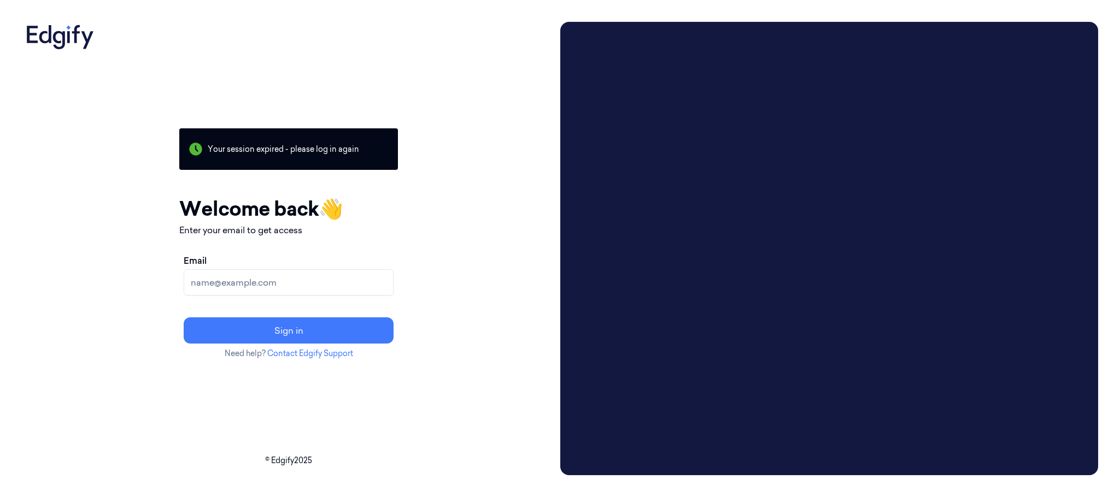
click at [301, 282] on input "Email" at bounding box center [289, 282] width 210 height 26
type input "[PERSON_NAME][EMAIL_ADDRESS][DOMAIN_NAME]"
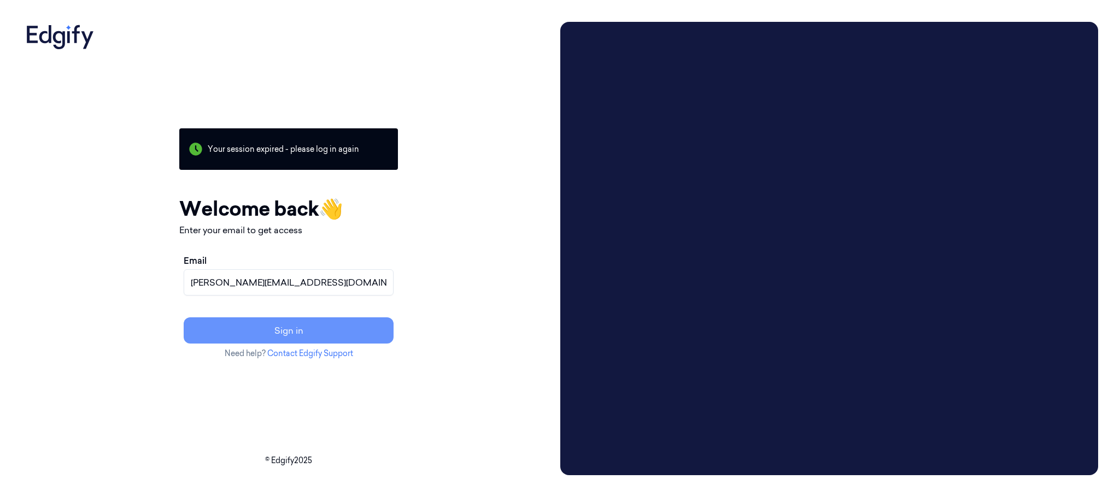
click at [330, 330] on button "Sign in" at bounding box center [289, 331] width 210 height 26
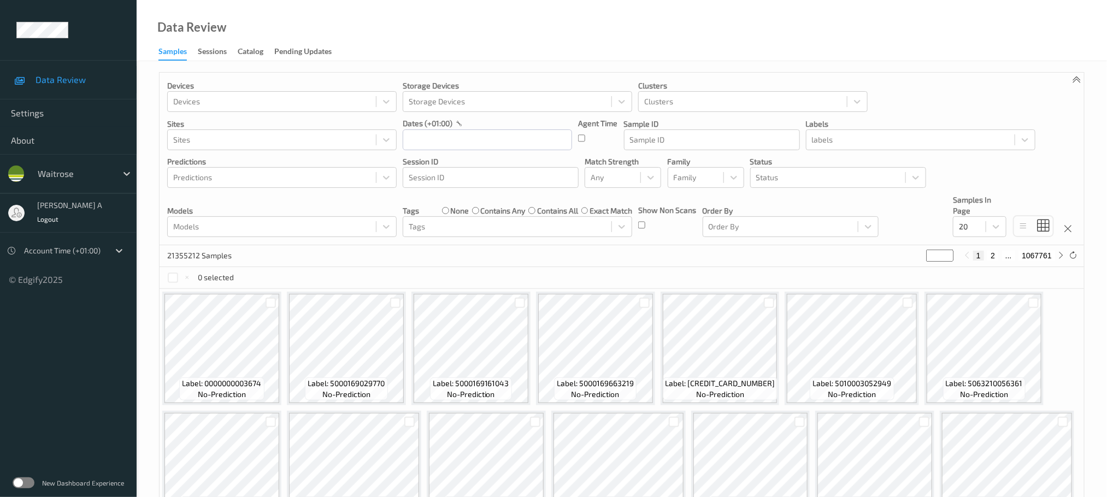
click at [19, 481] on label at bounding box center [24, 483] width 22 height 11
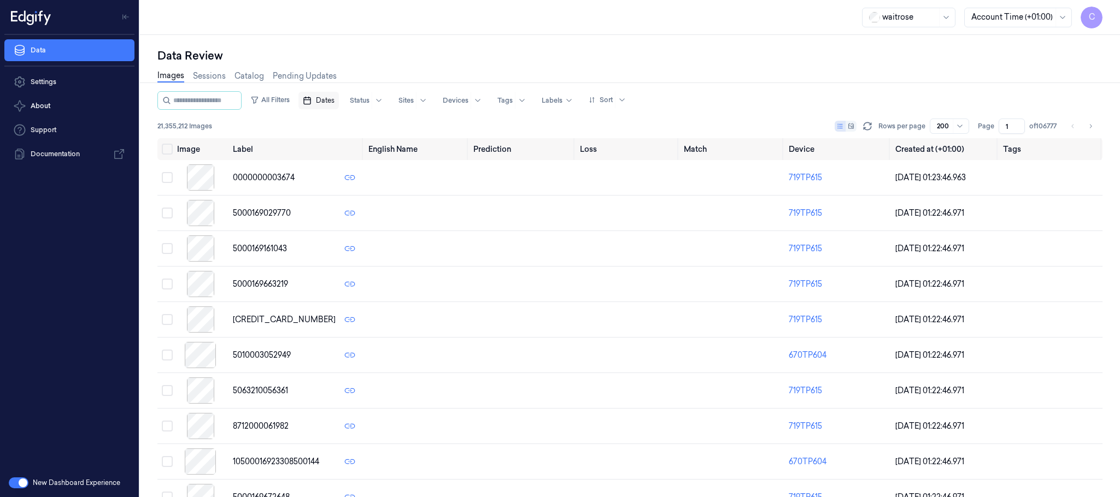
click at [332, 105] on span "Dates" at bounding box center [325, 101] width 19 height 10
click at [330, 186] on button "5" at bounding box center [326, 188] width 17 height 17
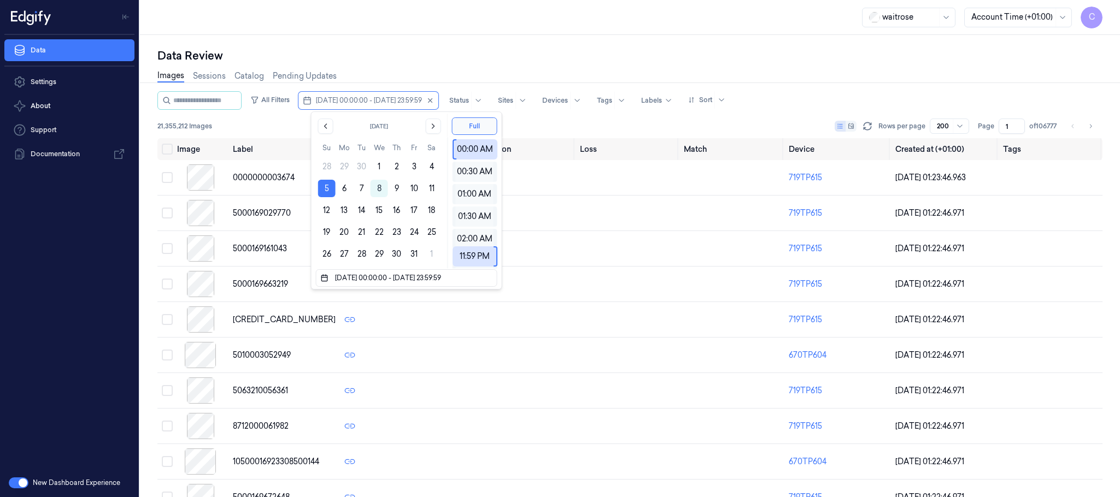
click at [579, 44] on div "Data Review Images Sessions Catalog Pending Updates All Filters 05/10/2025 00:0…" at bounding box center [630, 266] width 980 height 462
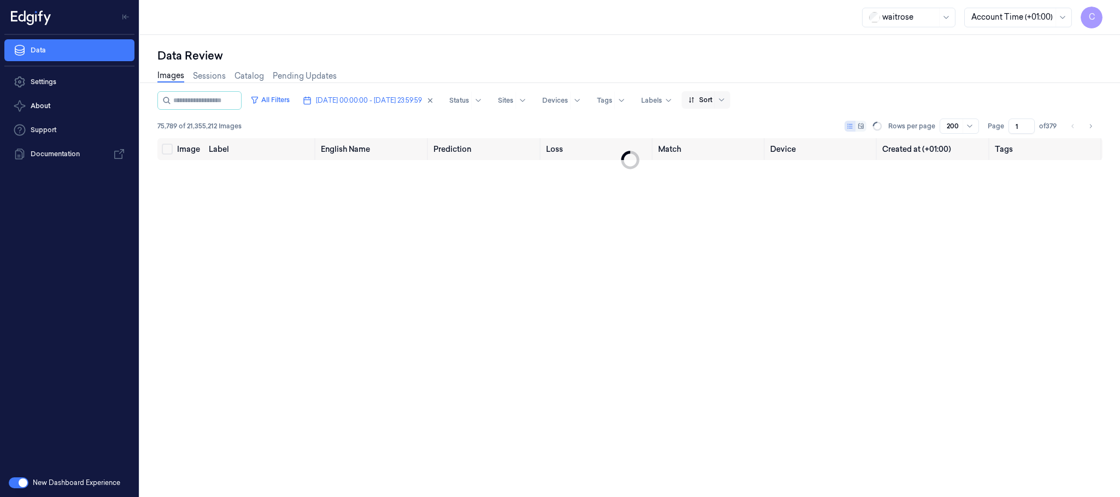
click at [715, 97] on span at bounding box center [714, 99] width 1 height 17
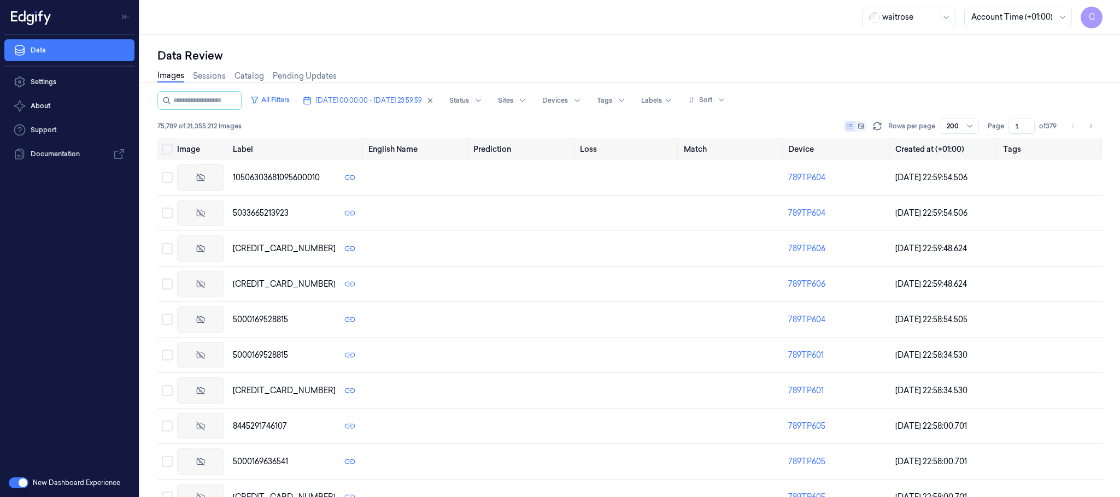
click at [766, 51] on div "Data Review" at bounding box center [629, 55] width 945 height 15
click at [210, 79] on link "Sessions" at bounding box center [209, 76] width 33 height 13
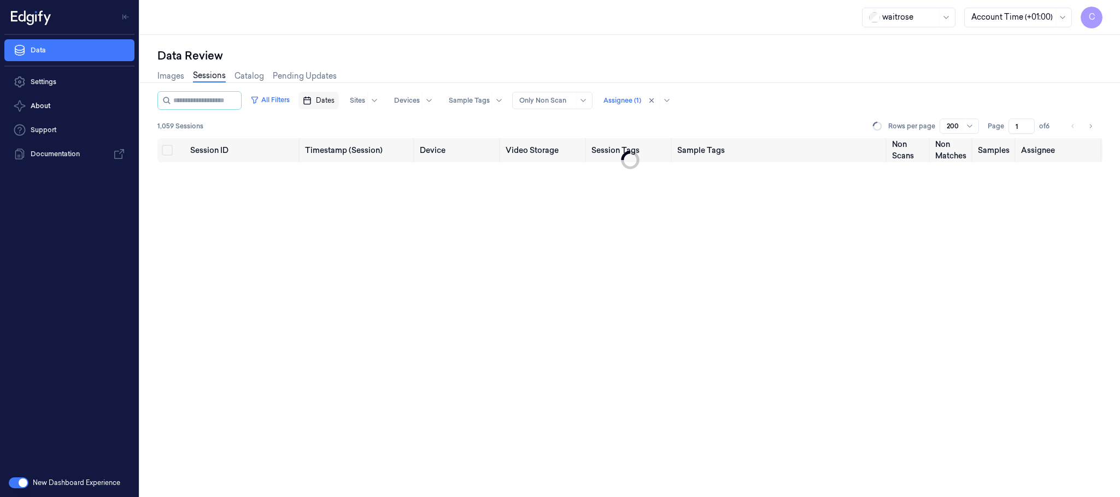
click at [334, 102] on span "Dates" at bounding box center [325, 101] width 19 height 10
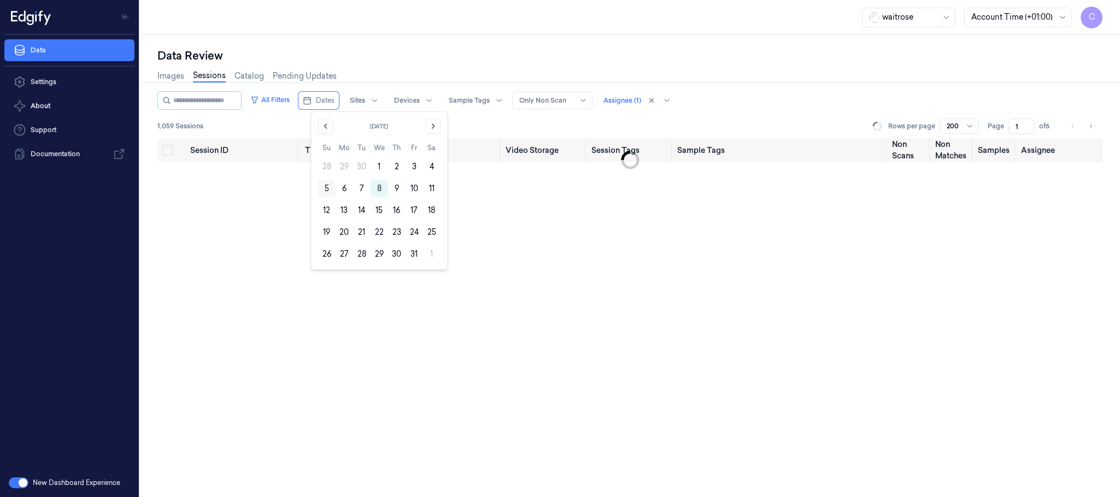
click at [324, 189] on button "5" at bounding box center [326, 188] width 17 height 17
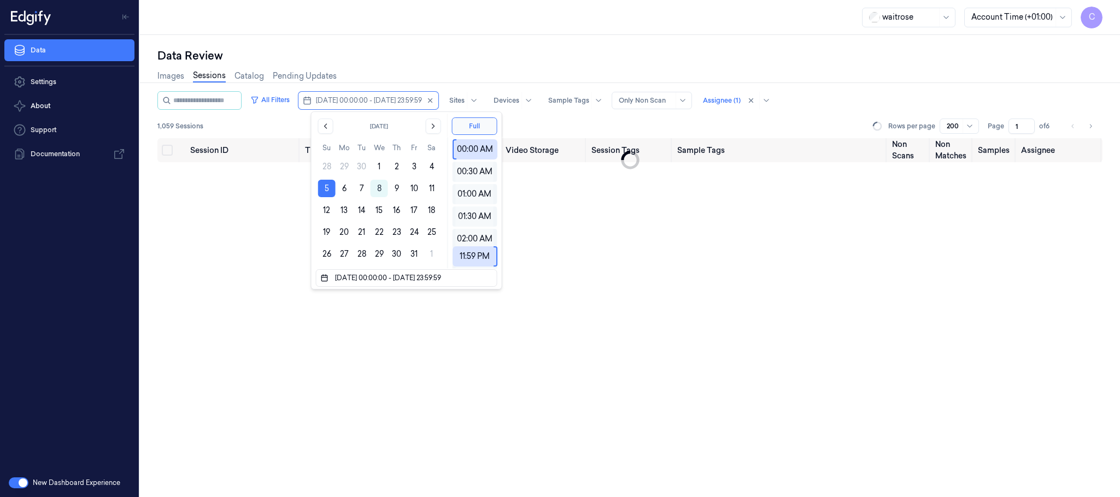
click at [631, 25] on div "waitrose Account Time (+01:00) C" at bounding box center [630, 17] width 980 height 35
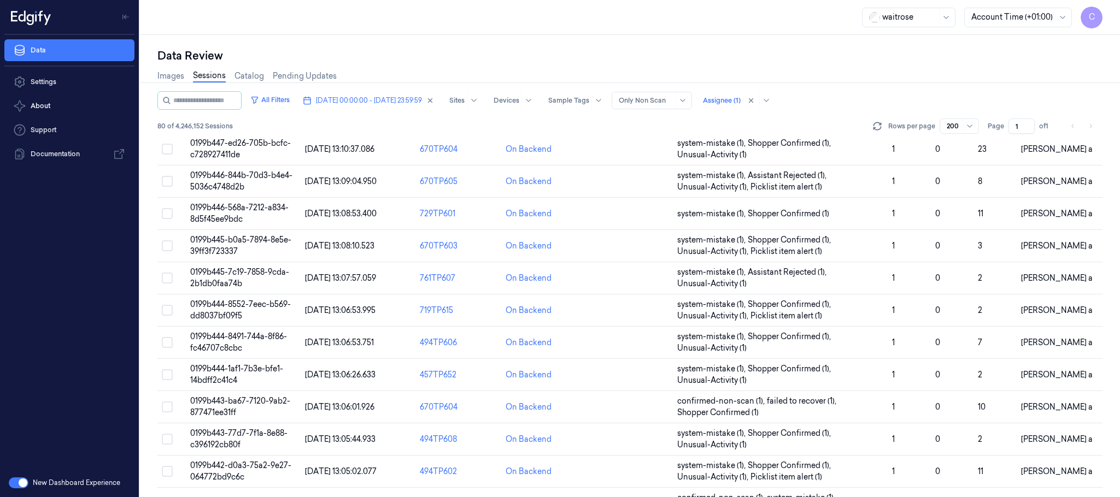
scroll to position [1322, 0]
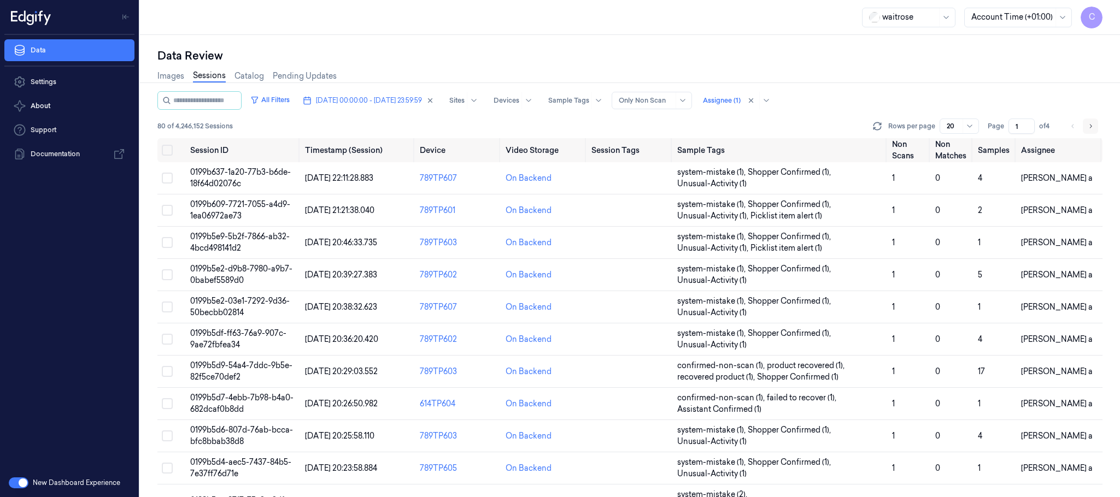
click at [1090, 123] on icon "Go to next page" at bounding box center [1090, 126] width 7 height 9
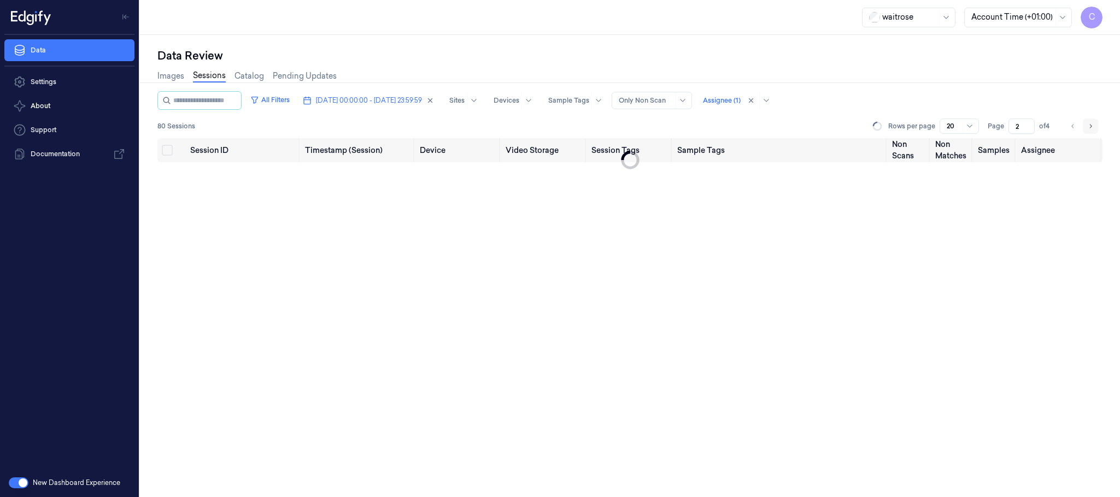
click at [1090, 123] on icon "Go to next page" at bounding box center [1090, 126] width 7 height 9
type input "4"
click at [1090, 123] on li "pagination" at bounding box center [1090, 126] width 15 height 15
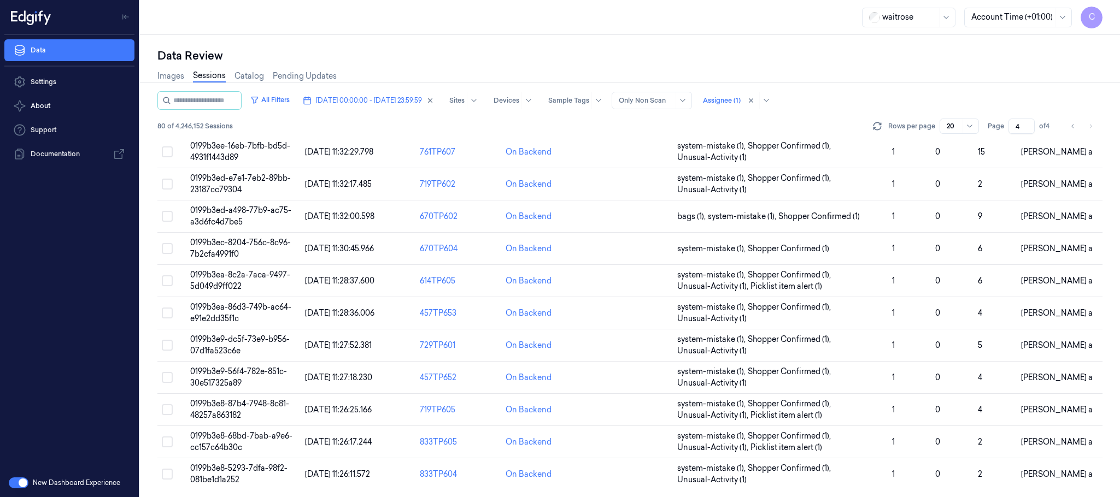
scroll to position [333, 0]
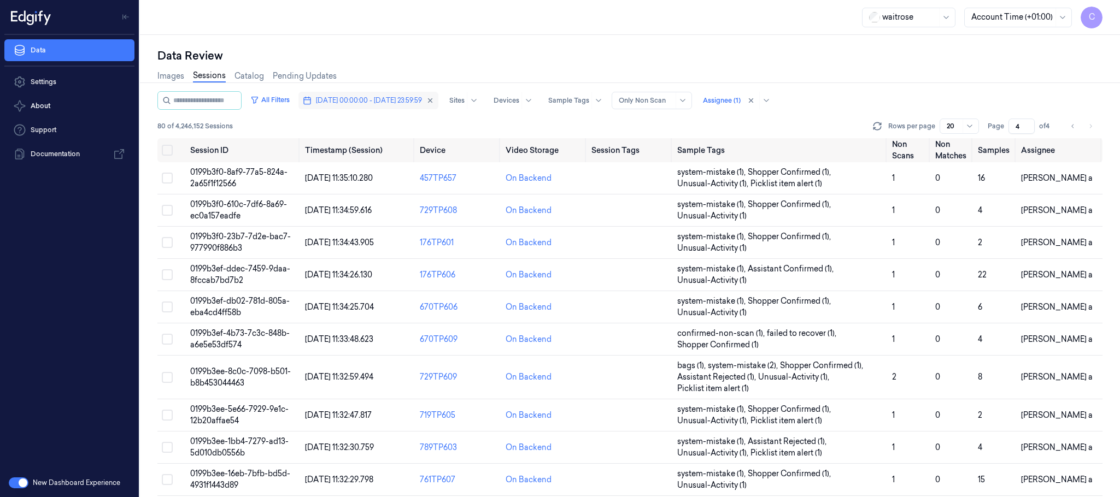
click at [386, 99] on span "05/10/2025 00:00:00 - 05/10/2025 23:59:59" at bounding box center [369, 101] width 106 height 10
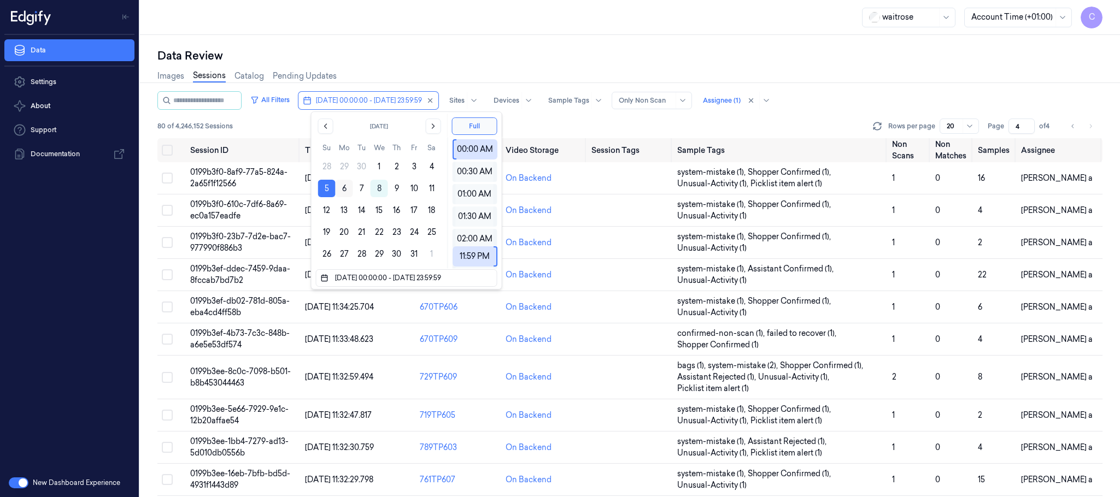
click at [343, 190] on button "6" at bounding box center [344, 188] width 17 height 17
type input "06/10/2025 00:00:00 - 06/10/2025 23:59:59"
click at [461, 43] on div "Data Review Images Sessions Catalog Pending Updates All Filters 06/10/2025 00:0…" at bounding box center [630, 266] width 980 height 462
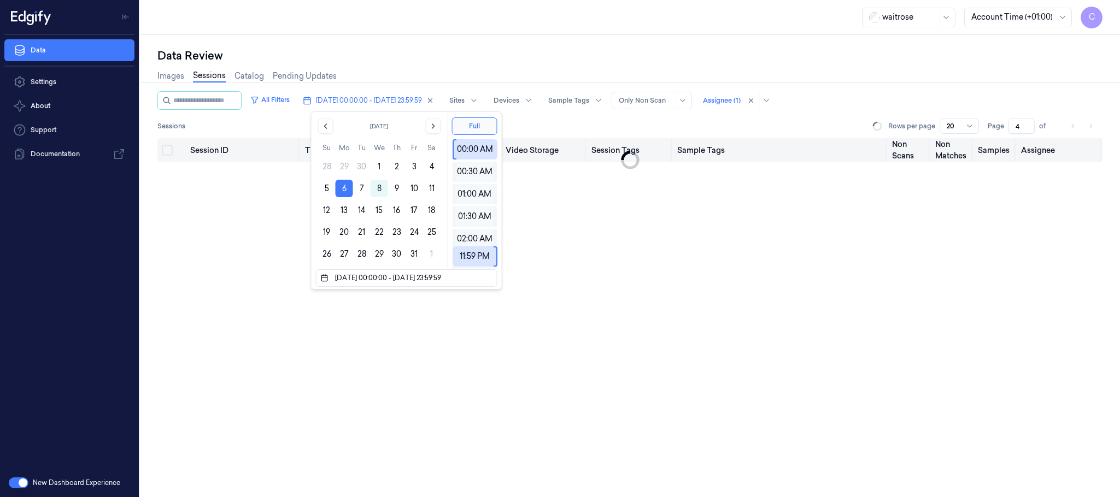
type input "1"
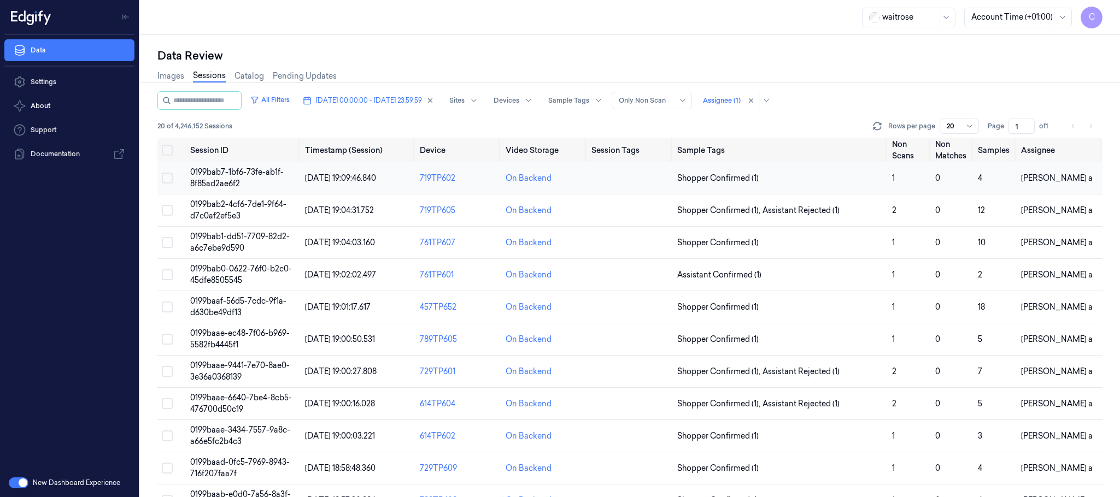
click at [250, 173] on span "0199bab7-1bf6-73fe-ab1f-8f85ad2ae6f2" at bounding box center [236, 177] width 93 height 21
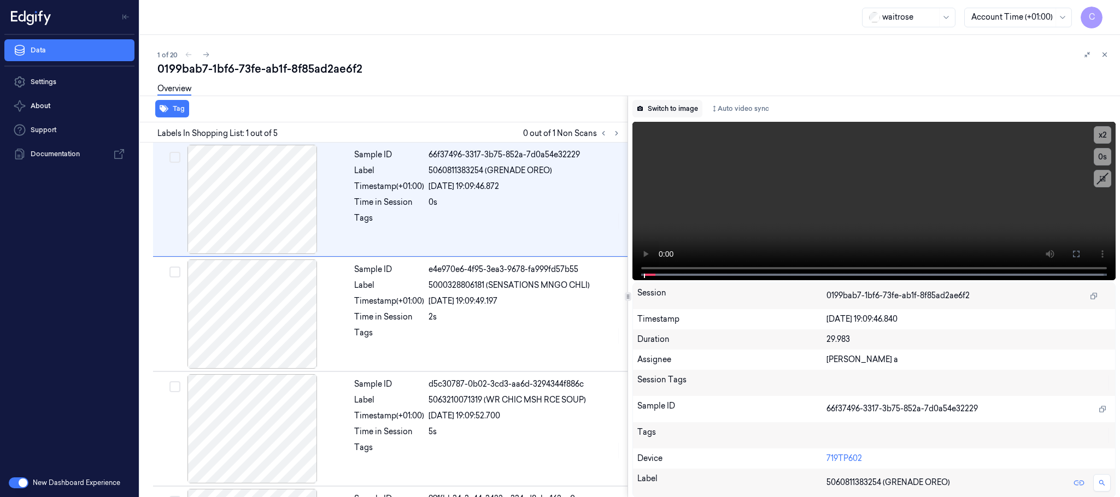
click at [664, 110] on button "Switch to image" at bounding box center [667, 108] width 70 height 17
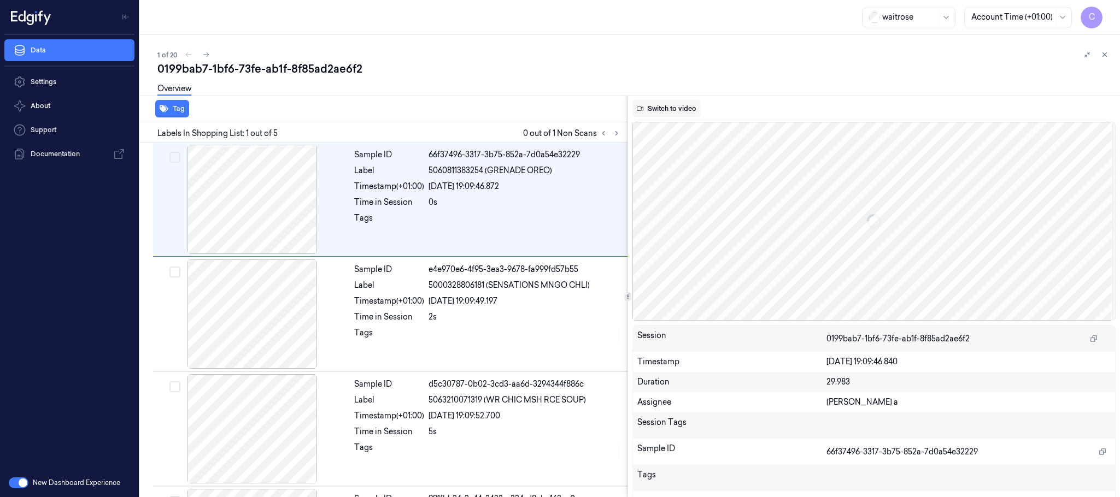
click at [650, 109] on button "Switch to video" at bounding box center [666, 108] width 68 height 17
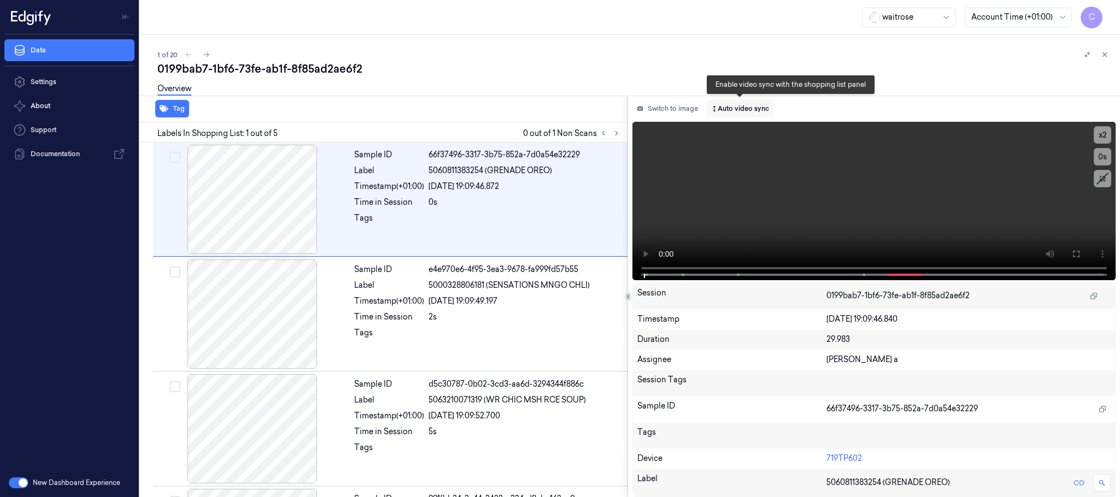
click at [744, 107] on button "Auto video sync" at bounding box center [740, 108] width 67 height 17
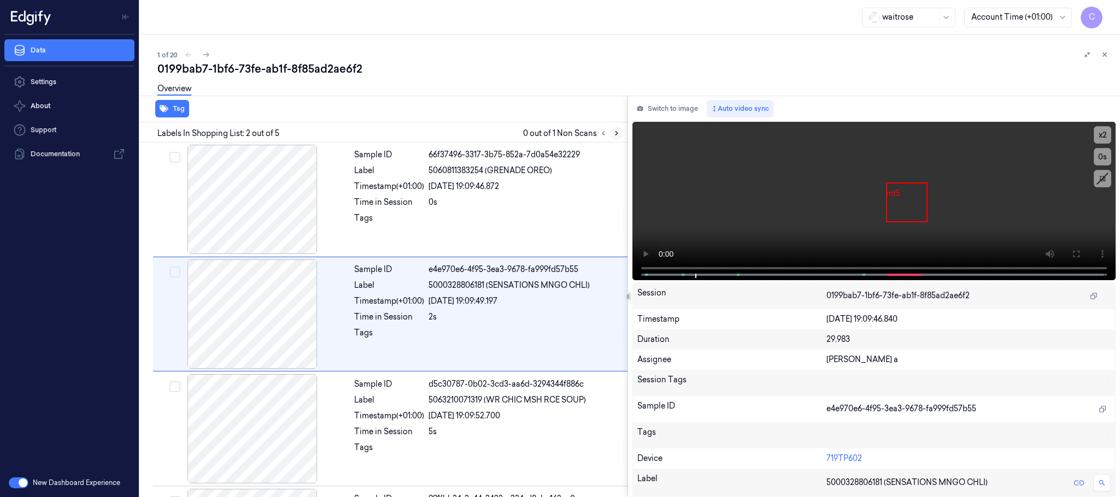
click at [617, 133] on icon at bounding box center [616, 134] width 2 height 4
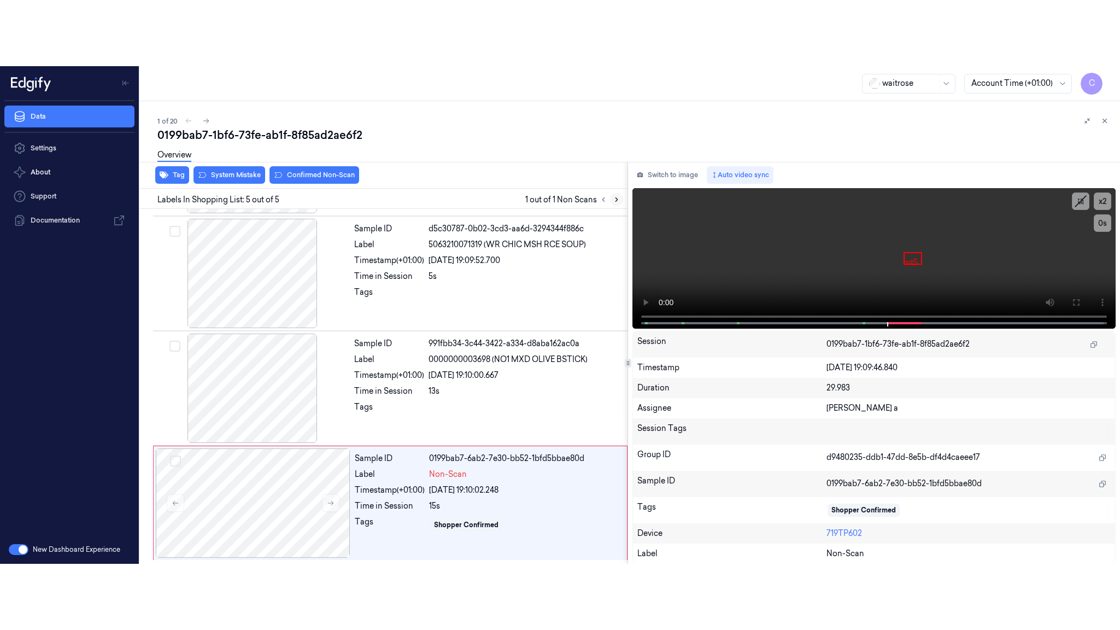
scroll to position [225, 0]
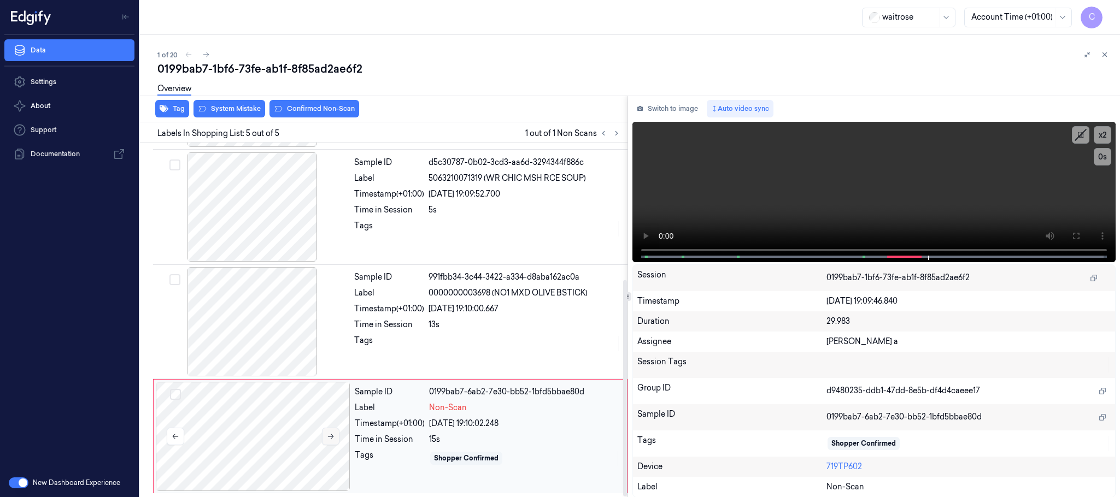
click at [333, 435] on icon at bounding box center [331, 437] width 8 height 8
click at [261, 334] on div at bounding box center [252, 321] width 195 height 109
click at [1074, 236] on icon at bounding box center [1076, 236] width 9 height 9
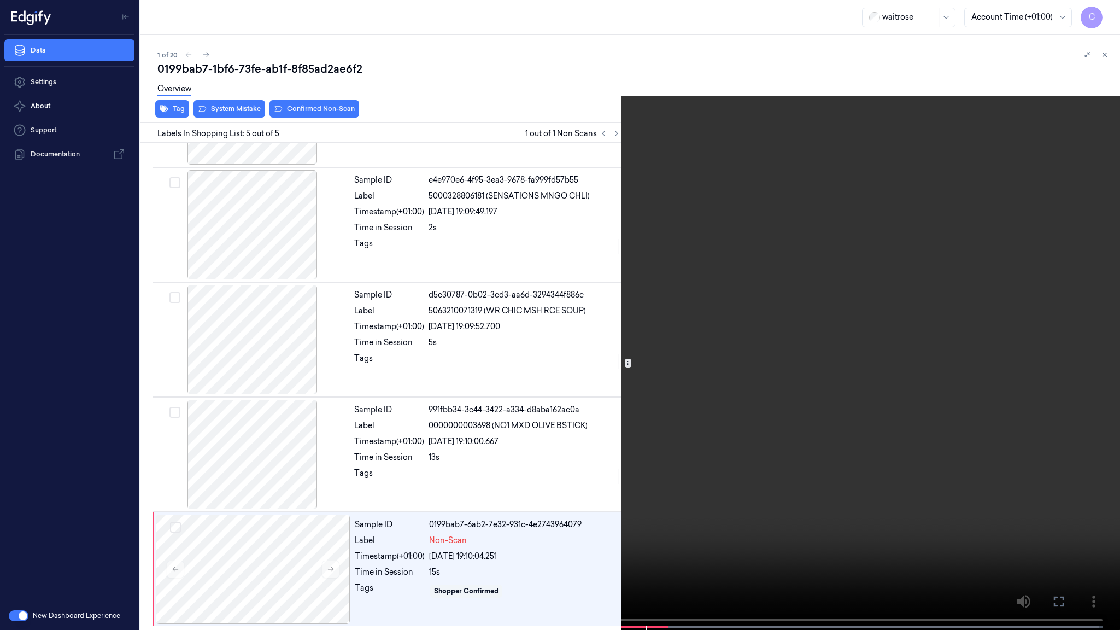
click at [541, 354] on video at bounding box center [560, 316] width 1120 height 632
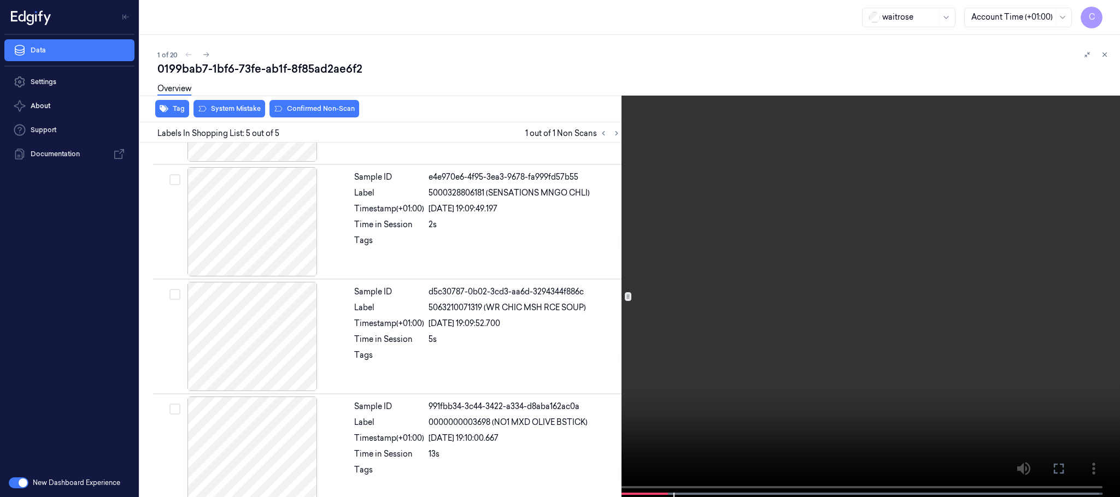
scroll to position [225, 0]
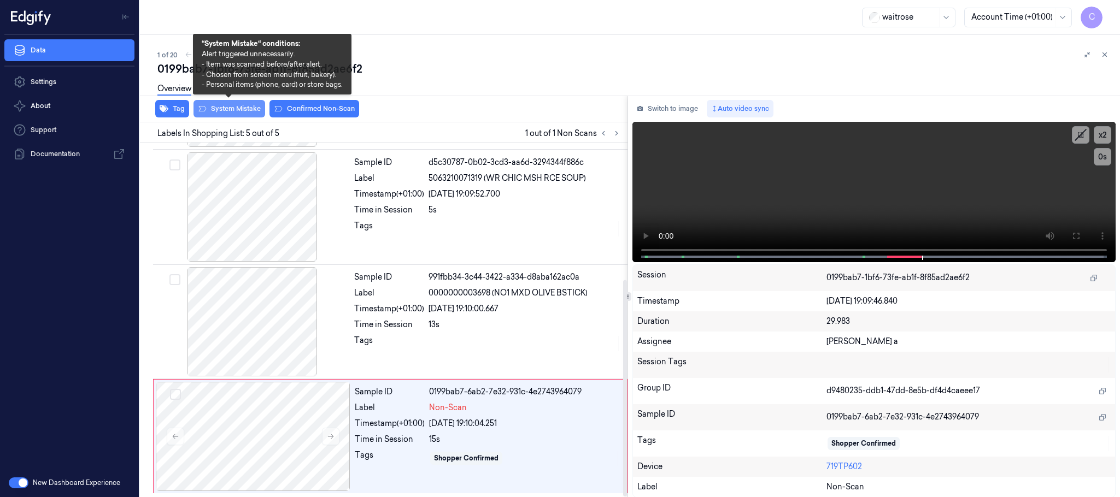
click at [244, 110] on button "System Mistake" at bounding box center [229, 108] width 72 height 17
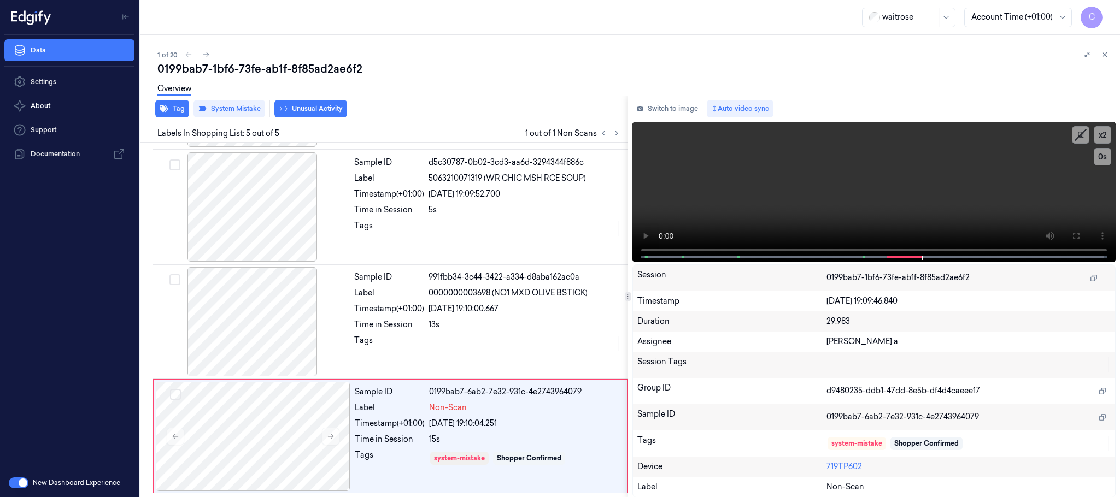
click at [312, 105] on button "Unusual Activity" at bounding box center [310, 108] width 73 height 17
click at [166, 104] on icon "button" at bounding box center [164, 108] width 9 height 9
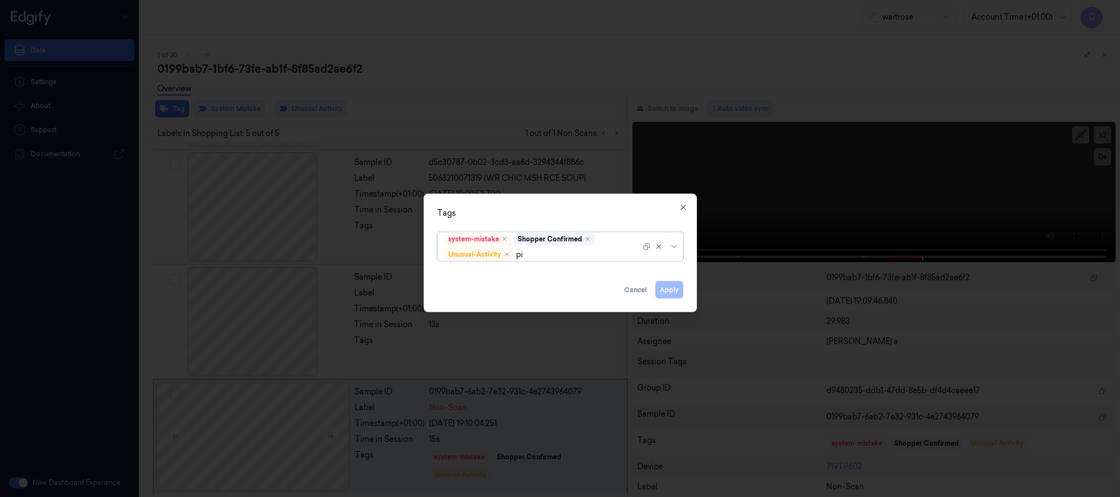
type input "pic"
click at [538, 279] on div "Picklist item alert" at bounding box center [559, 276] width 231 height 11
click at [592, 208] on div "Tags" at bounding box center [560, 213] width 246 height 11
click at [665, 292] on button "Apply" at bounding box center [669, 289] width 28 height 17
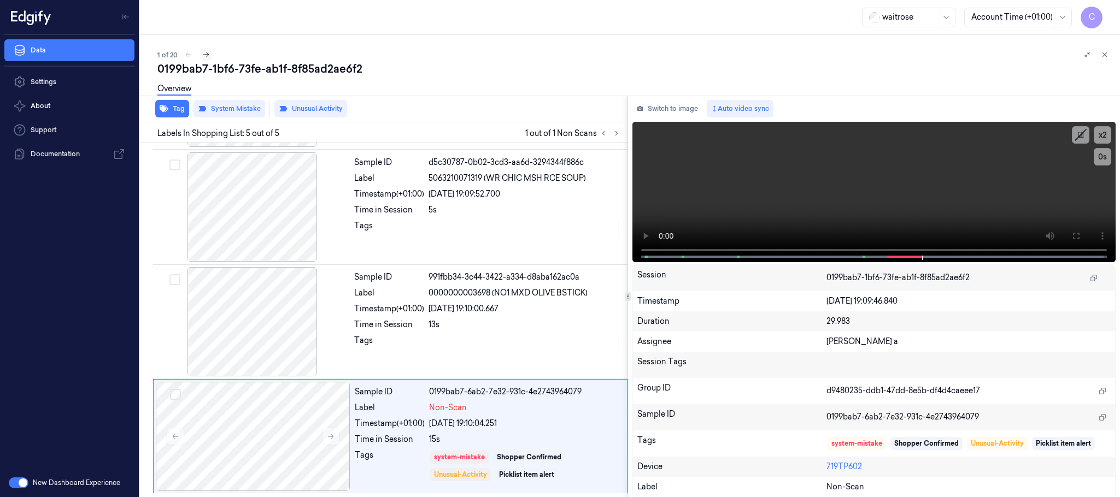
click at [209, 55] on icon at bounding box center [206, 55] width 8 height 8
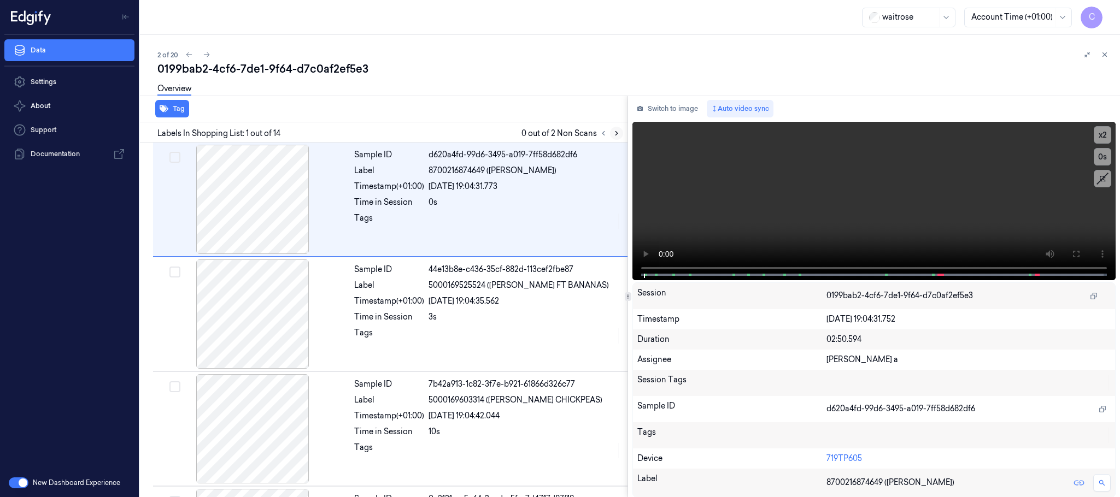
click at [616, 130] on icon at bounding box center [617, 134] width 8 height 8
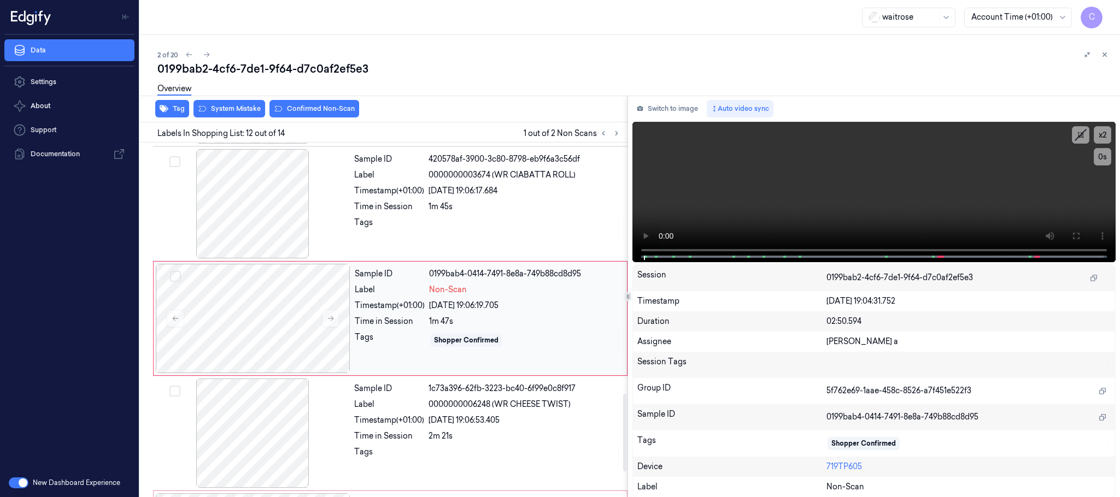
scroll to position [1148, 0]
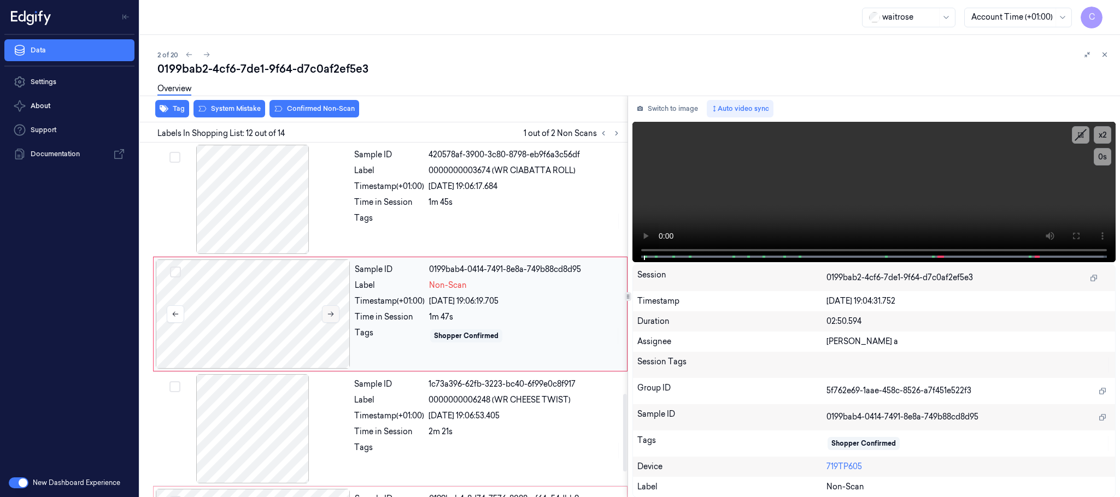
click at [333, 323] on button at bounding box center [330, 313] width 17 height 17
click at [332, 318] on icon at bounding box center [331, 314] width 8 height 8
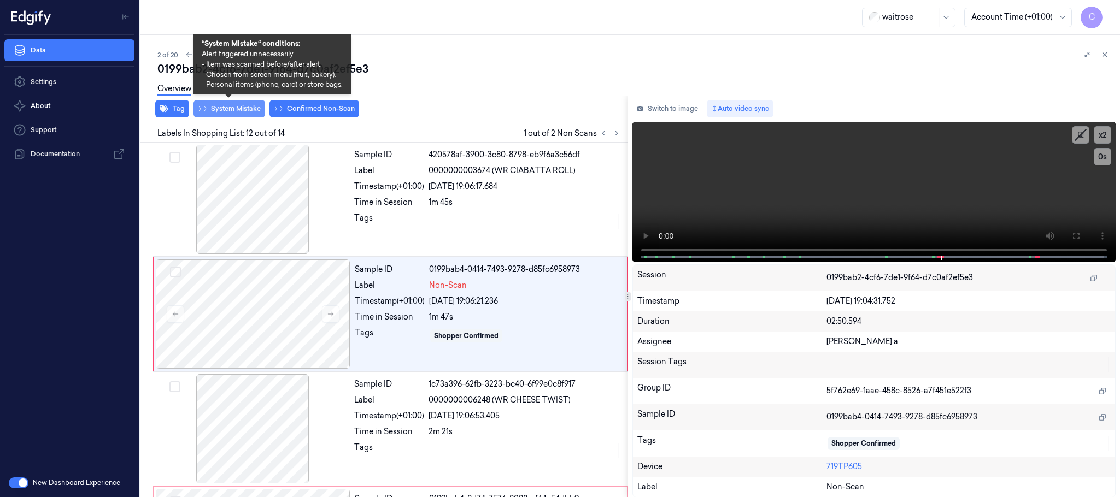
click at [222, 112] on button "System Mistake" at bounding box center [229, 108] width 72 height 17
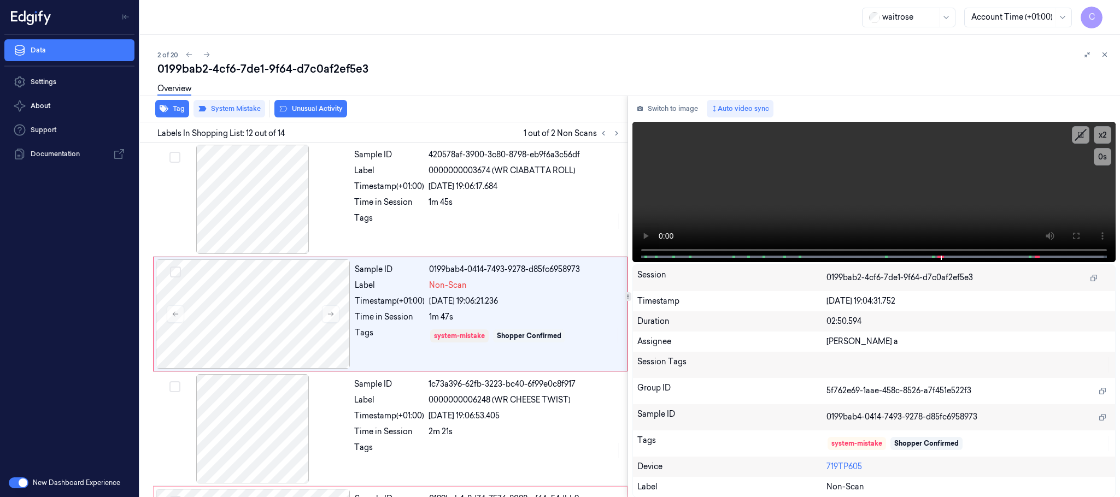
click at [317, 105] on button "Unusual Activity" at bounding box center [310, 108] width 73 height 17
click at [173, 111] on button "Tag" at bounding box center [172, 108] width 34 height 17
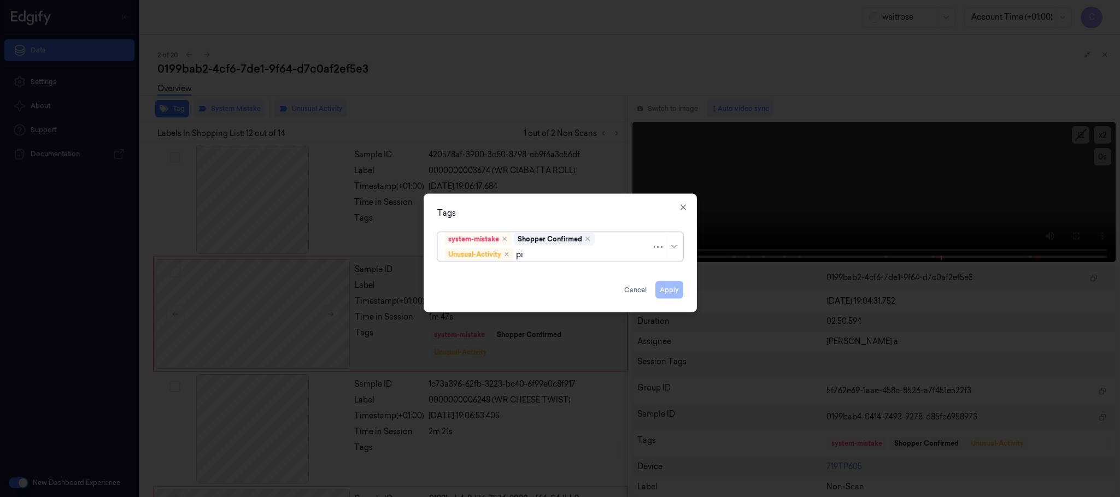
type input "pic"
click at [489, 276] on div "Picklist item alert" at bounding box center [475, 276] width 63 height 11
click at [553, 214] on div "Tags" at bounding box center [560, 213] width 246 height 11
click at [674, 287] on button "Apply" at bounding box center [669, 289] width 28 height 17
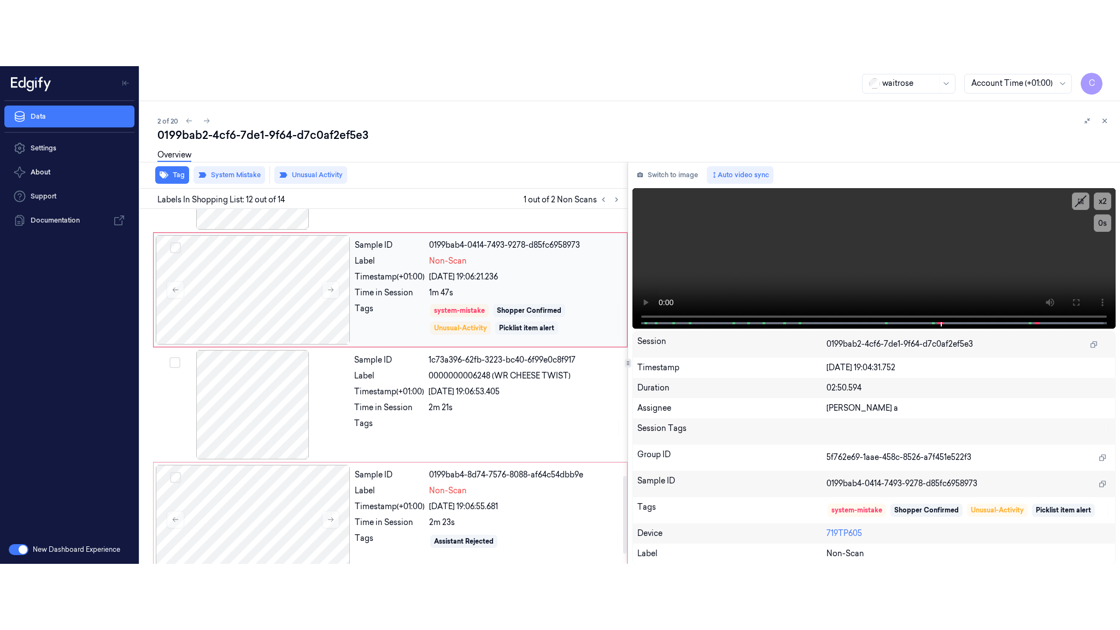
scroll to position [1261, 0]
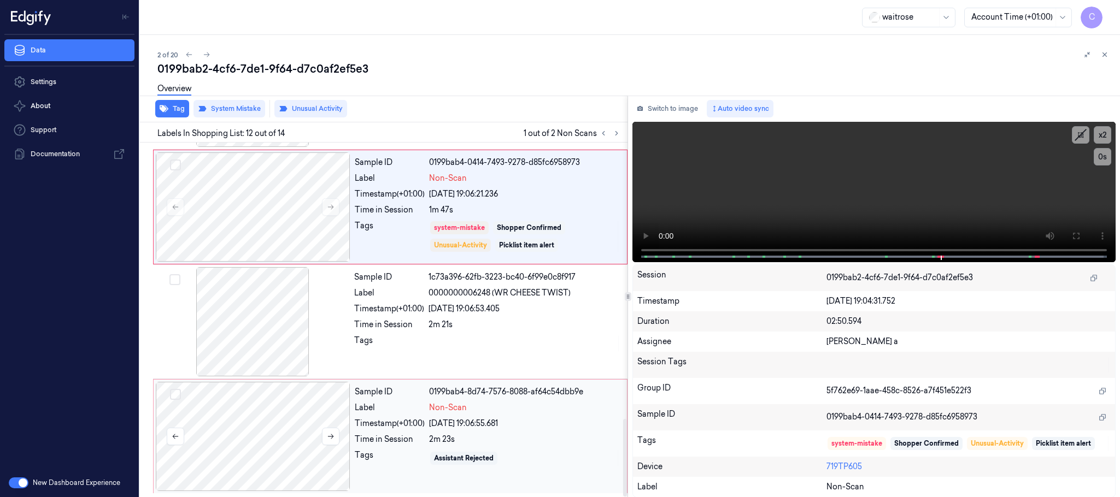
click at [301, 430] on div at bounding box center [253, 436] width 195 height 109
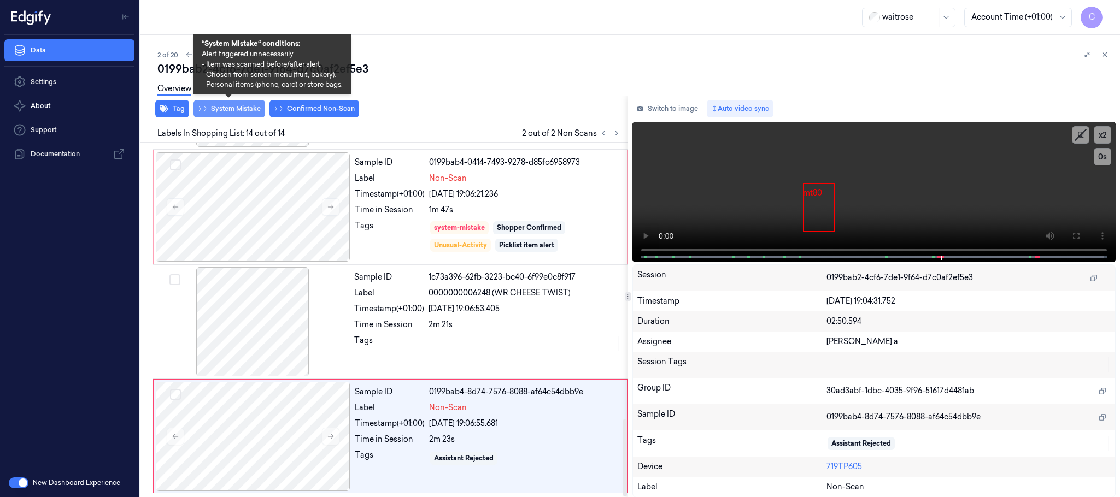
click at [225, 109] on button "System Mistake" at bounding box center [229, 108] width 72 height 17
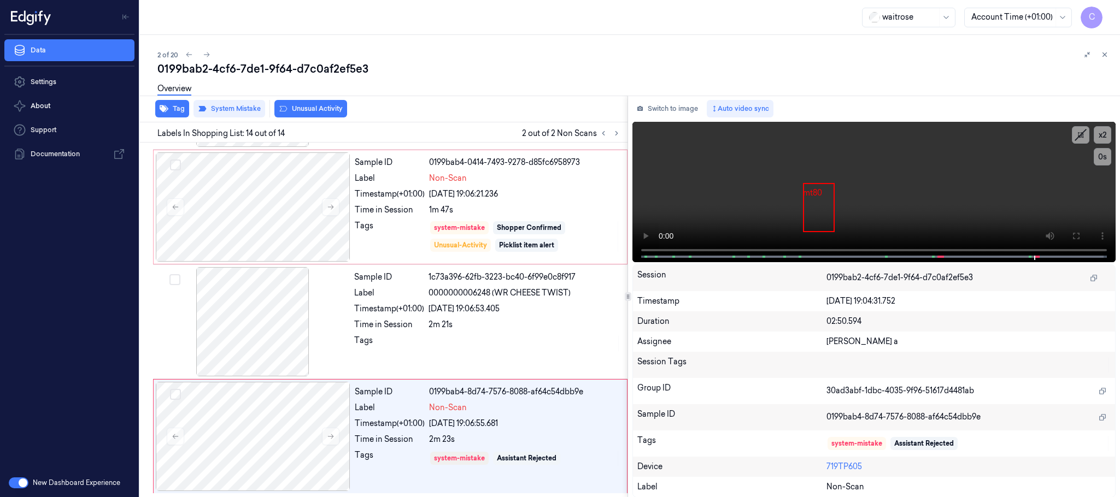
click at [324, 107] on button "Unusual Activity" at bounding box center [310, 108] width 73 height 17
click at [176, 111] on button "Tag" at bounding box center [172, 108] width 34 height 17
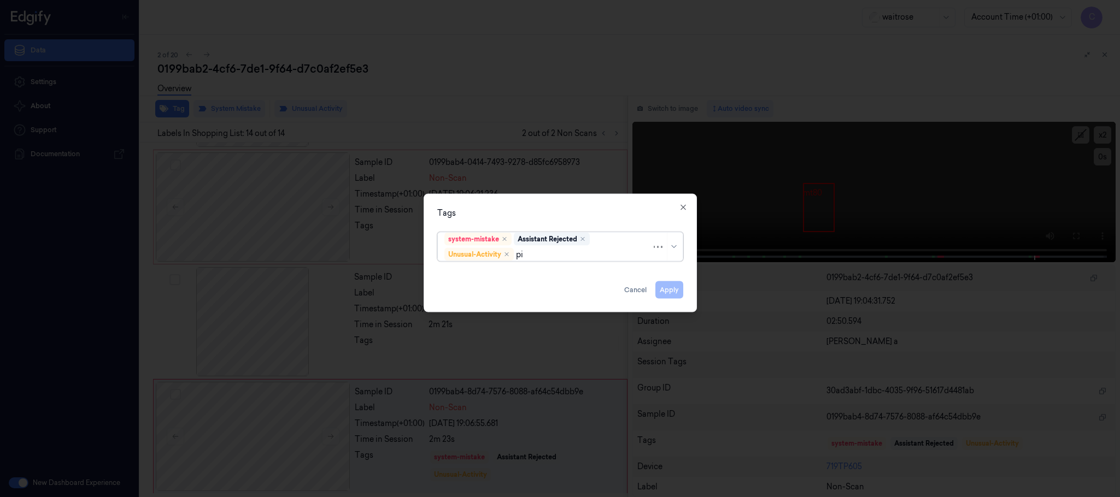
type input "pic"
click at [515, 274] on div "Picklist item alert" at bounding box center [559, 276] width 231 height 11
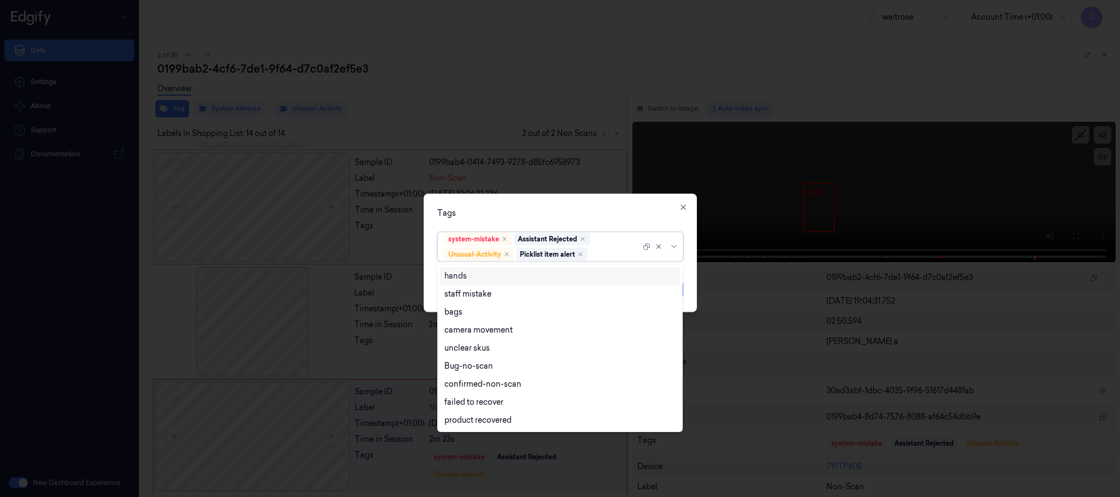
click at [575, 214] on div "Tags" at bounding box center [560, 213] width 246 height 11
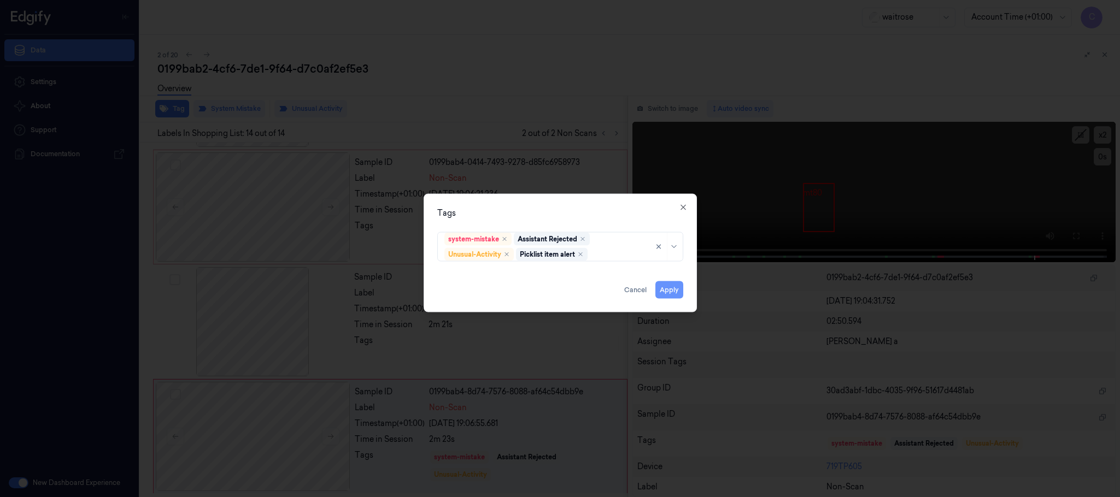
click at [674, 292] on button "Apply" at bounding box center [669, 289] width 28 height 17
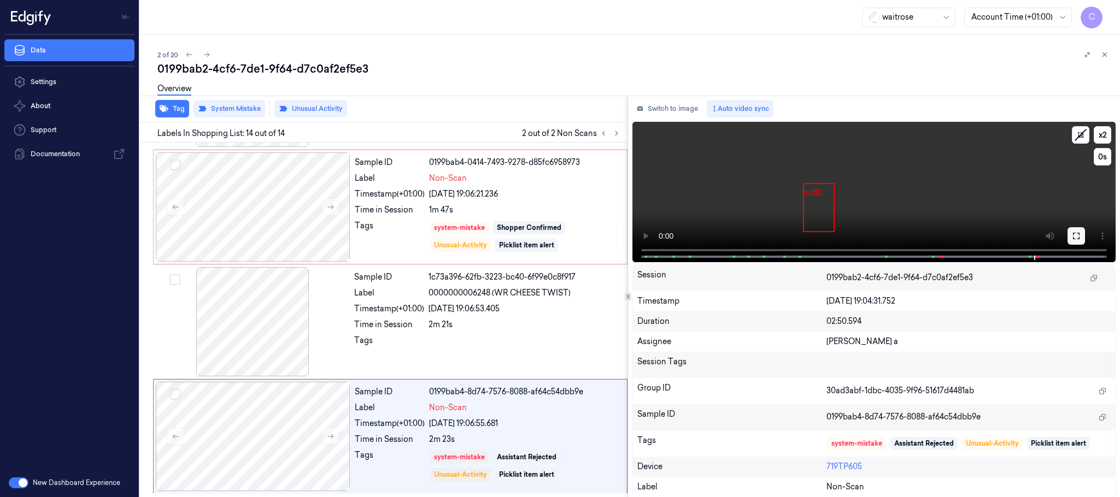
click at [1077, 239] on icon at bounding box center [1076, 236] width 9 height 9
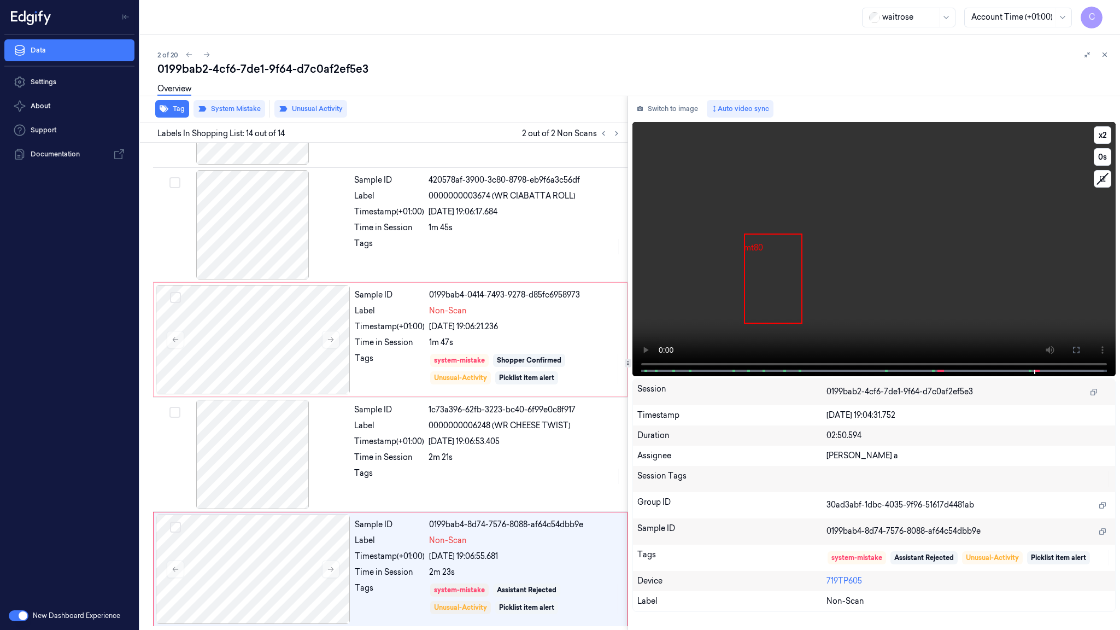
scroll to position [1130, 0]
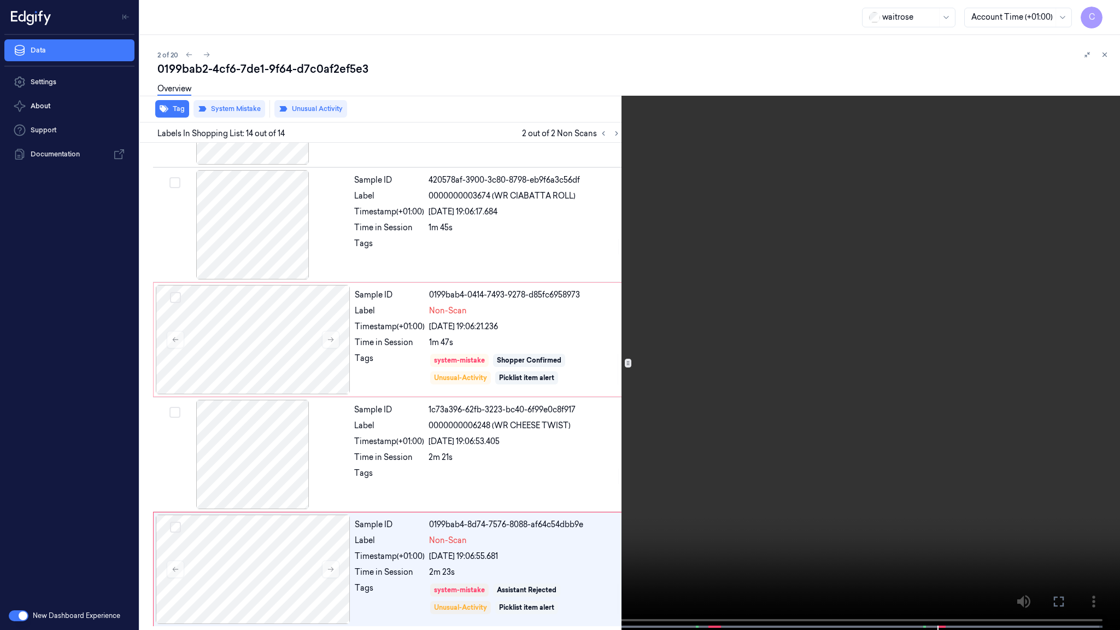
click at [517, 389] on video at bounding box center [560, 316] width 1120 height 632
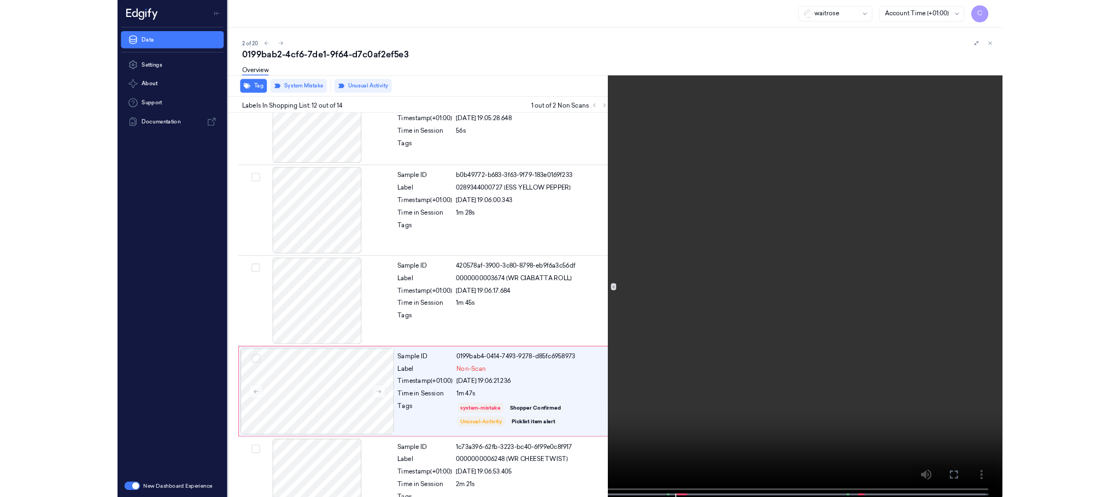
scroll to position [1082, 0]
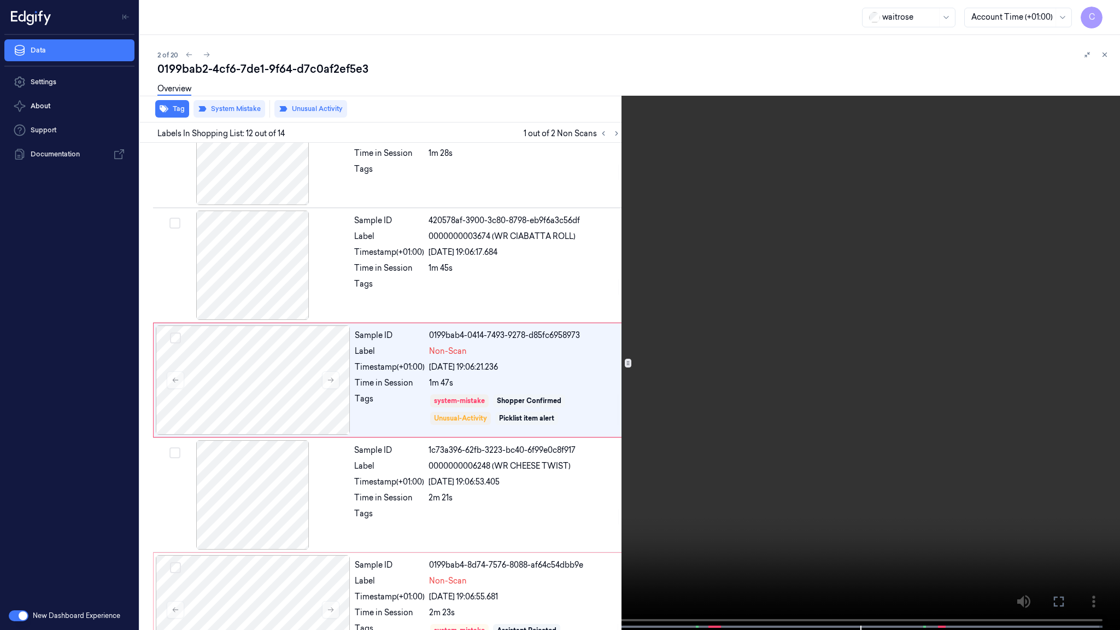
click at [776, 383] on video at bounding box center [560, 316] width 1120 height 632
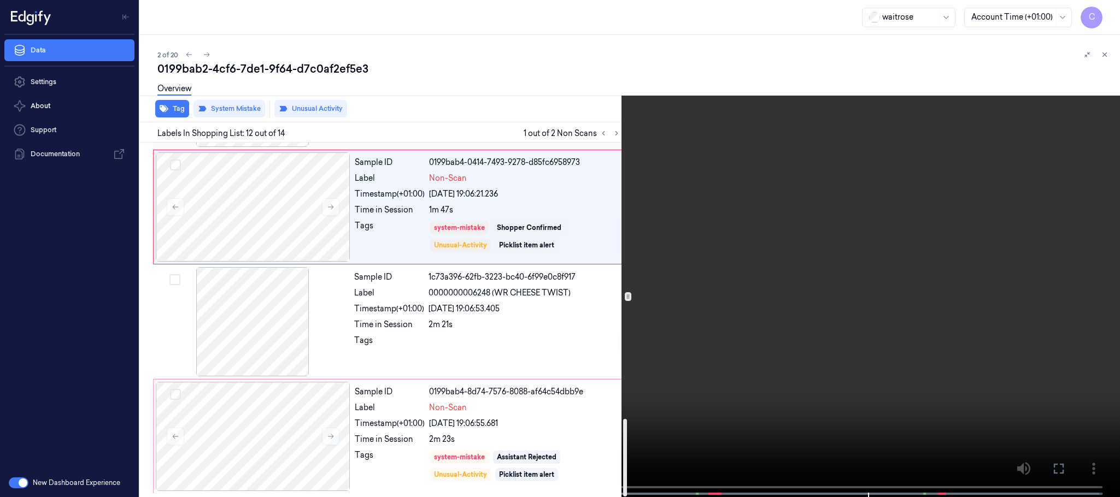
scroll to position [1261, 0]
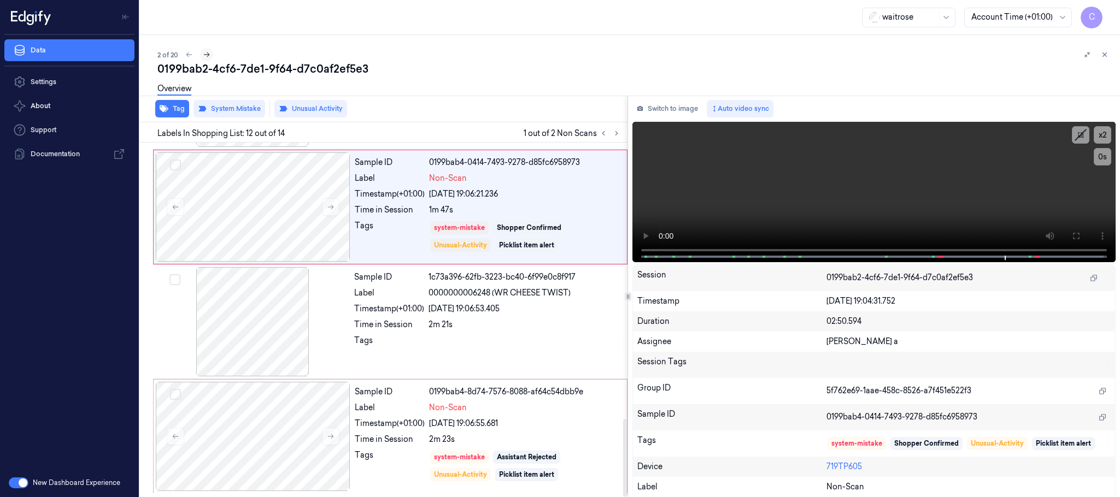
click at [205, 54] on icon at bounding box center [207, 55] width 8 height 8
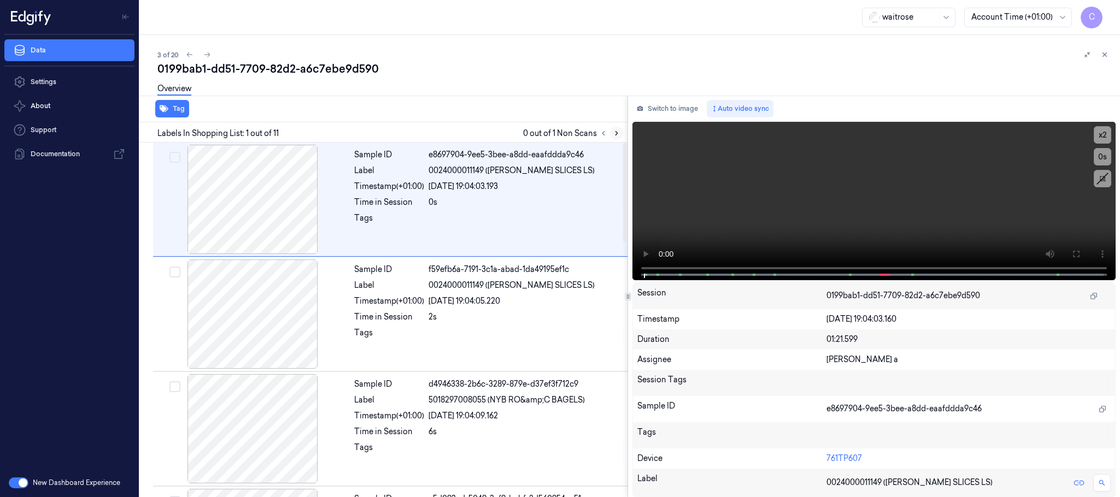
click at [615, 135] on icon at bounding box center [617, 134] width 8 height 8
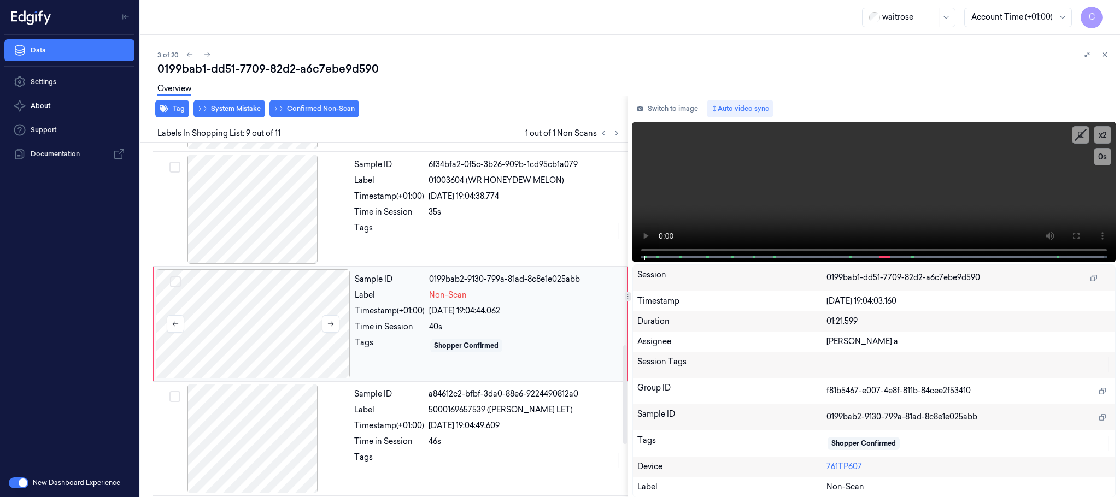
scroll to position [802, 0]
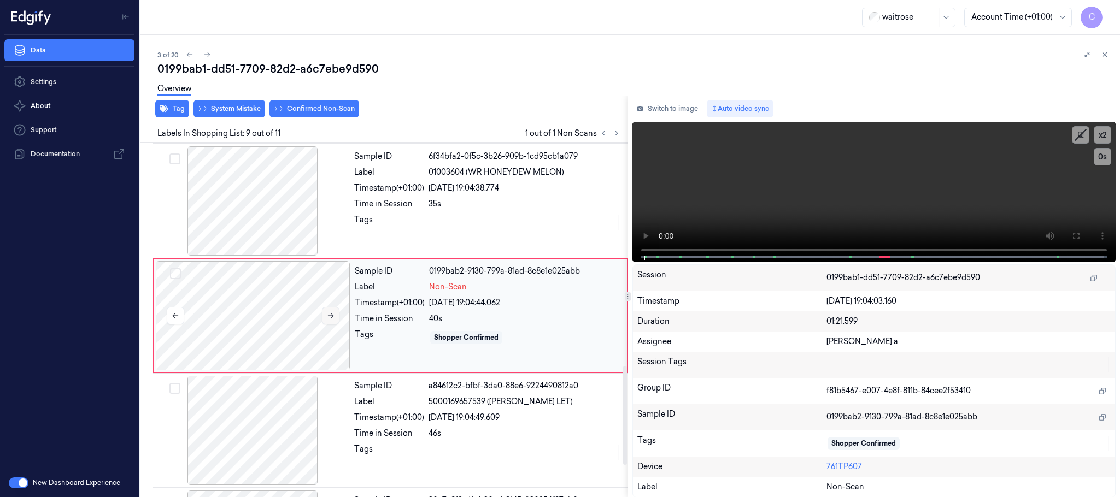
click at [330, 316] on icon at bounding box center [331, 316] width 8 height 8
click at [280, 221] on div at bounding box center [252, 200] width 195 height 109
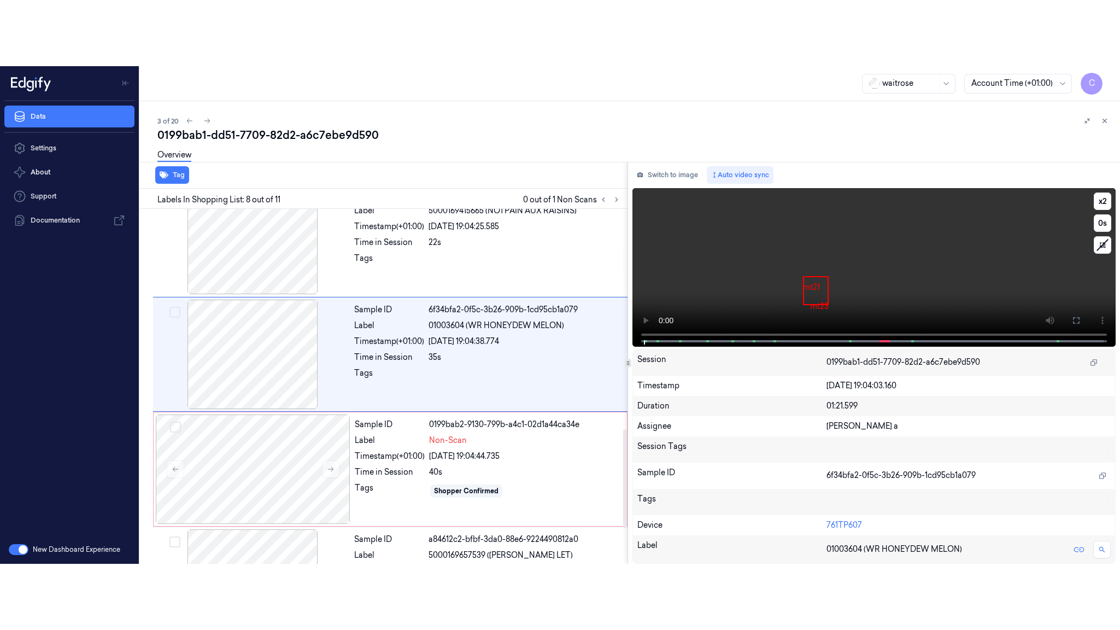
scroll to position [686, 0]
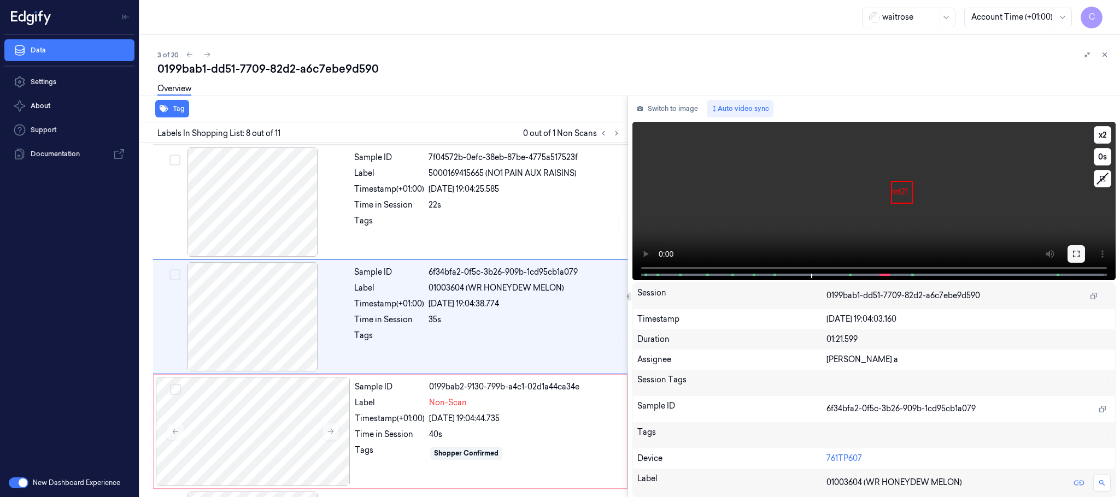
click at [1075, 255] on icon at bounding box center [1076, 254] width 9 height 9
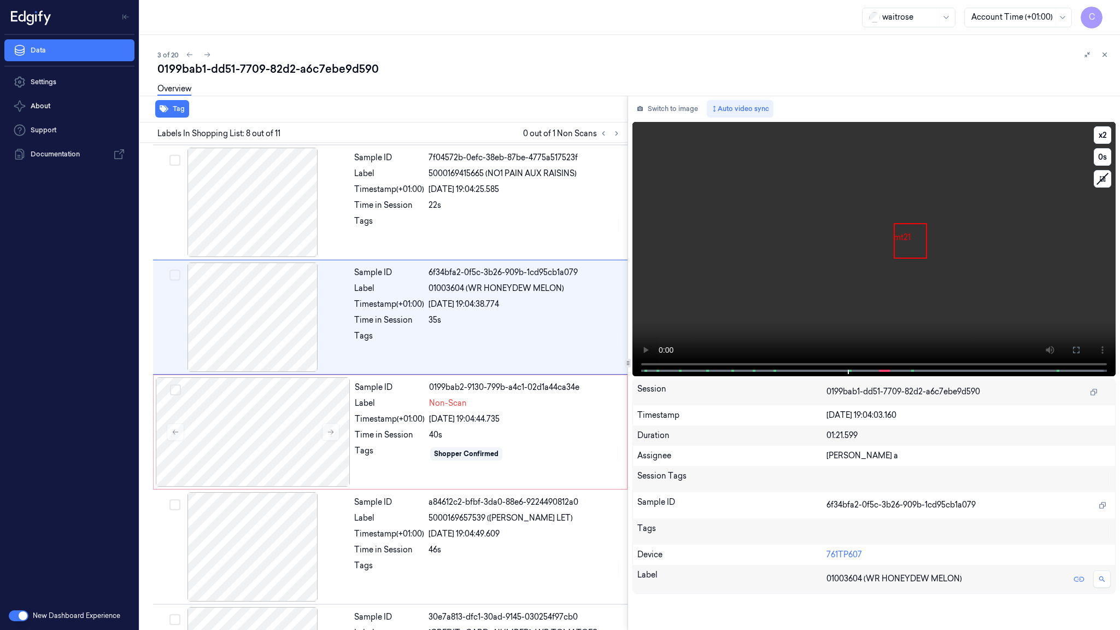
scroll to position [620, 0]
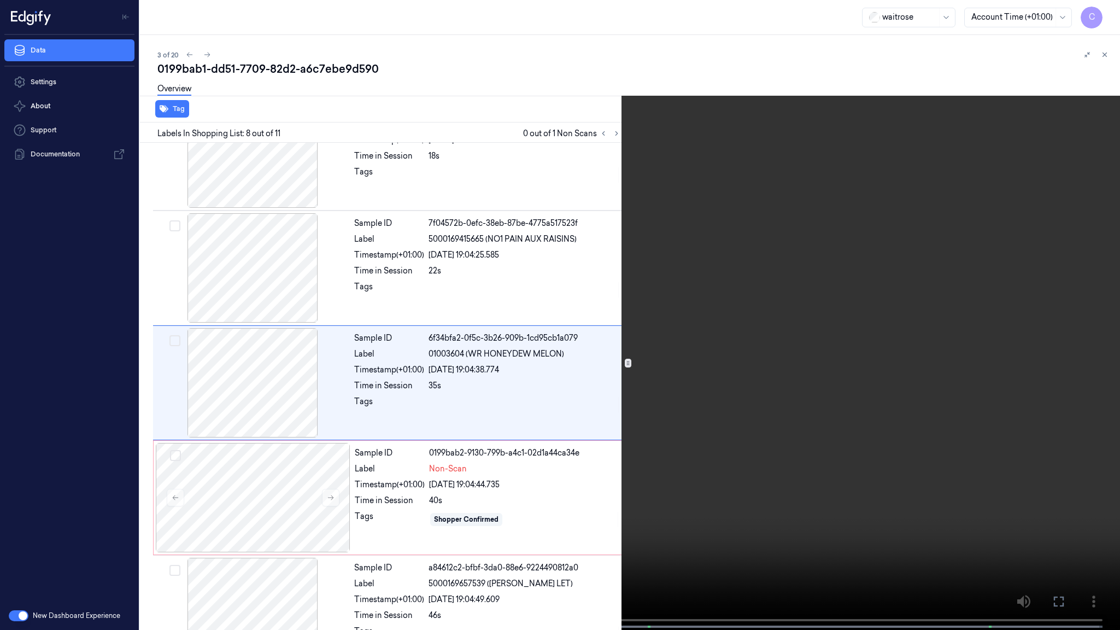
click at [520, 354] on video at bounding box center [560, 316] width 1120 height 632
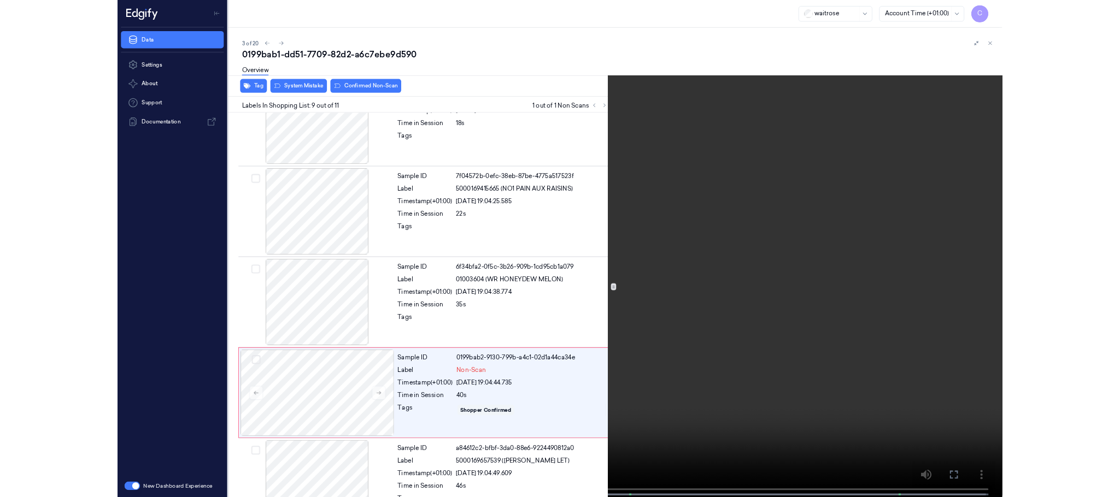
scroll to position [736, 0]
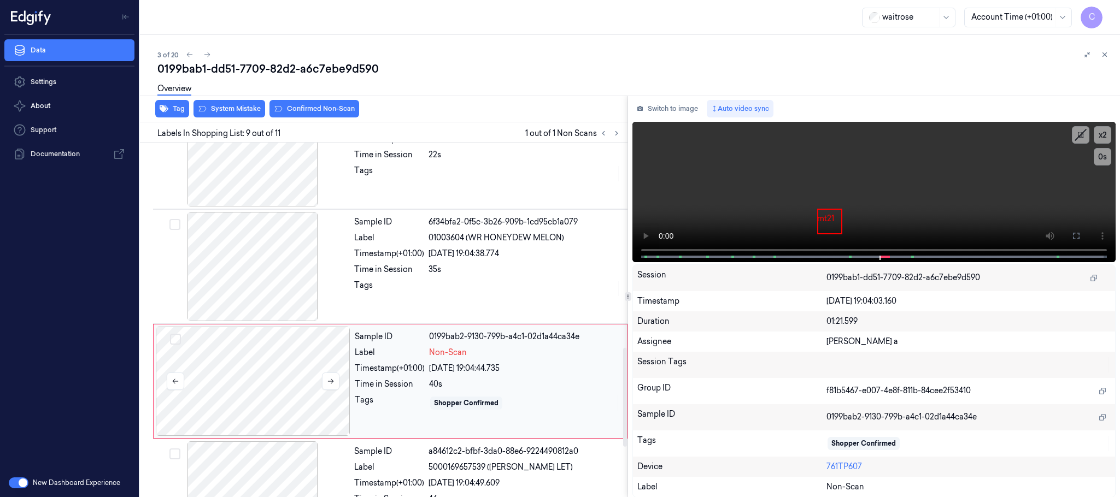
click at [298, 362] on div at bounding box center [253, 381] width 195 height 109
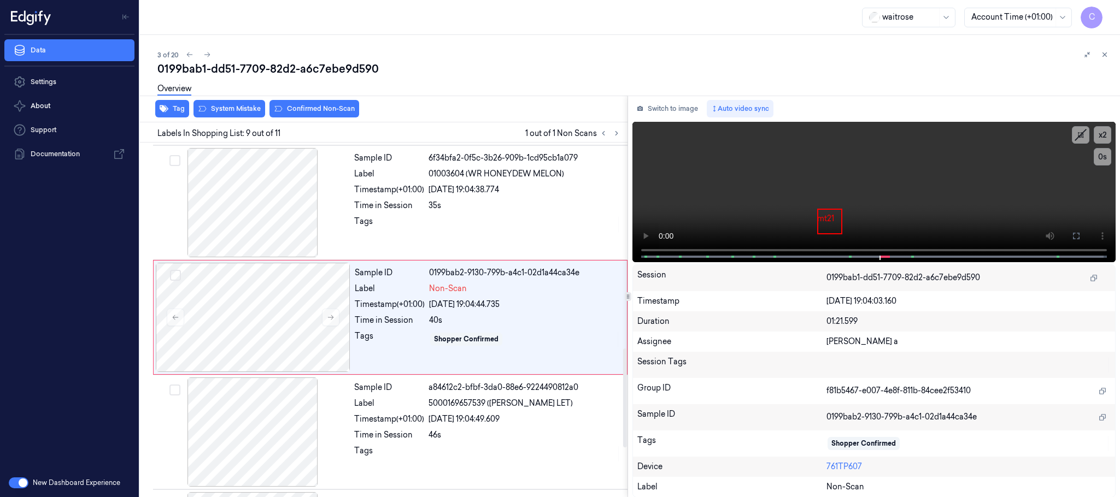
scroll to position [802, 0]
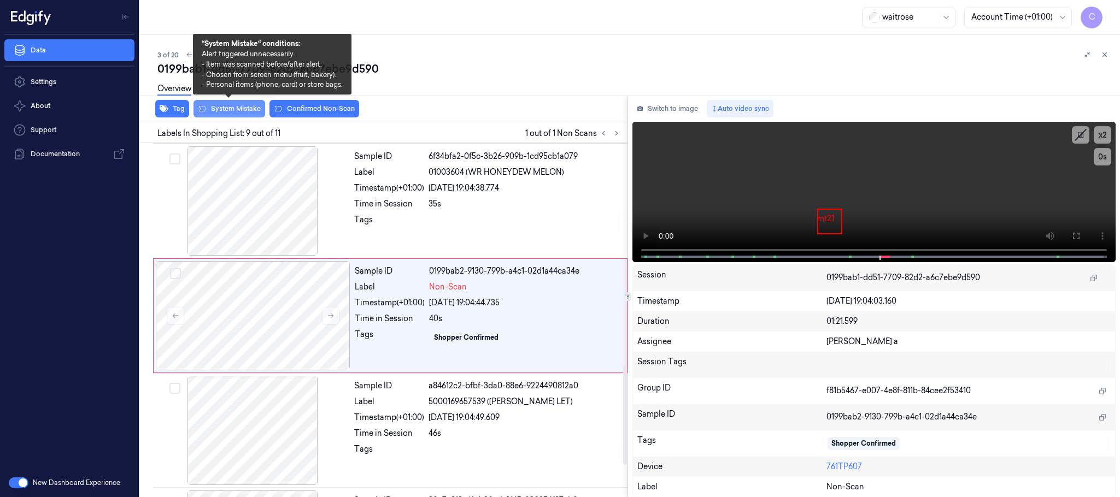
click at [233, 113] on button "System Mistake" at bounding box center [229, 108] width 72 height 17
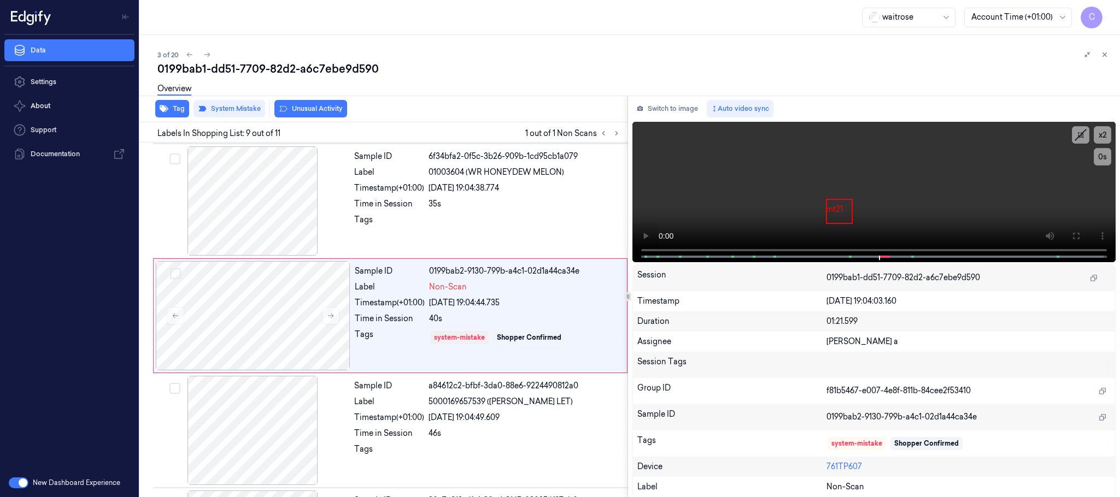
click at [302, 112] on button "Unusual Activity" at bounding box center [310, 108] width 73 height 17
click at [171, 114] on button "Tag" at bounding box center [172, 108] width 34 height 17
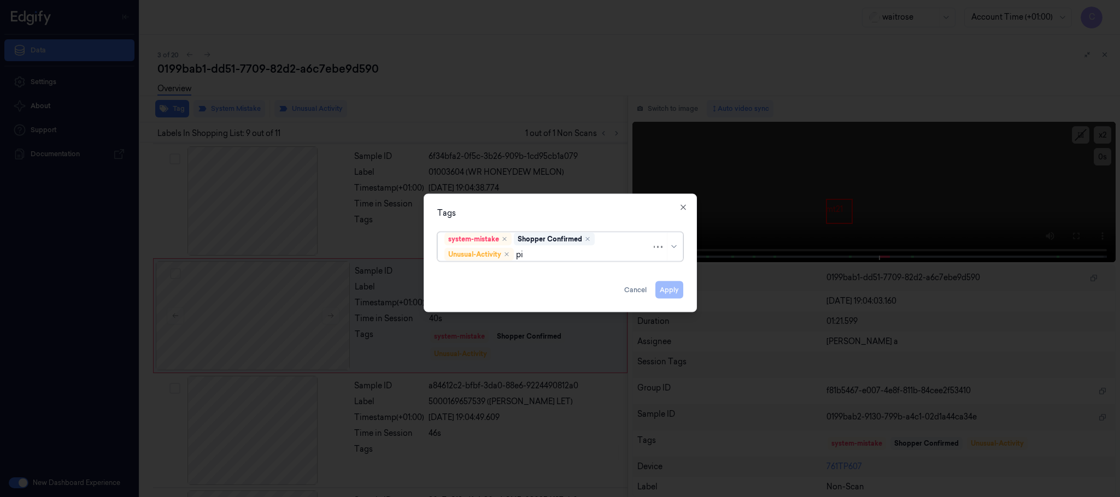
type input "pic"
click at [523, 275] on div "Picklist item alert" at bounding box center [559, 276] width 231 height 11
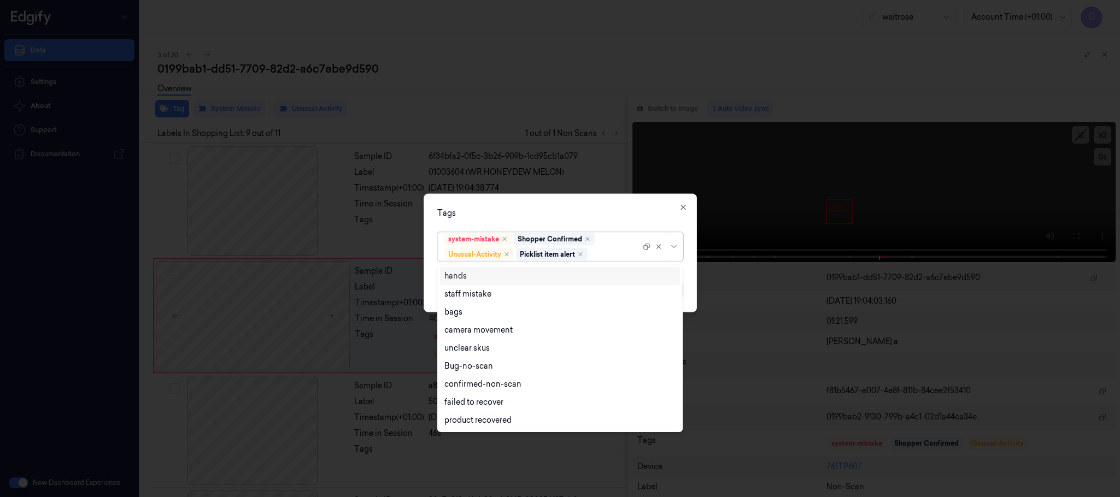
click at [591, 208] on div "Tags" at bounding box center [560, 213] width 246 height 11
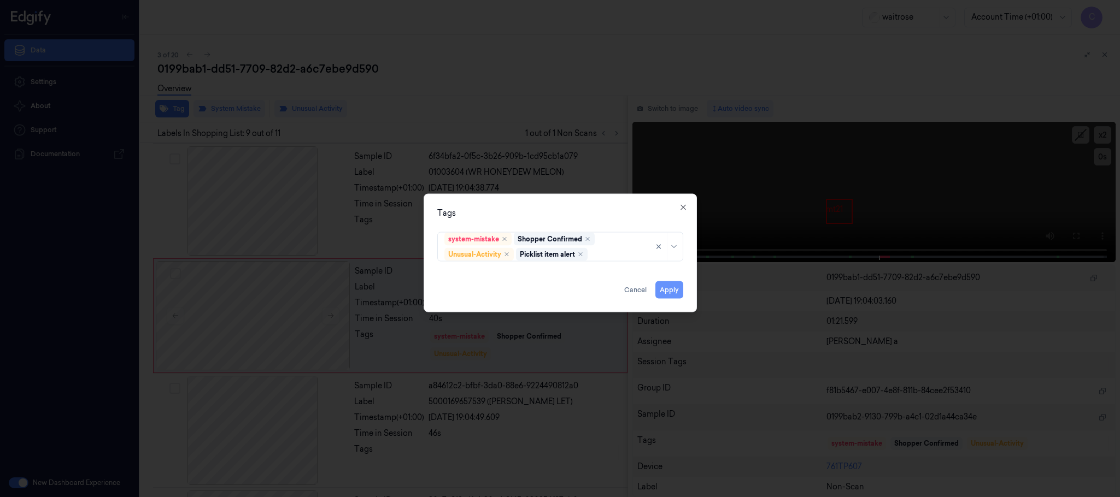
click at [661, 291] on button "Apply" at bounding box center [669, 289] width 28 height 17
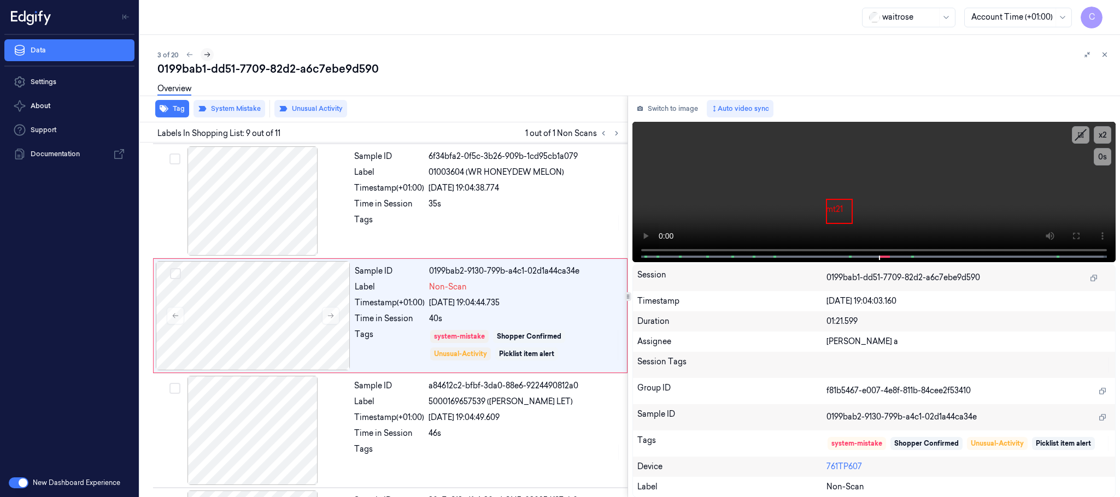
click at [210, 51] on icon at bounding box center [207, 55] width 8 height 8
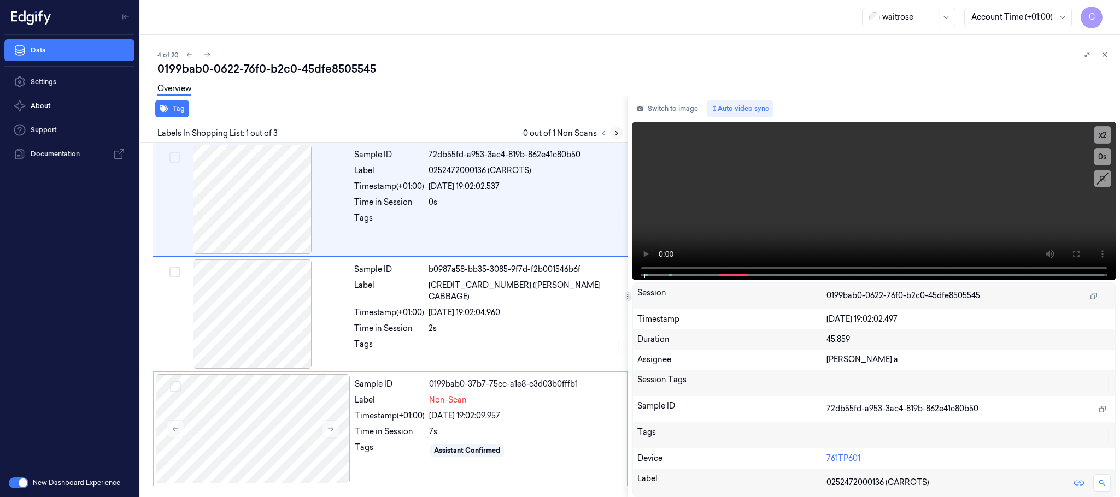
click at [613, 130] on icon at bounding box center [617, 134] width 8 height 8
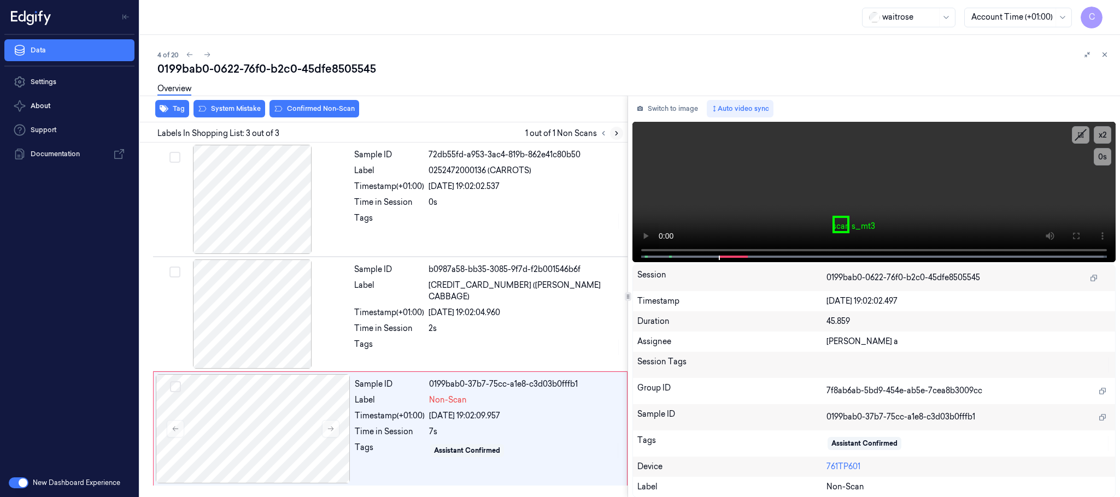
click at [617, 133] on icon at bounding box center [616, 134] width 2 height 4
click at [328, 430] on icon at bounding box center [331, 429] width 8 height 8
click at [283, 339] on div at bounding box center [252, 314] width 195 height 109
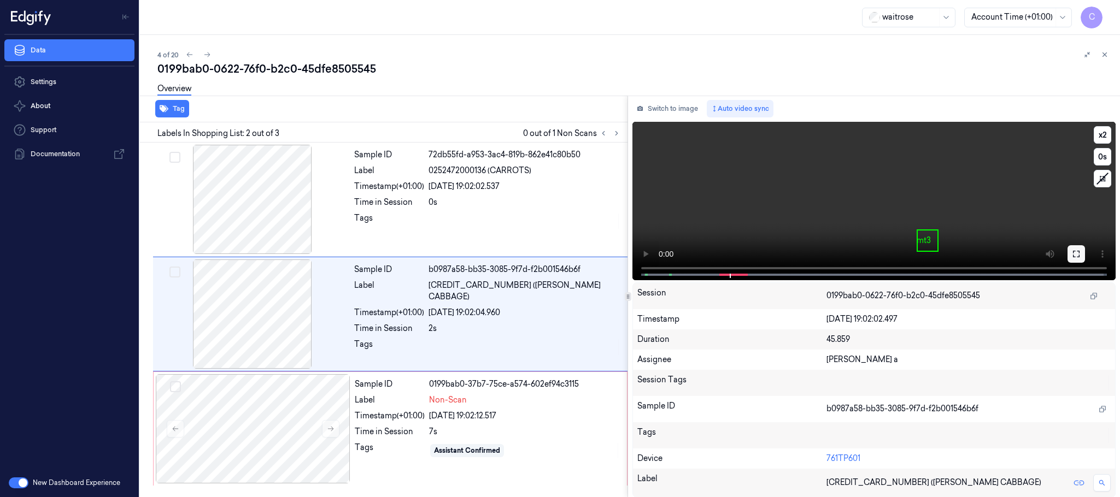
click at [1075, 253] on icon at bounding box center [1076, 254] width 9 height 9
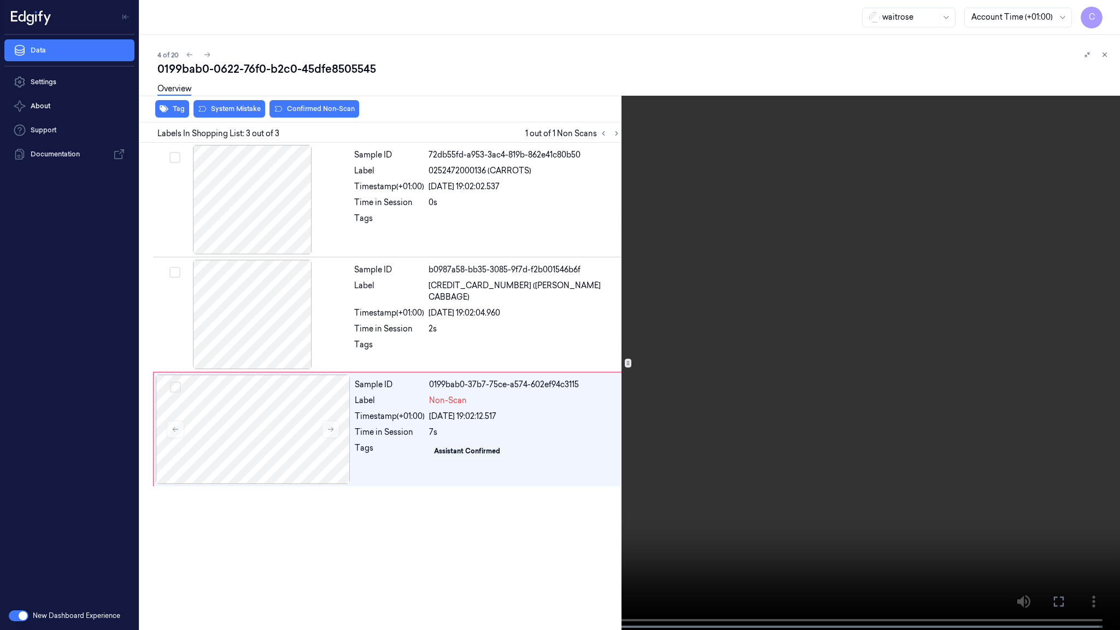
click at [558, 424] on video at bounding box center [560, 316] width 1120 height 632
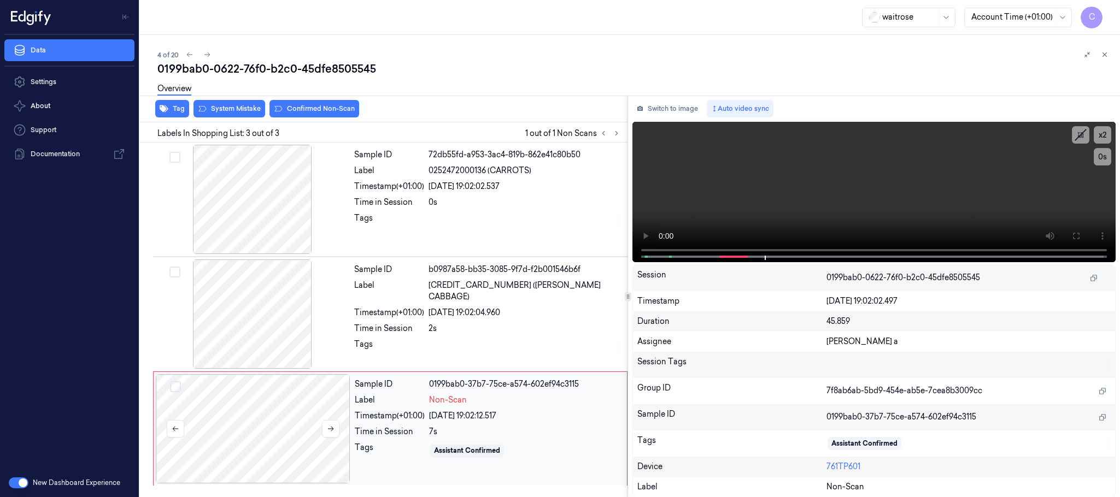
click at [279, 422] on div at bounding box center [253, 428] width 195 height 109
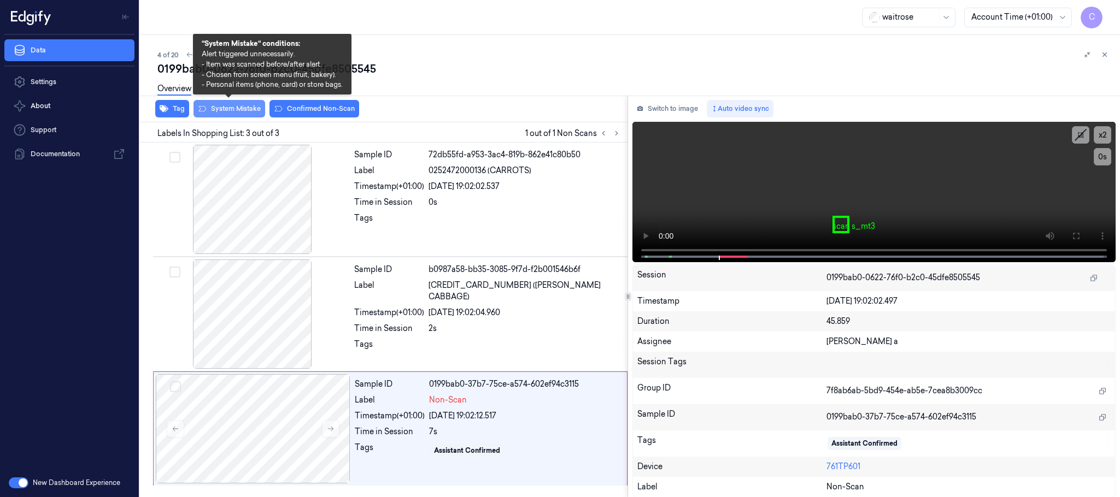
click at [223, 107] on button "System Mistake" at bounding box center [229, 108] width 72 height 17
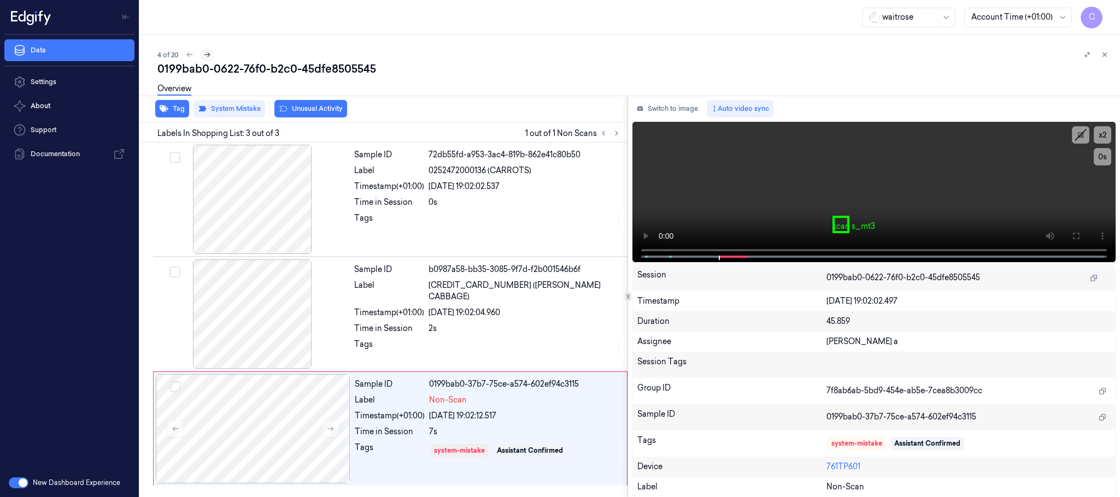
click at [208, 56] on icon at bounding box center [207, 54] width 6 height 5
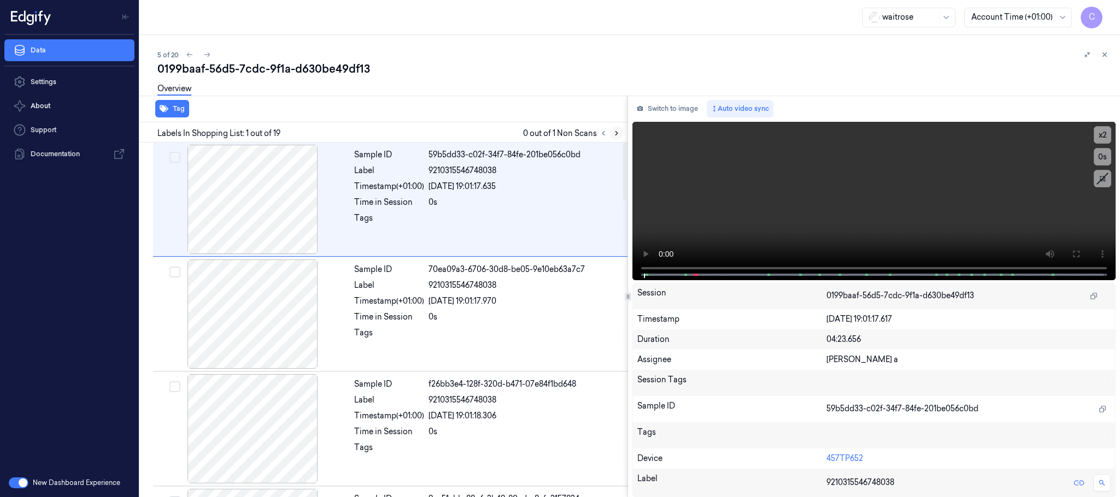
click at [613, 132] on icon at bounding box center [617, 134] width 8 height 8
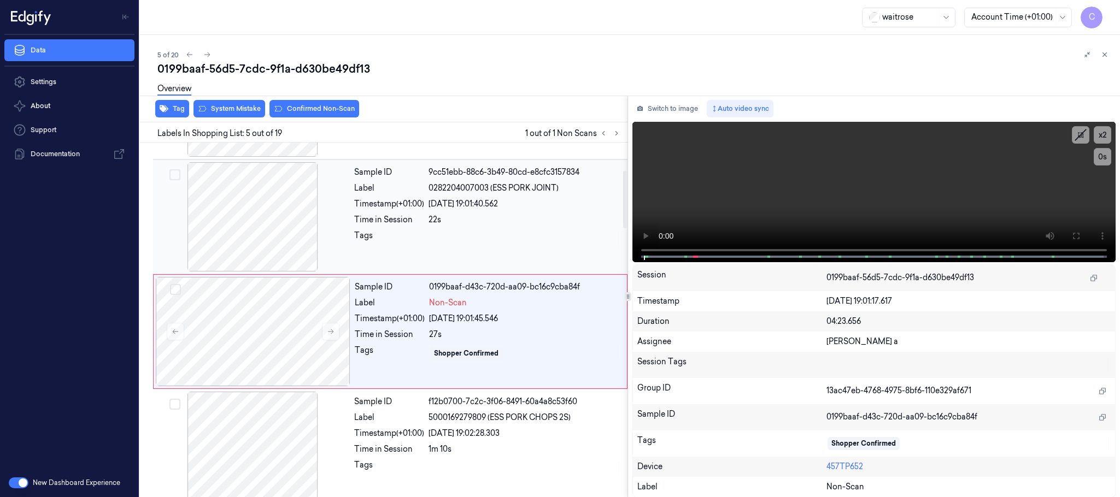
scroll to position [341, 0]
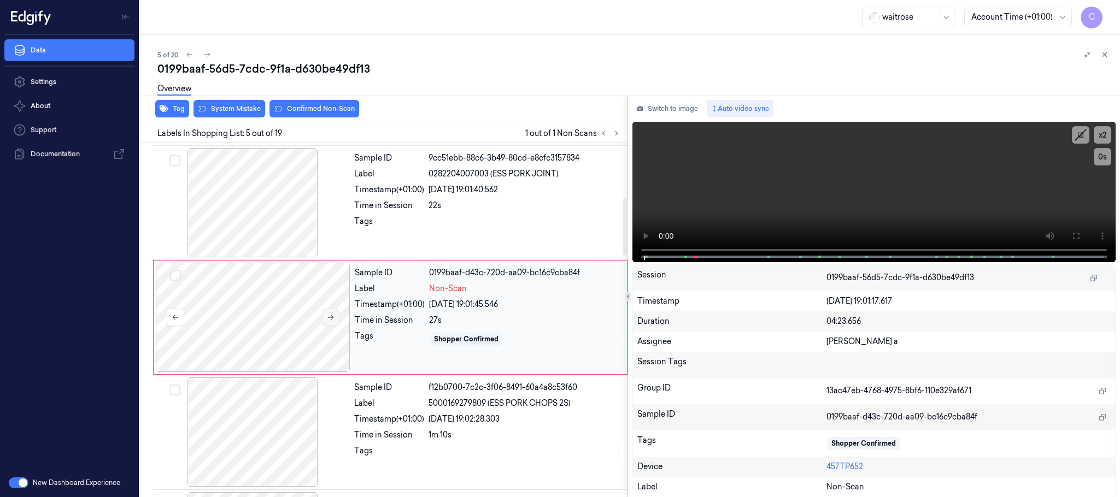
click at [333, 324] on button at bounding box center [330, 317] width 17 height 17
click at [269, 224] on div at bounding box center [252, 202] width 195 height 109
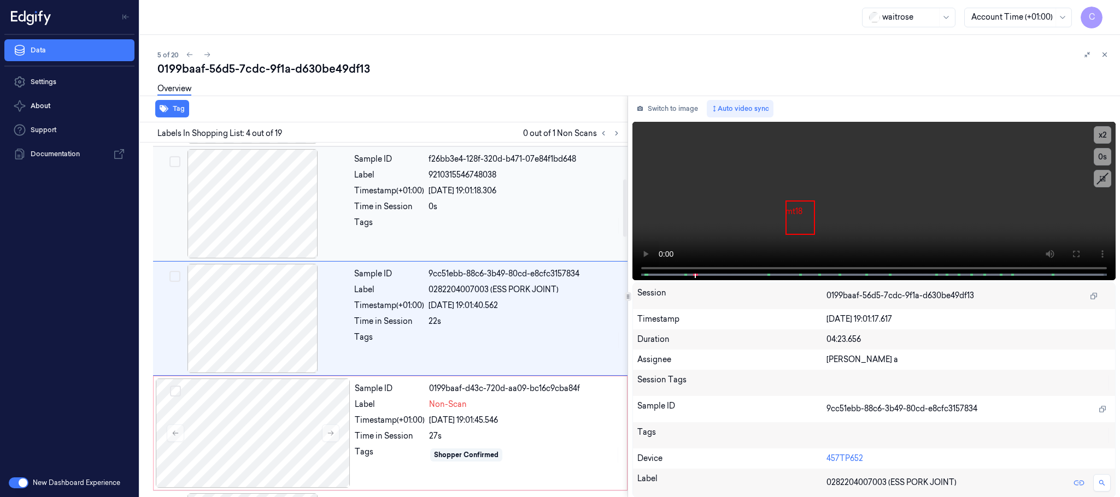
click at [272, 234] on div at bounding box center [252, 203] width 195 height 109
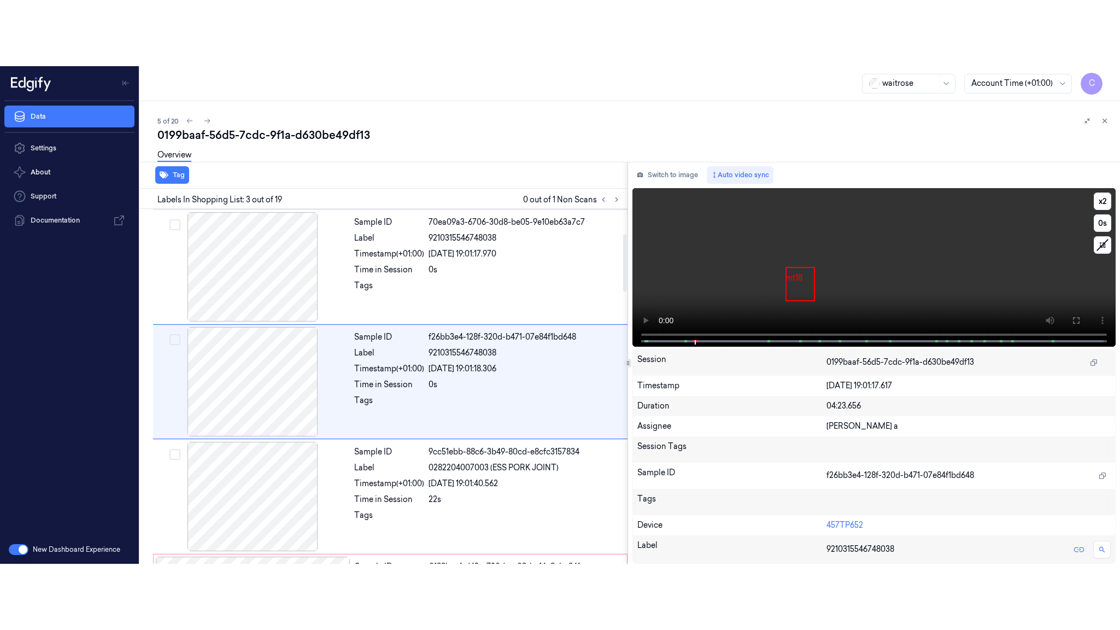
scroll to position [110, 0]
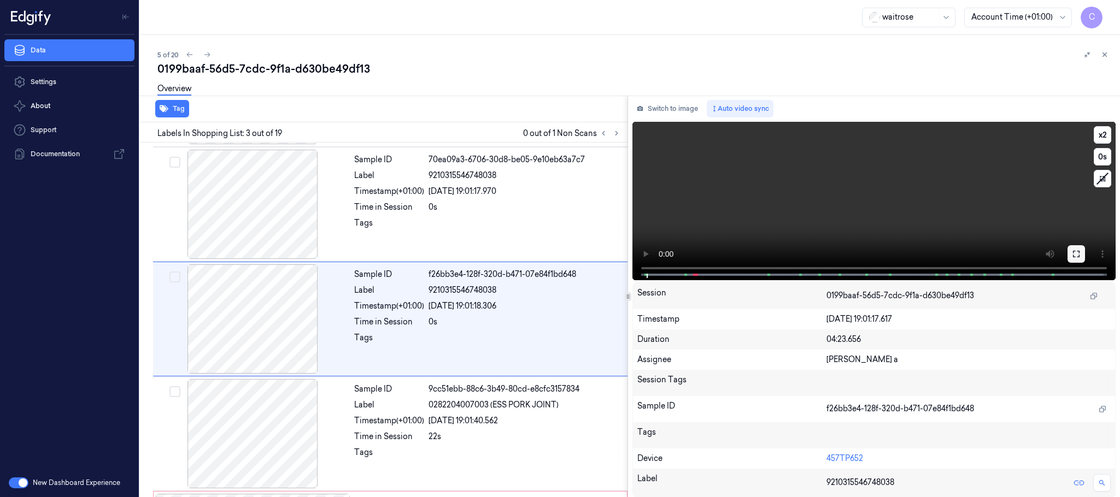
click at [1069, 255] on button at bounding box center [1075, 253] width 17 height 17
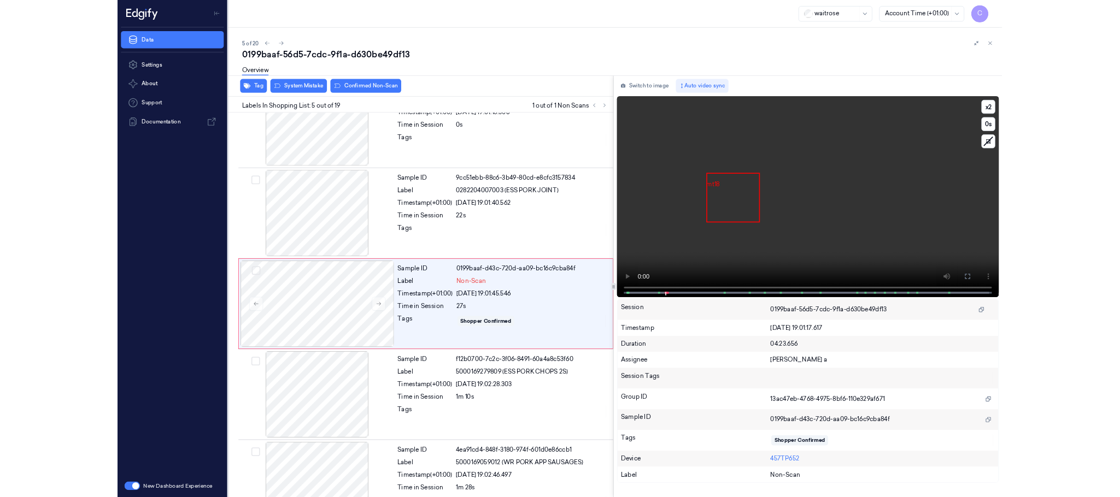
scroll to position [274, 0]
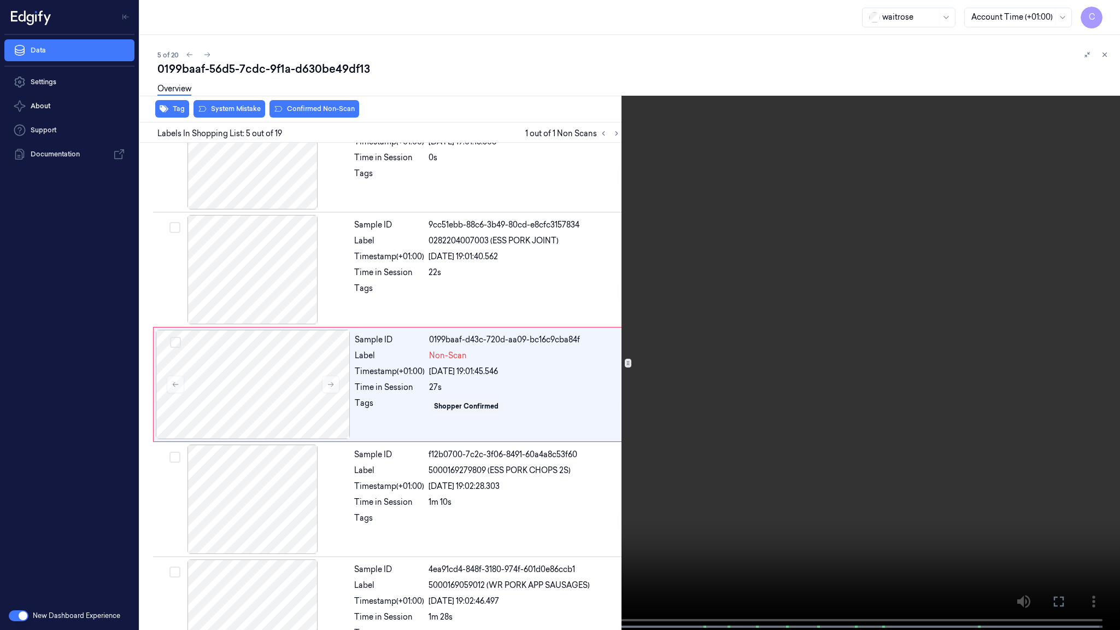
click at [418, 371] on video at bounding box center [560, 316] width 1120 height 632
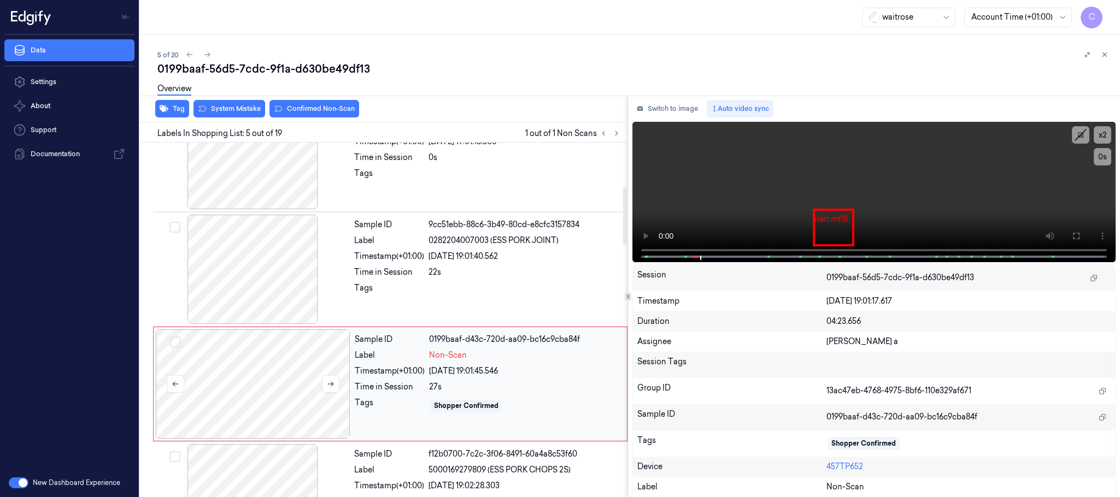
click at [292, 355] on div at bounding box center [253, 384] width 195 height 109
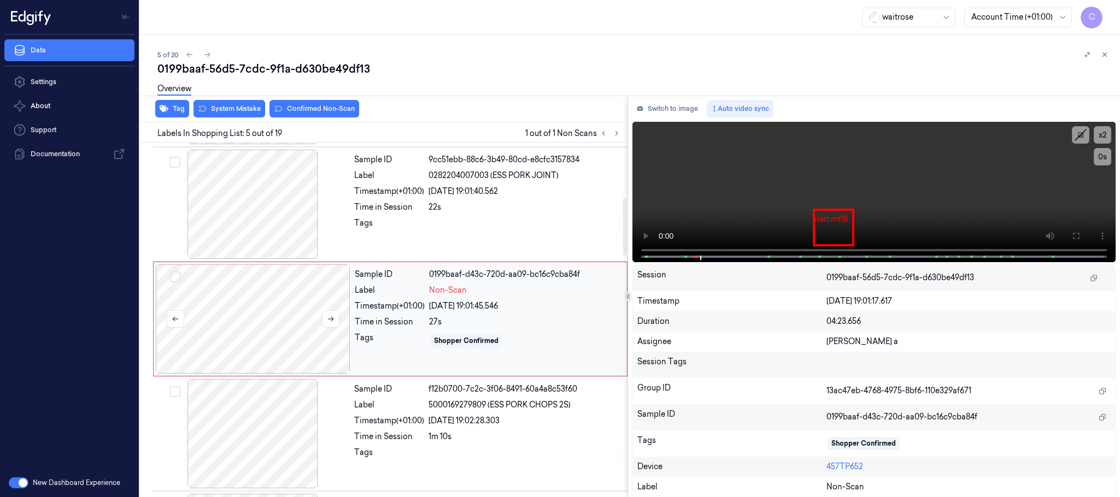
scroll to position [341, 0]
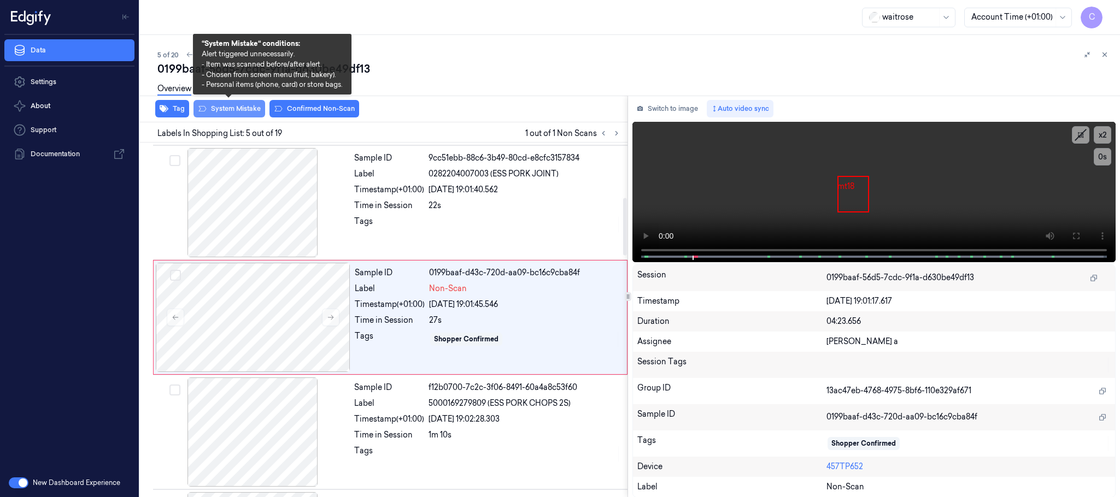
click at [234, 107] on button "System Mistake" at bounding box center [229, 108] width 72 height 17
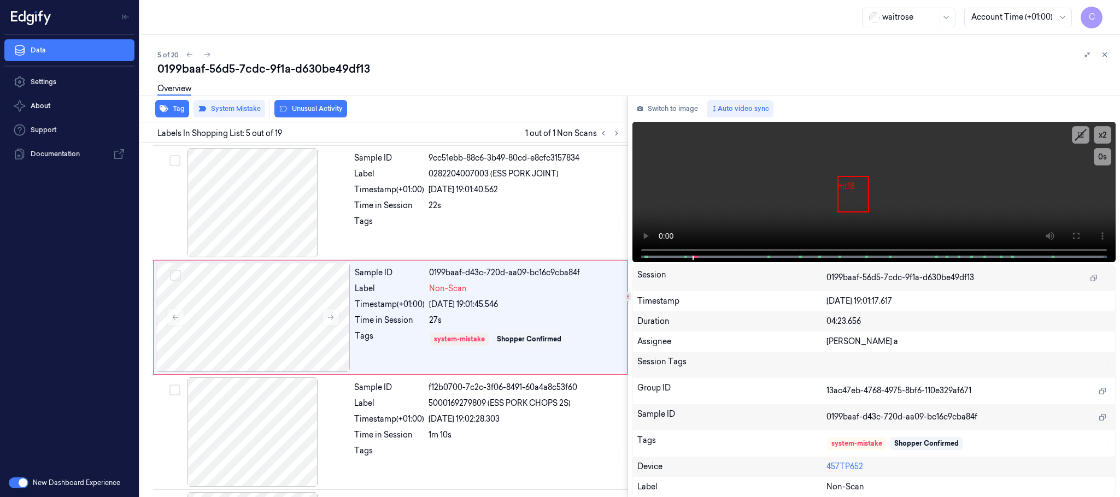
click at [302, 108] on button "Unusual Activity" at bounding box center [310, 108] width 73 height 17
click at [207, 51] on icon at bounding box center [207, 55] width 8 height 8
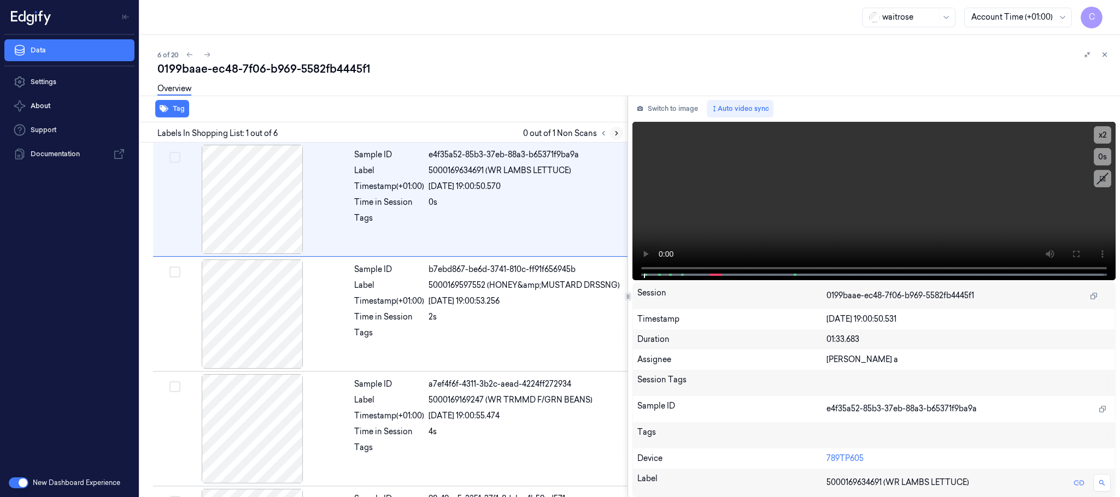
click at [614, 130] on icon at bounding box center [617, 134] width 8 height 8
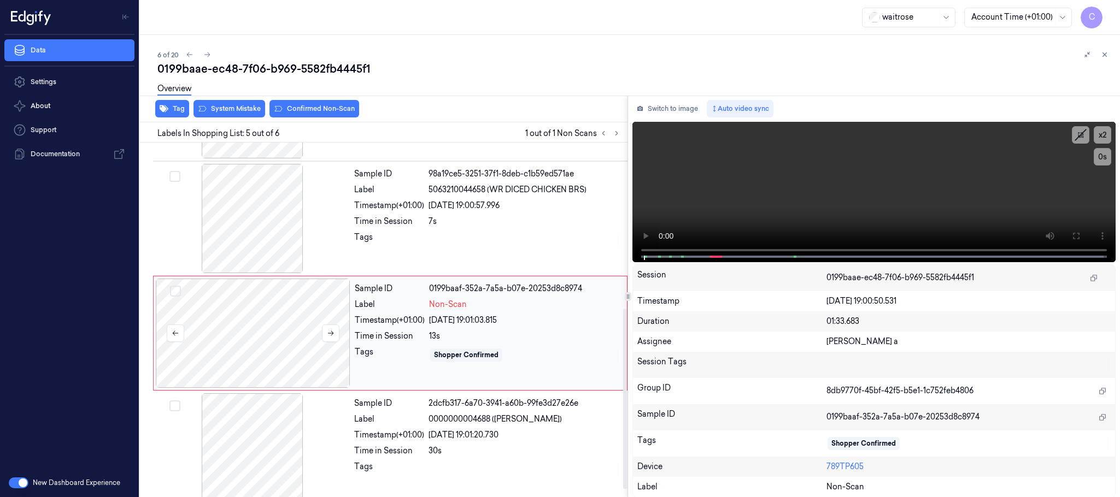
scroll to position [339, 0]
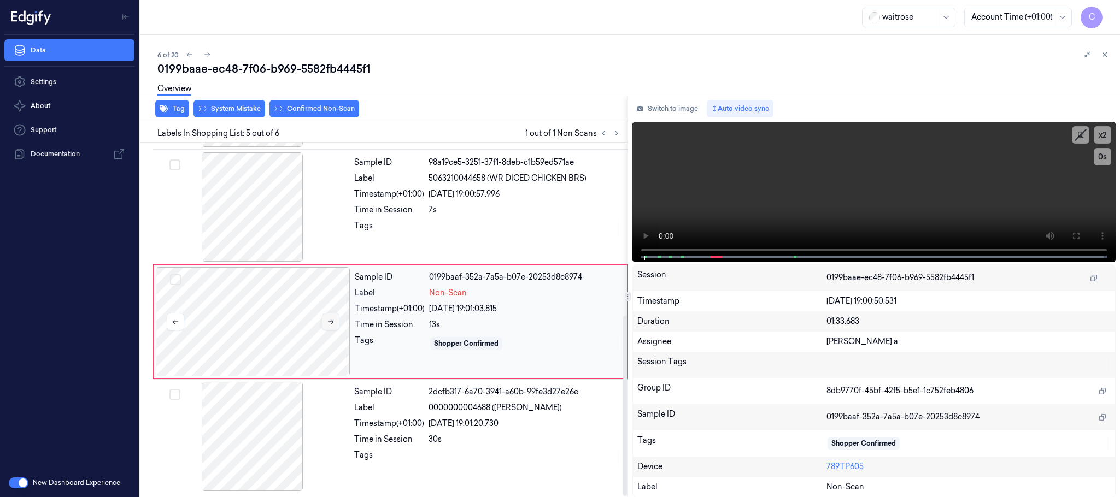
click at [334, 320] on icon at bounding box center [331, 322] width 8 height 8
click at [257, 197] on div at bounding box center [252, 206] width 195 height 109
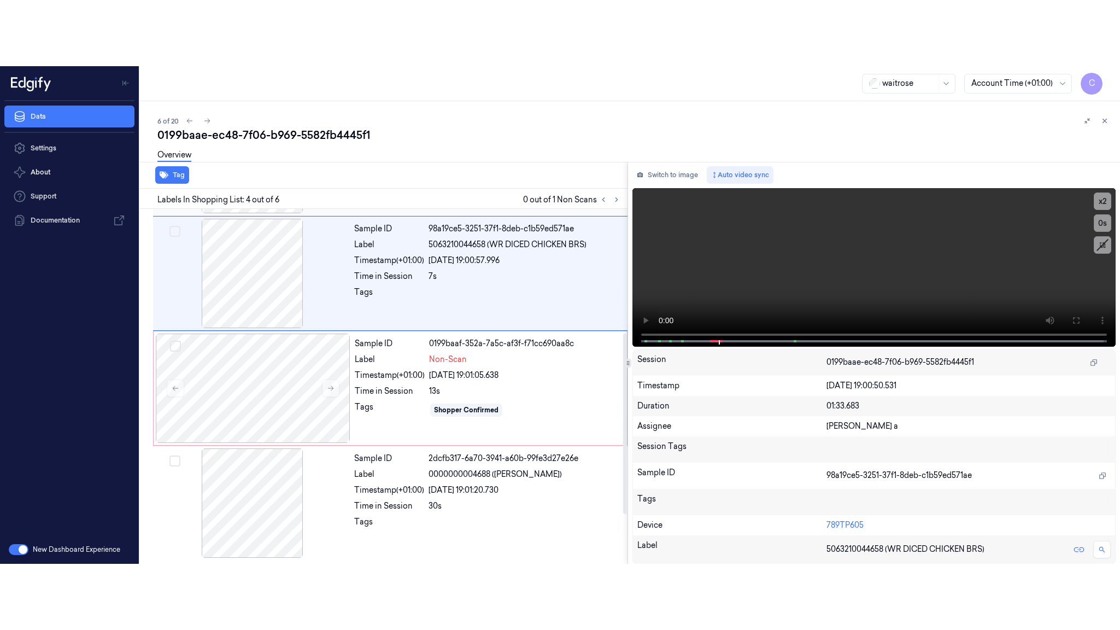
scroll to position [225, 0]
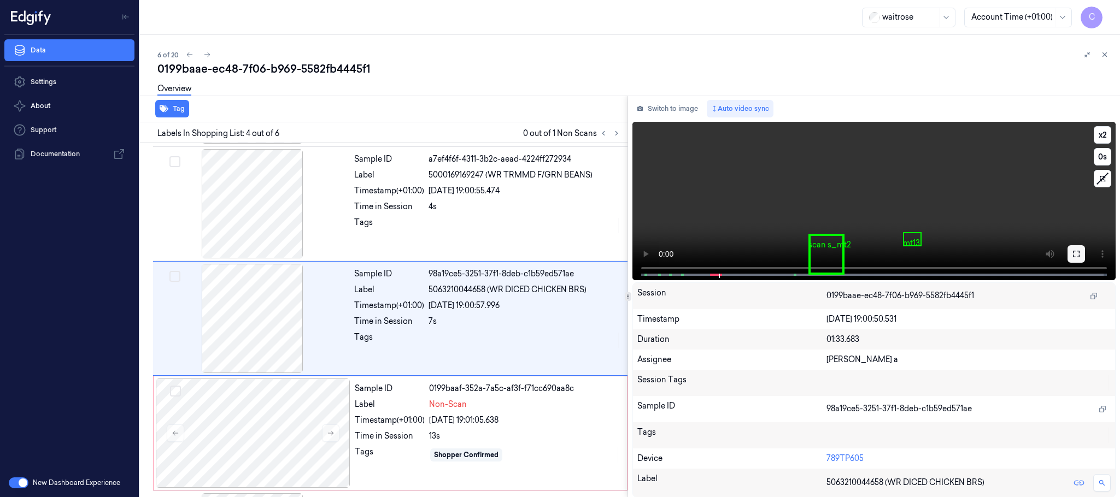
click at [1071, 258] on button at bounding box center [1075, 253] width 17 height 17
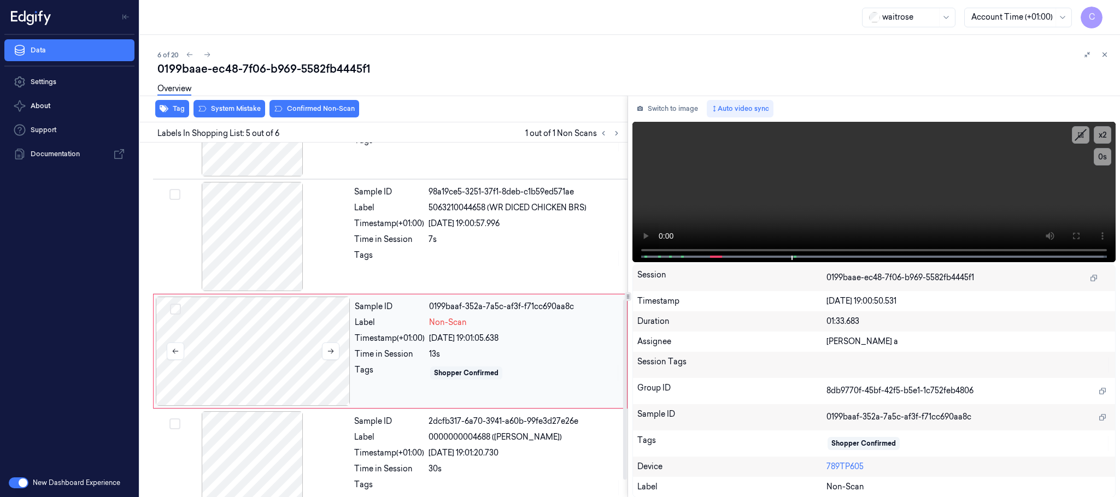
scroll to position [339, 0]
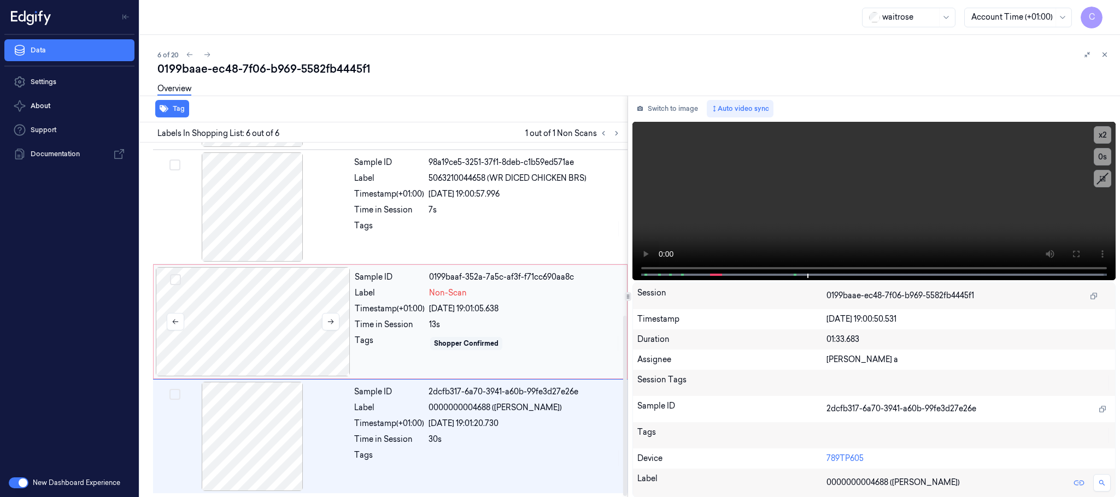
click at [253, 325] on div at bounding box center [253, 321] width 195 height 109
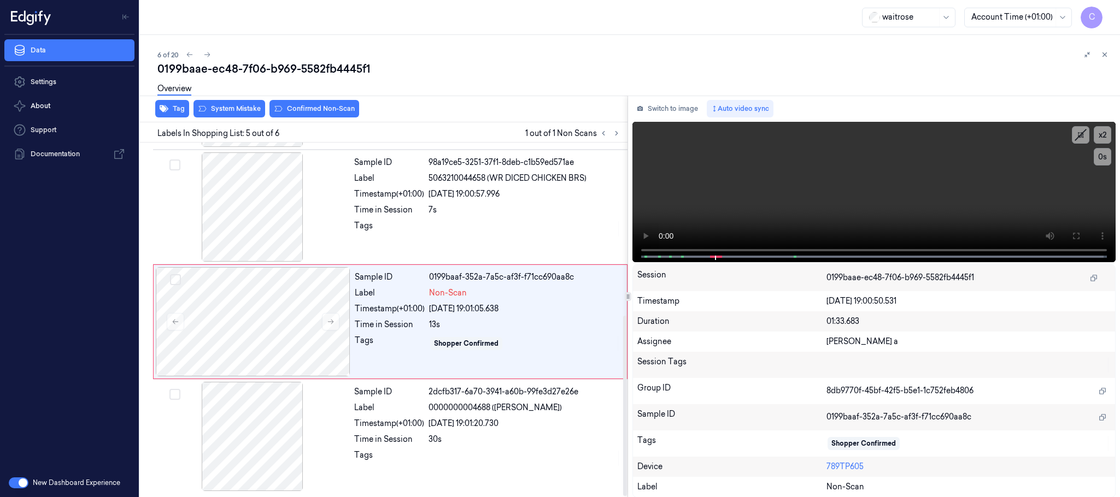
click at [327, 103] on div "Overview" at bounding box center [634, 91] width 954 height 28
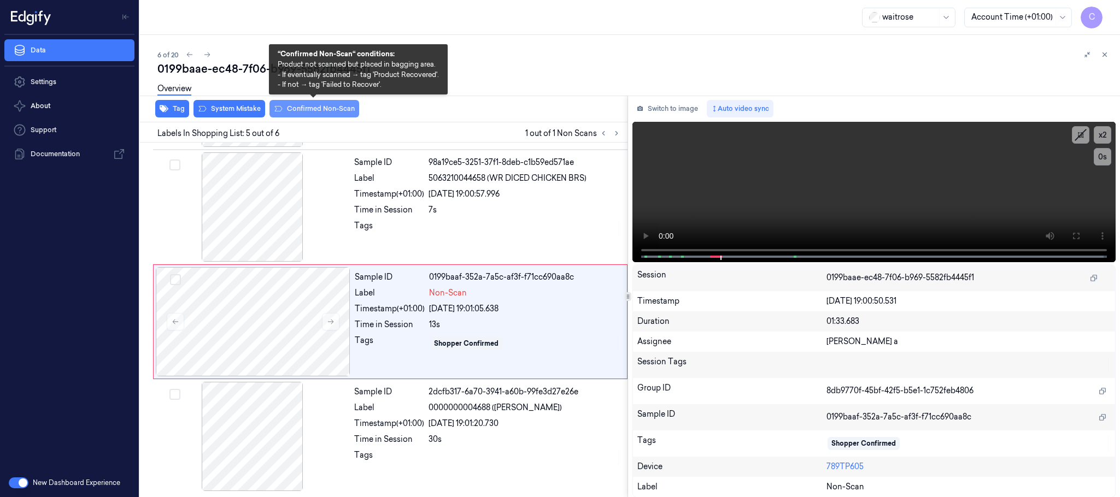
click at [322, 107] on button "Confirmed Non-Scan" at bounding box center [314, 108] width 90 height 17
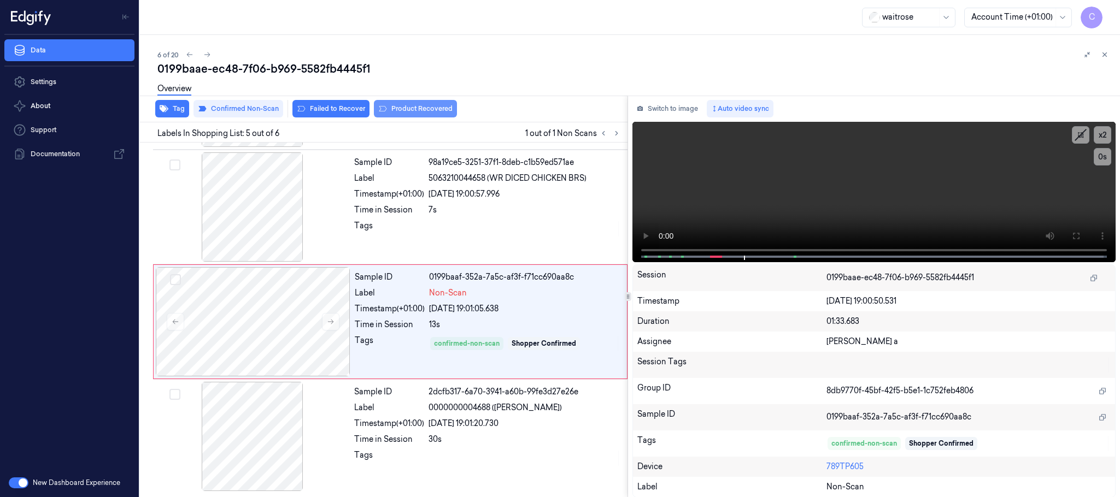
click at [407, 105] on button "Product Recovered" at bounding box center [415, 108] width 83 height 17
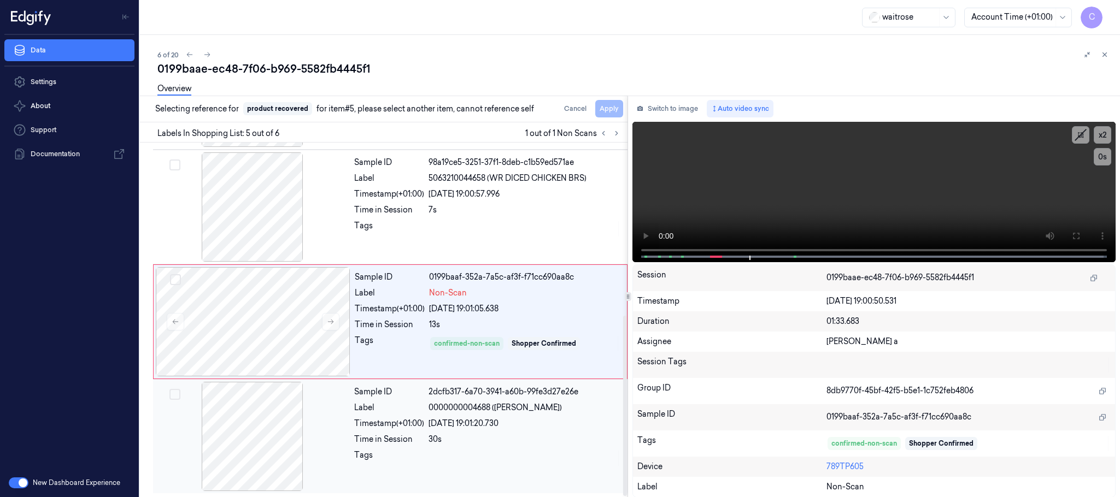
click at [239, 448] on div at bounding box center [252, 436] width 195 height 109
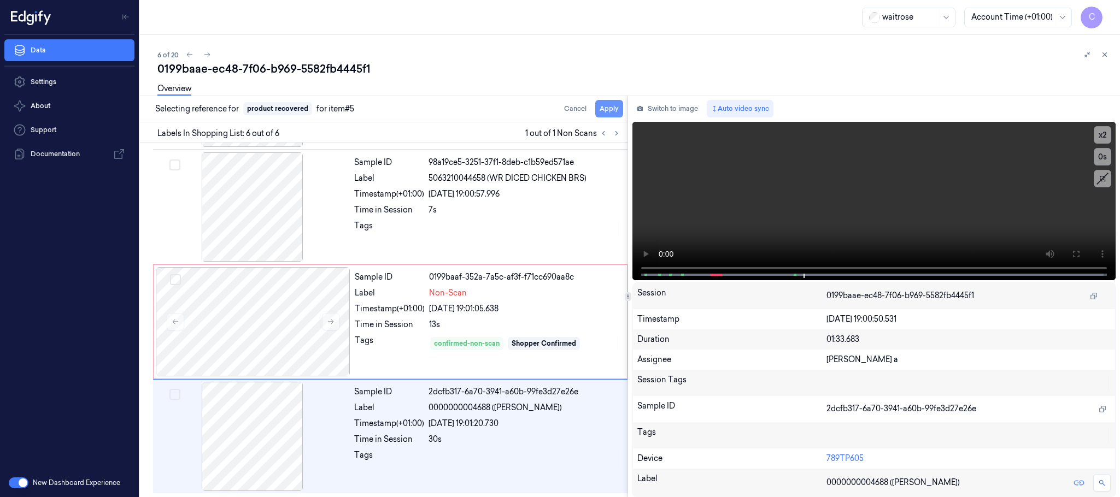
click at [613, 110] on button "Apply" at bounding box center [609, 108] width 28 height 17
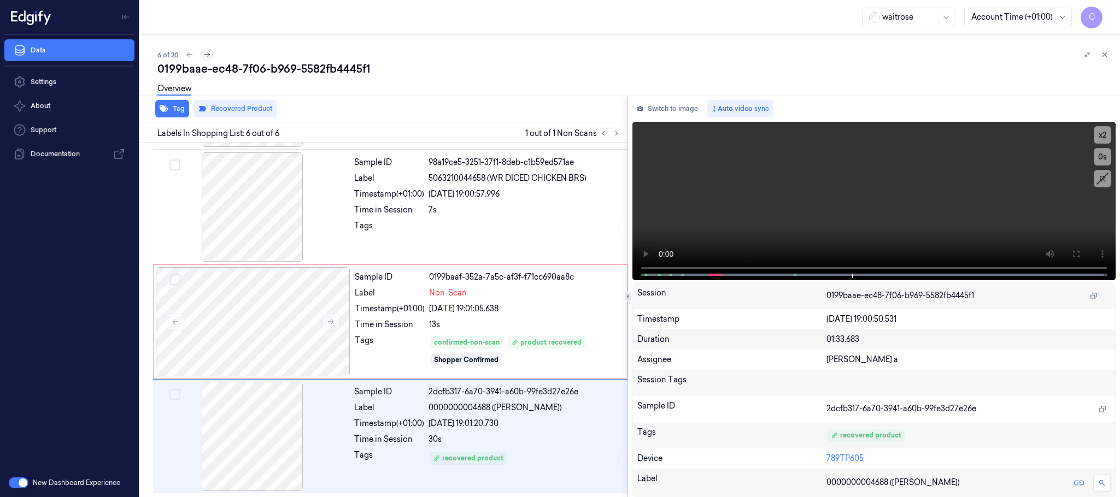
click at [209, 54] on icon at bounding box center [207, 54] width 6 height 5
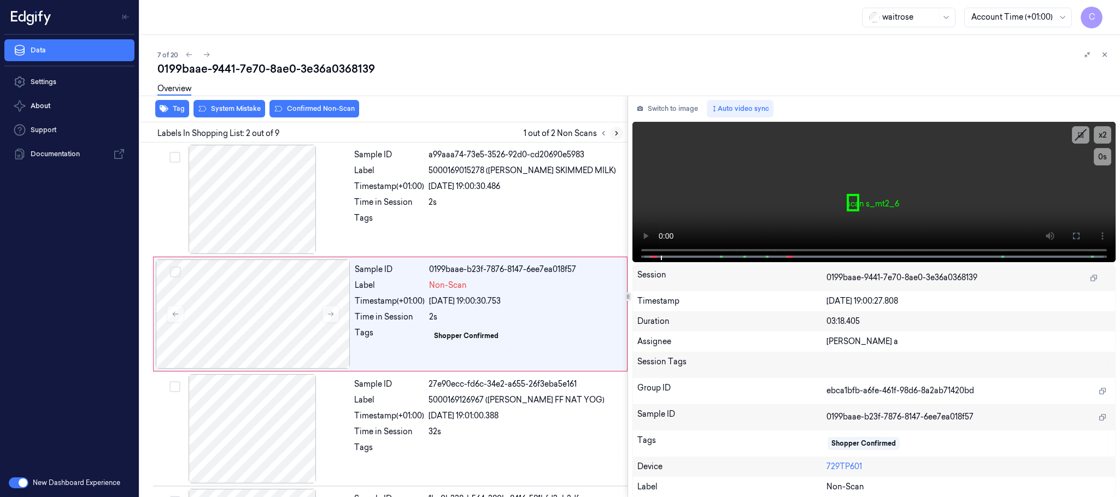
click at [621, 132] on button at bounding box center [616, 133] width 13 height 13
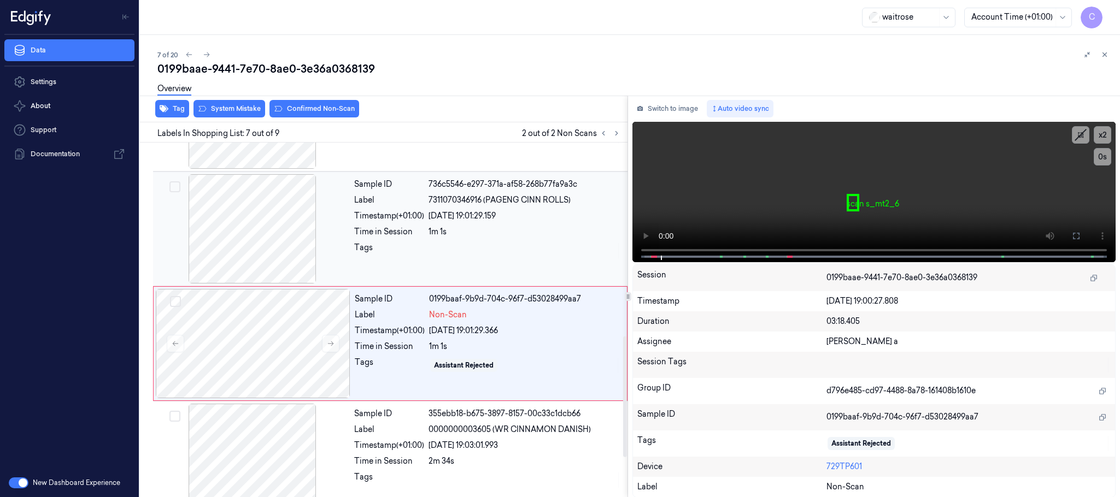
scroll to position [571, 0]
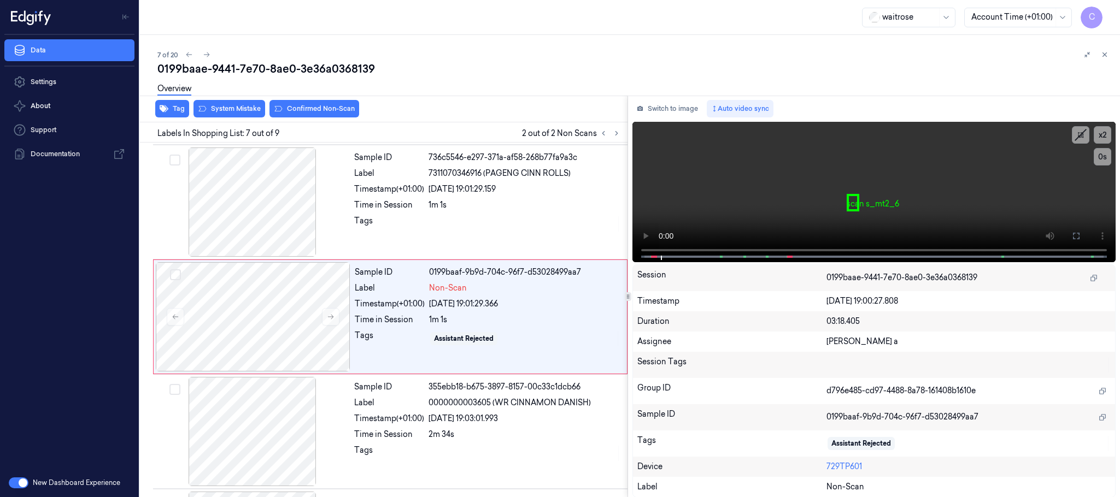
click at [598, 139] on div at bounding box center [610, 133] width 26 height 13
click at [598, 130] on button at bounding box center [603, 133] width 13 height 13
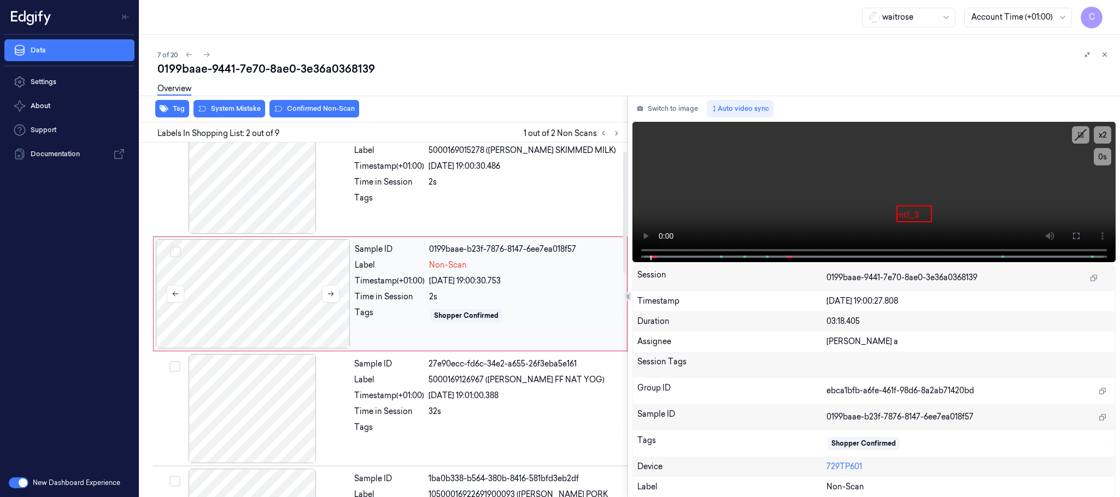
scroll to position [0, 0]
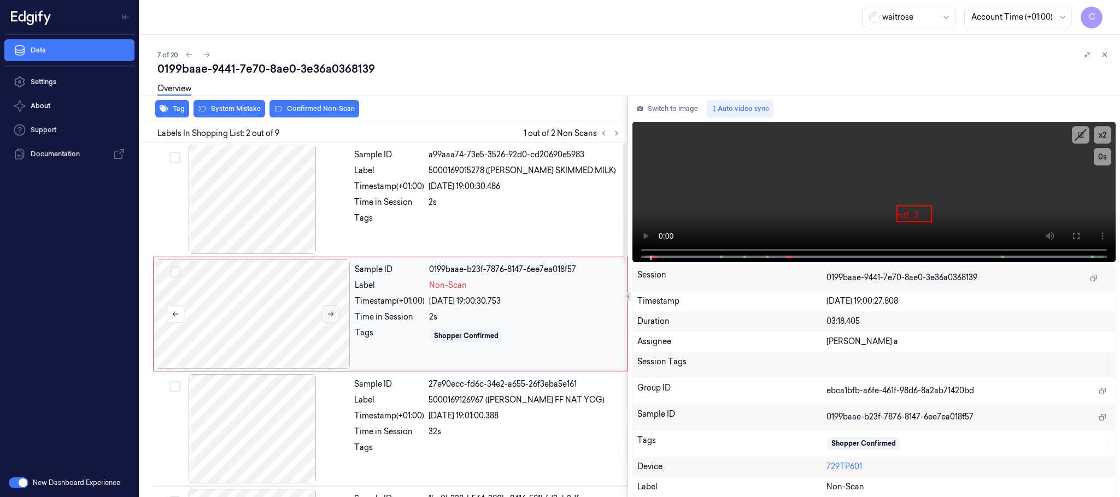
click at [328, 320] on button at bounding box center [330, 313] width 17 height 17
click at [254, 208] on div at bounding box center [252, 199] width 195 height 109
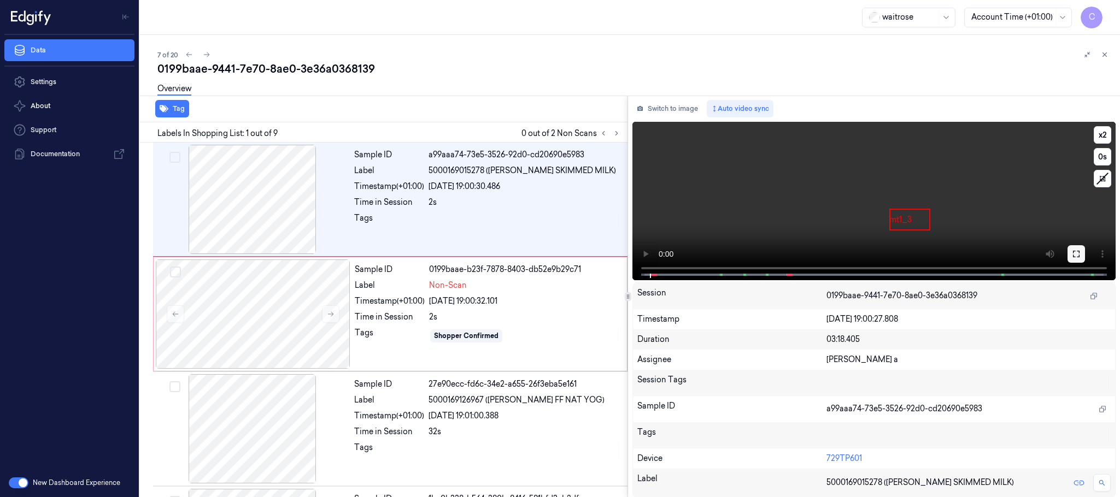
click at [1068, 251] on button at bounding box center [1075, 253] width 17 height 17
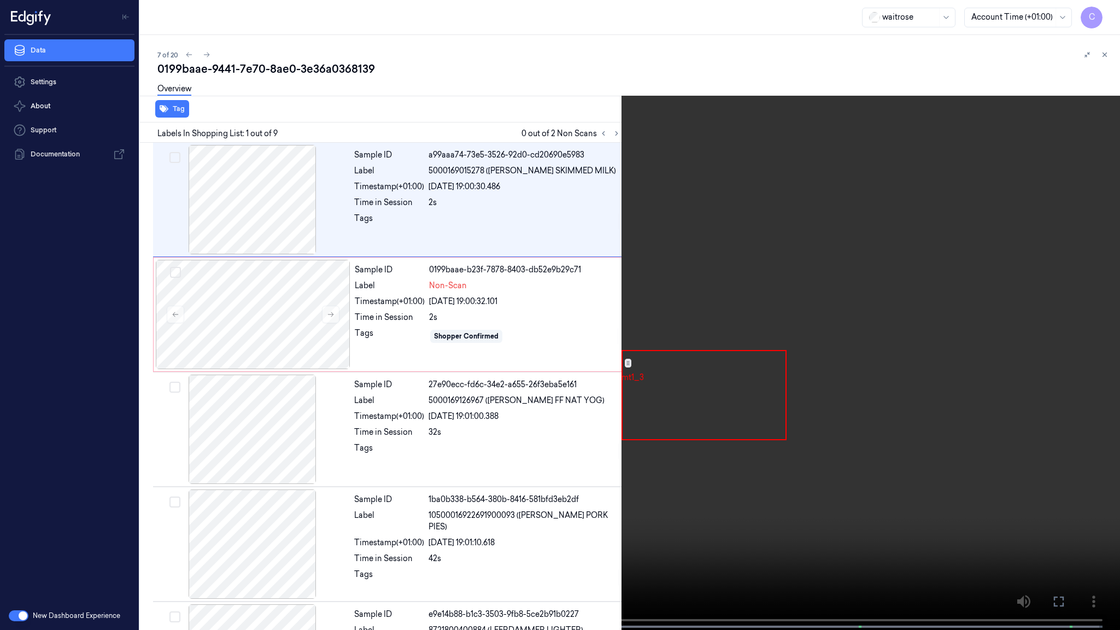
click at [122, 384] on video at bounding box center [560, 316] width 1120 height 632
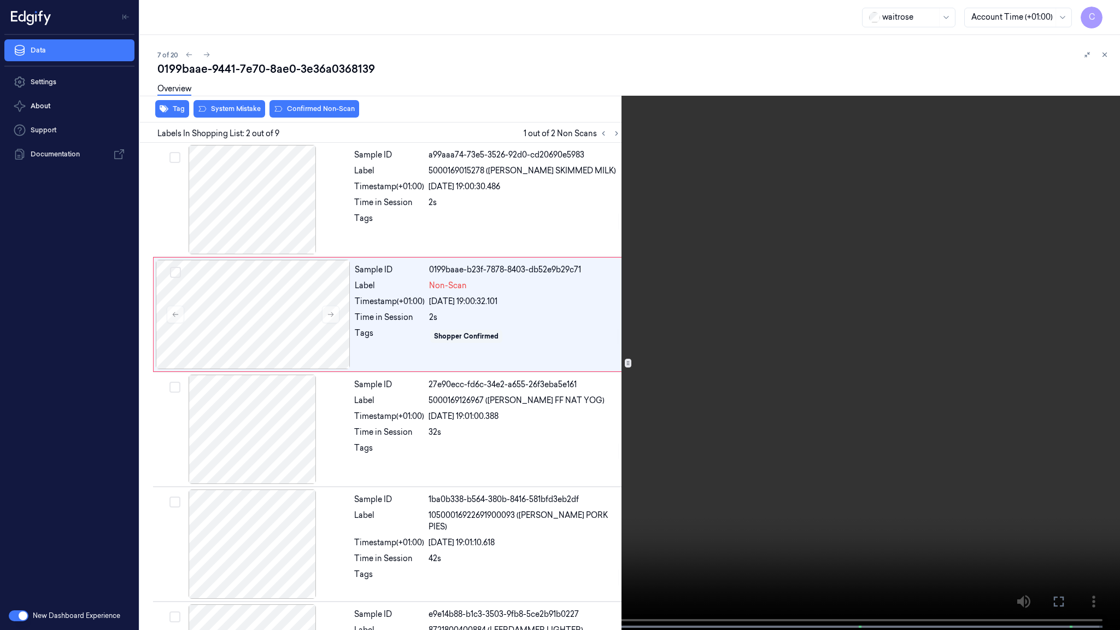
click at [545, 302] on video at bounding box center [560, 316] width 1120 height 632
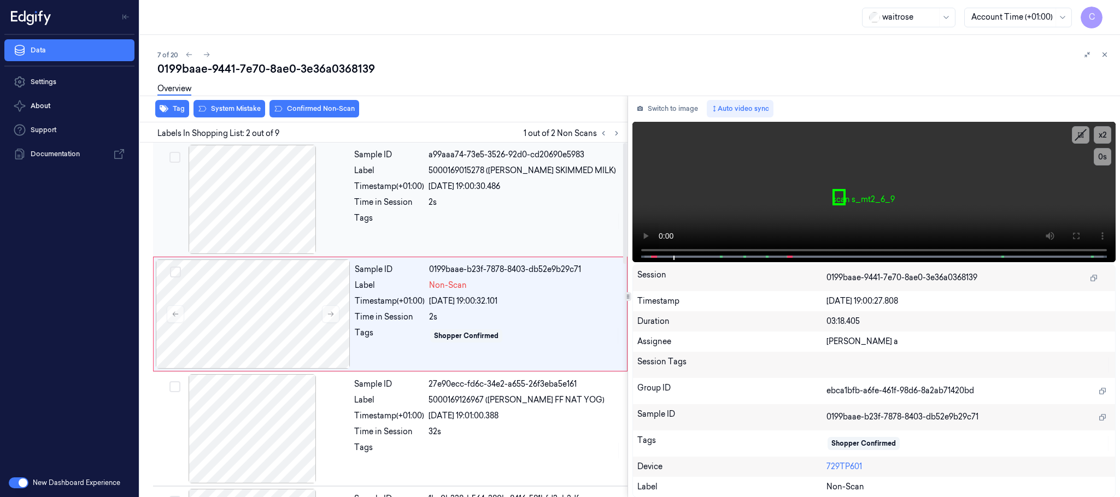
drag, startPoint x: 281, startPoint y: 202, endPoint x: 428, endPoint y: 216, distance: 147.7
click at [281, 201] on div at bounding box center [252, 199] width 195 height 109
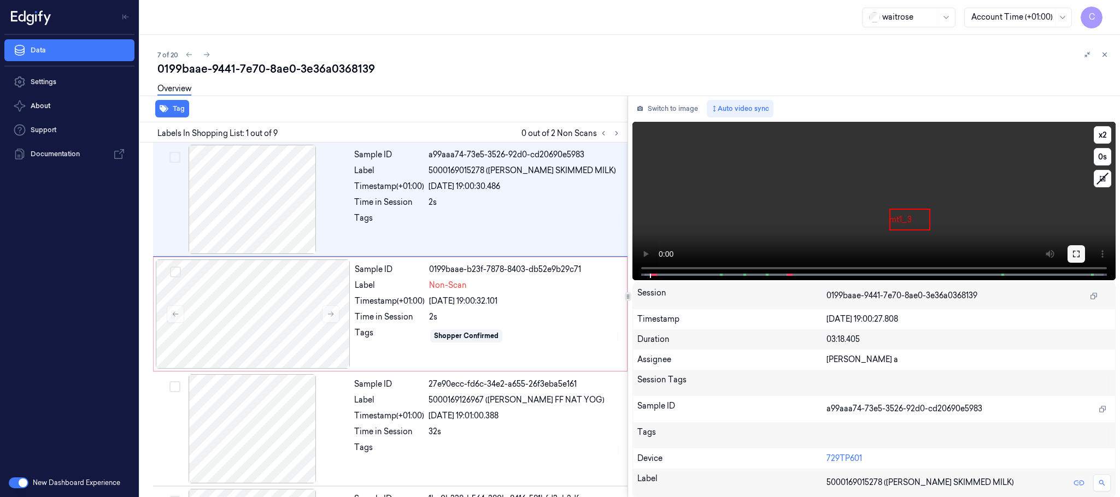
click at [1073, 250] on icon at bounding box center [1076, 254] width 9 height 9
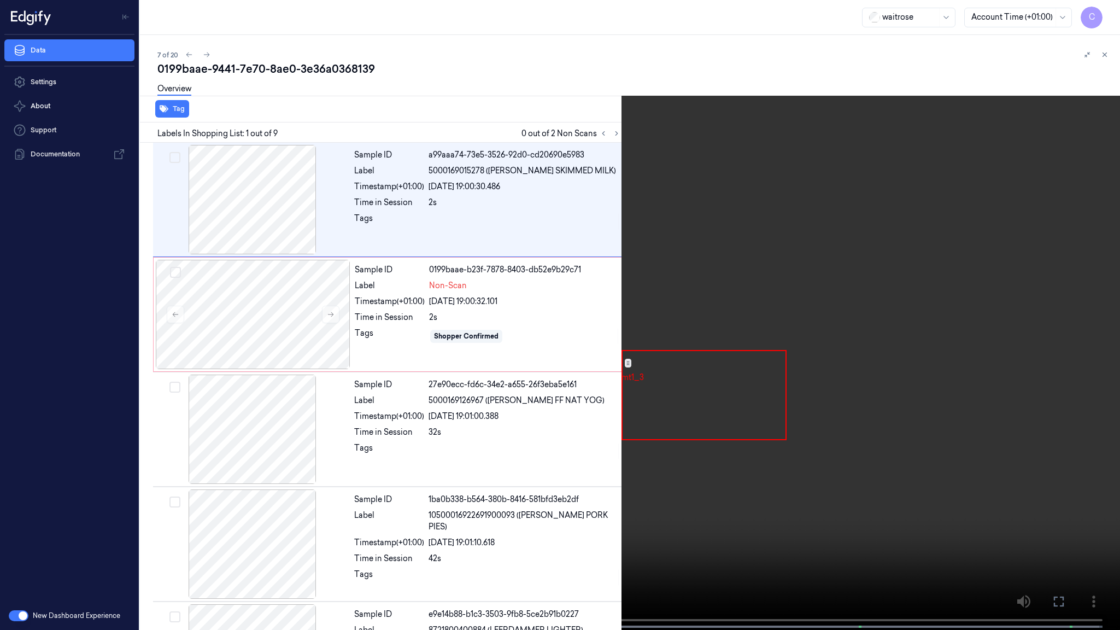
click at [332, 384] on video at bounding box center [560, 316] width 1120 height 632
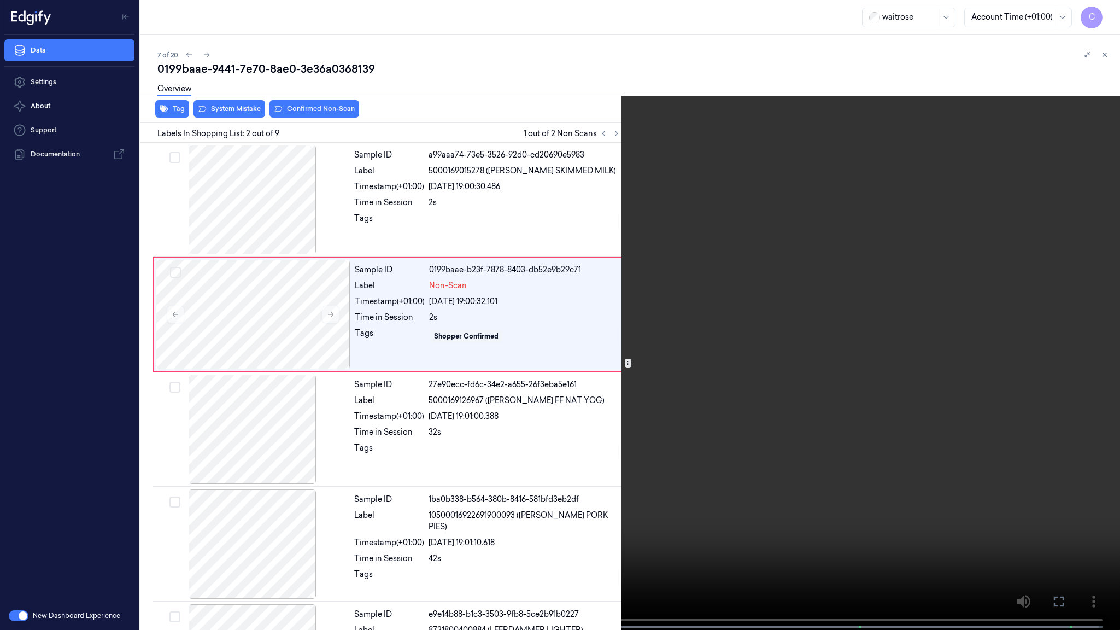
click at [271, 390] on video at bounding box center [560, 316] width 1120 height 632
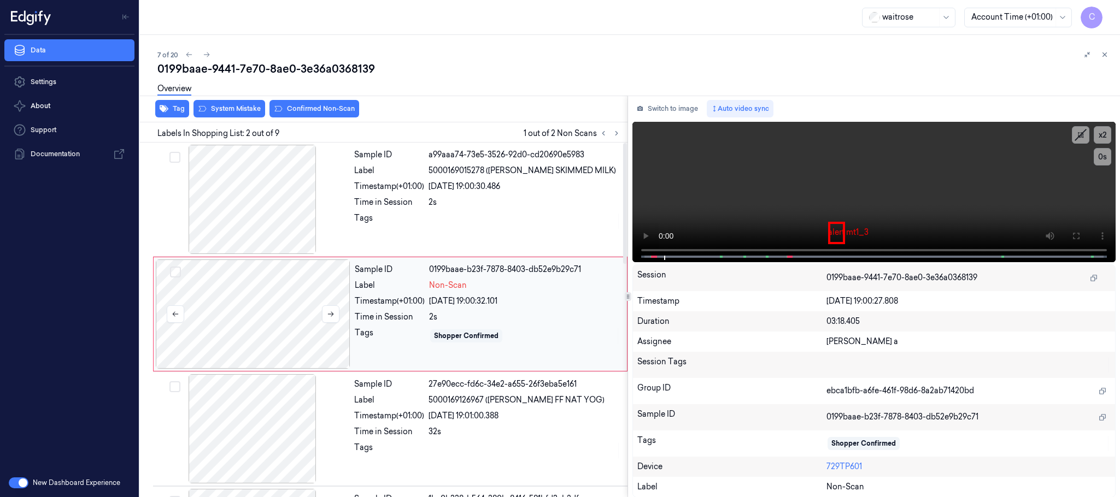
click at [271, 314] on div at bounding box center [253, 314] width 195 height 109
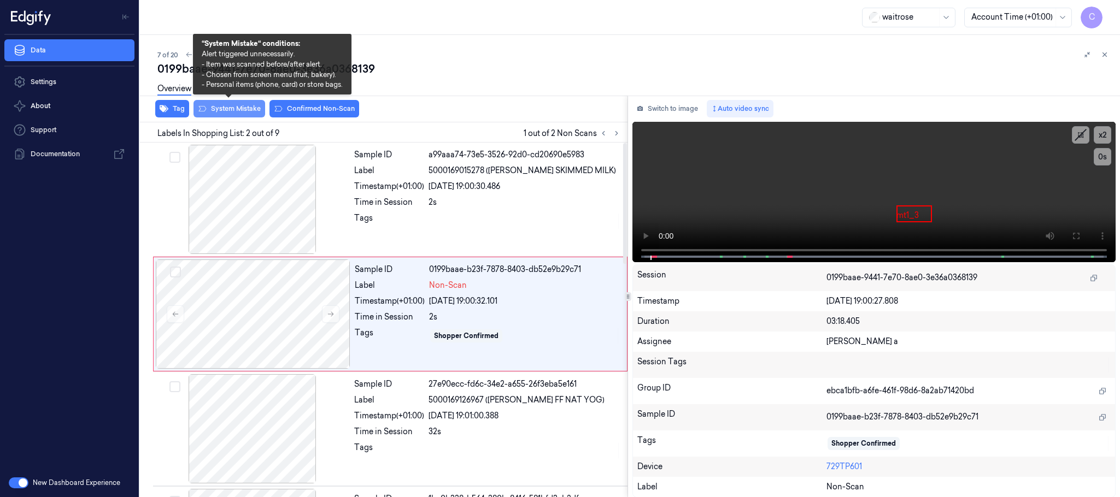
click at [241, 112] on button "System Mistake" at bounding box center [229, 108] width 72 height 17
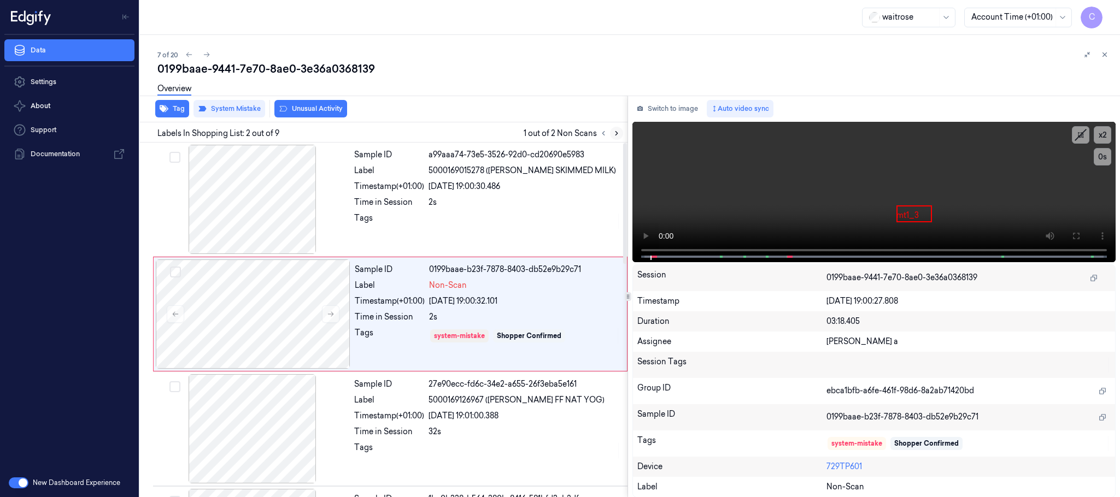
click at [616, 132] on icon at bounding box center [616, 134] width 2 height 4
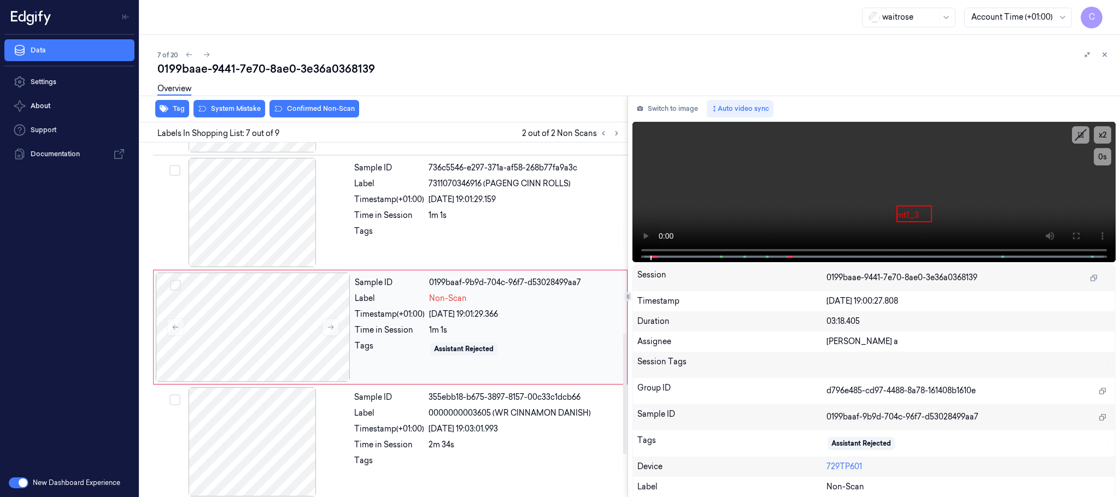
scroll to position [571, 0]
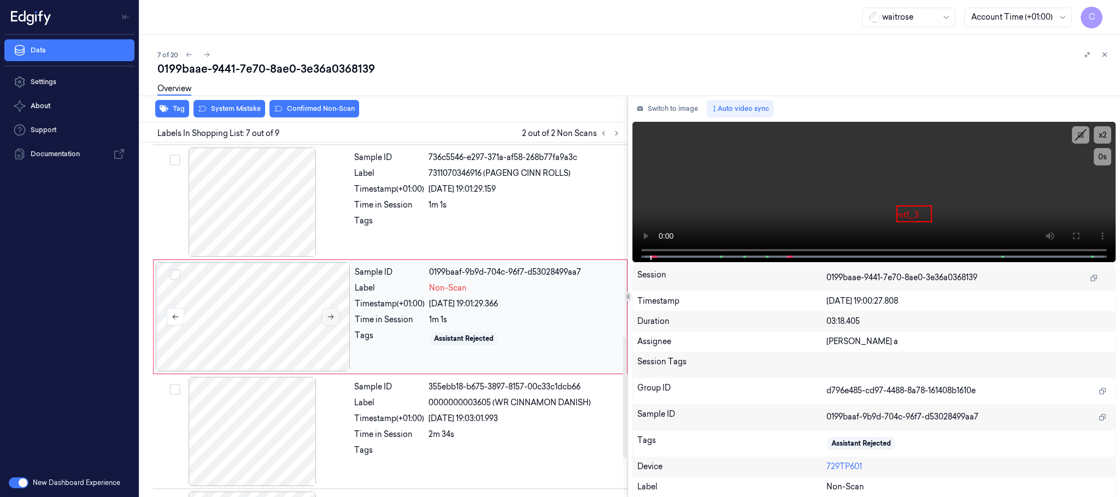
click at [330, 320] on icon at bounding box center [331, 317] width 8 height 8
click at [249, 209] on div at bounding box center [252, 202] width 195 height 109
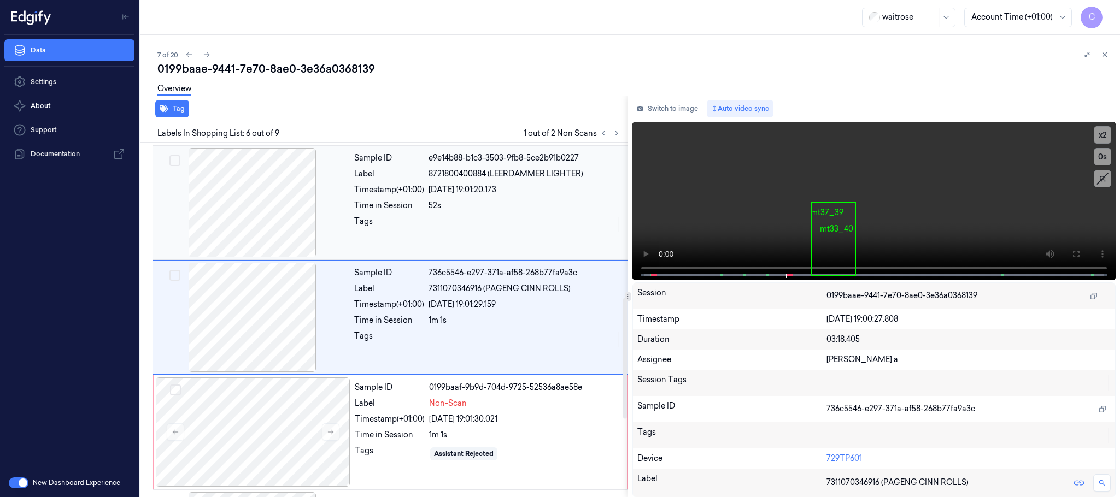
click at [269, 220] on div at bounding box center [252, 202] width 195 height 109
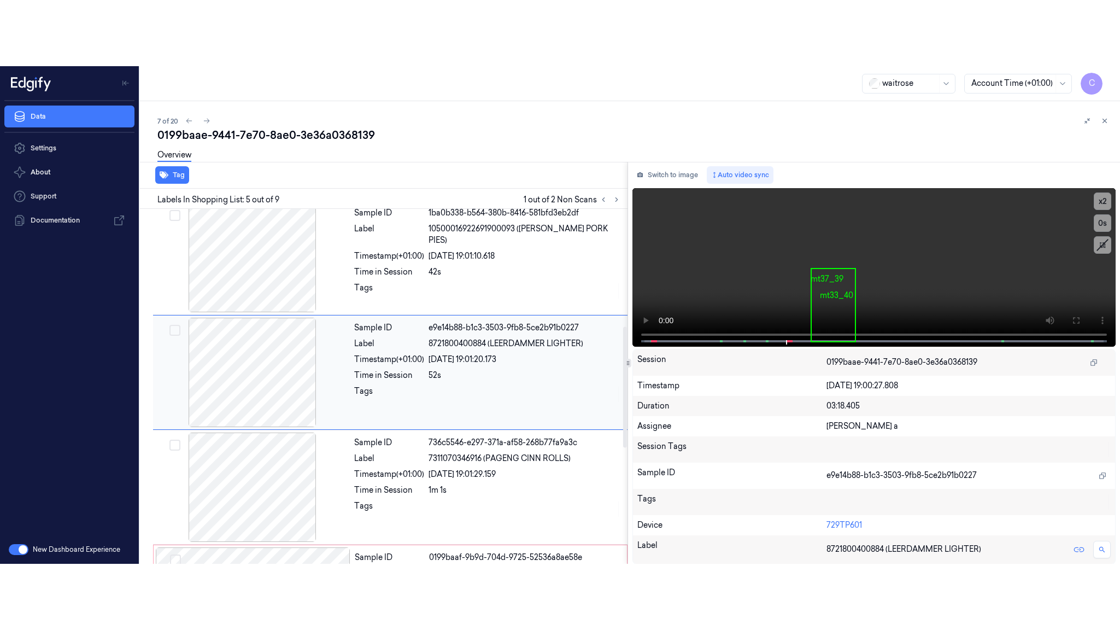
scroll to position [341, 0]
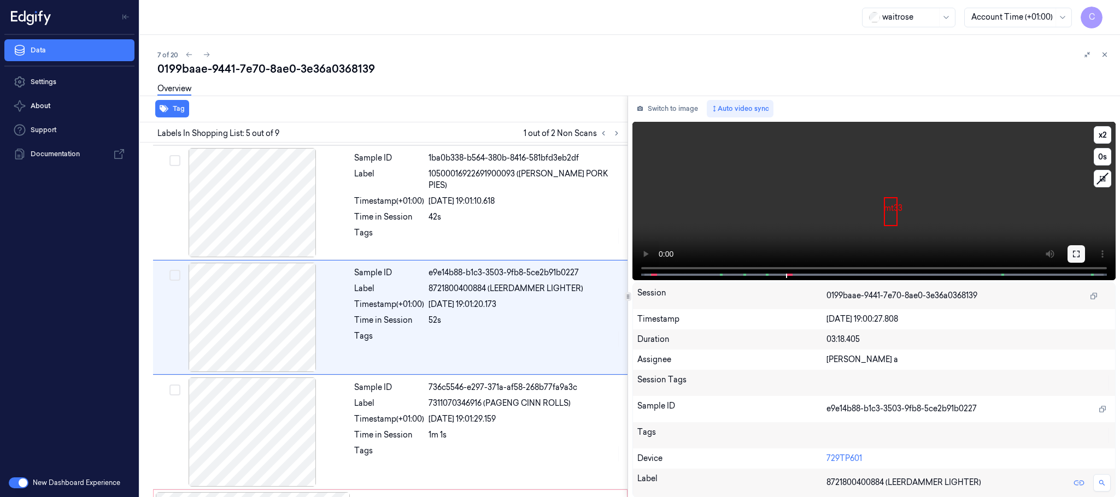
click at [1076, 255] on icon at bounding box center [1076, 254] width 9 height 9
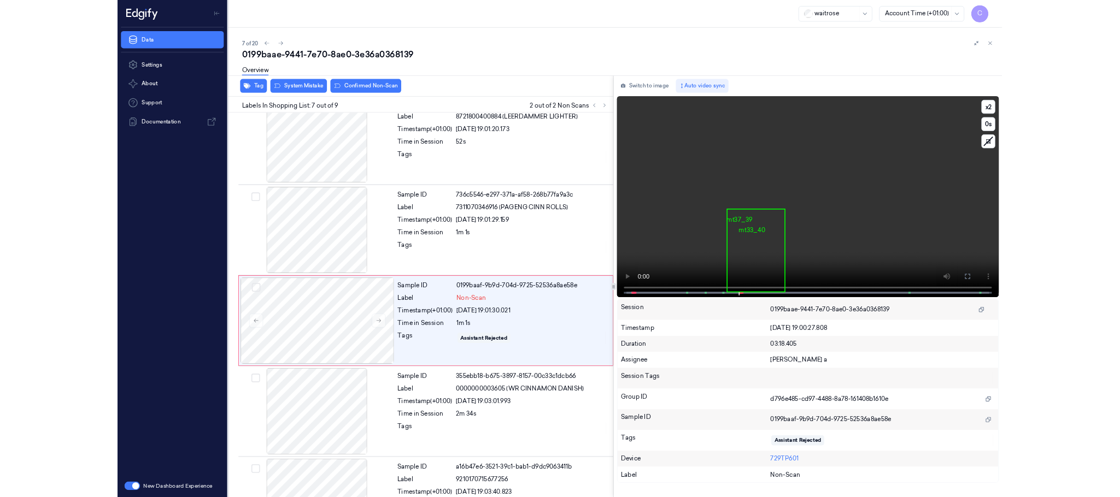
scroll to position [505, 0]
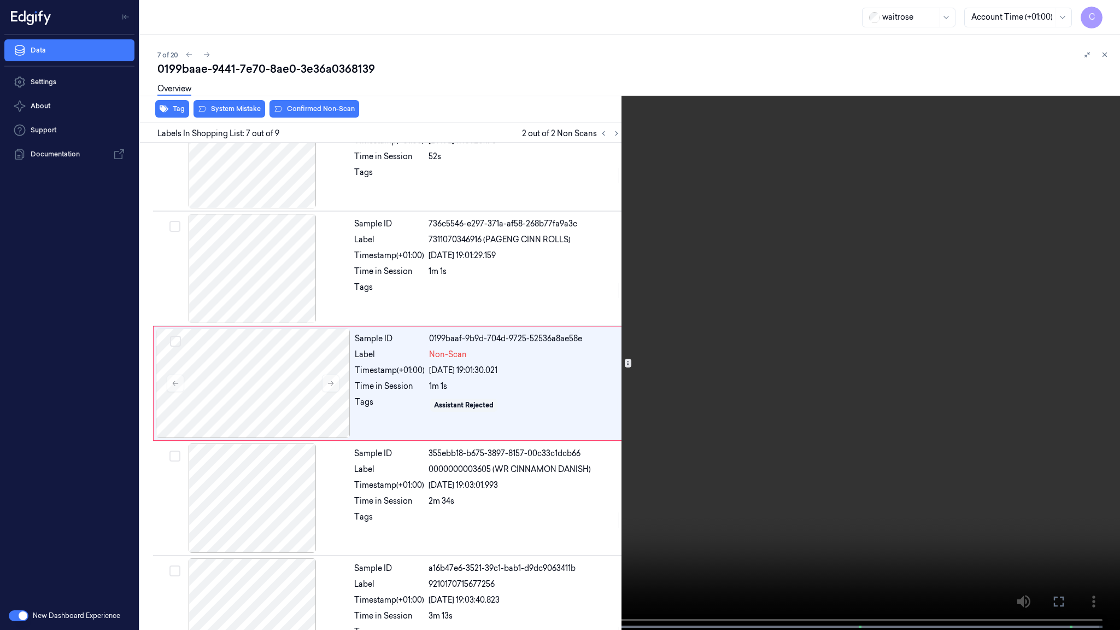
click at [530, 403] on video at bounding box center [560, 316] width 1120 height 632
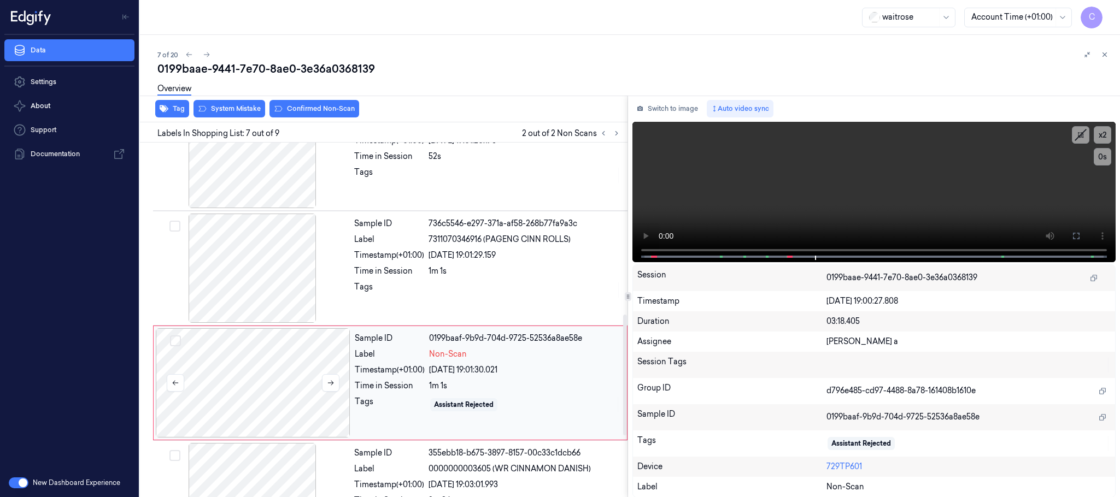
click at [268, 383] on div at bounding box center [253, 382] width 195 height 109
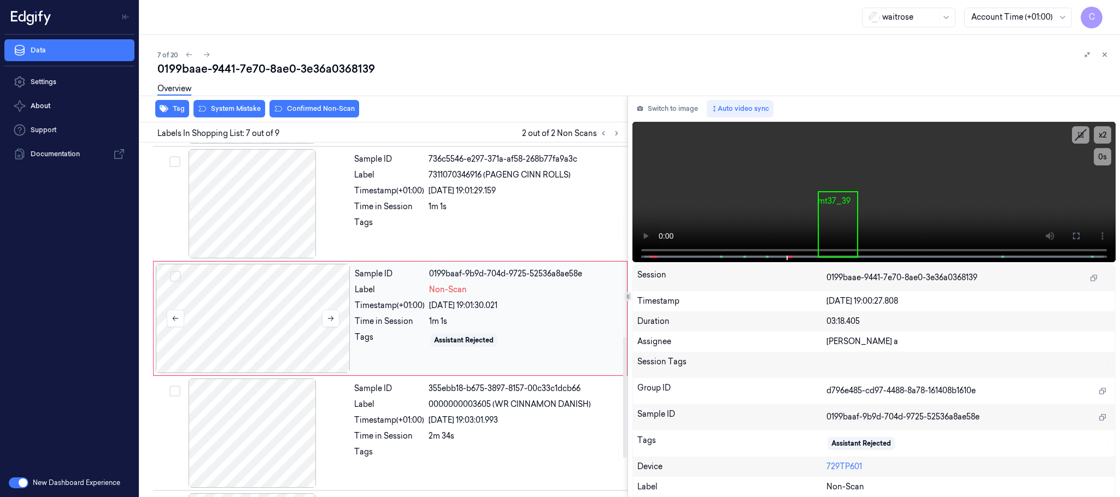
scroll to position [571, 0]
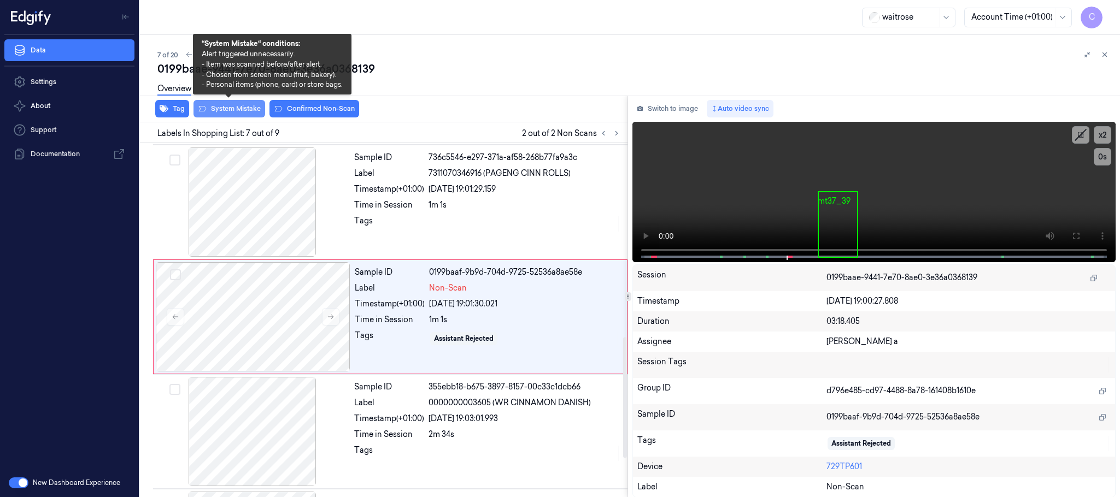
click at [241, 107] on button "System Mistake" at bounding box center [229, 108] width 72 height 17
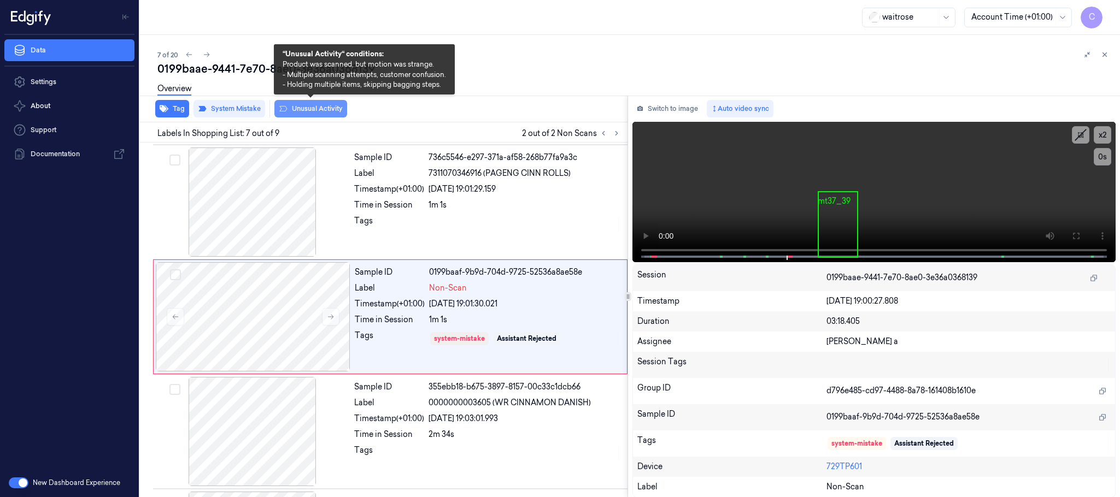
click at [330, 111] on button "Unusual Activity" at bounding box center [310, 108] width 73 height 17
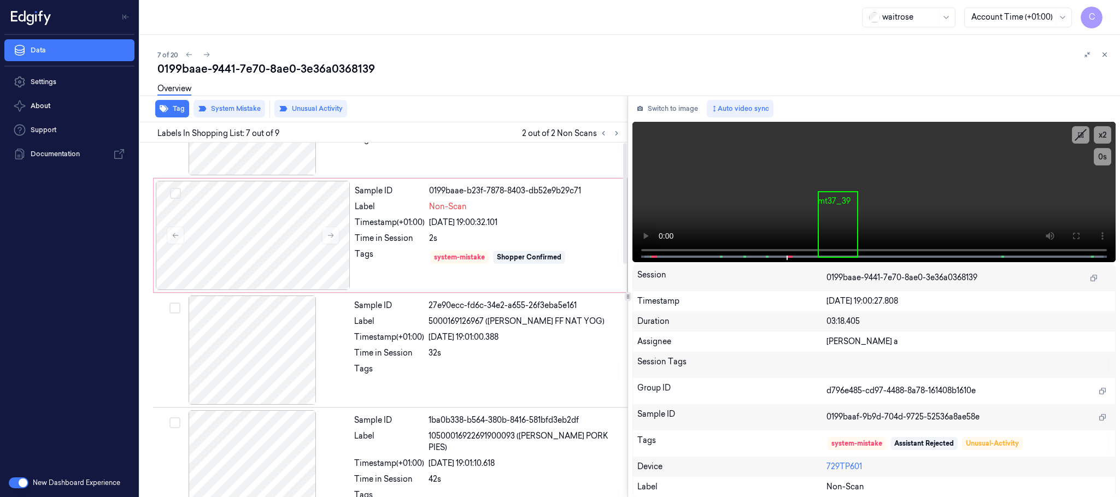
scroll to position [0, 0]
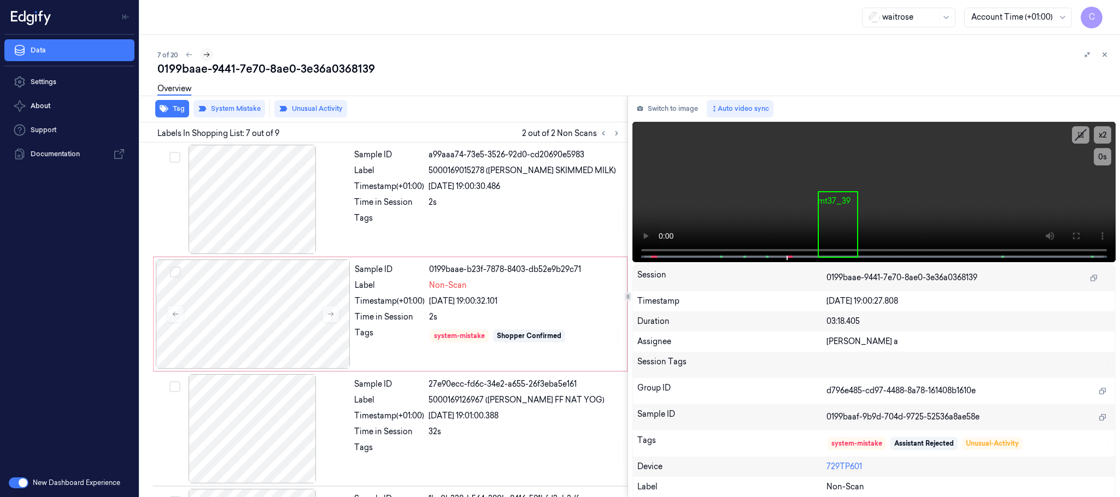
click at [207, 56] on icon at bounding box center [207, 55] width 8 height 8
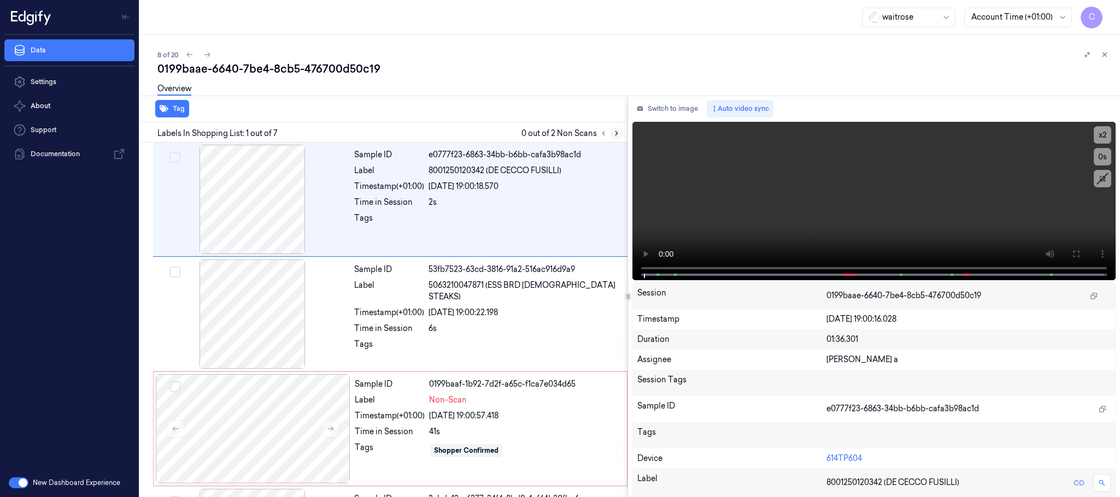
click at [615, 135] on icon at bounding box center [617, 134] width 8 height 8
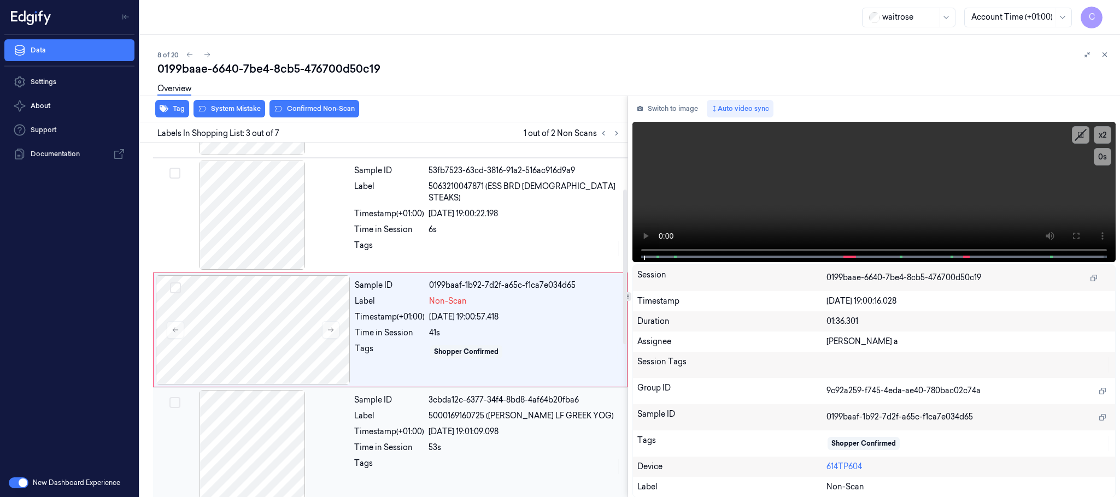
scroll to position [110, 0]
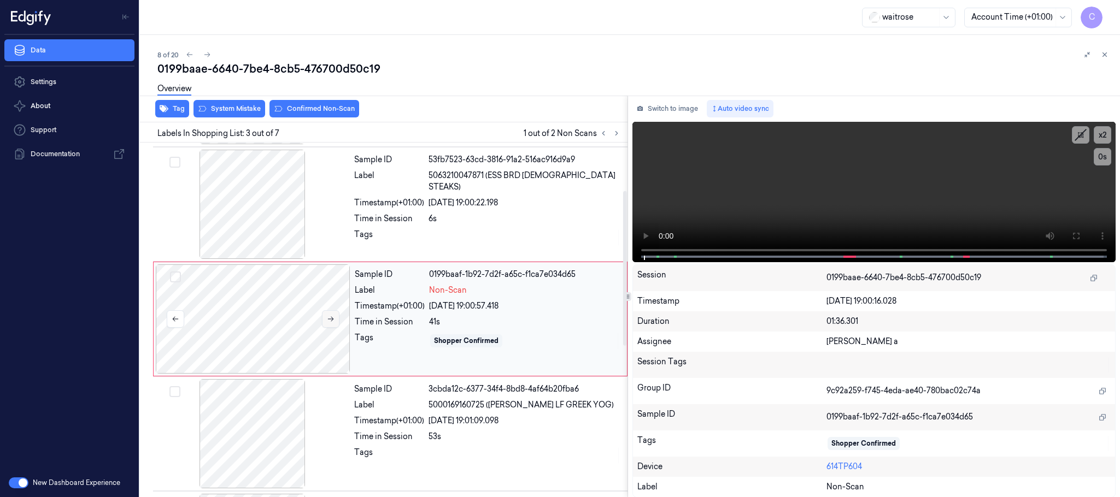
click at [334, 320] on icon at bounding box center [331, 319] width 8 height 8
click at [332, 320] on icon at bounding box center [331, 319] width 6 height 5
click at [332, 320] on icon at bounding box center [331, 319] width 8 height 8
click at [278, 234] on div at bounding box center [252, 204] width 195 height 109
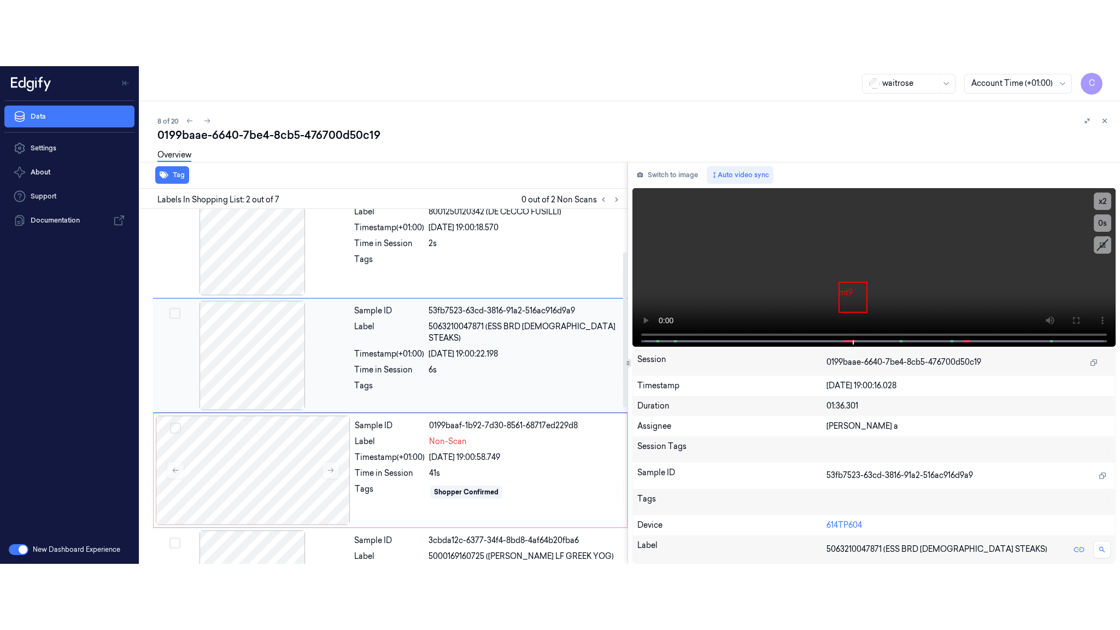
scroll to position [0, 0]
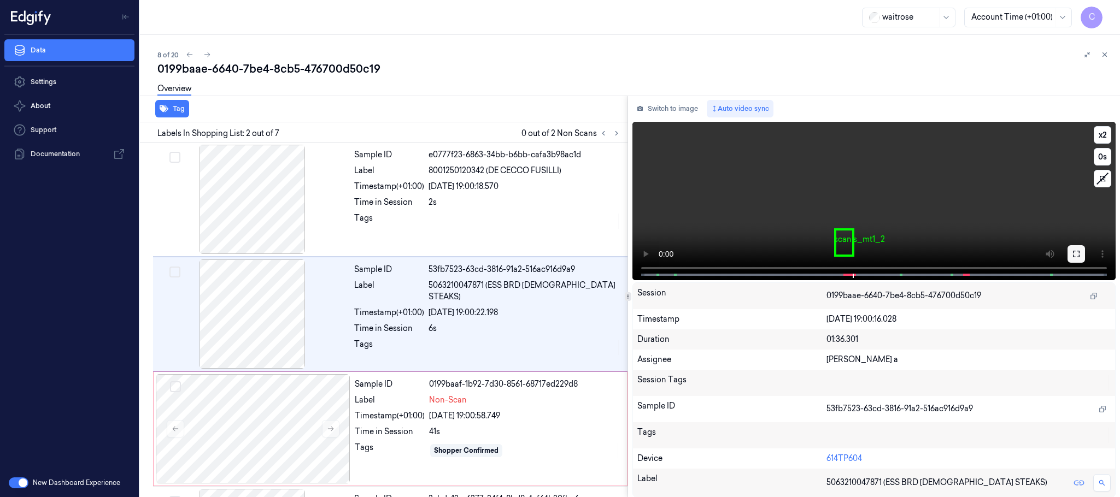
click at [1075, 251] on icon at bounding box center [1076, 254] width 9 height 9
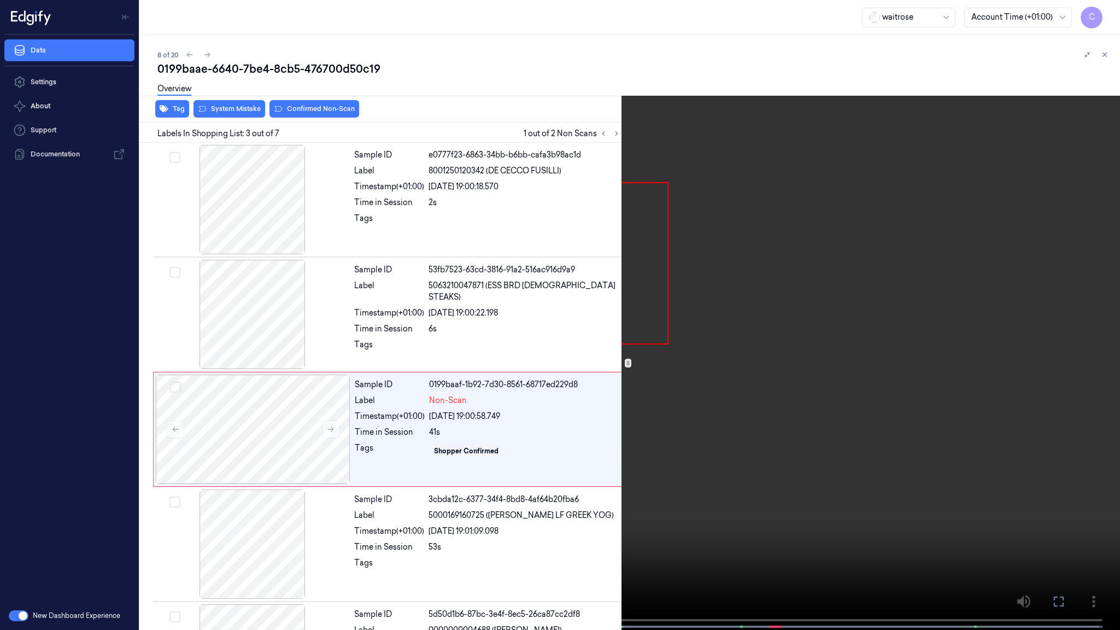
scroll to position [44, 0]
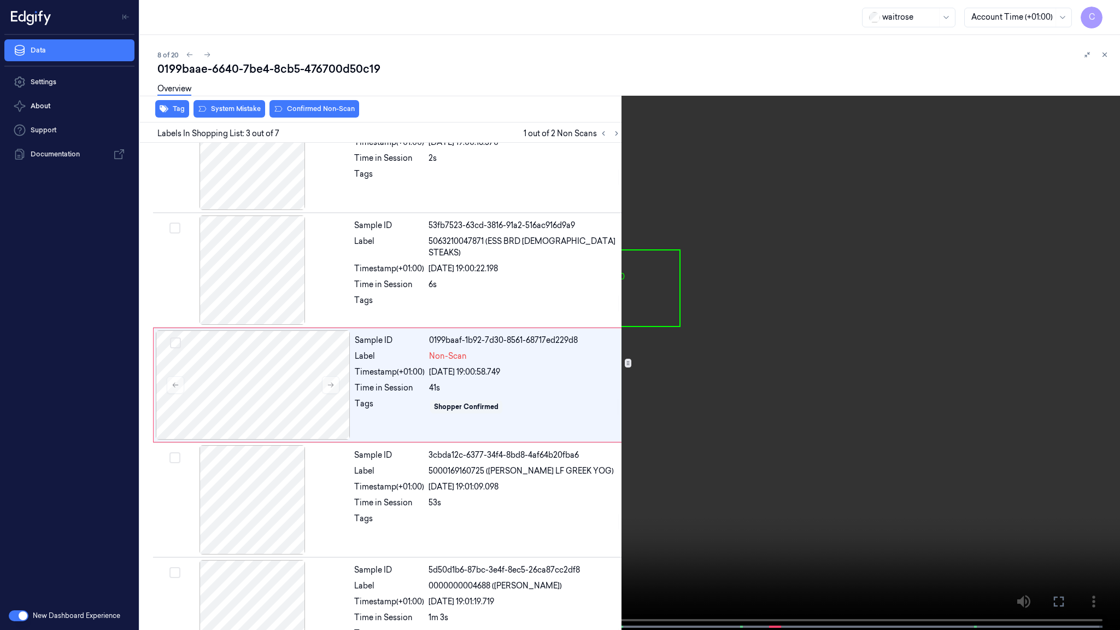
click at [616, 428] on video at bounding box center [560, 316] width 1120 height 632
click at [653, 351] on video at bounding box center [560, 316] width 1120 height 632
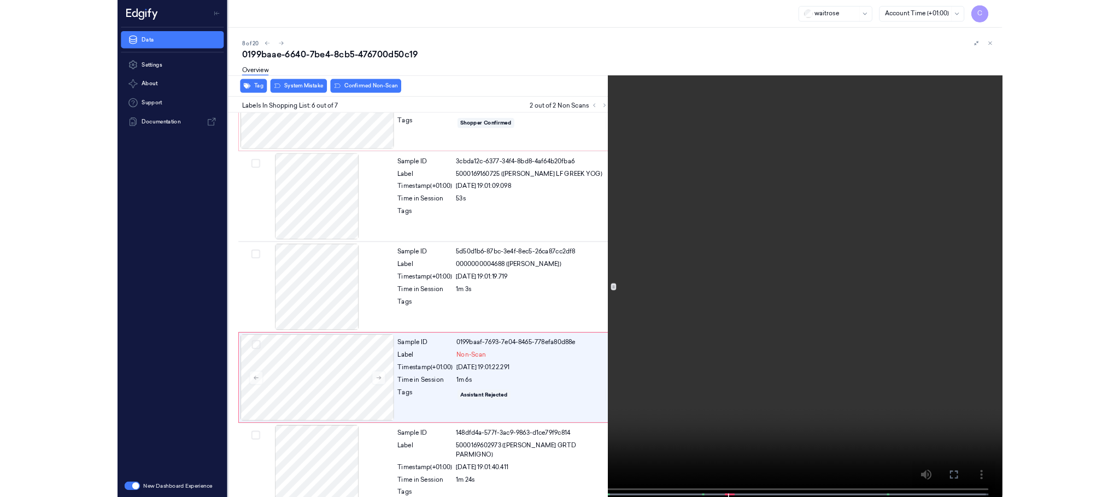
scroll to position [323, 0]
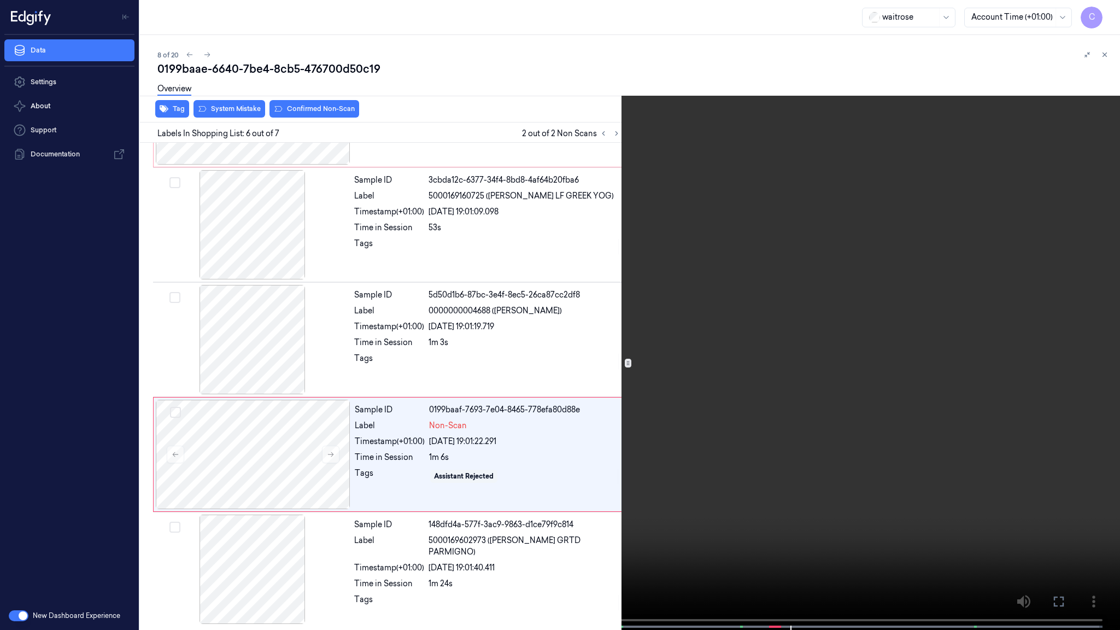
click at [573, 356] on video at bounding box center [560, 316] width 1120 height 632
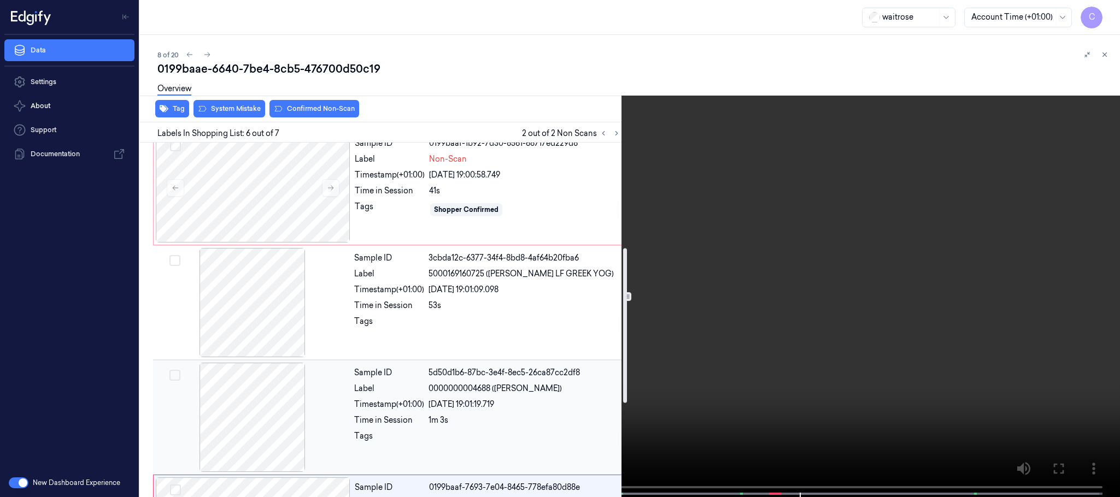
scroll to position [159, 0]
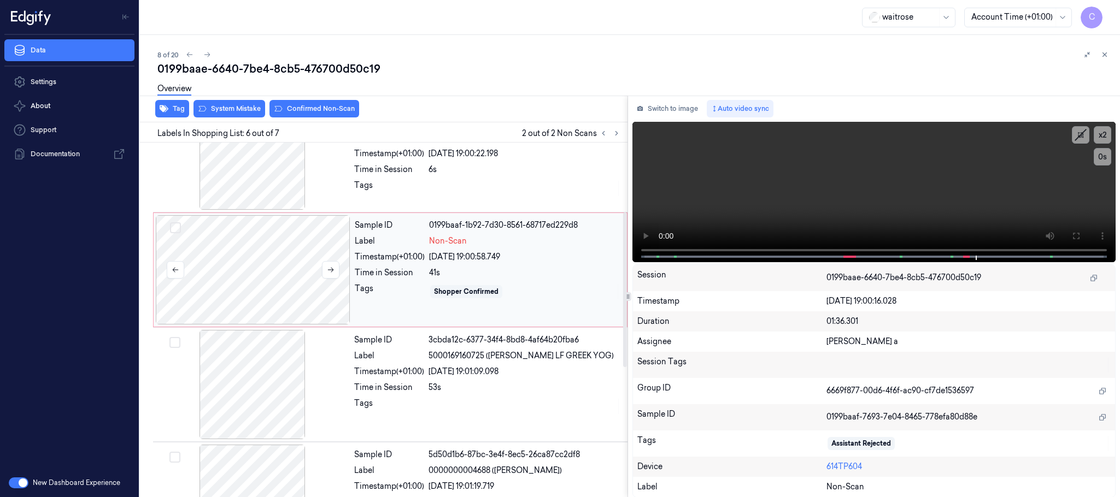
click at [253, 257] on div at bounding box center [253, 269] width 195 height 109
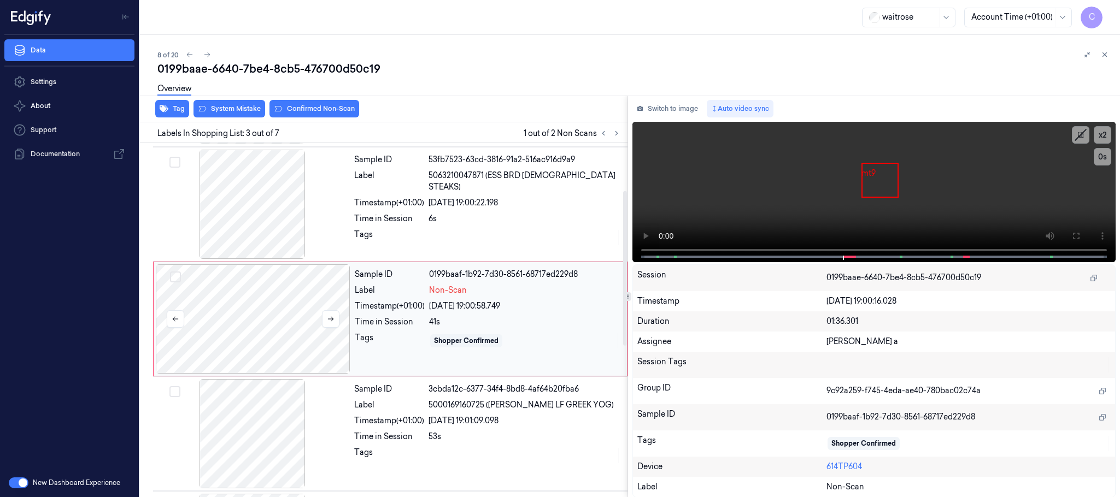
click at [290, 317] on div at bounding box center [253, 319] width 195 height 109
click at [333, 325] on button at bounding box center [330, 318] width 17 height 17
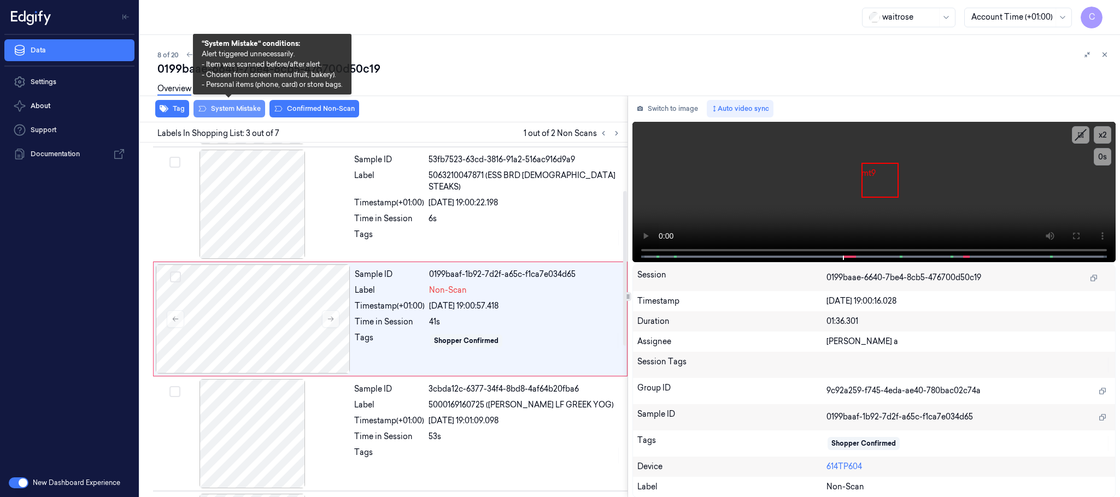
click at [212, 114] on button "System Mistake" at bounding box center [229, 108] width 72 height 17
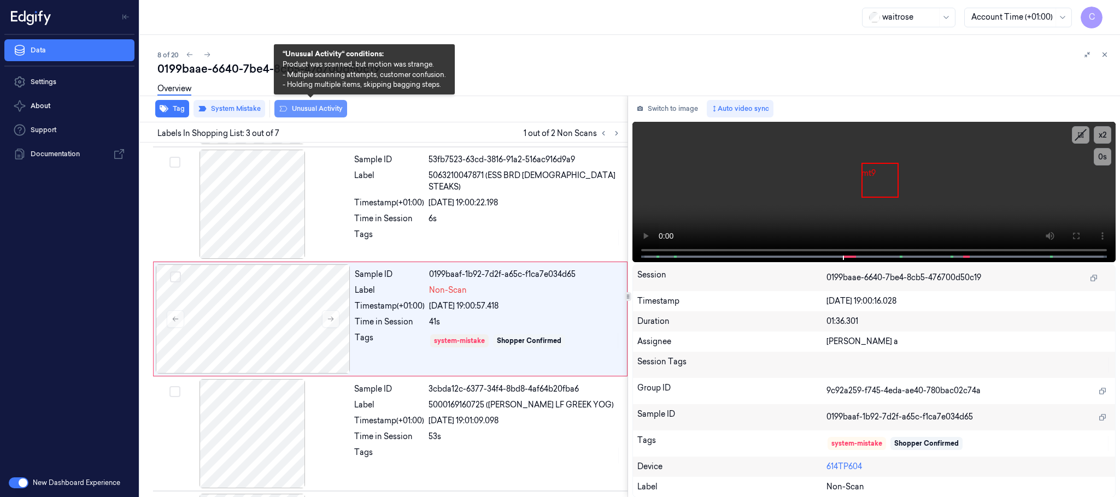
click at [301, 105] on button "Unusual Activity" at bounding box center [310, 108] width 73 height 17
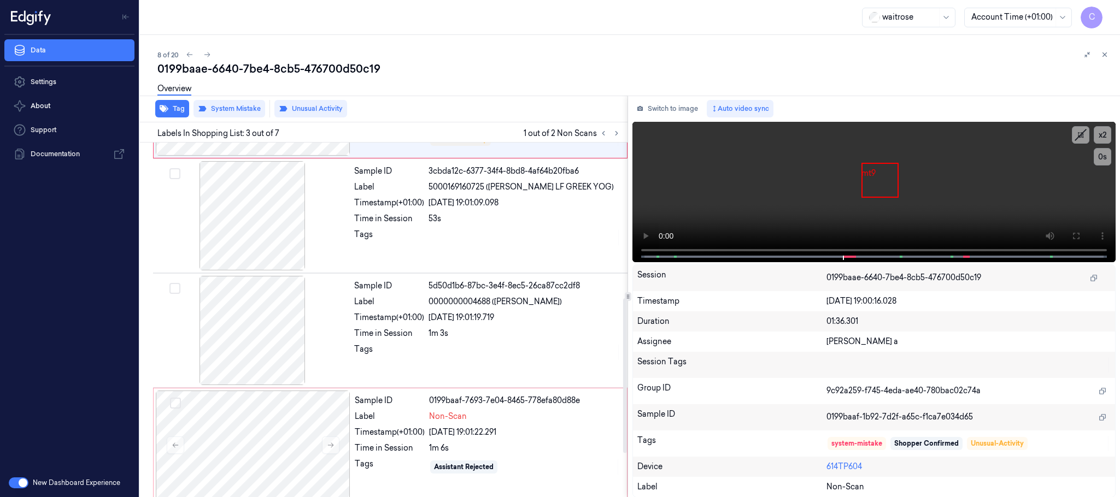
scroll to position [356, 0]
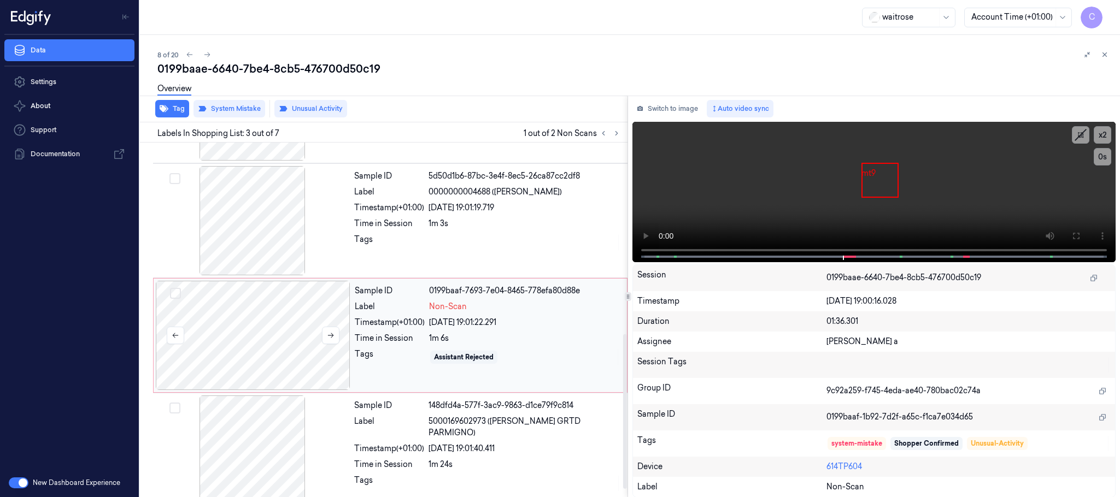
click at [294, 344] on div at bounding box center [253, 335] width 195 height 109
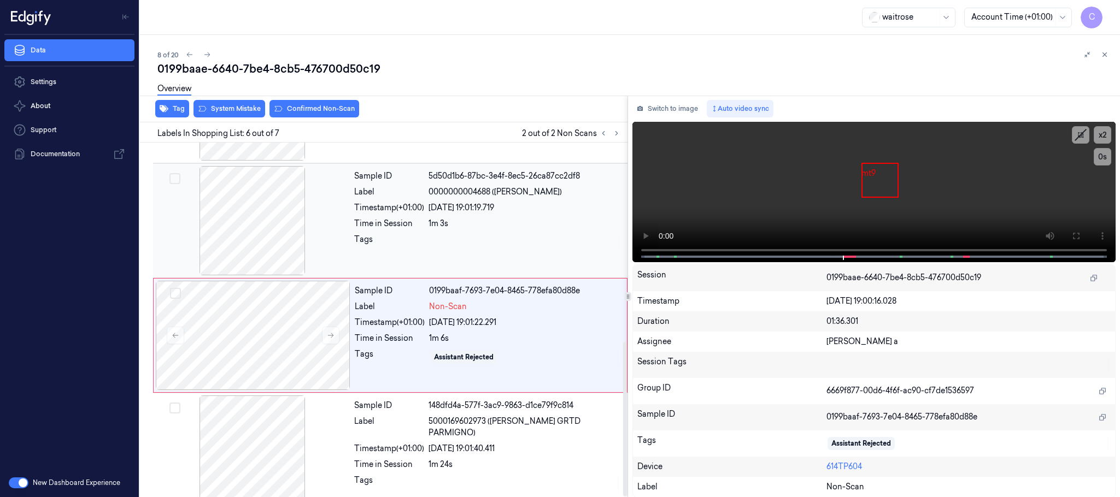
scroll to position [455, 0]
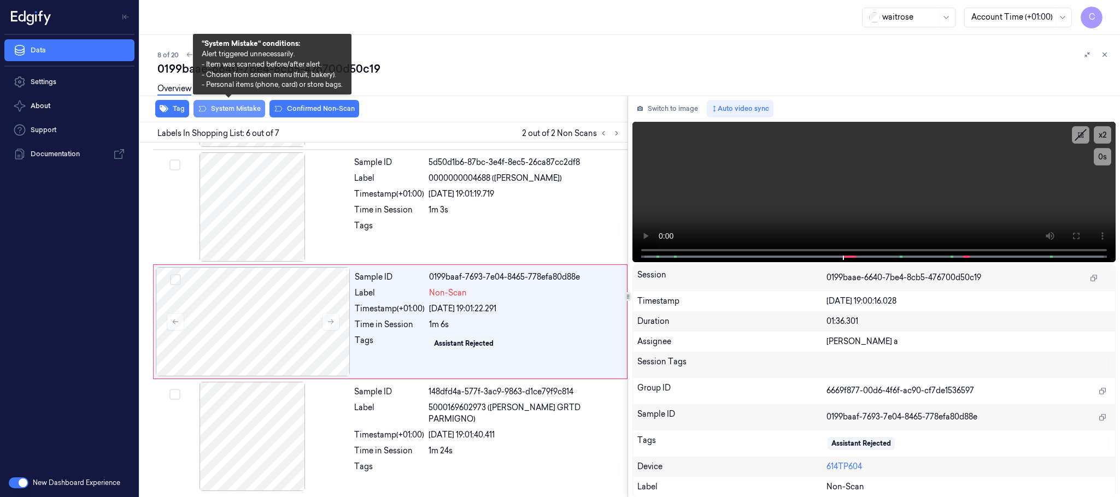
click at [256, 110] on button "System Mistake" at bounding box center [229, 108] width 72 height 17
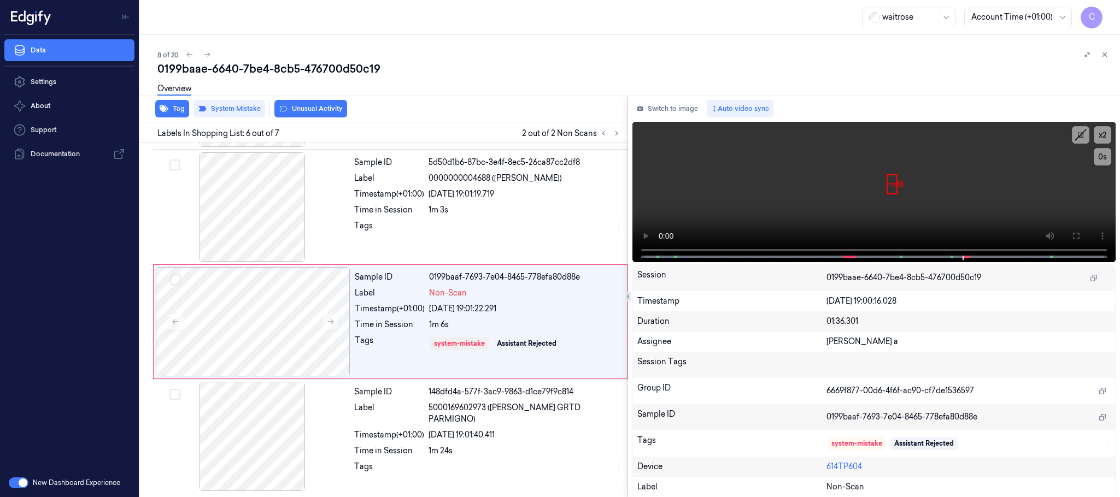
click at [314, 109] on button "Unusual Activity" at bounding box center [310, 108] width 73 height 17
click at [182, 111] on button "Tag" at bounding box center [172, 108] width 34 height 17
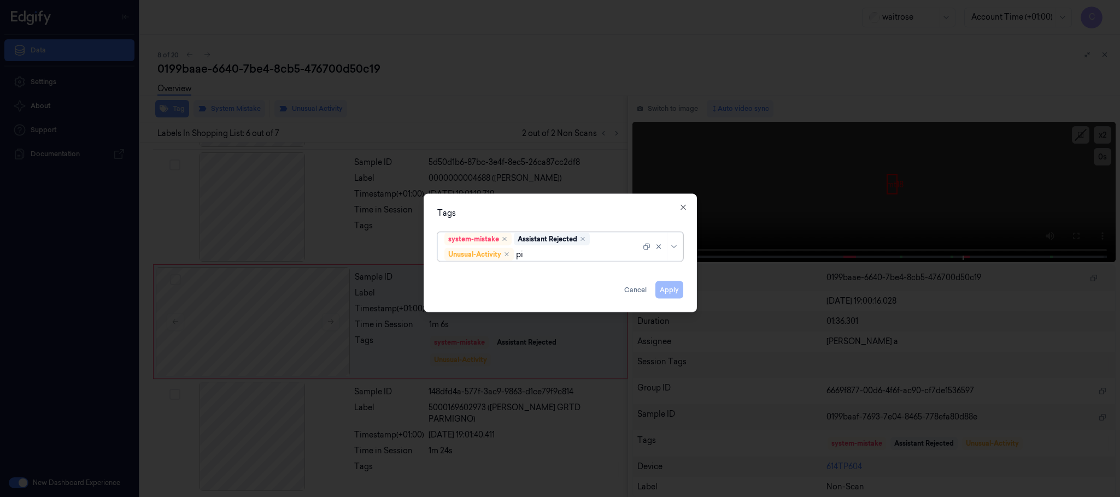
type input "pic"
click at [472, 273] on div "Picklist item alert" at bounding box center [475, 276] width 63 height 11
click at [526, 212] on div "Tags" at bounding box center [560, 213] width 246 height 11
click at [664, 287] on button "Apply" at bounding box center [669, 289] width 28 height 17
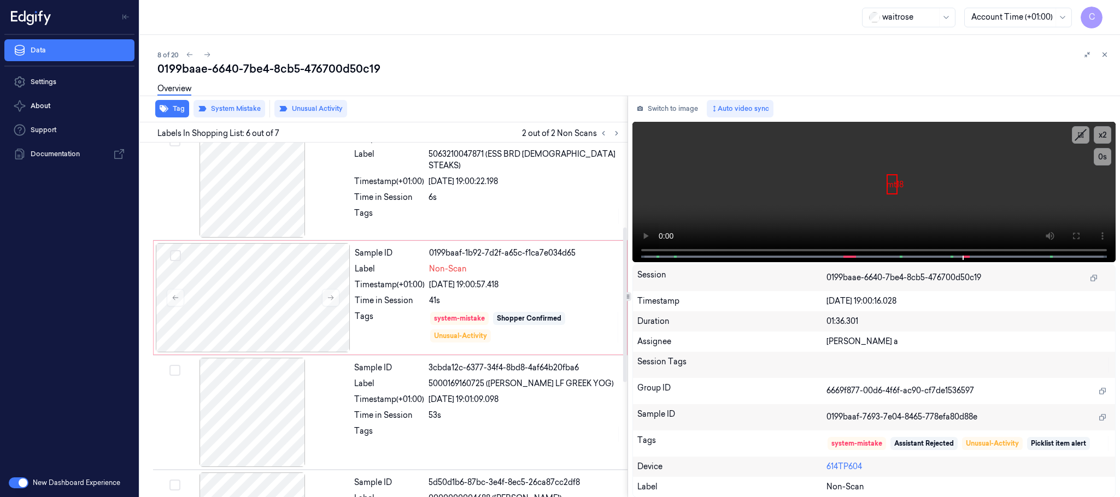
scroll to position [127, 0]
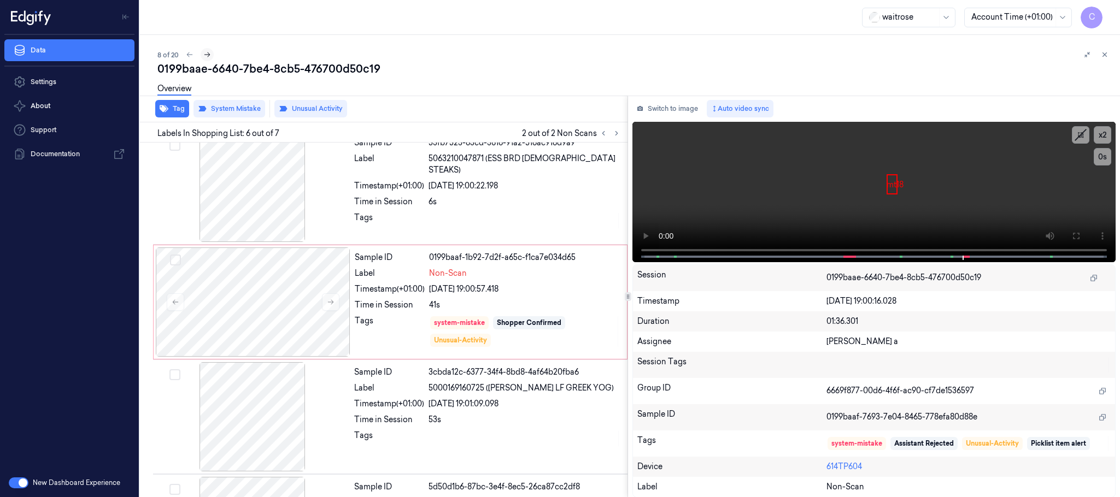
click at [203, 52] on icon at bounding box center [207, 55] width 8 height 8
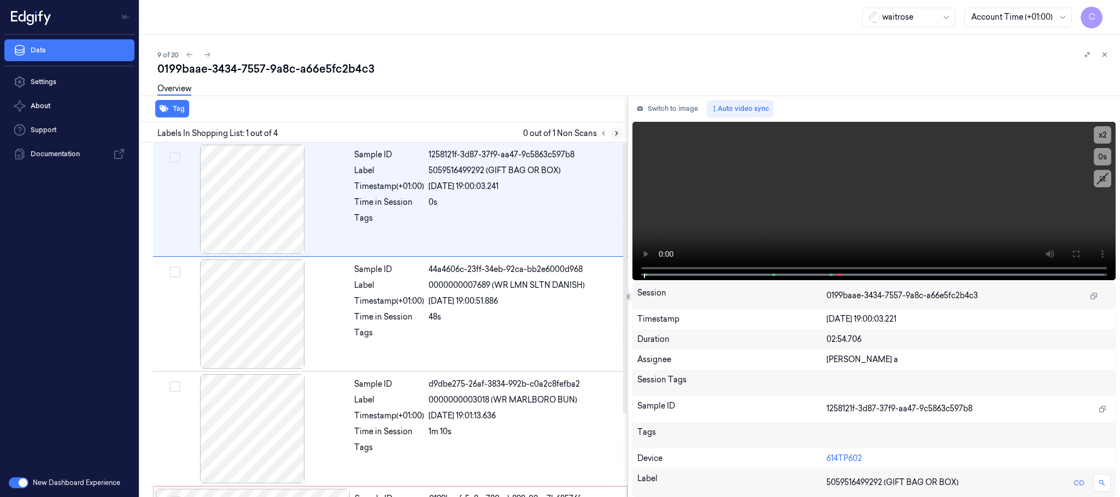
click at [615, 133] on icon at bounding box center [617, 134] width 8 height 8
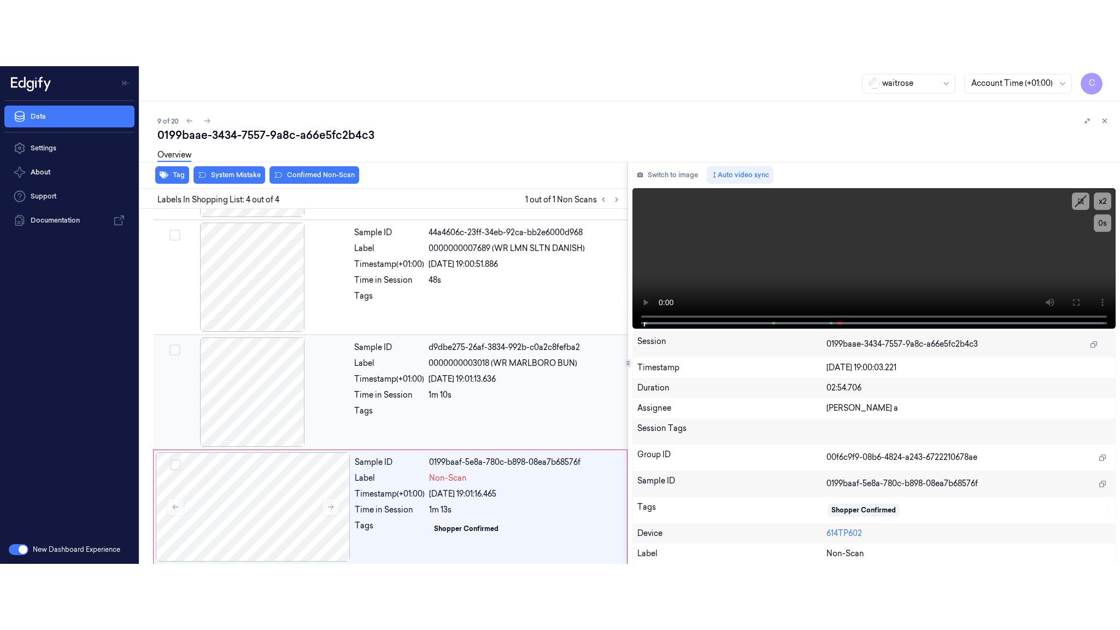
scroll to position [109, 0]
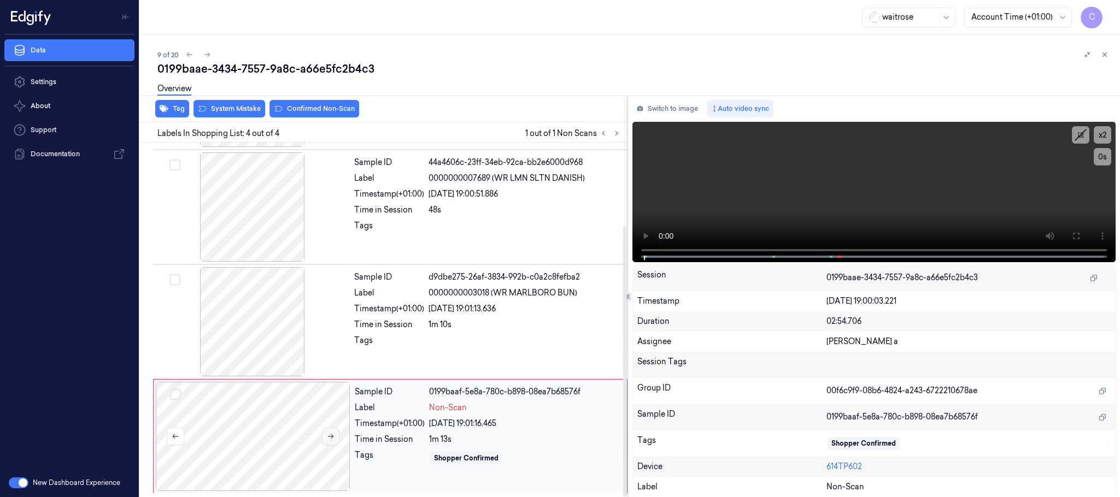
click at [332, 433] on icon at bounding box center [331, 437] width 8 height 8
click at [264, 319] on div at bounding box center [252, 321] width 195 height 109
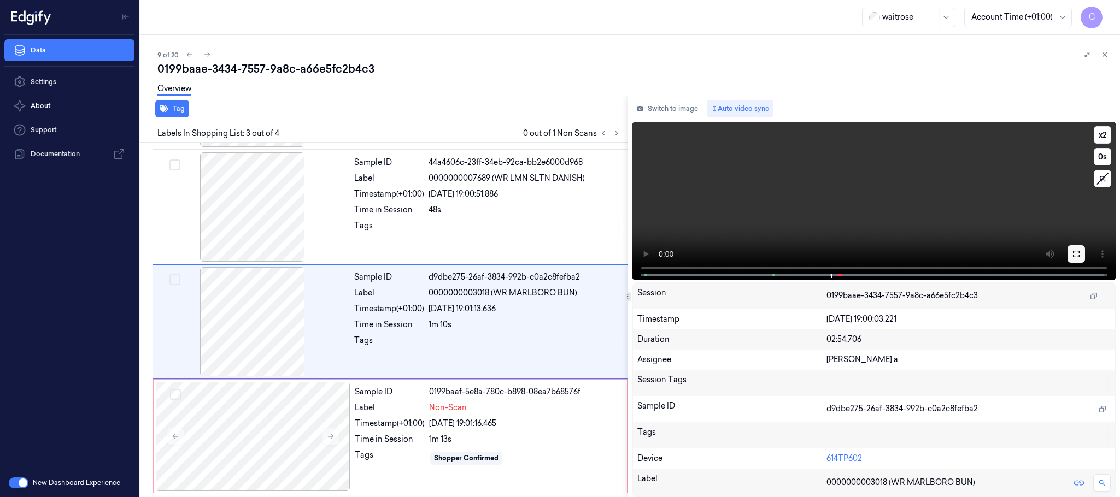
click at [1078, 251] on icon at bounding box center [1076, 254] width 9 height 9
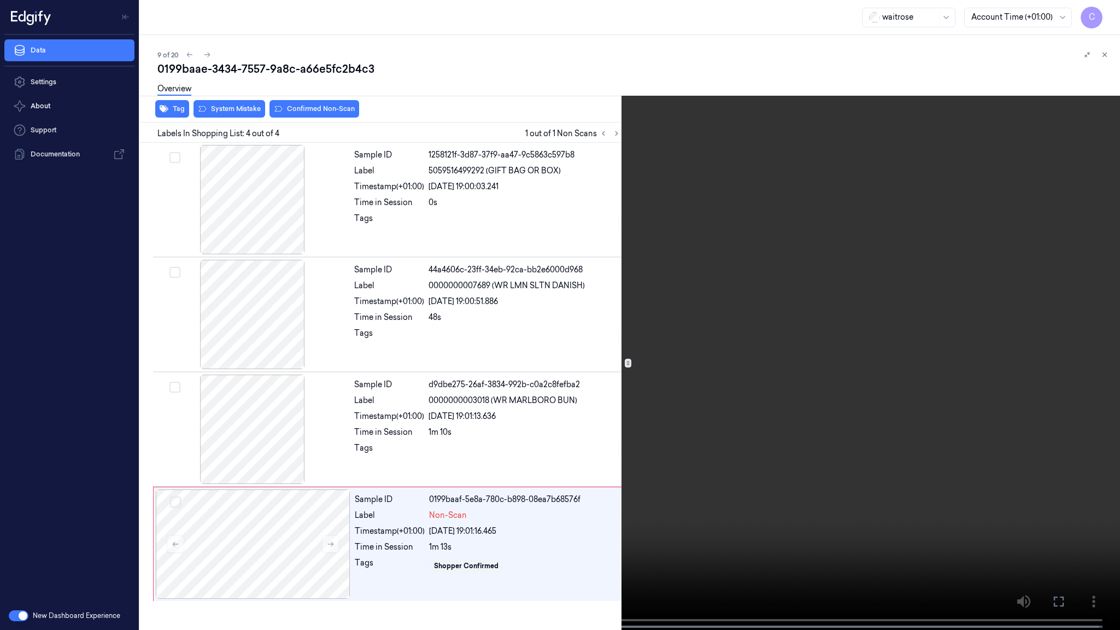
click at [563, 361] on video at bounding box center [560, 316] width 1120 height 632
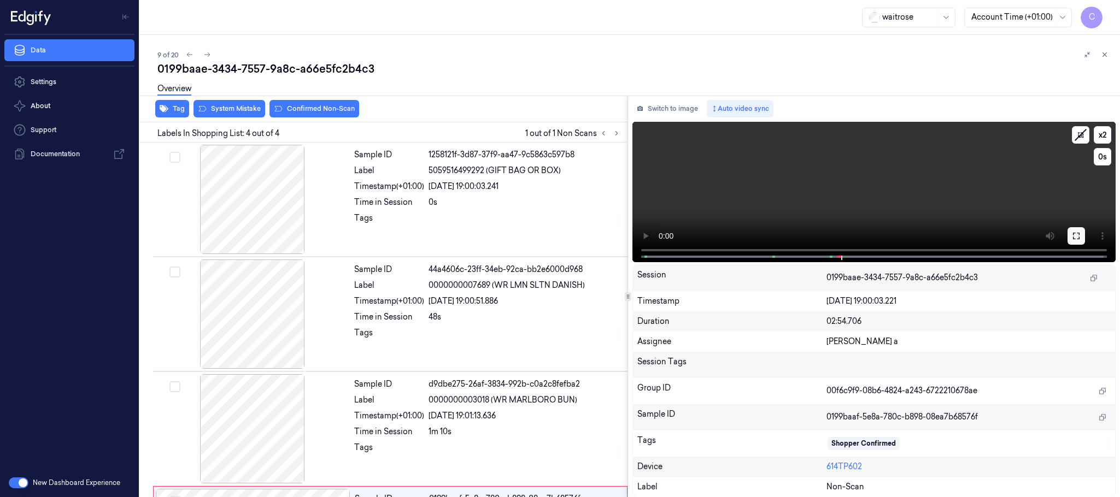
click at [1077, 232] on icon at bounding box center [1076, 236] width 9 height 9
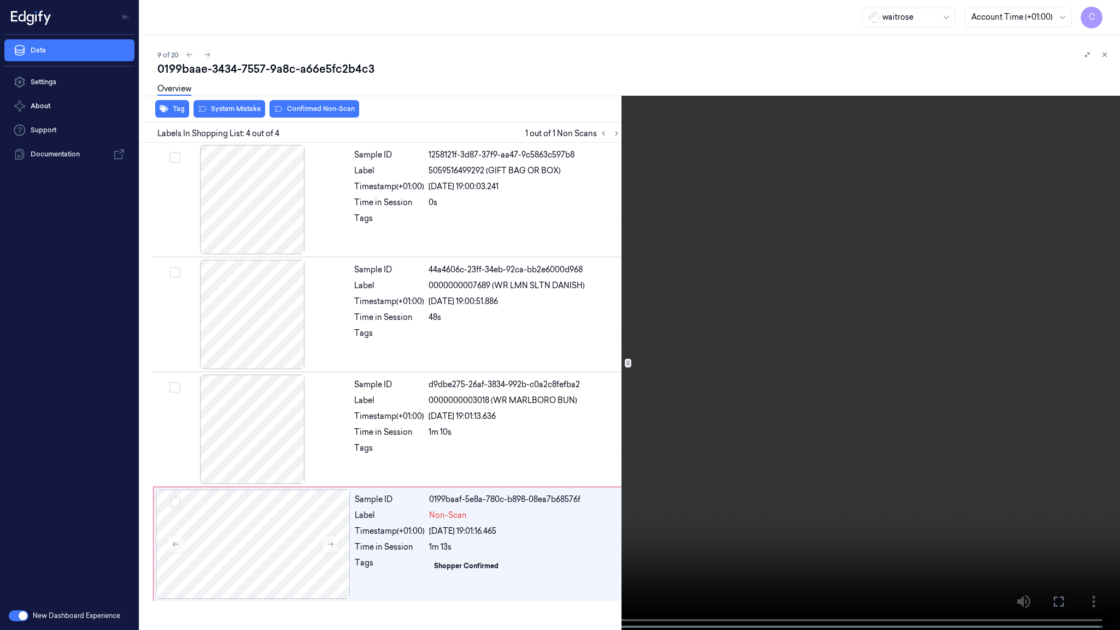
click at [371, 371] on video at bounding box center [560, 316] width 1120 height 632
click at [574, 407] on video at bounding box center [560, 316] width 1120 height 632
click at [706, 392] on video at bounding box center [560, 316] width 1120 height 632
click at [612, 239] on video at bounding box center [560, 316] width 1120 height 632
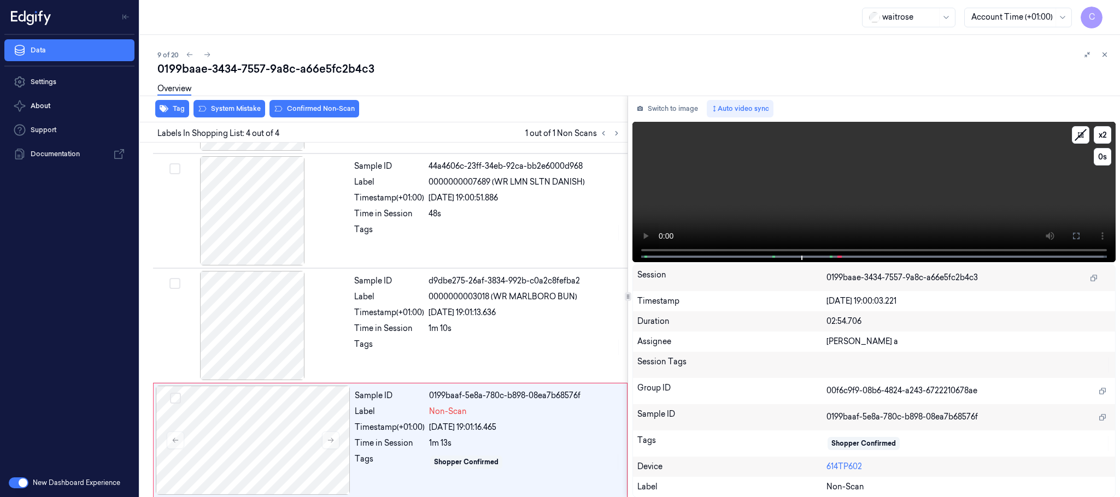
scroll to position [109, 0]
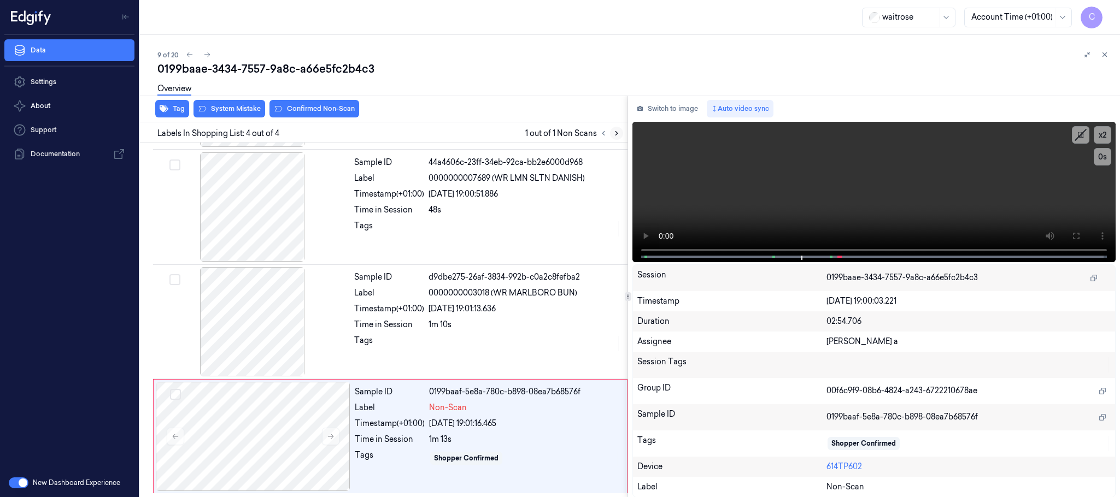
click at [615, 133] on icon at bounding box center [617, 134] width 8 height 8
click at [313, 419] on div at bounding box center [253, 436] width 195 height 109
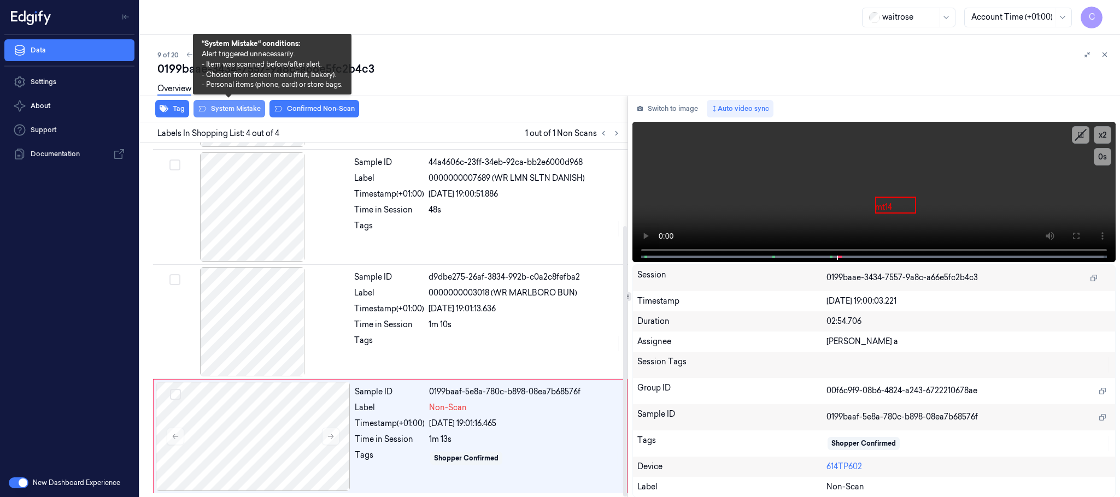
click at [241, 108] on button "System Mistake" at bounding box center [229, 108] width 72 height 17
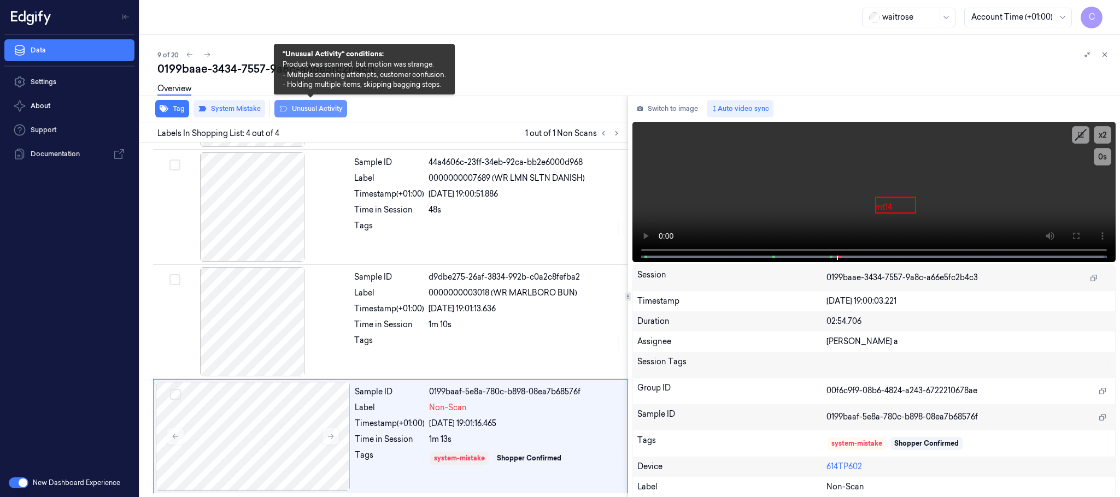
click at [293, 109] on button "Unusual Activity" at bounding box center [310, 108] width 73 height 17
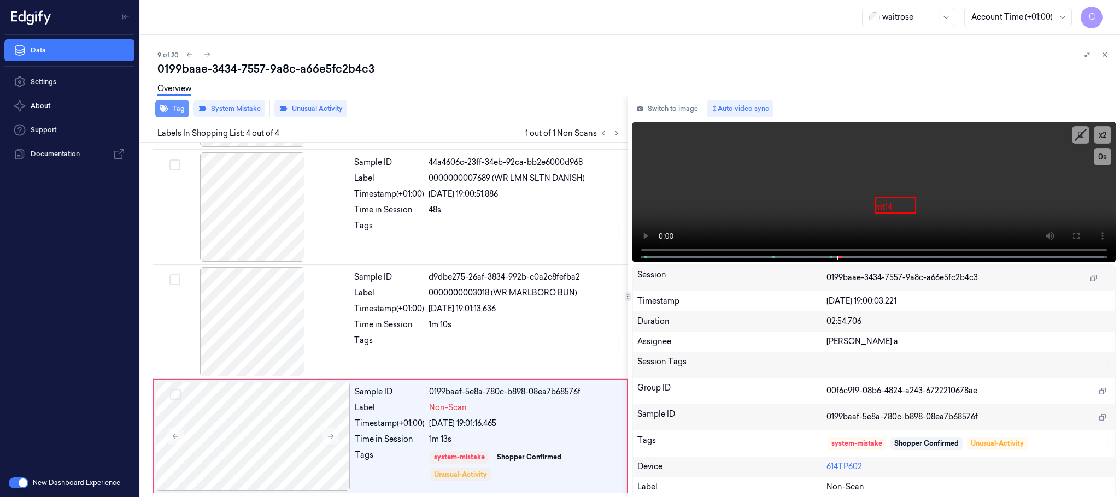
click at [171, 107] on button "Tag" at bounding box center [172, 108] width 34 height 17
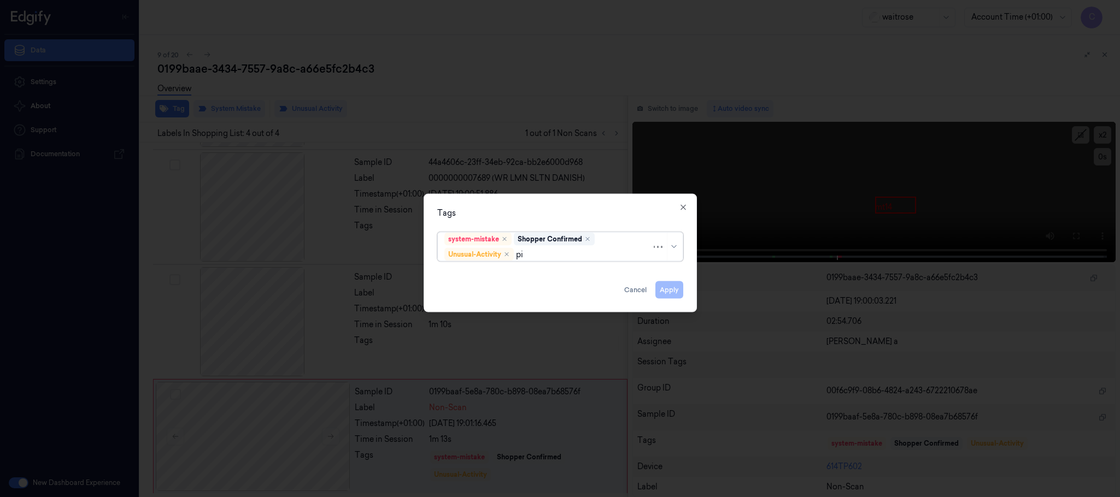
type input "pic"
click at [478, 273] on div "Picklist item alert" at bounding box center [475, 276] width 63 height 11
click at [556, 210] on div "Tags" at bounding box center [560, 213] width 246 height 11
click at [667, 287] on button "Apply" at bounding box center [669, 289] width 28 height 17
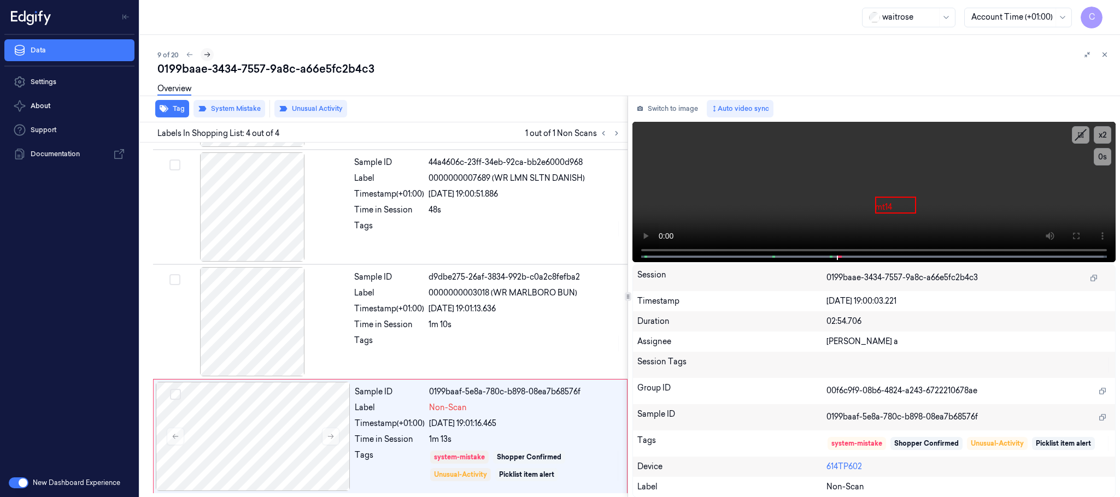
click at [207, 51] on icon at bounding box center [207, 55] width 8 height 8
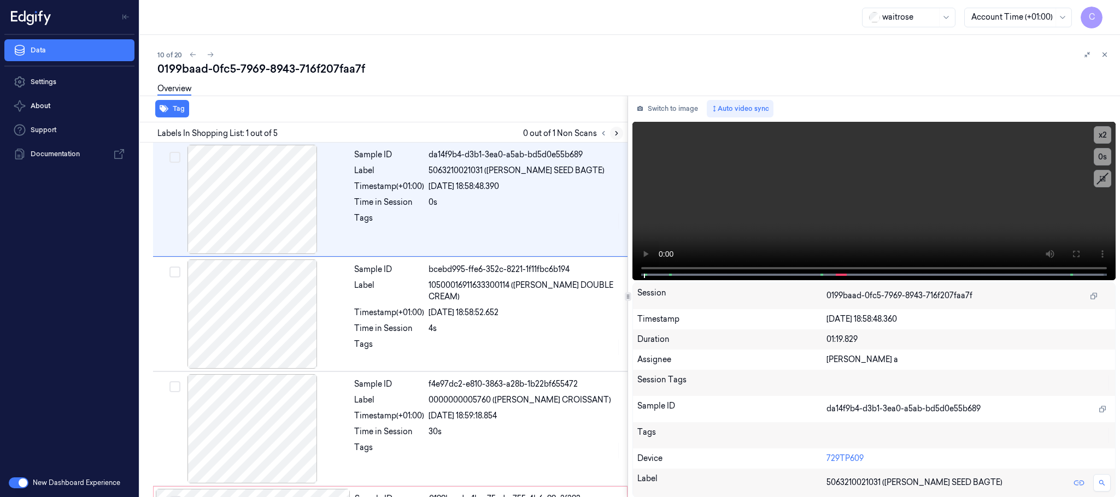
click at [615, 133] on icon at bounding box center [617, 134] width 8 height 8
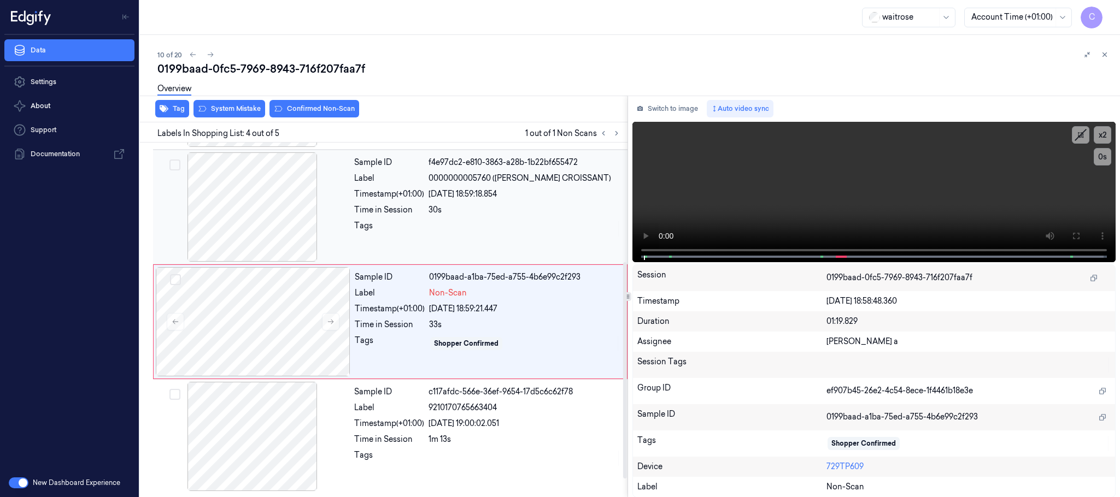
scroll to position [225, 0]
click at [330, 323] on icon at bounding box center [331, 322] width 8 height 8
click at [258, 219] on div at bounding box center [252, 206] width 195 height 109
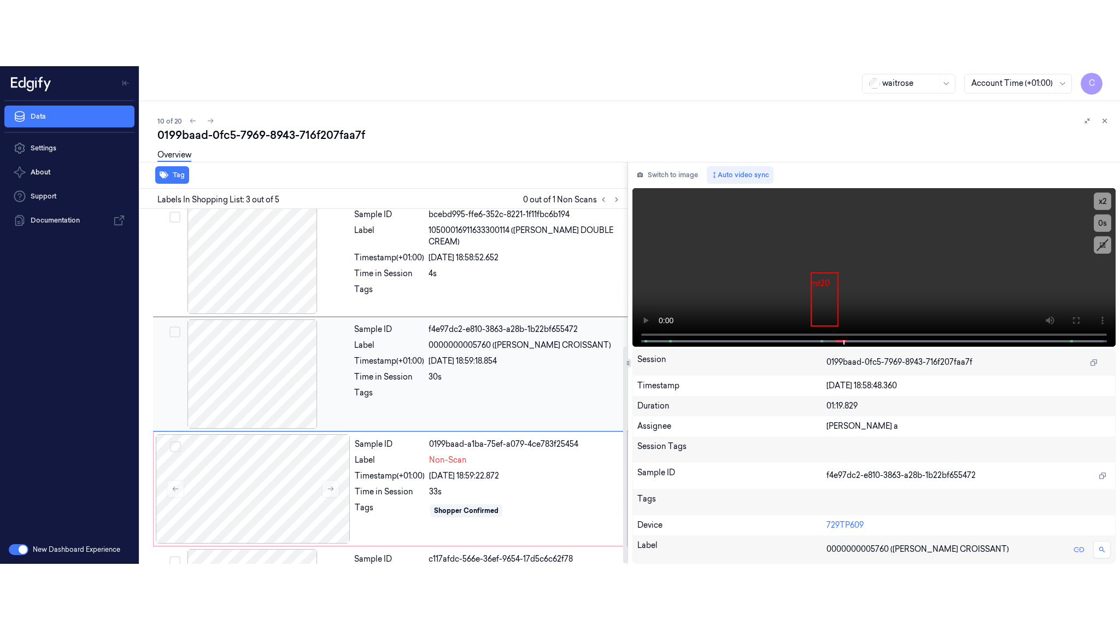
scroll to position [110, 0]
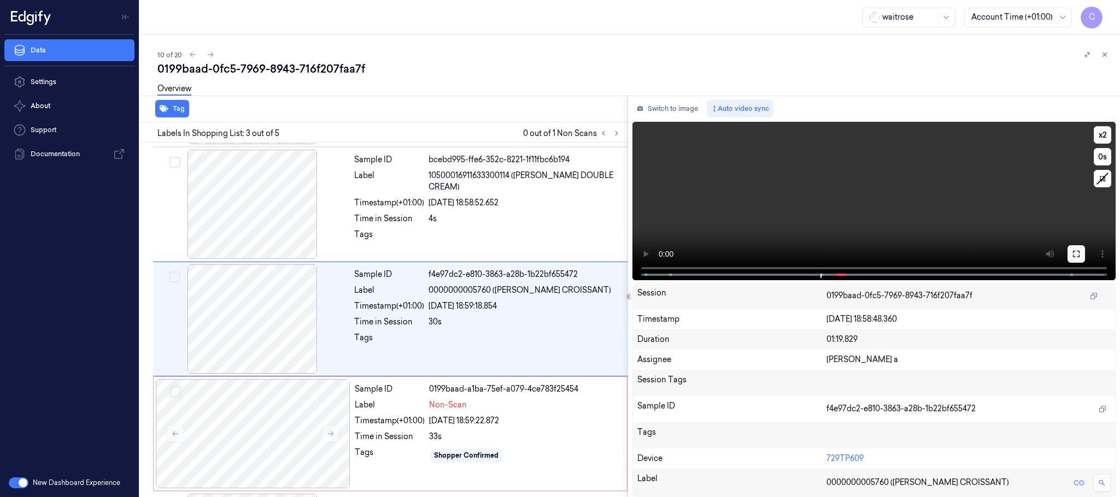
click at [1082, 252] on button at bounding box center [1075, 253] width 17 height 17
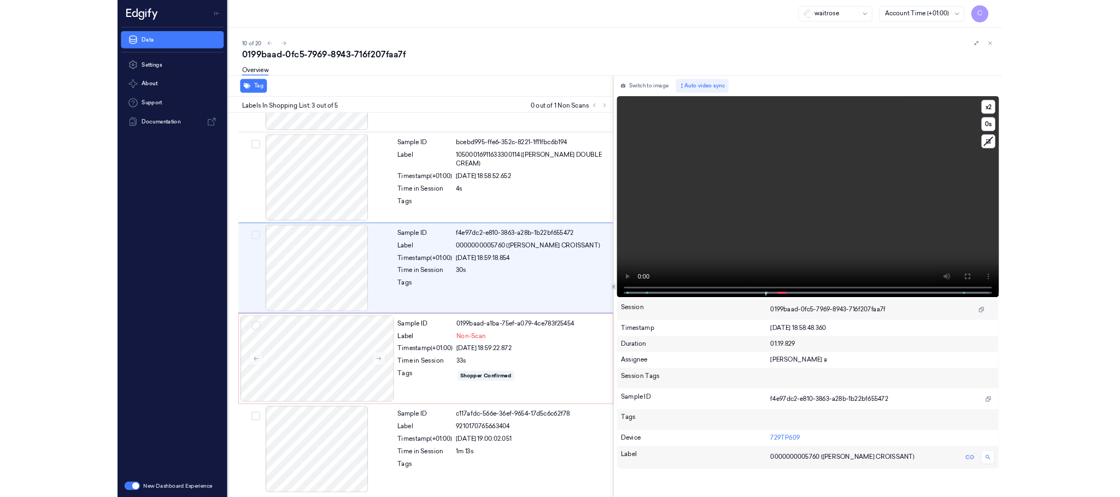
scroll to position [92, 0]
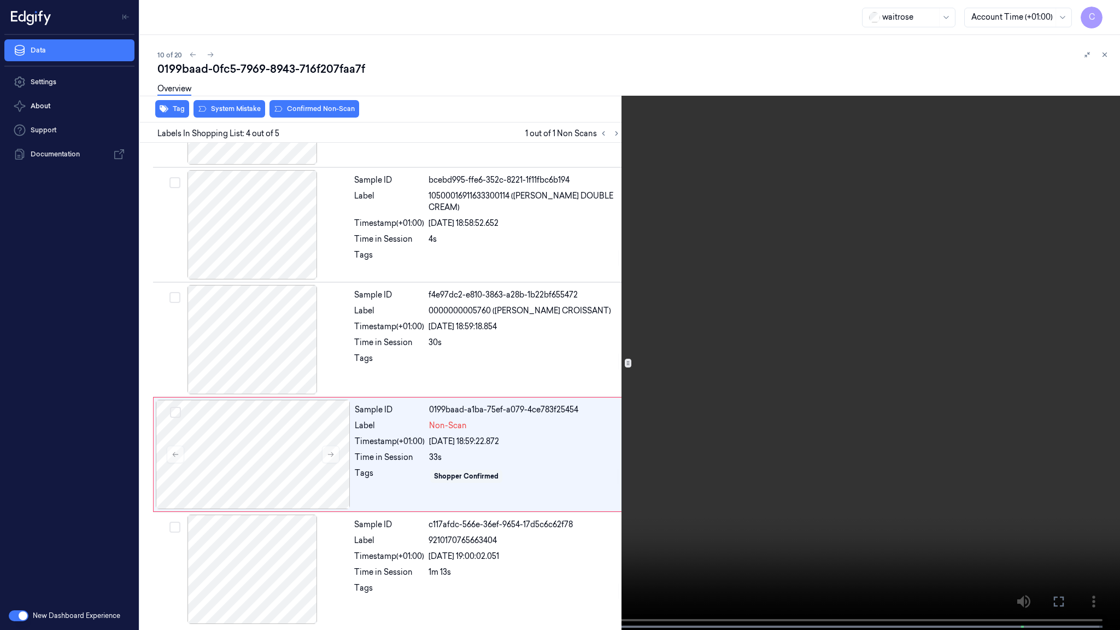
click at [533, 408] on video at bounding box center [560, 316] width 1120 height 632
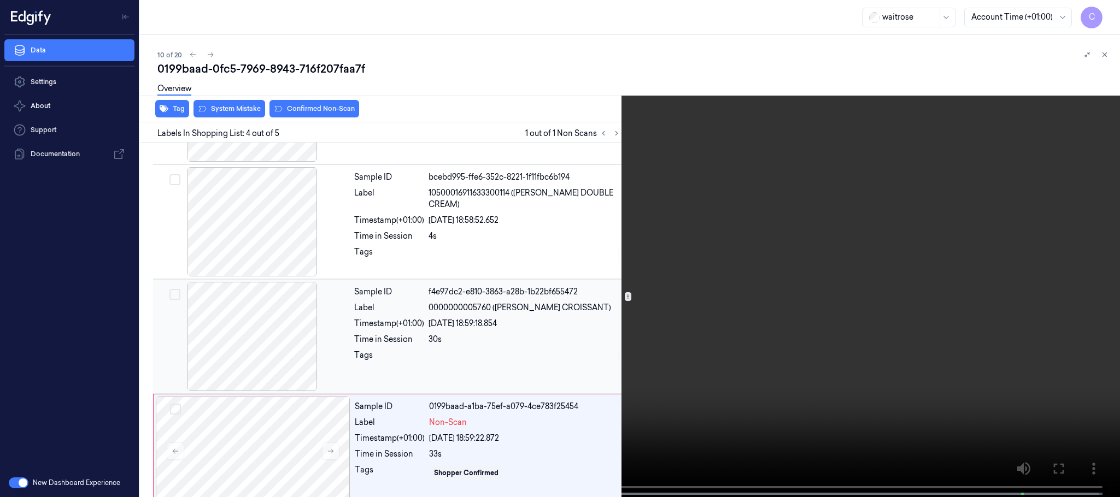
scroll to position [110, 0]
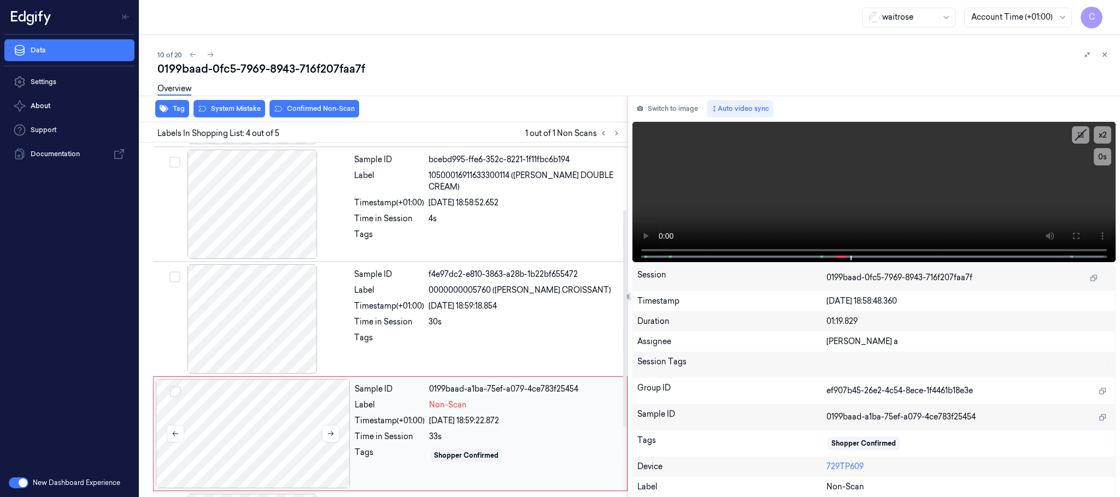
click at [275, 428] on div at bounding box center [253, 433] width 195 height 109
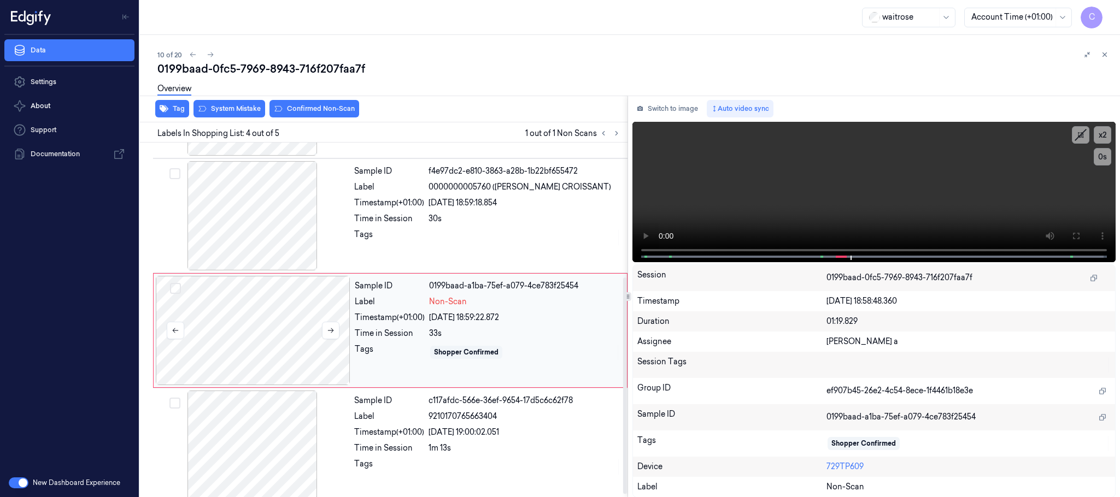
scroll to position [225, 0]
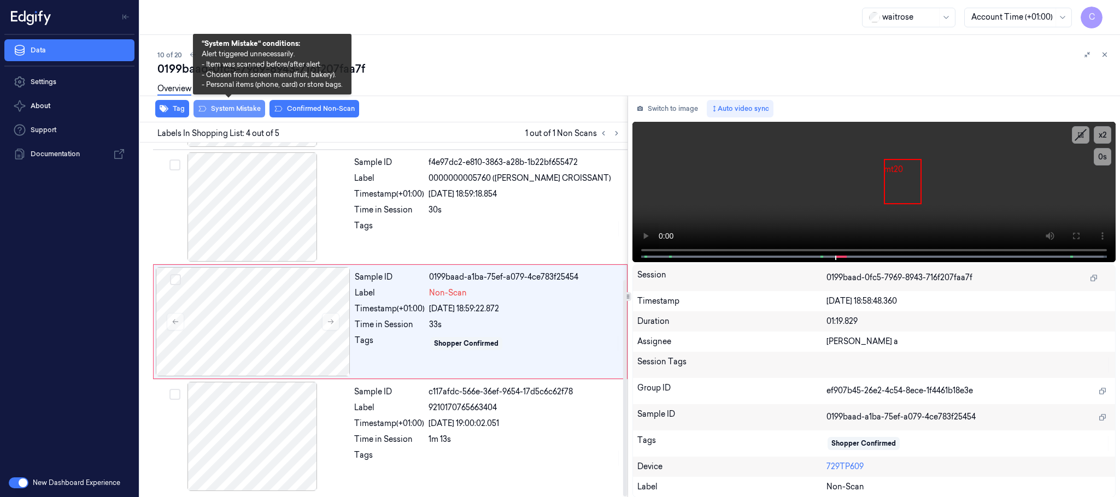
click at [228, 109] on button "System Mistake" at bounding box center [229, 108] width 72 height 17
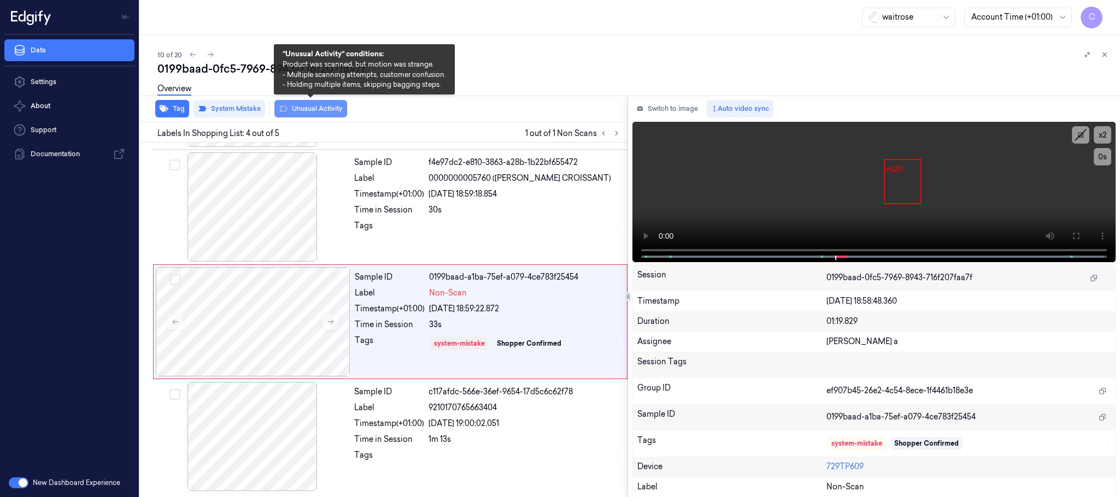
click at [292, 110] on button "Unusual Activity" at bounding box center [310, 108] width 73 height 17
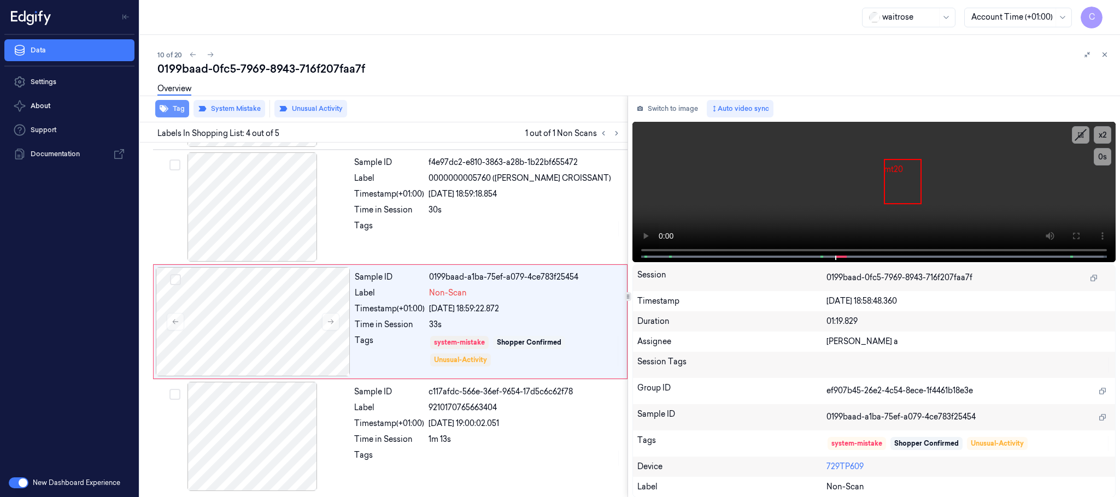
click at [167, 112] on icon "button" at bounding box center [164, 108] width 9 height 9
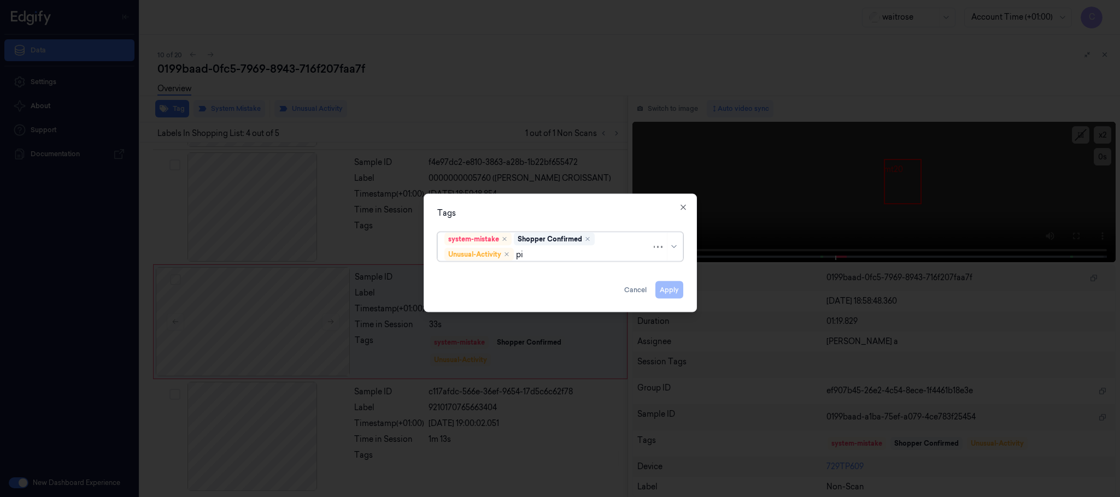
type input "pic"
click at [477, 279] on div "Picklist item alert" at bounding box center [475, 276] width 63 height 11
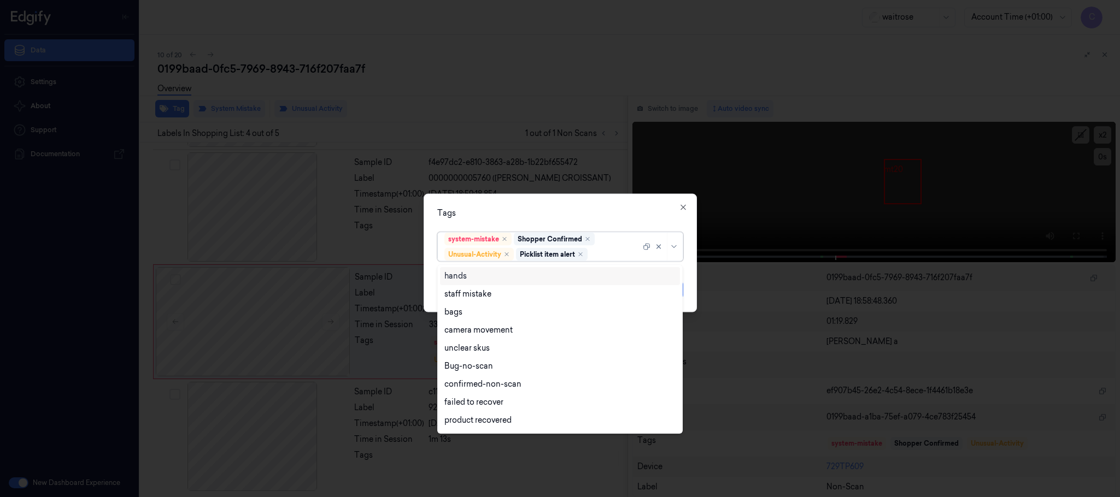
click at [584, 204] on div "Tags option Picklist item alert, selected. 16 results available. Use Up and Dow…" at bounding box center [560, 253] width 273 height 119
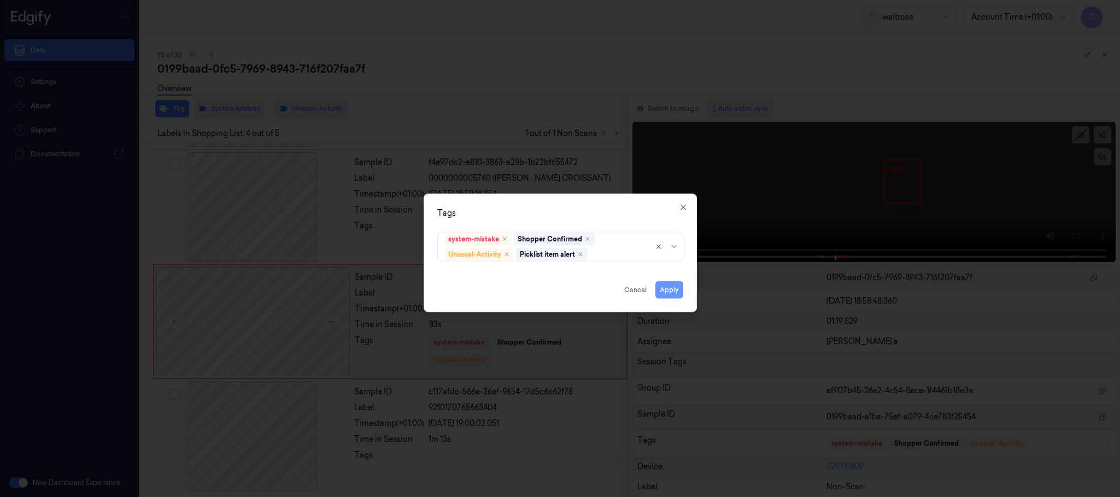
click at [663, 290] on button "Apply" at bounding box center [669, 289] width 28 height 17
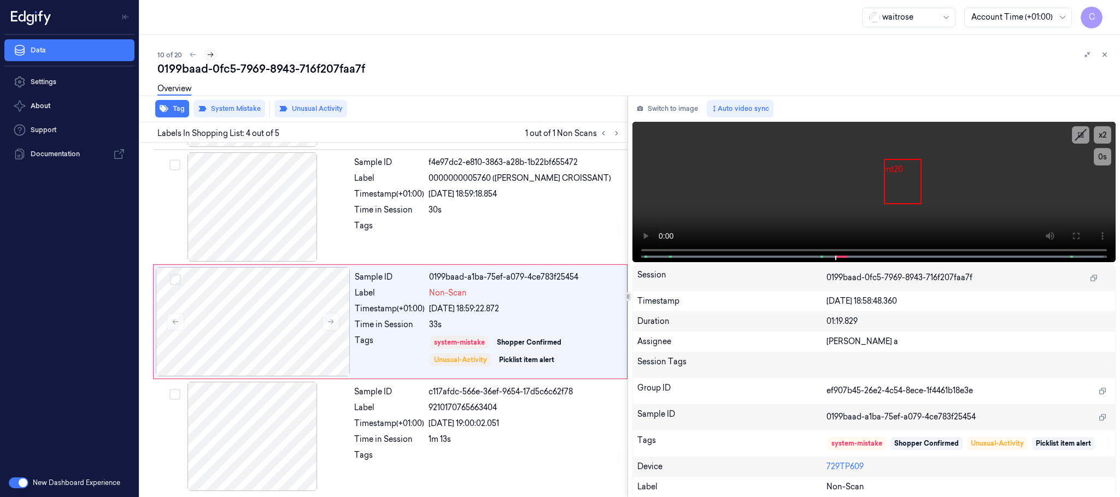
click at [207, 53] on icon at bounding box center [211, 55] width 8 height 8
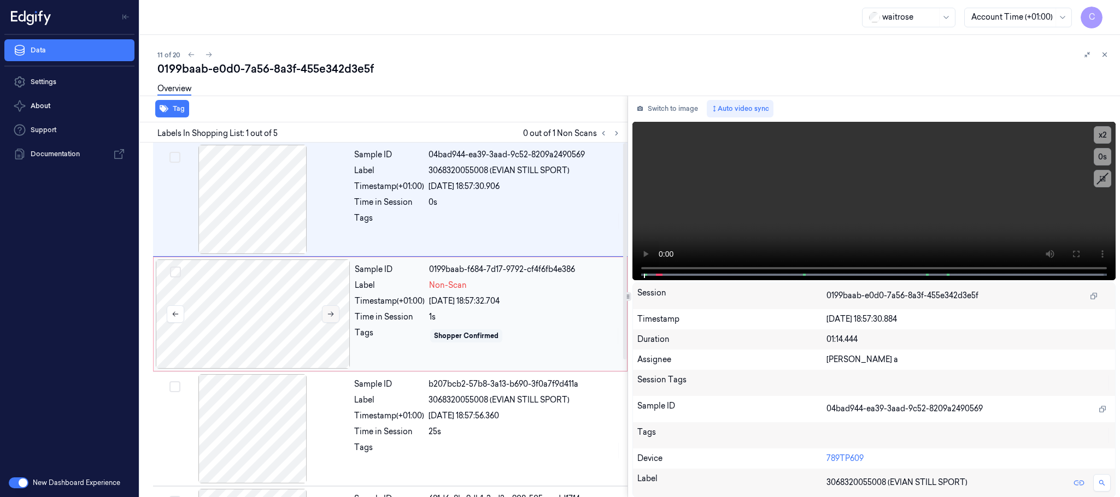
click at [330, 312] on icon at bounding box center [331, 314] width 8 height 8
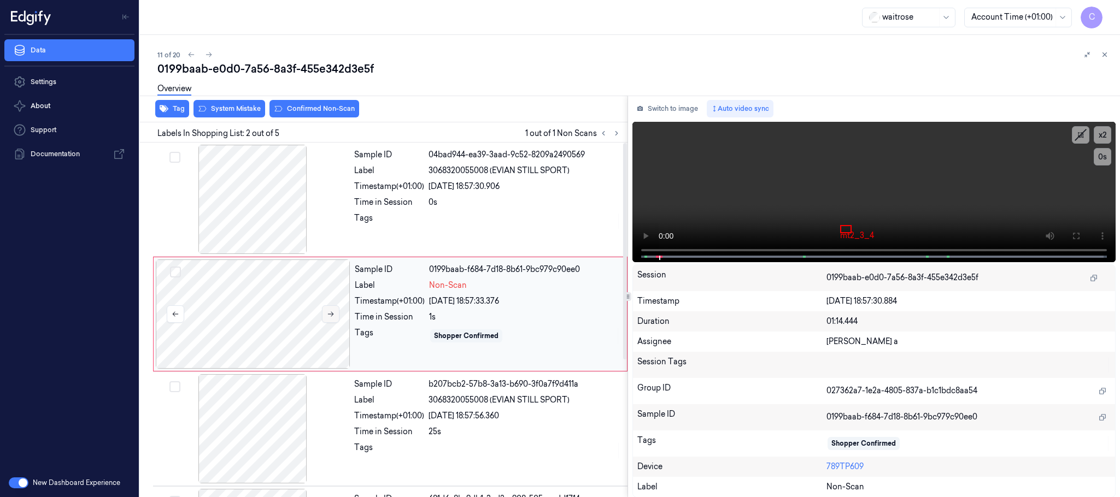
click at [330, 312] on icon at bounding box center [331, 314] width 8 height 8
click at [331, 309] on button at bounding box center [330, 313] width 17 height 17
click at [265, 197] on div at bounding box center [252, 199] width 195 height 109
click at [1079, 233] on icon at bounding box center [1076, 236] width 7 height 7
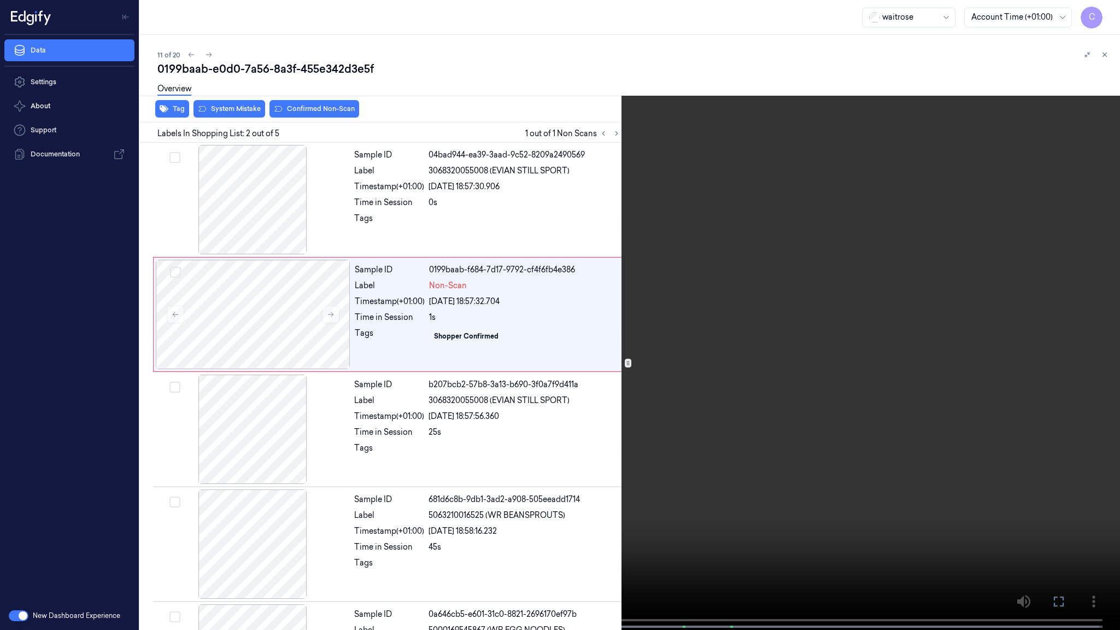
click at [496, 358] on video at bounding box center [560, 316] width 1120 height 632
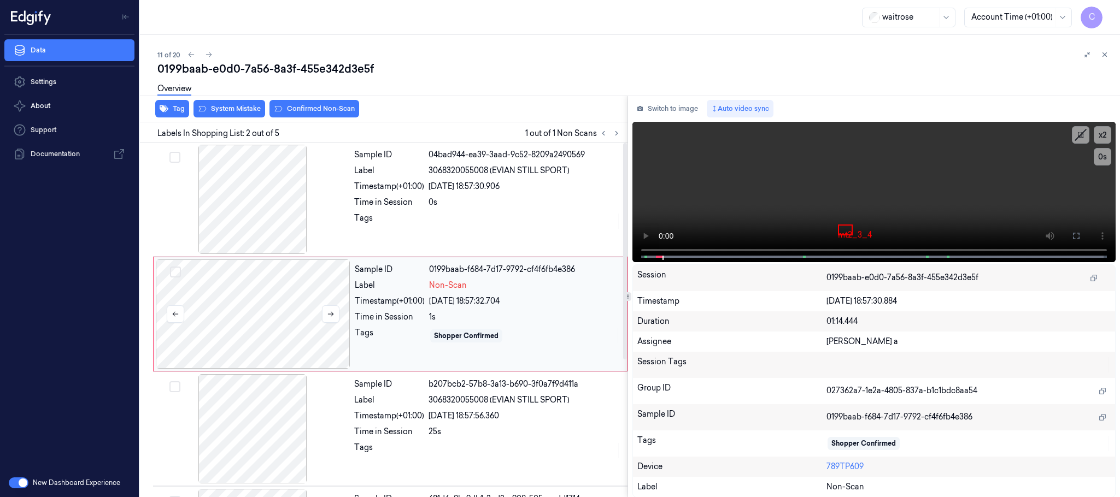
click at [260, 305] on div at bounding box center [253, 314] width 195 height 109
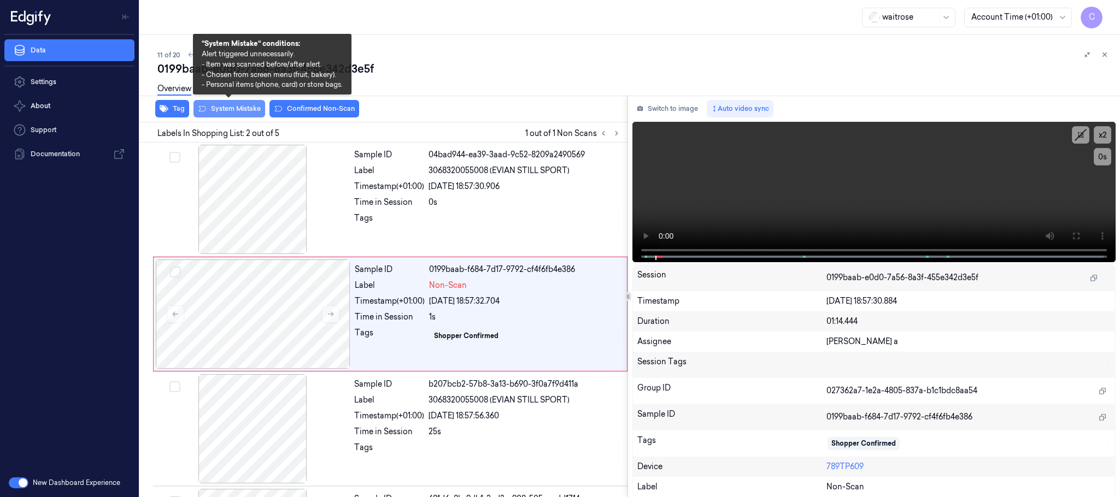
click at [250, 113] on button "System Mistake" at bounding box center [229, 108] width 72 height 17
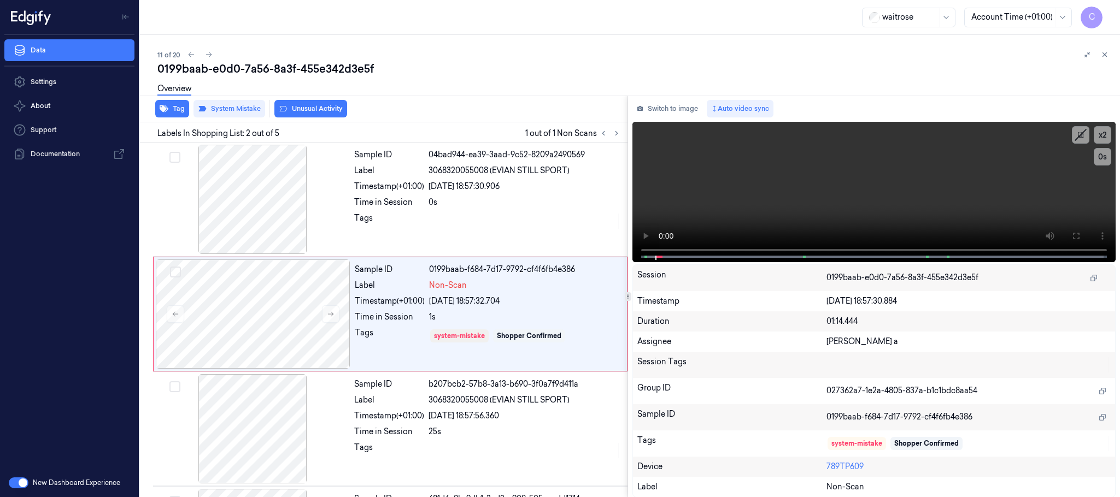
click at [307, 109] on button "Unusual Activity" at bounding box center [310, 108] width 73 height 17
click at [210, 53] on icon at bounding box center [209, 55] width 8 height 8
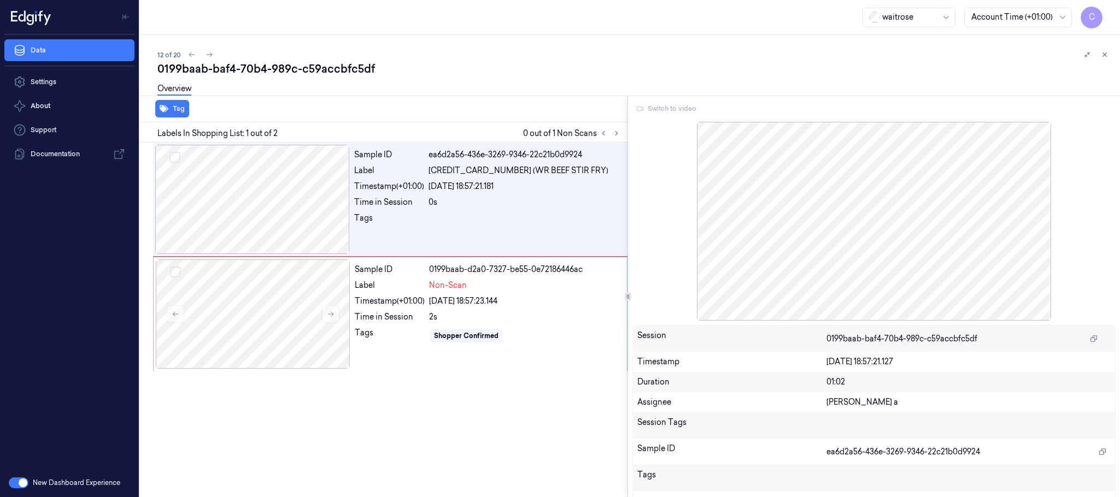
click at [612, 137] on button at bounding box center [616, 133] width 13 height 13
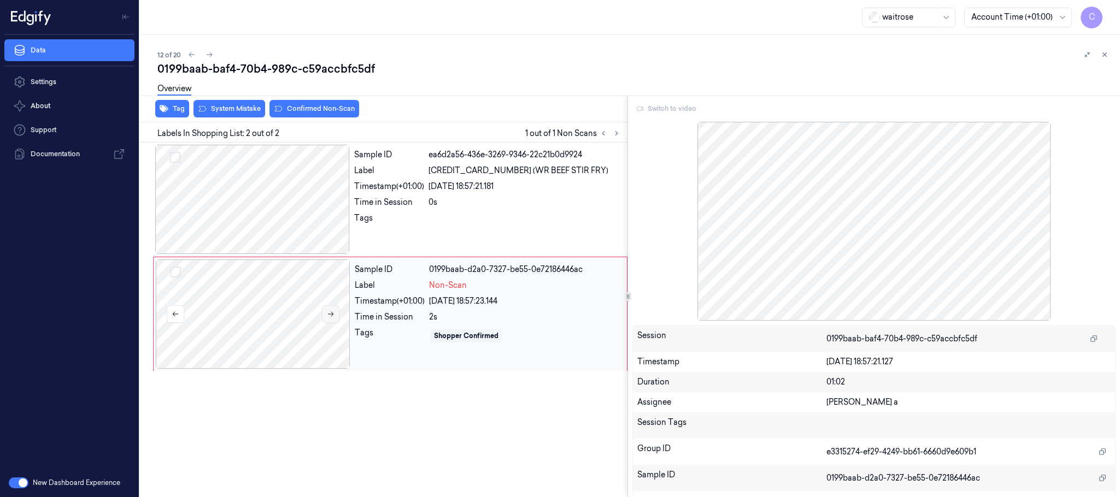
click at [325, 312] on button at bounding box center [330, 313] width 17 height 17
click at [327, 312] on icon at bounding box center [331, 314] width 8 height 8
click at [250, 226] on div at bounding box center [252, 199] width 195 height 109
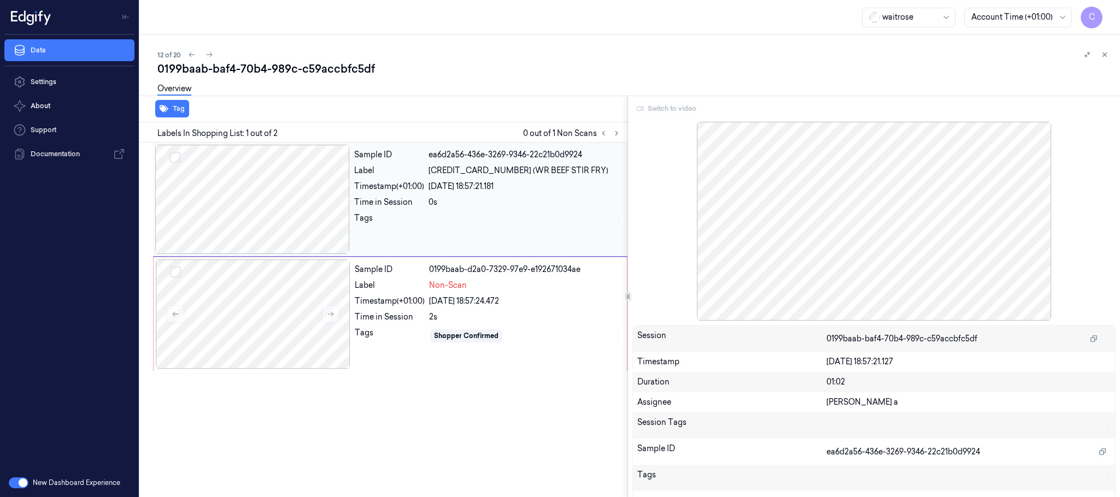
click at [251, 228] on div at bounding box center [252, 199] width 195 height 109
click at [267, 315] on div at bounding box center [253, 314] width 195 height 109
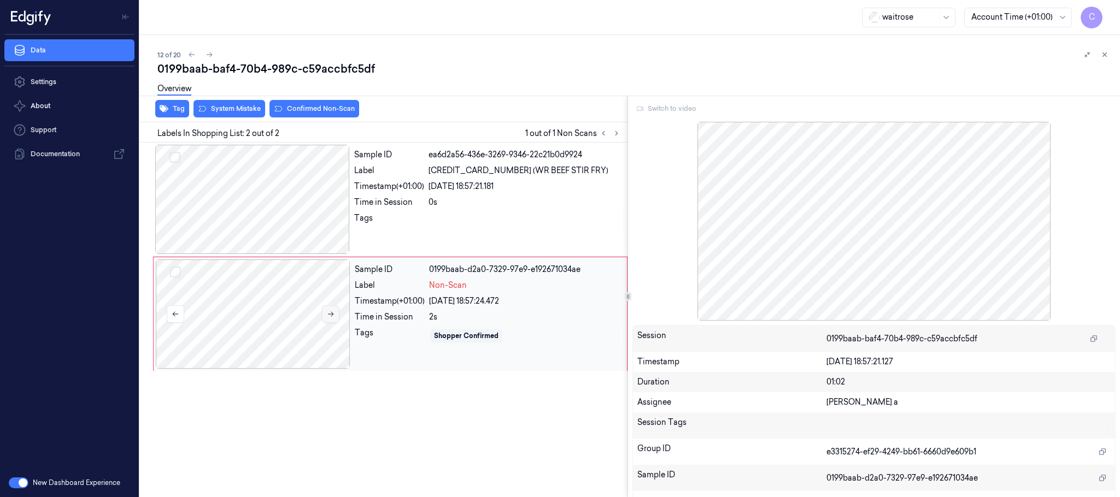
click at [328, 315] on icon at bounding box center [331, 314] width 8 height 8
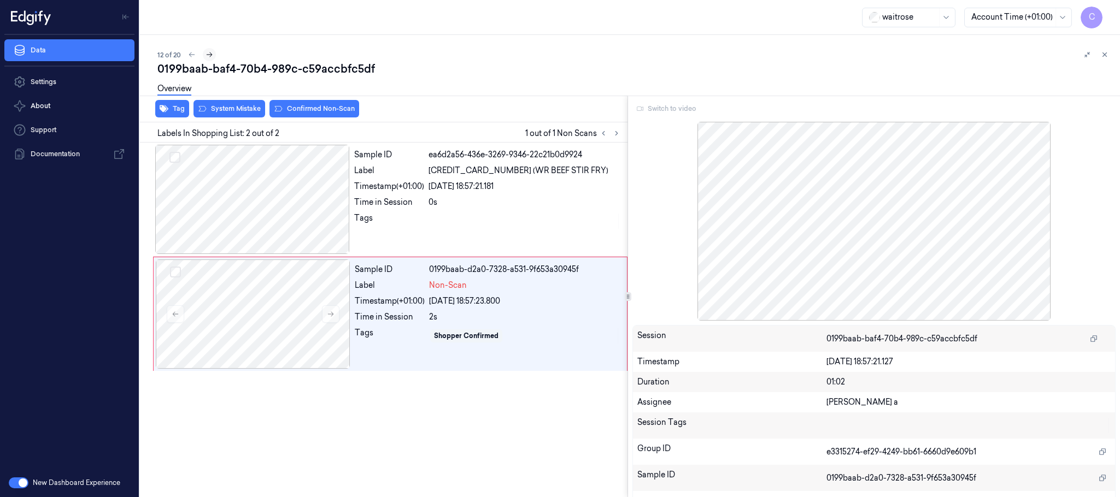
click at [209, 53] on icon at bounding box center [209, 55] width 8 height 8
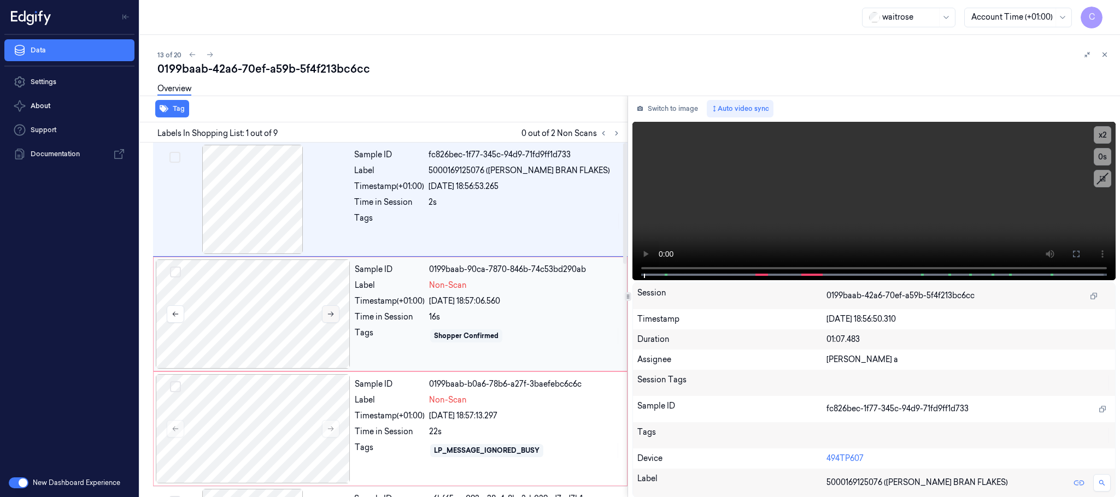
click at [323, 310] on button at bounding box center [330, 313] width 17 height 17
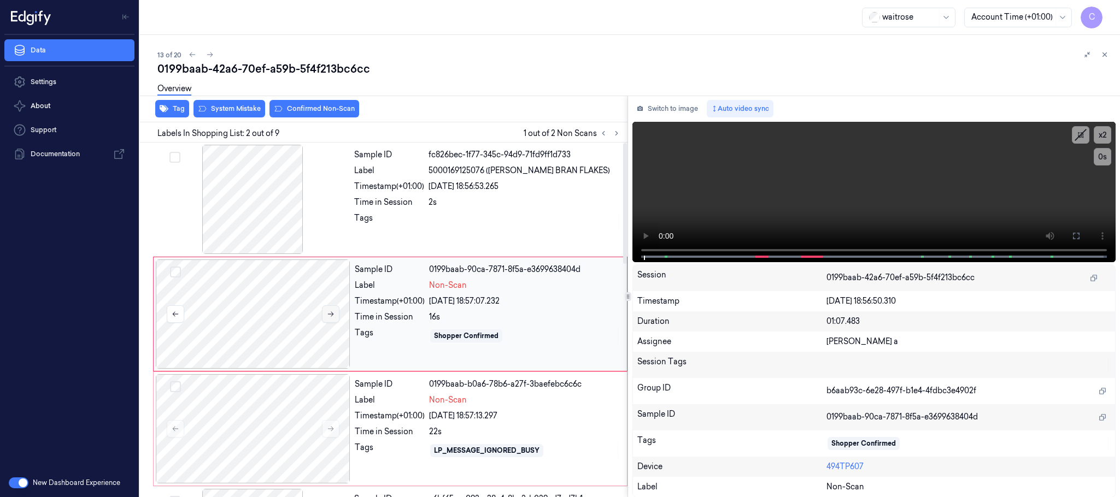
click at [328, 313] on icon at bounding box center [331, 314] width 8 height 8
click at [239, 225] on div at bounding box center [252, 199] width 195 height 109
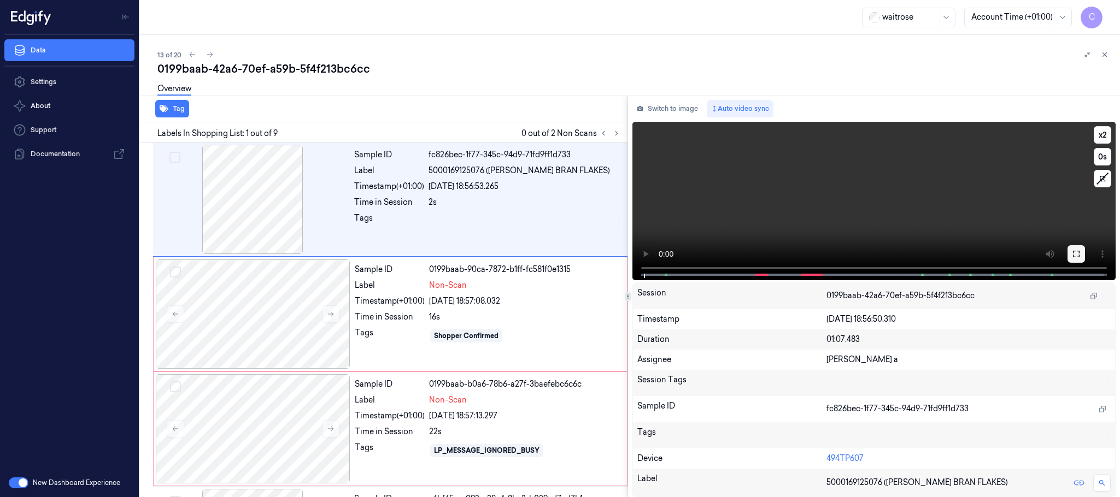
click at [1076, 250] on icon at bounding box center [1076, 254] width 9 height 9
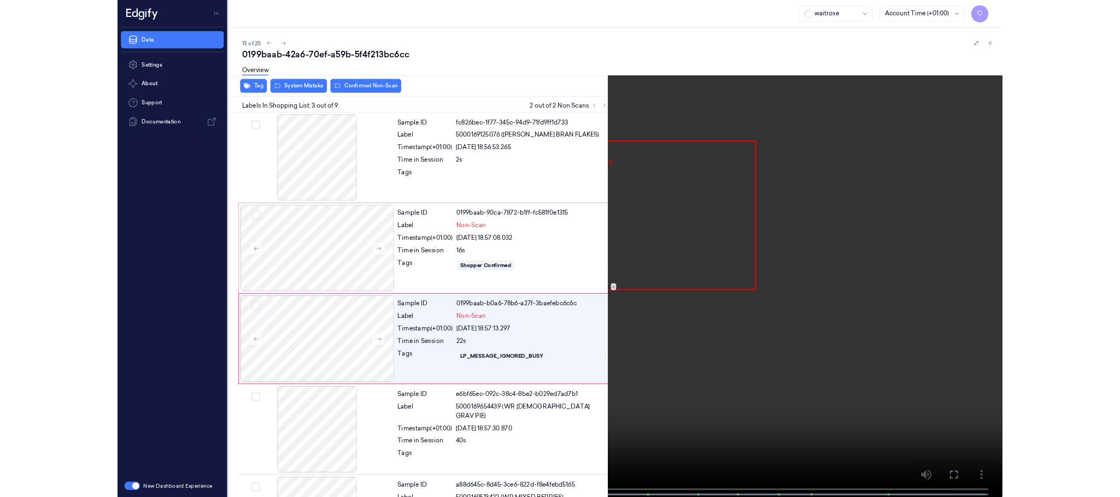
scroll to position [44, 0]
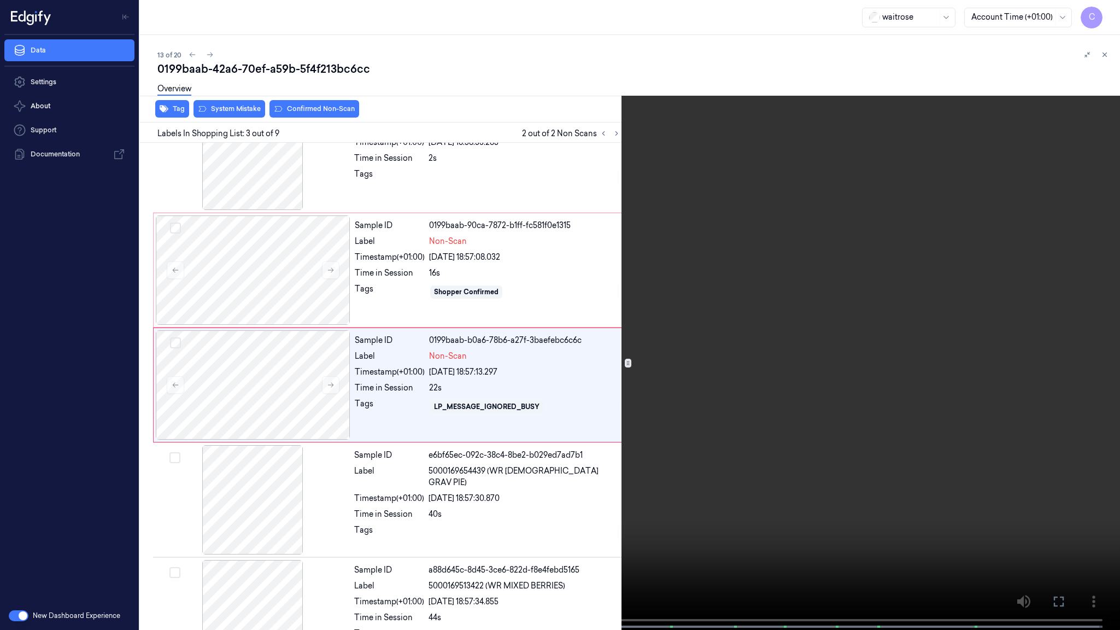
click at [643, 407] on video at bounding box center [560, 316] width 1120 height 632
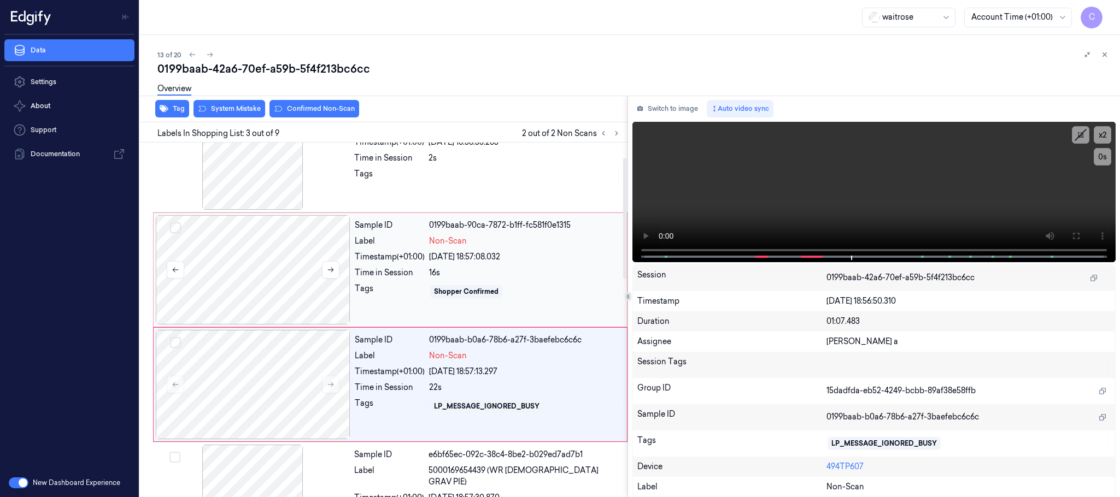
click at [279, 261] on div at bounding box center [253, 269] width 195 height 109
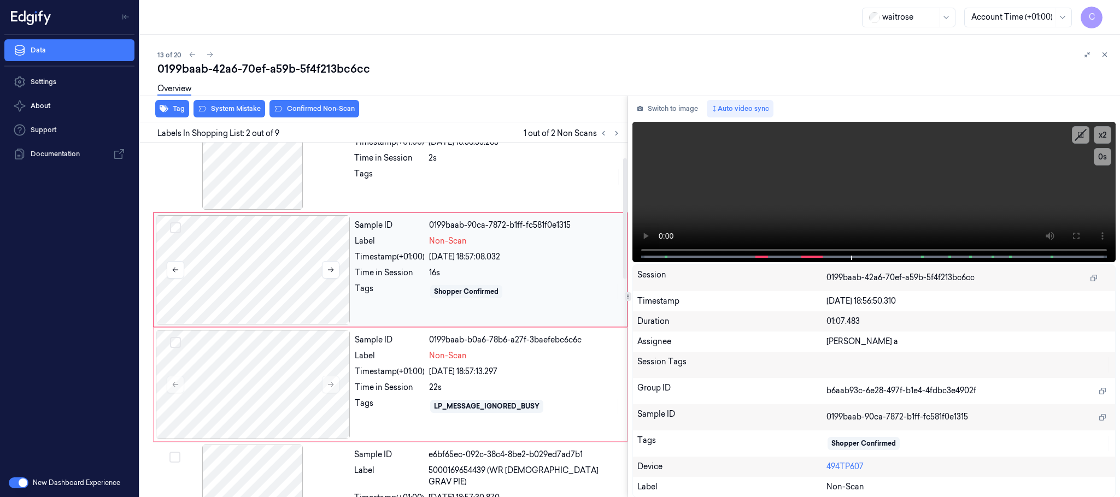
scroll to position [0, 0]
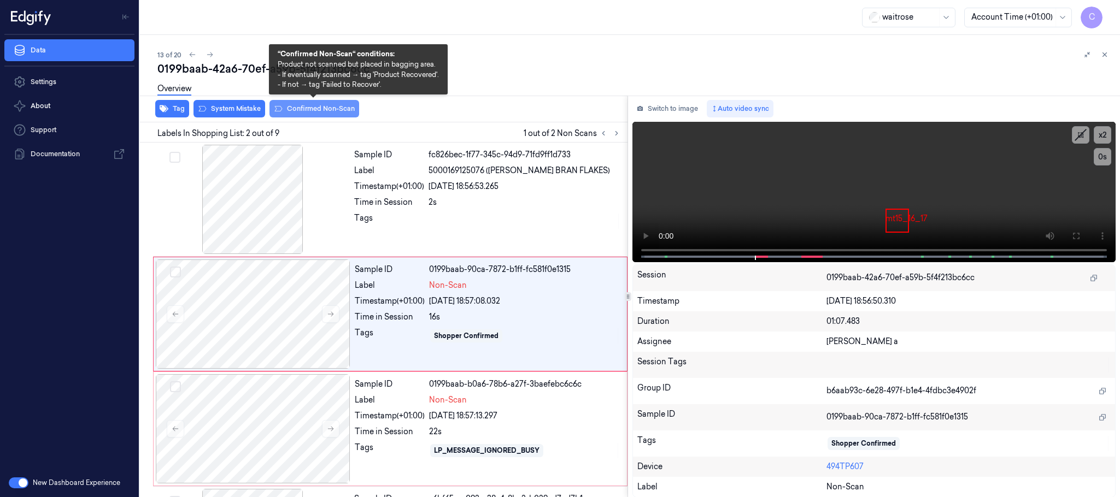
click at [322, 111] on button "Confirmed Non-Scan" at bounding box center [314, 108] width 90 height 17
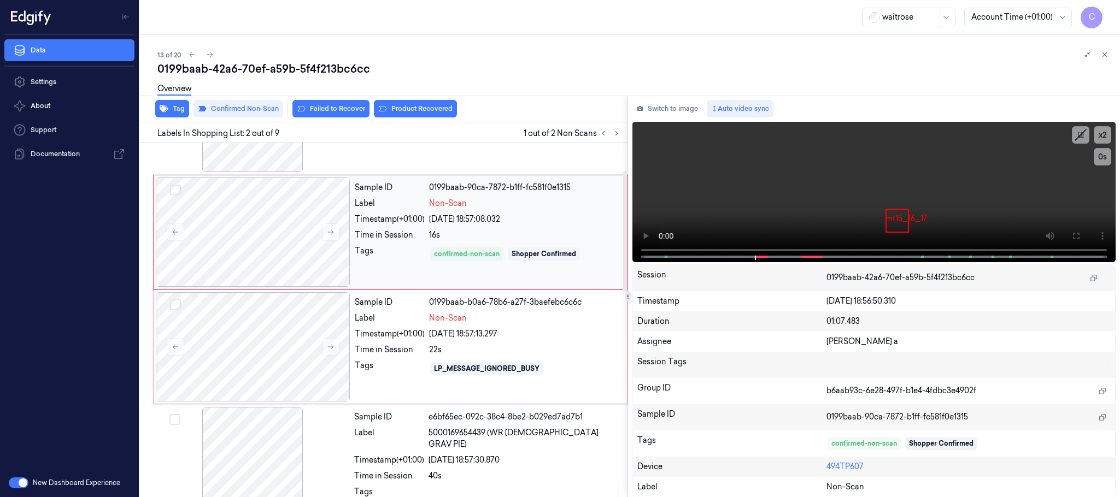
scroll to position [164, 0]
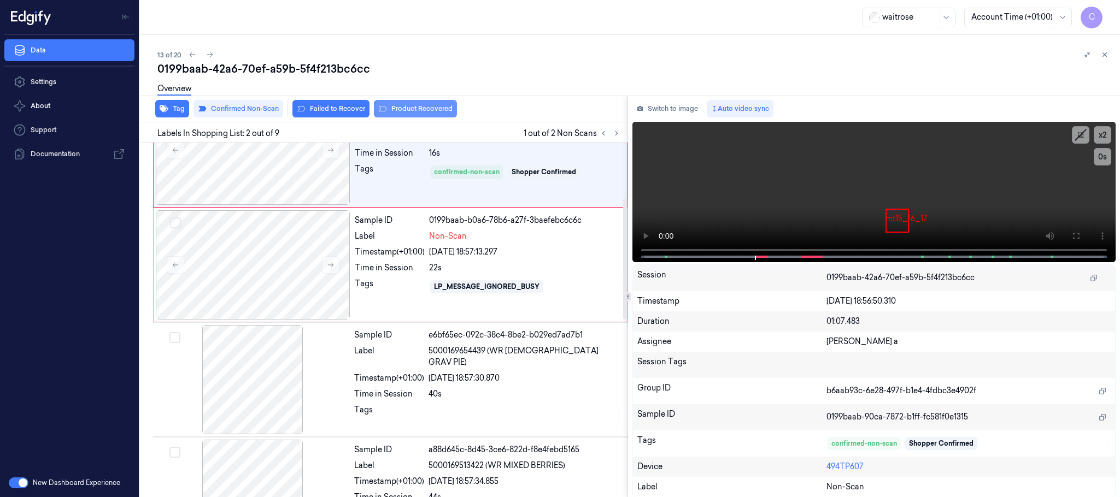
click at [430, 108] on button "Product Recovered" at bounding box center [415, 108] width 83 height 17
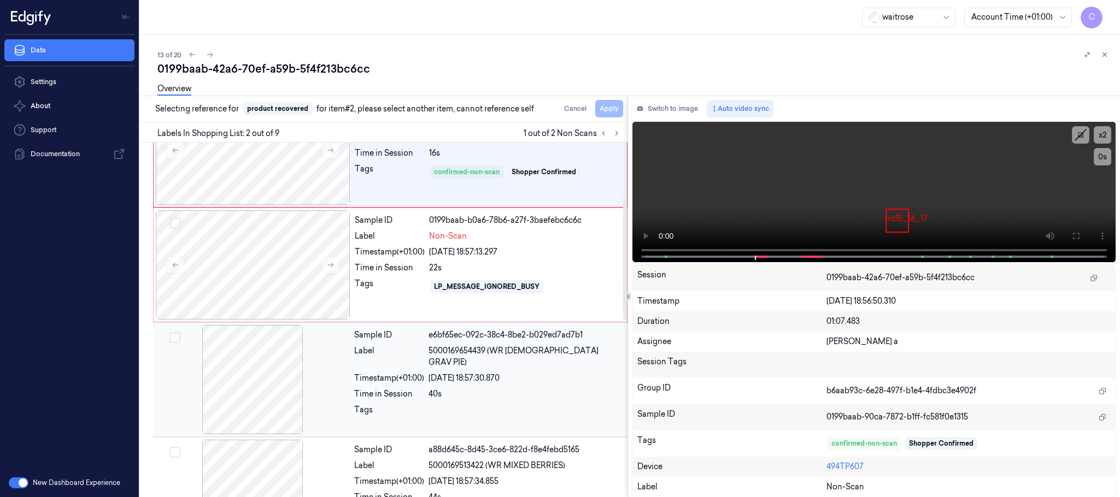
click at [279, 358] on div at bounding box center [252, 379] width 195 height 109
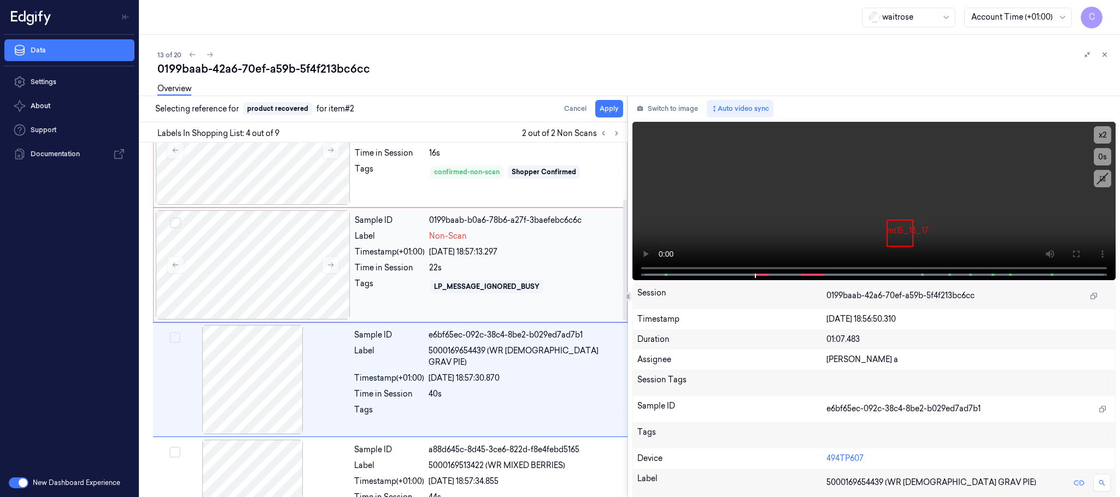
scroll to position [225, 0]
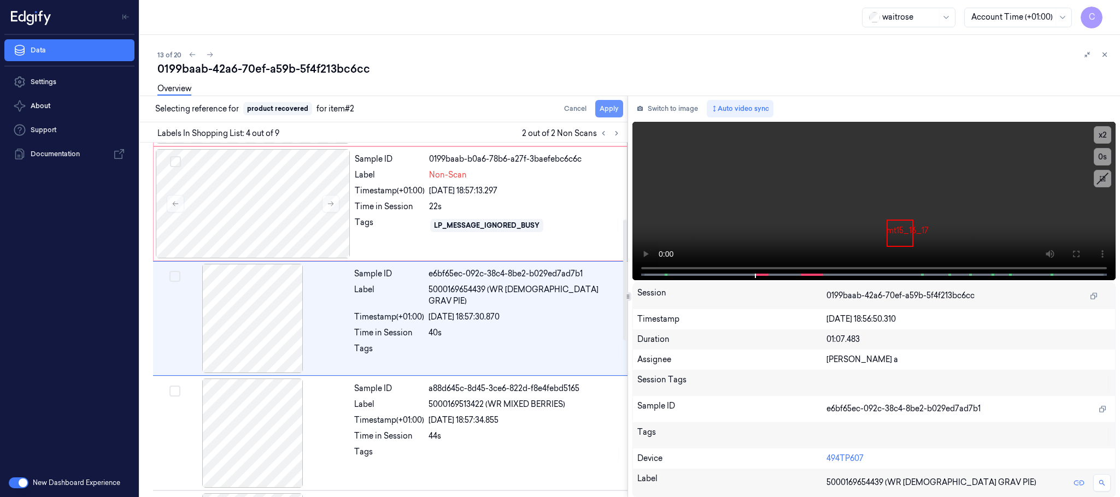
click at [607, 110] on button "Apply" at bounding box center [609, 108] width 28 height 17
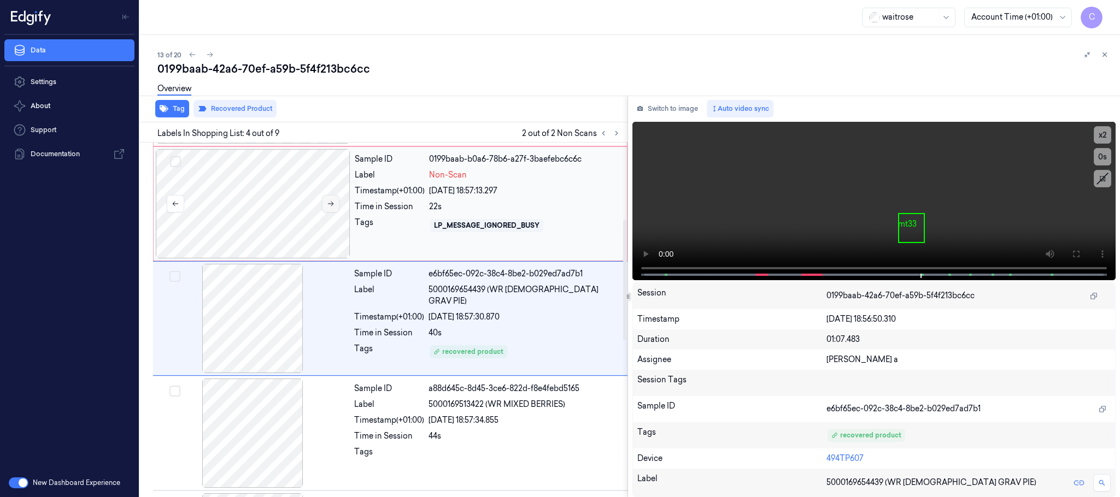
click at [334, 205] on icon at bounding box center [331, 204] width 8 height 8
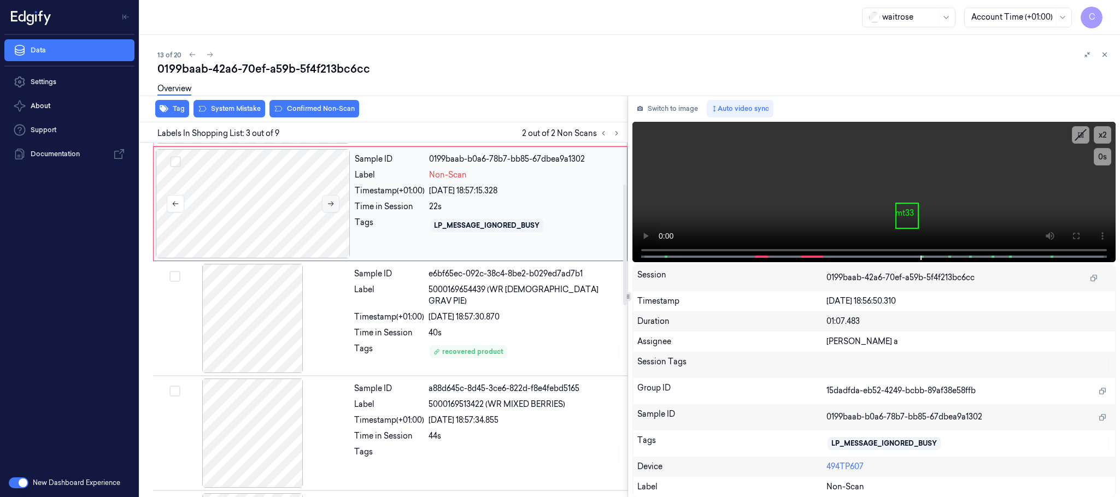
scroll to position [110, 0]
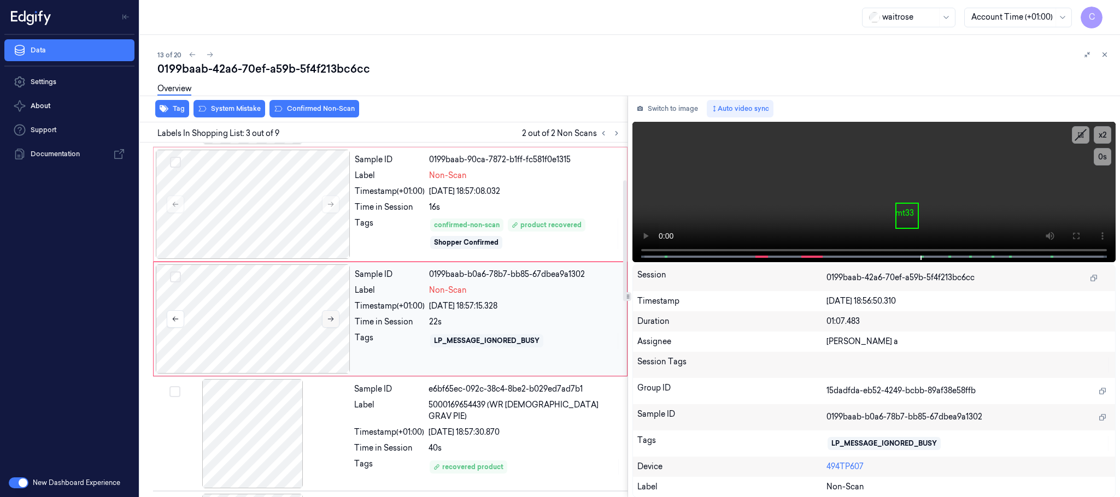
click at [333, 320] on icon at bounding box center [331, 319] width 6 height 5
click at [230, 321] on div at bounding box center [253, 319] width 195 height 109
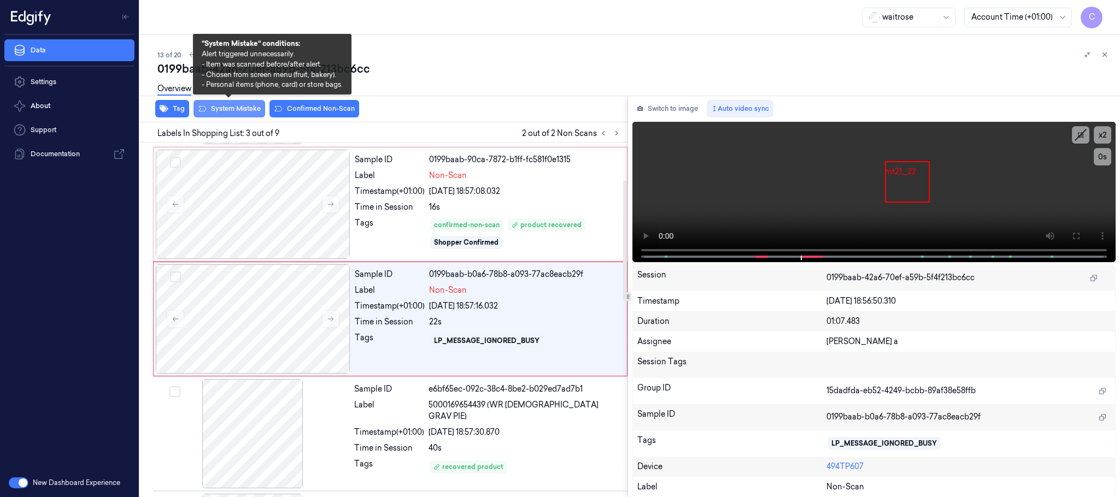
click at [233, 112] on button "System Mistake" at bounding box center [229, 108] width 72 height 17
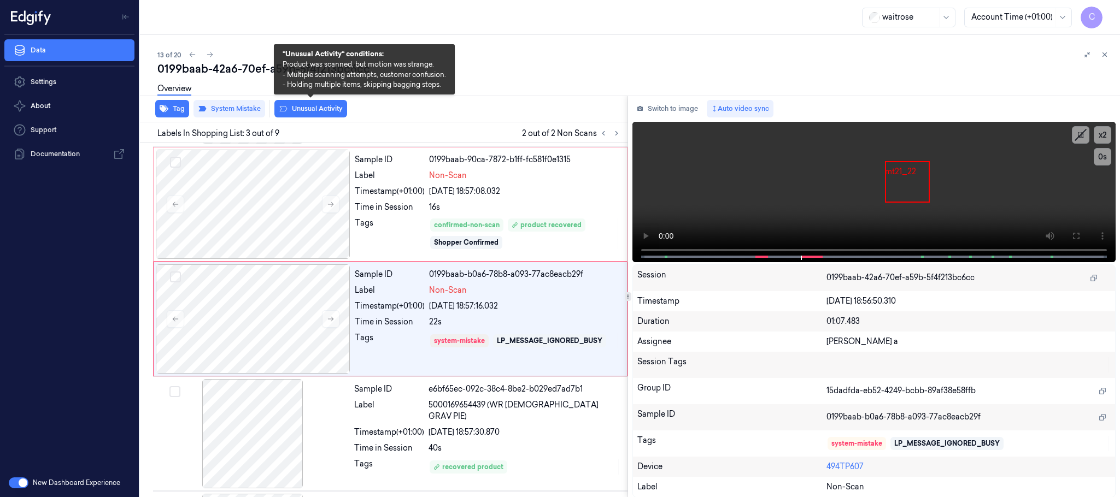
click at [319, 107] on button "Unusual Activity" at bounding box center [310, 108] width 73 height 17
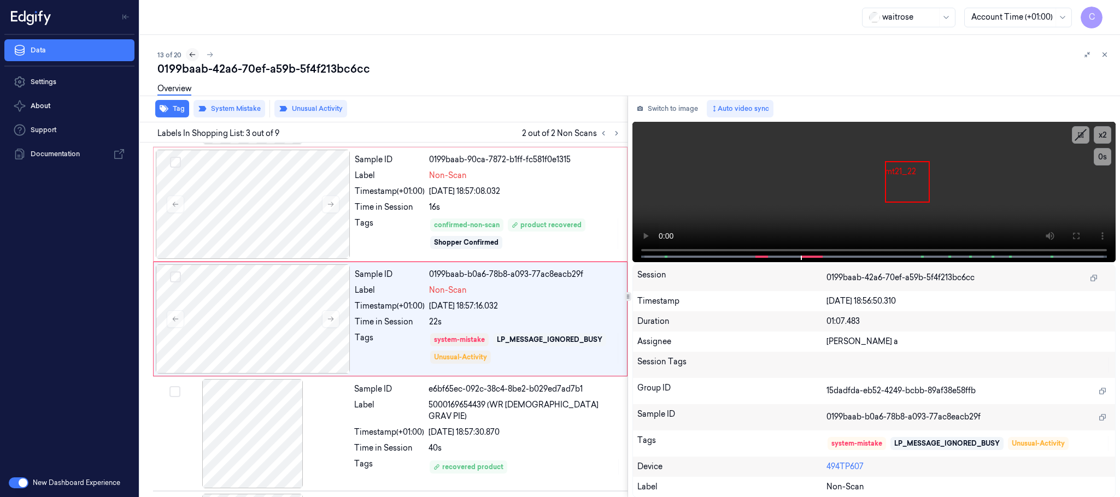
click at [187, 53] on button at bounding box center [192, 54] width 13 height 13
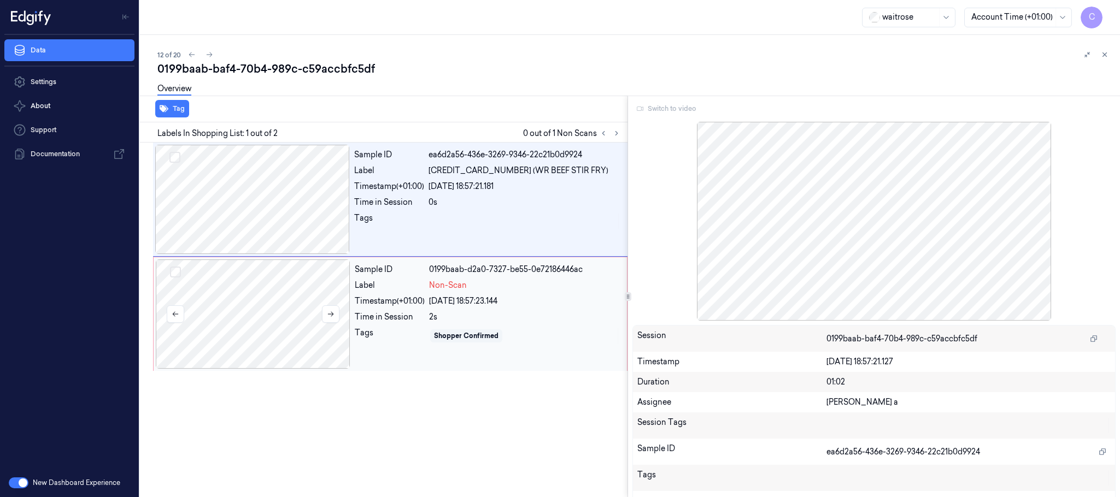
click at [252, 312] on div at bounding box center [253, 314] width 195 height 109
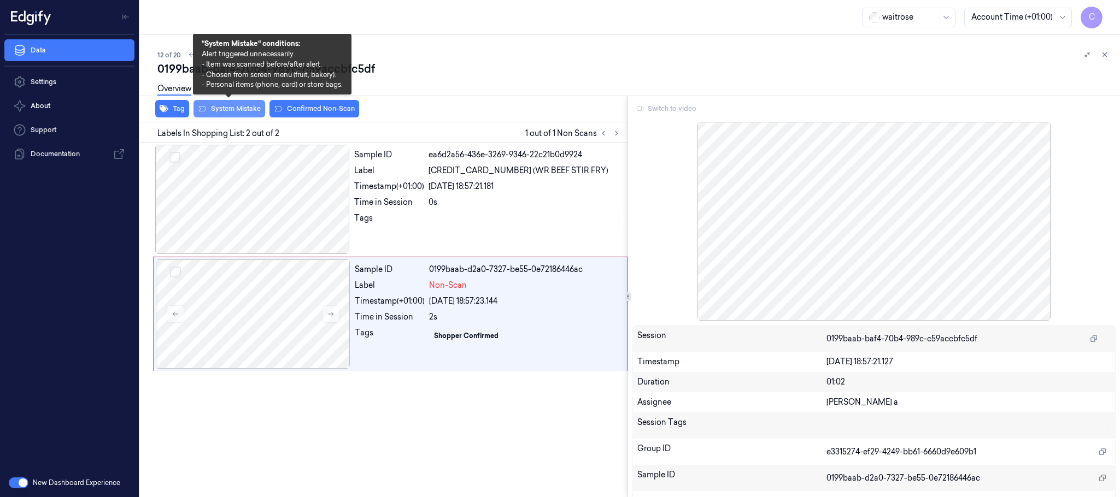
click at [230, 115] on button "System Mistake" at bounding box center [229, 108] width 72 height 17
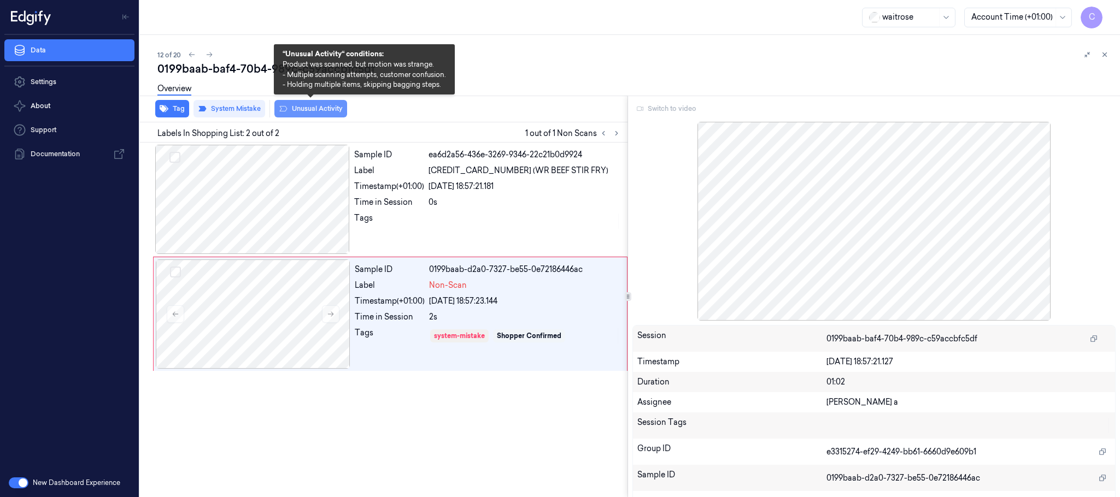
click at [331, 109] on button "Unusual Activity" at bounding box center [310, 108] width 73 height 17
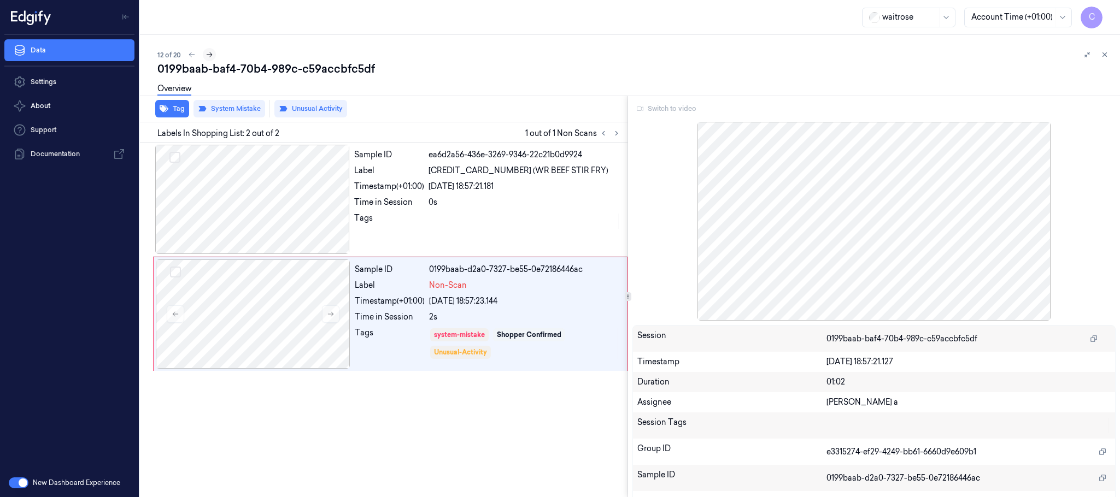
click at [214, 57] on button at bounding box center [209, 54] width 13 height 13
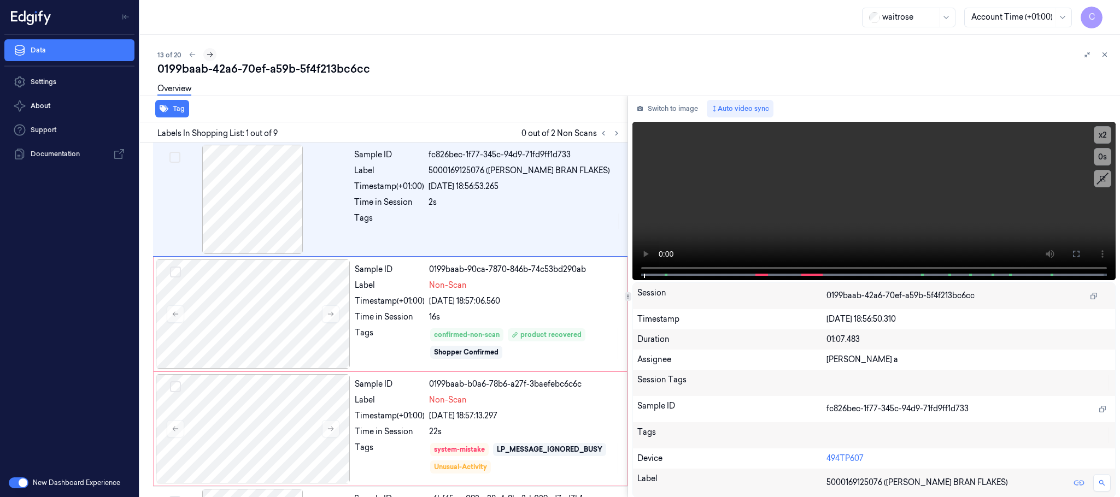
click at [212, 56] on icon at bounding box center [210, 55] width 8 height 8
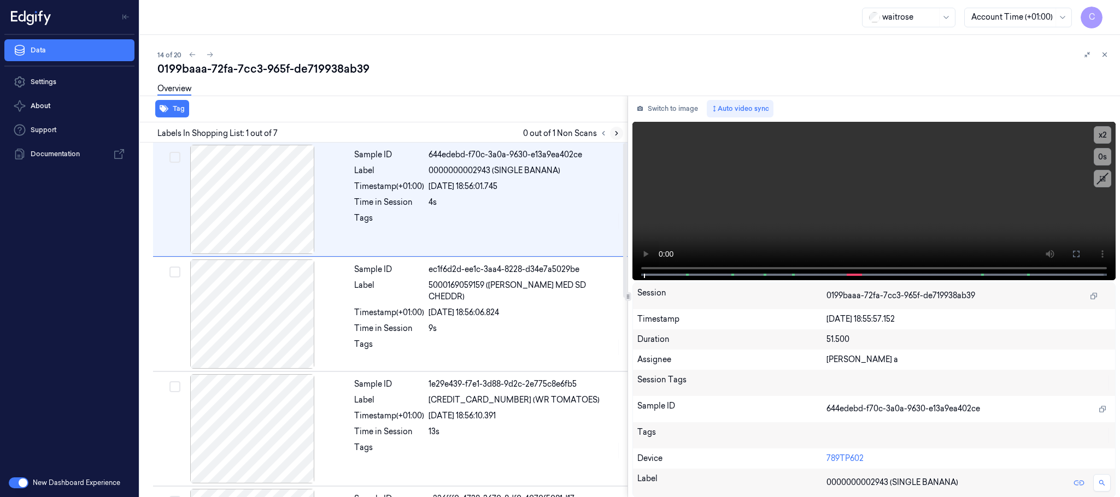
click at [613, 133] on icon at bounding box center [617, 134] width 8 height 8
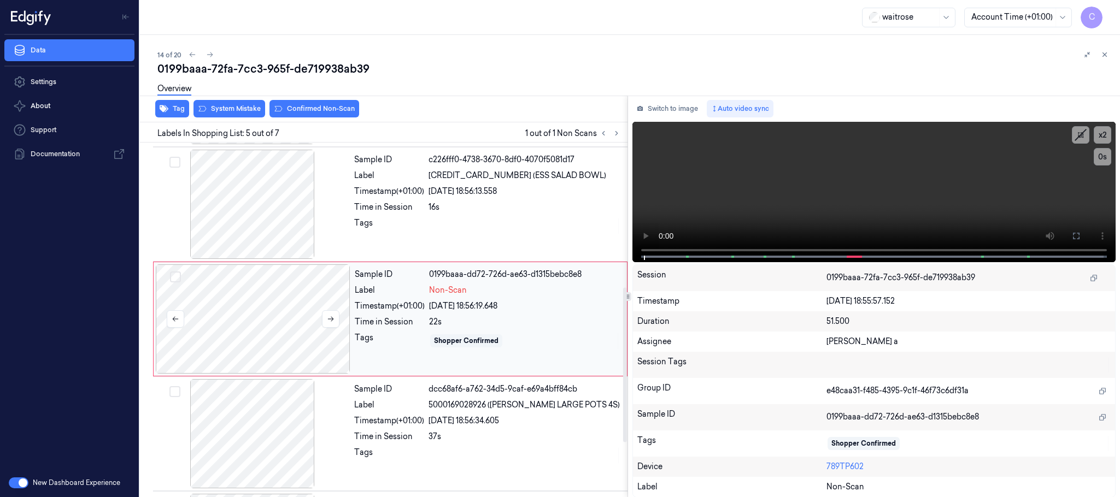
scroll to position [341, 0]
click at [333, 318] on icon at bounding box center [331, 318] width 8 height 8
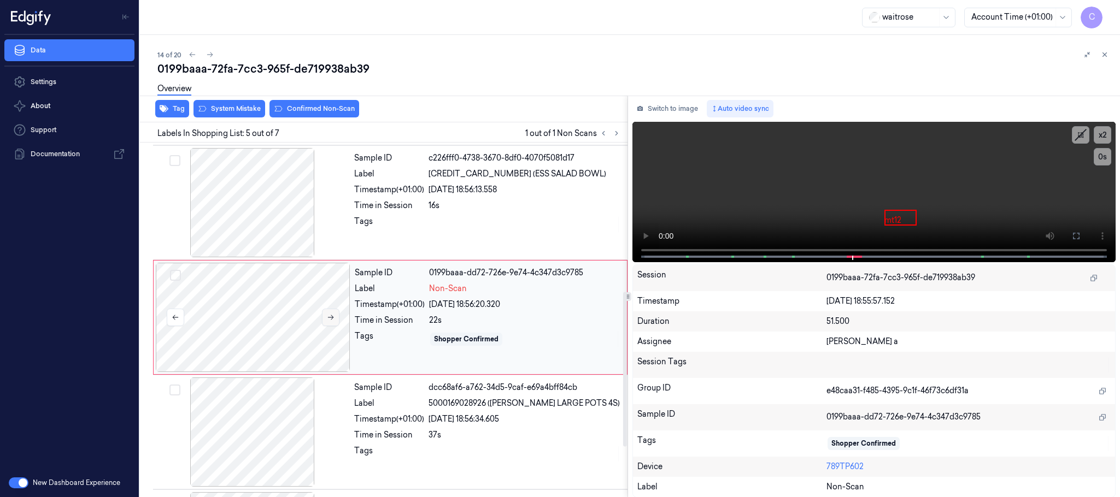
click at [333, 318] on icon at bounding box center [331, 318] width 8 height 8
click at [234, 171] on div at bounding box center [252, 202] width 195 height 109
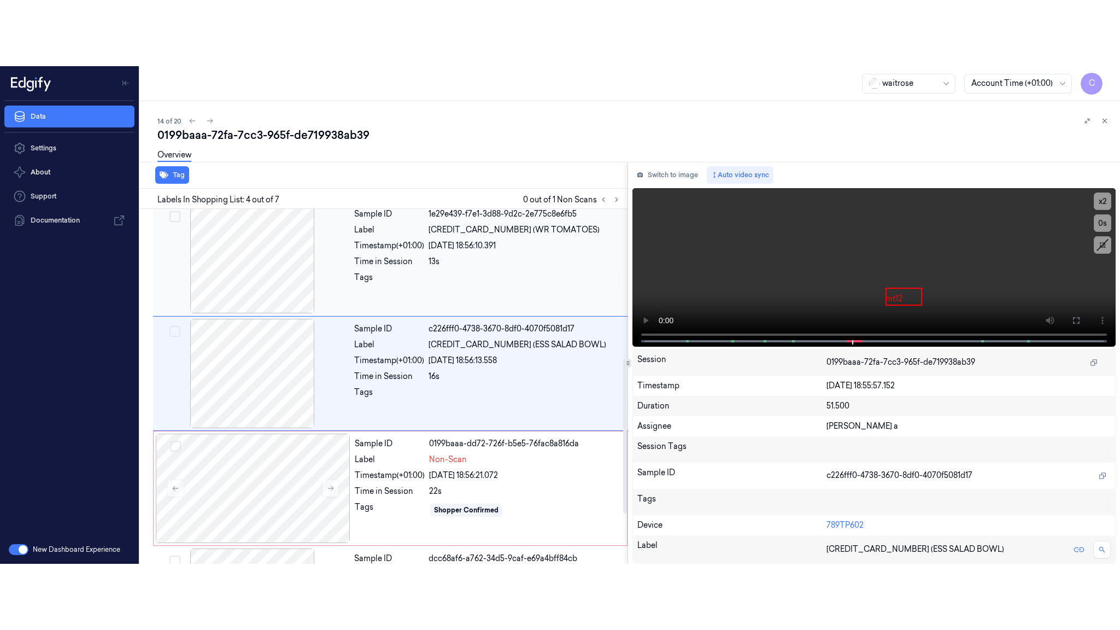
scroll to position [225, 0]
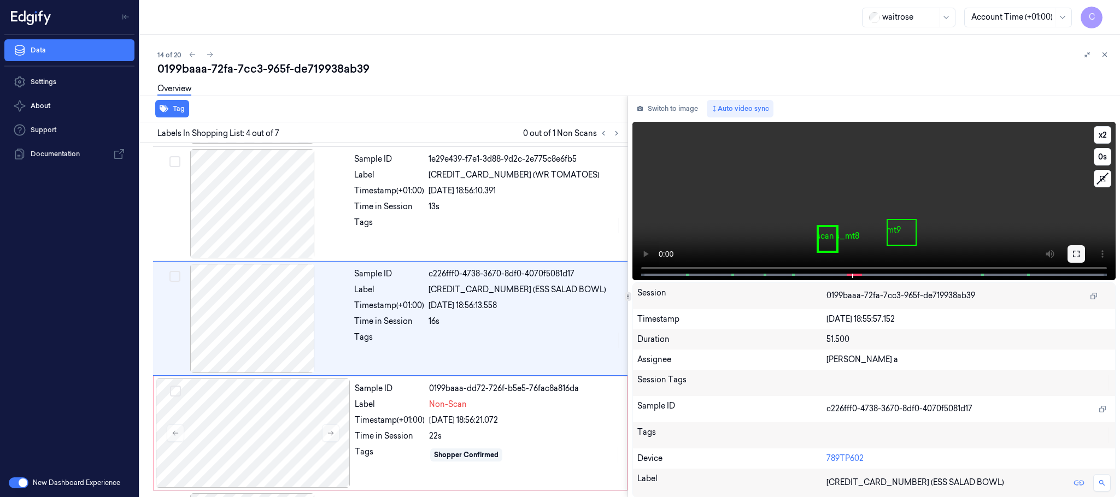
click at [1072, 245] on button at bounding box center [1075, 253] width 17 height 17
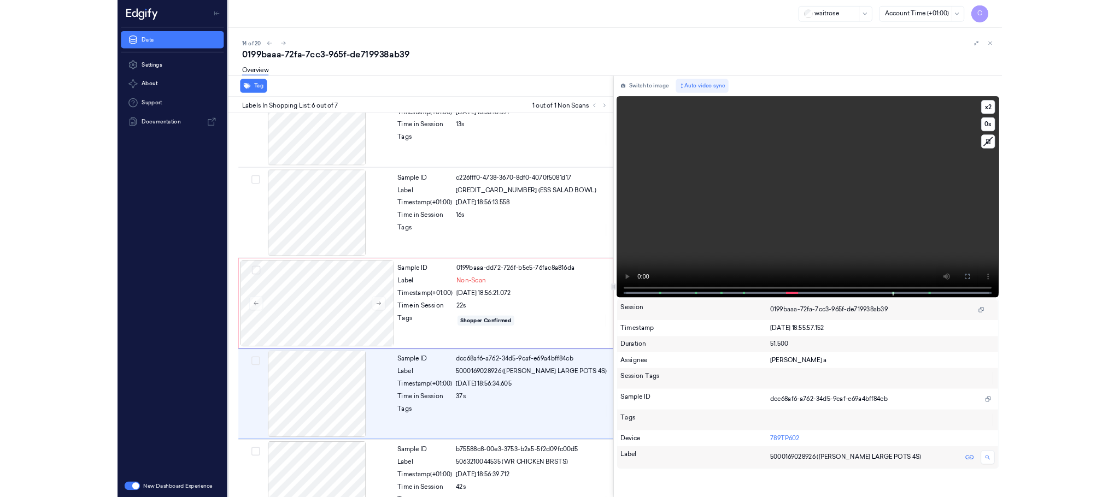
scroll to position [323, 0]
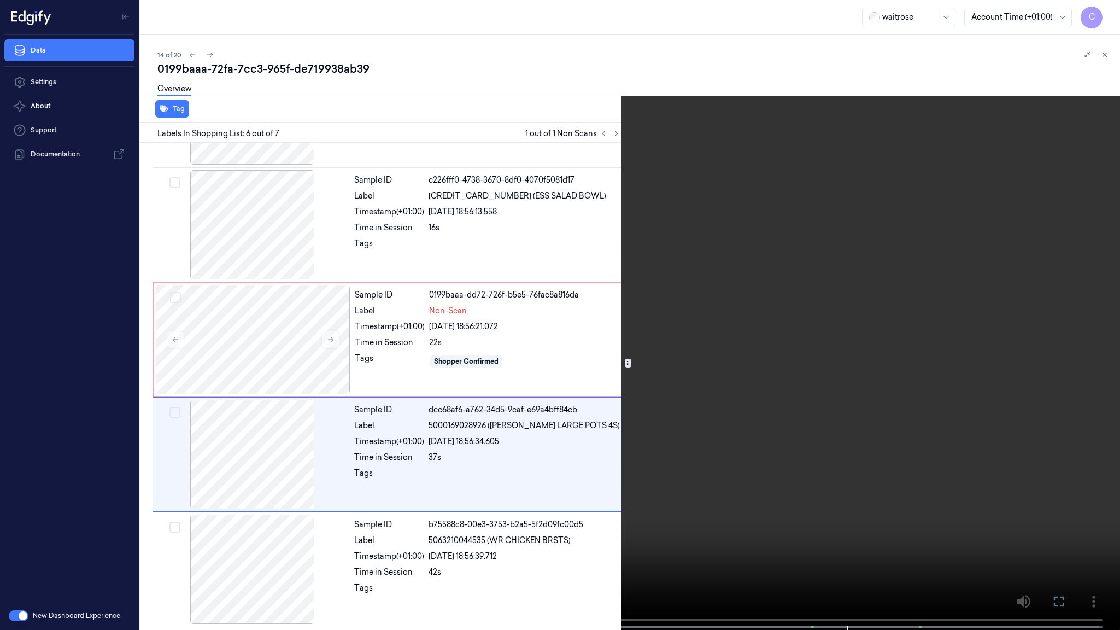
click at [626, 466] on video at bounding box center [560, 316] width 1120 height 632
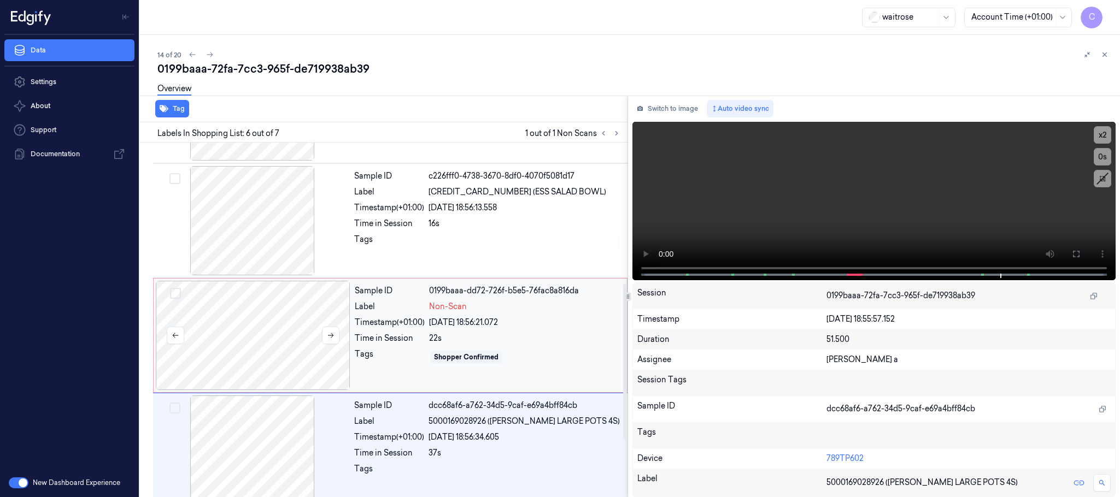
click at [291, 309] on div at bounding box center [253, 335] width 195 height 109
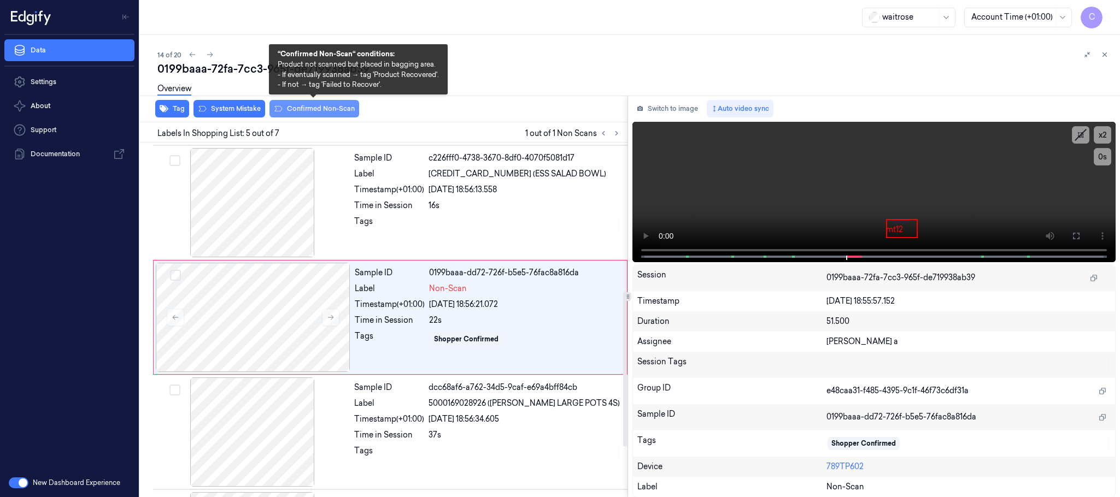
click at [307, 107] on button "Confirmed Non-Scan" at bounding box center [314, 108] width 90 height 17
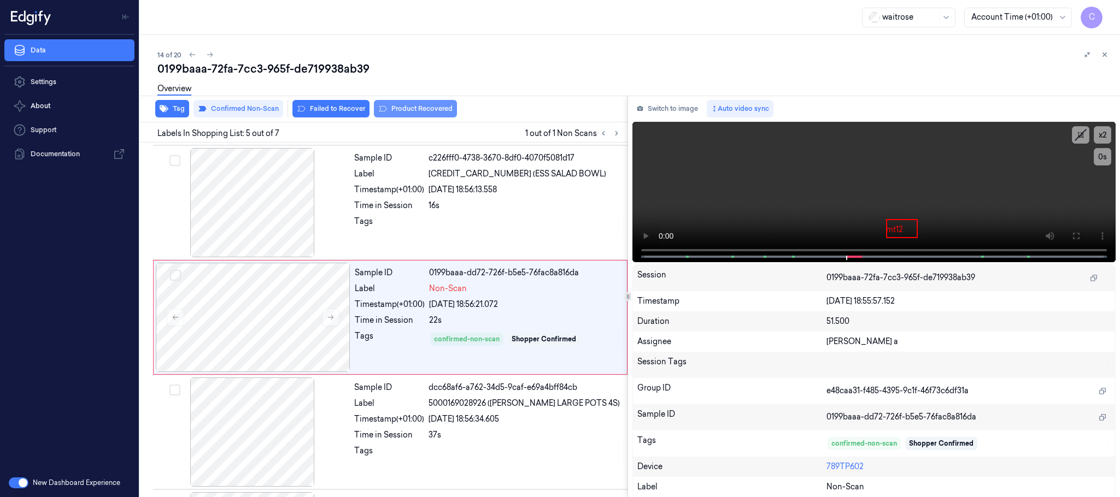
click at [413, 107] on button "Product Recovered" at bounding box center [415, 108] width 83 height 17
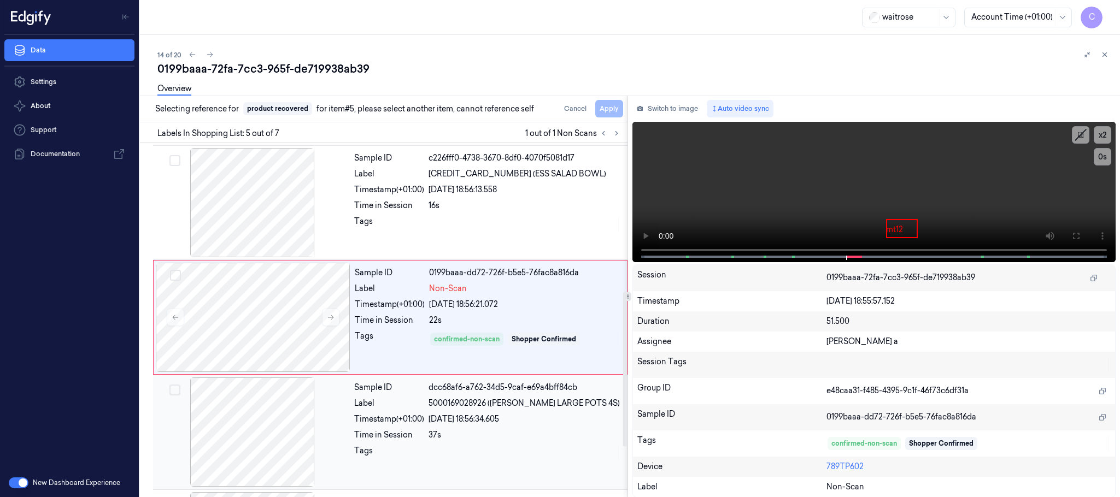
click at [266, 432] on div at bounding box center [252, 432] width 195 height 109
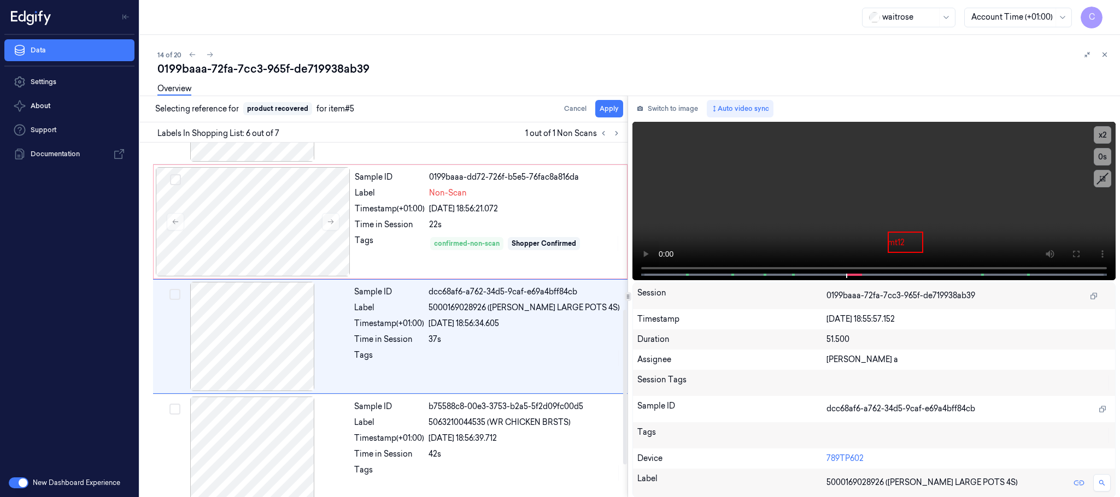
scroll to position [455, 0]
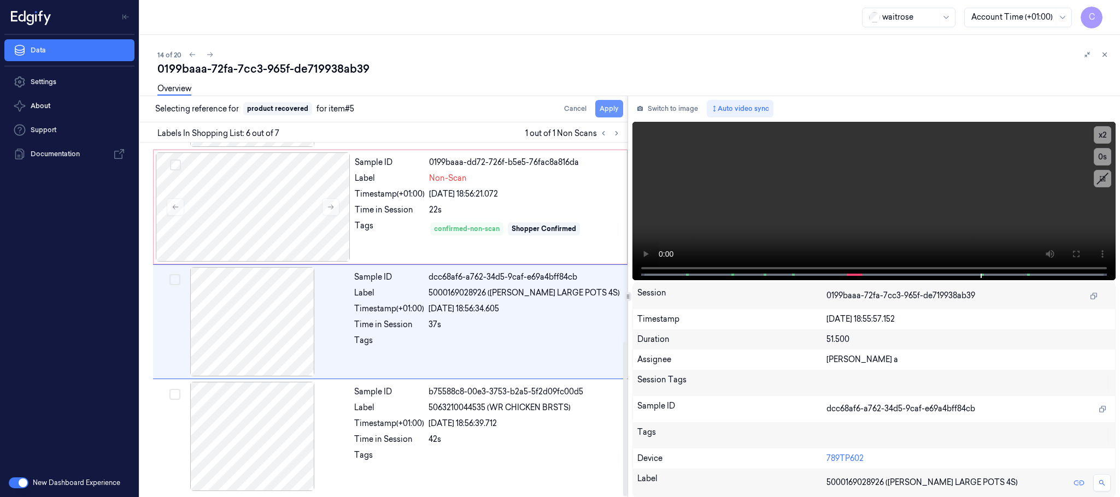
click at [609, 109] on button "Apply" at bounding box center [609, 108] width 28 height 17
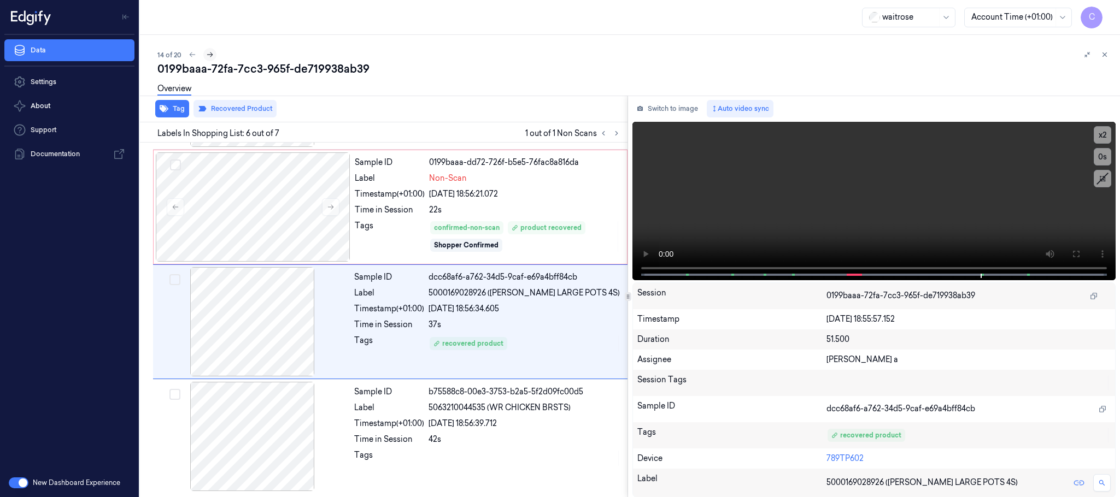
click at [210, 51] on icon at bounding box center [210, 55] width 8 height 8
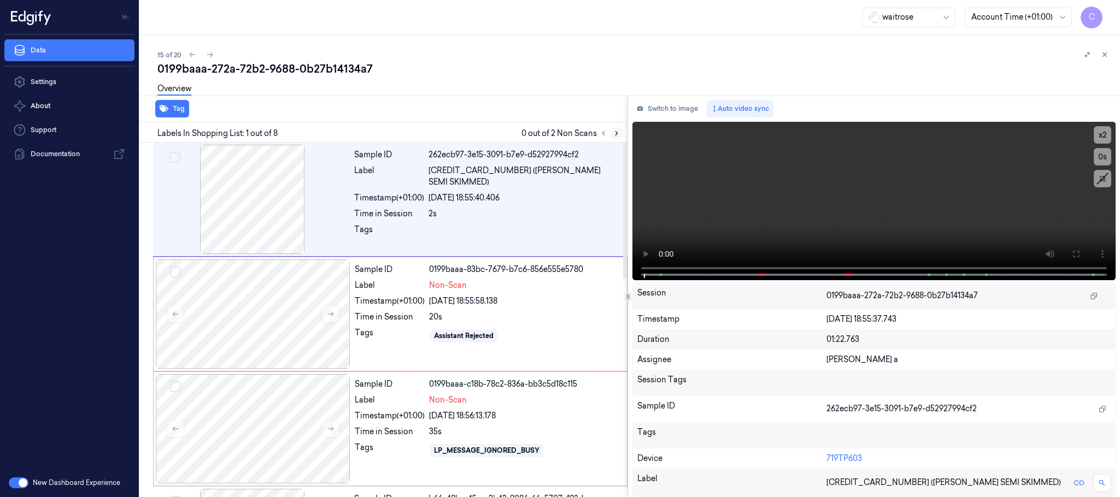
click at [616, 138] on button at bounding box center [616, 133] width 13 height 13
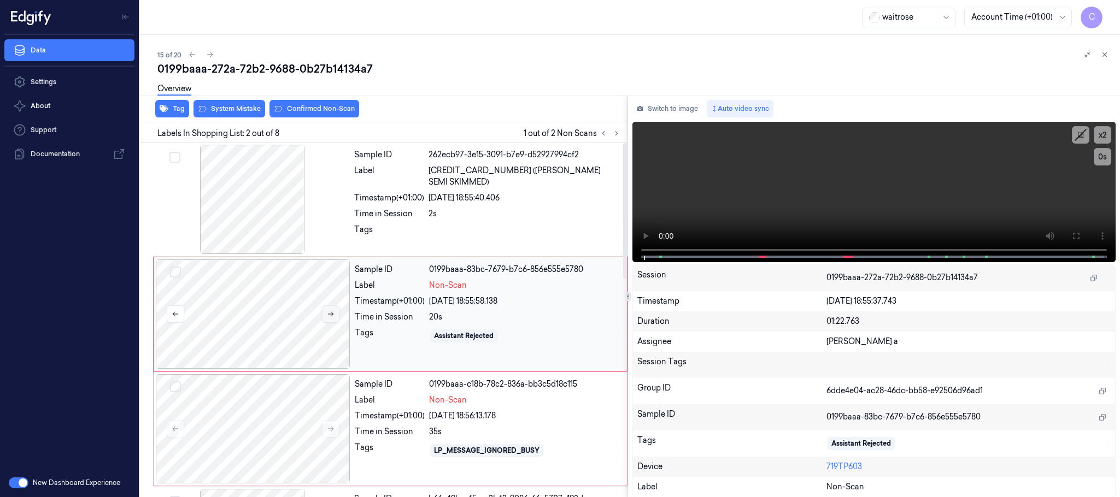
click at [334, 315] on icon at bounding box center [331, 314] width 8 height 8
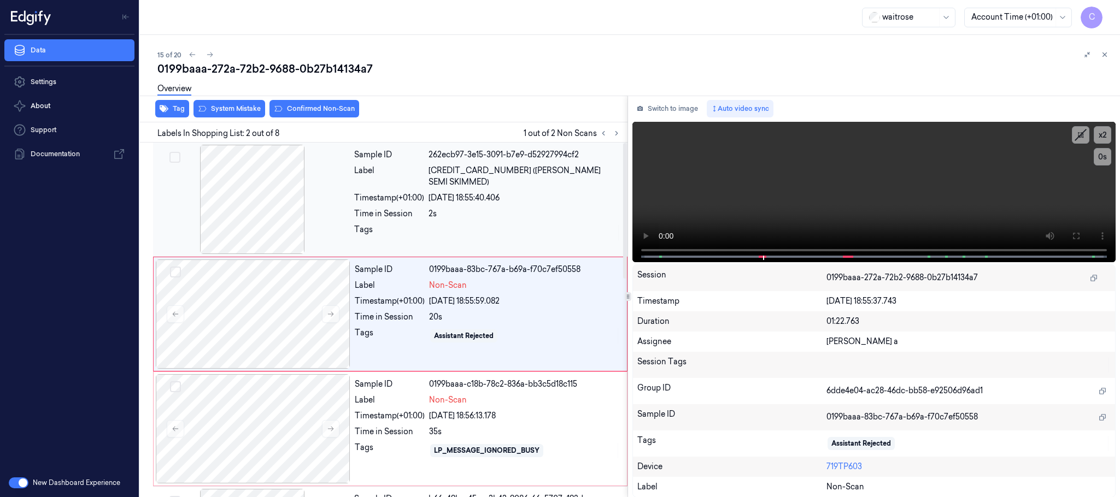
click at [268, 192] on div at bounding box center [252, 199] width 195 height 109
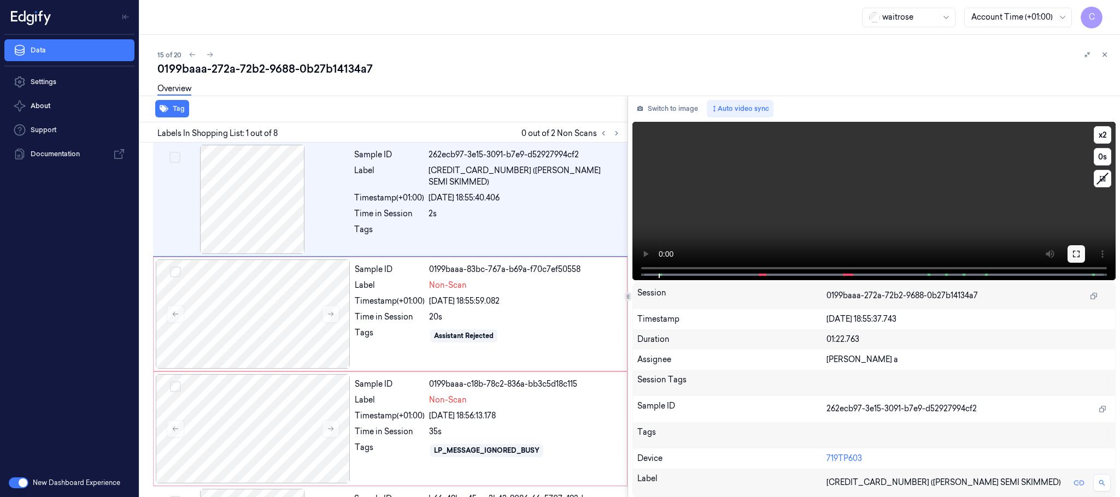
click at [1083, 251] on button at bounding box center [1075, 253] width 17 height 17
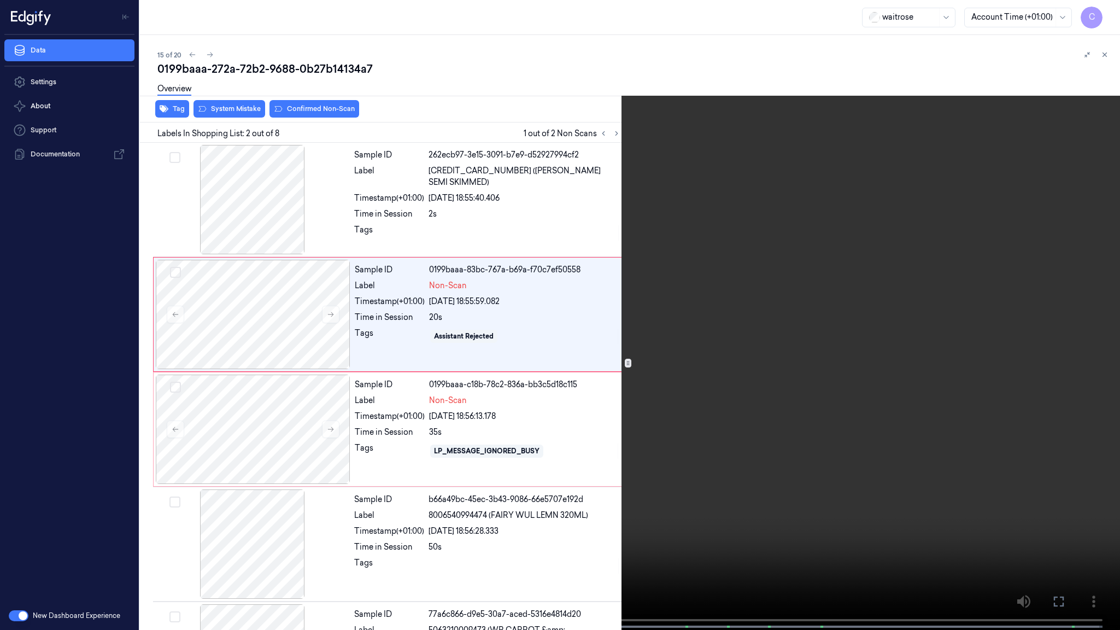
click at [592, 415] on video at bounding box center [560, 316] width 1120 height 632
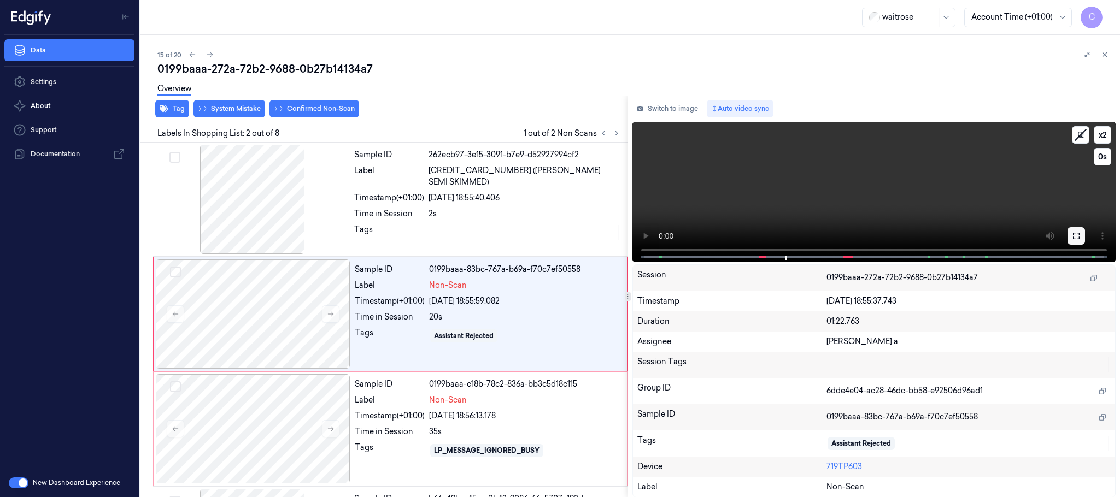
click at [1075, 232] on icon at bounding box center [1076, 236] width 9 height 9
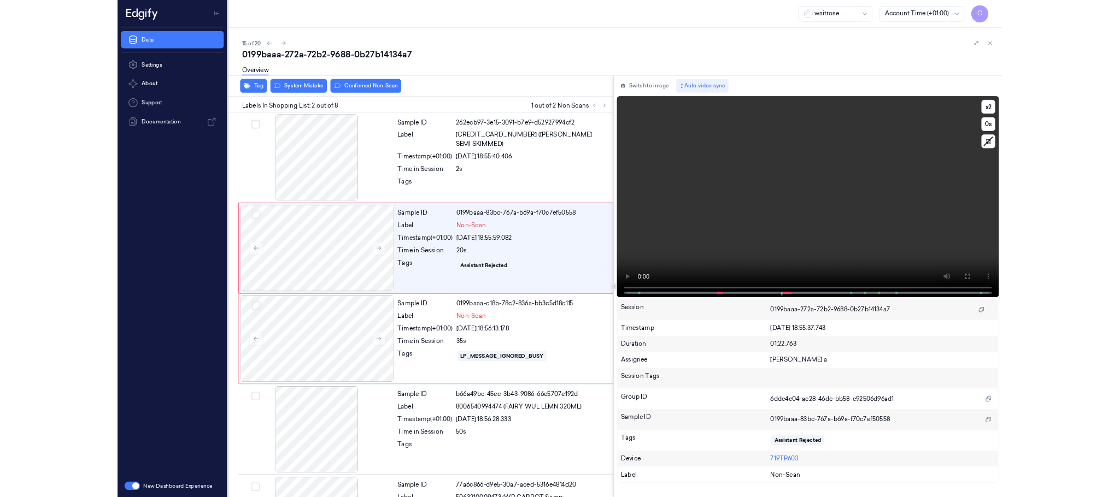
scroll to position [44, 0]
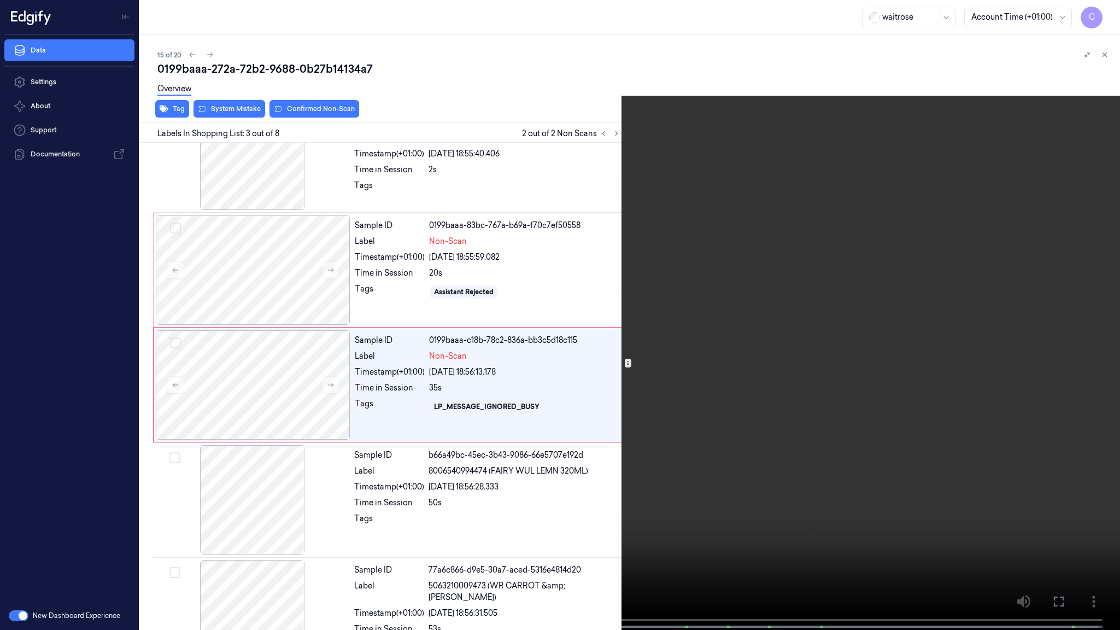
click at [580, 430] on video at bounding box center [560, 316] width 1120 height 632
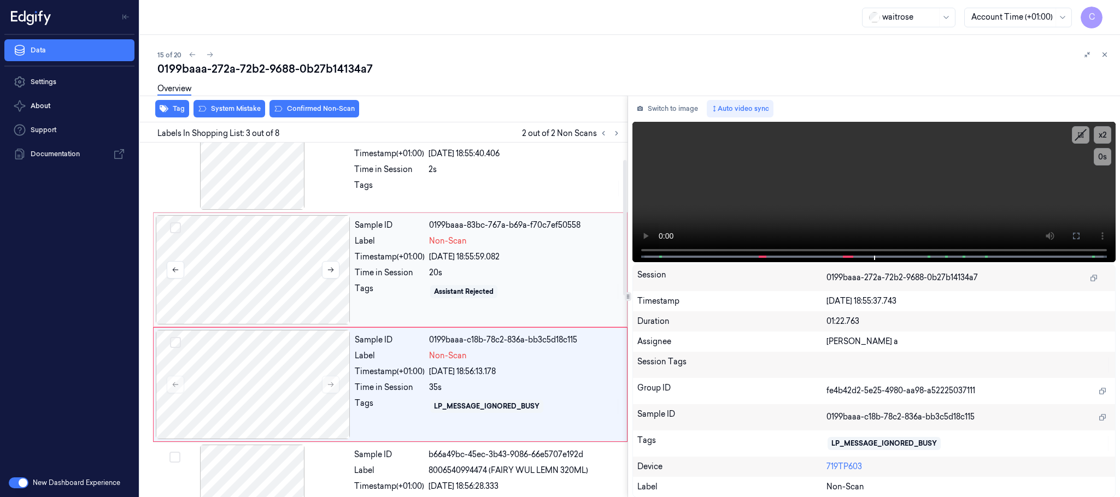
click at [261, 307] on div at bounding box center [253, 269] width 195 height 109
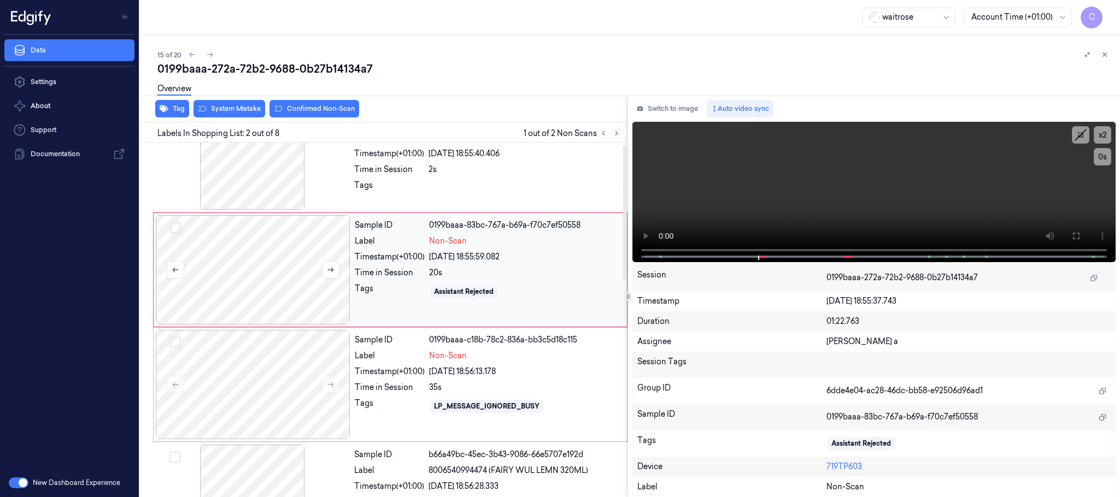
scroll to position [0, 0]
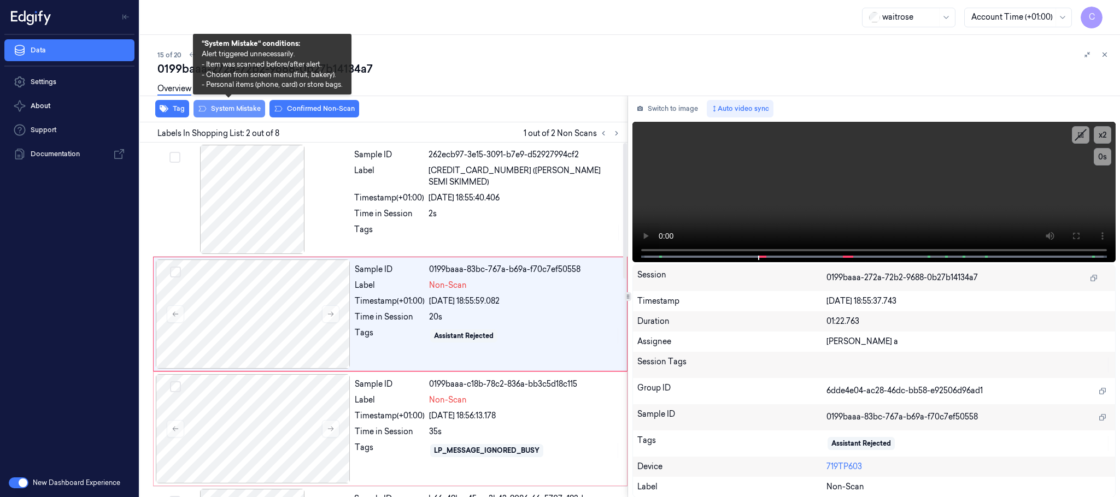
click at [238, 108] on button "System Mistake" at bounding box center [229, 108] width 72 height 17
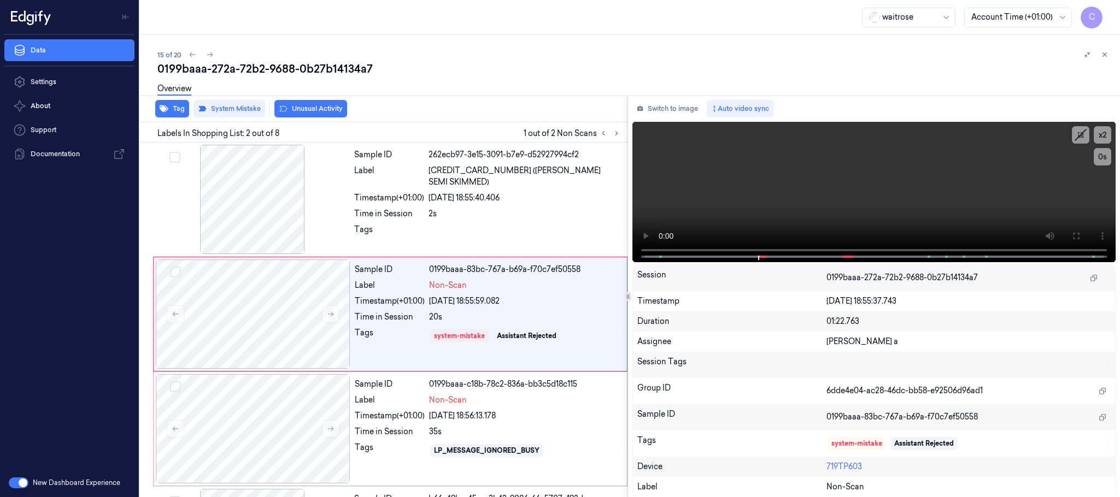
click at [305, 111] on button "Unusual Activity" at bounding box center [310, 108] width 73 height 17
click at [237, 400] on div at bounding box center [253, 428] width 195 height 109
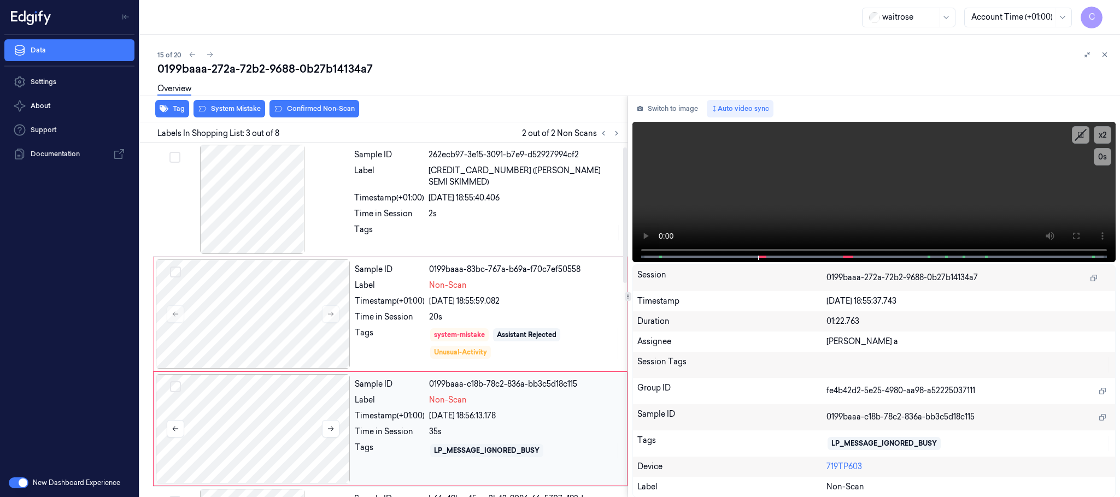
scroll to position [110, 0]
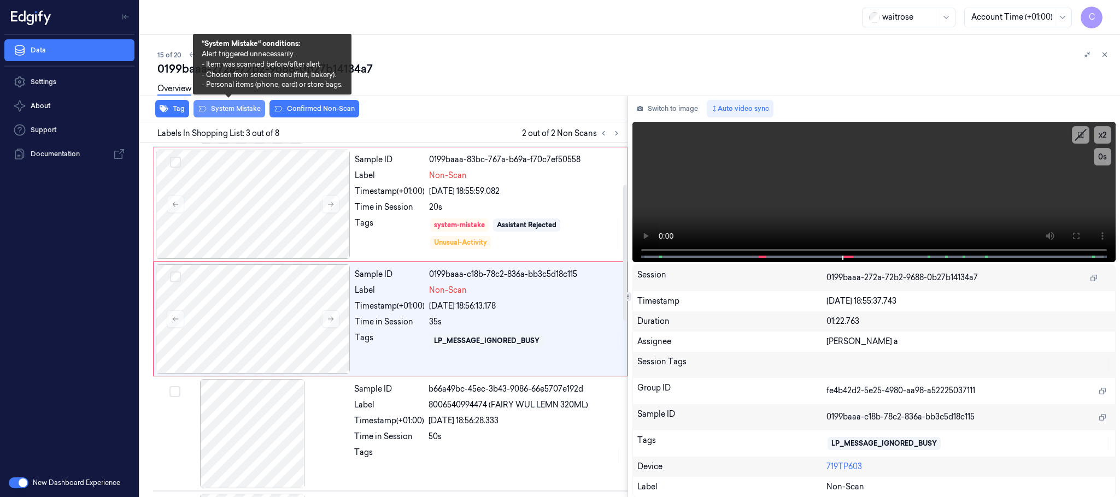
click at [231, 113] on button "System Mistake" at bounding box center [229, 108] width 72 height 17
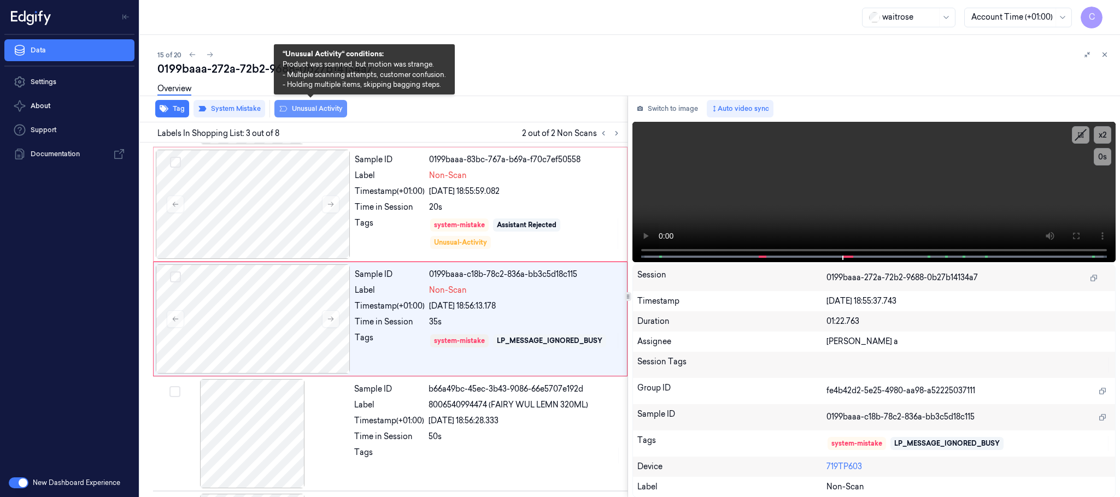
click at [309, 105] on button "Unusual Activity" at bounding box center [310, 108] width 73 height 17
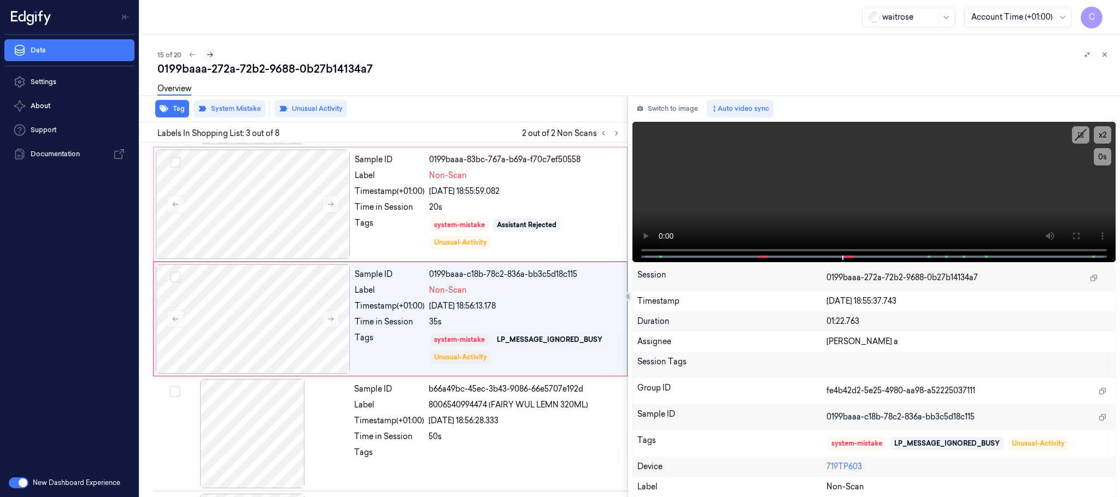
click at [206, 52] on icon at bounding box center [210, 55] width 8 height 8
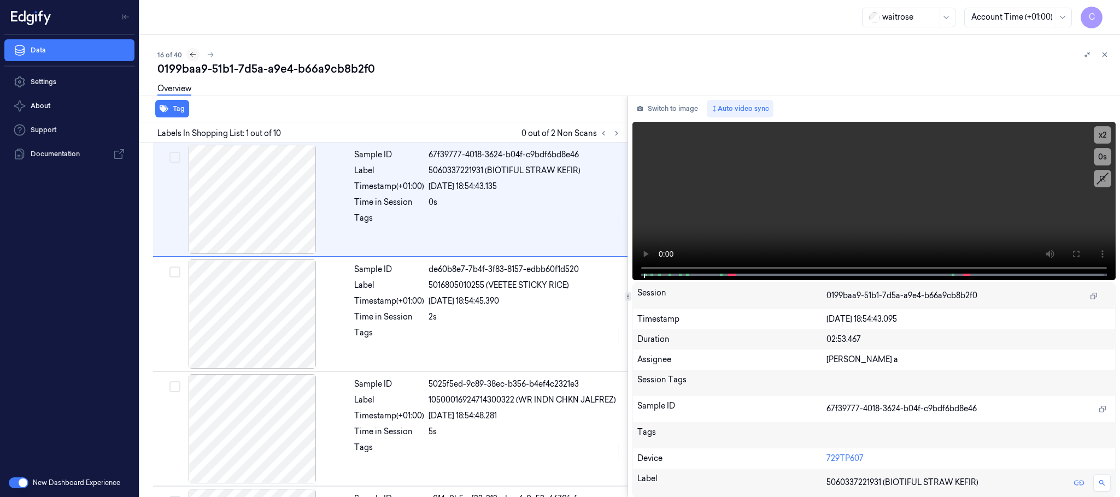
click at [189, 55] on icon at bounding box center [193, 55] width 8 height 8
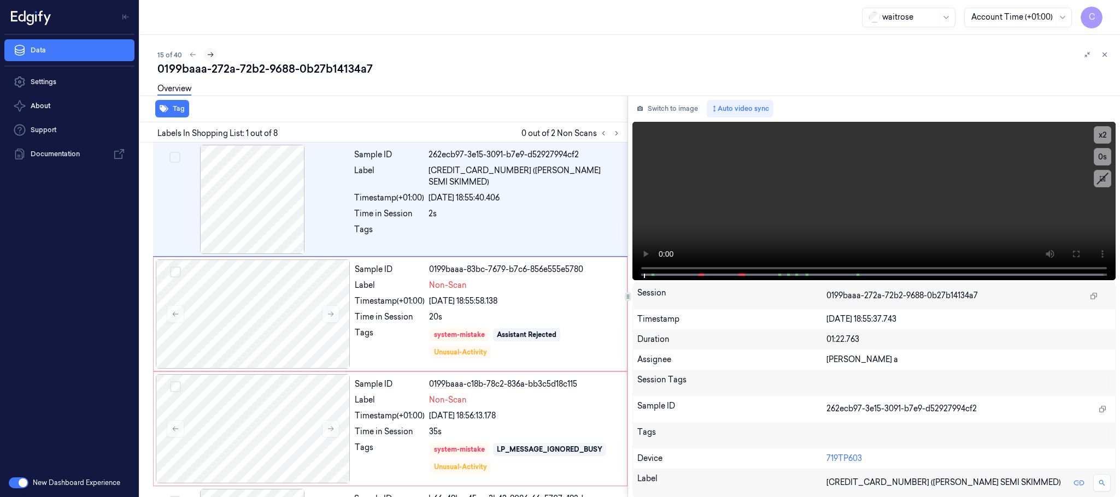
click at [210, 52] on icon at bounding box center [211, 54] width 6 height 5
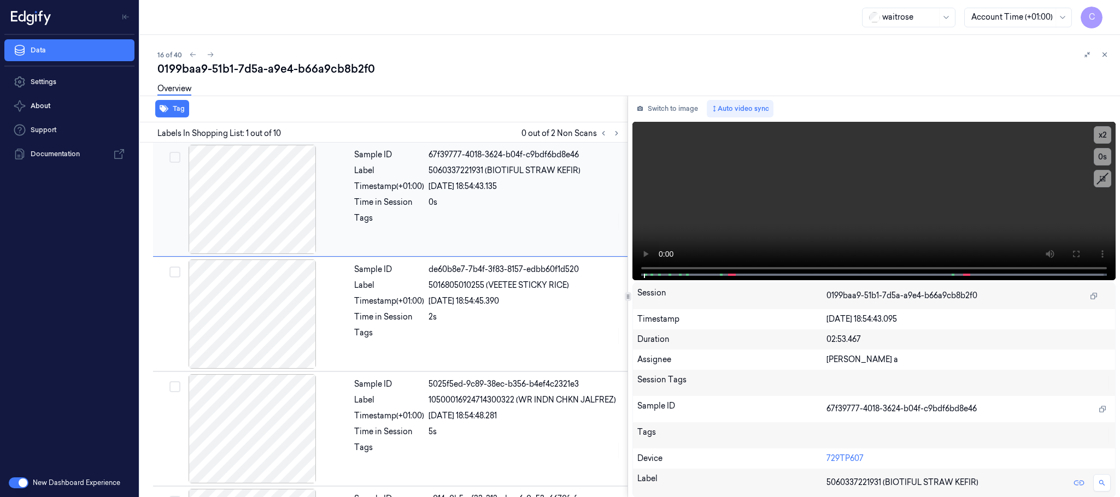
click at [619, 133] on icon at bounding box center [617, 134] width 8 height 8
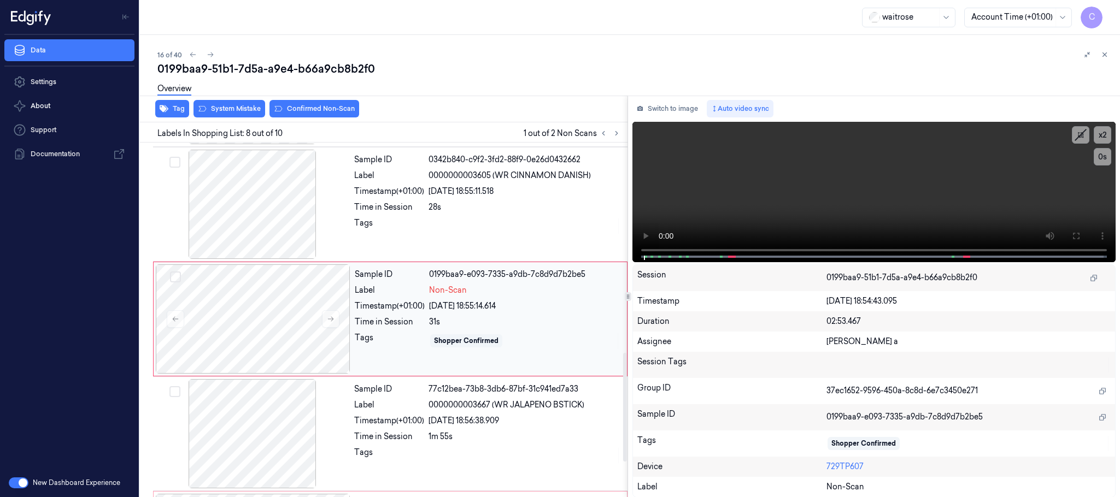
scroll to position [686, 0]
click at [337, 317] on button at bounding box center [330, 316] width 17 height 17
click at [334, 320] on icon at bounding box center [331, 317] width 8 height 8
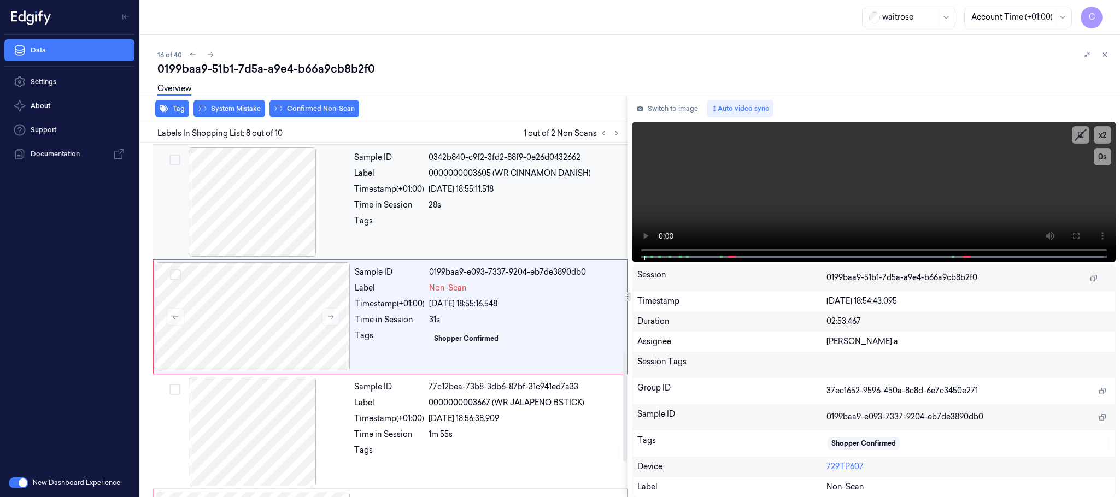
click at [264, 189] on div at bounding box center [252, 202] width 195 height 109
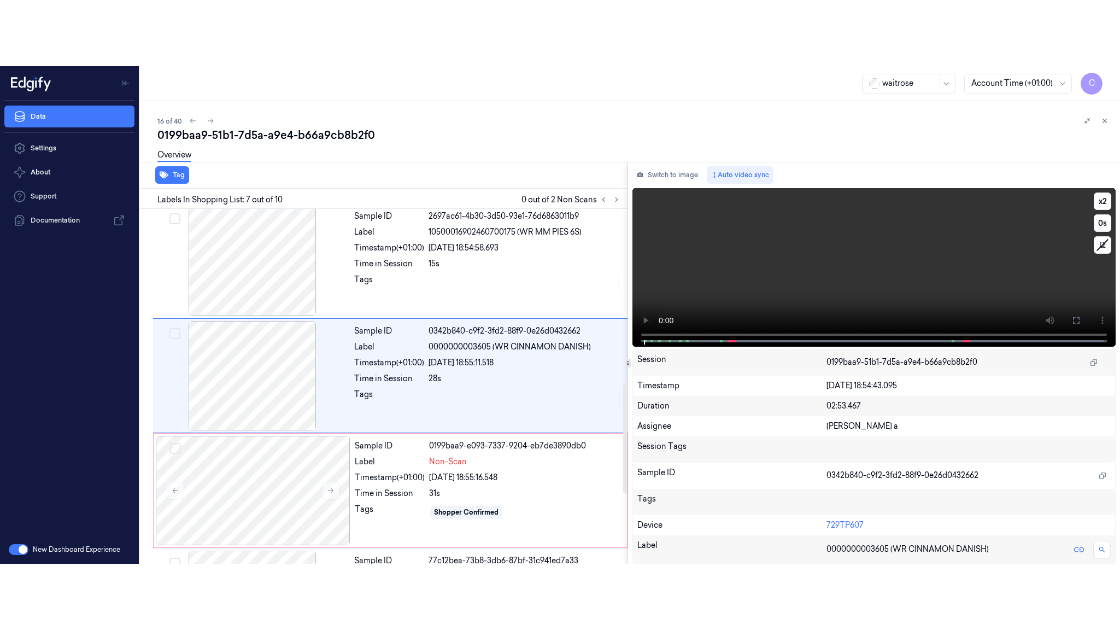
scroll to position [571, 0]
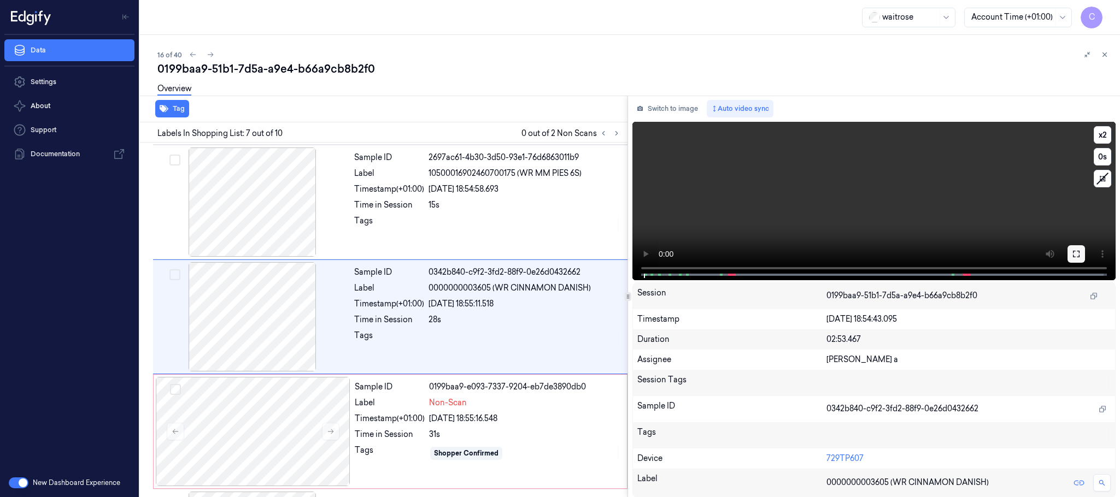
click at [1079, 253] on icon at bounding box center [1076, 254] width 9 height 9
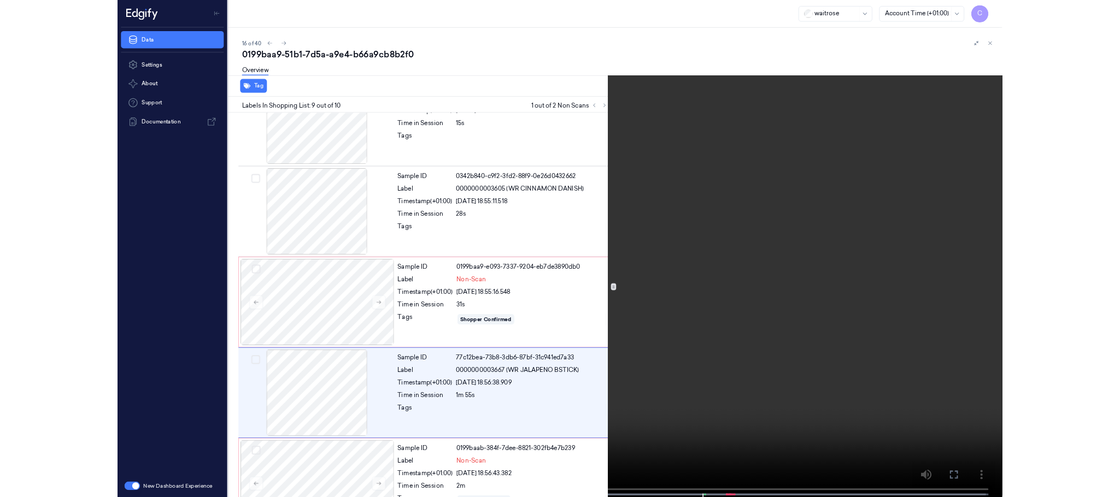
scroll to position [669, 0]
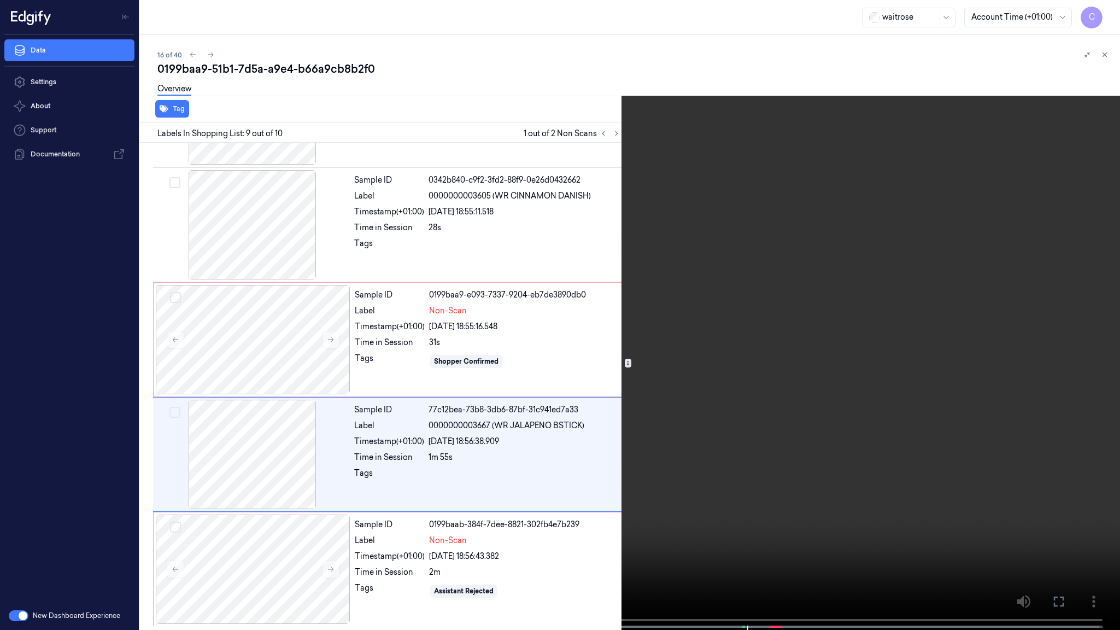
click at [499, 352] on video at bounding box center [560, 316] width 1120 height 632
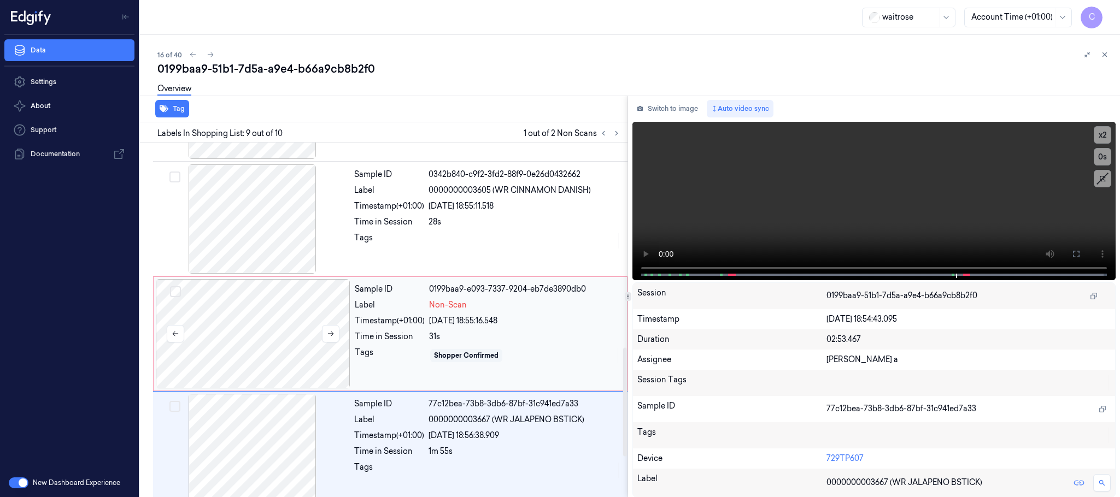
click at [302, 335] on div at bounding box center [253, 333] width 195 height 109
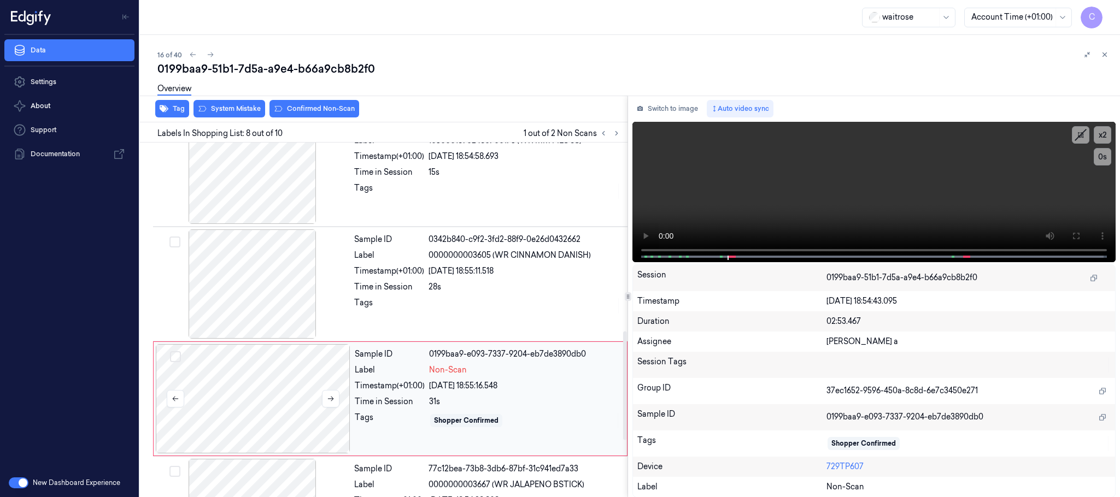
scroll to position [686, 0]
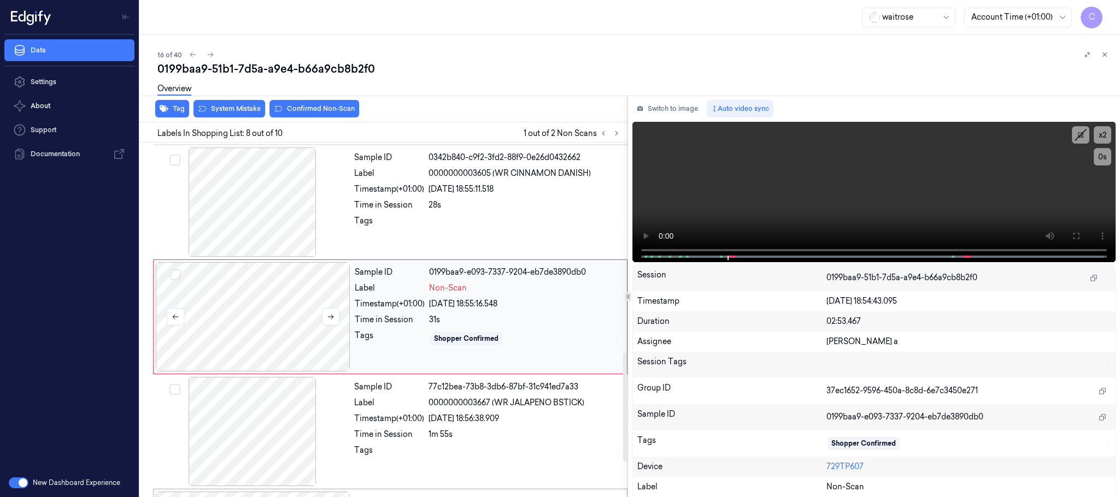
click at [268, 308] on div at bounding box center [253, 316] width 195 height 109
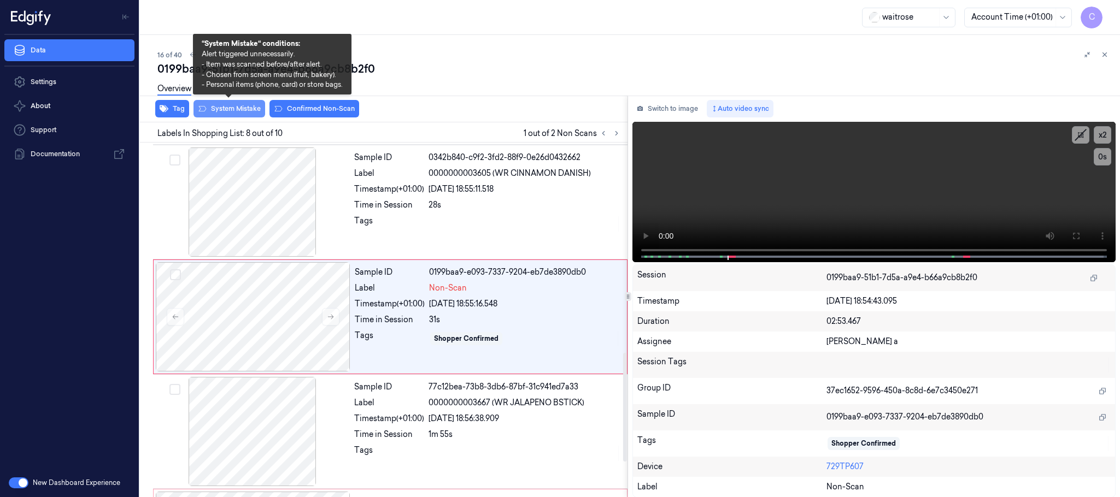
click at [232, 107] on button "System Mistake" at bounding box center [229, 108] width 72 height 17
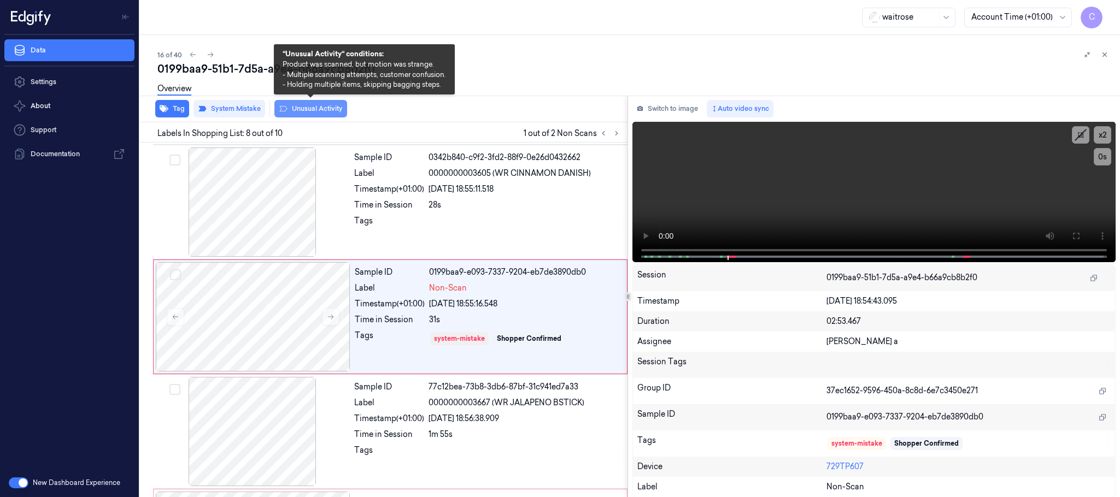
click at [290, 107] on button "Unusual Activity" at bounding box center [310, 108] width 73 height 17
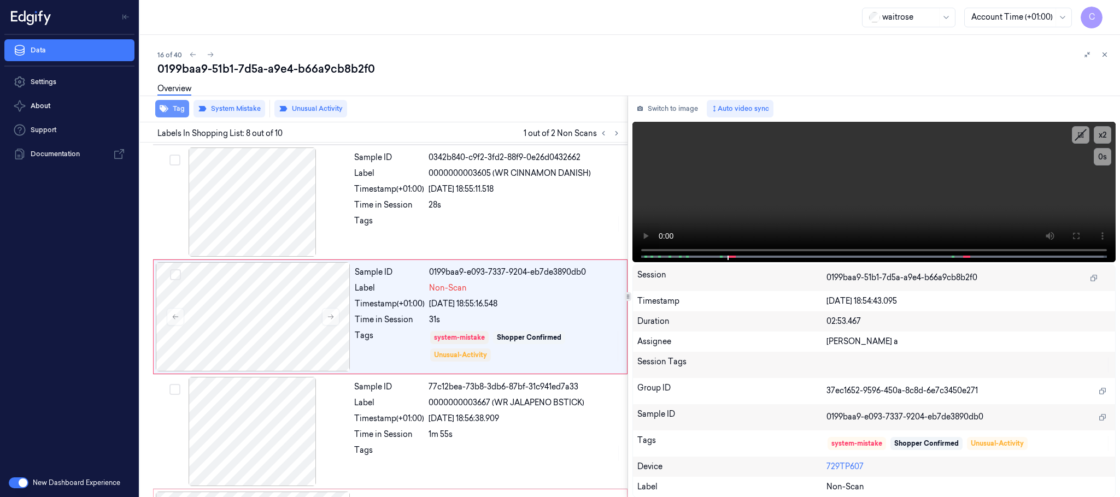
click at [163, 107] on icon "button" at bounding box center [164, 108] width 9 height 7
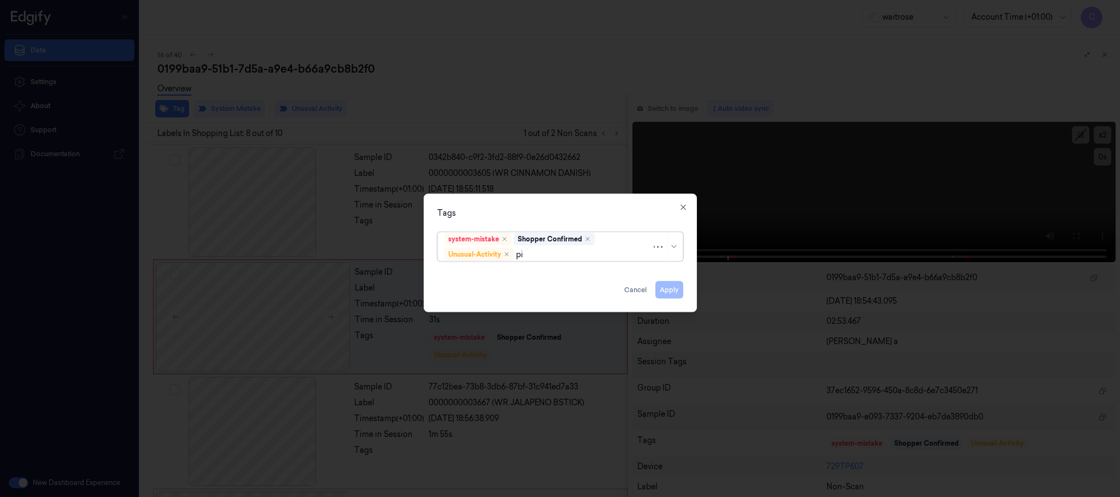
type input "pic"
click at [482, 274] on div "Picklist item alert" at bounding box center [475, 276] width 63 height 11
click at [520, 213] on div "Tags" at bounding box center [560, 213] width 246 height 11
click at [672, 289] on button "Apply" at bounding box center [669, 289] width 28 height 17
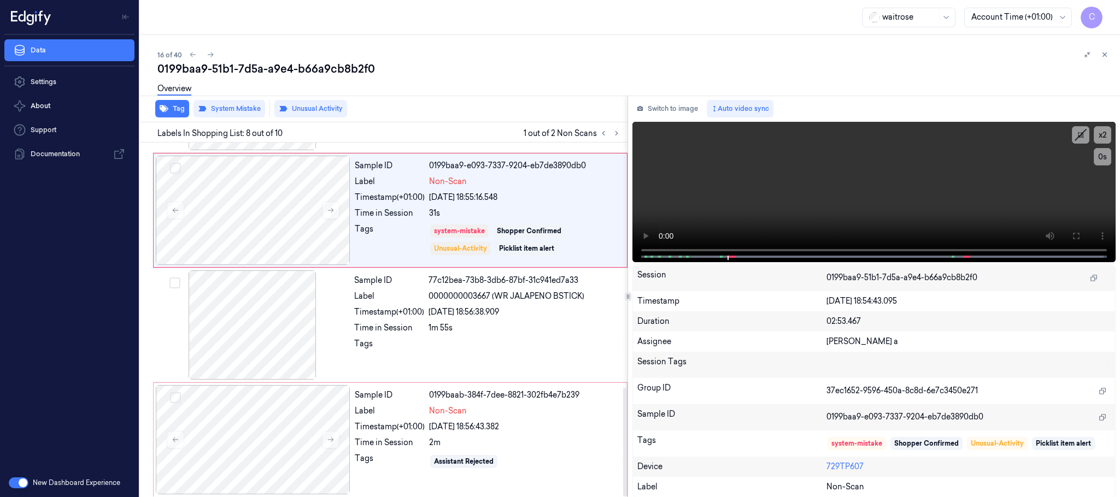
scroll to position [801, 0]
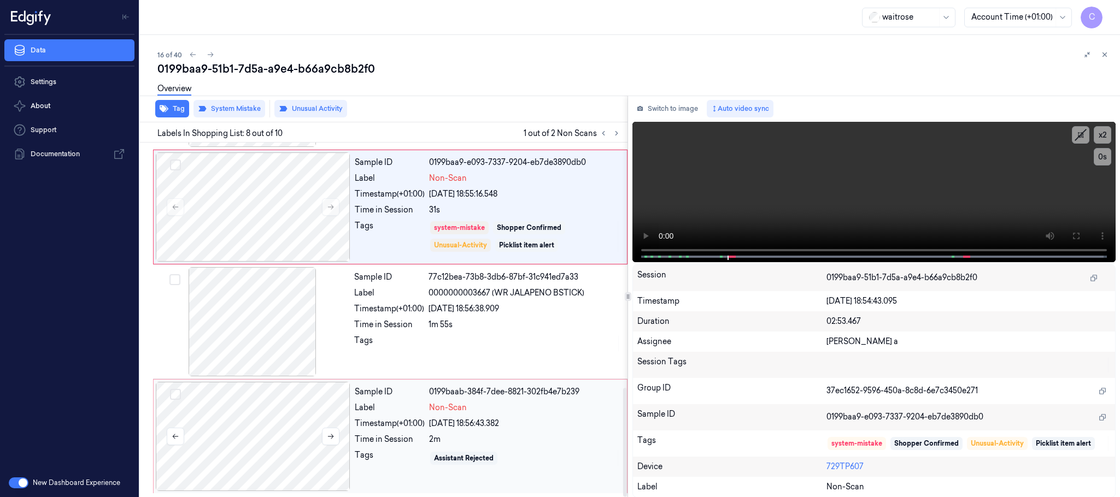
click at [226, 424] on div at bounding box center [253, 436] width 195 height 109
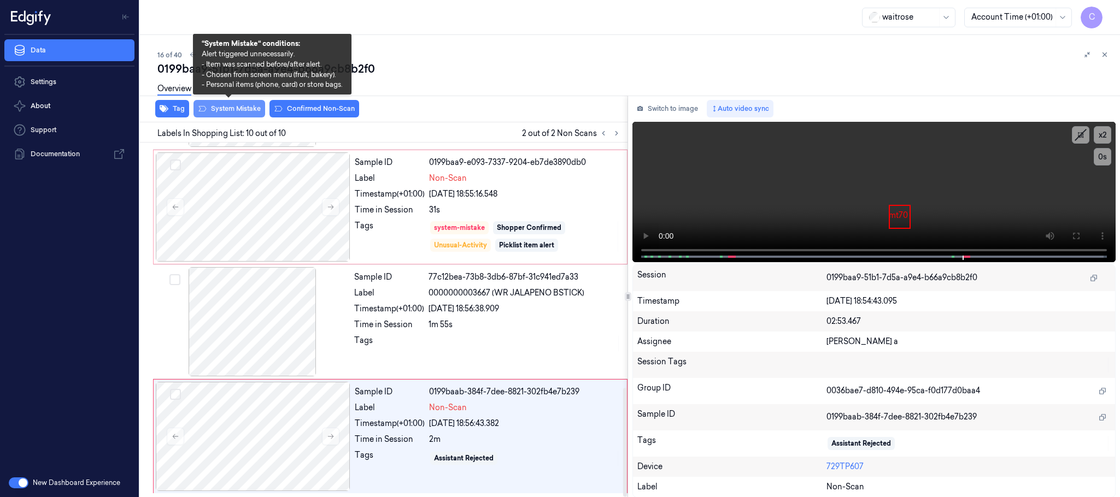
click at [230, 111] on button "System Mistake" at bounding box center [229, 108] width 72 height 17
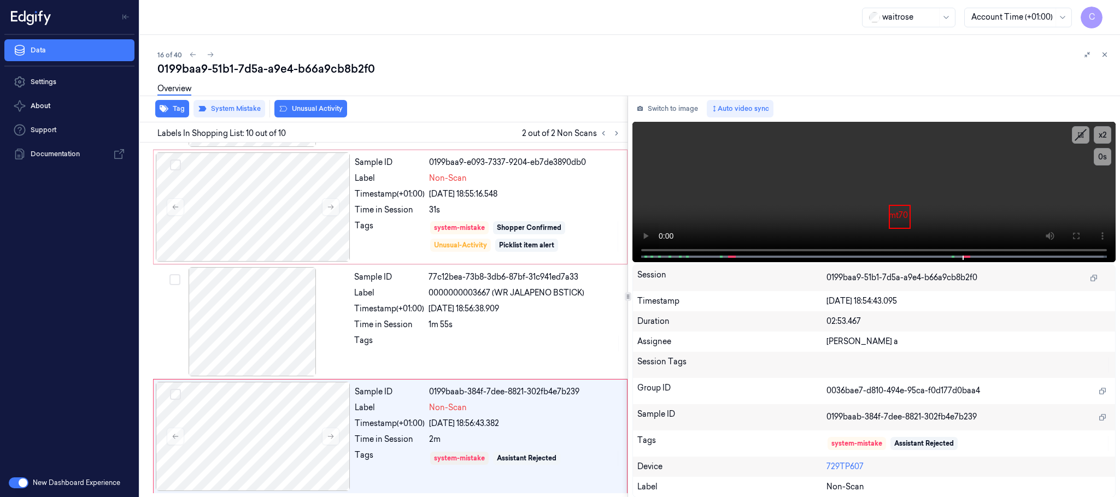
click at [302, 113] on button "Unusual Activity" at bounding box center [310, 108] width 73 height 17
click at [154, 108] on div "Tag System Mistake Unusual Activity" at bounding box center [382, 109] width 492 height 27
click at [171, 109] on button "Tag" at bounding box center [172, 108] width 34 height 17
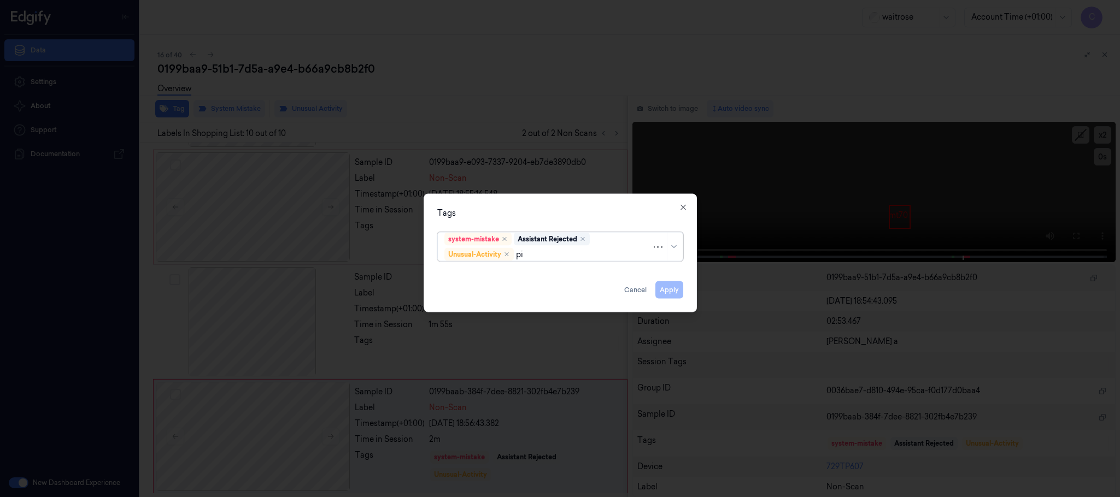
type input "pic"
click at [480, 274] on div "Picklist item alert" at bounding box center [475, 276] width 63 height 11
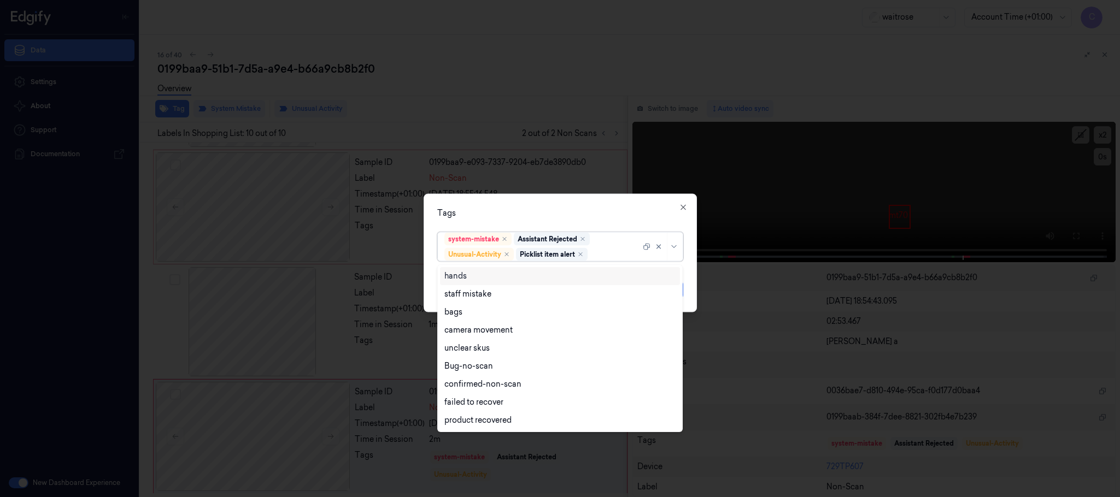
click at [527, 202] on div "Tags option Picklist item alert, selected. 9 results available. Use Up and Down…" at bounding box center [560, 253] width 273 height 119
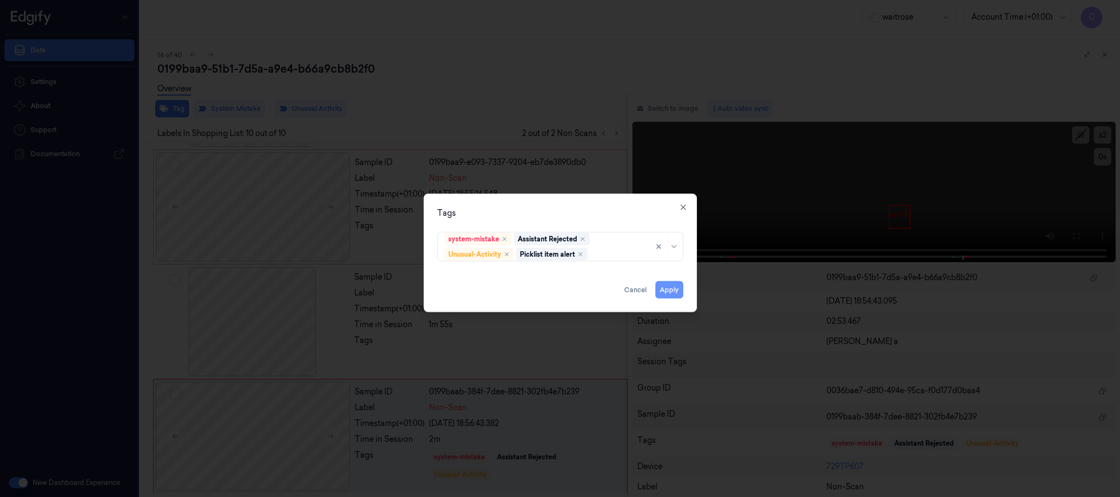
click at [666, 289] on button "Apply" at bounding box center [669, 289] width 28 height 17
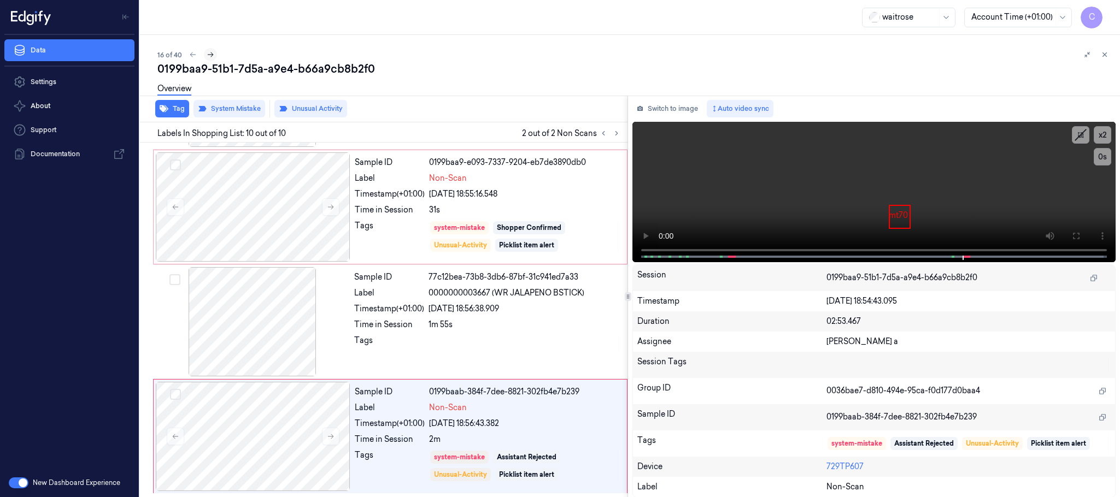
click at [210, 54] on icon at bounding box center [211, 55] width 8 height 8
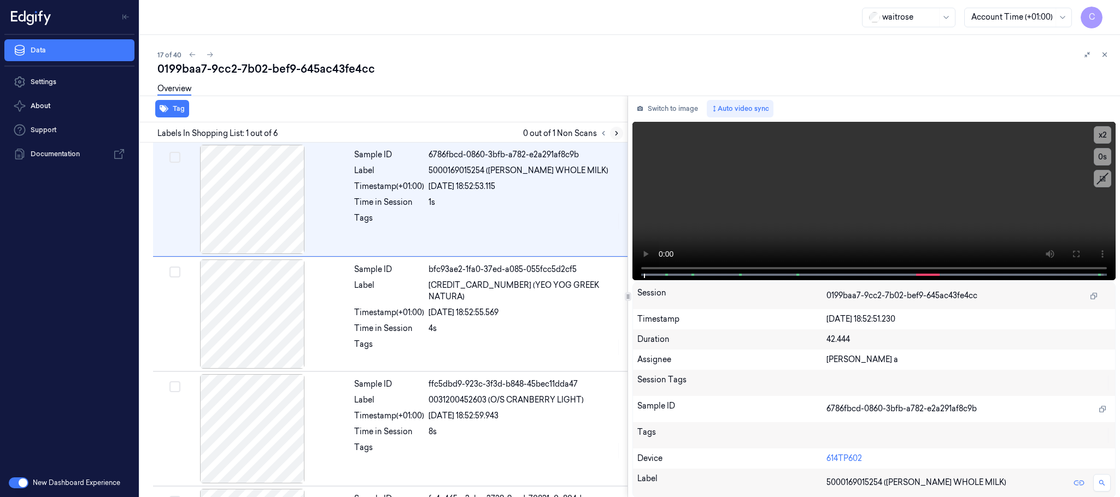
click at [613, 133] on icon at bounding box center [617, 134] width 8 height 8
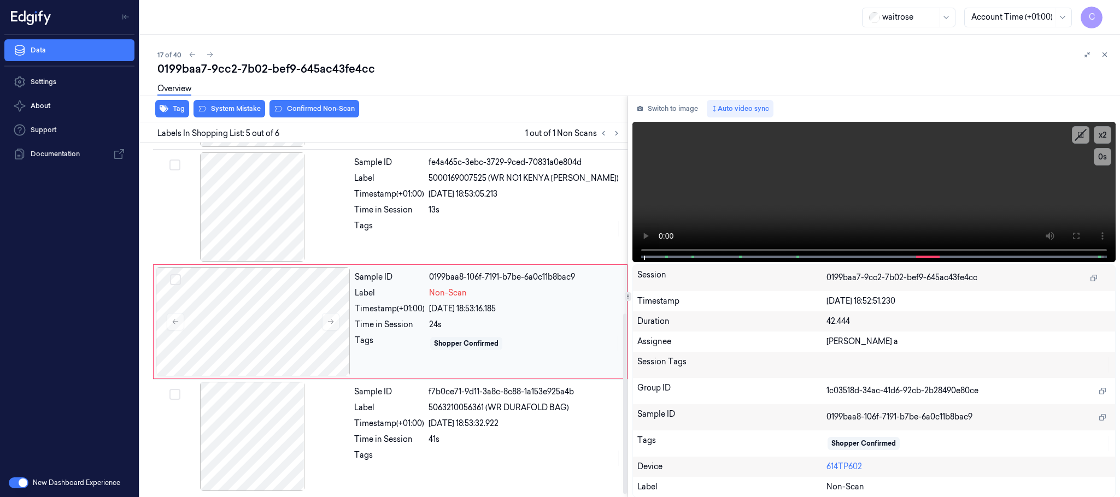
scroll to position [339, 0]
click at [330, 320] on icon at bounding box center [331, 322] width 8 height 8
click at [330, 325] on icon at bounding box center [331, 322] width 8 height 8
click at [261, 198] on div at bounding box center [252, 206] width 195 height 109
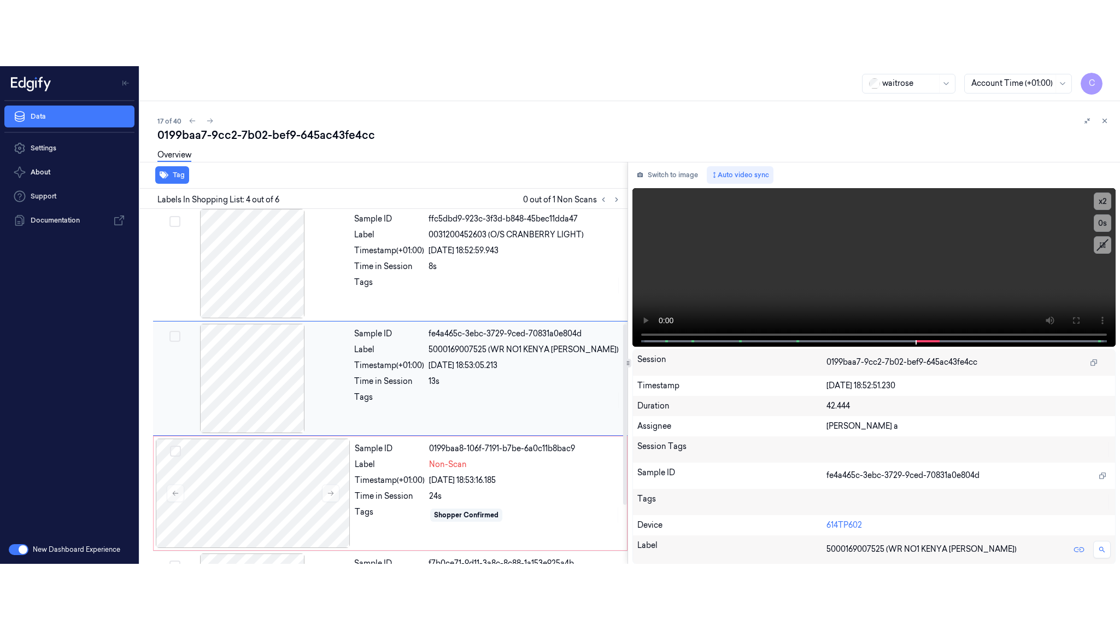
scroll to position [225, 0]
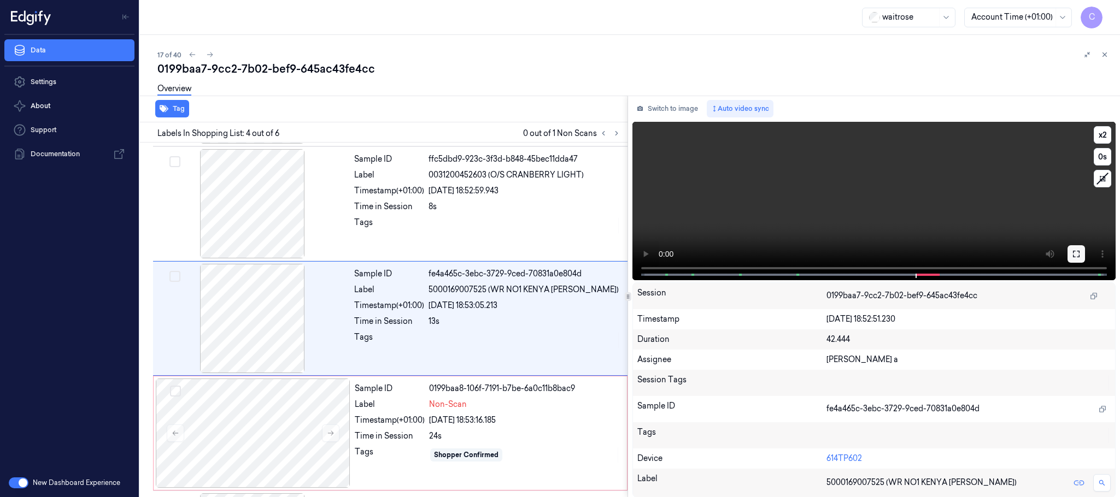
click at [1082, 251] on button at bounding box center [1075, 253] width 17 height 17
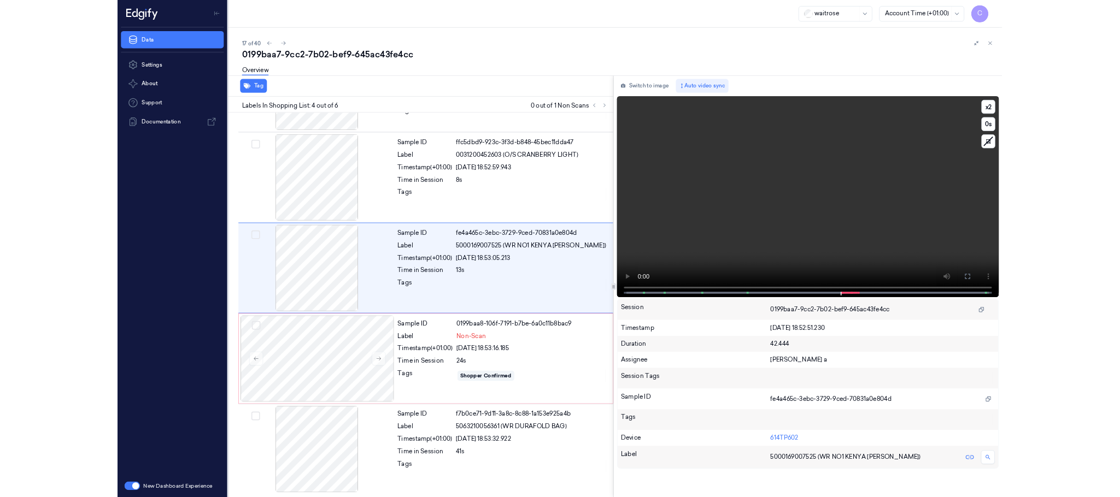
scroll to position [207, 0]
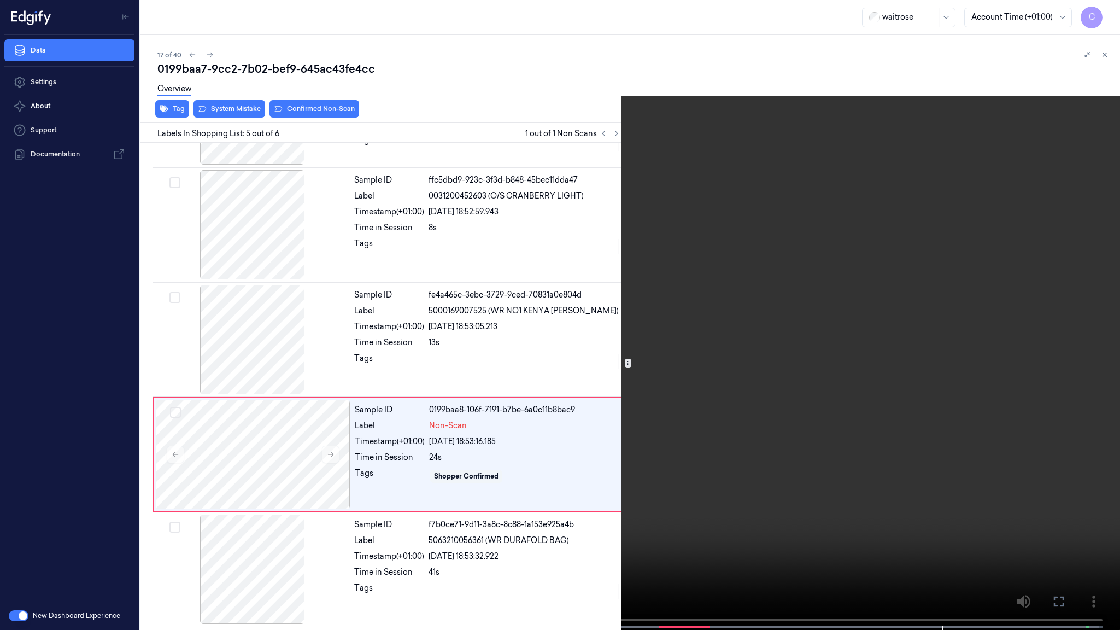
click at [379, 351] on video at bounding box center [560, 316] width 1120 height 632
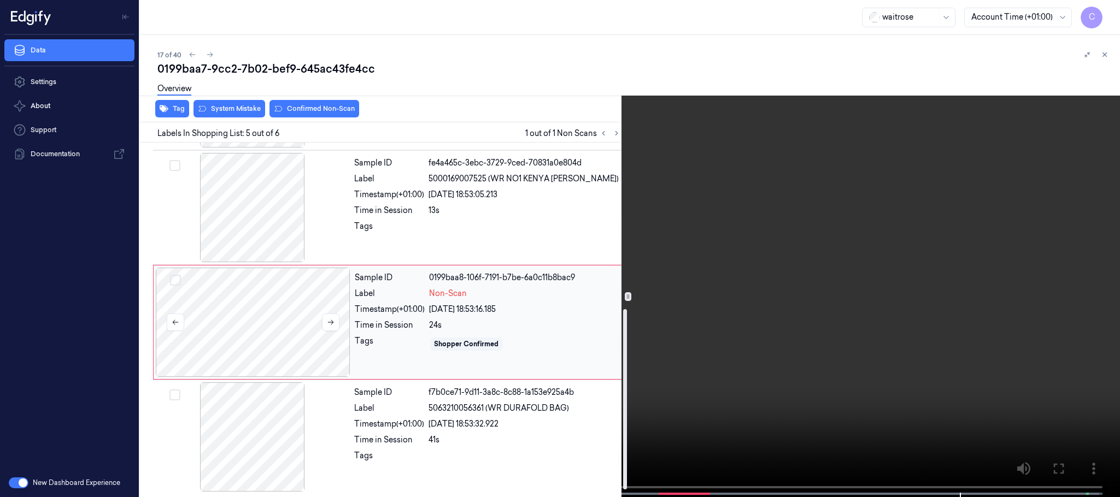
scroll to position [339, 0]
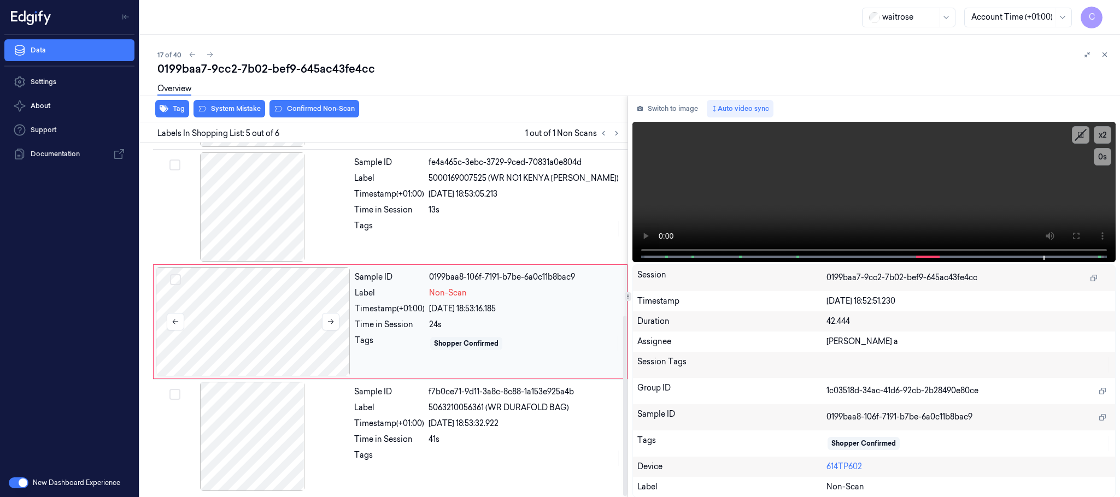
click at [242, 315] on div at bounding box center [253, 321] width 195 height 109
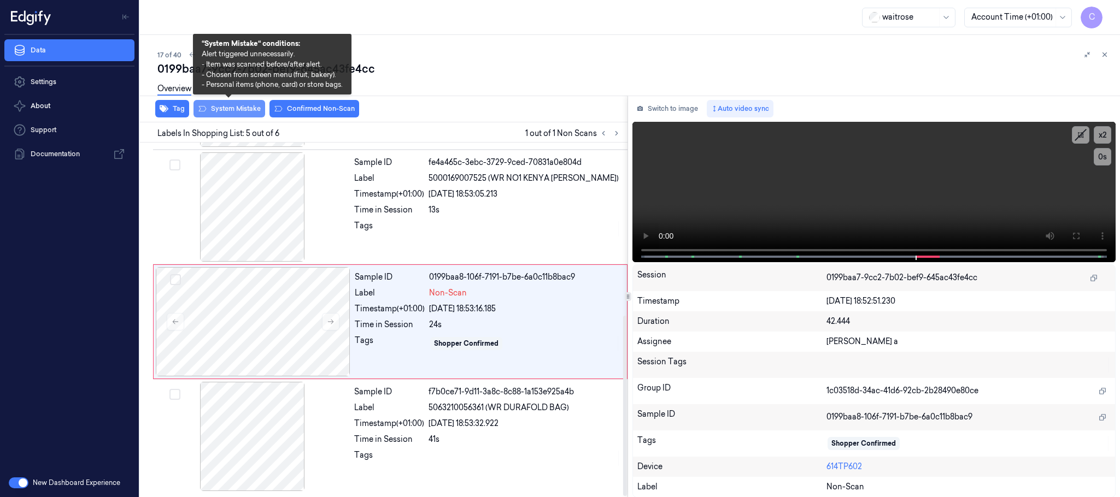
click at [248, 113] on button "System Mistake" at bounding box center [229, 108] width 72 height 17
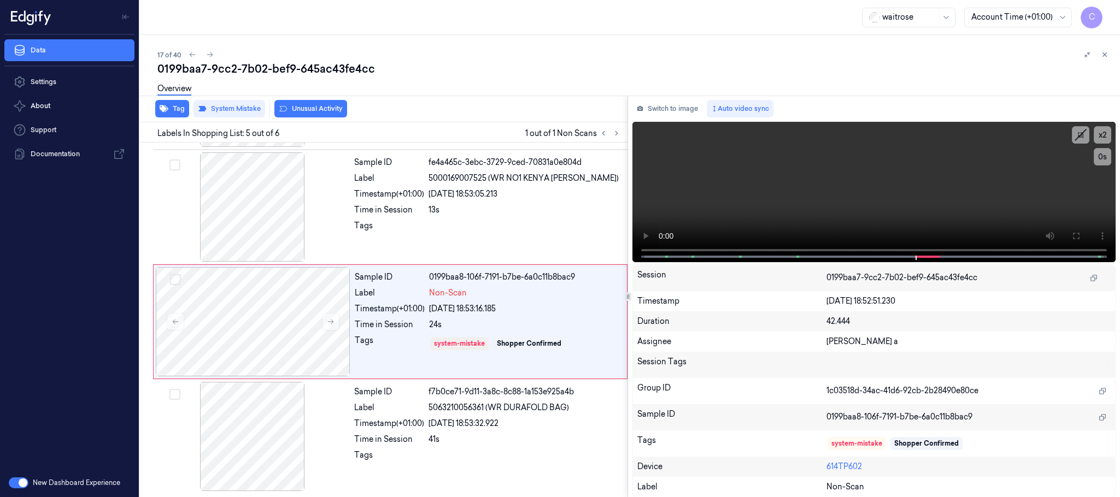
click at [315, 107] on button "Unusual Activity" at bounding box center [310, 108] width 73 height 17
click at [207, 51] on icon at bounding box center [210, 55] width 8 height 8
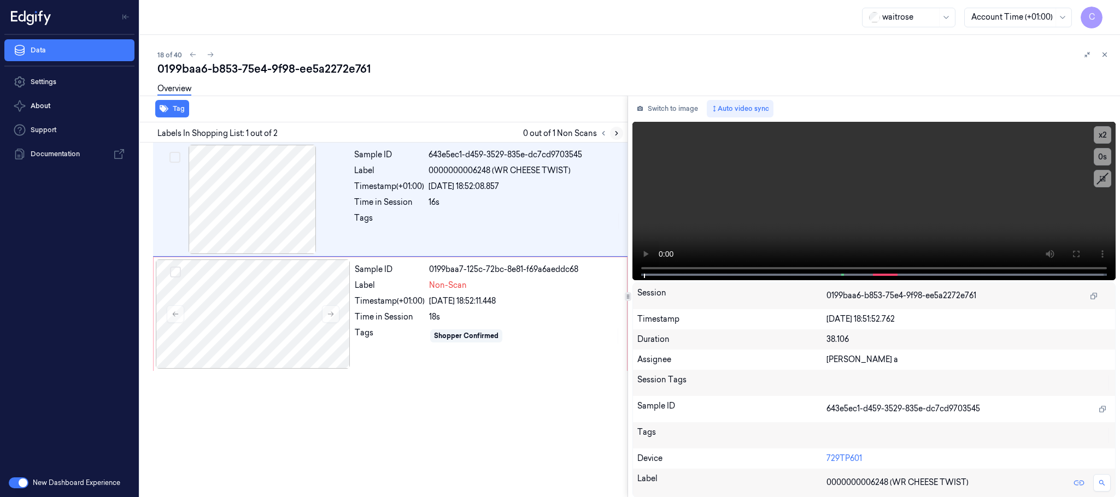
click at [614, 133] on icon at bounding box center [617, 134] width 8 height 8
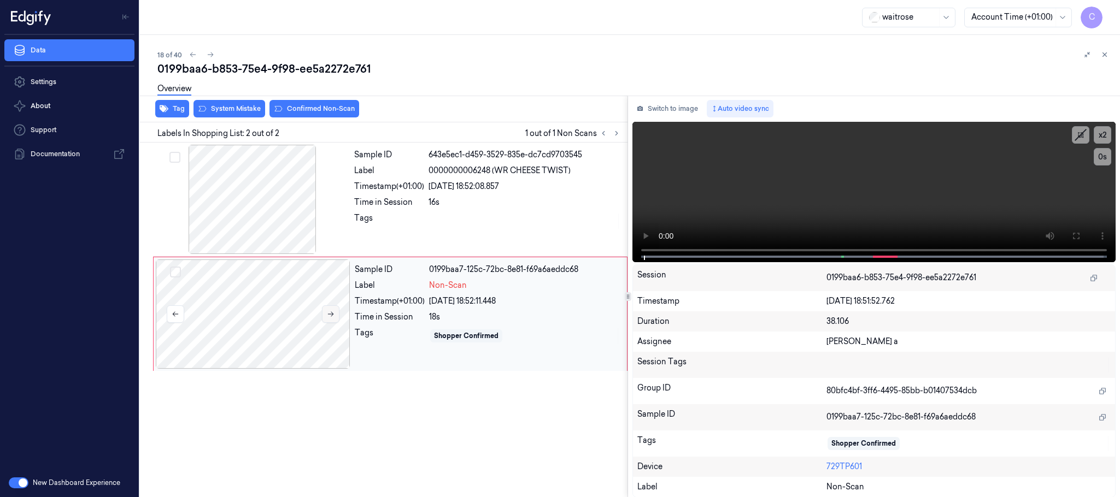
click at [333, 319] on button at bounding box center [330, 313] width 17 height 17
click at [331, 319] on button at bounding box center [330, 313] width 17 height 17
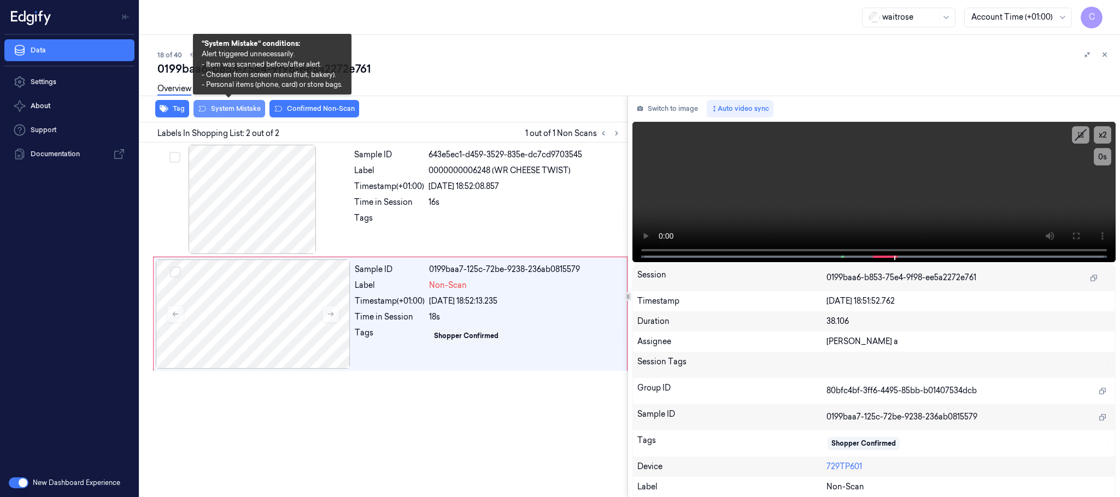
click at [237, 107] on button "System Mistake" at bounding box center [229, 108] width 72 height 17
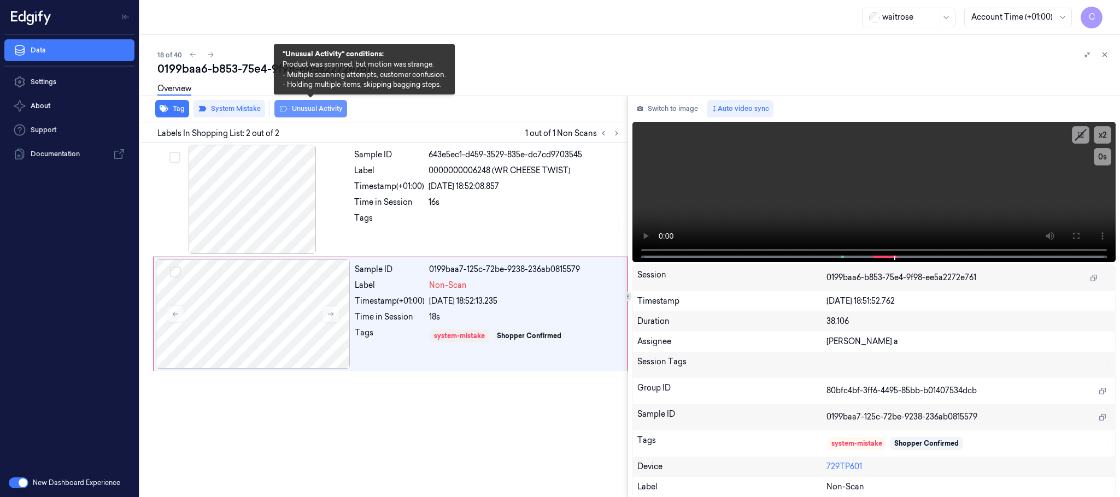
click at [323, 112] on button "Unusual Activity" at bounding box center [310, 108] width 73 height 17
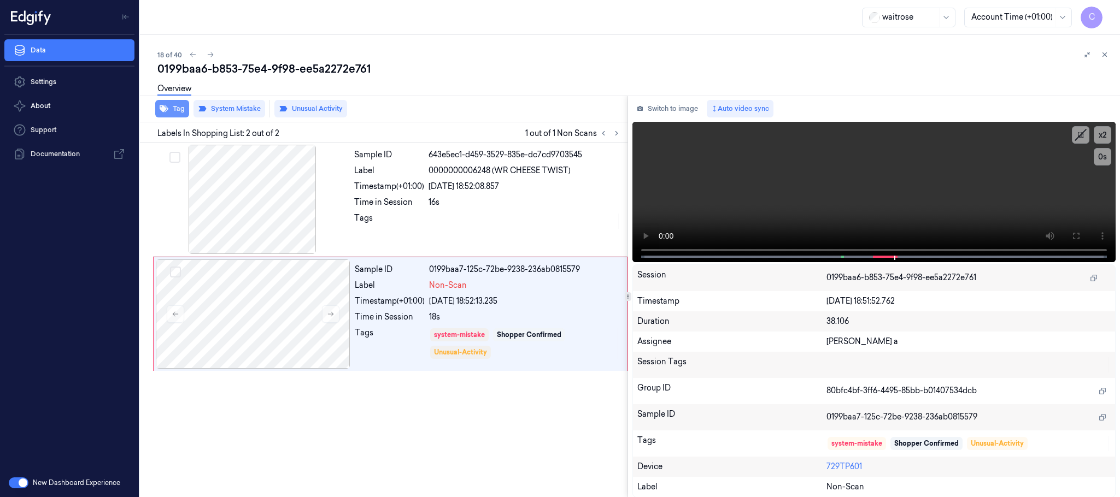
click at [179, 107] on button "Tag" at bounding box center [172, 108] width 34 height 17
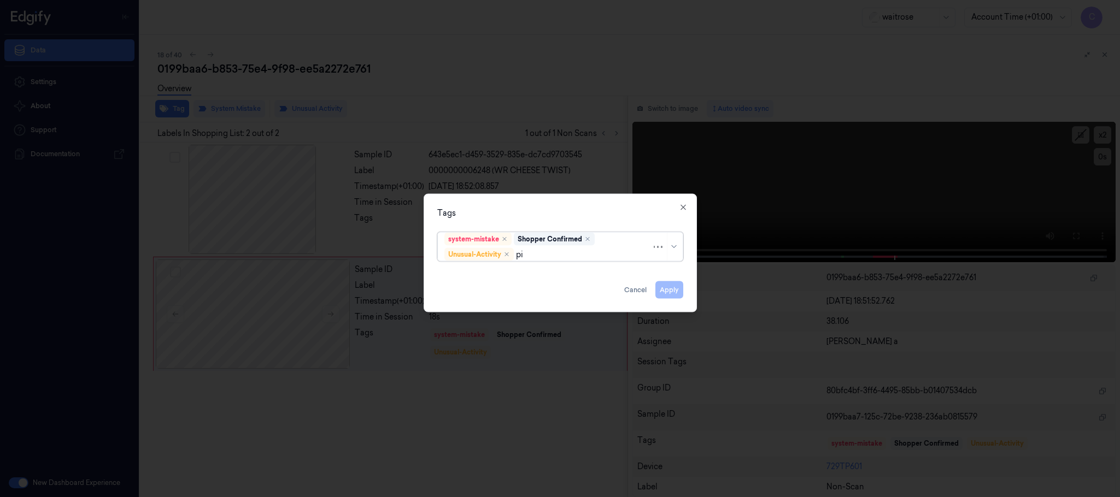
type input "pic"
click at [512, 281] on div "Picklist item alert" at bounding box center [559, 276] width 231 height 11
click at [543, 209] on div "Tags" at bounding box center [560, 213] width 246 height 11
click at [672, 285] on button "Apply" at bounding box center [669, 289] width 28 height 17
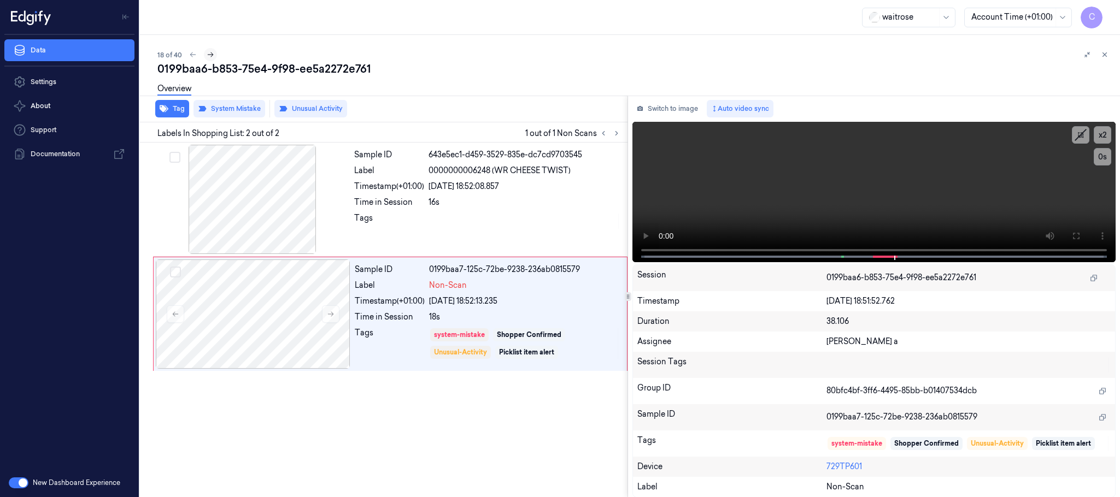
click at [207, 56] on icon at bounding box center [211, 55] width 8 height 8
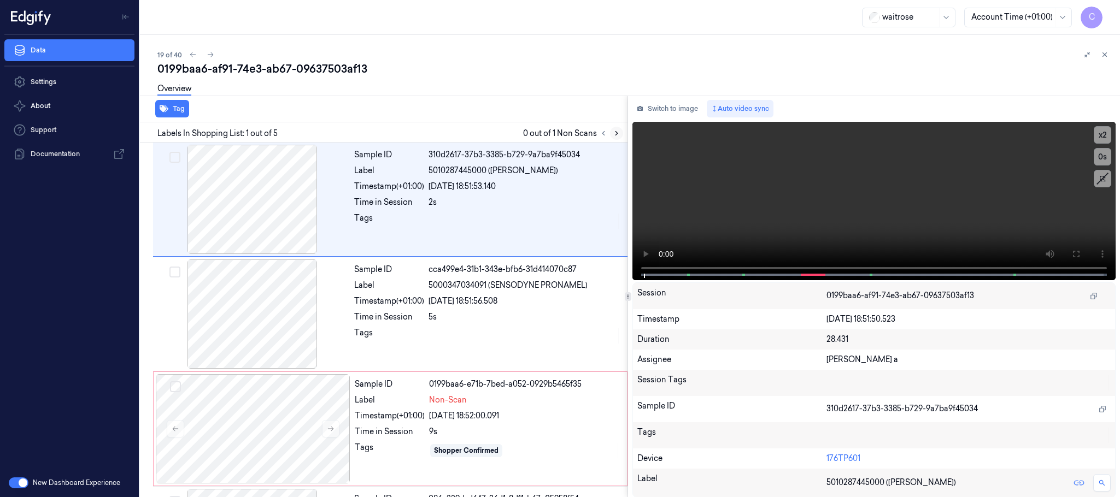
click at [614, 133] on icon at bounding box center [617, 134] width 8 height 8
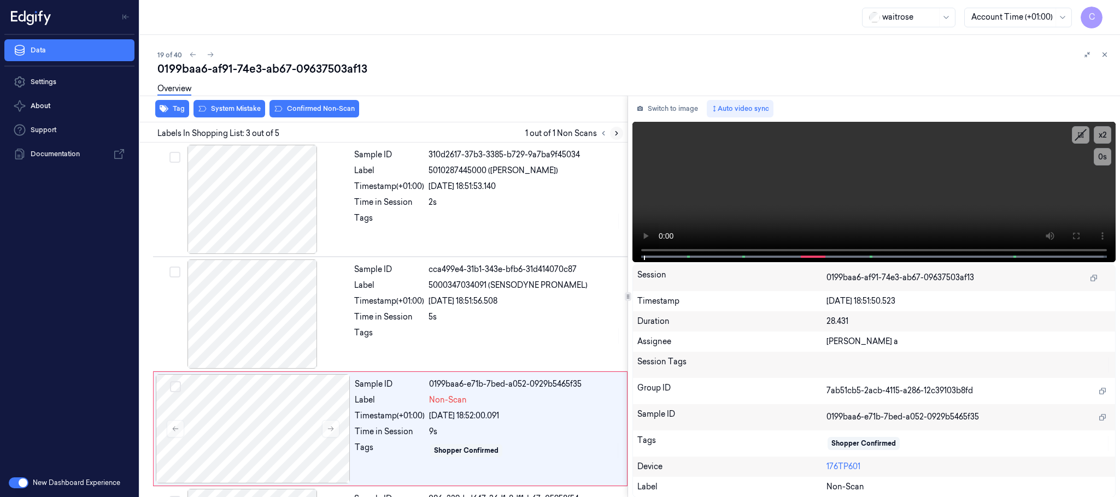
scroll to position [110, 0]
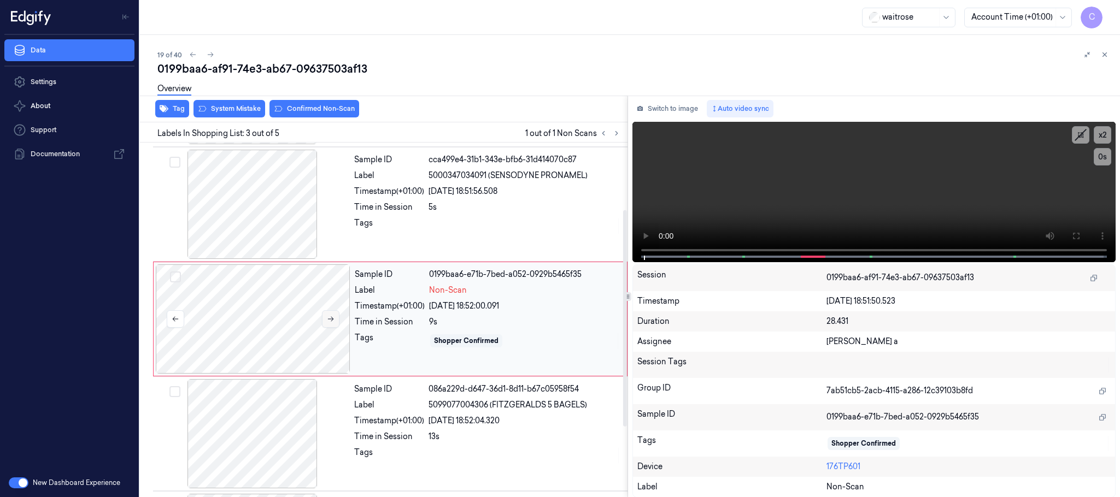
click at [325, 324] on button at bounding box center [330, 318] width 17 height 17
click at [330, 322] on icon at bounding box center [331, 319] width 8 height 8
click at [265, 220] on div at bounding box center [252, 204] width 195 height 109
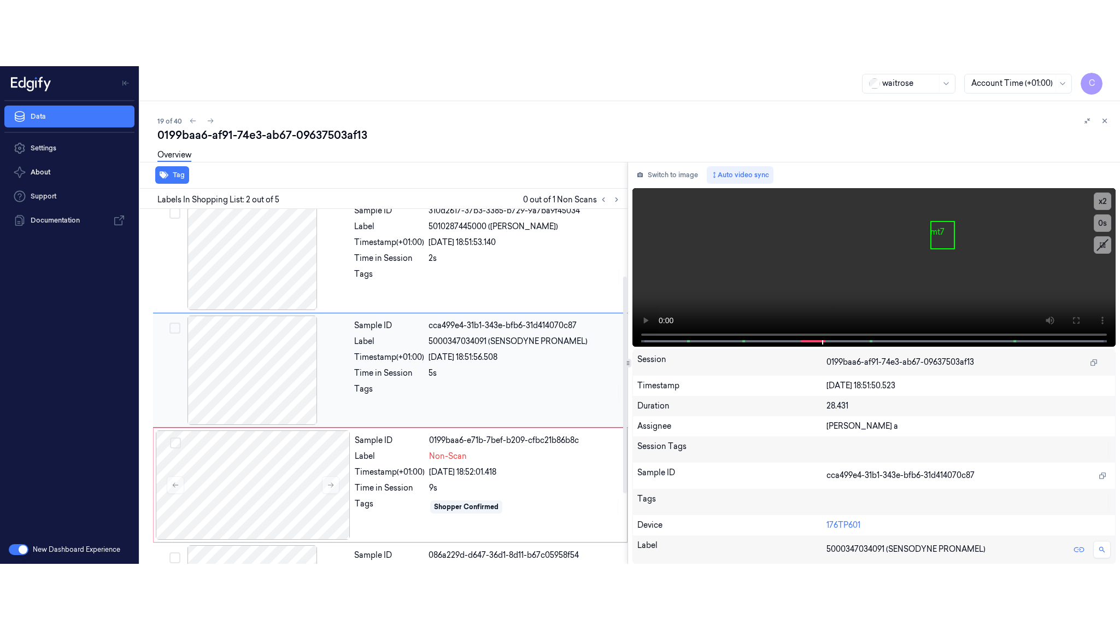
scroll to position [0, 0]
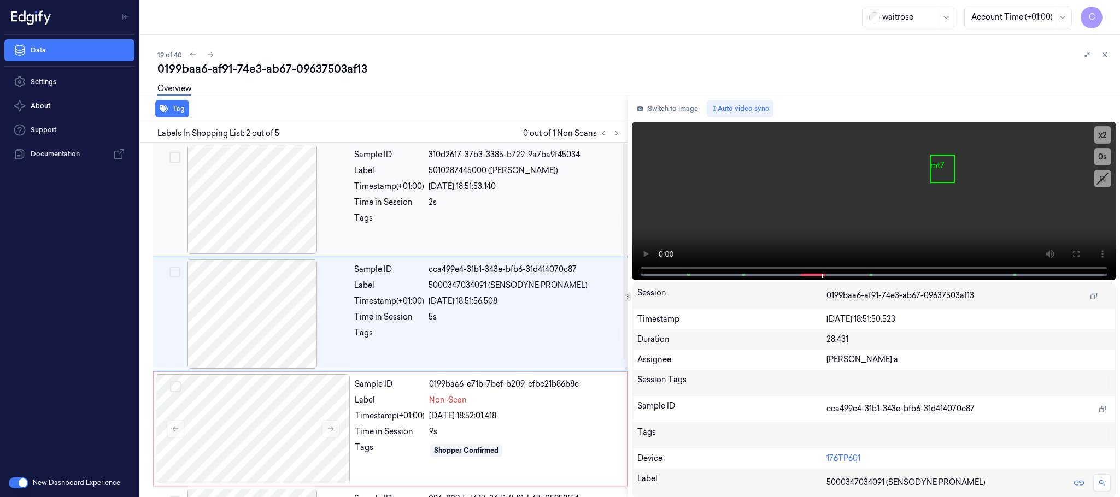
click at [266, 234] on div at bounding box center [252, 199] width 195 height 109
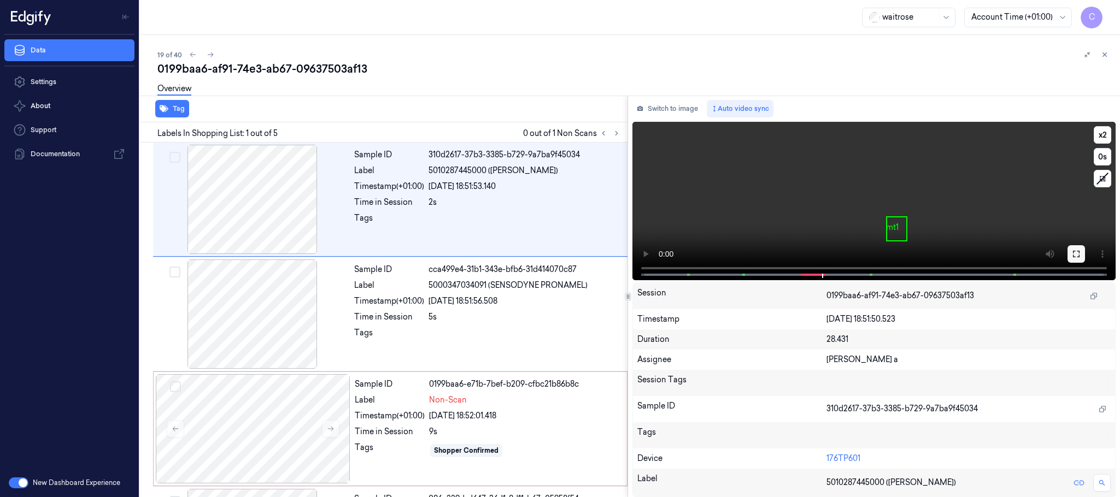
click at [1072, 252] on icon at bounding box center [1076, 254] width 9 height 9
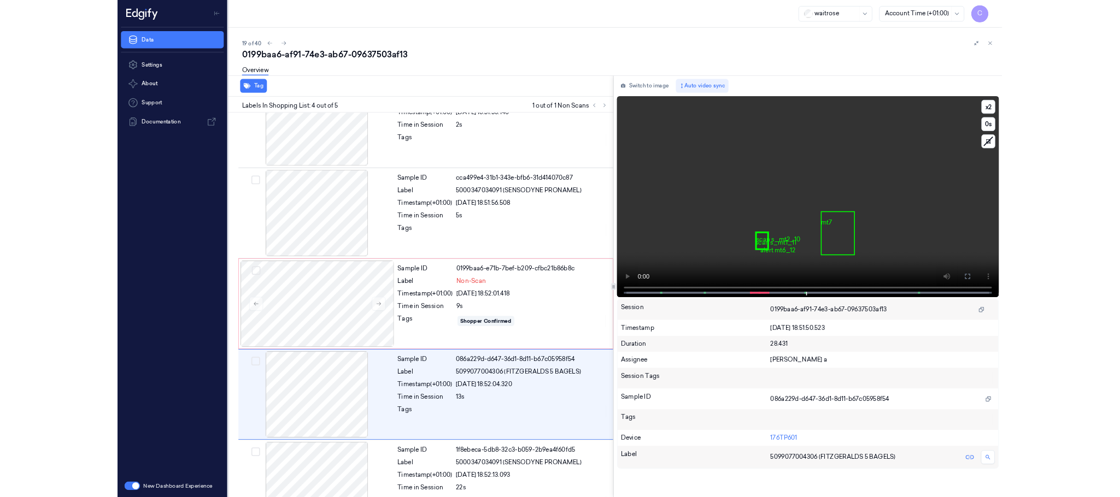
scroll to position [92, 0]
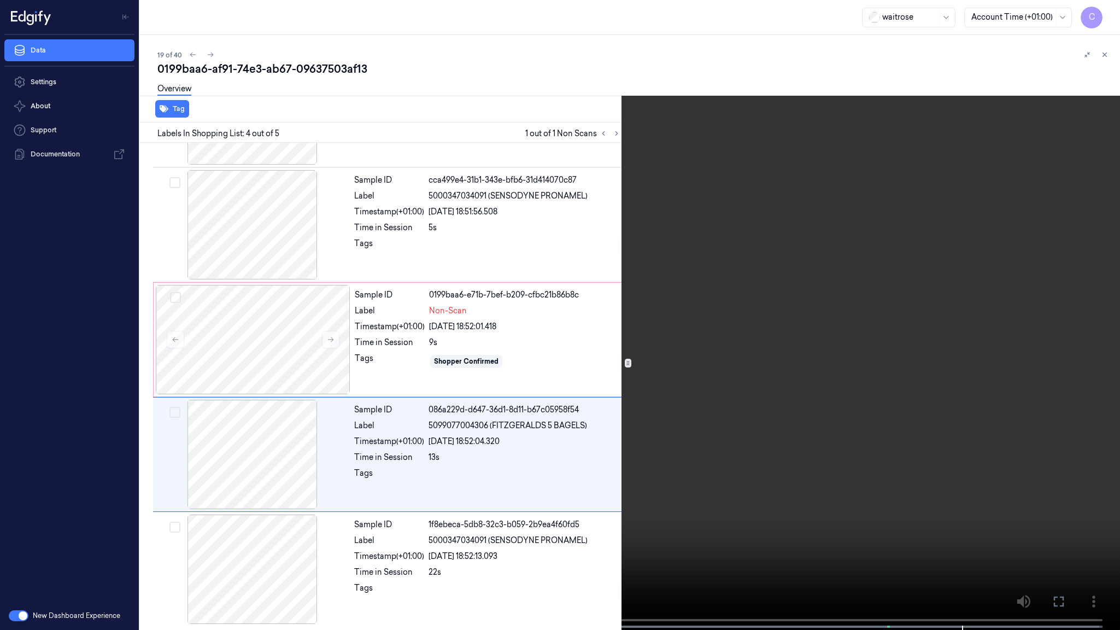
click at [515, 401] on video at bounding box center [560, 316] width 1120 height 632
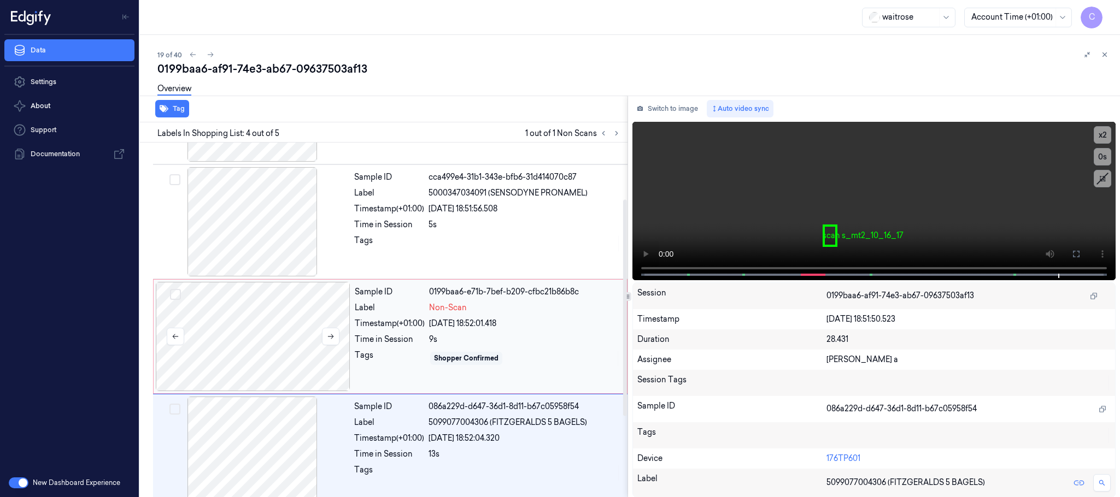
click at [264, 353] on div at bounding box center [253, 336] width 195 height 109
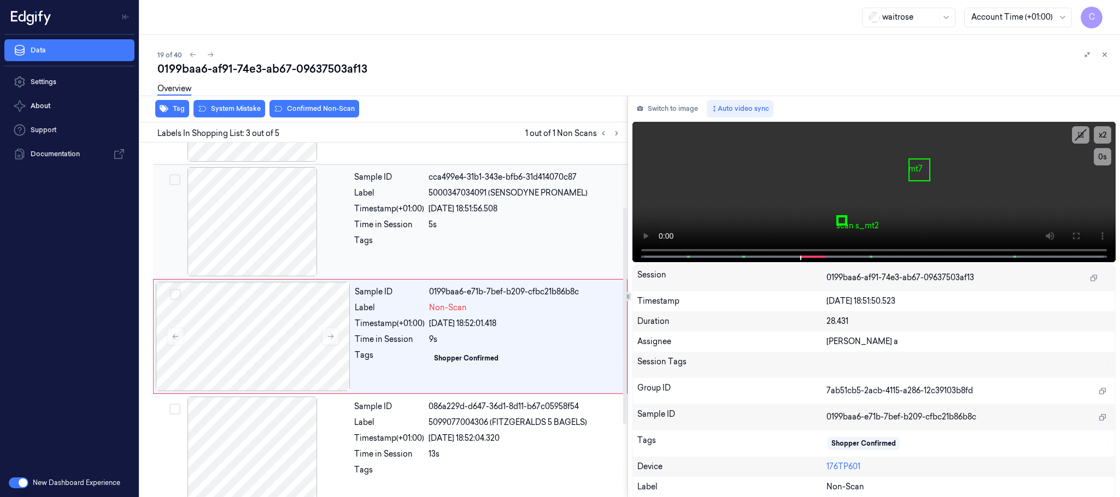
scroll to position [110, 0]
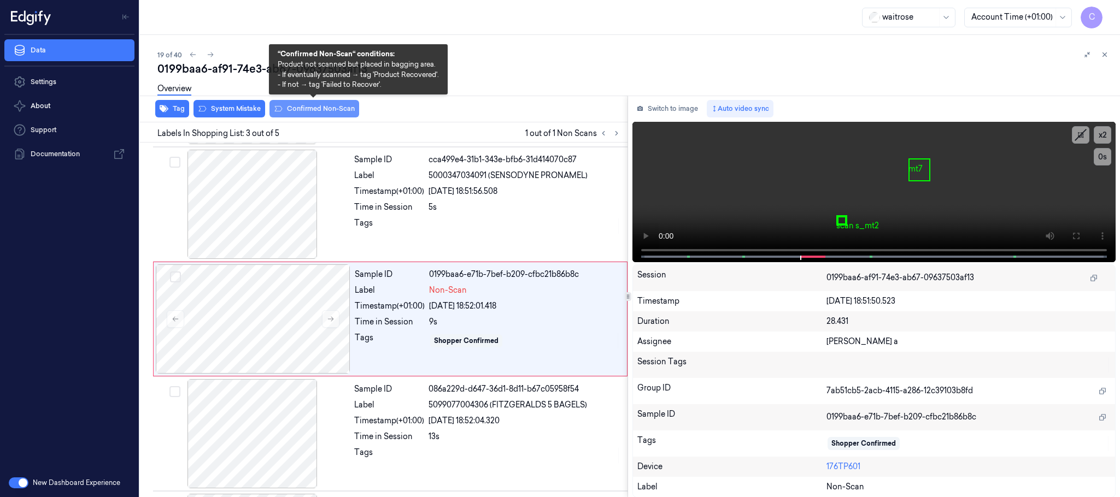
click at [293, 108] on button "Confirmed Non-Scan" at bounding box center [314, 108] width 90 height 17
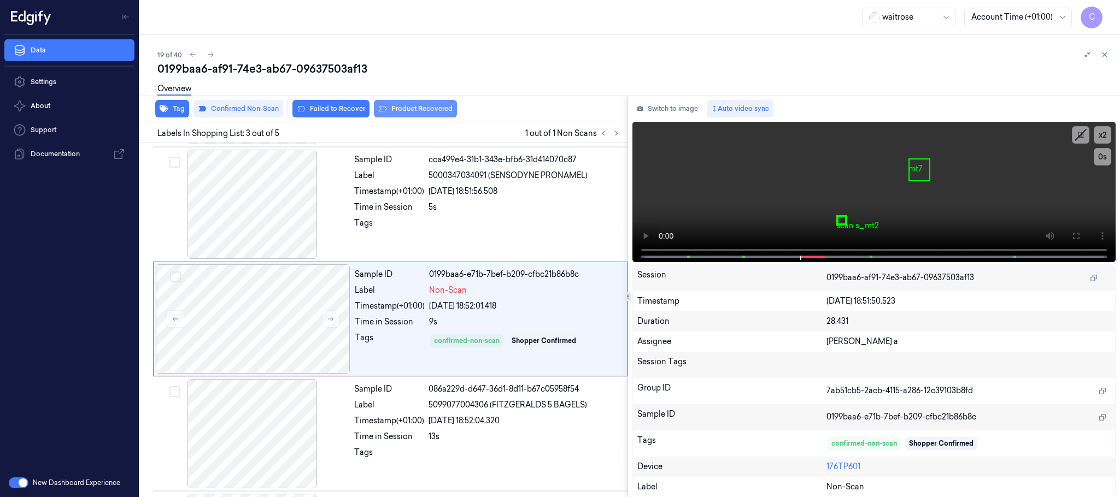
click at [443, 112] on button "Product Recovered" at bounding box center [415, 108] width 83 height 17
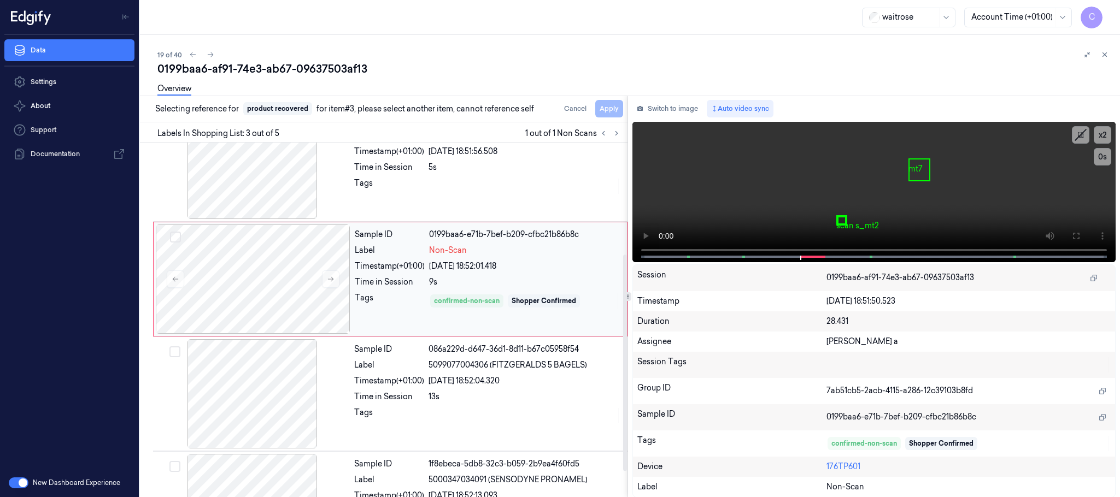
scroll to position [225, 0]
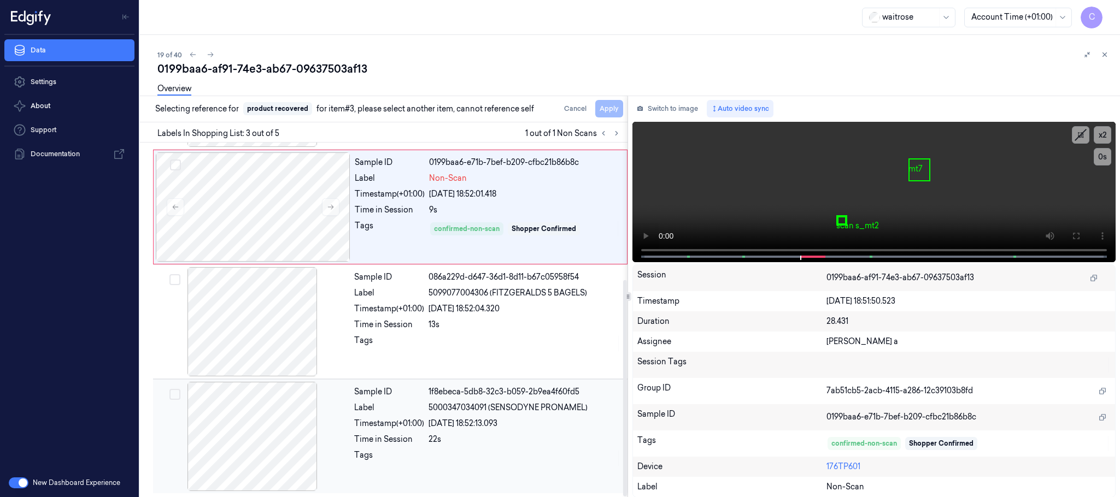
click at [261, 415] on div at bounding box center [252, 436] width 195 height 109
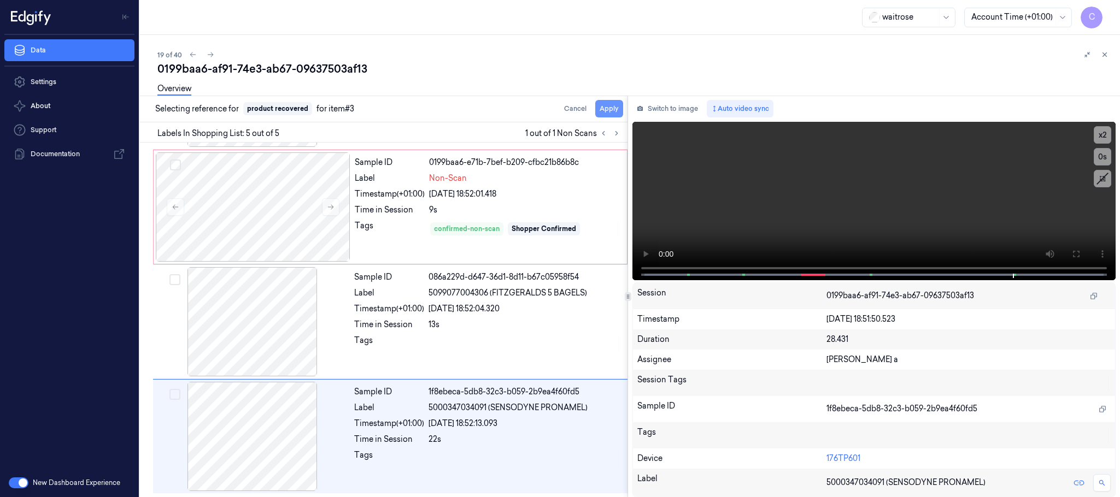
click at [602, 107] on button "Apply" at bounding box center [609, 108] width 28 height 17
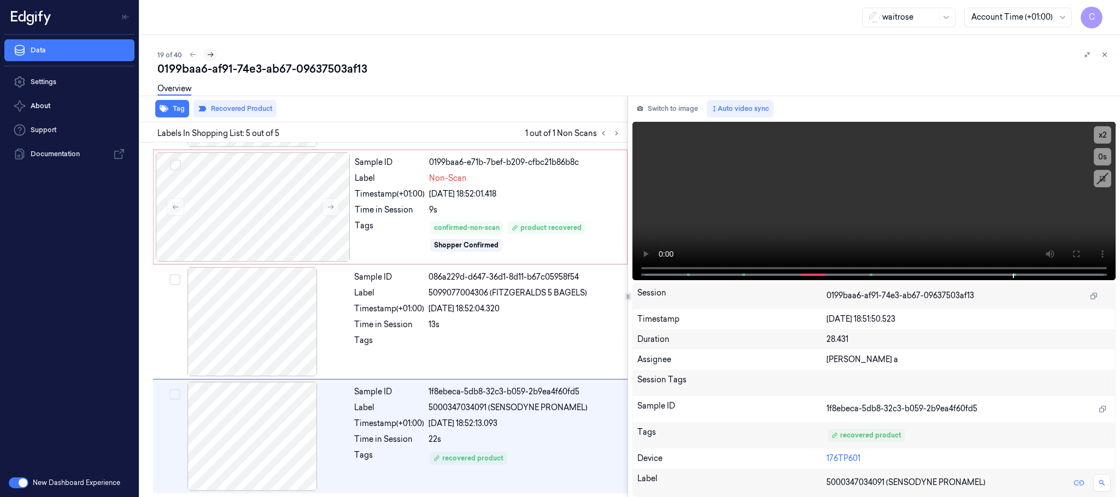
click at [210, 51] on icon at bounding box center [211, 55] width 8 height 8
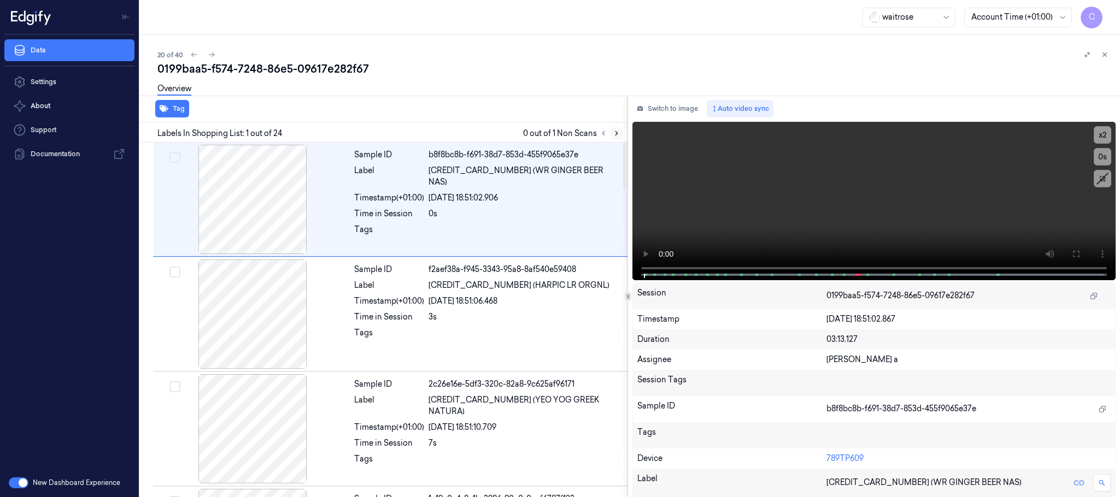
click at [615, 132] on icon at bounding box center [617, 134] width 8 height 8
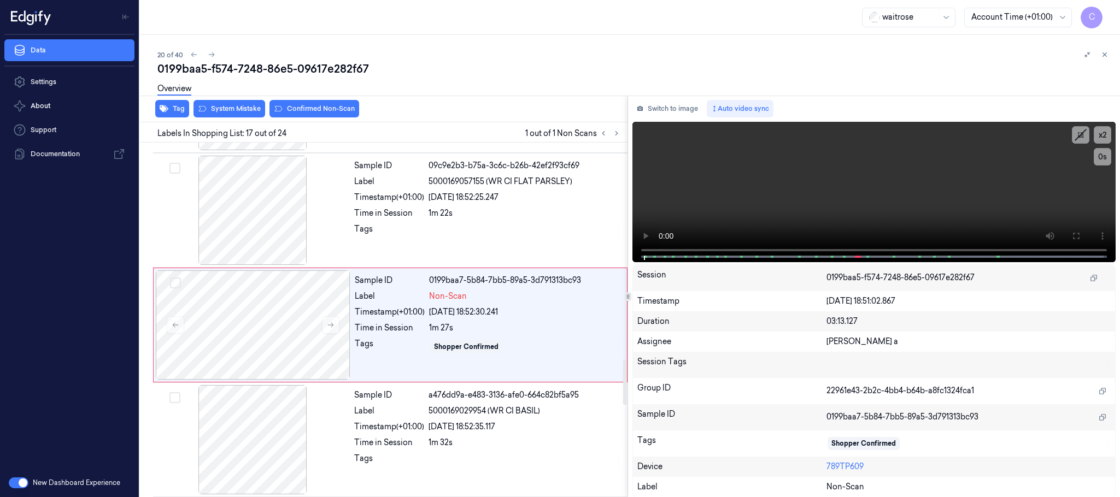
scroll to position [1724, 0]
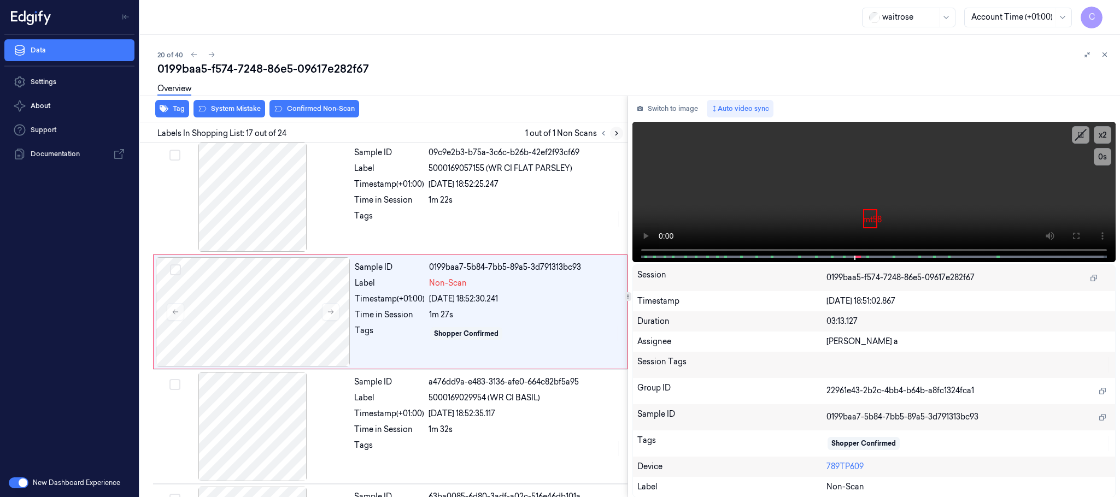
click at [615, 132] on icon at bounding box center [617, 134] width 8 height 8
click at [338, 313] on button at bounding box center [330, 311] width 17 height 17
click at [330, 316] on icon at bounding box center [331, 312] width 8 height 8
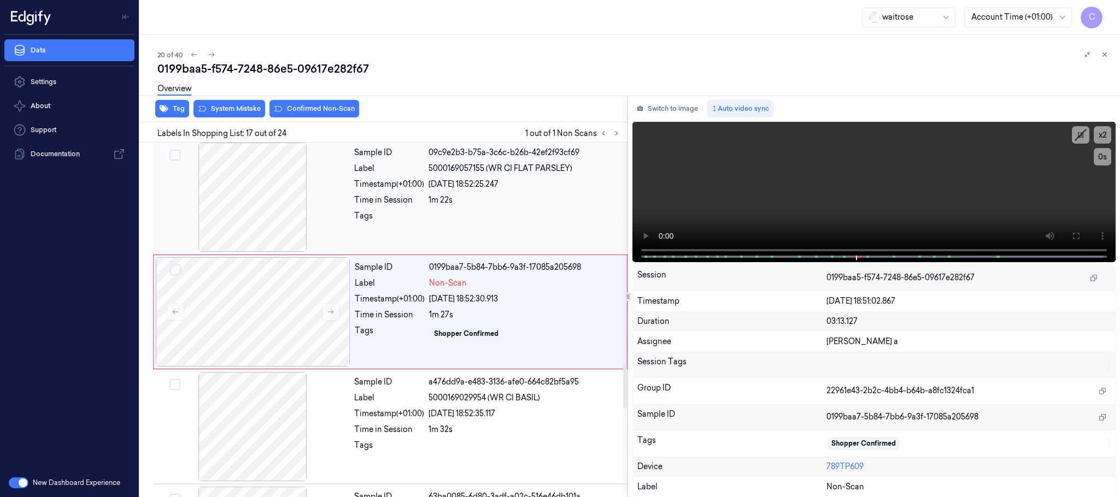
click at [267, 232] on div at bounding box center [252, 197] width 195 height 109
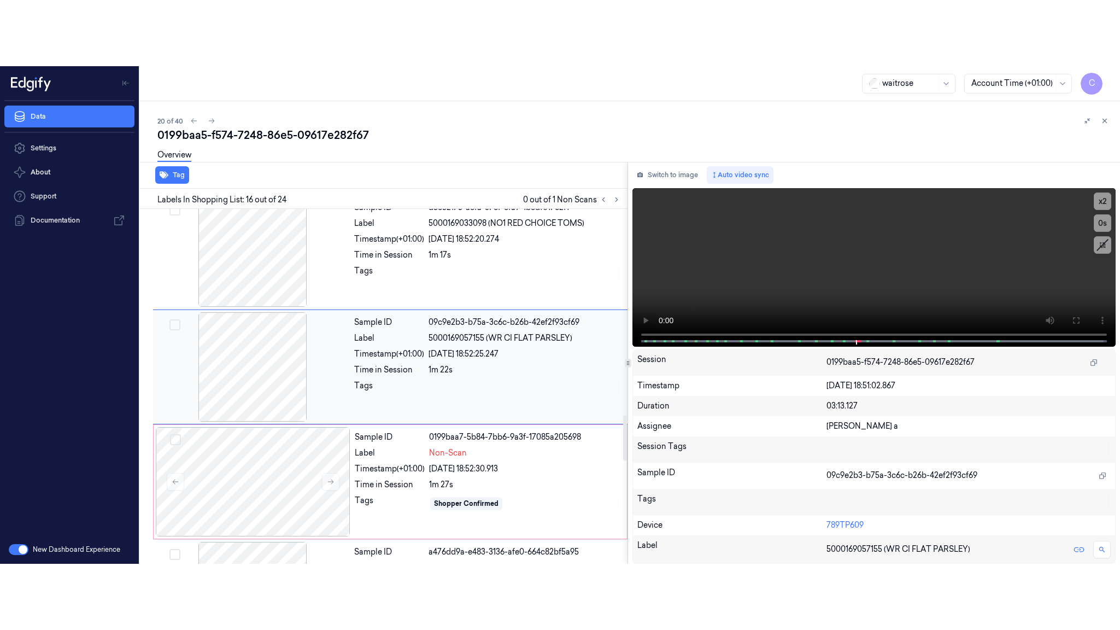
scroll to position [1609, 0]
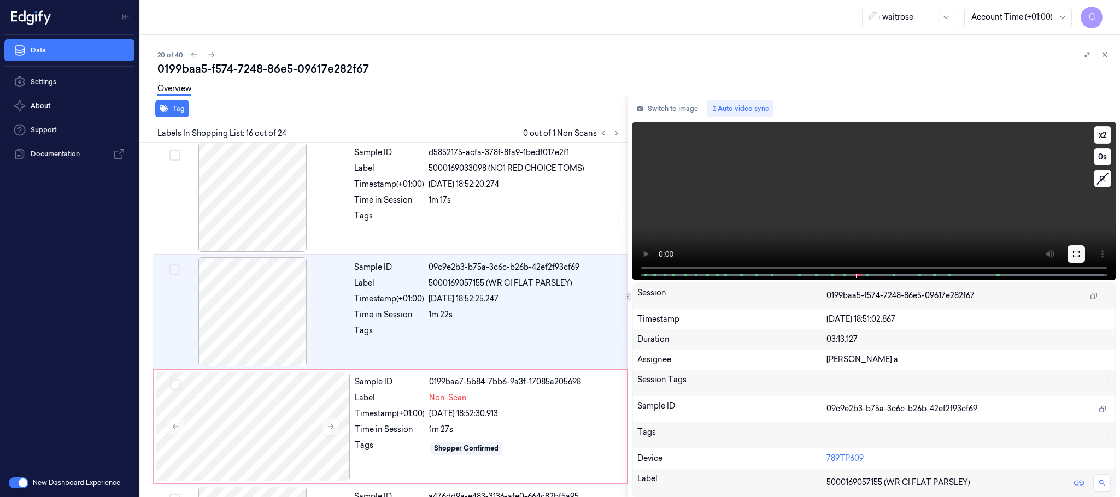
click at [1067, 250] on button at bounding box center [1075, 253] width 17 height 17
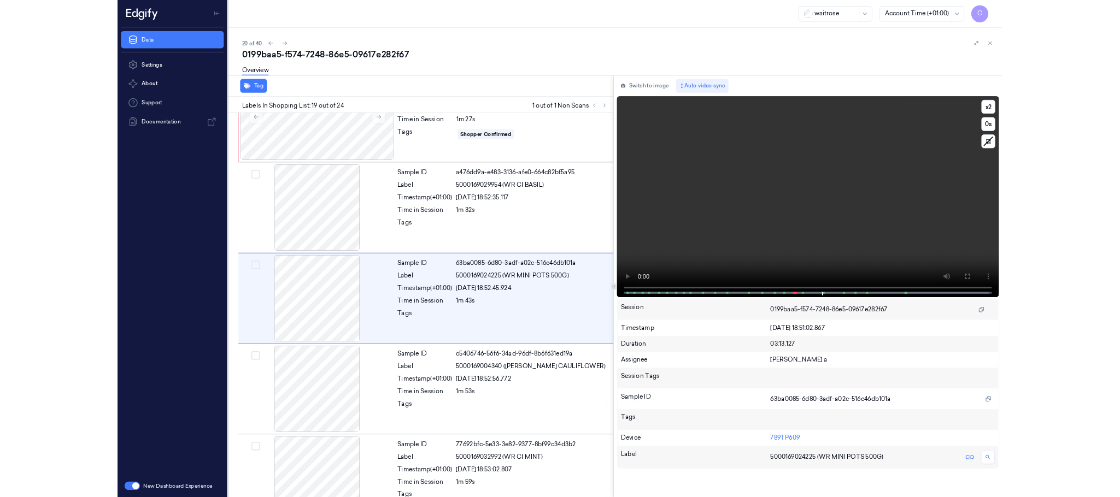
scroll to position [1889, 0]
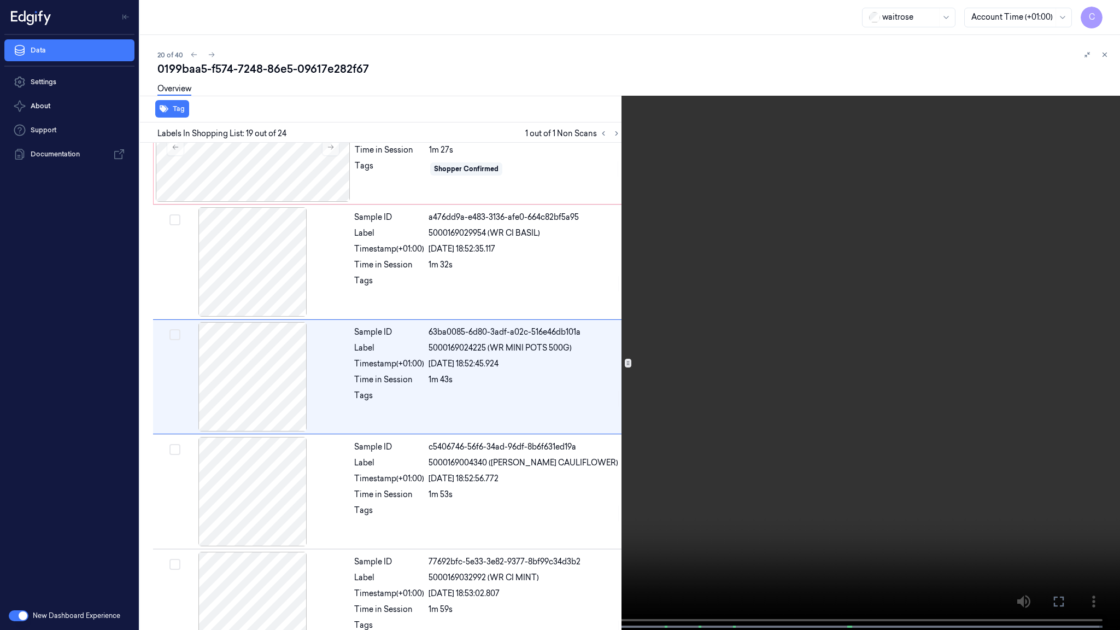
click at [613, 307] on video at bounding box center [560, 316] width 1120 height 632
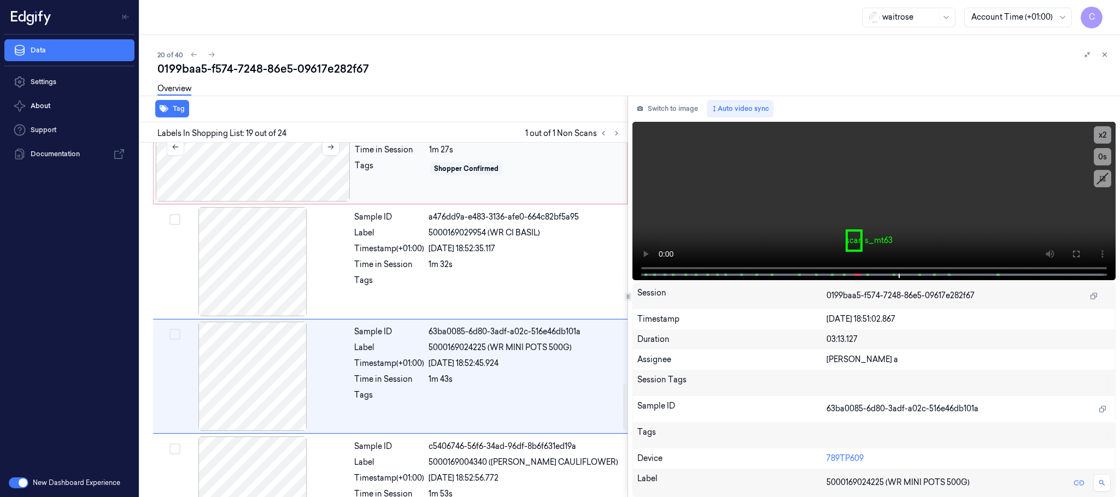
click at [302, 191] on div at bounding box center [253, 146] width 195 height 109
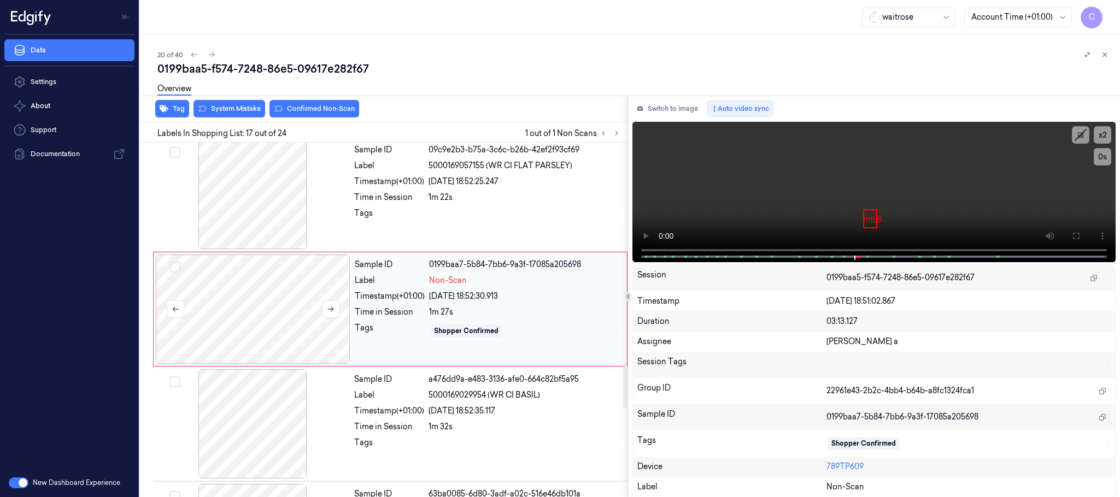
scroll to position [1724, 0]
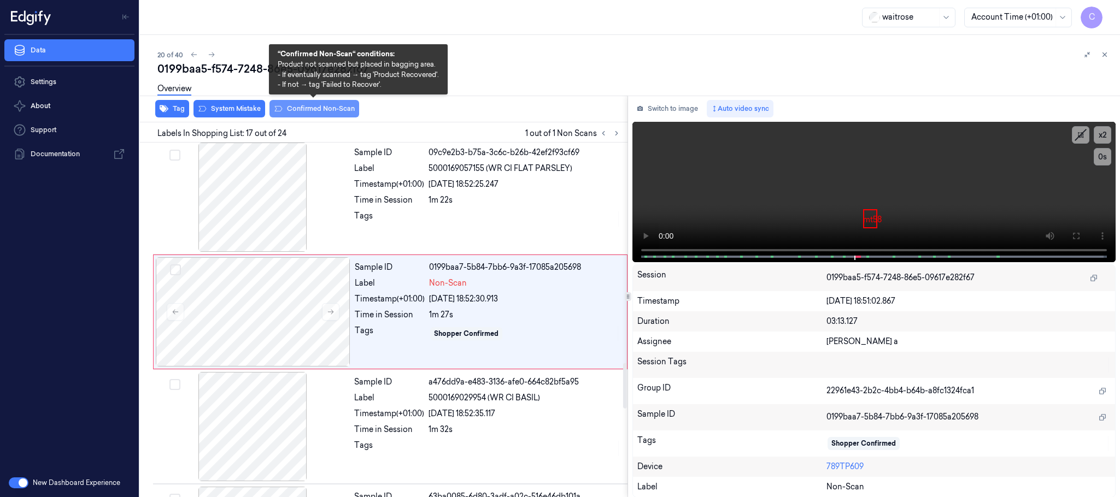
click at [310, 109] on button "Confirmed Non-Scan" at bounding box center [314, 108] width 90 height 17
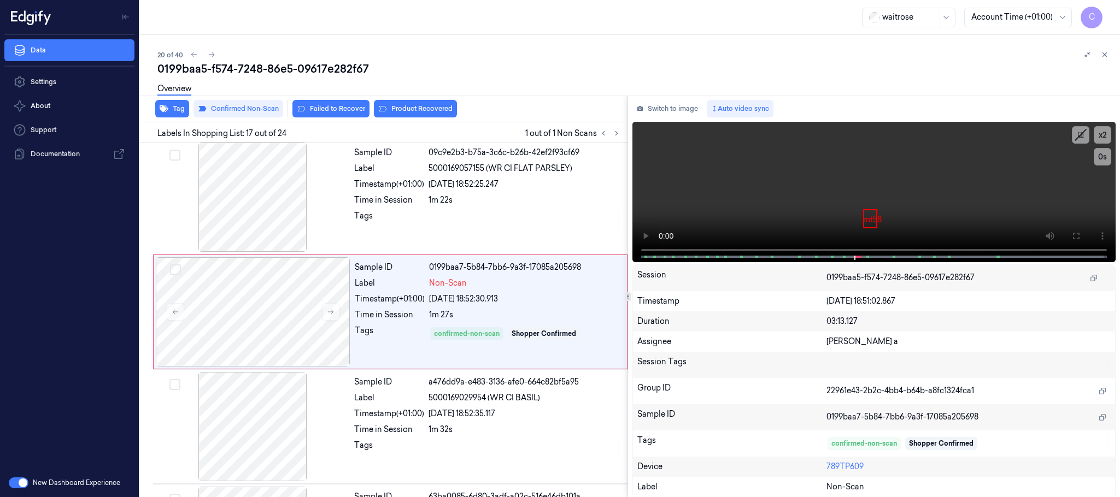
click at [431, 109] on button "Product Recovered" at bounding box center [415, 108] width 83 height 17
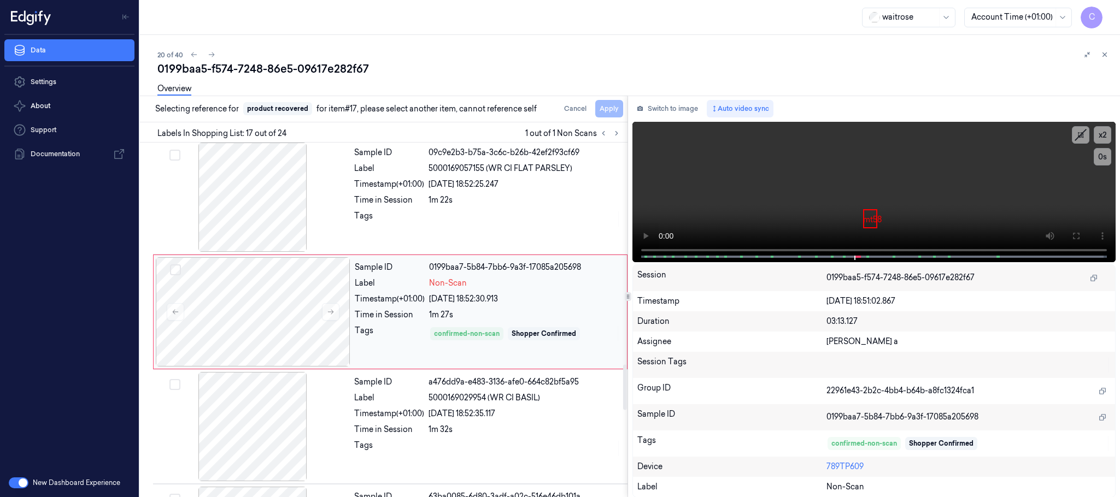
scroll to position [1888, 0]
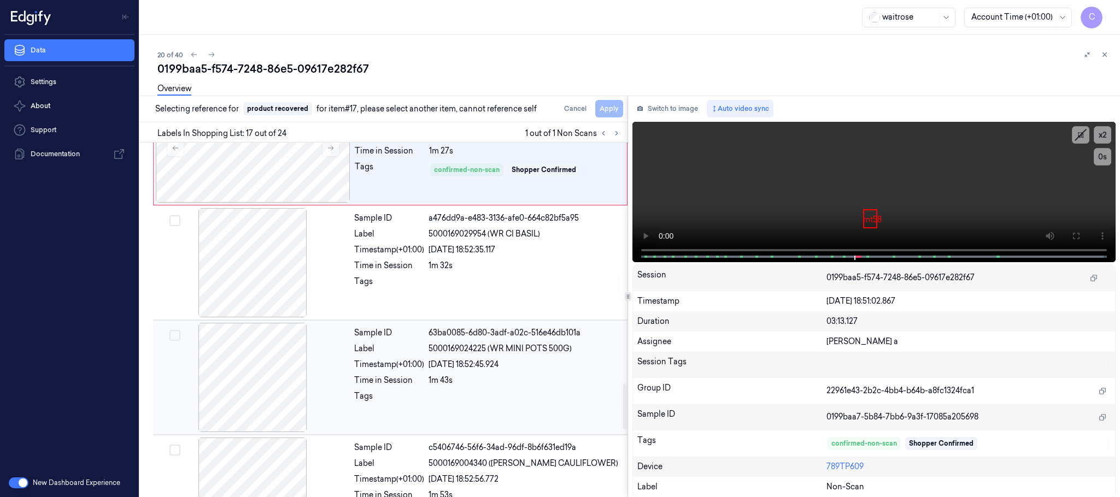
click at [249, 392] on div at bounding box center [252, 377] width 195 height 109
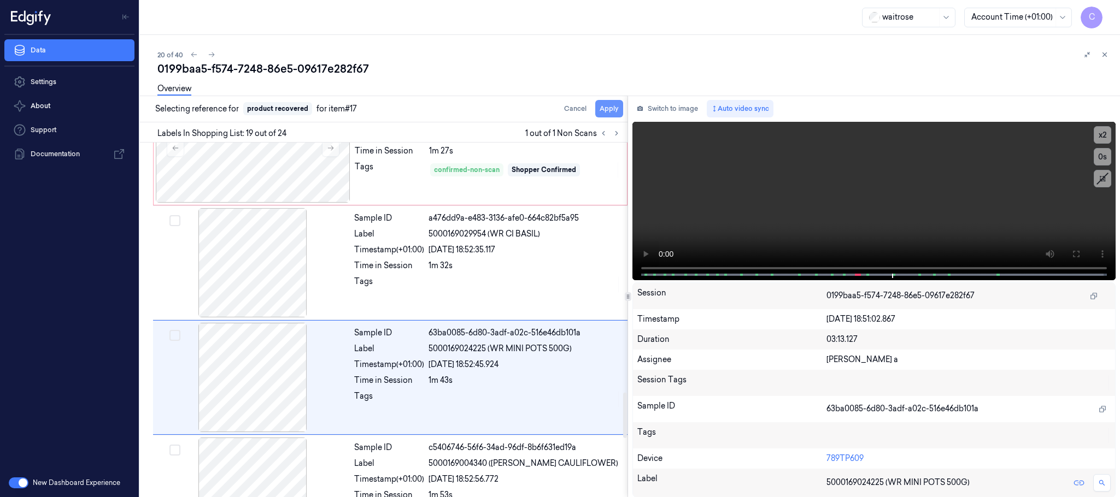
scroll to position [1955, 0]
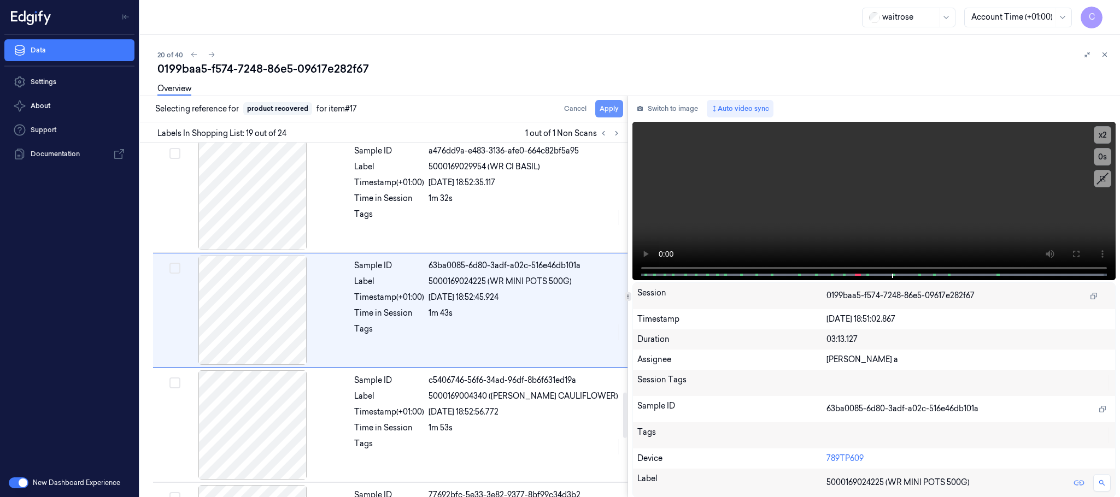
click at [615, 110] on button "Apply" at bounding box center [609, 108] width 28 height 17
click at [1101, 51] on icon at bounding box center [1105, 55] width 8 height 8
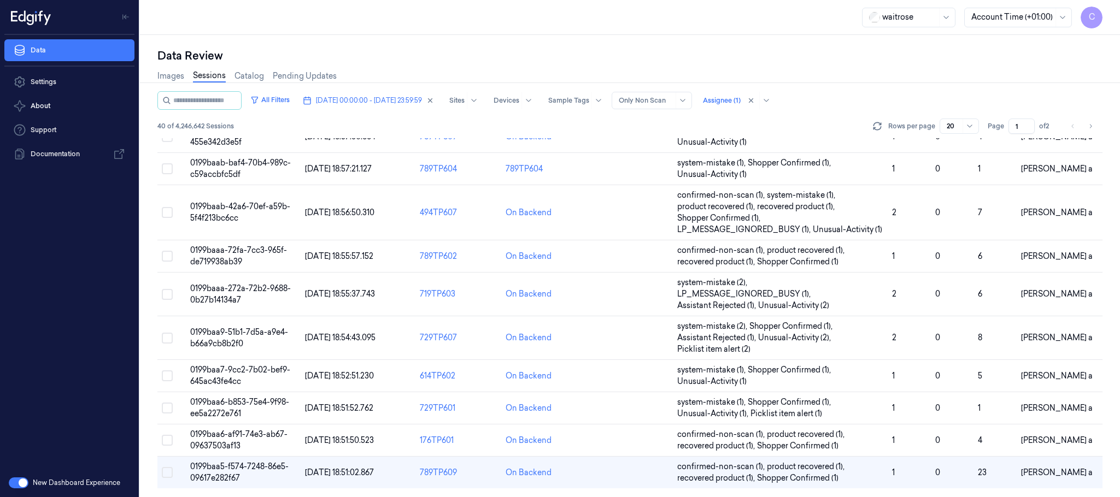
scroll to position [379, 0]
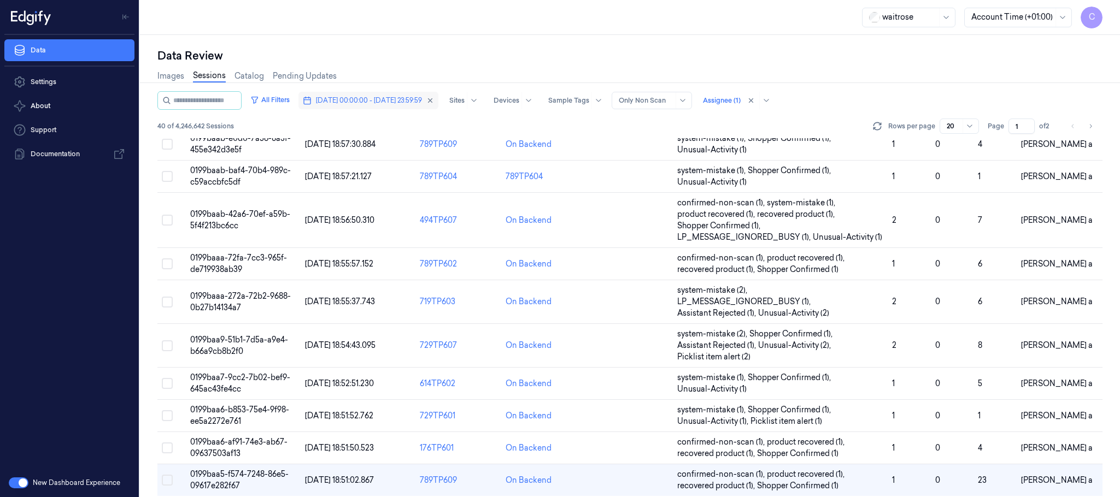
click at [422, 102] on span "06/10/2025 00:00:00 - 06/10/2025 23:59:59" at bounding box center [369, 101] width 106 height 10
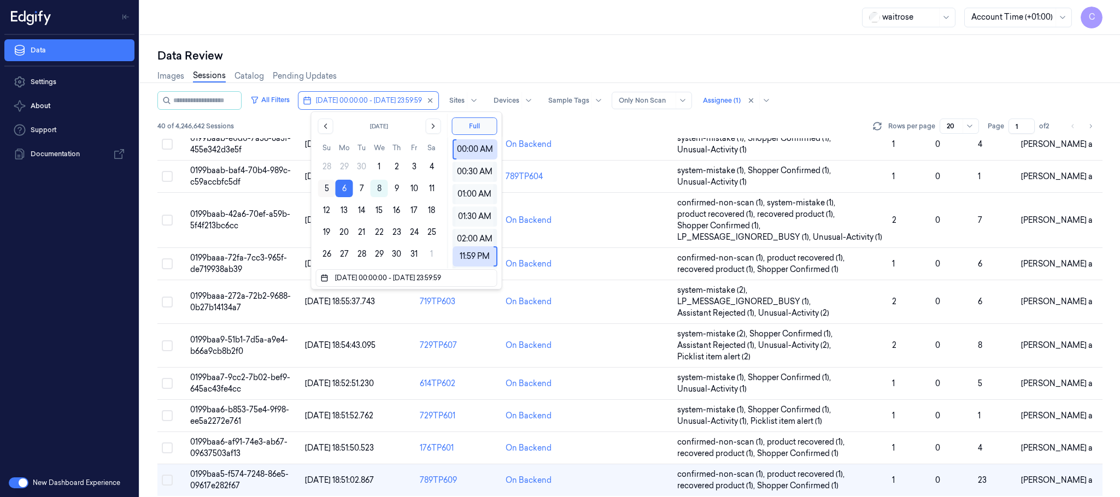
click at [326, 189] on button "5" at bounding box center [326, 188] width 17 height 17
type input "05/10/2025 00:00:00 - 06/10/2025 23:59:59"
click at [638, 44] on div "Data Review Images Sessions Catalog Pending Updates All Filters 05/10/2025 00:0…" at bounding box center [630, 266] width 980 height 462
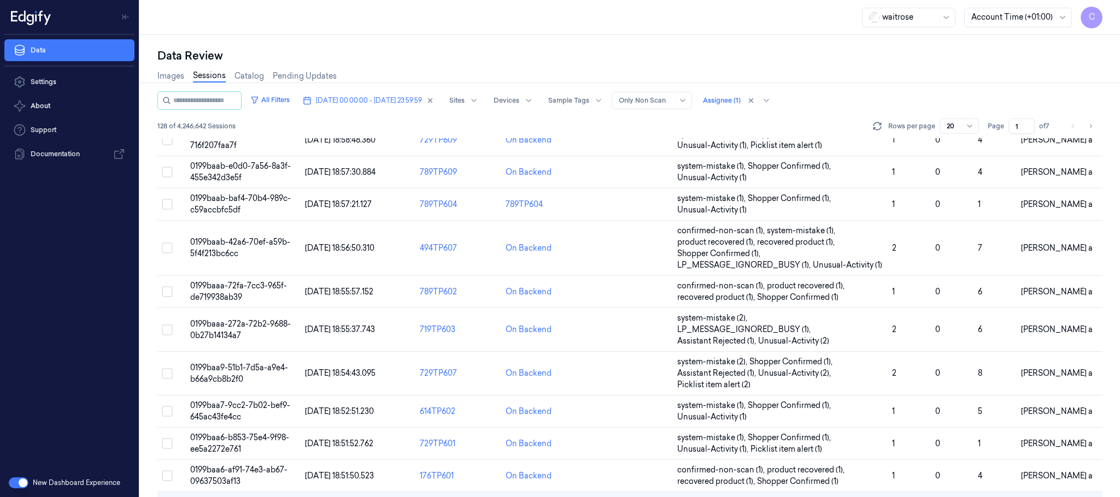
scroll to position [379, 0]
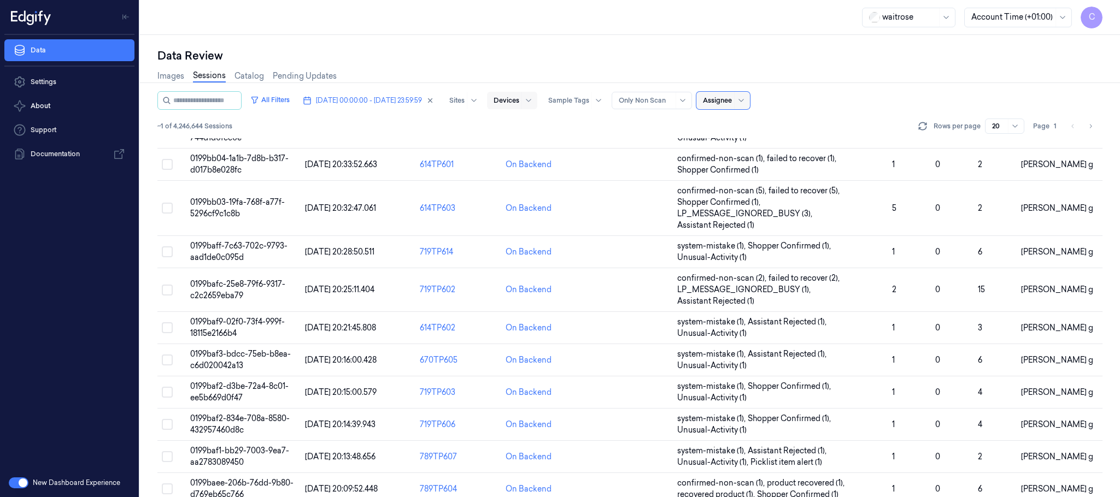
scroll to position [379, 0]
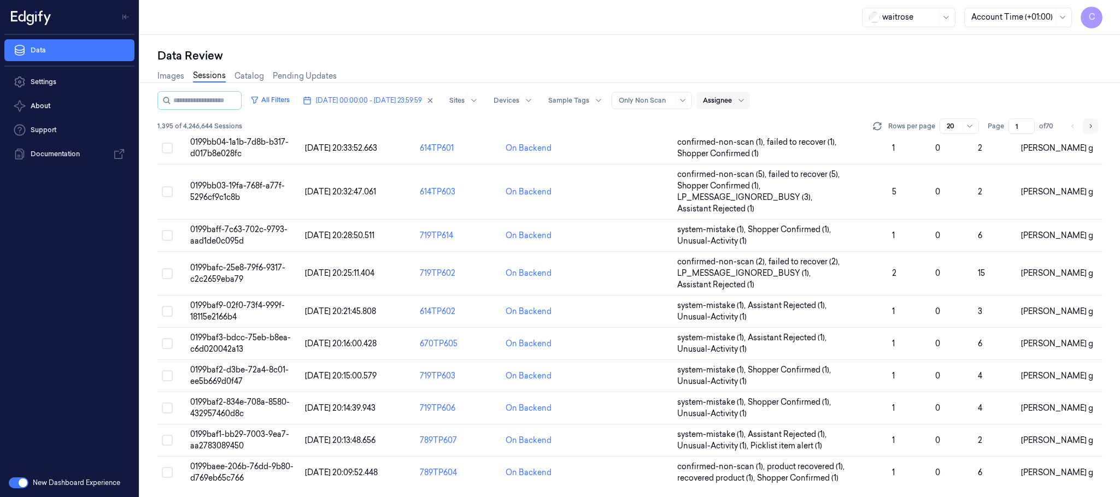
click at [1089, 125] on icon "Go to next page" at bounding box center [1090, 126] width 7 height 9
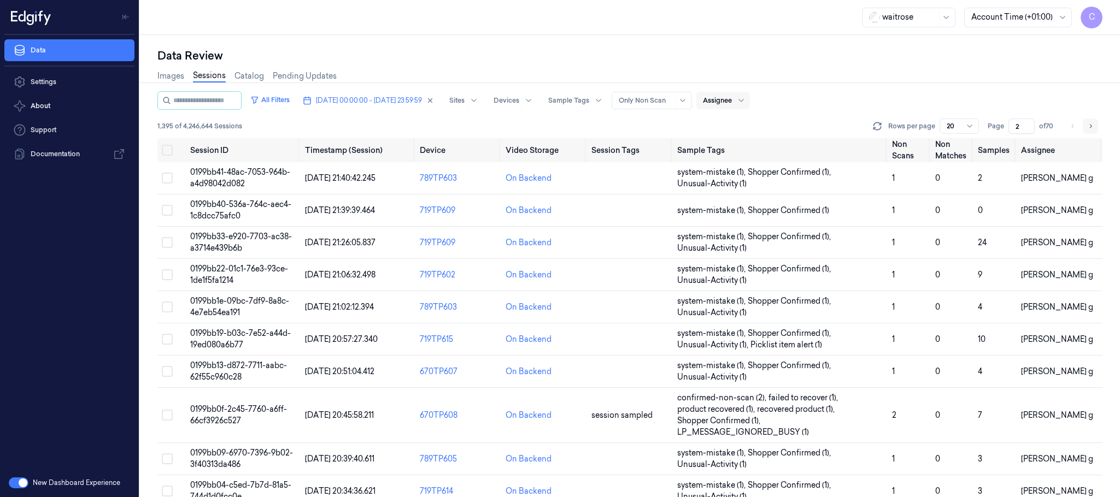
click at [1089, 125] on icon "Go to next page" at bounding box center [1090, 126] width 7 height 9
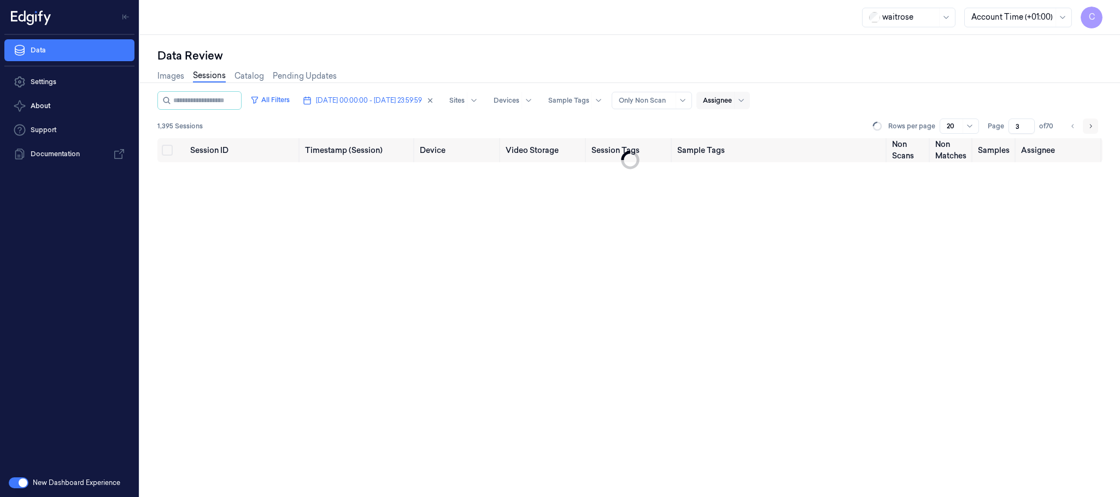
click at [1089, 125] on icon "Go to next page" at bounding box center [1090, 126] width 7 height 9
type input "5"
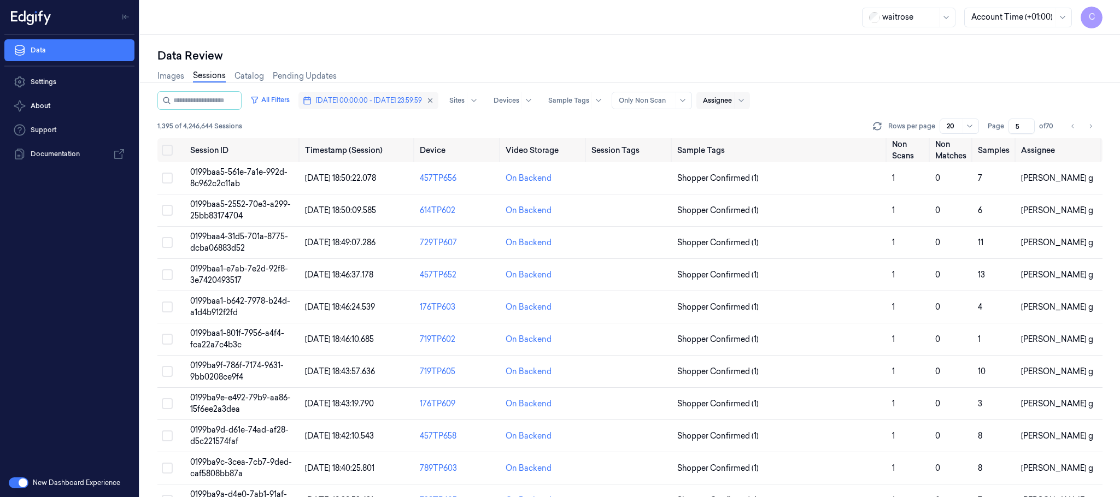
click at [377, 93] on button "05/10/2025 00:00:00 - 06/10/2025 23:59:59" at bounding box center [368, 100] width 140 height 17
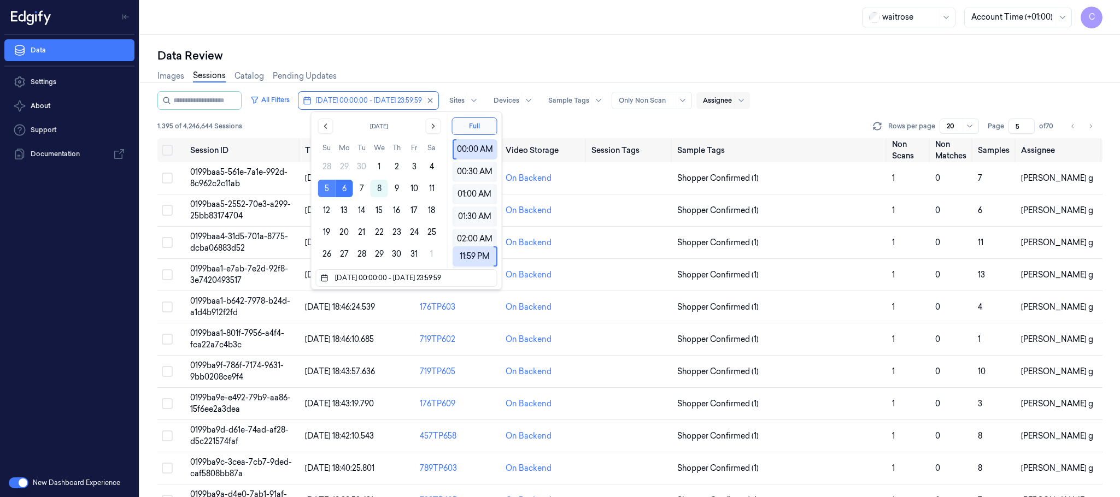
click at [324, 191] on button "5" at bounding box center [326, 188] width 17 height 17
type input "05/10/2025 00:00:00 - 05/10/2025 23:59:59"
click at [507, 43] on div "Data Review Images Sessions Catalog Pending Updates All Filters 05/10/2025 00:0…" at bounding box center [630, 266] width 980 height 462
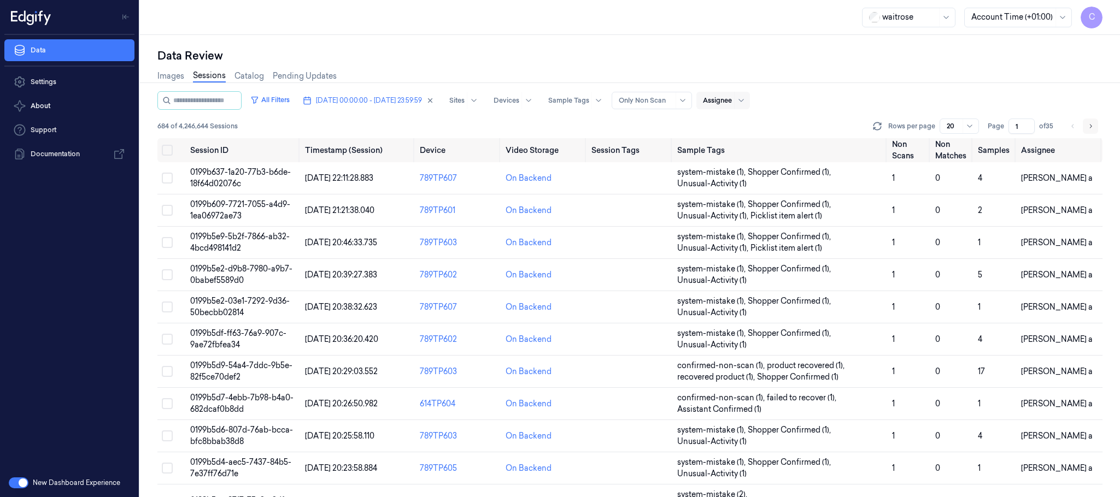
click at [1090, 128] on icon "Go to next page" at bounding box center [1091, 126] width 2 height 4
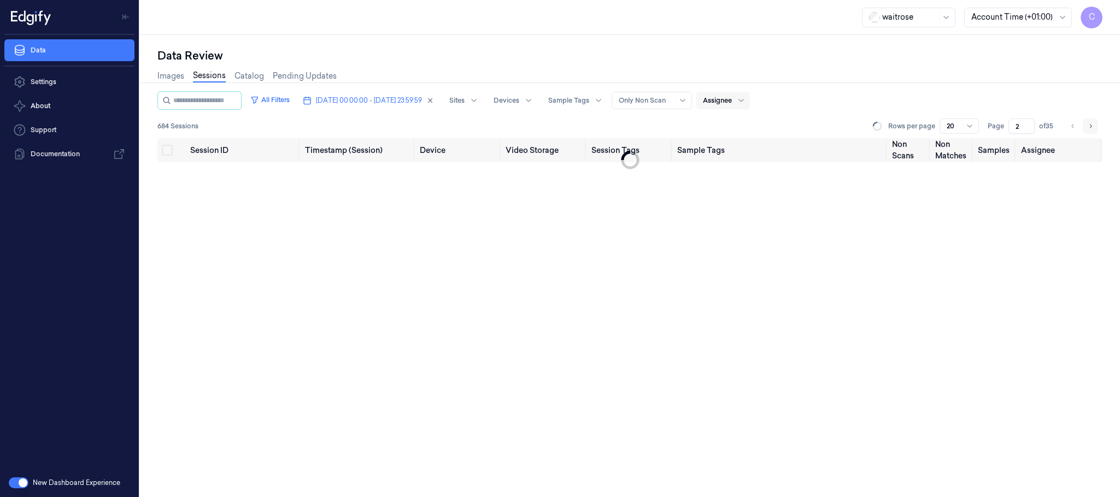
click at [1090, 128] on icon "Go to next page" at bounding box center [1091, 126] width 2 height 4
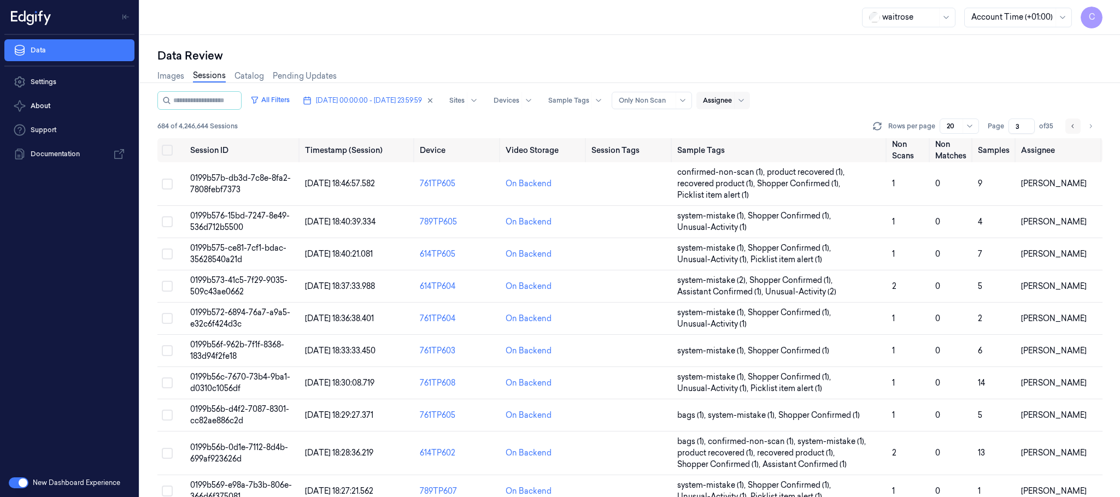
click at [1068, 130] on button "Go to previous page" at bounding box center [1072, 126] width 15 height 15
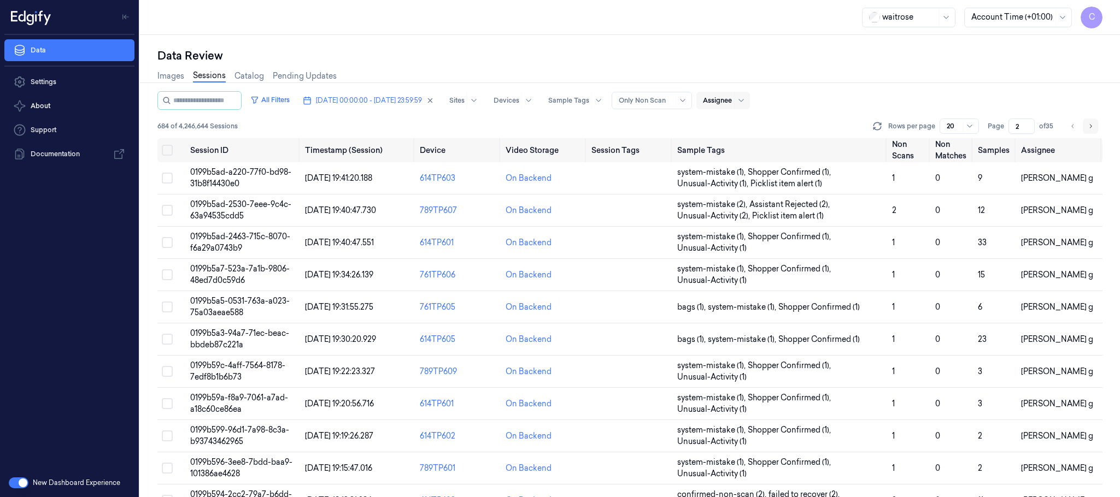
click at [1092, 126] on icon "Go to next page" at bounding box center [1090, 126] width 7 height 9
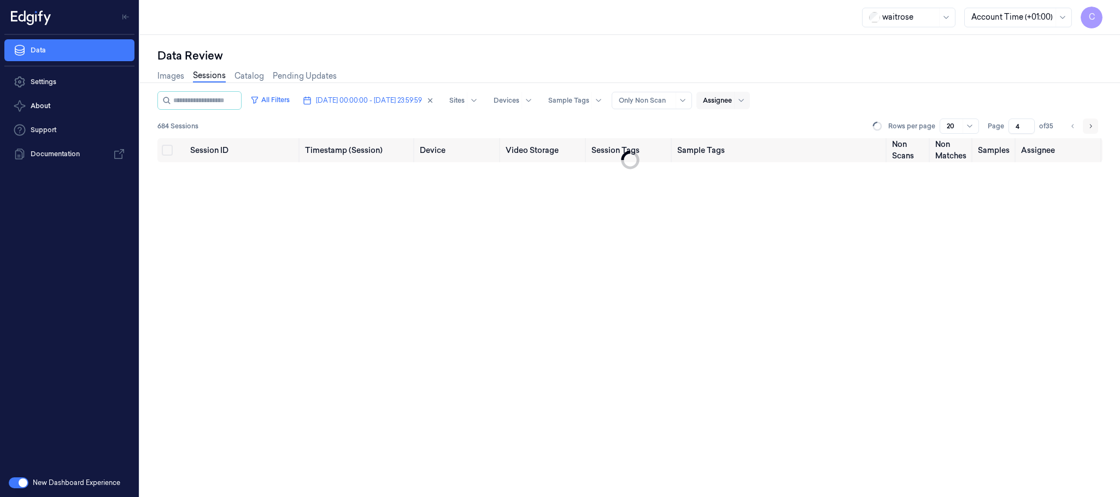
click at [1092, 126] on icon "Go to next page" at bounding box center [1090, 126] width 7 height 9
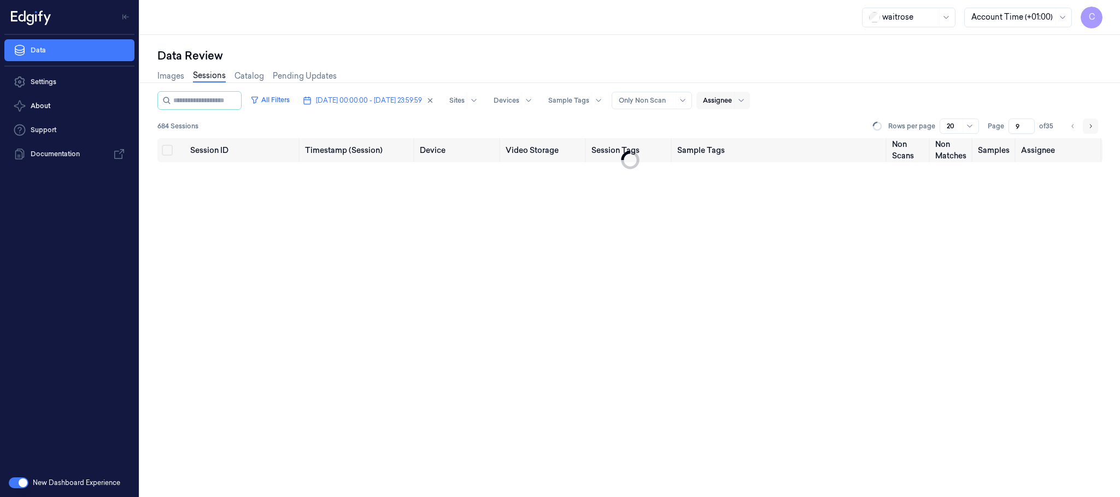
click at [1092, 126] on icon "Go to next page" at bounding box center [1090, 126] width 7 height 9
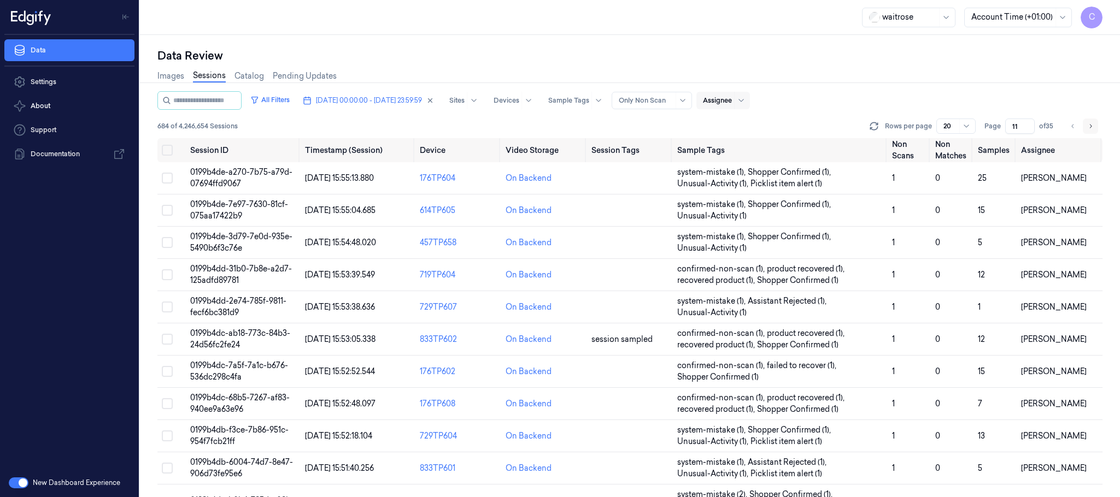
click at [1092, 126] on icon "Go to next page" at bounding box center [1090, 126] width 7 height 9
type input "12"
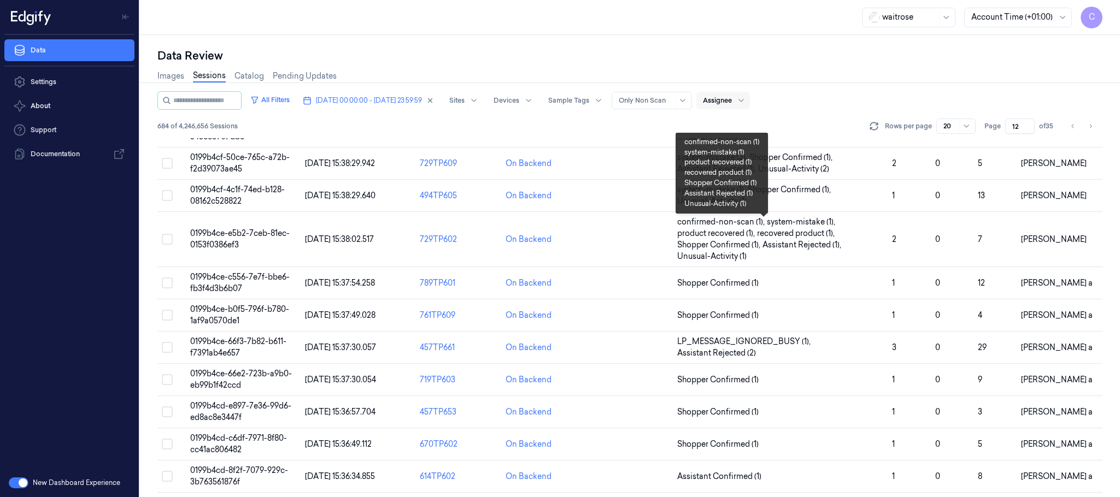
scroll to position [368, 0]
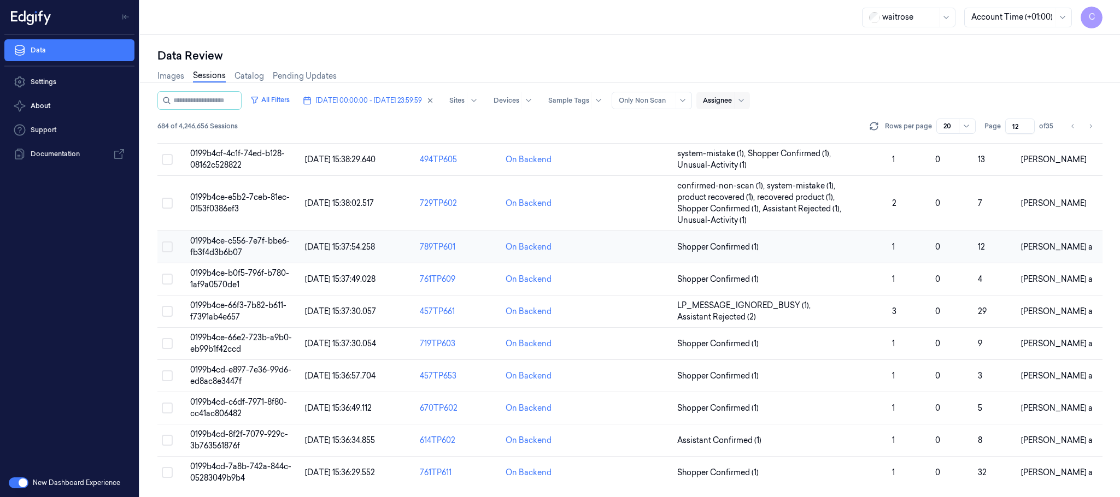
click at [257, 251] on td "0199b4ce-c556-7e7f-bbe6-fb3f4d3b6b07" at bounding box center [243, 247] width 115 height 32
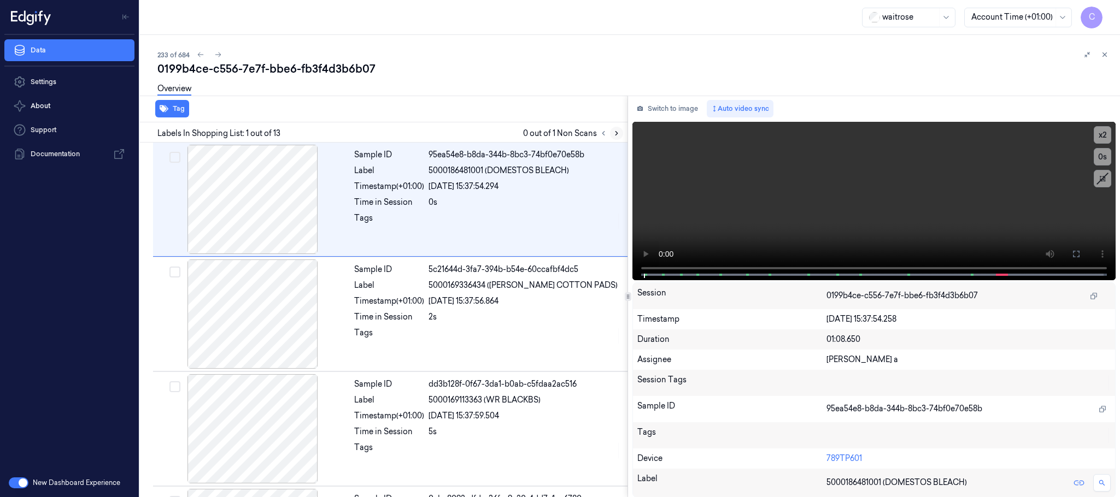
click at [615, 131] on icon at bounding box center [617, 134] width 8 height 8
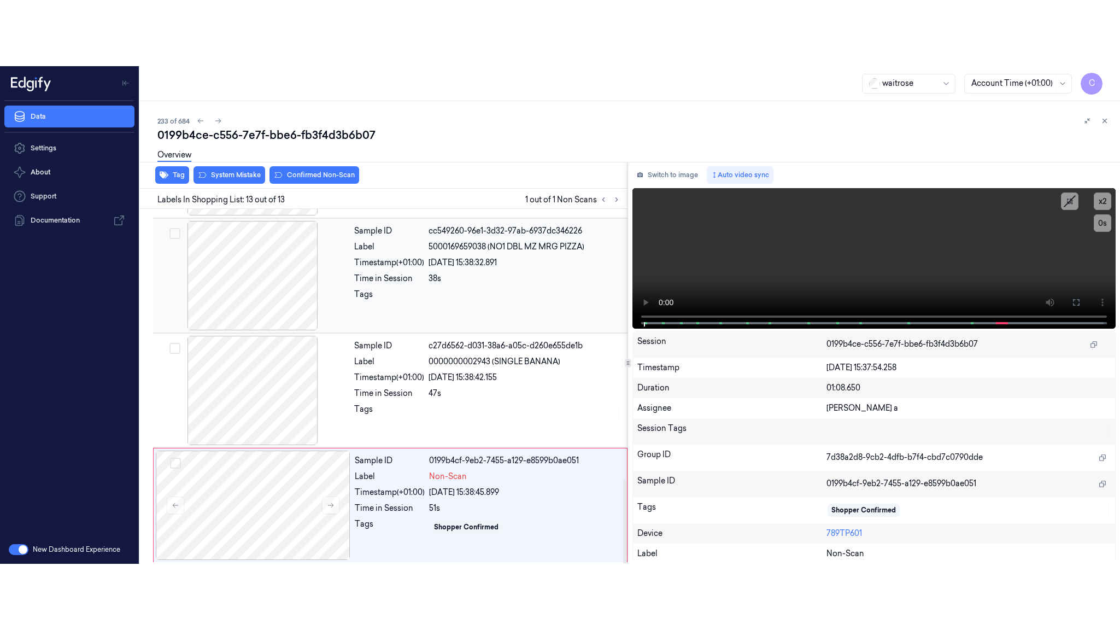
scroll to position [1147, 0]
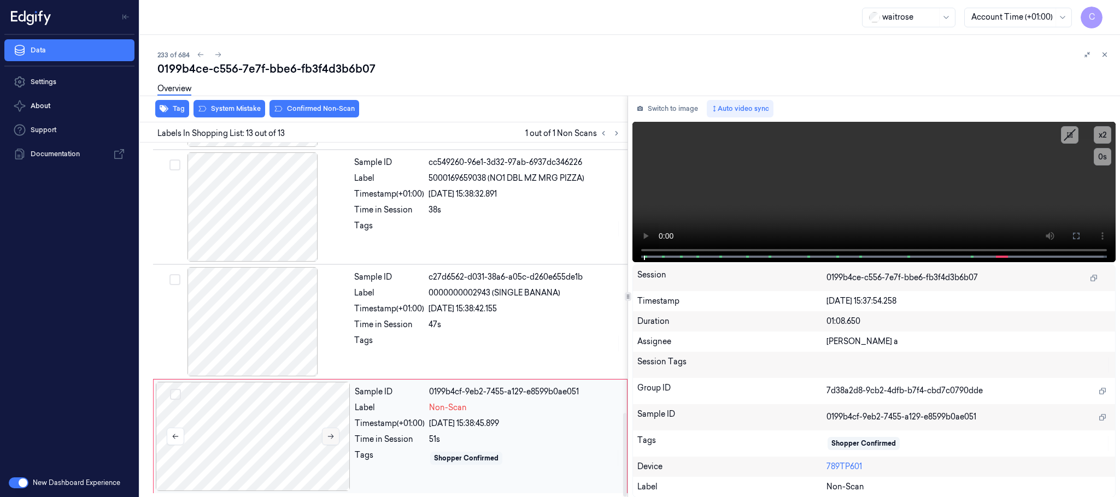
click at [328, 439] on icon at bounding box center [331, 437] width 8 height 8
click at [328, 438] on icon at bounding box center [331, 437] width 8 height 8
click at [289, 324] on div at bounding box center [252, 321] width 195 height 109
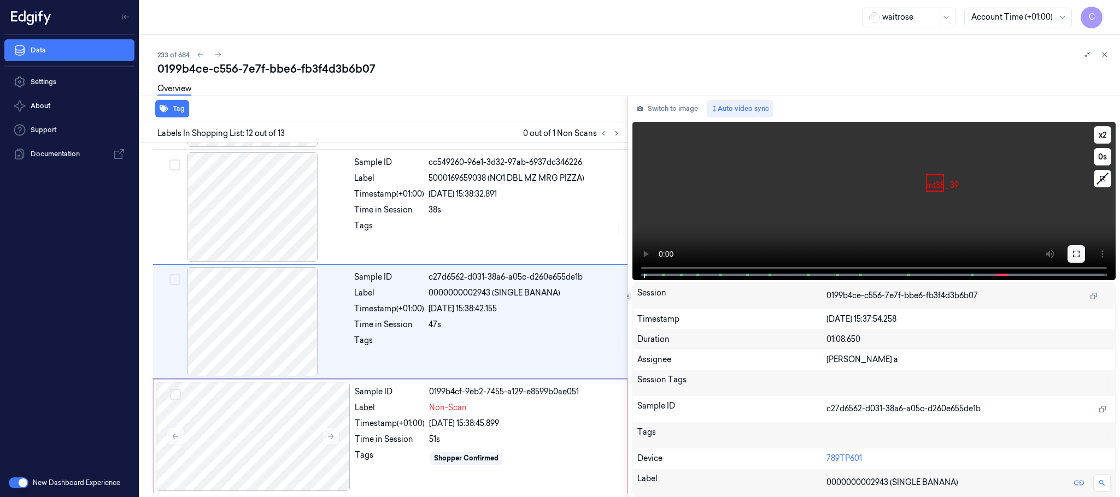
click at [1072, 257] on icon at bounding box center [1076, 254] width 9 height 9
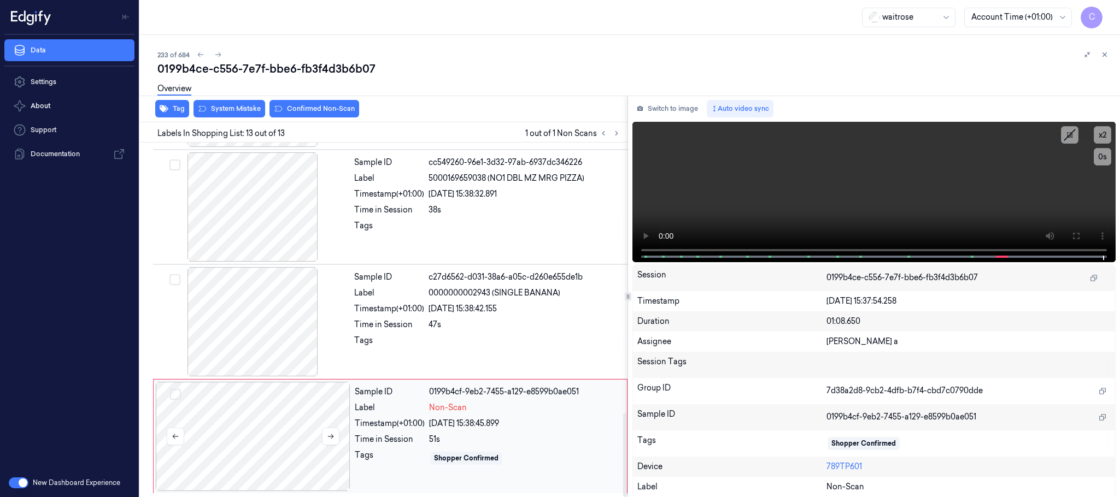
click at [269, 428] on div at bounding box center [253, 436] width 195 height 109
click at [268, 297] on div at bounding box center [252, 321] width 195 height 109
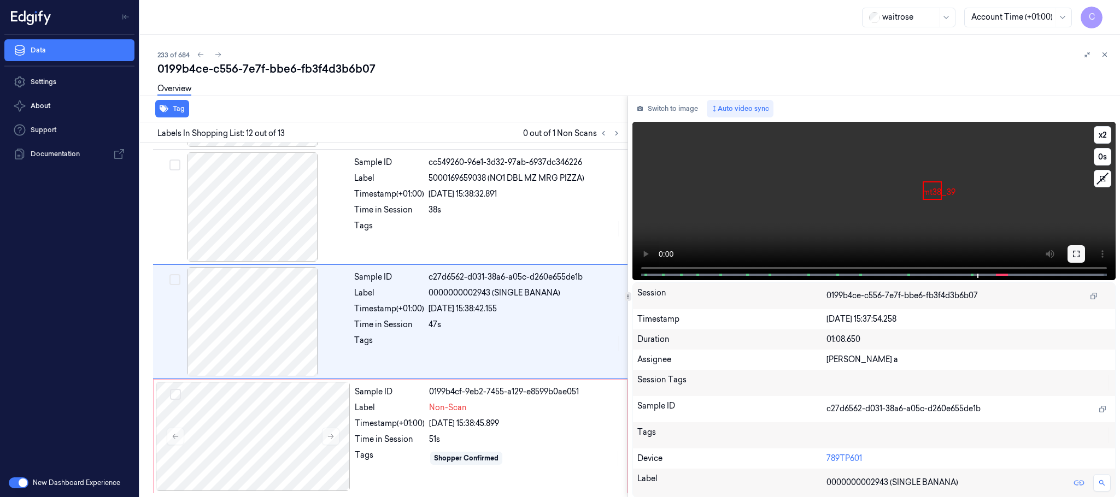
click at [1076, 252] on icon at bounding box center [1076, 254] width 9 height 9
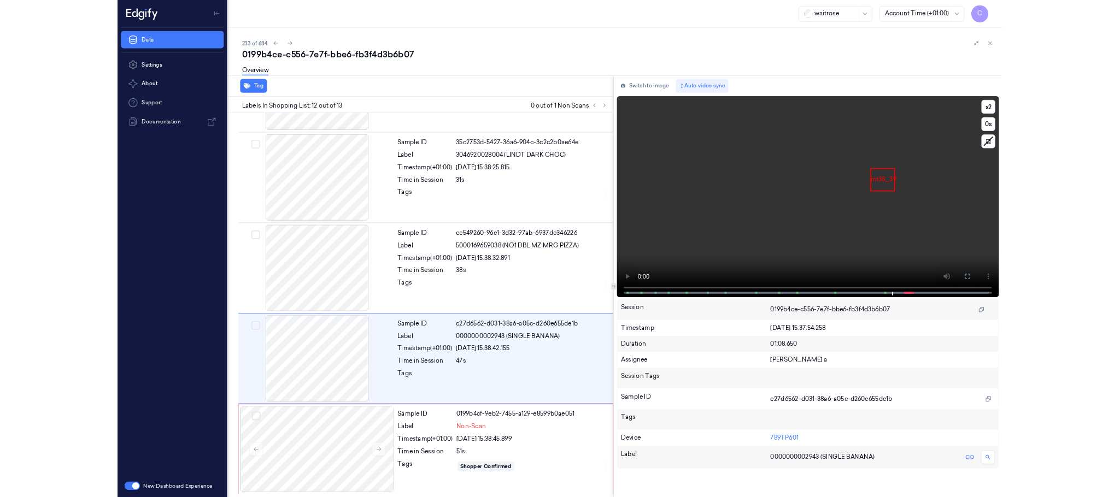
scroll to position [1015, 0]
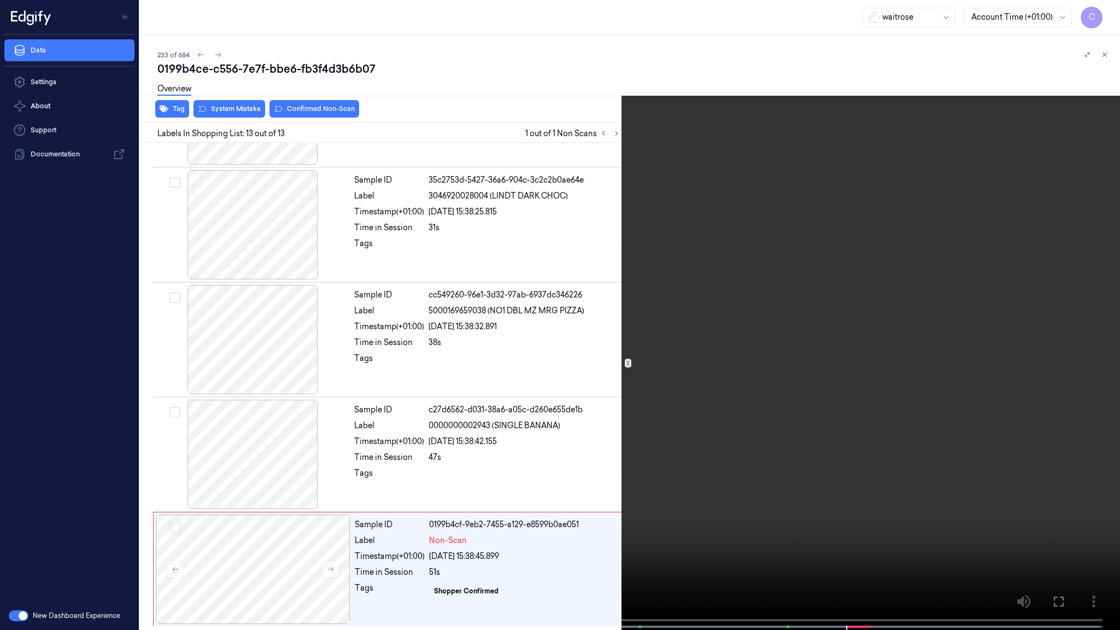
click at [561, 396] on video at bounding box center [560, 316] width 1120 height 632
click at [686, 400] on video at bounding box center [560, 316] width 1120 height 632
click at [671, 407] on video at bounding box center [560, 316] width 1120 height 632
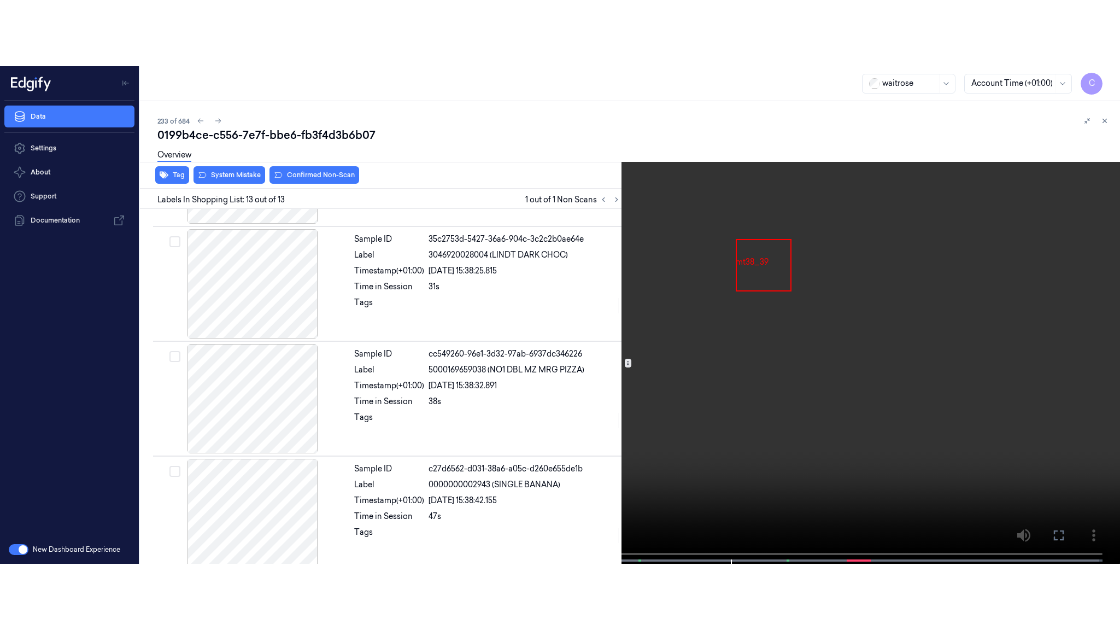
scroll to position [1147, 0]
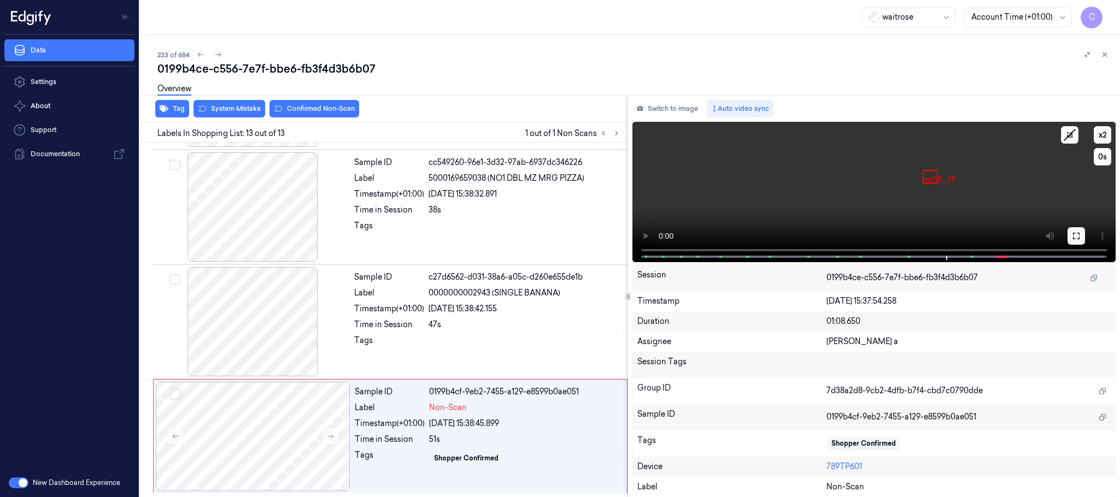
click at [1074, 234] on icon at bounding box center [1076, 236] width 9 height 9
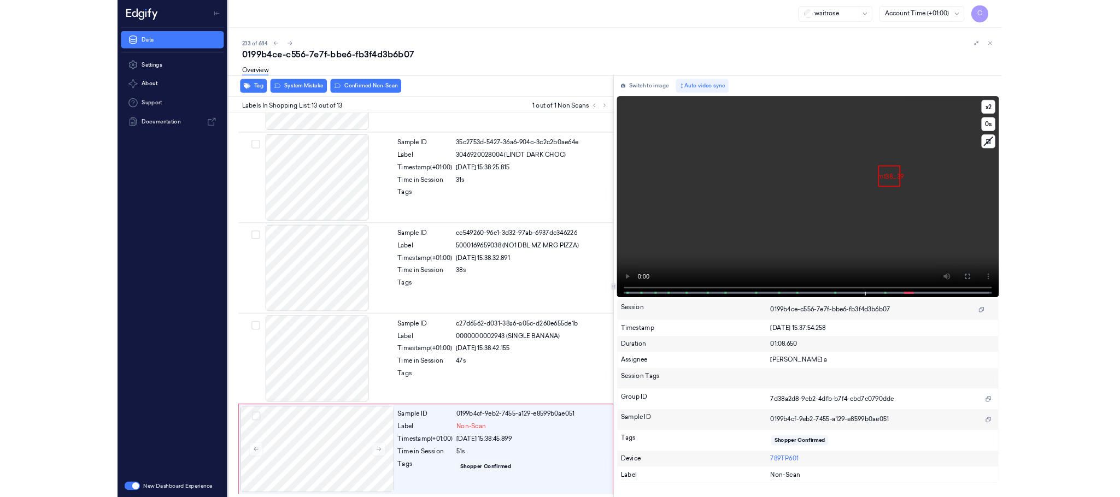
scroll to position [1015, 0]
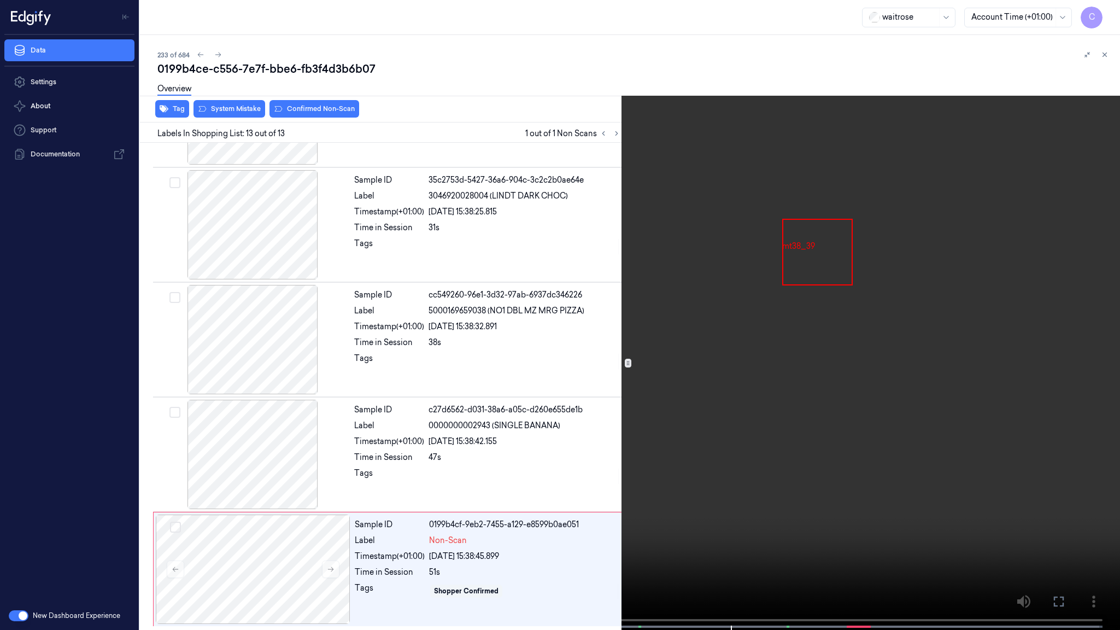
click at [515, 352] on video at bounding box center [560, 316] width 1120 height 632
click at [672, 419] on video at bounding box center [560, 316] width 1120 height 632
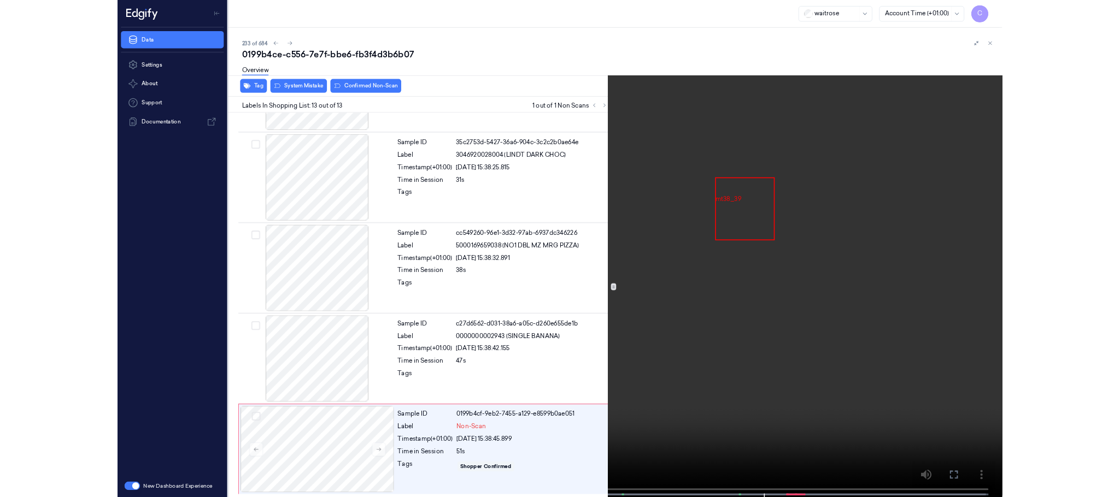
scroll to position [1147, 0]
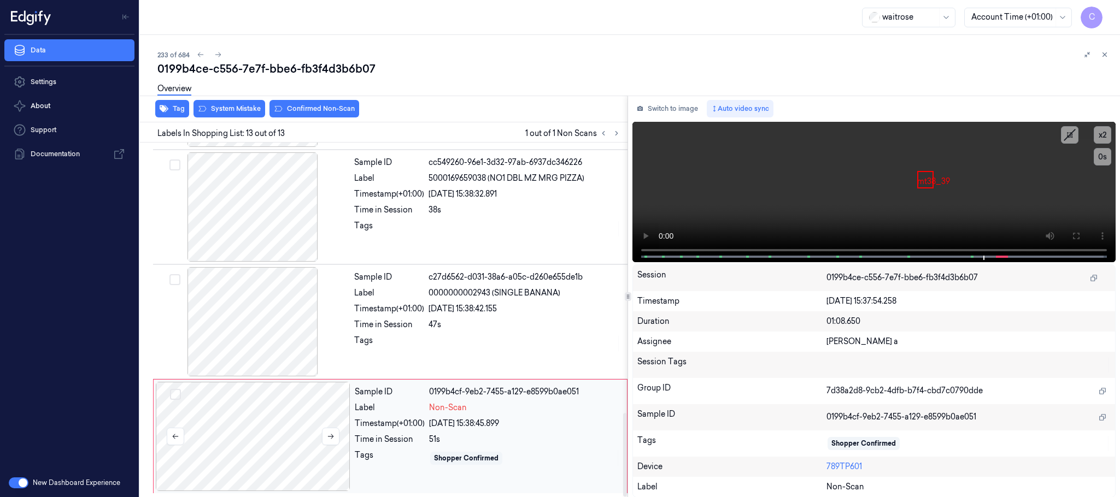
click at [292, 450] on div at bounding box center [253, 436] width 195 height 109
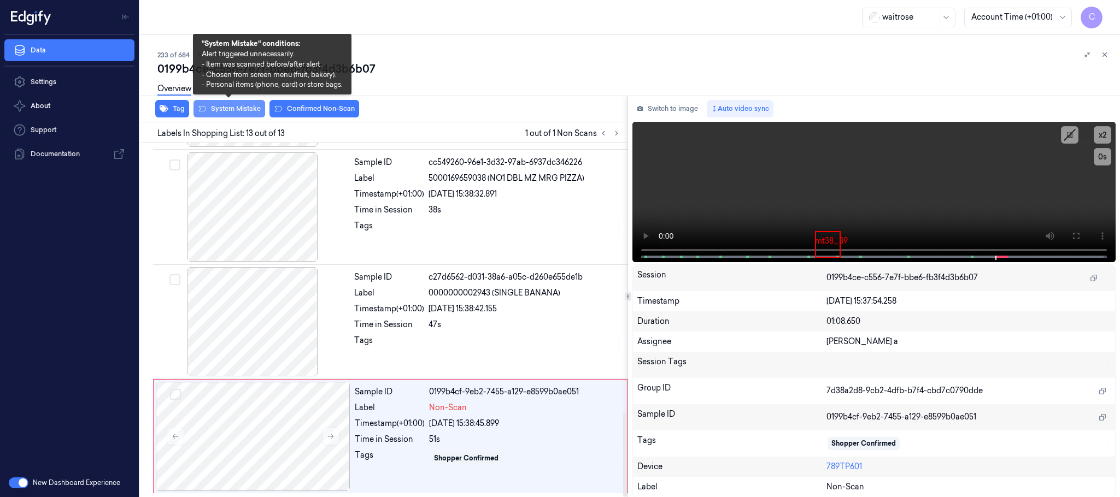
click at [223, 107] on button "System Mistake" at bounding box center [229, 108] width 72 height 17
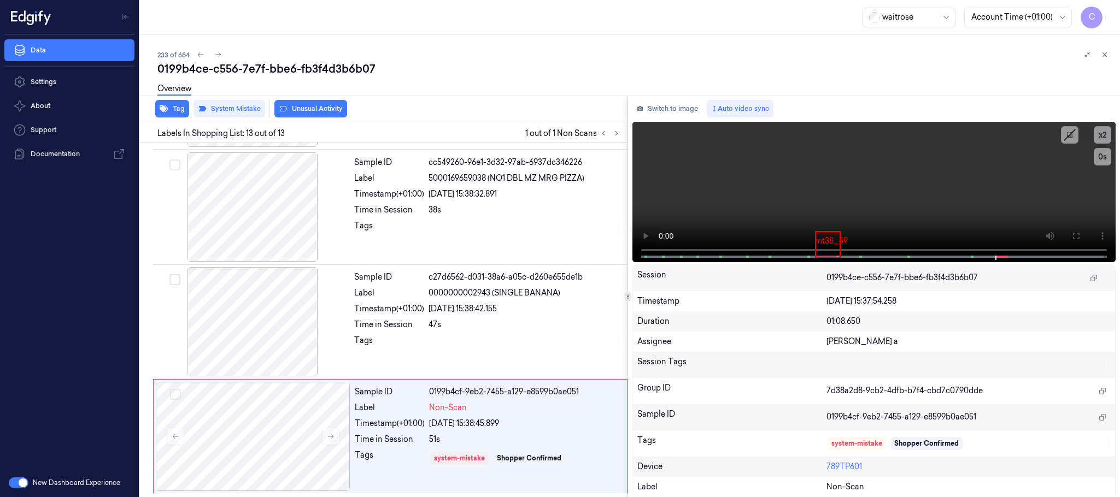
click at [305, 111] on button "Unusual Activity" at bounding box center [310, 108] width 73 height 17
click at [179, 108] on button "Tag" at bounding box center [172, 108] width 34 height 17
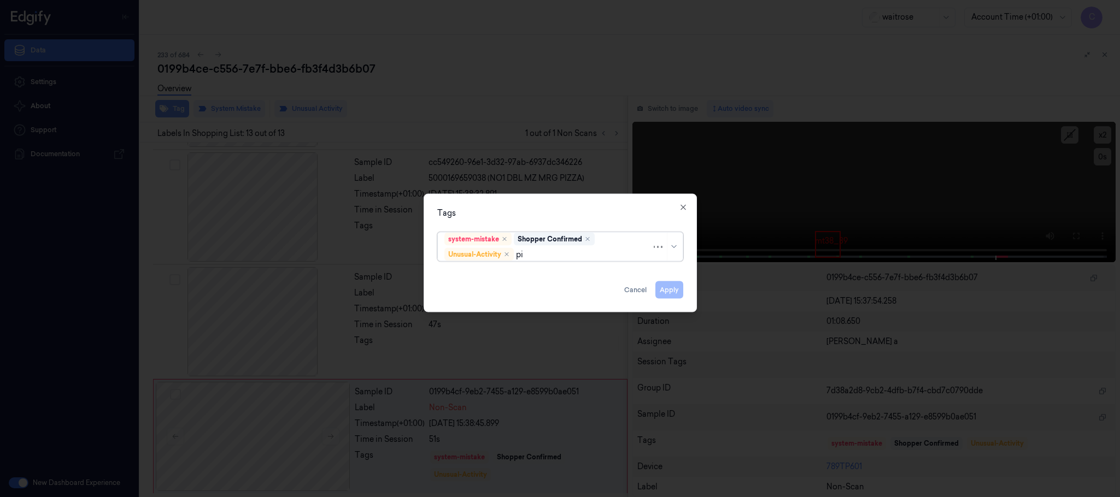
type input "pic"
click at [471, 275] on div "Picklist item alert" at bounding box center [475, 276] width 63 height 11
click at [546, 218] on div "Tags" at bounding box center [560, 213] width 246 height 11
click at [666, 291] on button "Apply" at bounding box center [669, 289] width 28 height 17
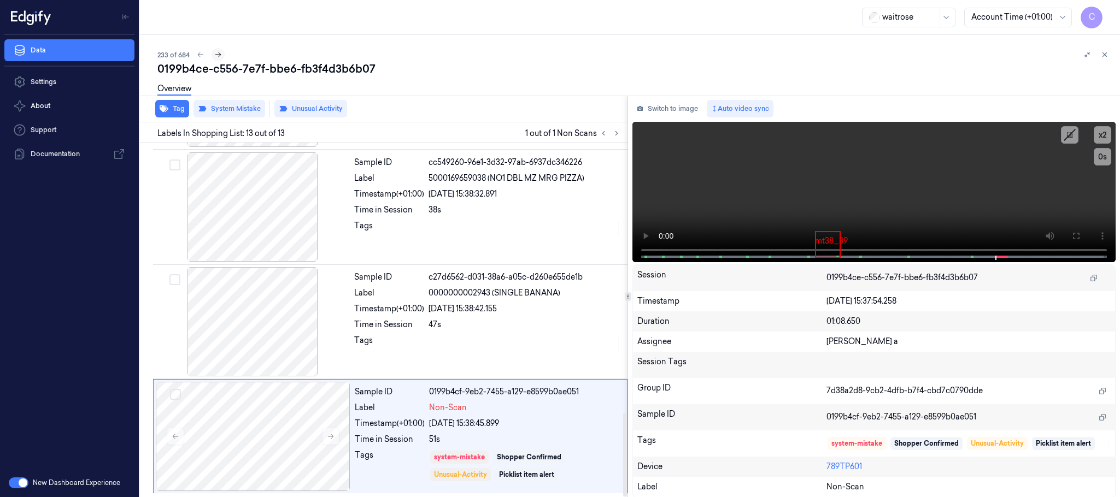
click at [215, 51] on icon at bounding box center [218, 55] width 8 height 8
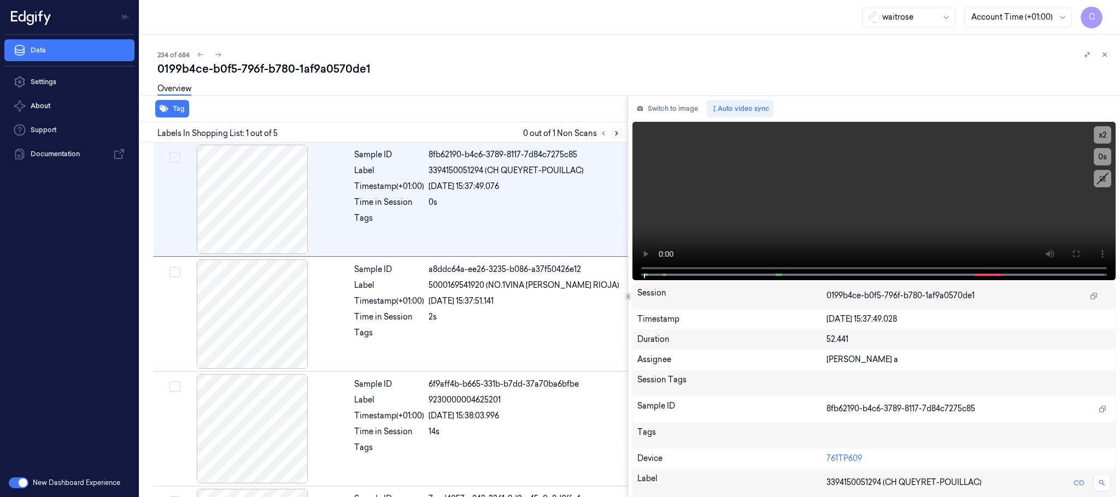
click at [616, 135] on icon at bounding box center [617, 134] width 8 height 8
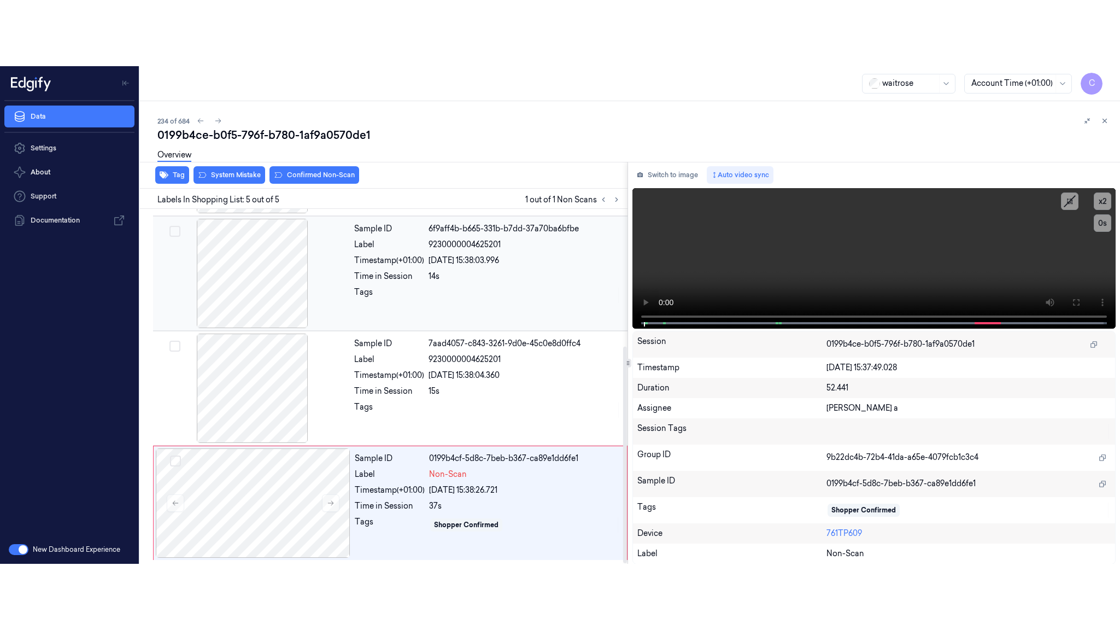
scroll to position [225, 0]
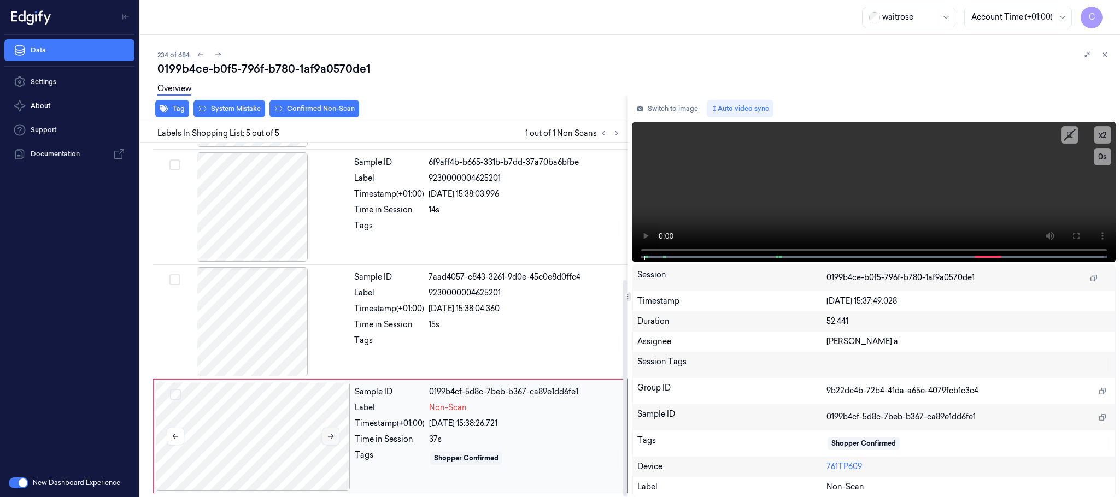
click at [331, 436] on icon at bounding box center [331, 436] width 6 height 5
click at [327, 438] on icon at bounding box center [331, 437] width 8 height 8
click at [266, 316] on div at bounding box center [252, 321] width 195 height 109
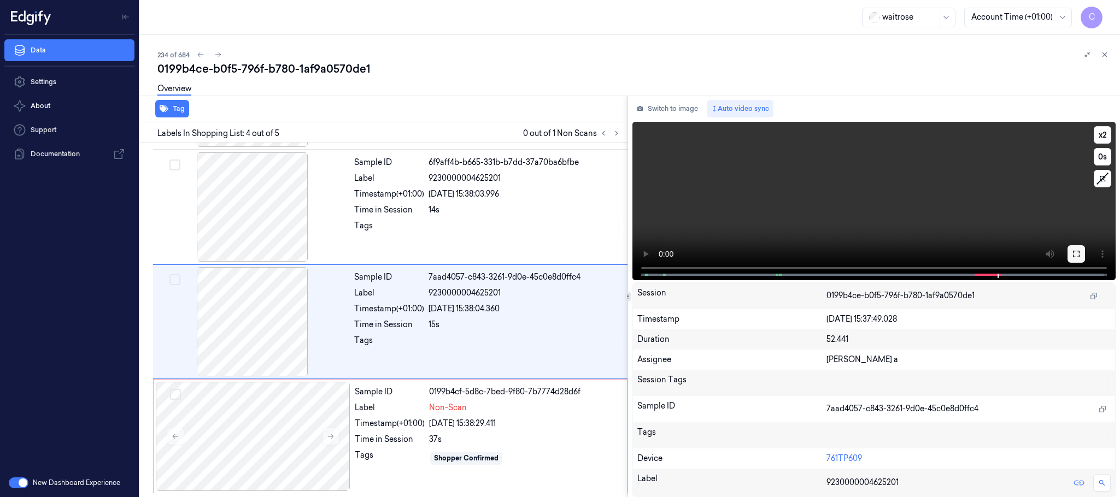
click at [1078, 251] on icon at bounding box center [1076, 254] width 9 height 9
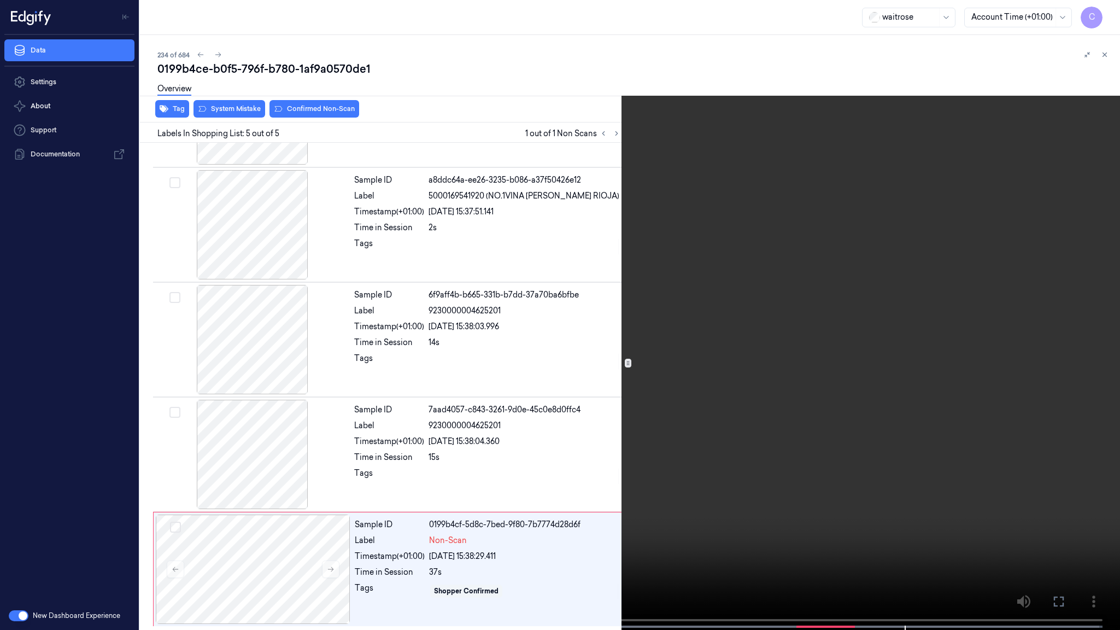
click at [506, 437] on video at bounding box center [560, 316] width 1120 height 632
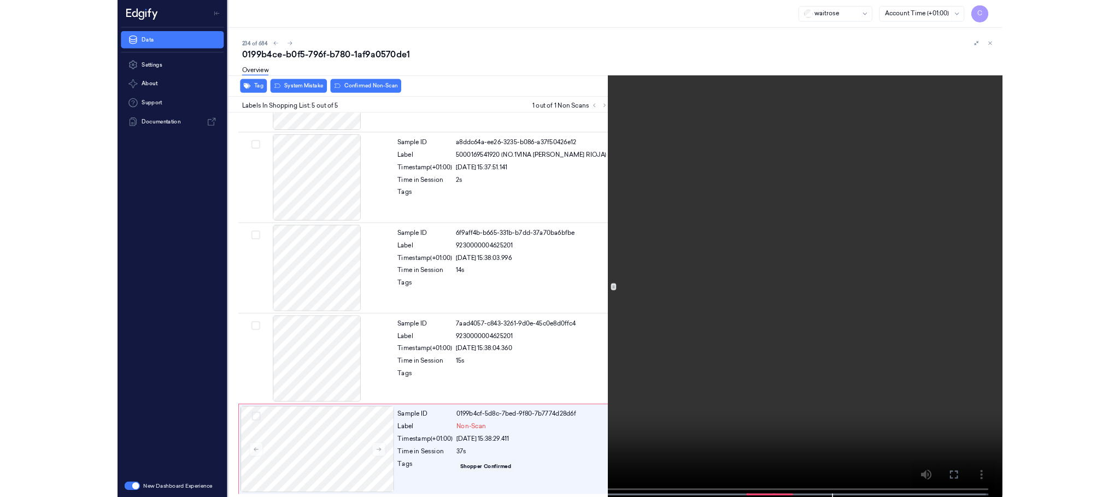
scroll to position [225, 0]
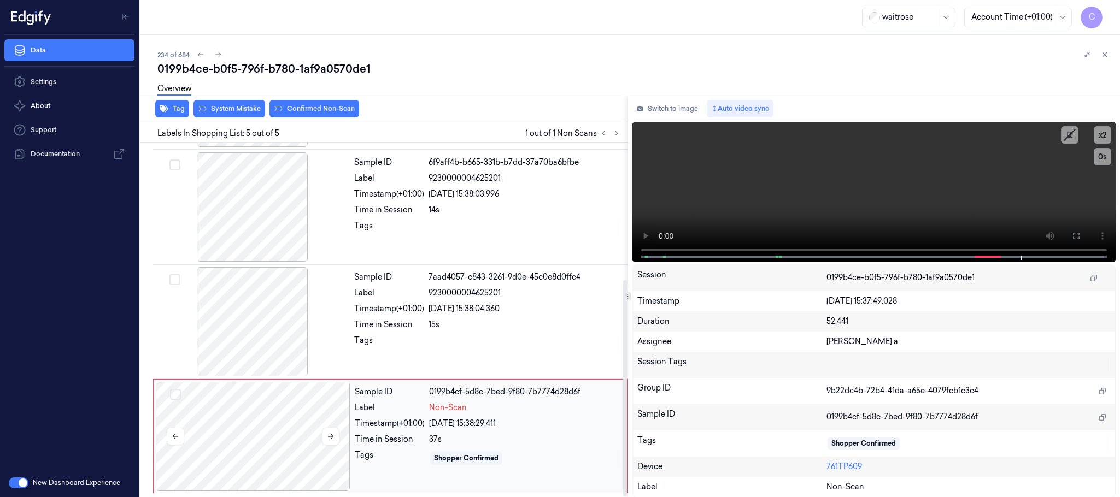
click at [328, 420] on div at bounding box center [253, 436] width 195 height 109
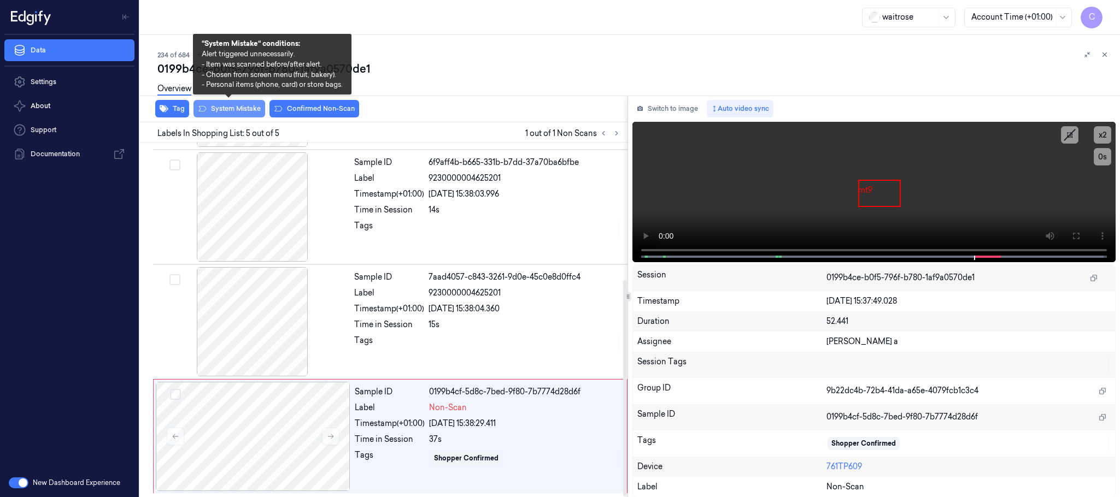
click at [233, 105] on button "System Mistake" at bounding box center [229, 108] width 72 height 17
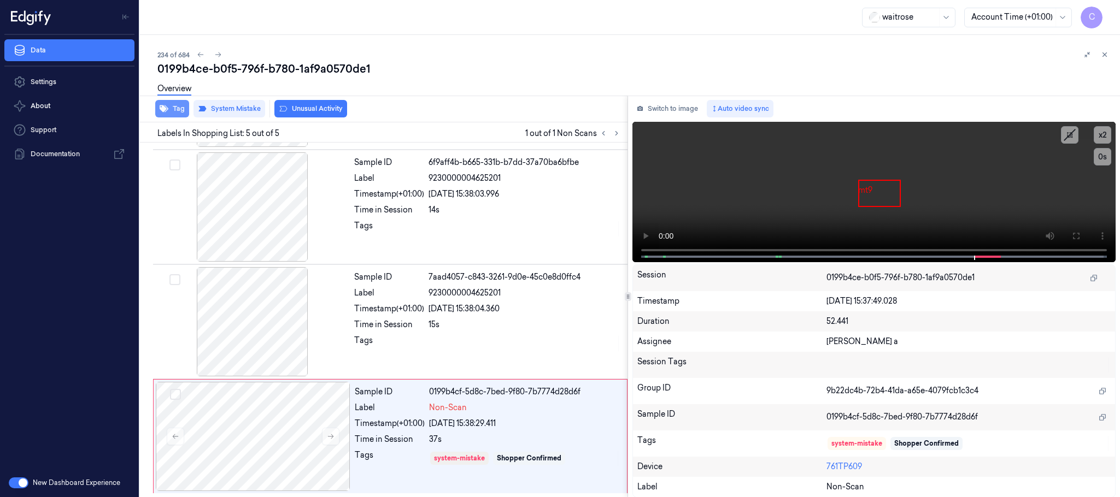
click at [171, 107] on button "Tag" at bounding box center [172, 108] width 34 height 17
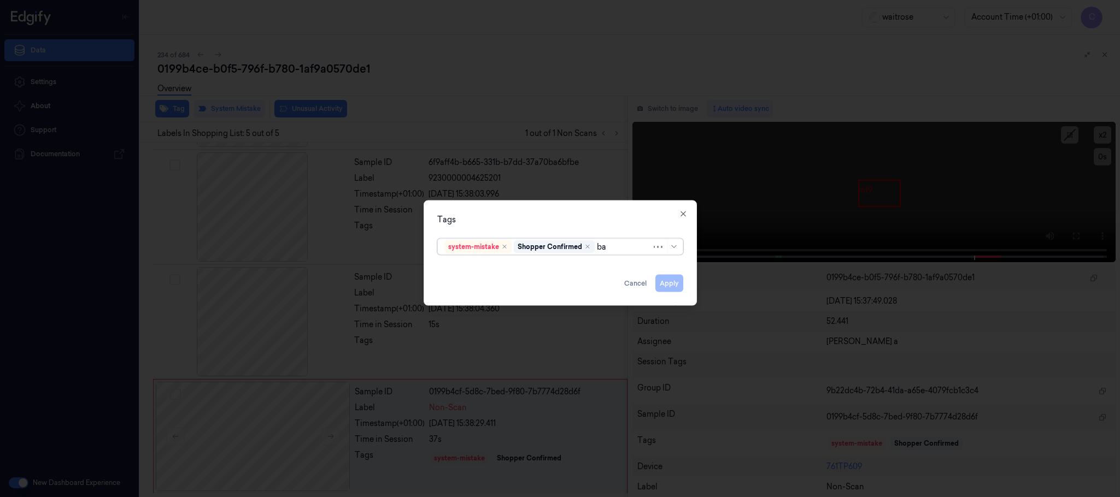
type input "bag"
click at [454, 271] on div "bags" at bounding box center [453, 268] width 18 height 11
click at [520, 210] on div "Tags system-mistake Shopper Confirmed bags Apply Cancel Close" at bounding box center [560, 253] width 273 height 105
click at [671, 281] on button "Apply" at bounding box center [669, 283] width 28 height 17
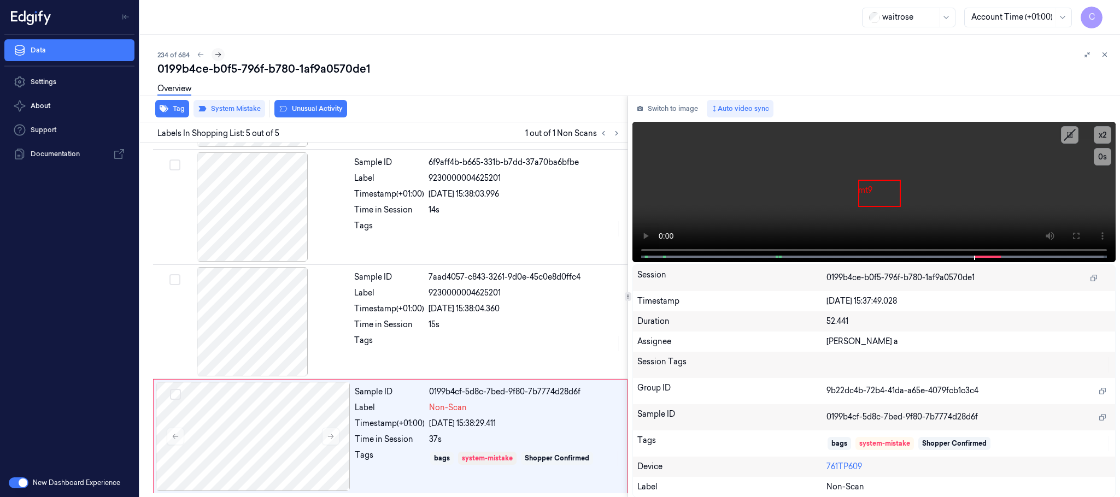
click at [218, 56] on icon at bounding box center [218, 55] width 8 height 8
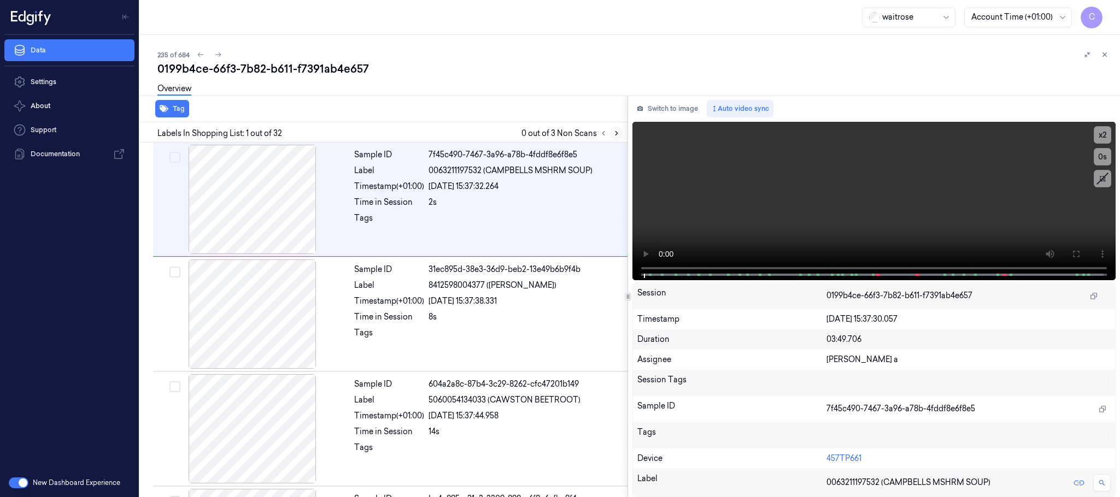
click at [615, 132] on icon at bounding box center [616, 134] width 2 height 4
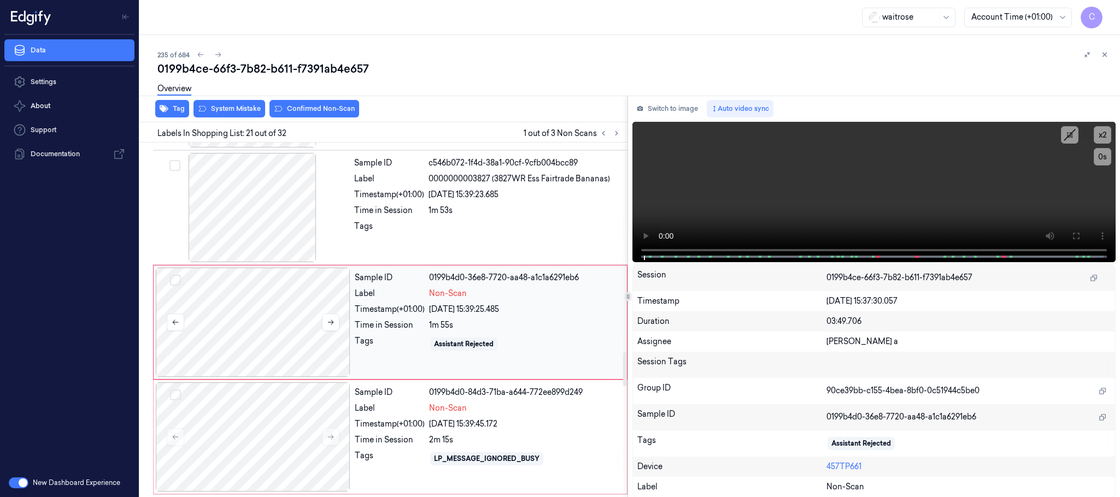
scroll to position [2185, 0]
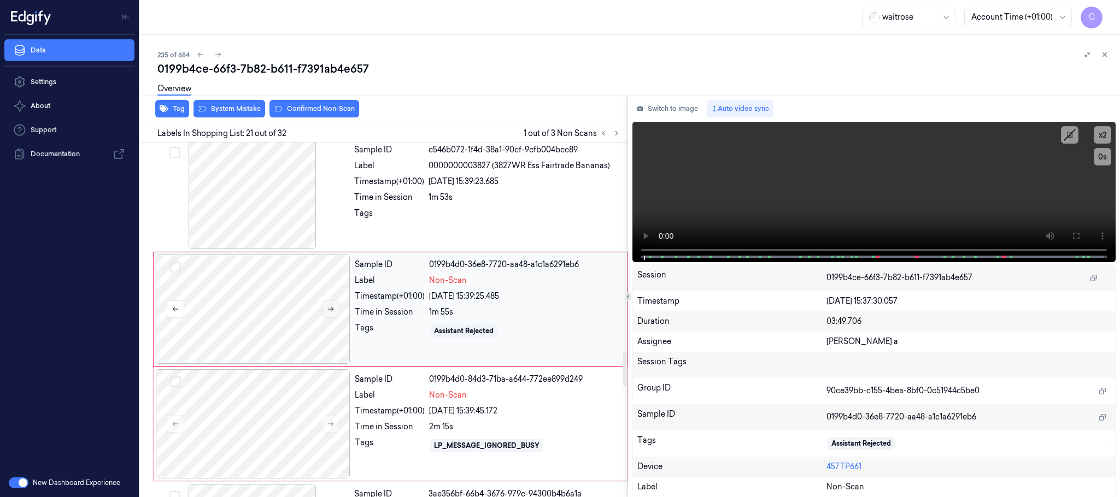
click at [334, 313] on icon at bounding box center [331, 309] width 8 height 8
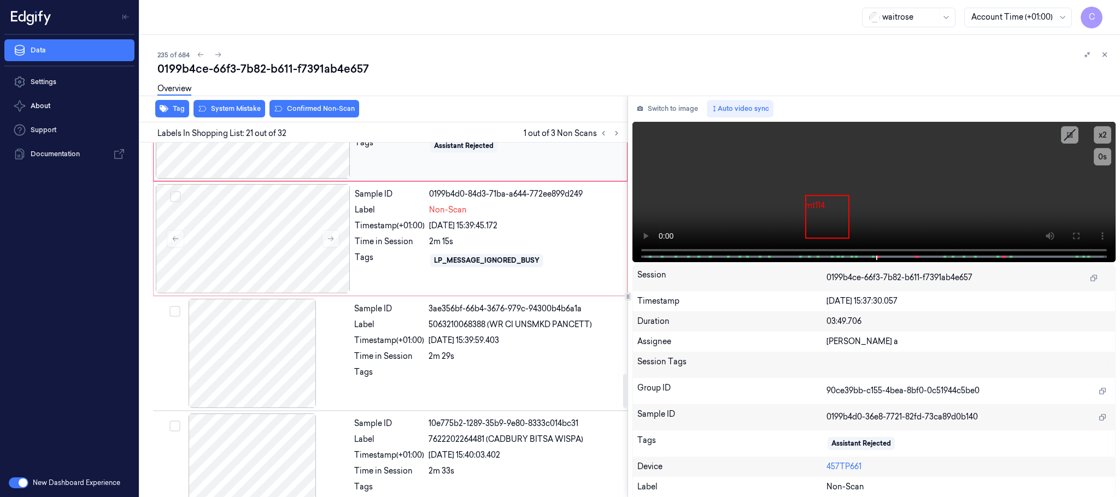
scroll to position [2431, 0]
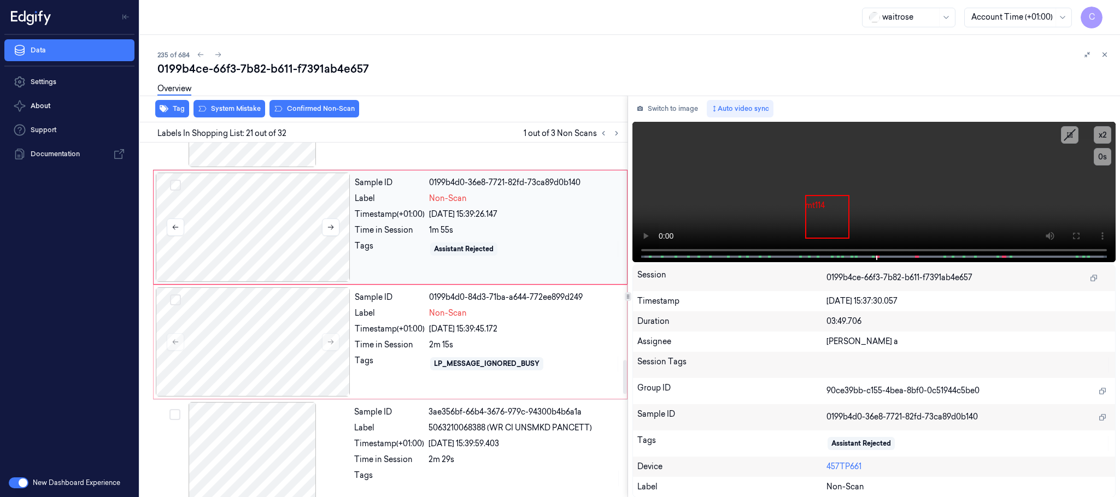
click at [280, 231] on div at bounding box center [253, 227] width 195 height 109
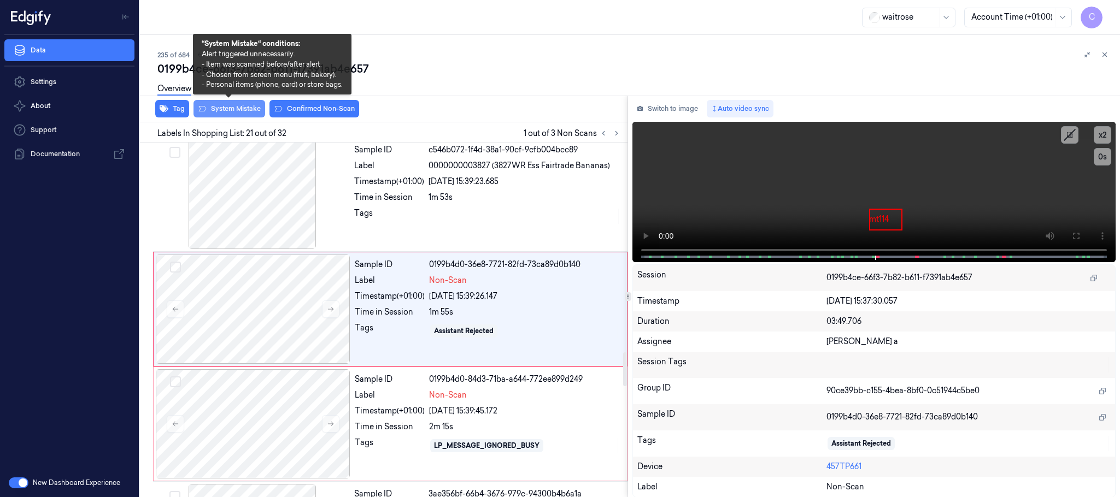
click at [227, 110] on button "System Mistake" at bounding box center [229, 108] width 72 height 17
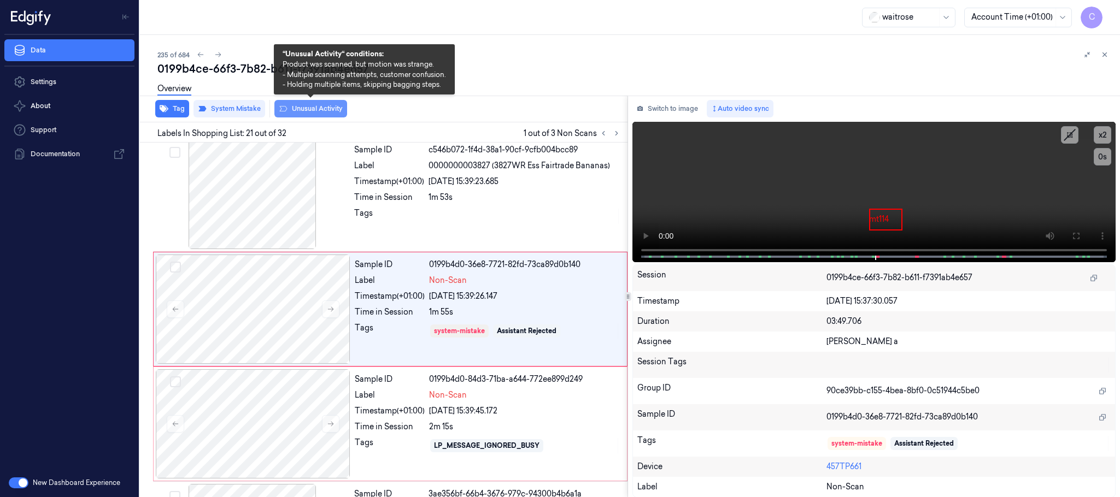
click at [307, 107] on button "Unusual Activity" at bounding box center [310, 108] width 73 height 17
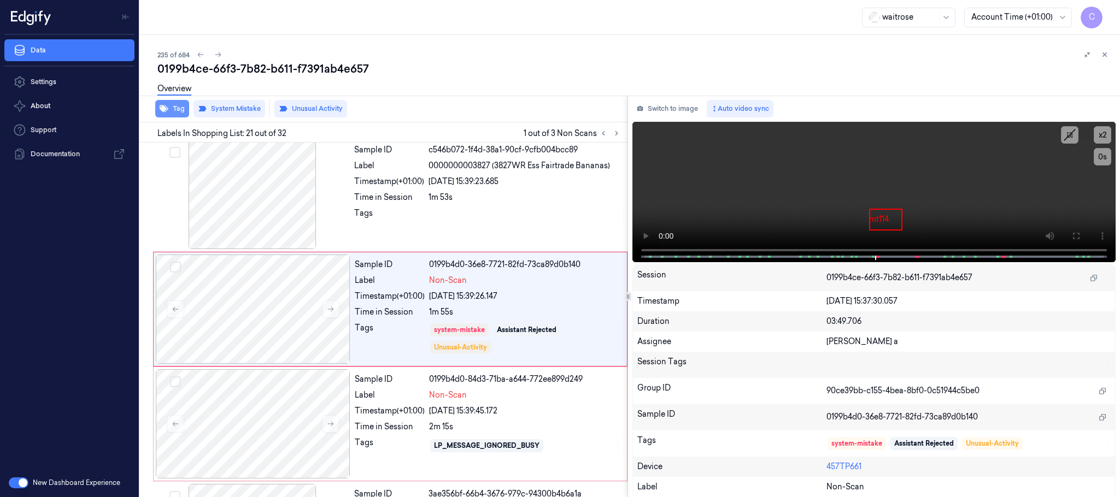
click at [179, 110] on button "Tag" at bounding box center [172, 108] width 34 height 17
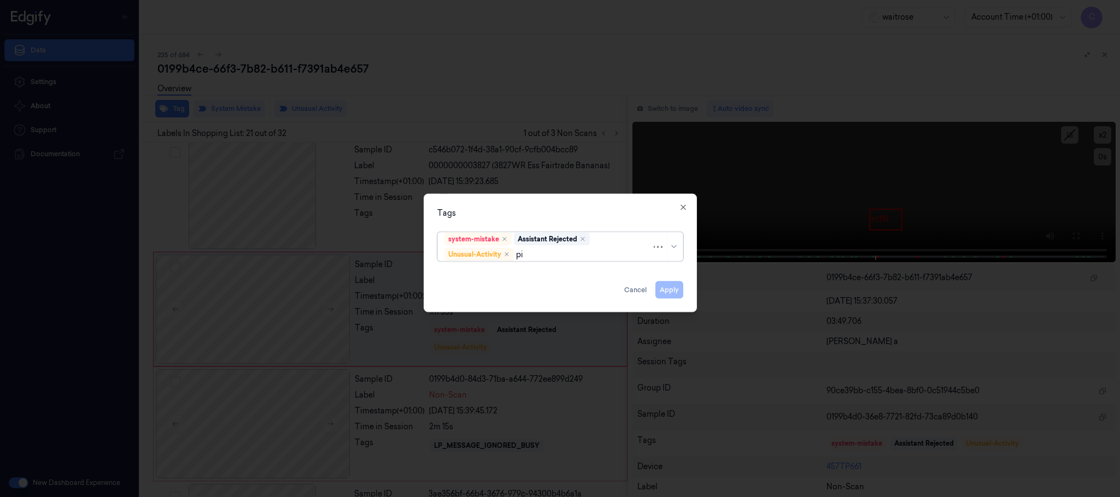
type input "pic"
click at [472, 274] on div "Picklist item alert" at bounding box center [475, 276] width 63 height 11
click at [541, 228] on div "option Picklist item alert, selected. 0 results available. Use Up and Down to c…" at bounding box center [560, 245] width 246 height 34
click at [668, 289] on button "Apply" at bounding box center [669, 289] width 28 height 17
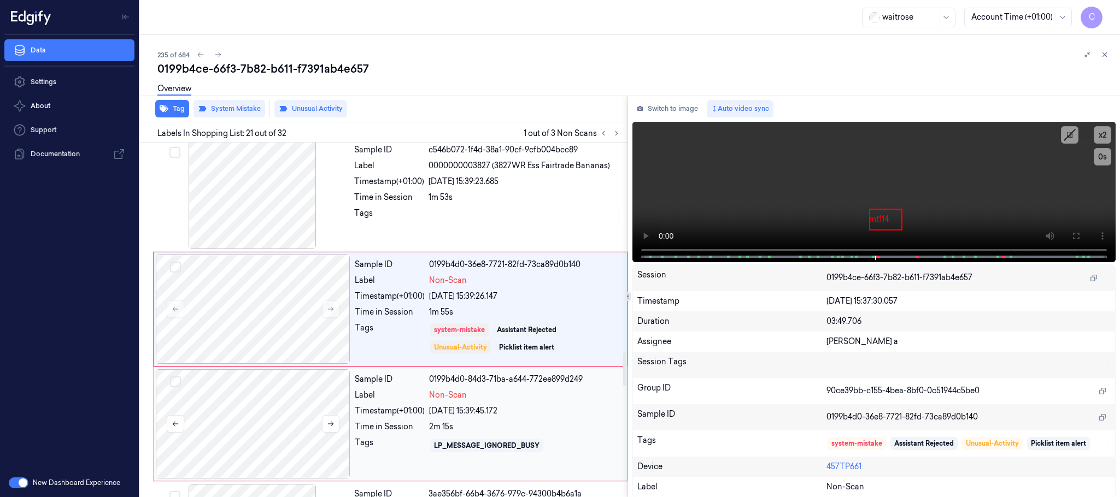
click at [242, 446] on div at bounding box center [253, 423] width 195 height 109
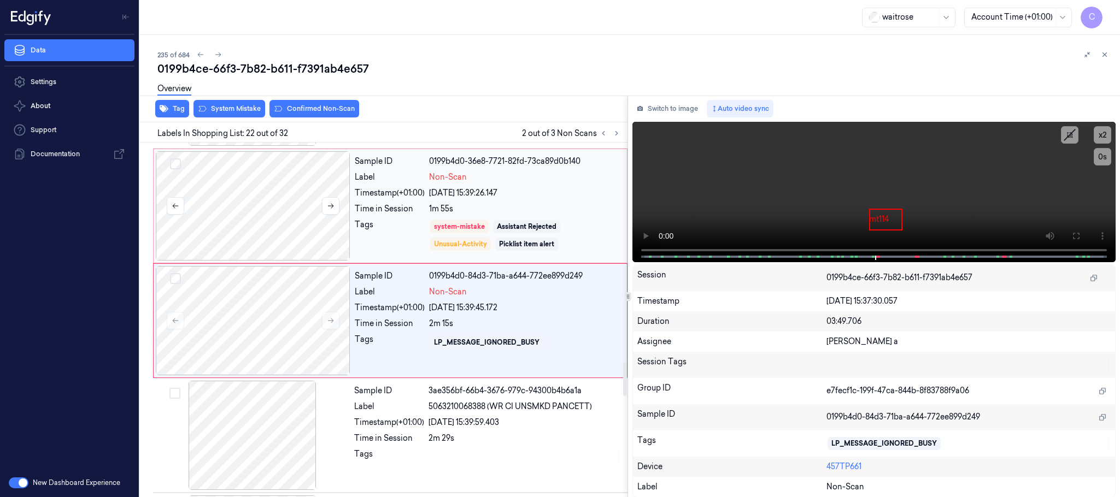
scroll to position [2300, 0]
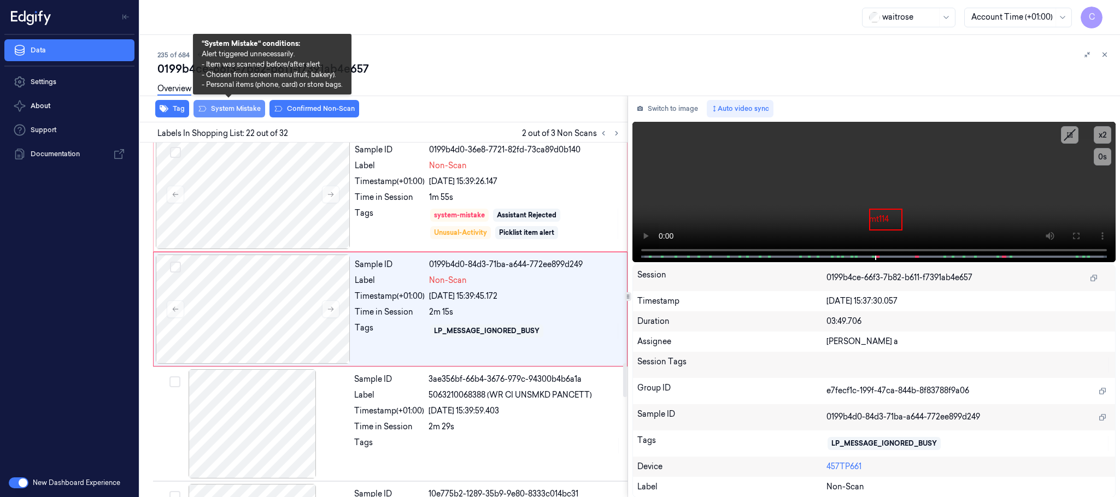
click at [236, 105] on button "System Mistake" at bounding box center [229, 108] width 72 height 17
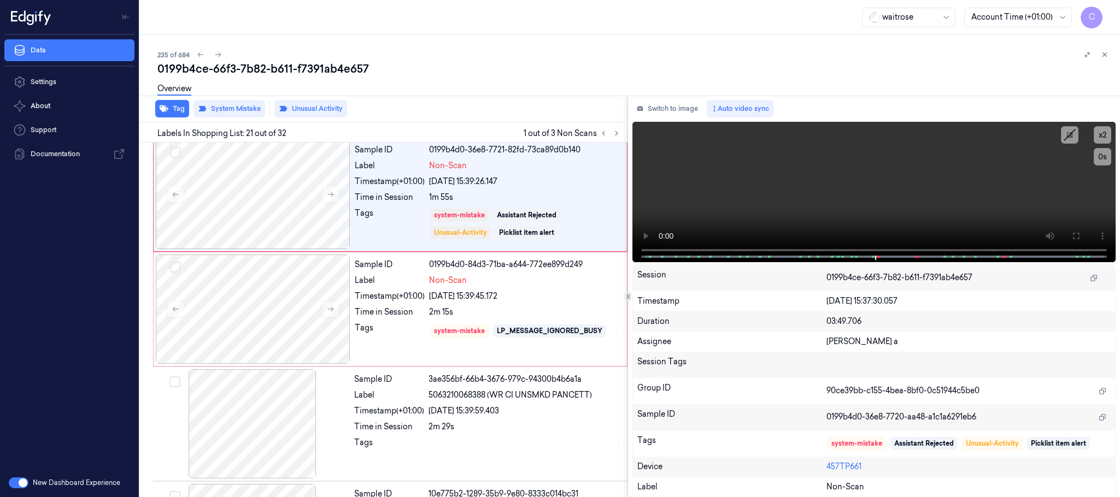
scroll to position [2213, 0]
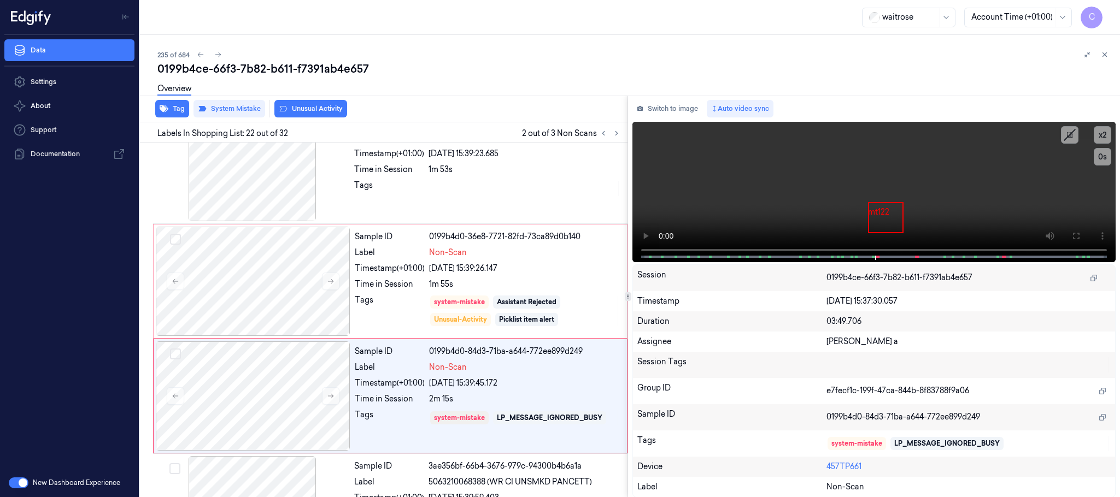
click at [305, 105] on button "Unusual Activity" at bounding box center [310, 108] width 73 height 17
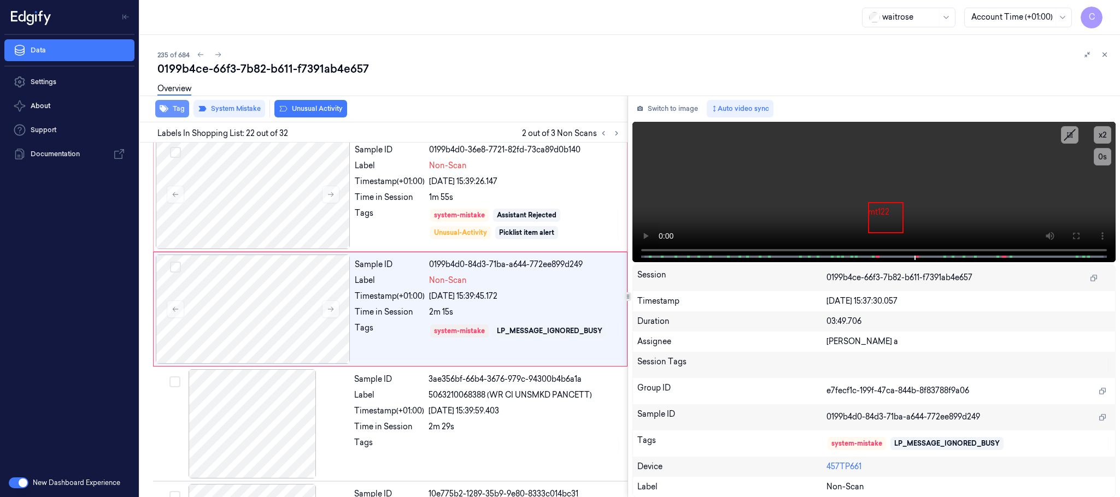
click at [175, 107] on button "Tag" at bounding box center [172, 108] width 34 height 17
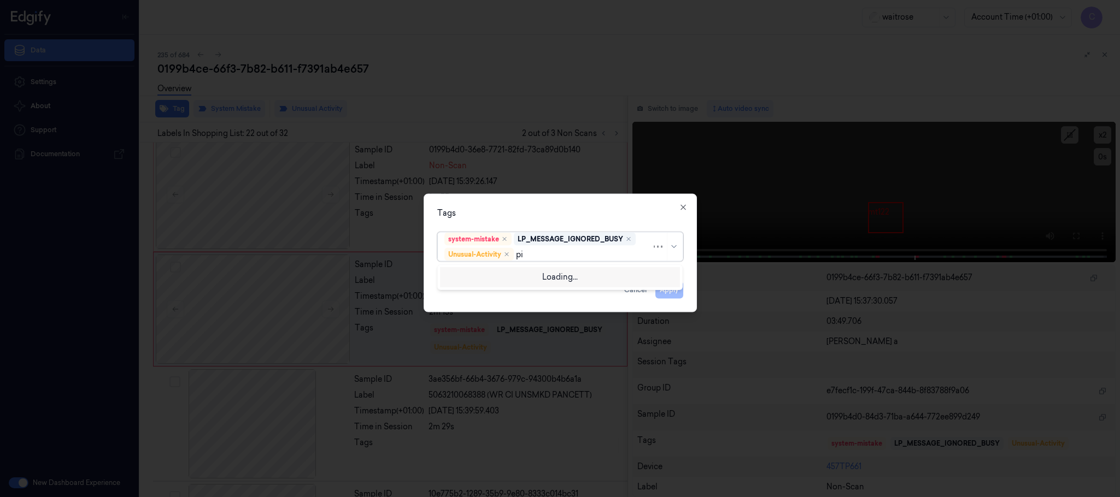
type input "pic"
click at [476, 274] on div "Picklist item alert" at bounding box center [475, 276] width 63 height 11
click at [553, 201] on div "Tags system-mistake LP_MESSAGE_IGNORED_BUSY Unusual-Activity Picklist item aler…" at bounding box center [560, 253] width 273 height 119
click at [666, 289] on button "Apply" at bounding box center [669, 289] width 28 height 17
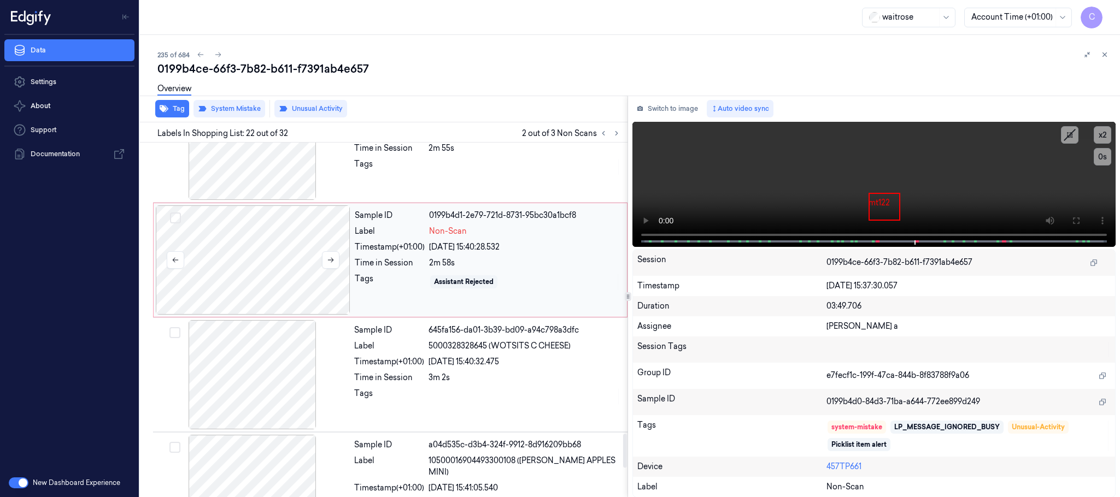
click at [271, 275] on div at bounding box center [253, 259] width 195 height 109
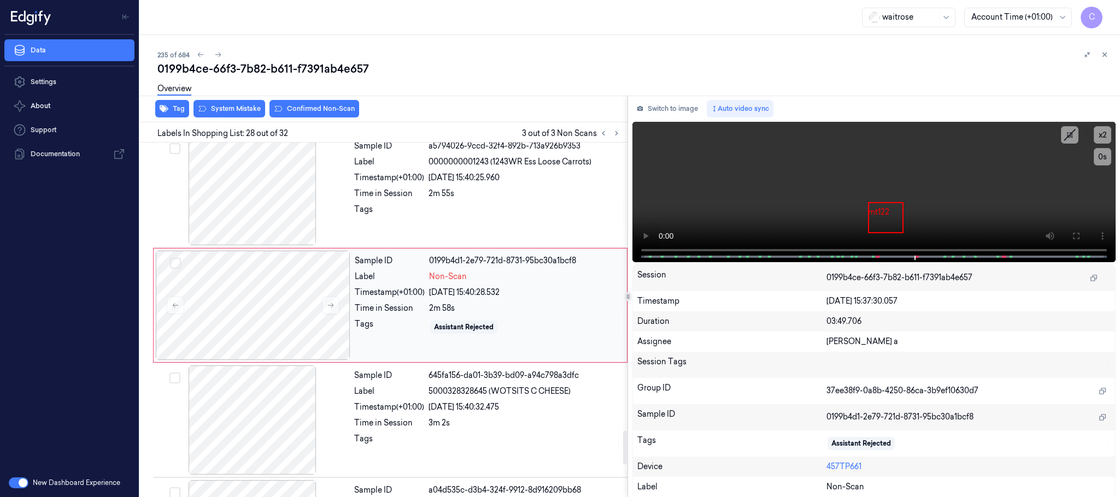
scroll to position [2992, 0]
click at [266, 226] on div at bounding box center [252, 191] width 195 height 109
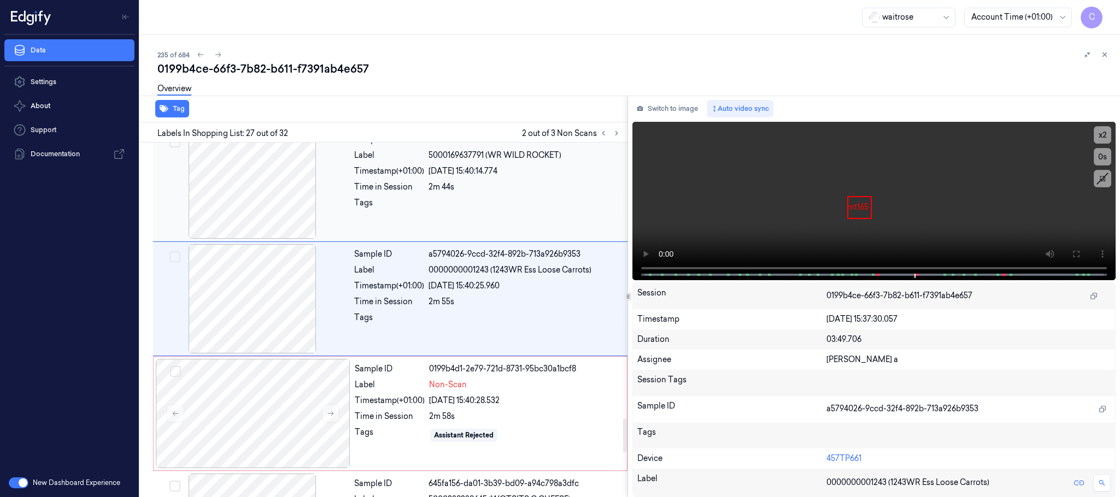
scroll to position [2877, 0]
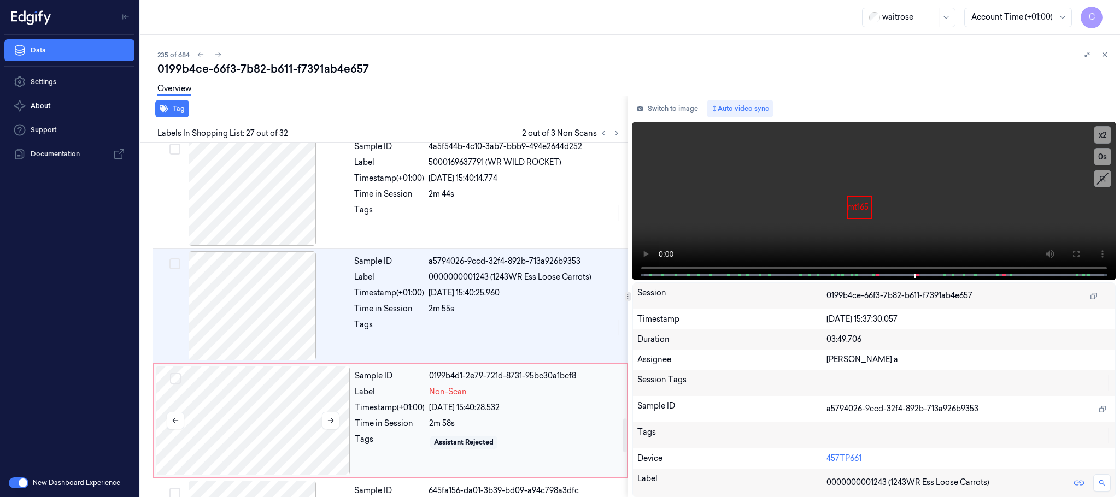
click at [285, 424] on div at bounding box center [253, 420] width 195 height 109
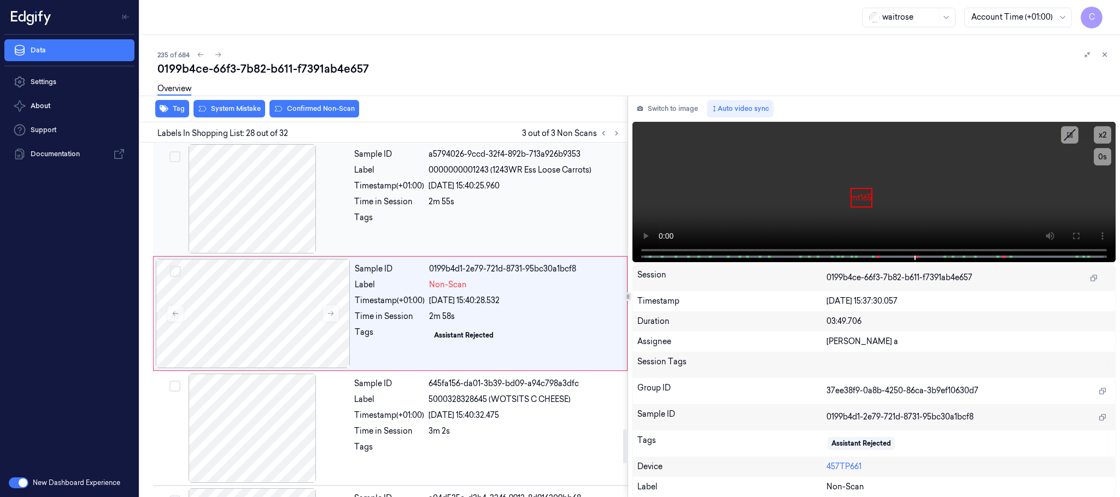
scroll to position [2992, 0]
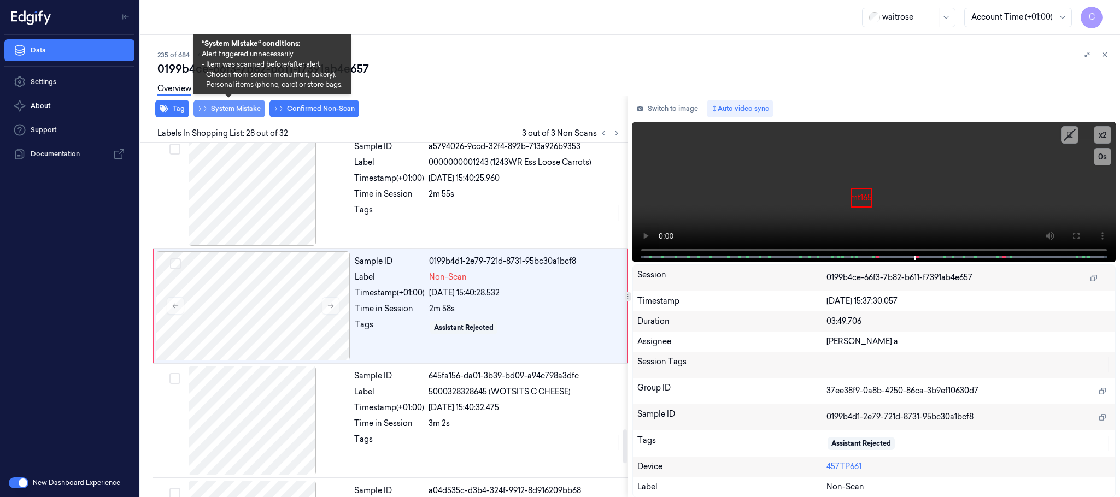
click at [238, 113] on button "System Mistake" at bounding box center [229, 108] width 72 height 17
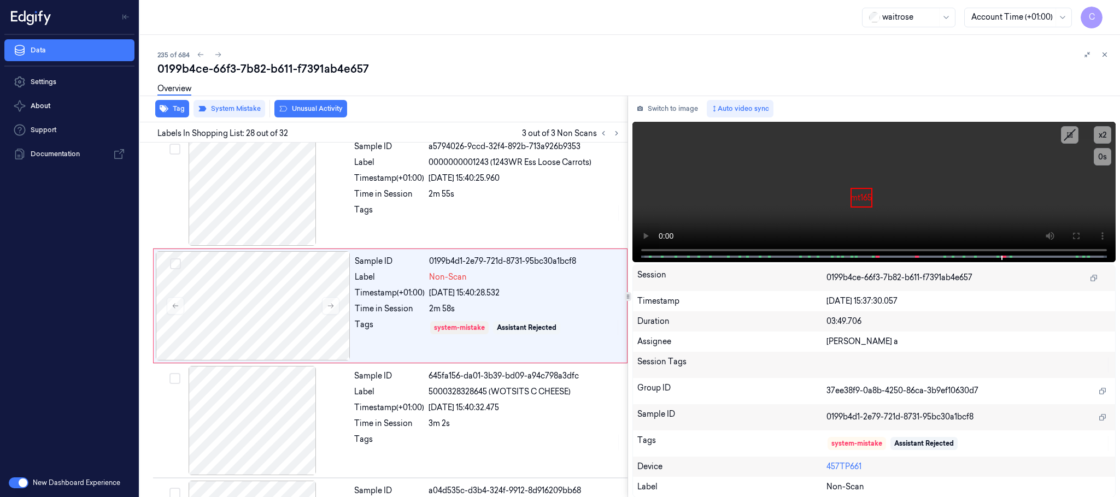
click at [310, 111] on button "Unusual Activity" at bounding box center [310, 108] width 73 height 17
click at [171, 107] on button "Tag" at bounding box center [172, 108] width 34 height 17
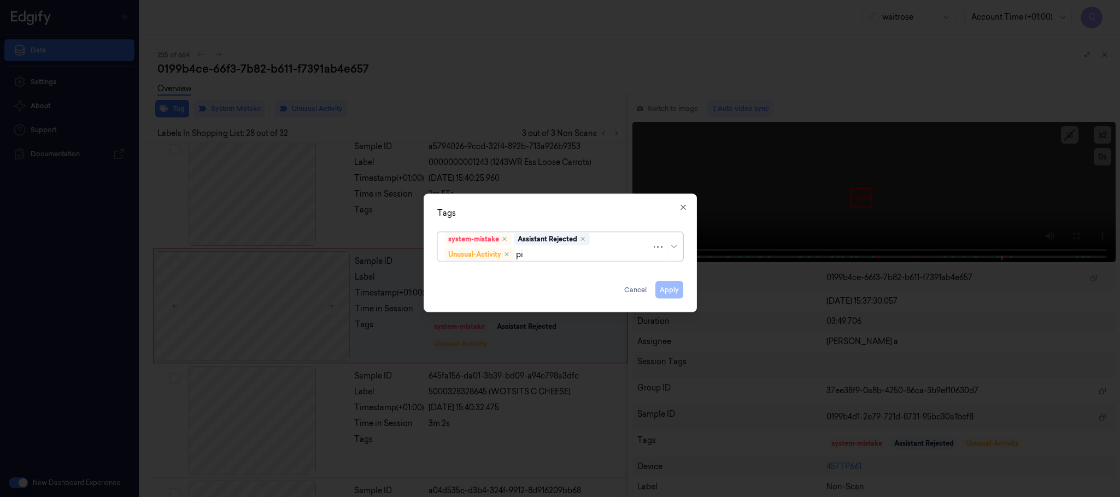
type input "pic"
click at [471, 273] on div "Picklist item alert" at bounding box center [475, 276] width 63 height 11
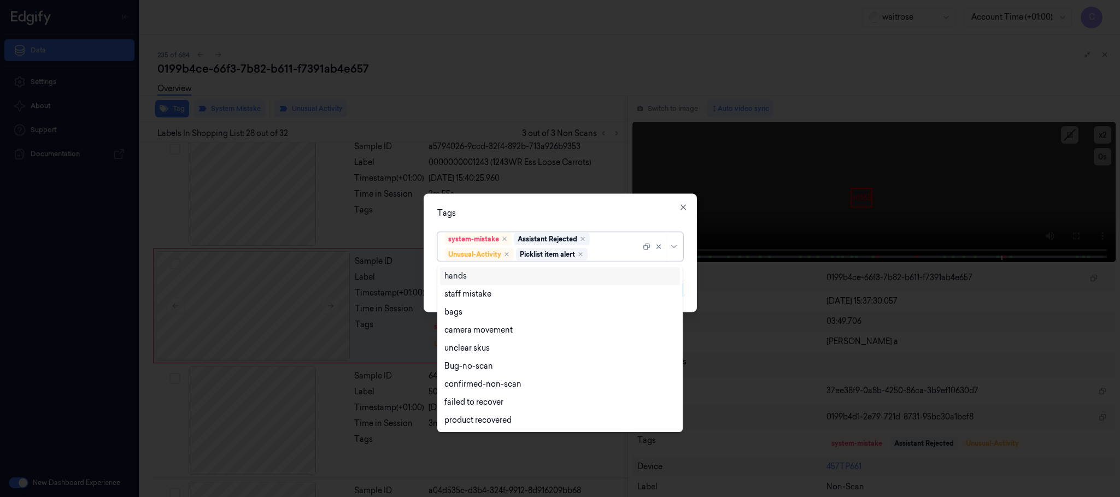
click at [522, 215] on div "Tags" at bounding box center [560, 213] width 246 height 11
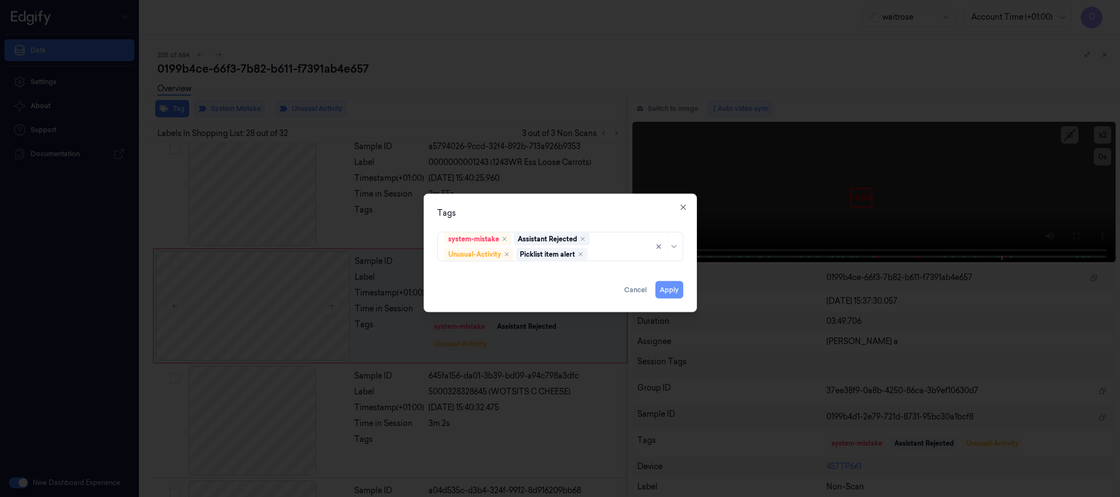
click at [677, 294] on button "Apply" at bounding box center [669, 289] width 28 height 17
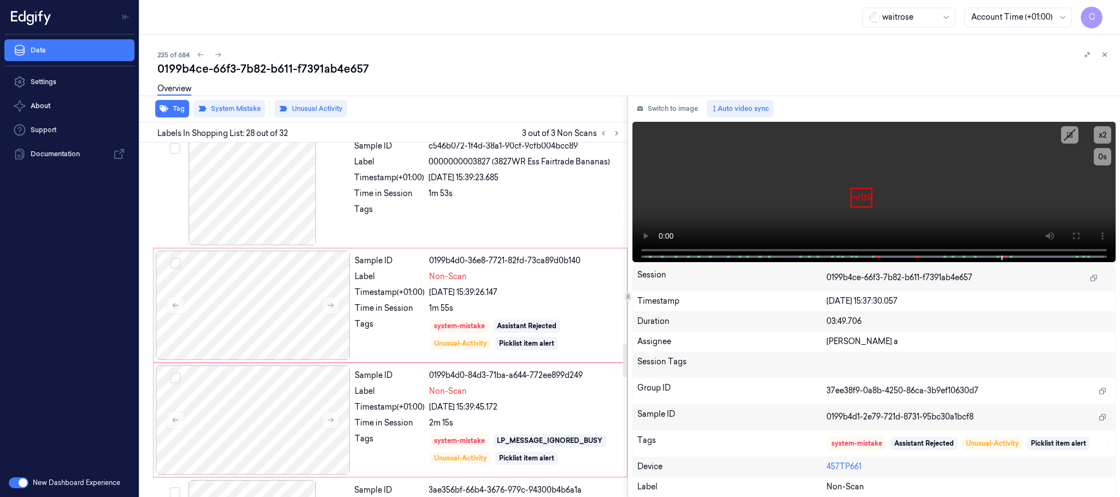
scroll to position [2090, 0]
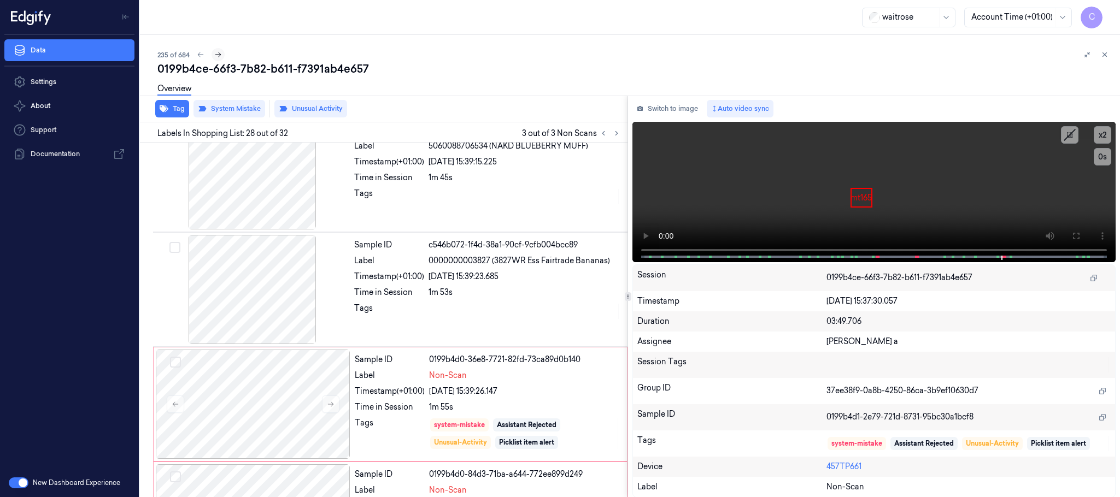
click at [218, 56] on icon at bounding box center [218, 55] width 8 height 8
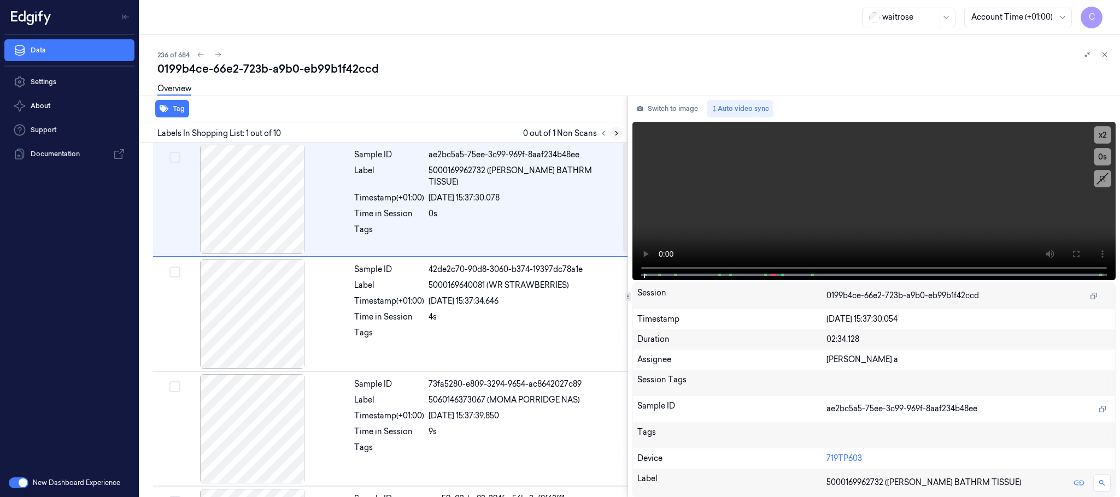
click at [615, 130] on icon at bounding box center [617, 134] width 8 height 8
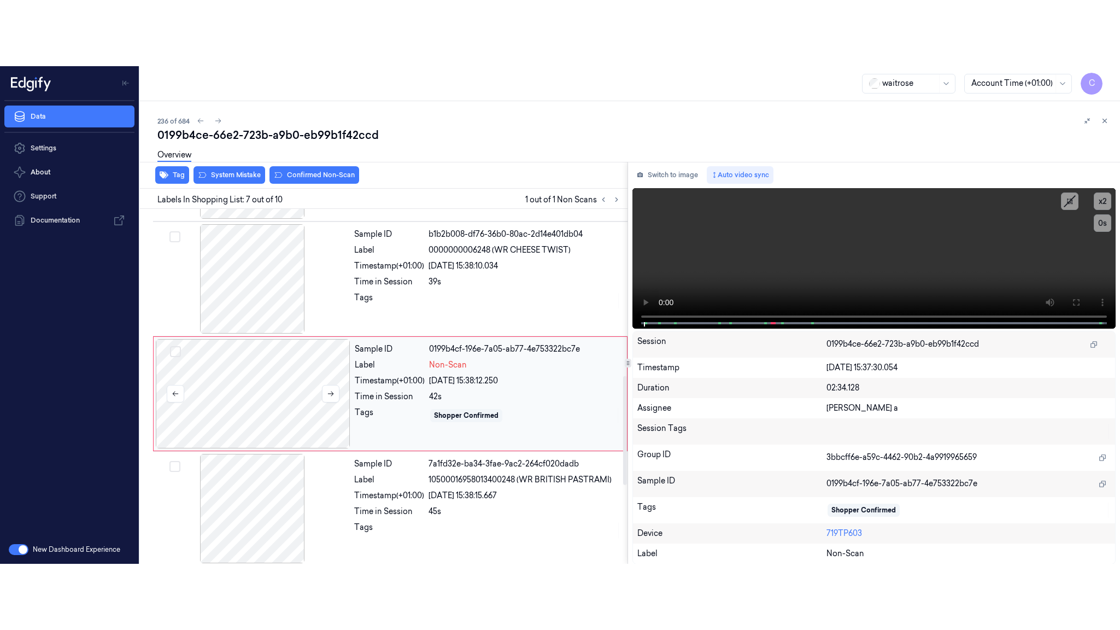
scroll to position [571, 0]
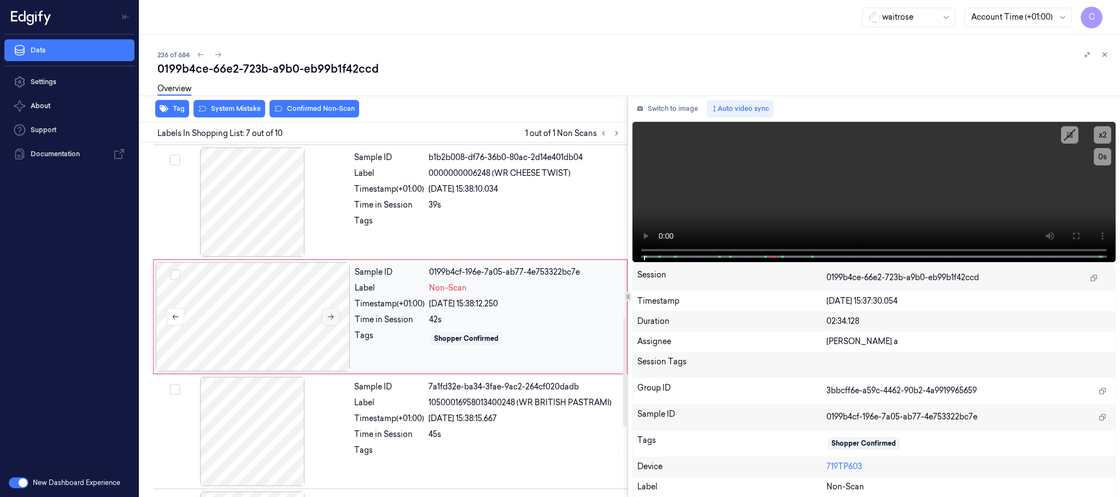
click at [336, 318] on button at bounding box center [330, 316] width 17 height 17
click at [330, 320] on icon at bounding box center [331, 317] width 8 height 8
click at [1073, 240] on button at bounding box center [1075, 235] width 17 height 17
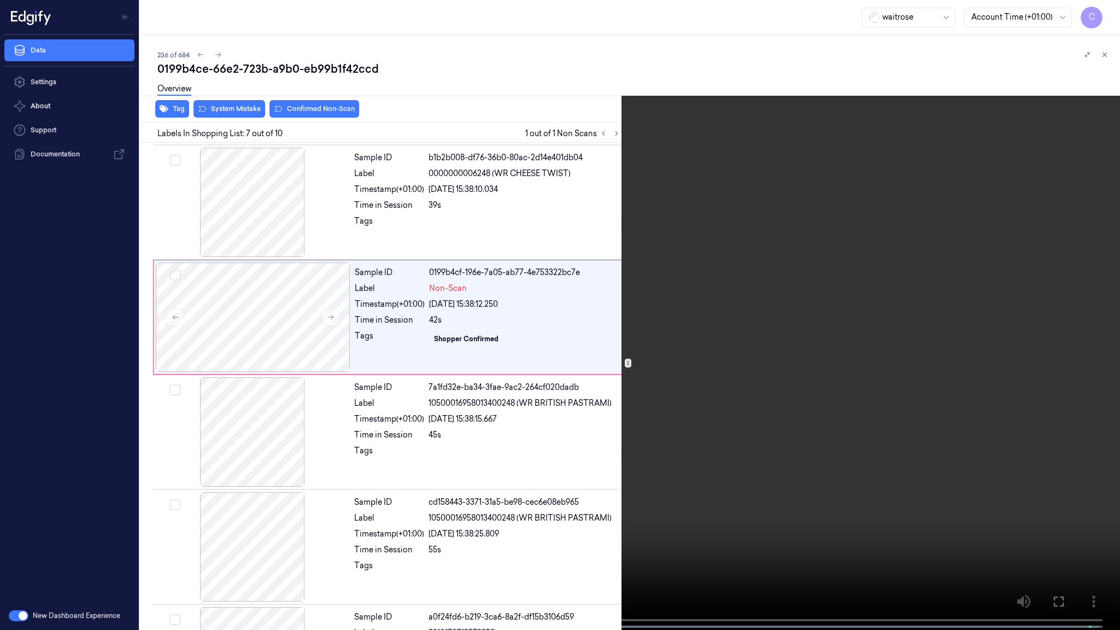
click at [907, 314] on video at bounding box center [560, 316] width 1120 height 632
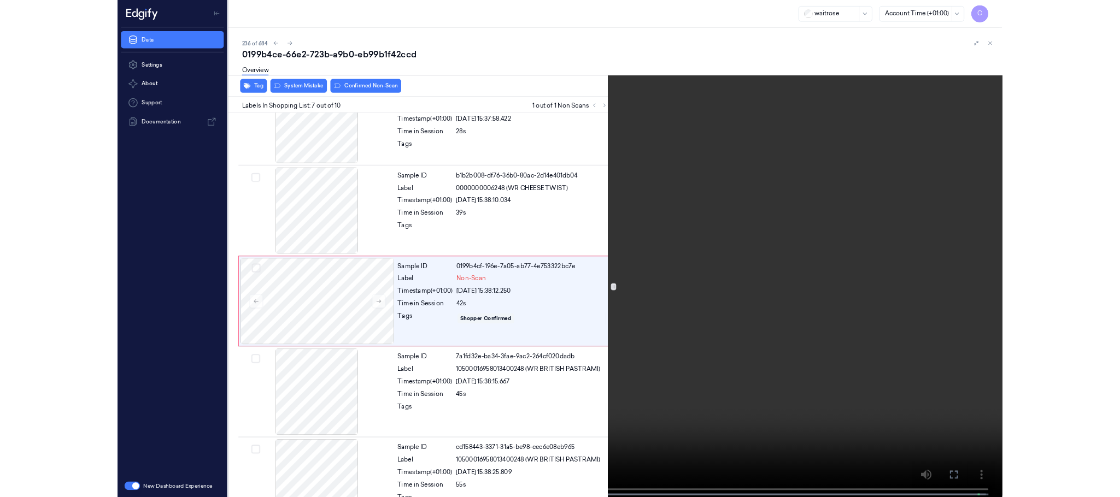
scroll to position [505, 0]
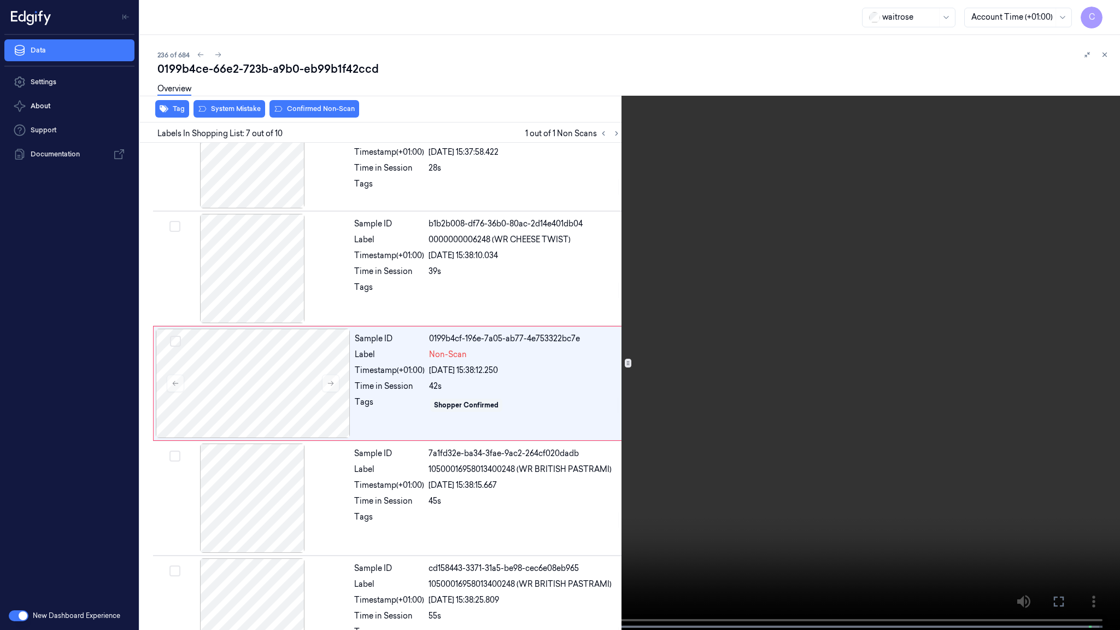
click at [528, 230] on video at bounding box center [560, 316] width 1120 height 632
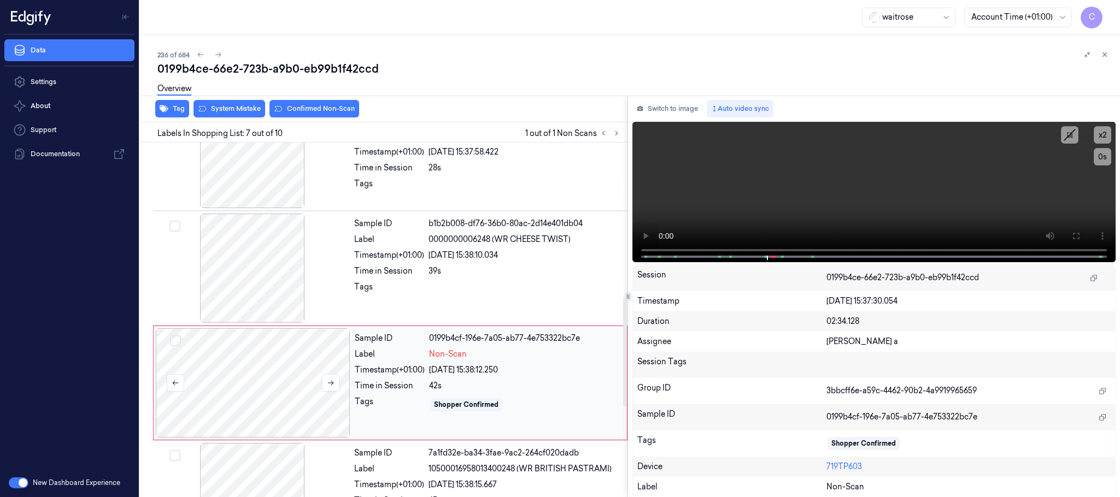
click at [286, 366] on div at bounding box center [253, 382] width 195 height 109
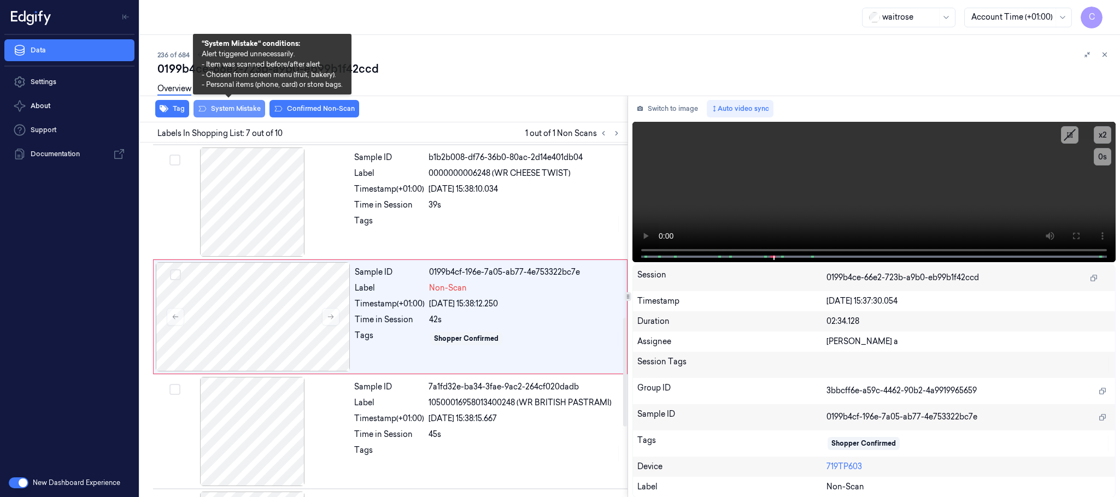
click at [242, 110] on button "System Mistake" at bounding box center [229, 108] width 72 height 17
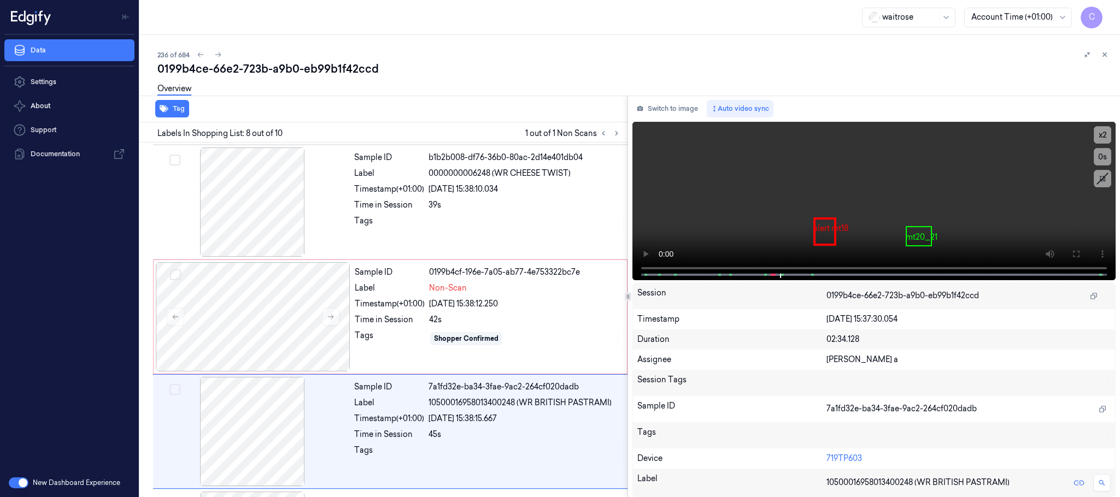
scroll to position [686, 0]
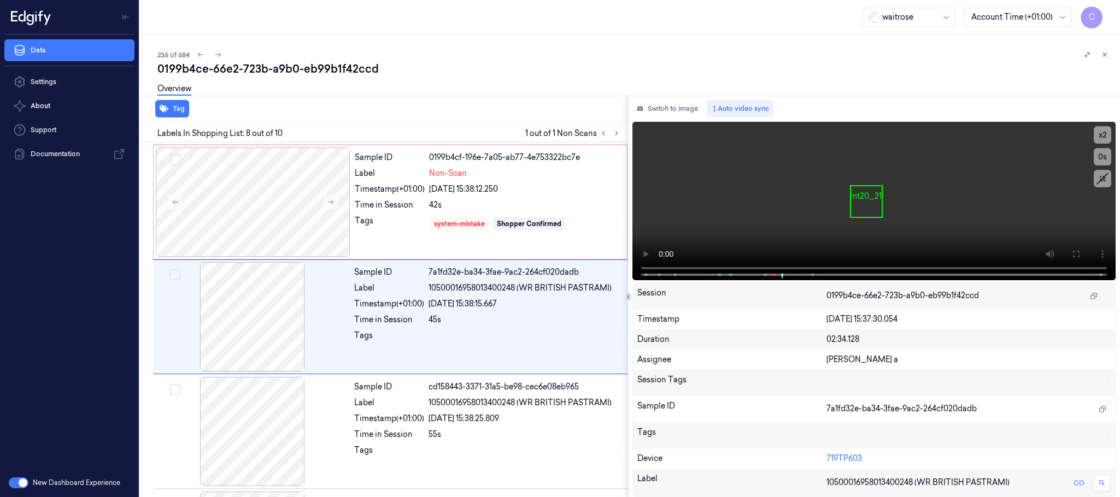
click at [339, 109] on div "Tag" at bounding box center [382, 109] width 492 height 27
click at [279, 225] on div at bounding box center [253, 202] width 195 height 109
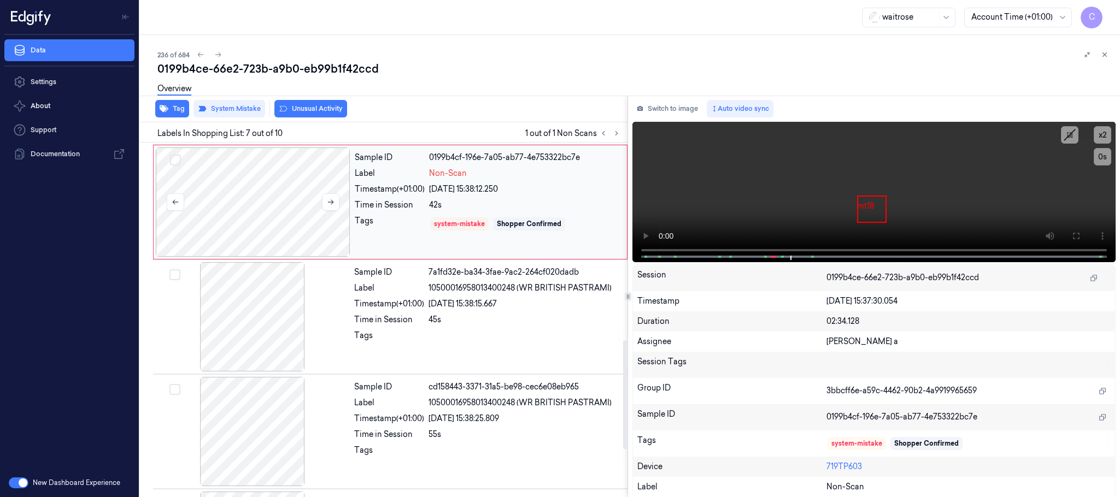
scroll to position [571, 0]
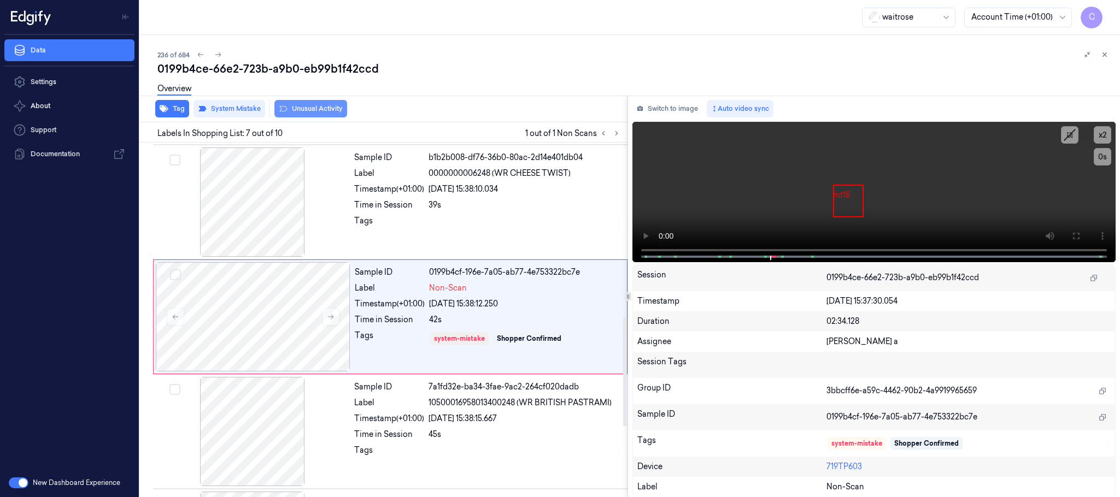
click at [294, 105] on button "Unusual Activity" at bounding box center [310, 108] width 73 height 17
click at [768, 202] on video at bounding box center [873, 192] width 483 height 140
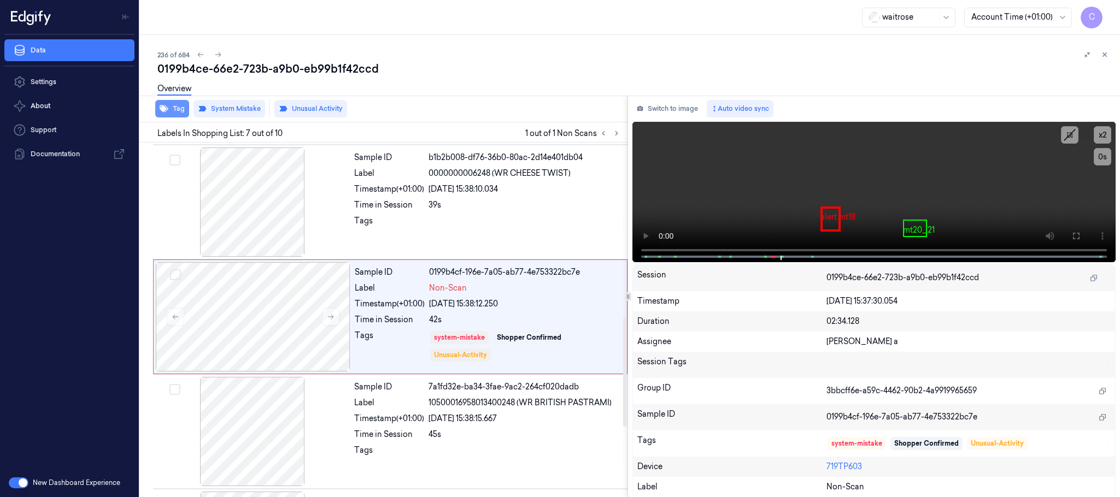
click at [174, 111] on button "Tag" at bounding box center [172, 108] width 34 height 17
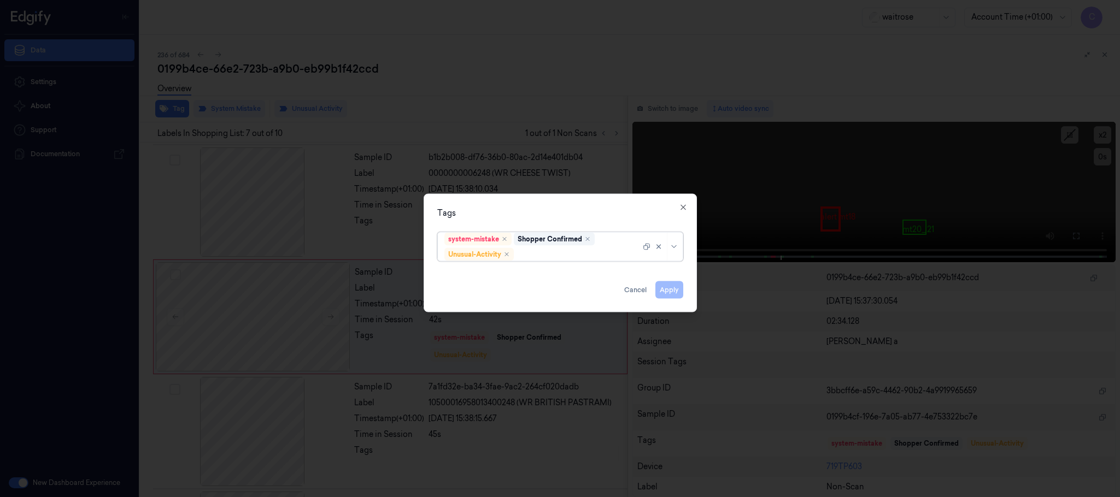
click at [566, 258] on div at bounding box center [578, 254] width 125 height 11
type input "pic"
click at [537, 272] on div "Picklist item alert" at bounding box center [559, 276] width 231 height 11
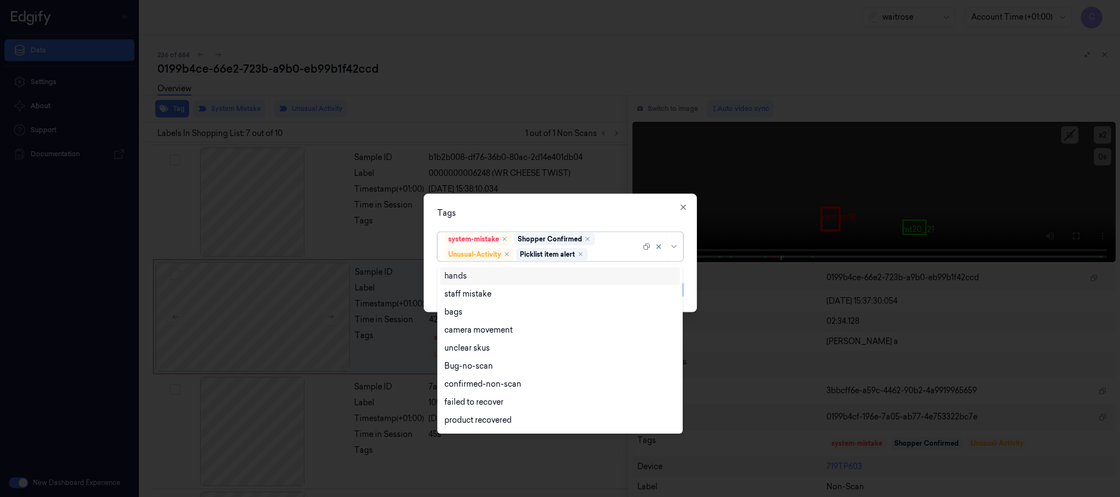
click at [583, 202] on div "Tags option Picklist item alert, selected. 16 results available. Use Up and Dow…" at bounding box center [560, 253] width 273 height 119
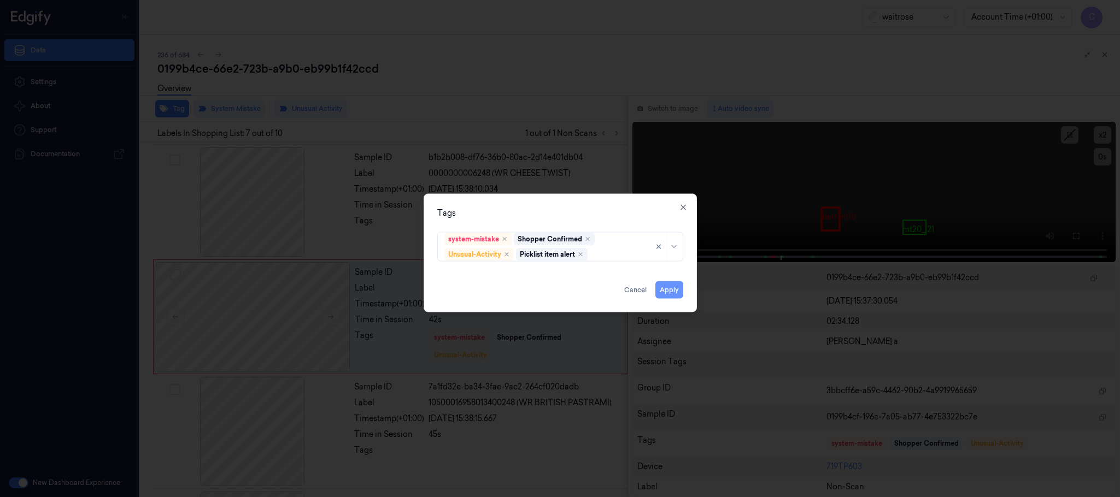
click at [666, 293] on button "Apply" at bounding box center [669, 289] width 28 height 17
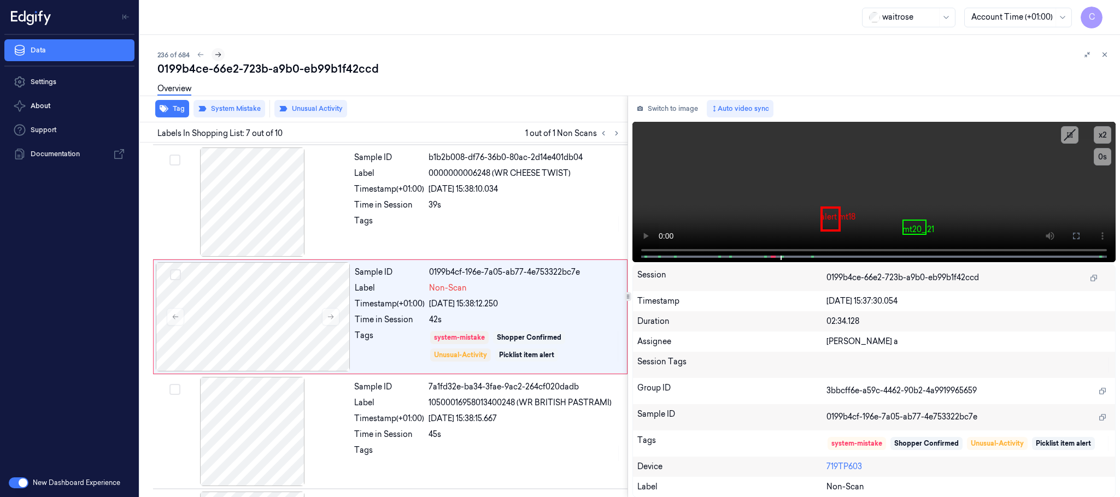
click at [215, 57] on icon at bounding box center [218, 55] width 8 height 8
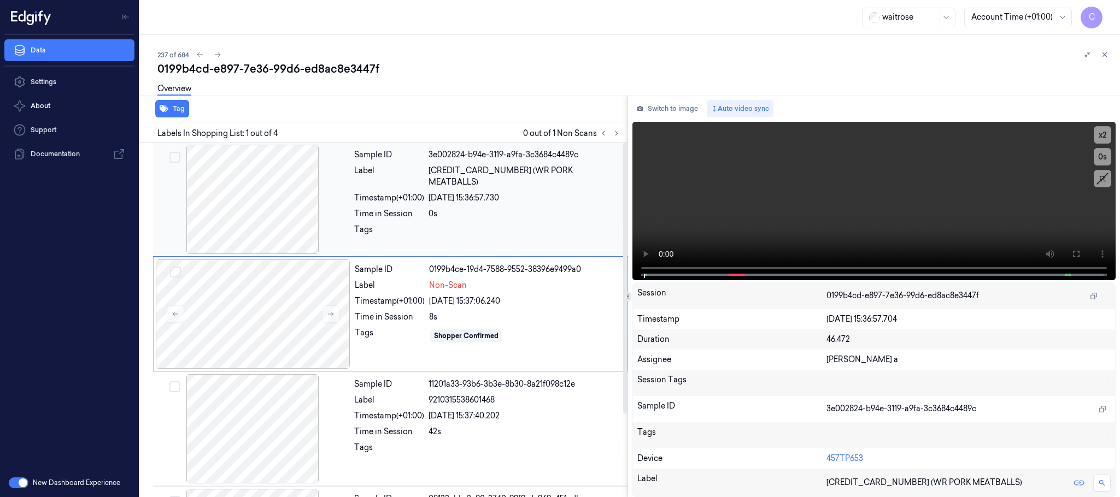
drag, startPoint x: 613, startPoint y: 133, endPoint x: 566, endPoint y: 181, distance: 66.9
click at [614, 133] on icon at bounding box center [617, 134] width 8 height 8
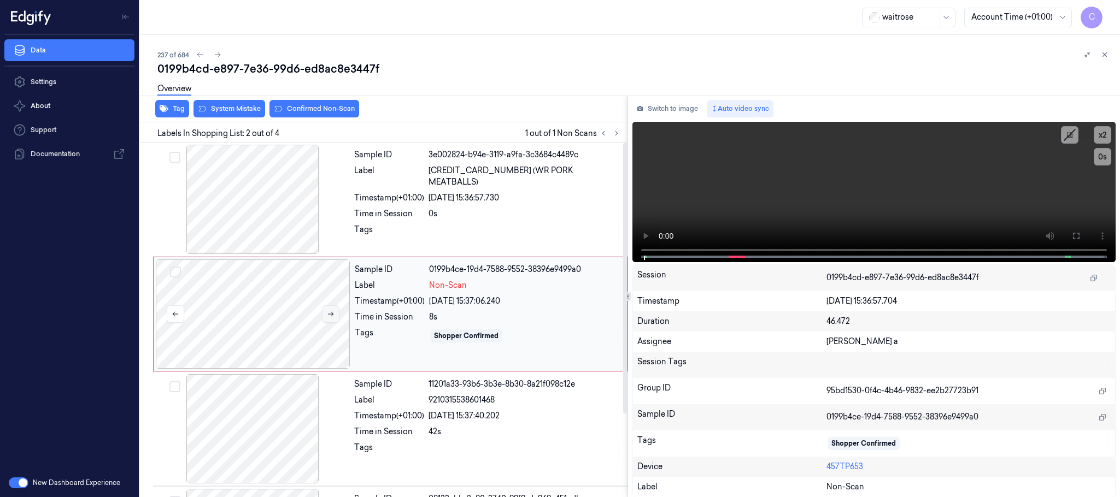
click at [327, 317] on icon at bounding box center [331, 314] width 8 height 8
click at [328, 315] on icon at bounding box center [331, 314] width 8 height 8
click at [265, 213] on div at bounding box center [252, 199] width 195 height 109
click at [805, 194] on video at bounding box center [873, 192] width 483 height 140
click at [228, 297] on div at bounding box center [253, 314] width 195 height 109
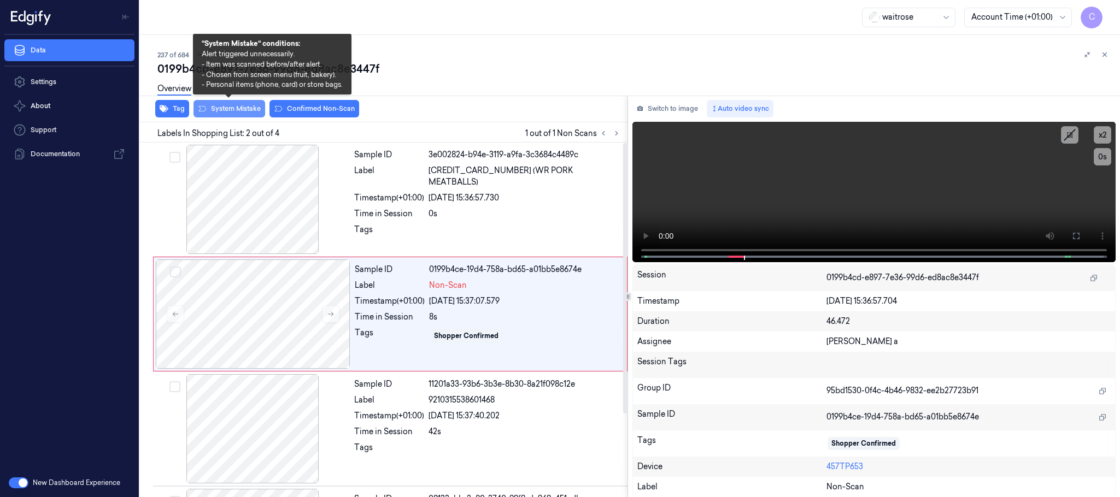
click at [230, 111] on button "System Mistake" at bounding box center [229, 108] width 72 height 17
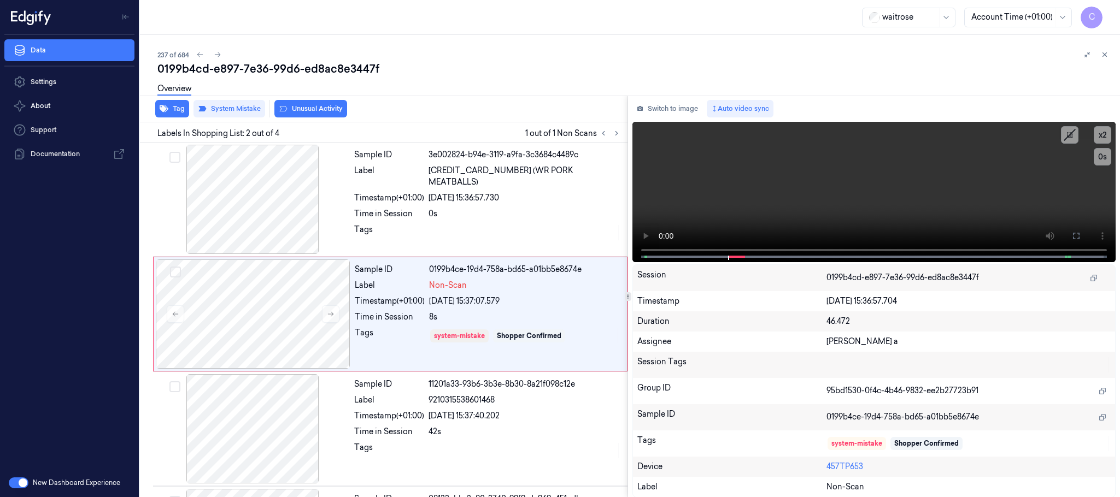
click at [335, 104] on button "Unusual Activity" at bounding box center [310, 108] width 73 height 17
click at [215, 56] on icon at bounding box center [218, 55] width 8 height 8
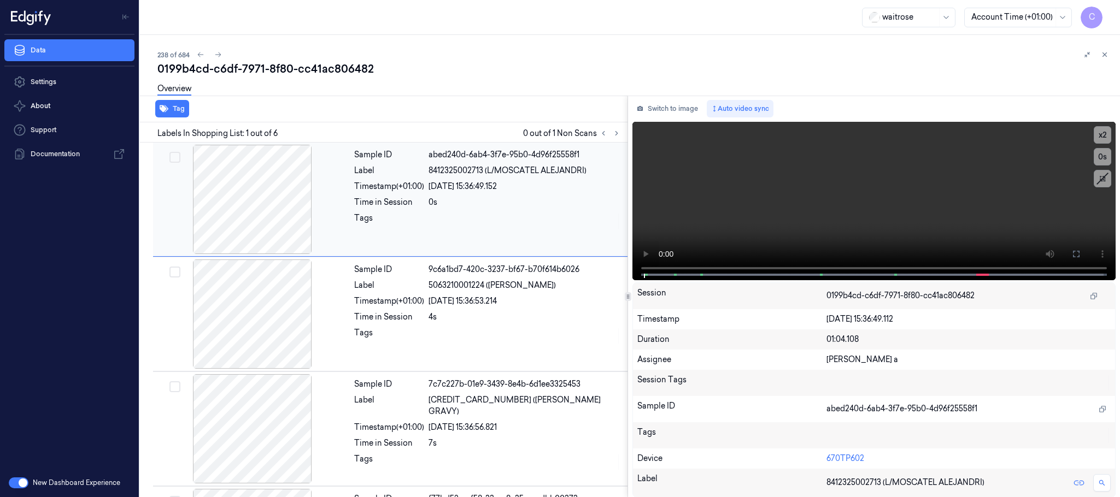
drag, startPoint x: 614, startPoint y: 133, endPoint x: 592, endPoint y: 143, distance: 23.5
click at [615, 133] on icon at bounding box center [617, 134] width 8 height 8
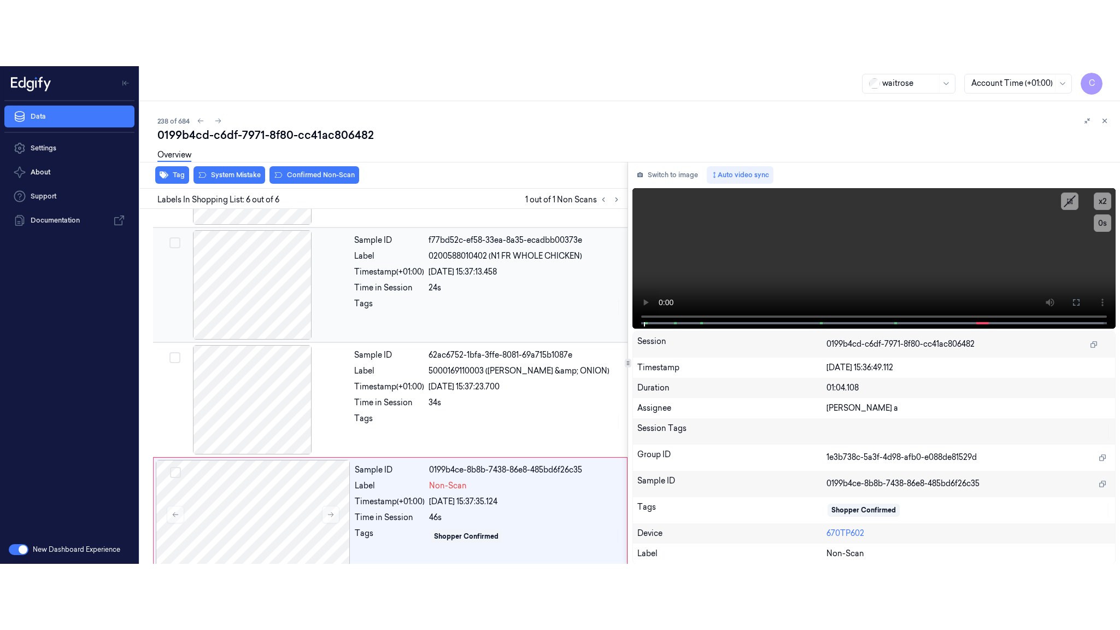
scroll to position [339, 0]
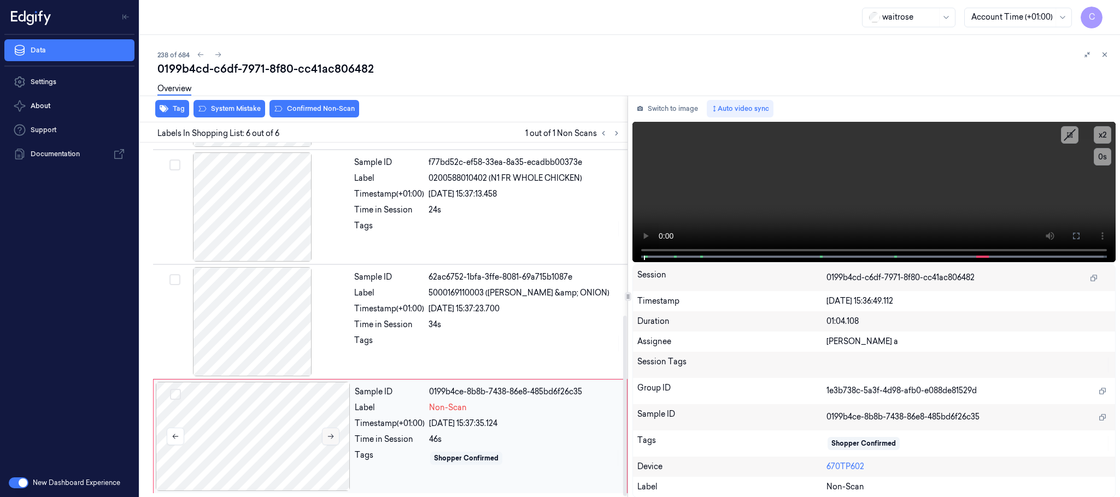
click at [333, 438] on icon at bounding box center [331, 437] width 8 height 8
click at [284, 346] on div at bounding box center [252, 321] width 195 height 109
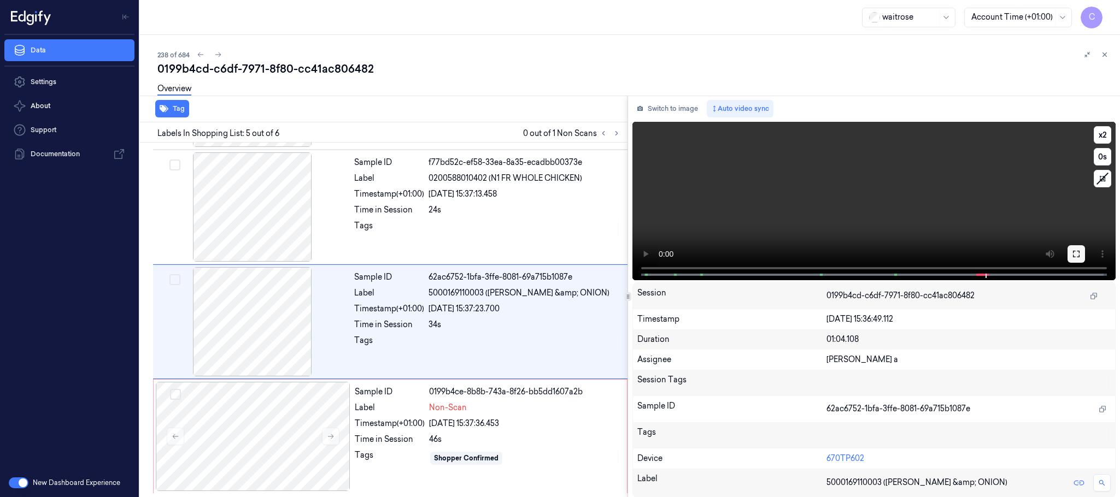
click at [1080, 256] on icon at bounding box center [1076, 254] width 9 height 9
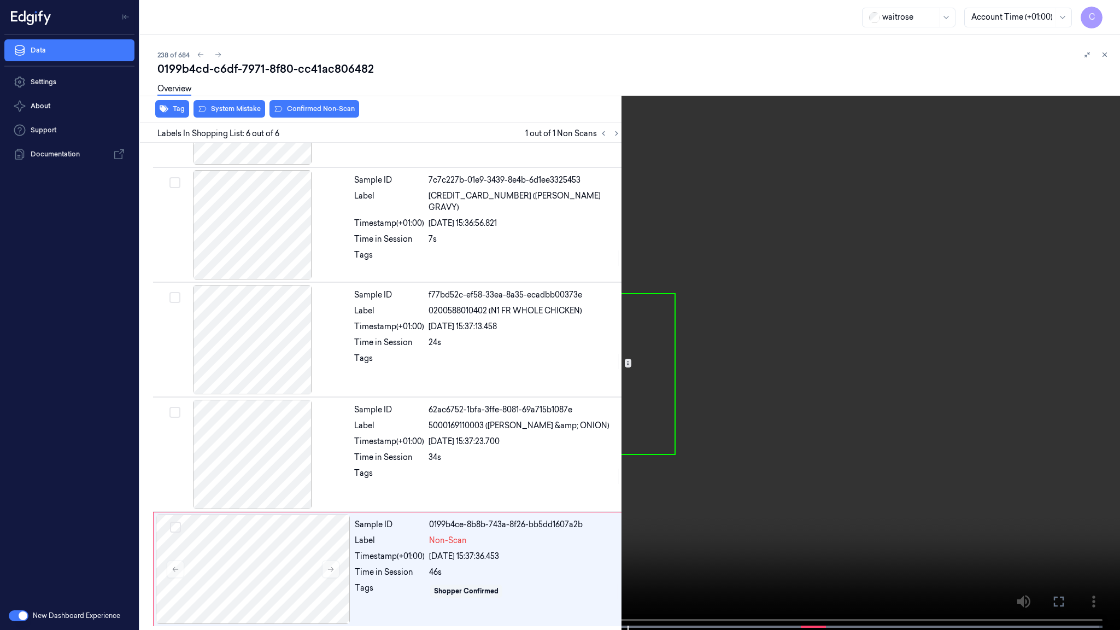
click at [681, 428] on video at bounding box center [560, 316] width 1120 height 632
click at [784, 468] on video at bounding box center [560, 316] width 1120 height 632
click at [484, 379] on video at bounding box center [560, 316] width 1120 height 632
click at [521, 295] on video at bounding box center [560, 316] width 1120 height 632
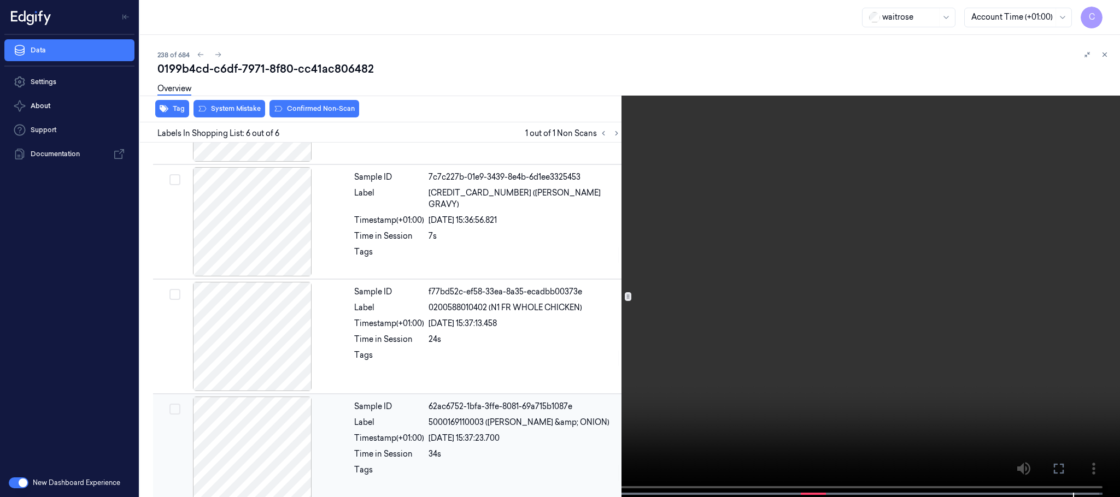
scroll to position [339, 0]
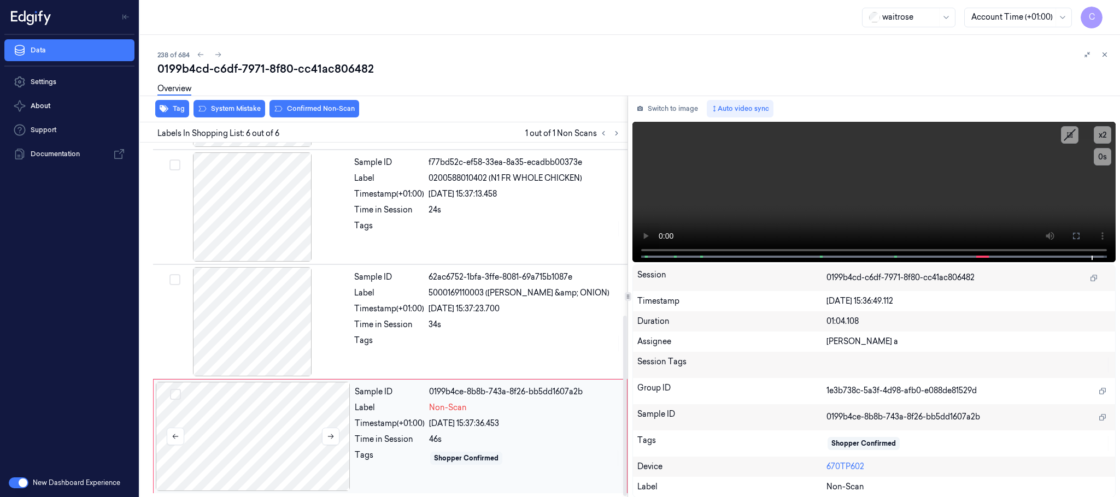
click at [254, 419] on div at bounding box center [253, 436] width 195 height 109
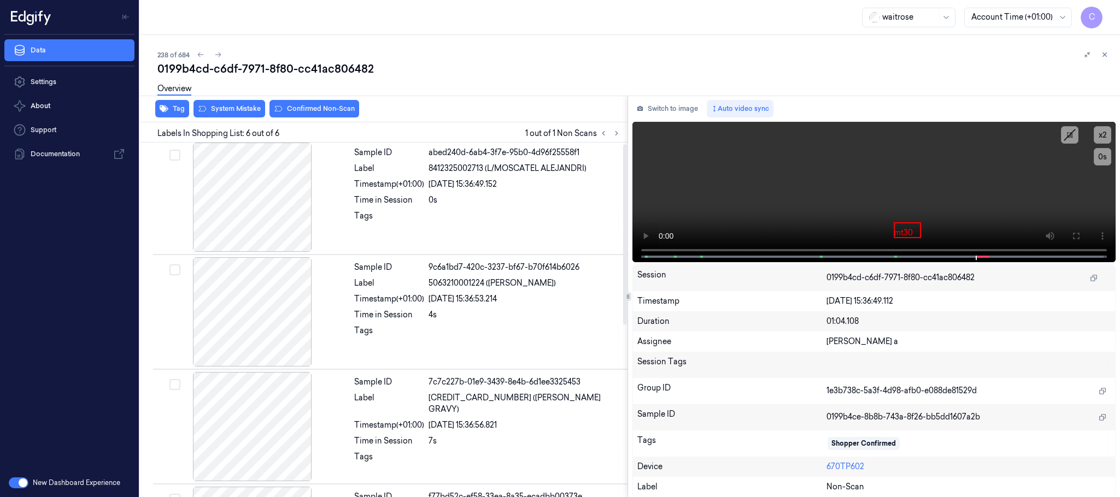
scroll to position [0, 0]
click at [272, 208] on div at bounding box center [252, 199] width 195 height 109
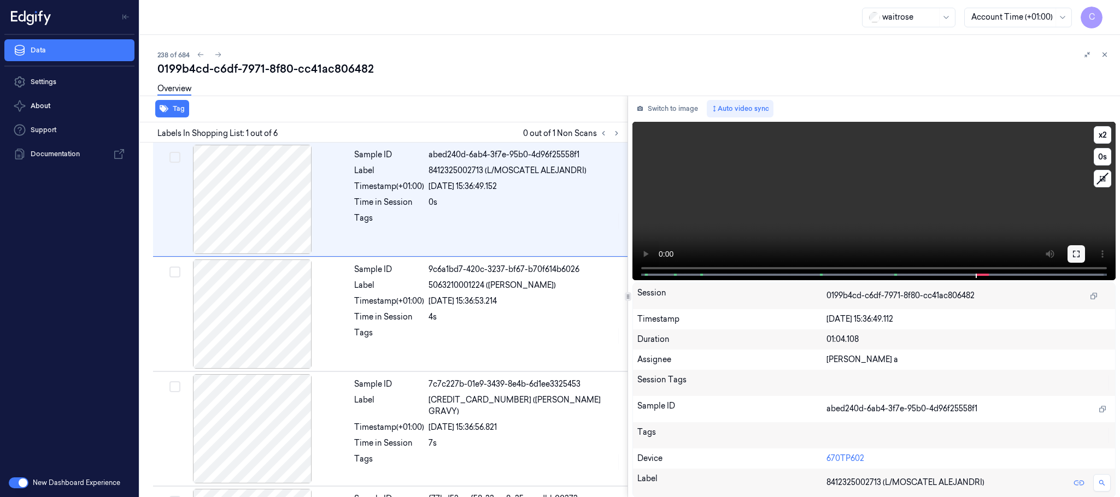
click at [1077, 255] on icon at bounding box center [1076, 254] width 9 height 9
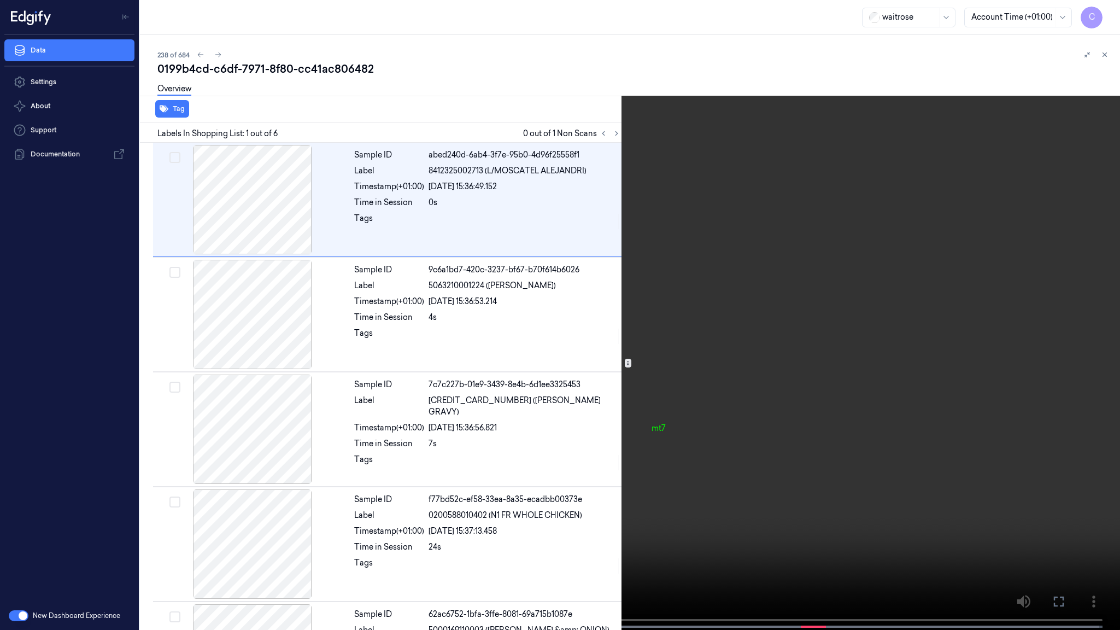
click at [630, 497] on video at bounding box center [560, 316] width 1120 height 632
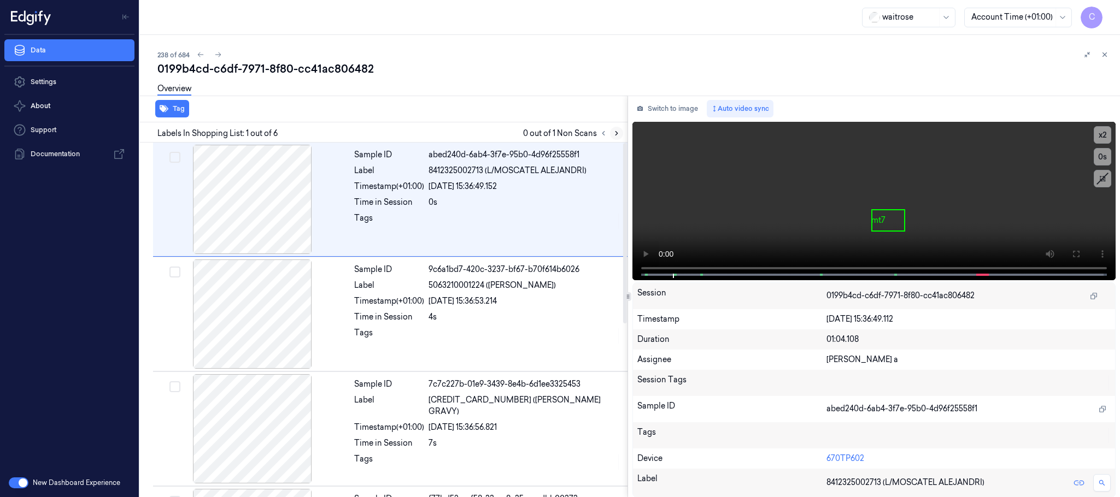
click at [620, 130] on icon at bounding box center [617, 134] width 8 height 8
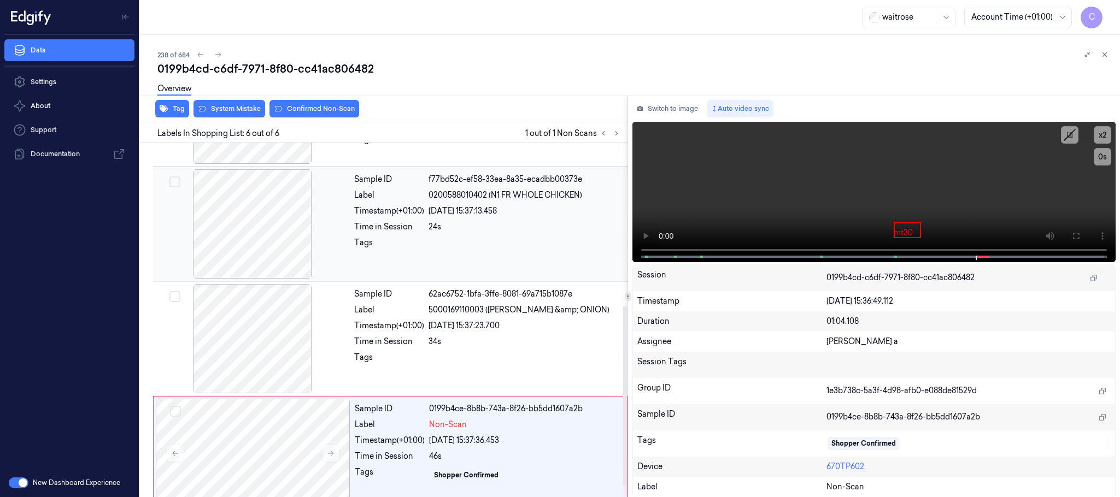
scroll to position [339, 0]
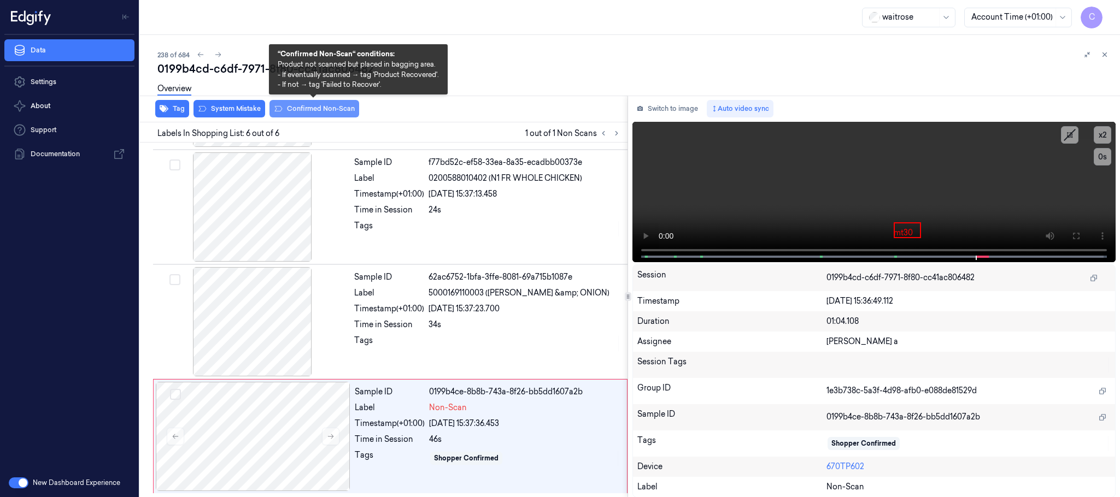
click at [334, 110] on button "Confirmed Non-Scan" at bounding box center [314, 108] width 90 height 17
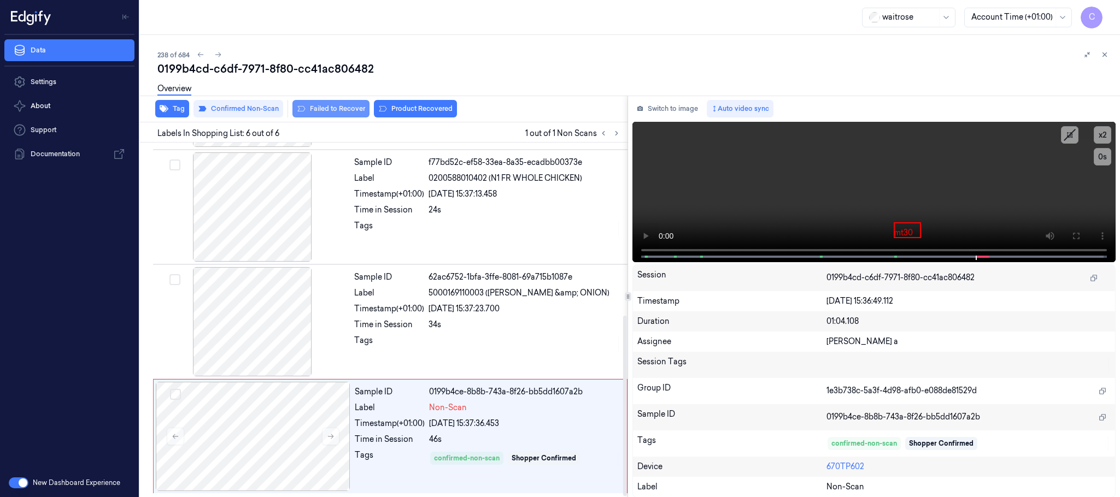
click at [343, 115] on button "Failed to Recover" at bounding box center [330, 108] width 77 height 17
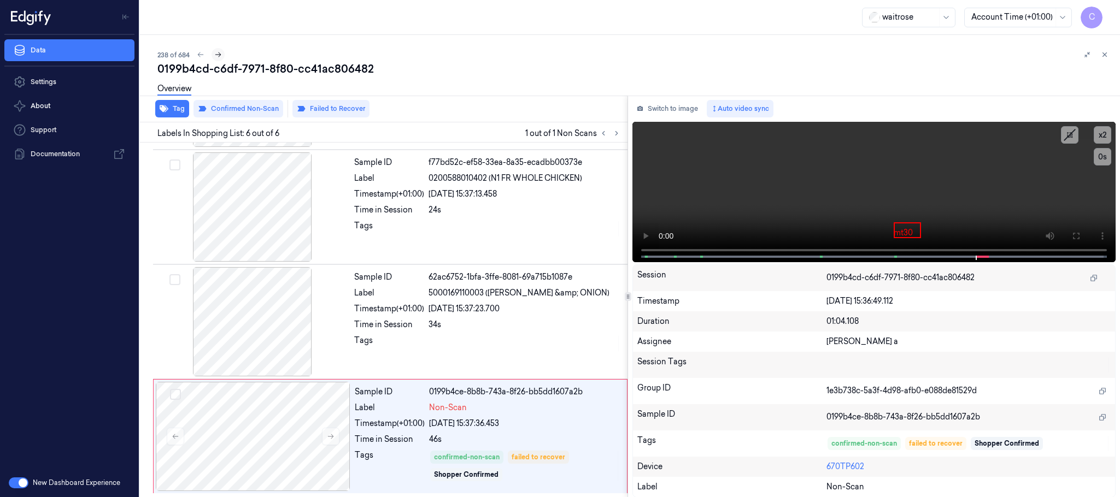
click at [221, 53] on icon at bounding box center [218, 55] width 8 height 8
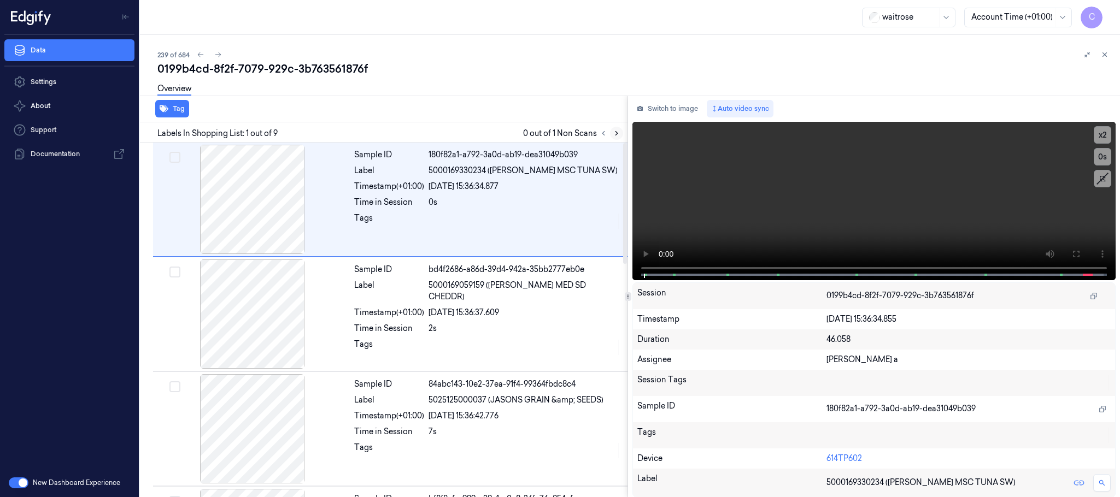
click at [619, 130] on icon at bounding box center [617, 134] width 8 height 8
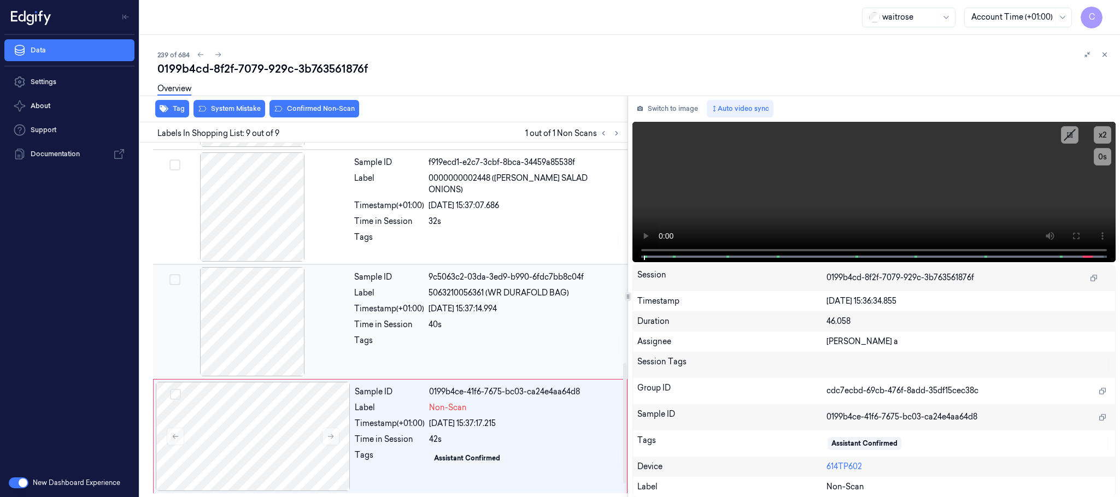
scroll to position [685, 0]
click at [336, 432] on button at bounding box center [330, 436] width 17 height 17
click at [330, 432] on button at bounding box center [330, 436] width 17 height 17
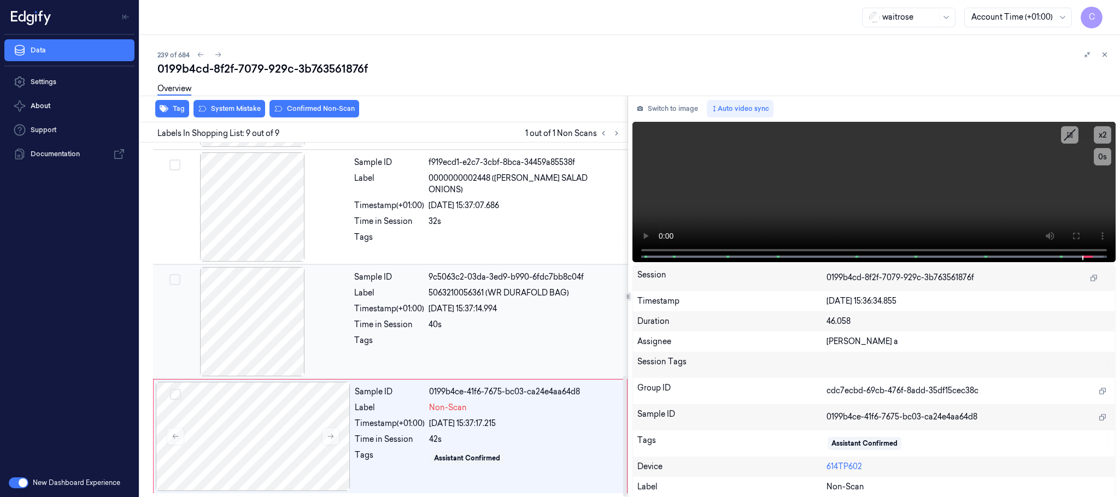
click at [271, 326] on div at bounding box center [252, 321] width 195 height 109
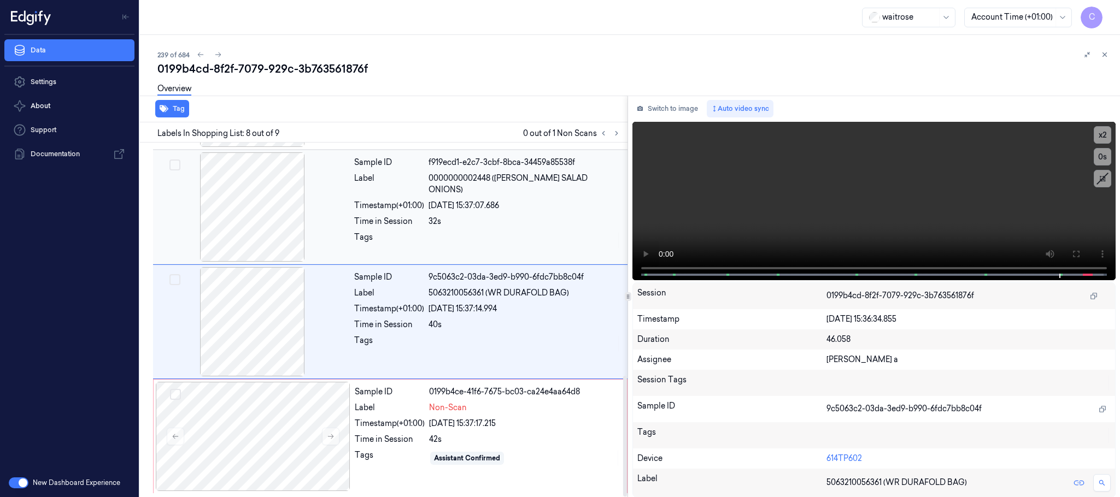
click at [266, 230] on div at bounding box center [252, 206] width 195 height 109
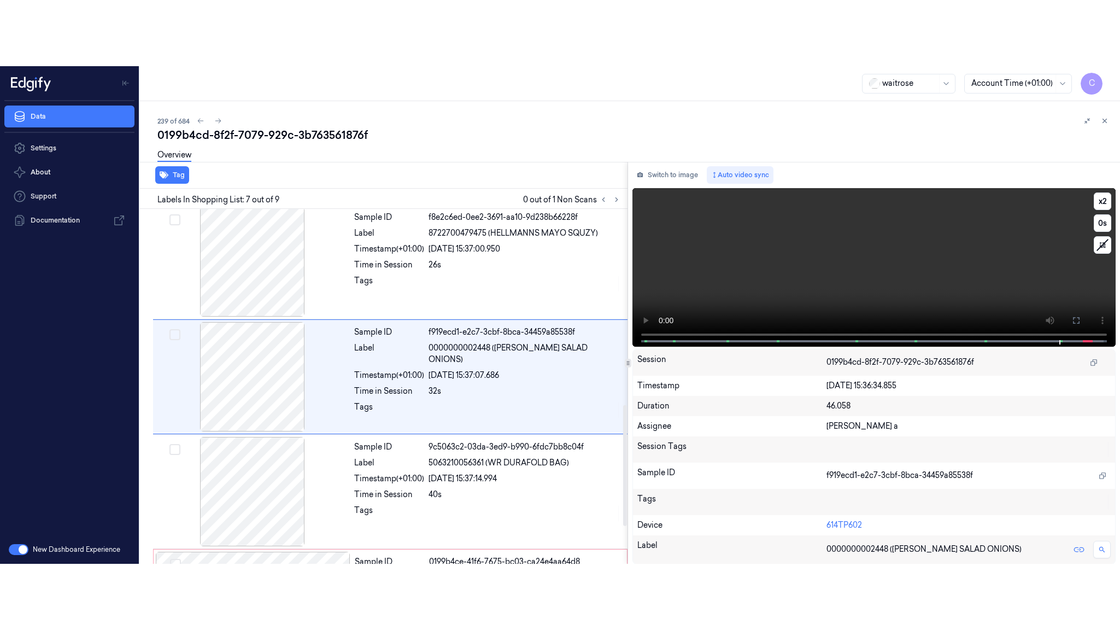
scroll to position [571, 0]
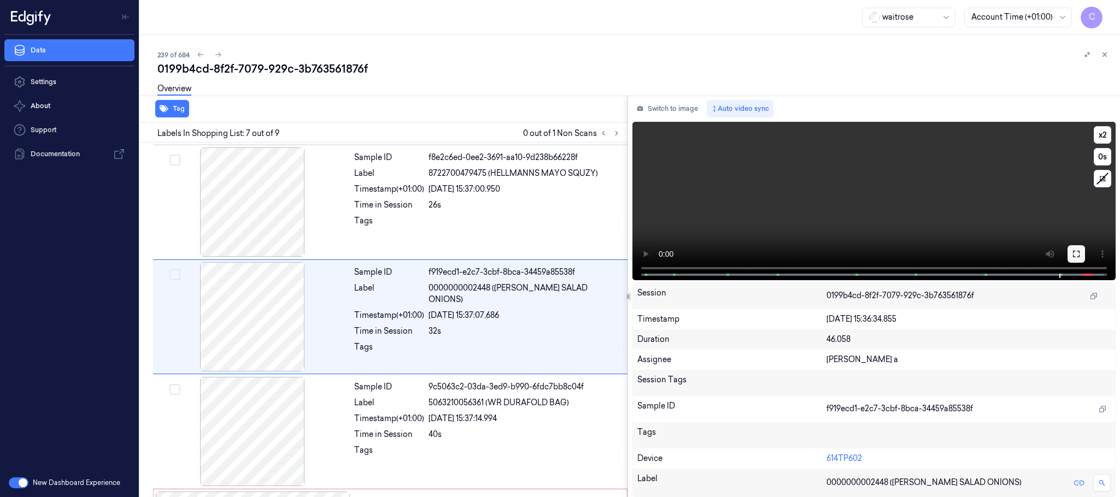
click at [1075, 252] on icon at bounding box center [1076, 254] width 9 height 9
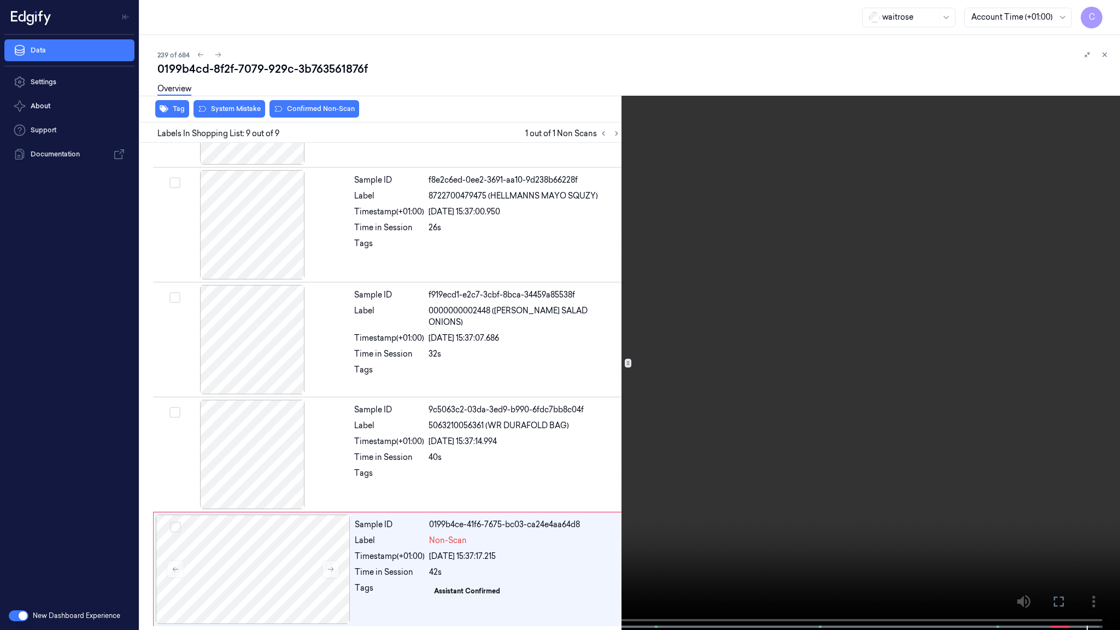
click at [675, 401] on video at bounding box center [560, 316] width 1120 height 632
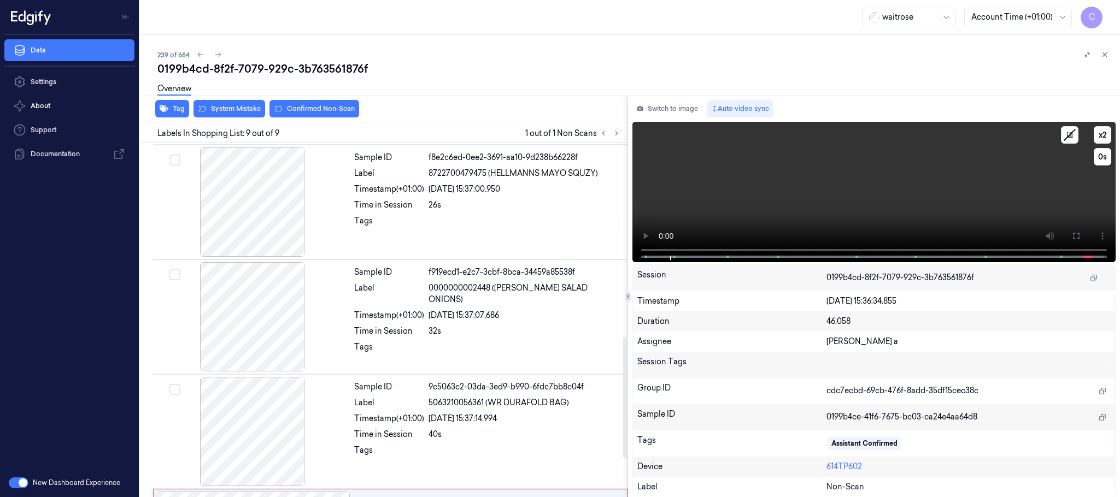
click at [825, 184] on video at bounding box center [873, 192] width 483 height 140
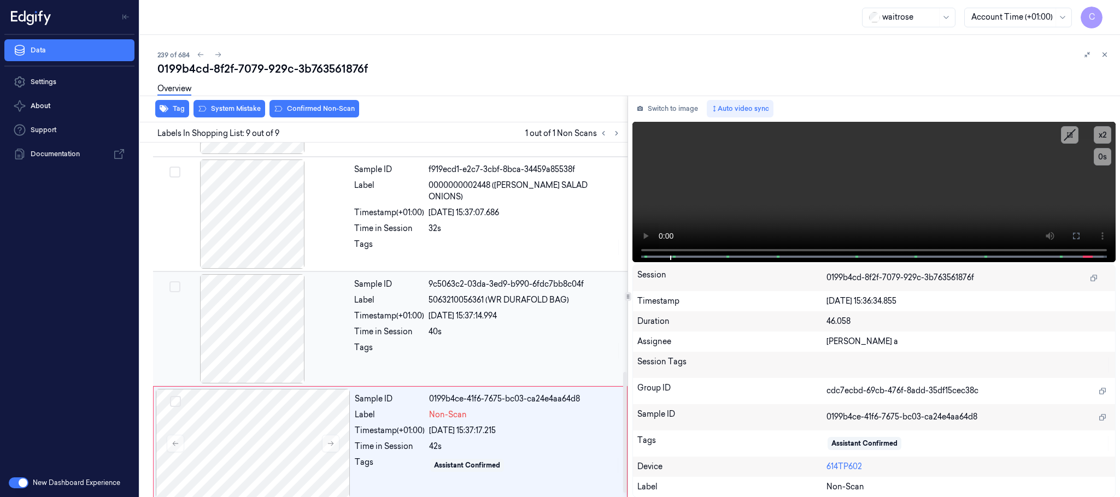
scroll to position [685, 0]
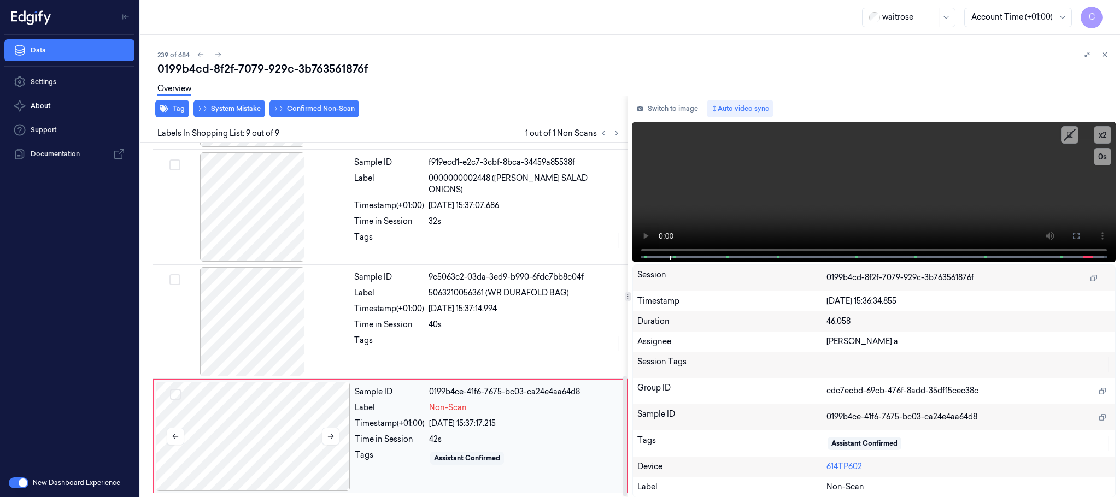
click at [239, 401] on div at bounding box center [253, 436] width 195 height 109
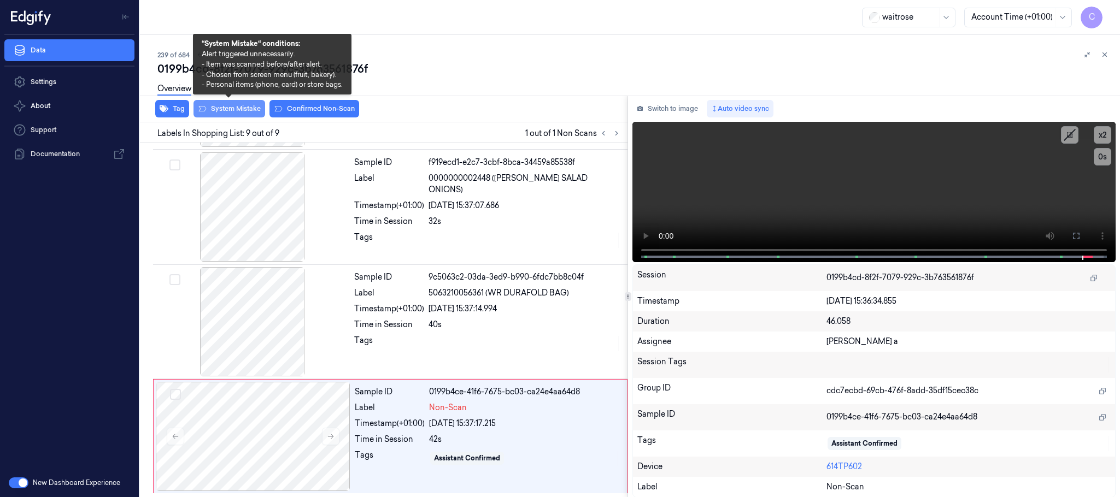
click at [248, 110] on button "System Mistake" at bounding box center [229, 108] width 72 height 17
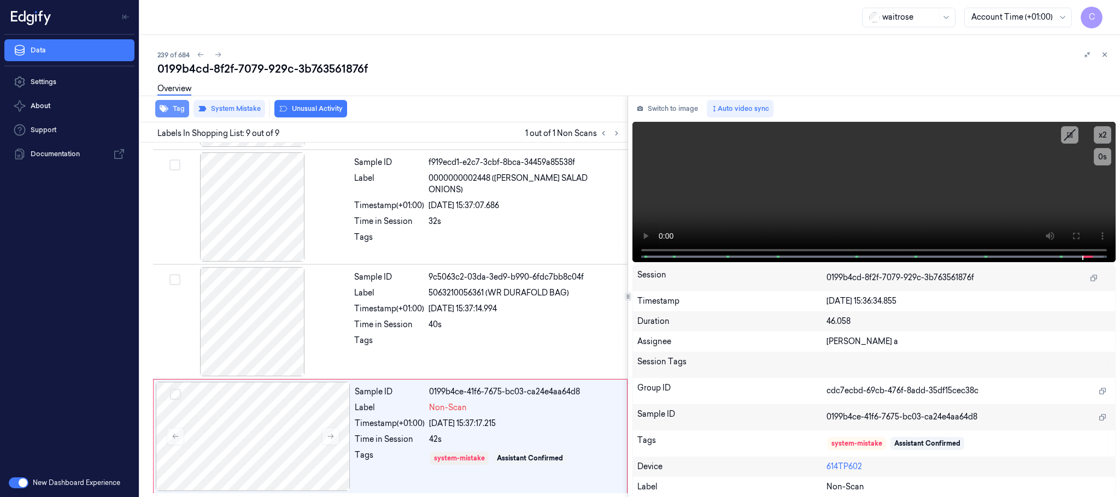
click at [167, 108] on icon "button" at bounding box center [164, 108] width 9 height 7
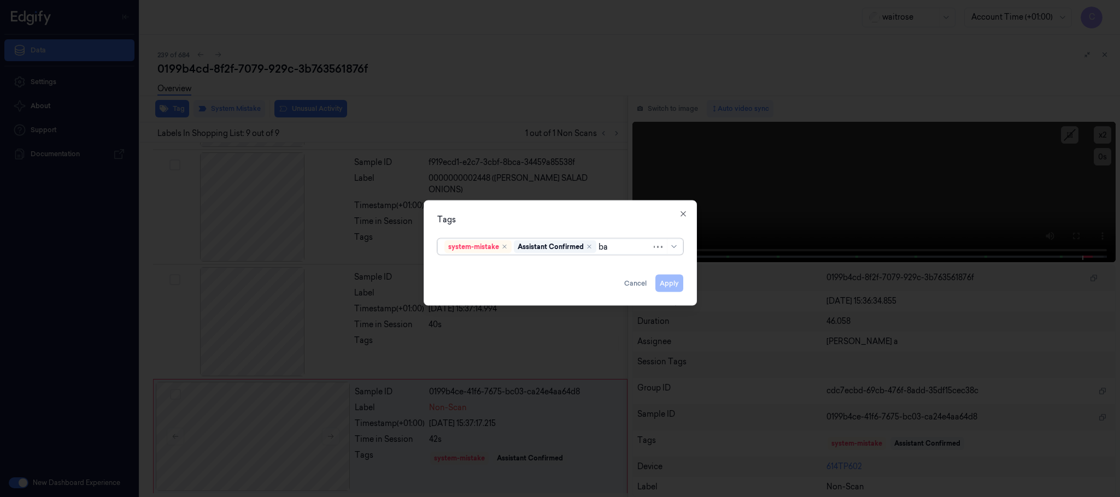
type input "bag"
click at [475, 269] on div "bags" at bounding box center [559, 268] width 231 height 11
click at [541, 226] on div "Tags option bags, selected. Use Up and Down to choose options, press Enter to s…" at bounding box center [560, 253] width 273 height 105
click at [675, 285] on button "Apply" at bounding box center [669, 283] width 28 height 17
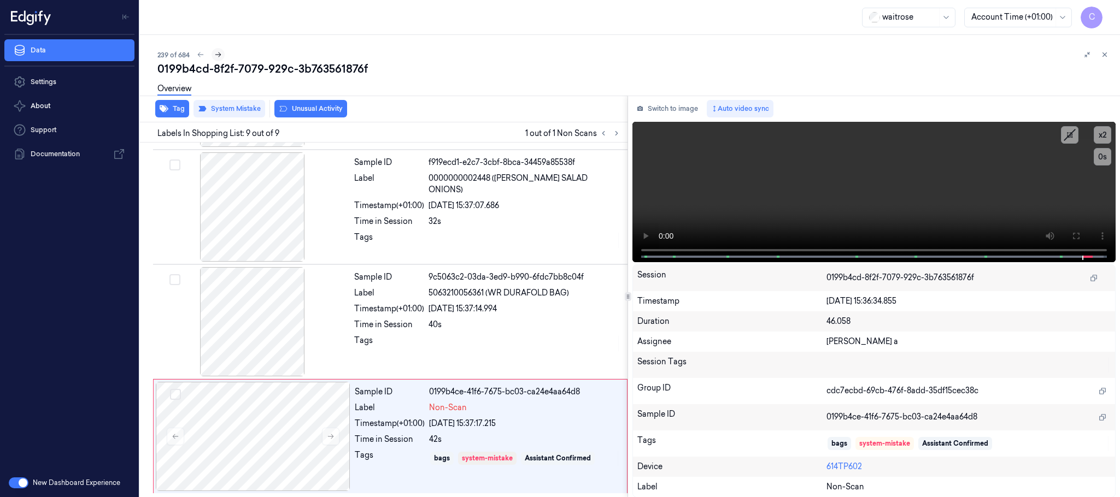
click at [216, 57] on icon at bounding box center [218, 55] width 8 height 8
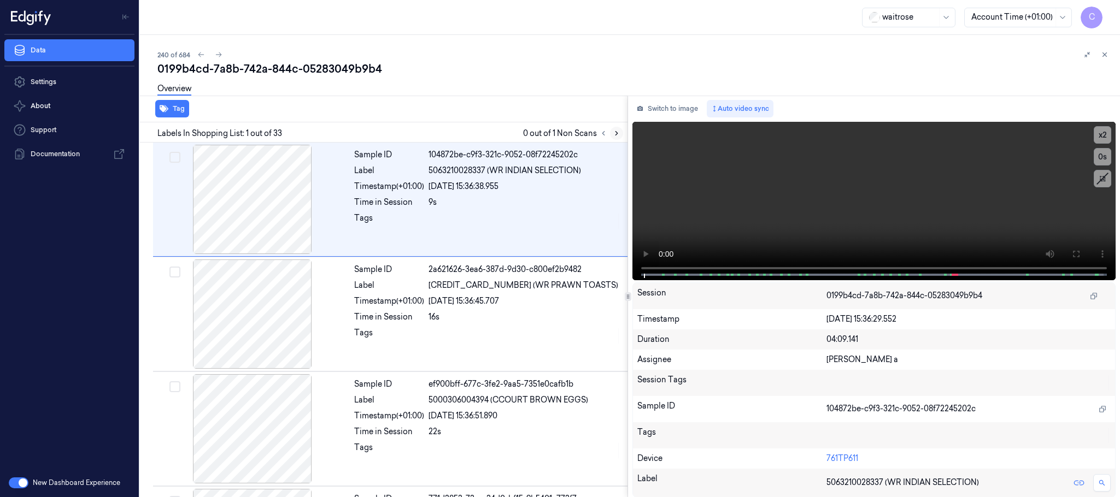
click at [614, 130] on icon at bounding box center [617, 134] width 8 height 8
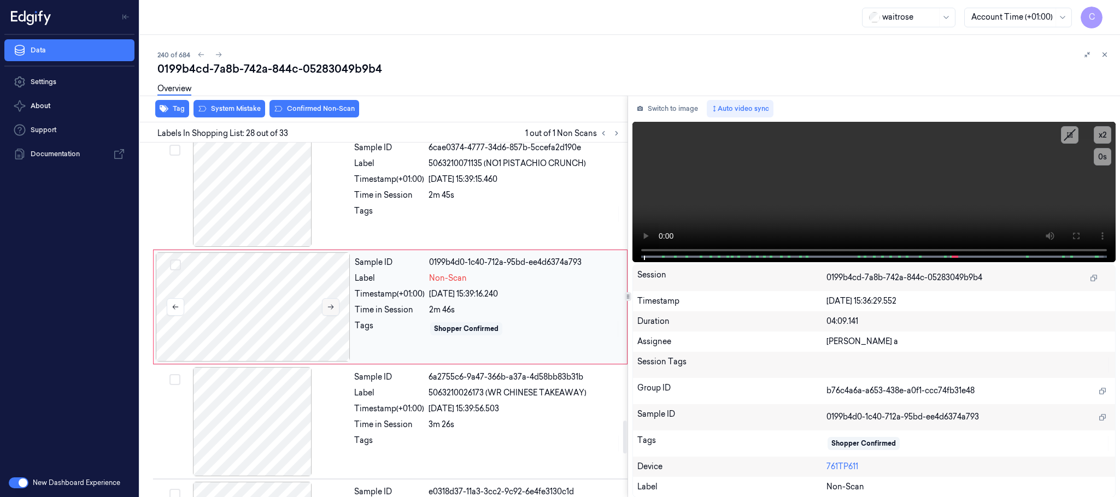
scroll to position [2992, 0]
click at [328, 310] on icon at bounding box center [331, 306] width 8 height 8
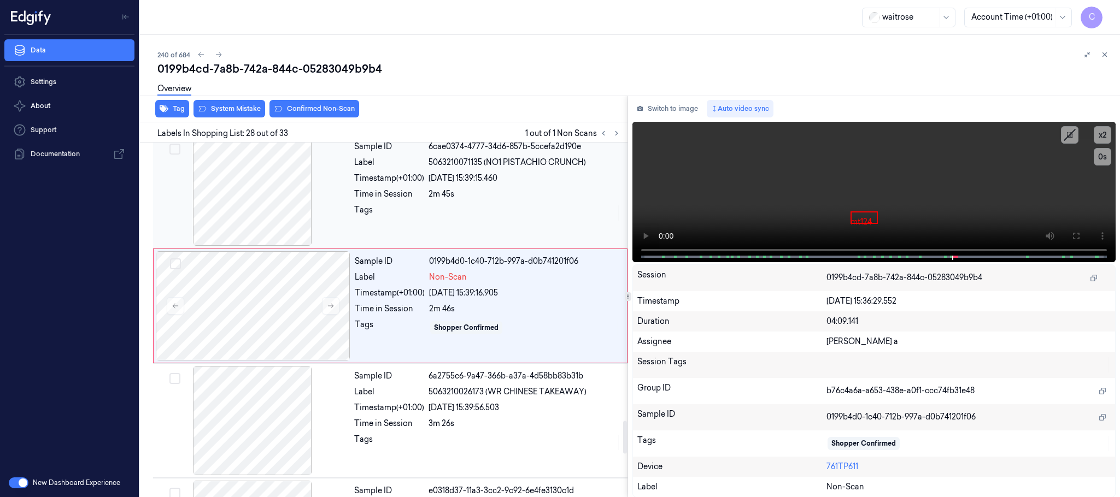
click at [269, 233] on div at bounding box center [252, 191] width 195 height 109
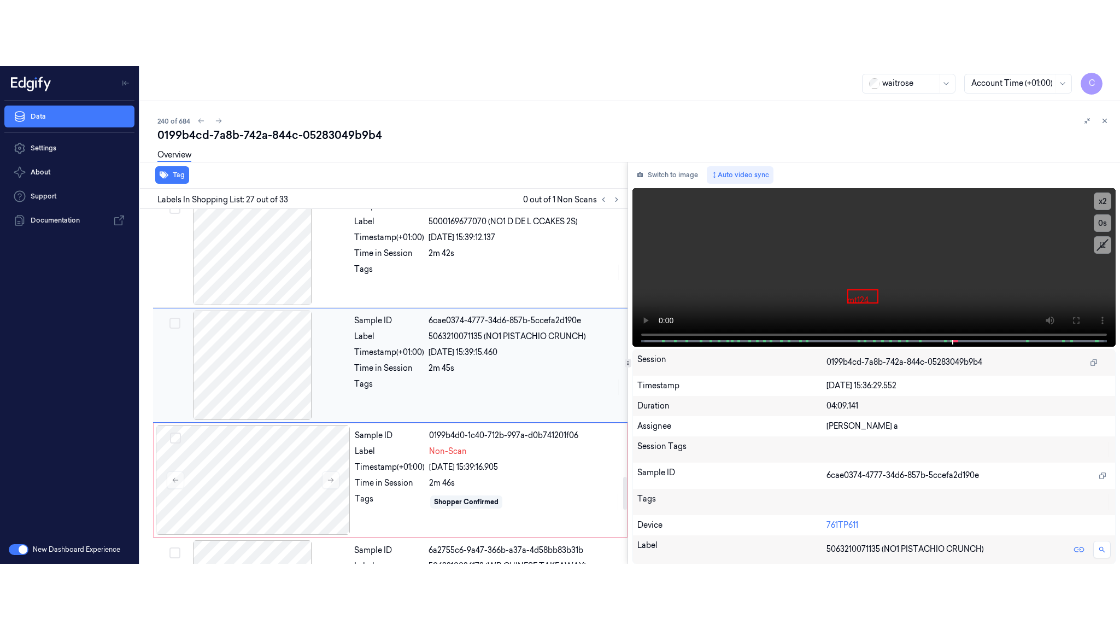
scroll to position [2877, 0]
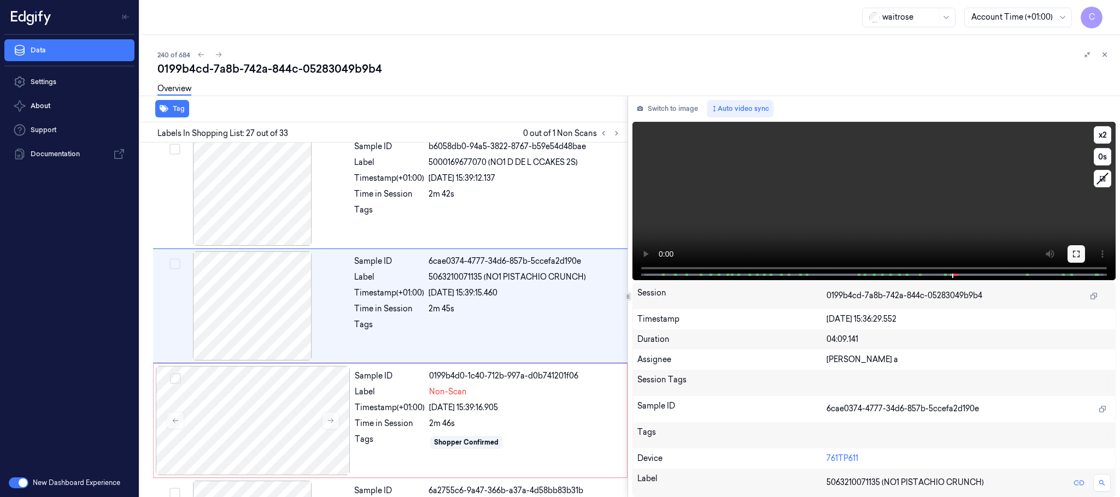
click at [1071, 253] on button at bounding box center [1075, 253] width 17 height 17
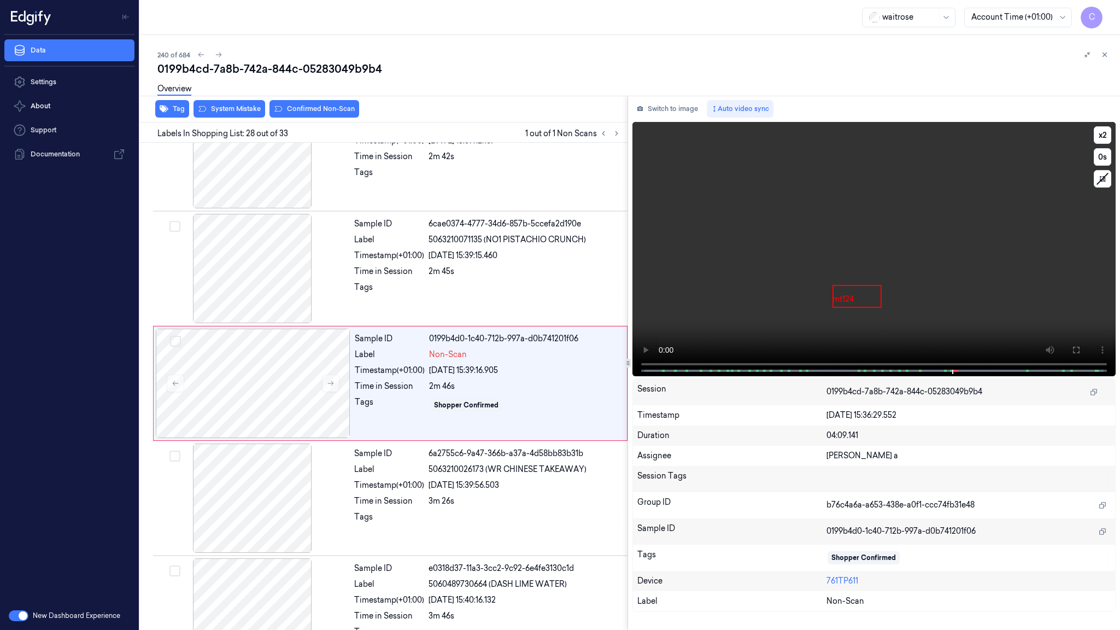
scroll to position [2926, 0]
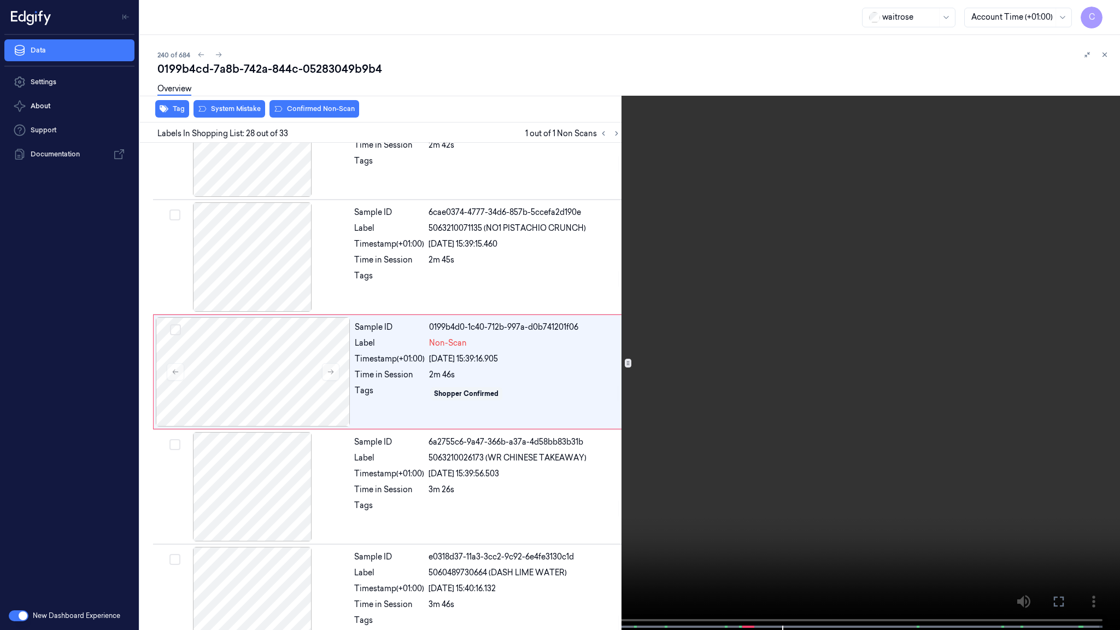
click at [496, 456] on video at bounding box center [560, 316] width 1120 height 632
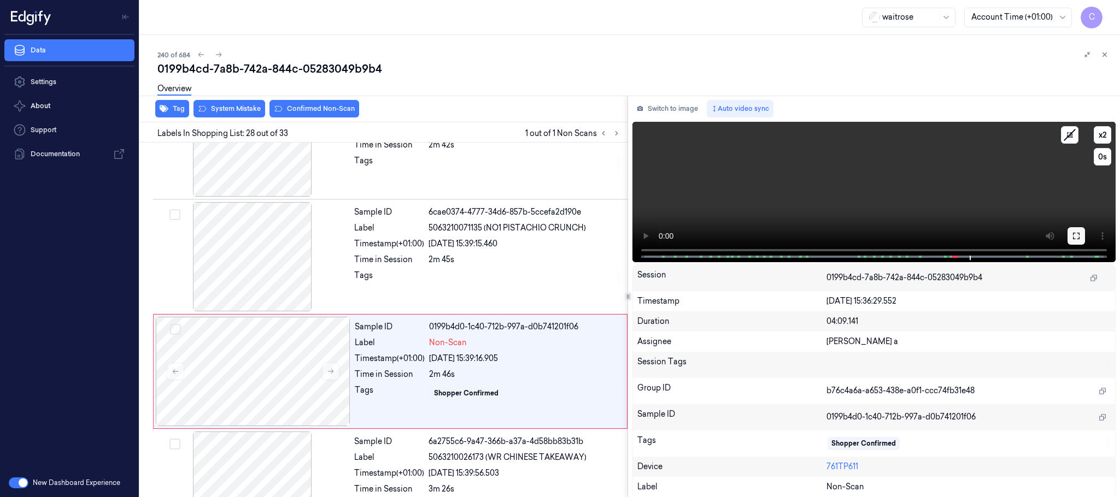
click at [1072, 236] on icon at bounding box center [1076, 236] width 9 height 9
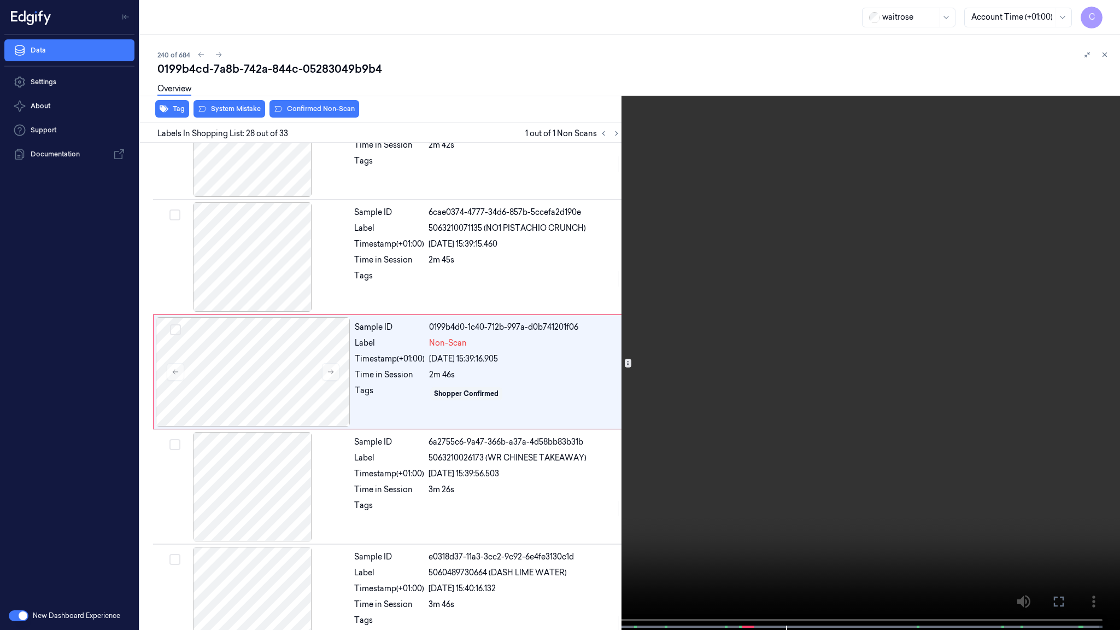
click at [592, 318] on video at bounding box center [560, 316] width 1120 height 632
click at [527, 255] on video at bounding box center [560, 316] width 1120 height 632
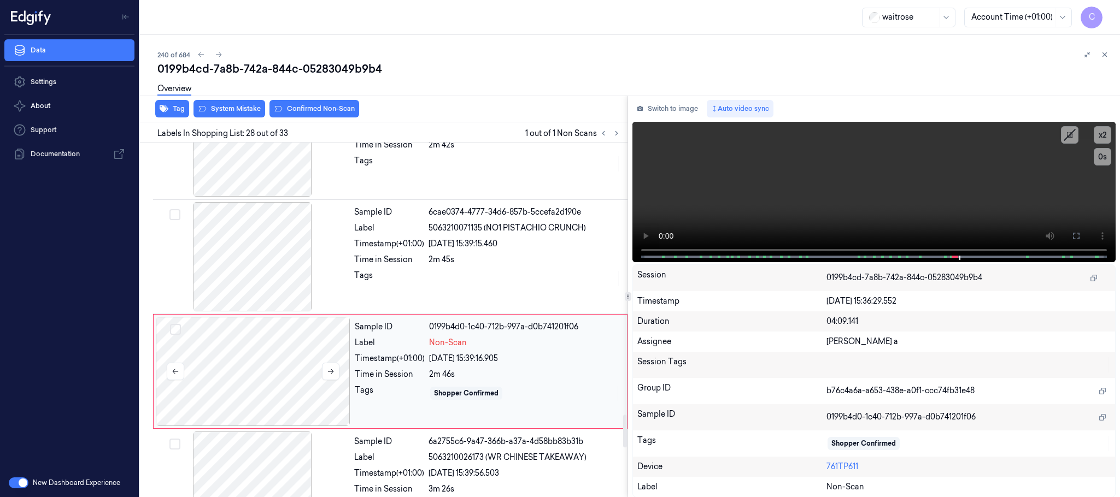
click at [237, 384] on div at bounding box center [253, 371] width 195 height 109
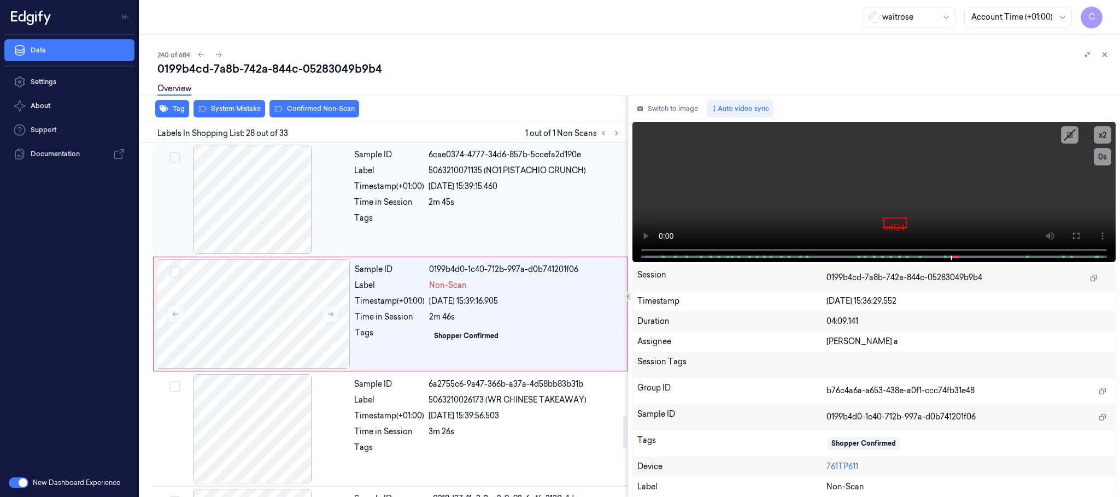
scroll to position [2992, 0]
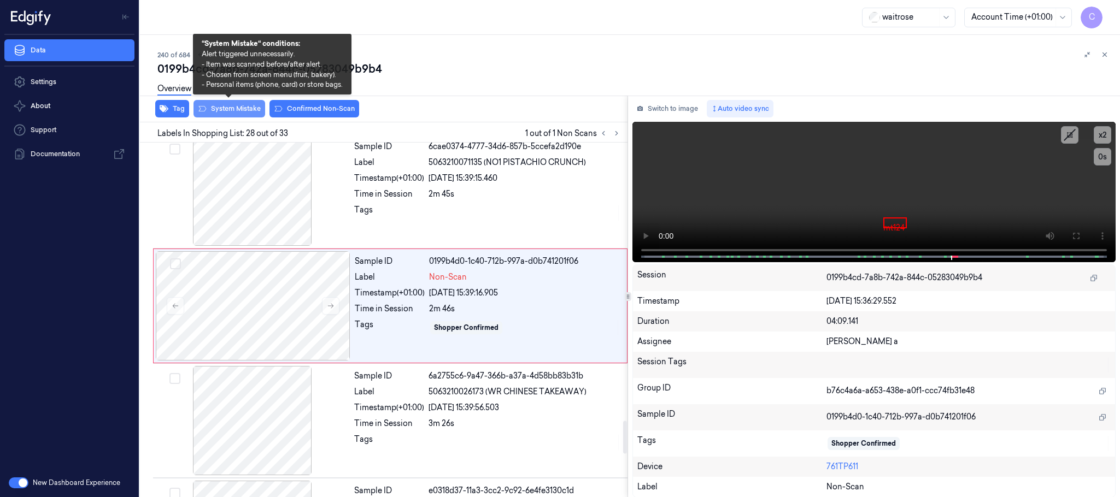
click at [243, 115] on button "System Mistake" at bounding box center [229, 108] width 72 height 17
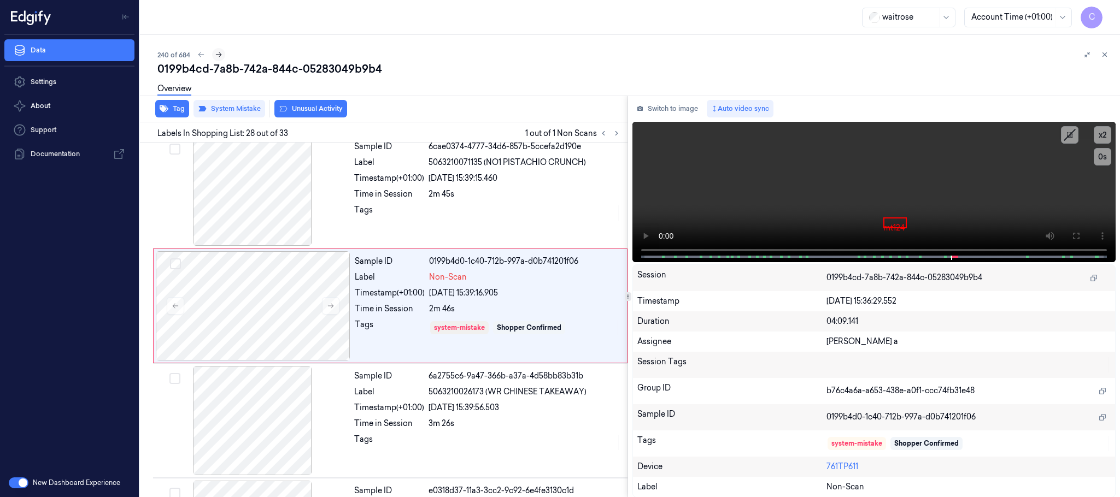
click at [220, 56] on icon at bounding box center [219, 55] width 8 height 8
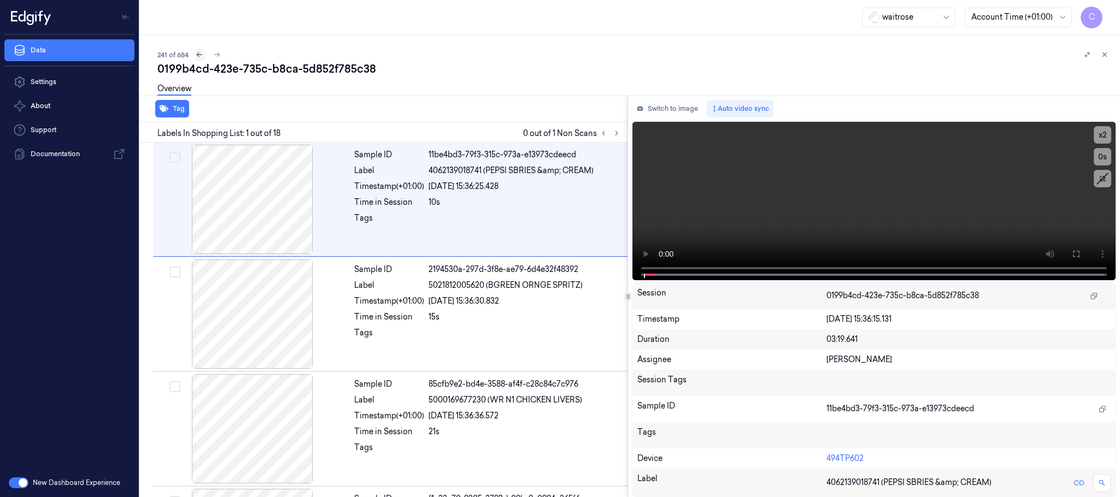
click at [202, 56] on icon at bounding box center [200, 55] width 8 height 8
click at [1106, 56] on icon at bounding box center [1105, 55] width 4 height 4
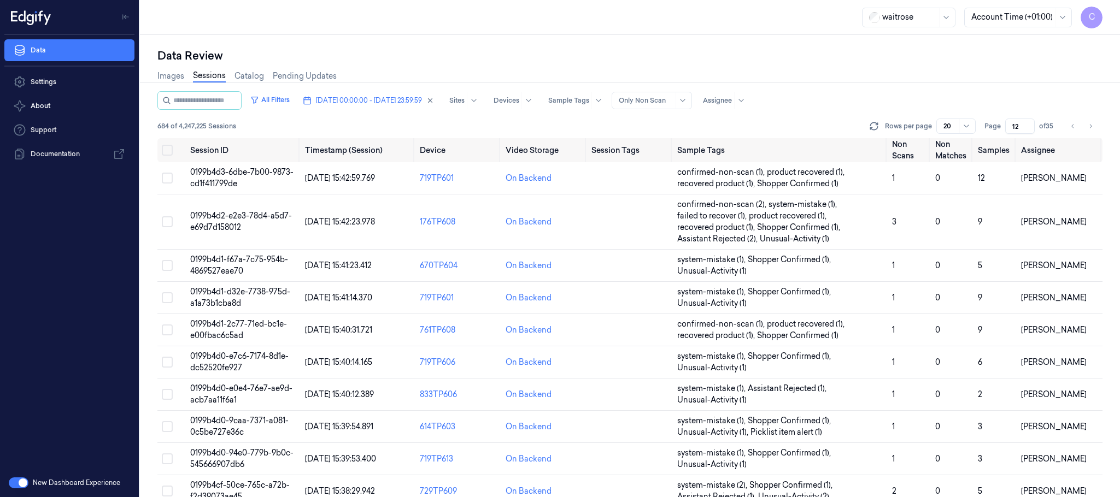
scroll to position [391, 0]
click at [376, 102] on span "05/10/2025 00:00:00 - 05/10/2025 23:59:59" at bounding box center [369, 101] width 106 height 10
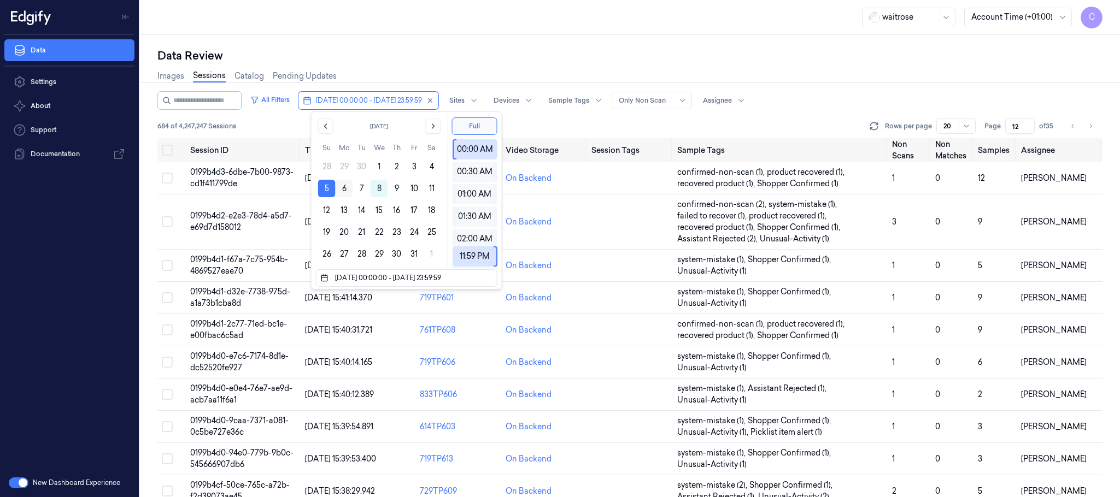
click at [346, 189] on button "6" at bounding box center [344, 188] width 17 height 17
type input "06/10/2025 00:00:00 - 06/10/2025 23:59:59"
click at [425, 49] on div "Data Review" at bounding box center [629, 55] width 945 height 15
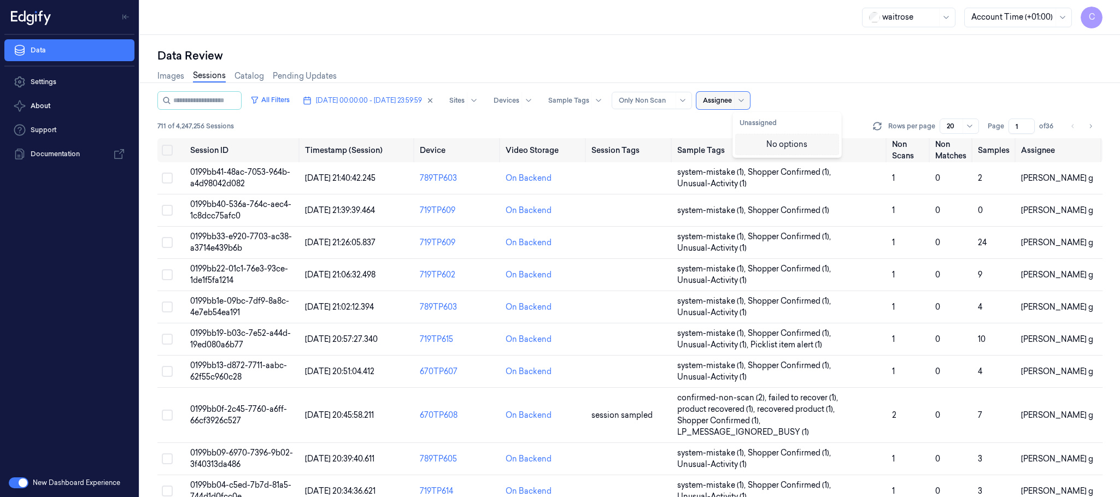
click at [732, 97] on div at bounding box center [717, 101] width 29 height 10
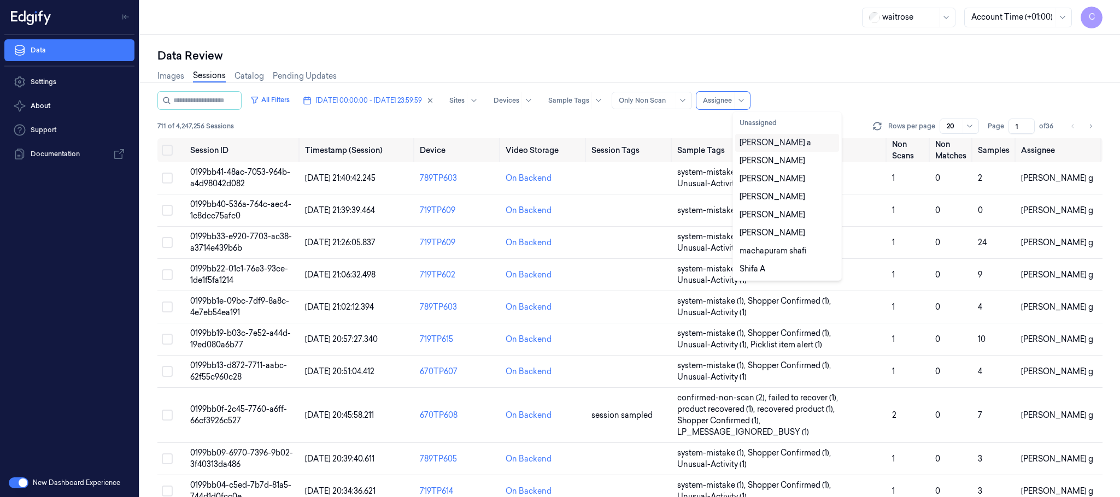
click at [762, 140] on div "Chandu a" at bounding box center [775, 142] width 72 height 11
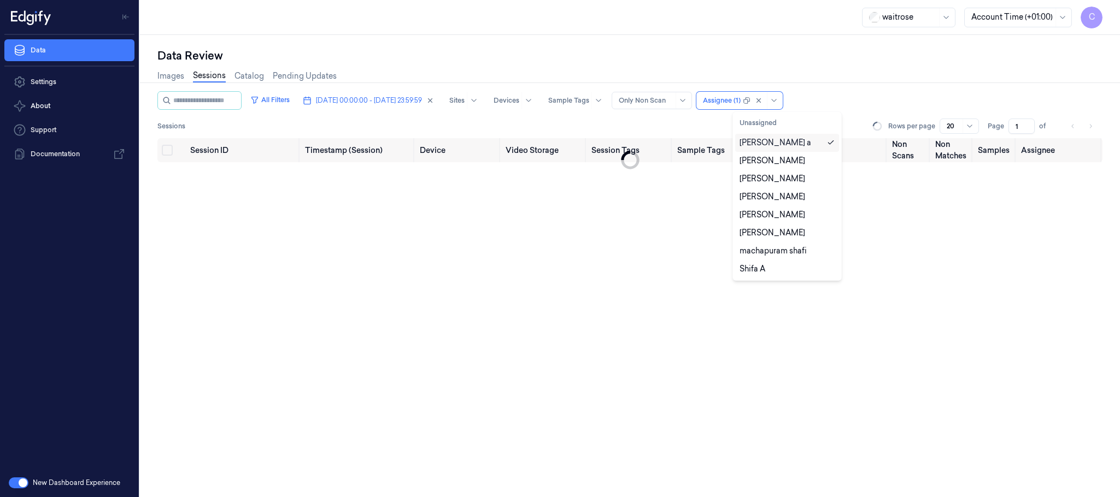
click at [841, 63] on div "Images Sessions Catalog Pending Updates" at bounding box center [629, 77] width 945 height 28
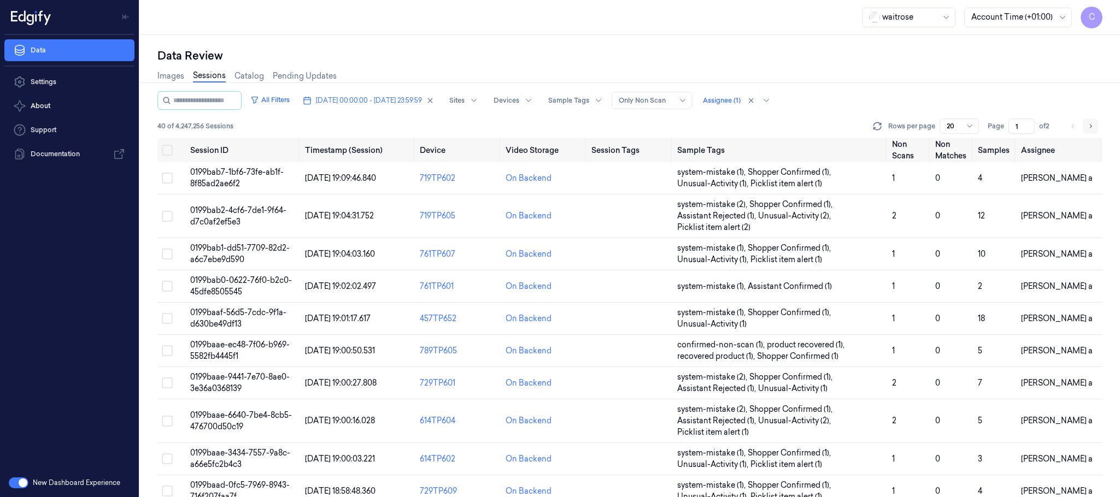
click at [1087, 128] on icon "Go to next page" at bounding box center [1090, 126] width 7 height 9
type input "2"
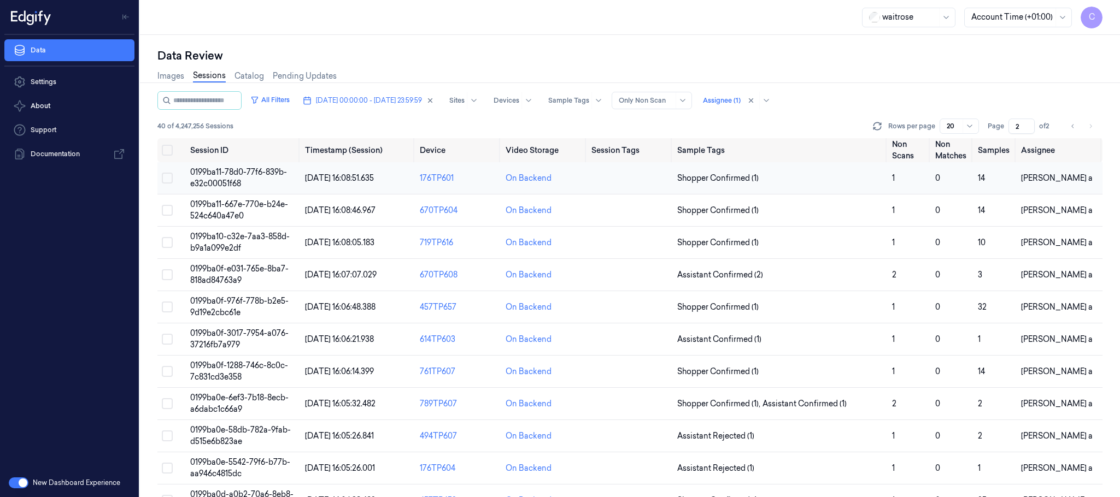
click at [254, 174] on span "0199ba11-78d0-77f6-839b-e32c00051f68" at bounding box center [238, 177] width 97 height 21
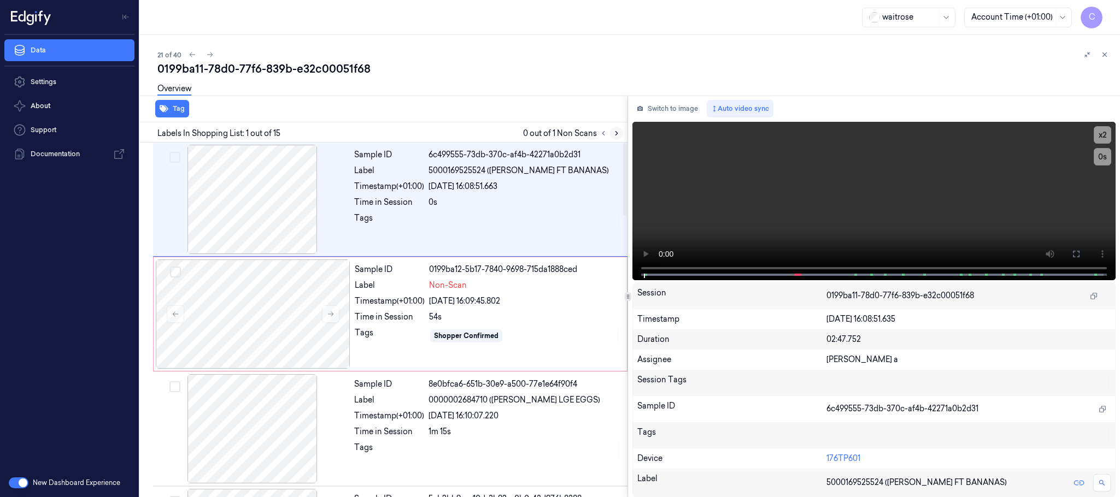
click at [613, 134] on icon at bounding box center [617, 134] width 8 height 8
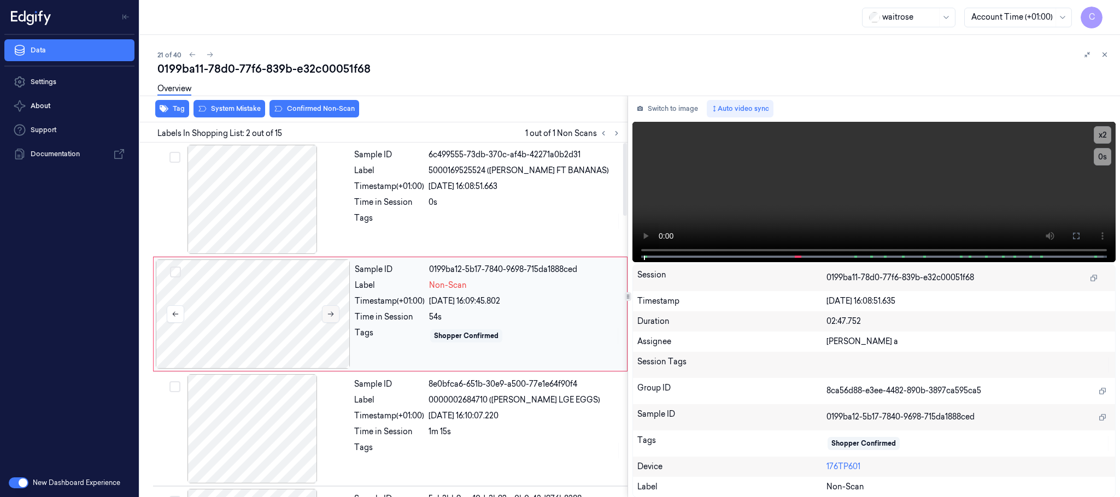
click at [327, 307] on button at bounding box center [330, 313] width 17 height 17
click at [330, 314] on icon at bounding box center [331, 314] width 8 height 8
click at [234, 204] on div at bounding box center [252, 199] width 195 height 109
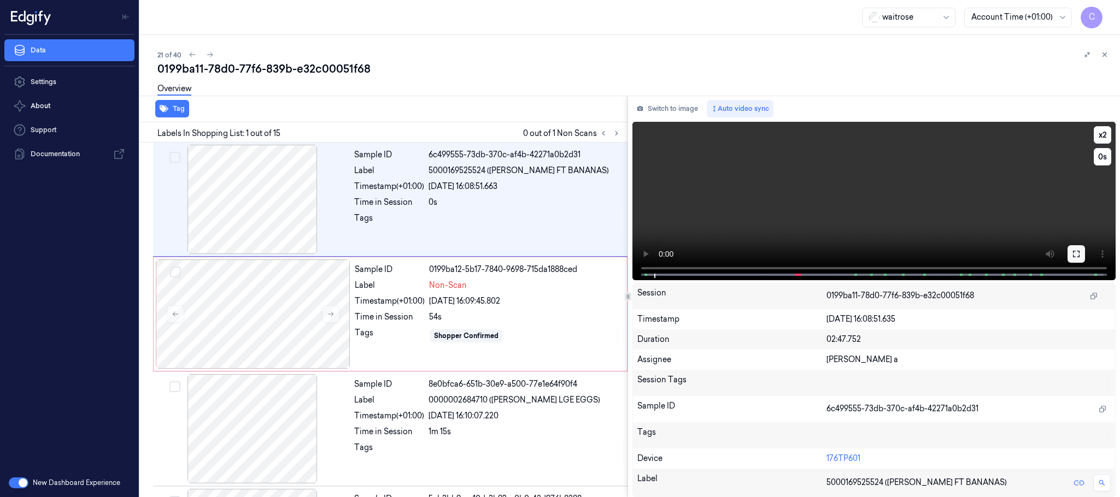
click at [1079, 250] on icon at bounding box center [1076, 254] width 9 height 9
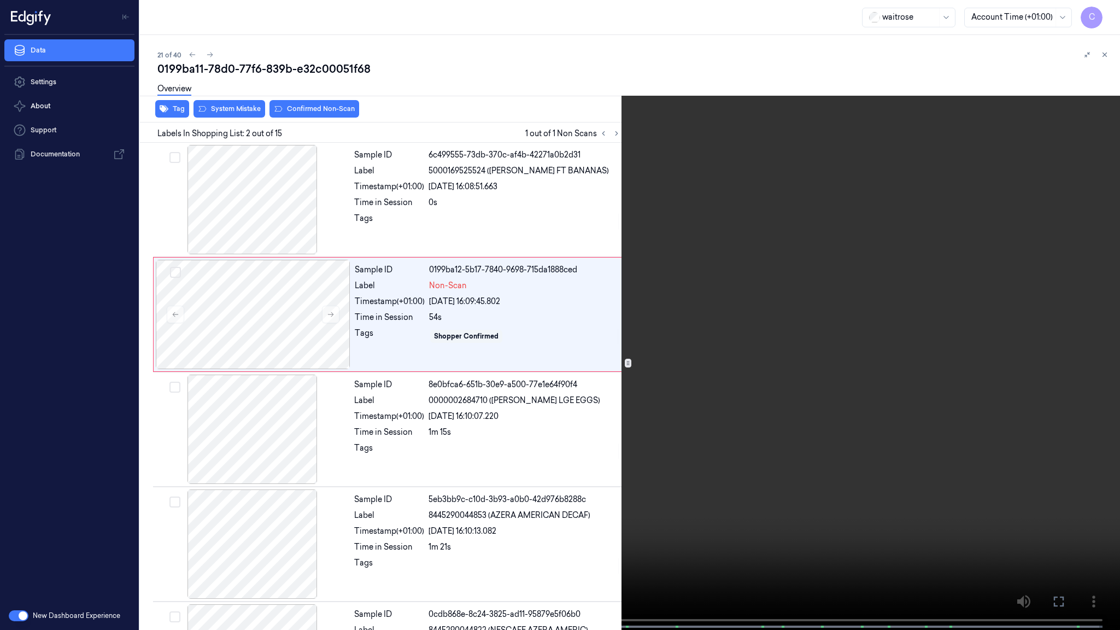
click at [467, 387] on video at bounding box center [560, 316] width 1120 height 632
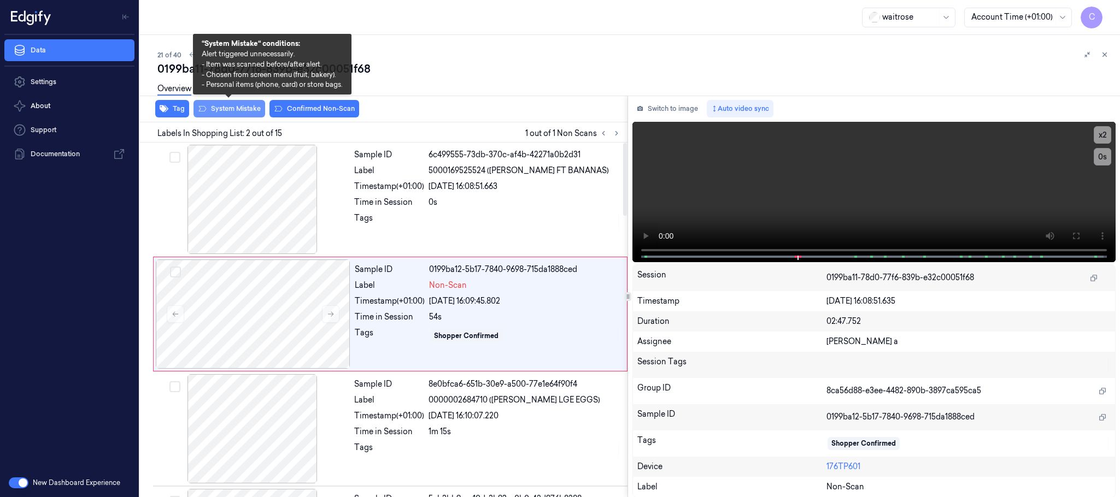
click at [233, 108] on button "System Mistake" at bounding box center [229, 108] width 72 height 17
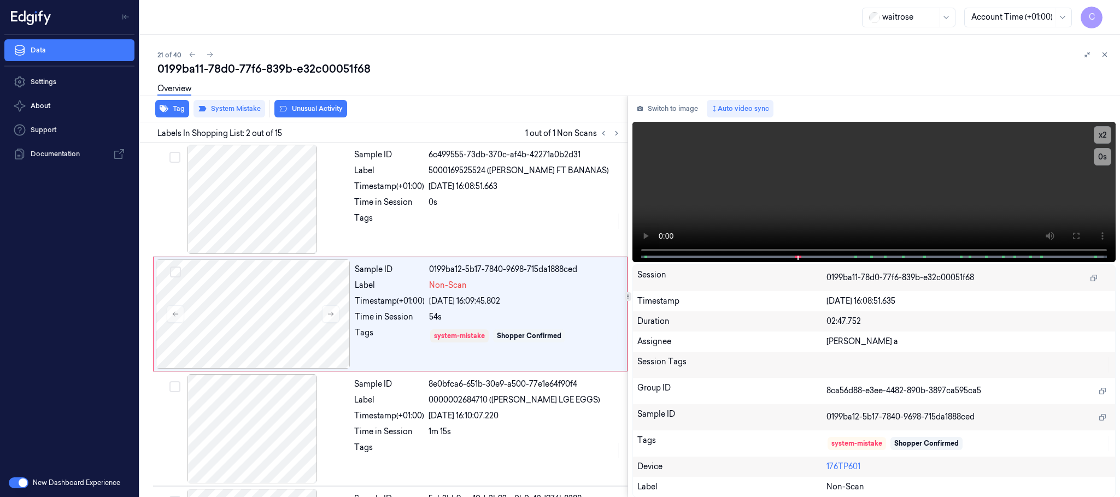
click at [302, 105] on button "Unusual Activity" at bounding box center [310, 108] width 73 height 17
click at [210, 56] on icon at bounding box center [210, 54] width 6 height 5
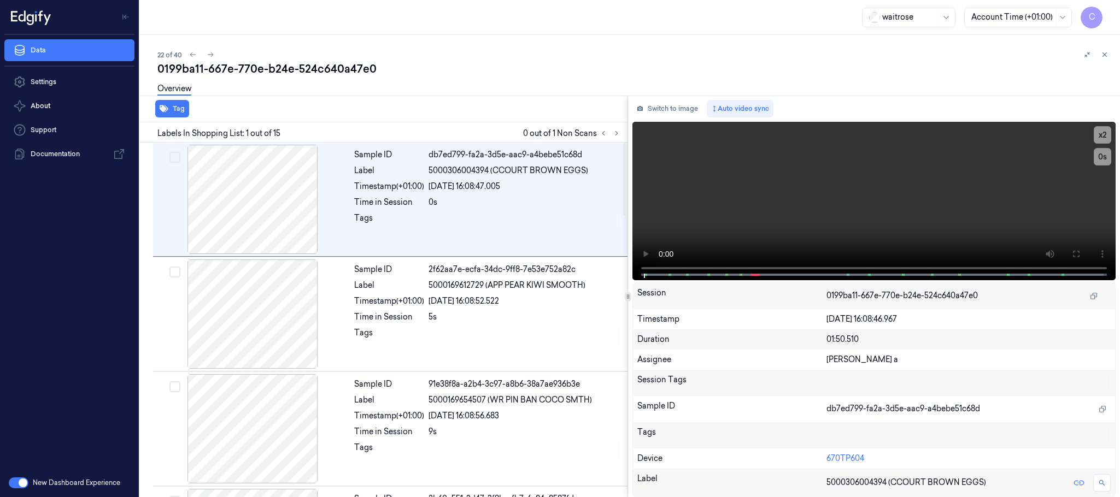
drag, startPoint x: 618, startPoint y: 133, endPoint x: 610, endPoint y: 139, distance: 10.5
click at [617, 133] on icon at bounding box center [617, 134] width 8 height 8
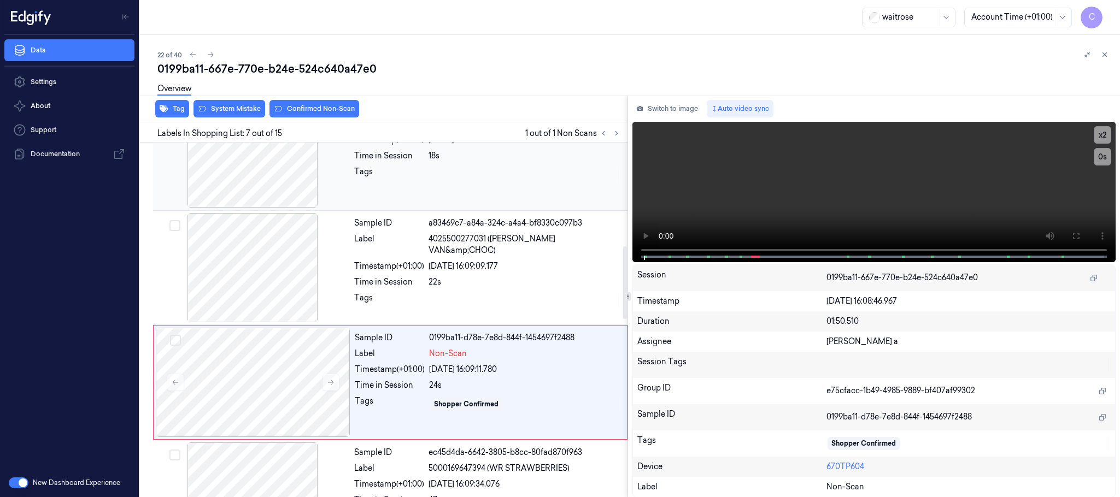
scroll to position [571, 0]
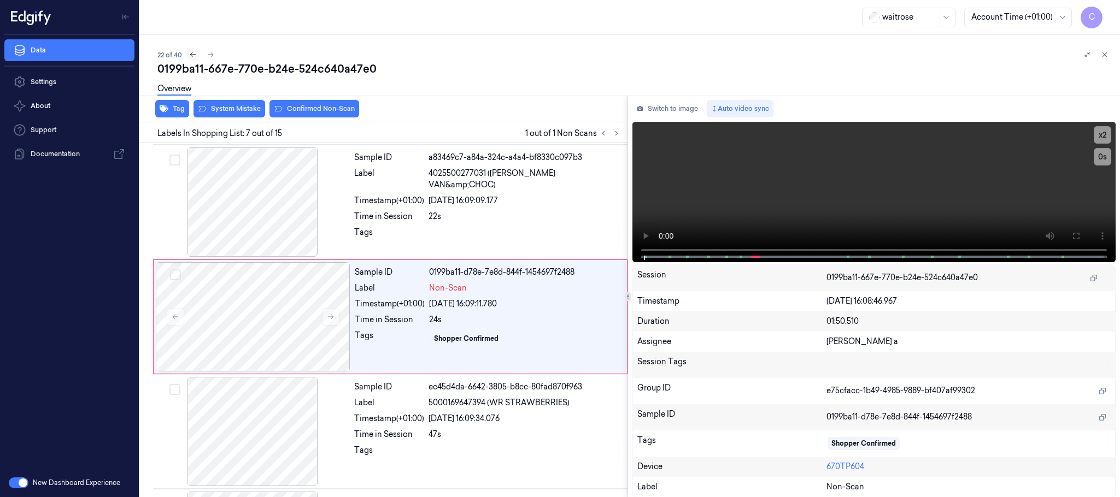
click at [192, 58] on icon at bounding box center [193, 55] width 8 height 8
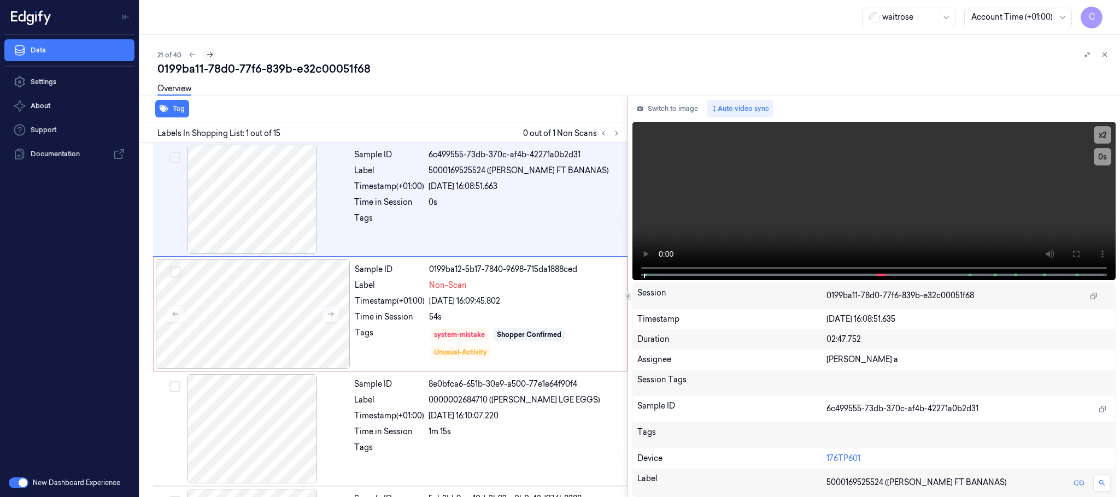
click at [214, 53] on button at bounding box center [209, 54] width 13 height 13
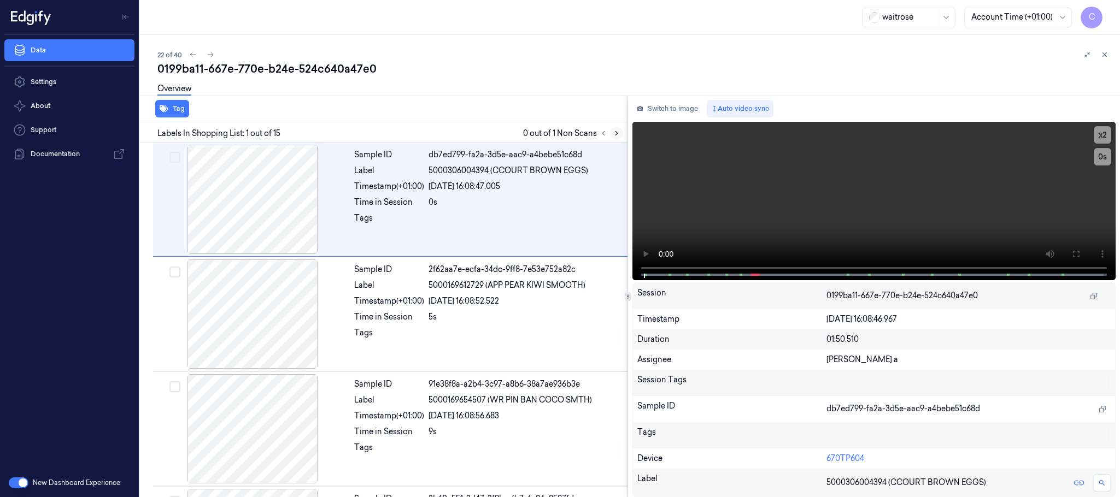
click at [619, 138] on button at bounding box center [616, 133] width 13 height 13
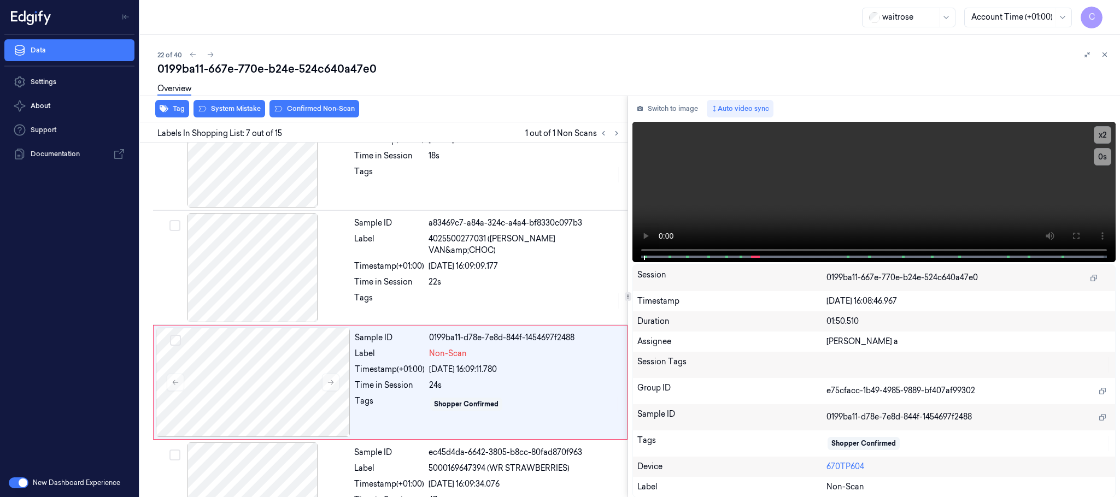
scroll to position [571, 0]
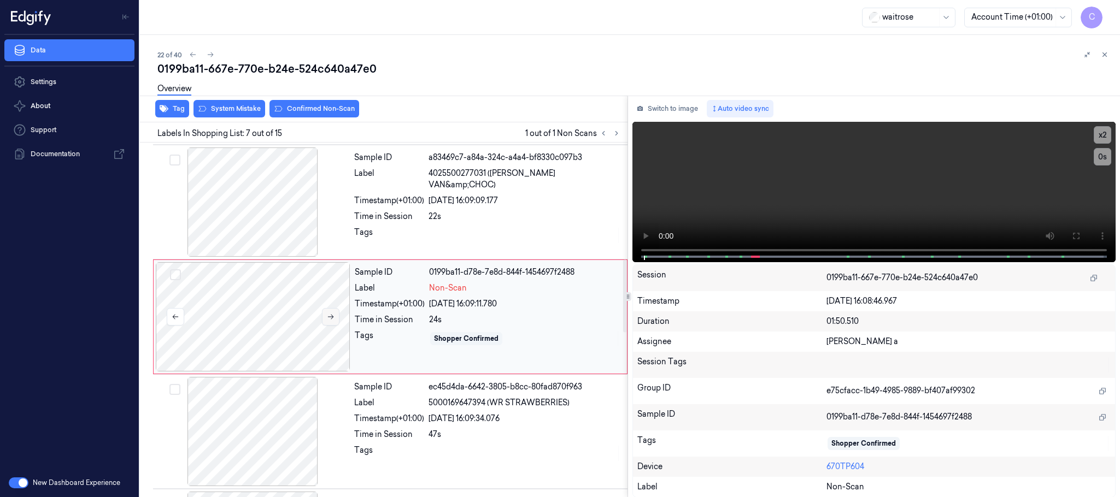
click at [333, 321] on icon at bounding box center [331, 317] width 8 height 8
click at [259, 227] on div at bounding box center [252, 202] width 195 height 109
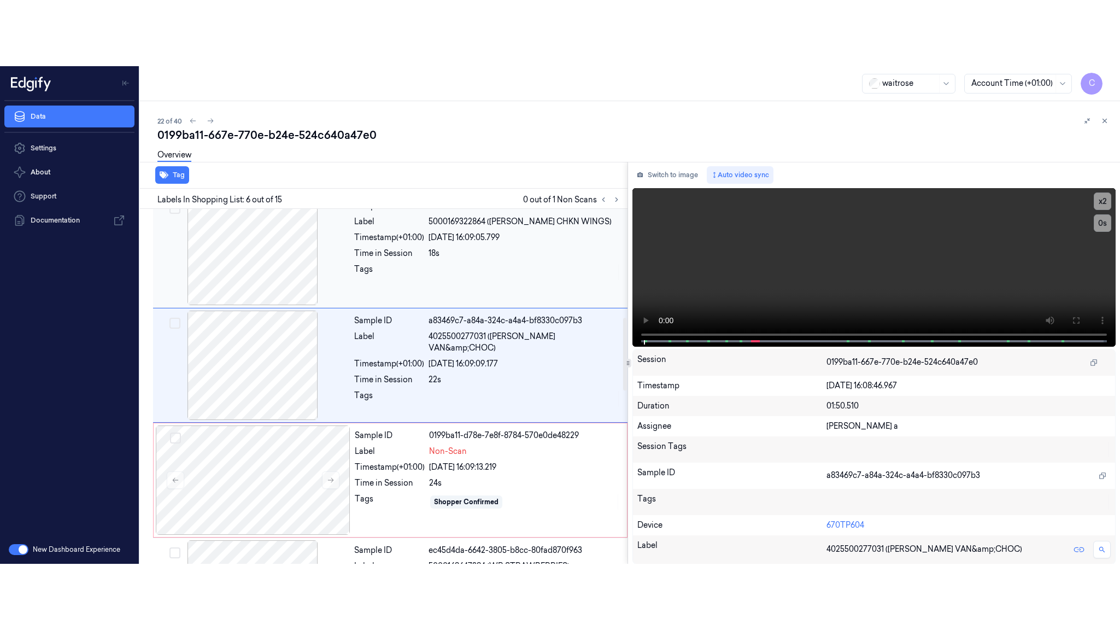
scroll to position [456, 0]
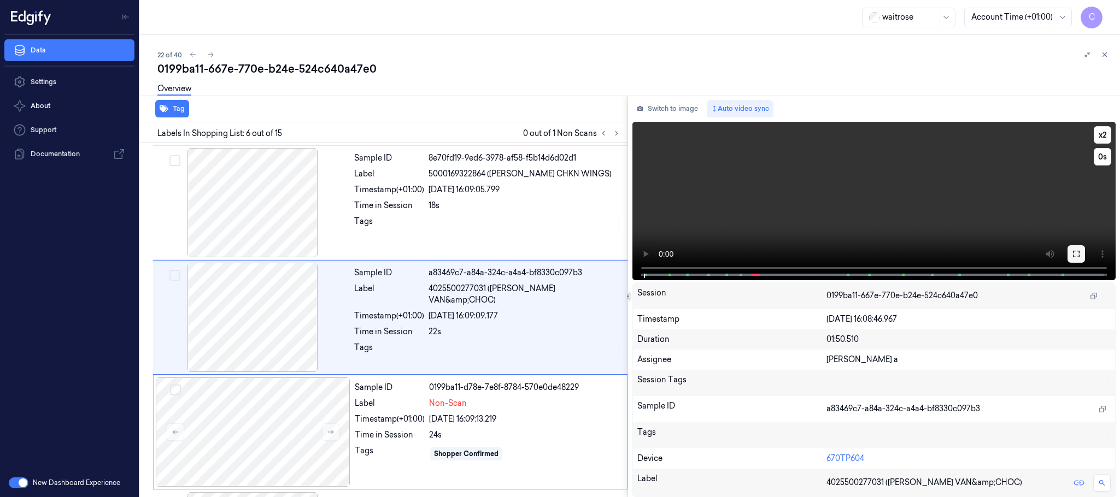
click at [1071, 252] on button at bounding box center [1075, 253] width 17 height 17
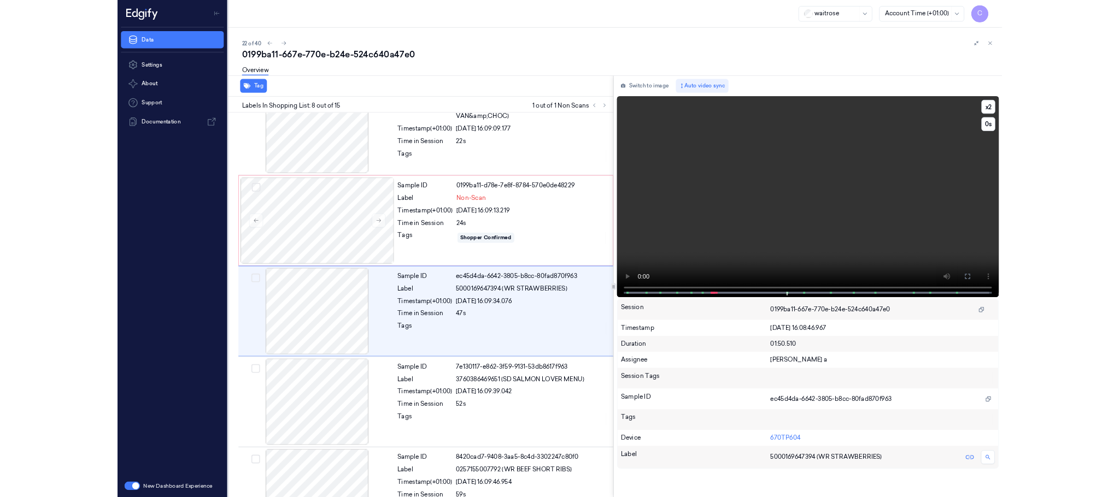
scroll to position [620, 0]
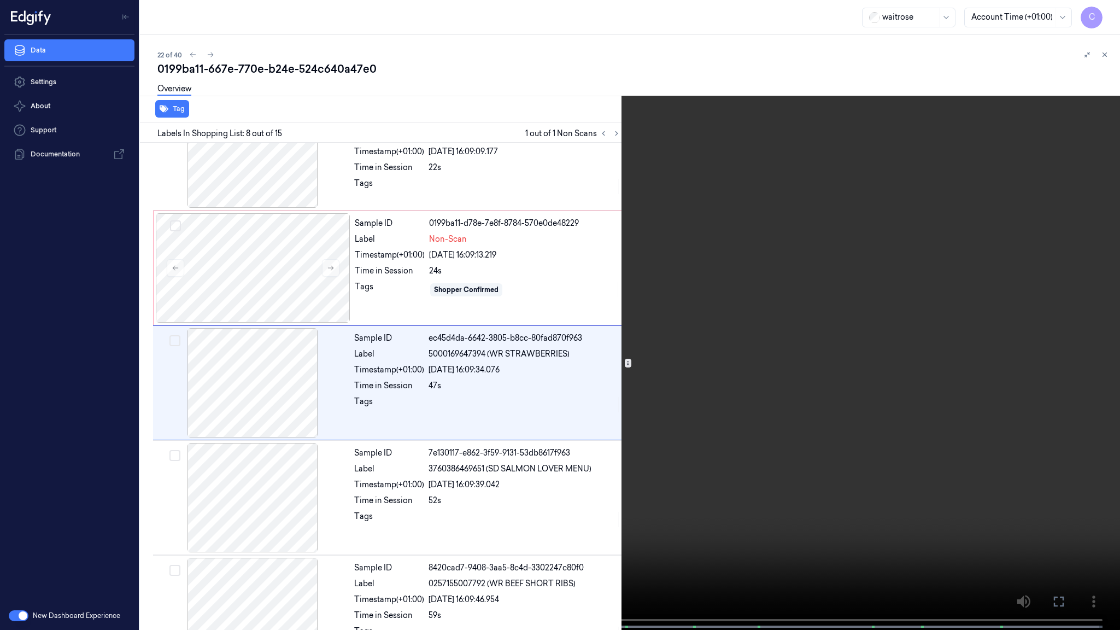
click at [551, 381] on video at bounding box center [560, 316] width 1120 height 632
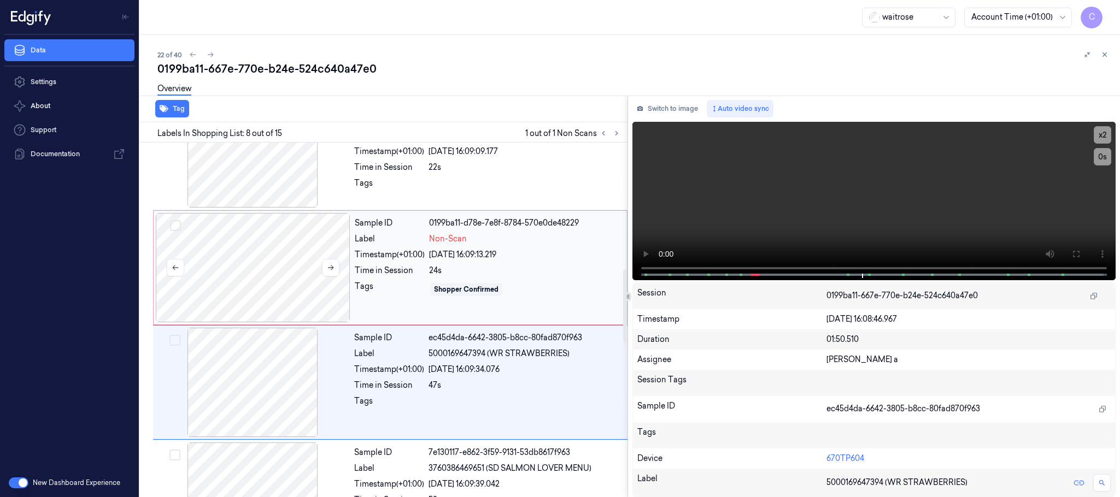
click at [255, 257] on div at bounding box center [253, 267] width 195 height 109
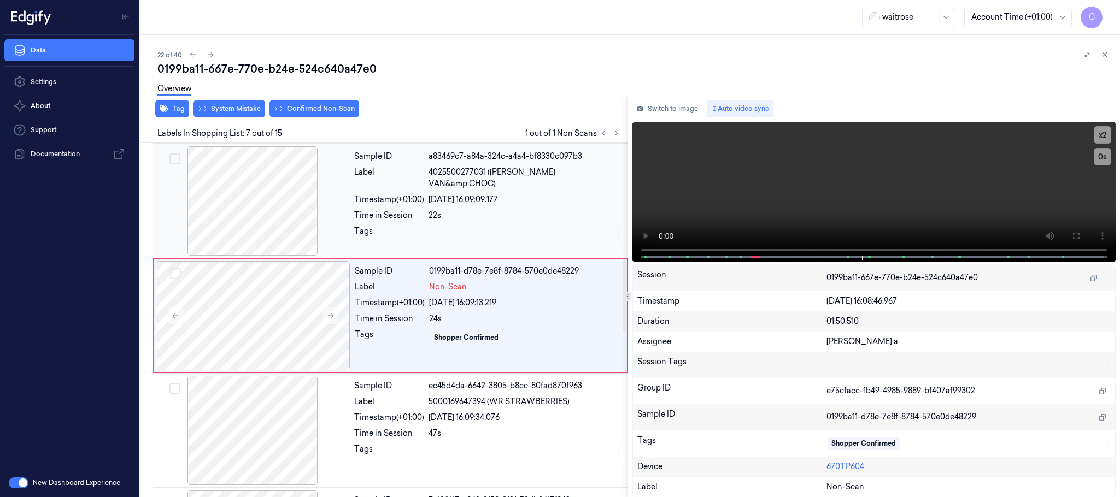
scroll to position [571, 0]
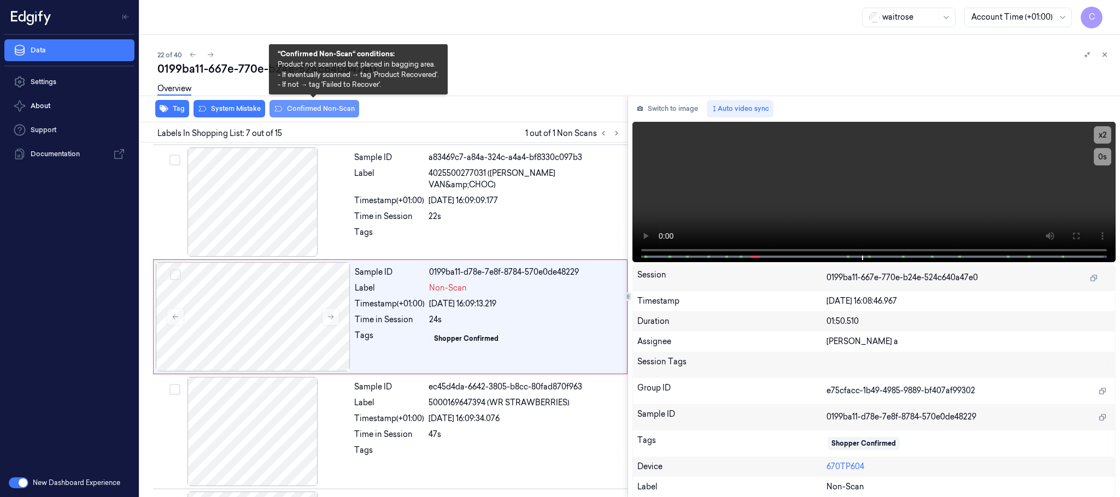
click at [307, 109] on button "Confirmed Non-Scan" at bounding box center [314, 108] width 90 height 17
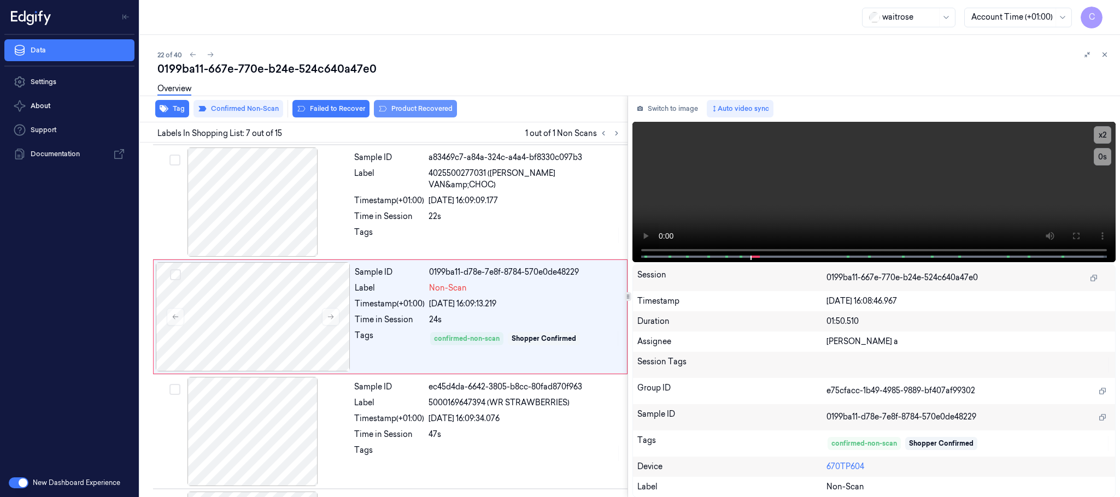
click at [433, 111] on button "Product Recovered" at bounding box center [415, 108] width 83 height 17
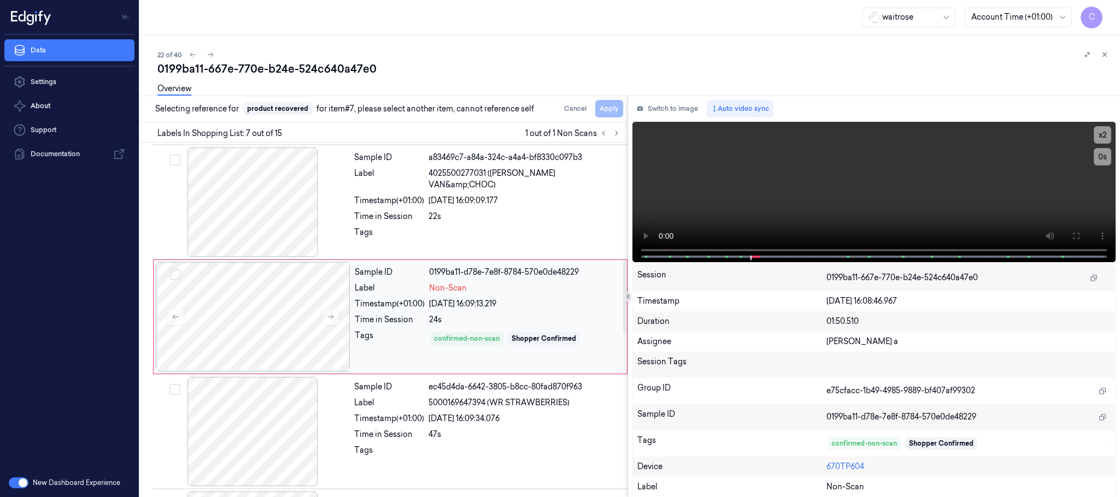
scroll to position [653, 0]
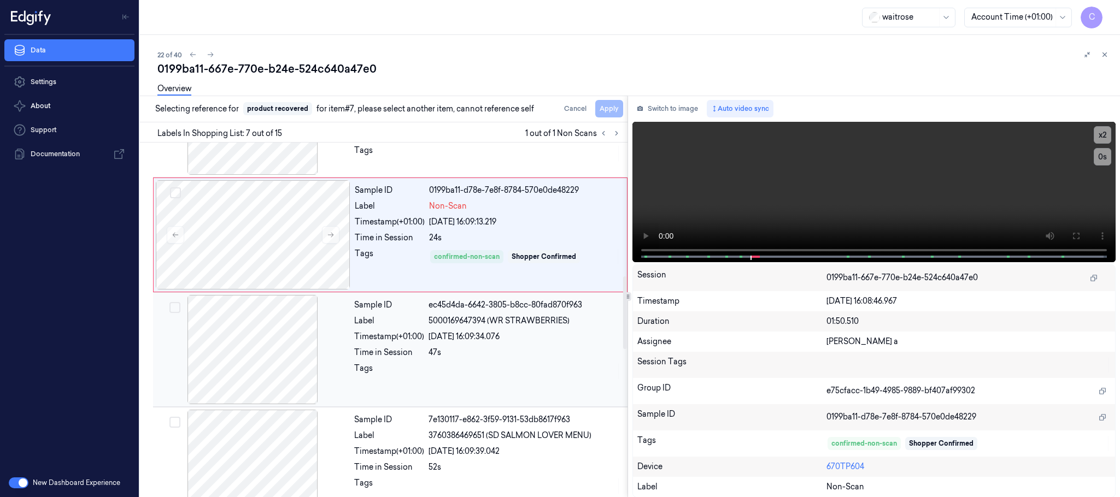
click at [189, 377] on div at bounding box center [252, 349] width 195 height 109
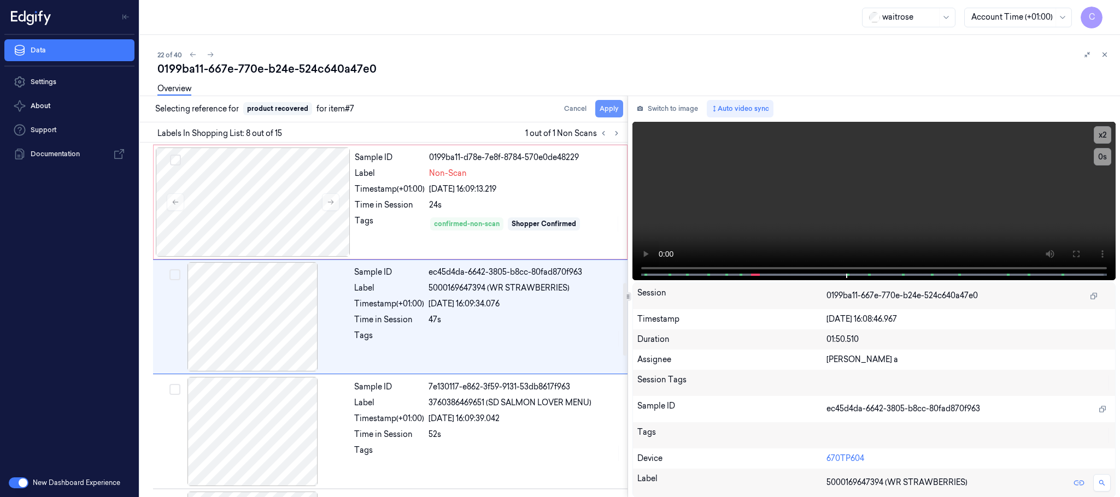
click at [613, 107] on button "Apply" at bounding box center [609, 108] width 28 height 17
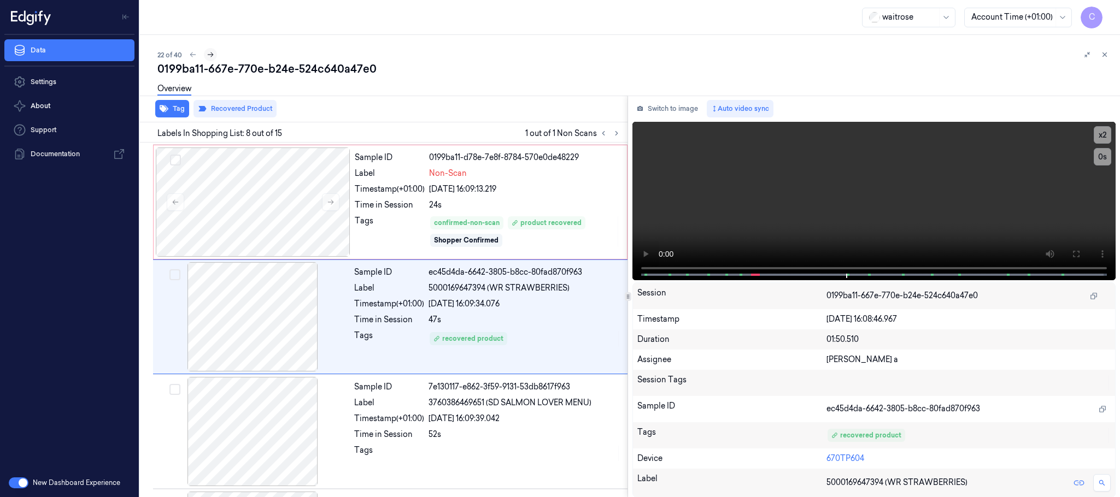
click at [211, 57] on icon at bounding box center [211, 55] width 8 height 8
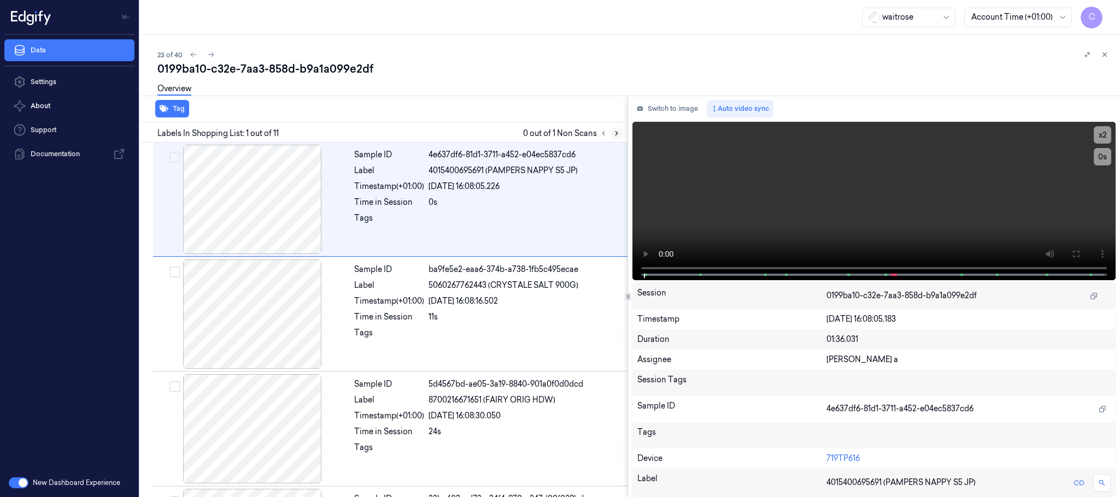
click at [616, 132] on icon at bounding box center [616, 134] width 2 height 4
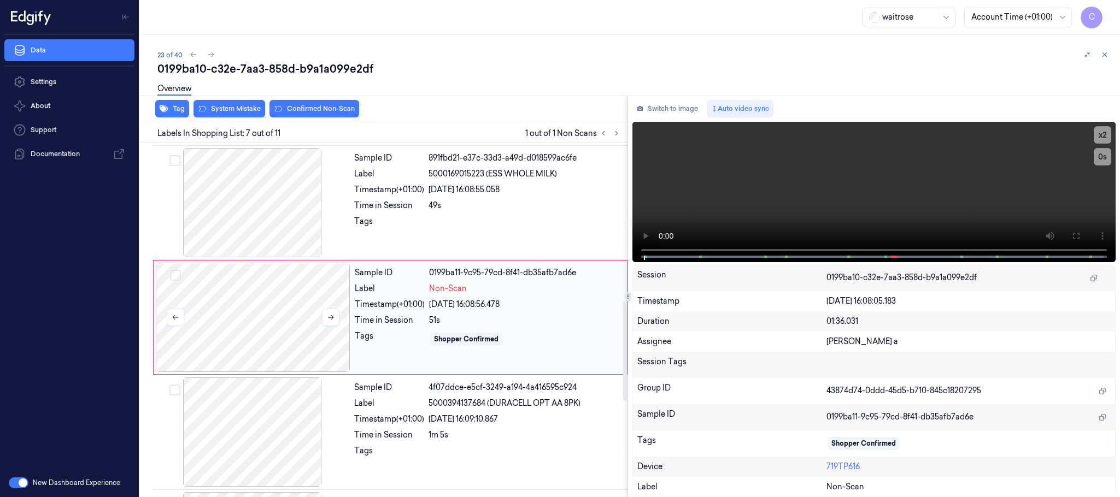
scroll to position [571, 0]
click at [338, 325] on button at bounding box center [330, 316] width 17 height 17
click at [336, 325] on button at bounding box center [330, 316] width 17 height 17
click at [284, 233] on div at bounding box center [252, 202] width 195 height 109
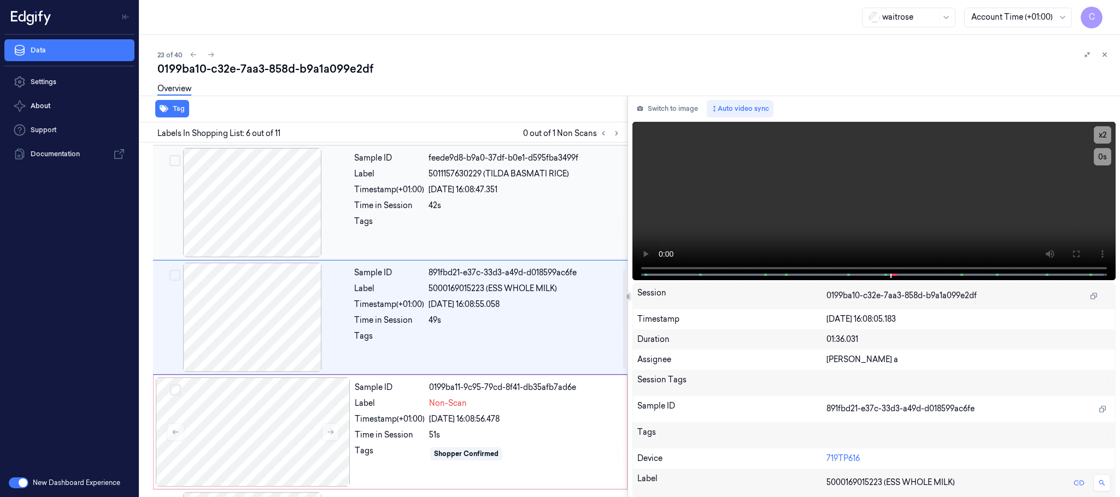
click at [279, 233] on div at bounding box center [252, 202] width 195 height 109
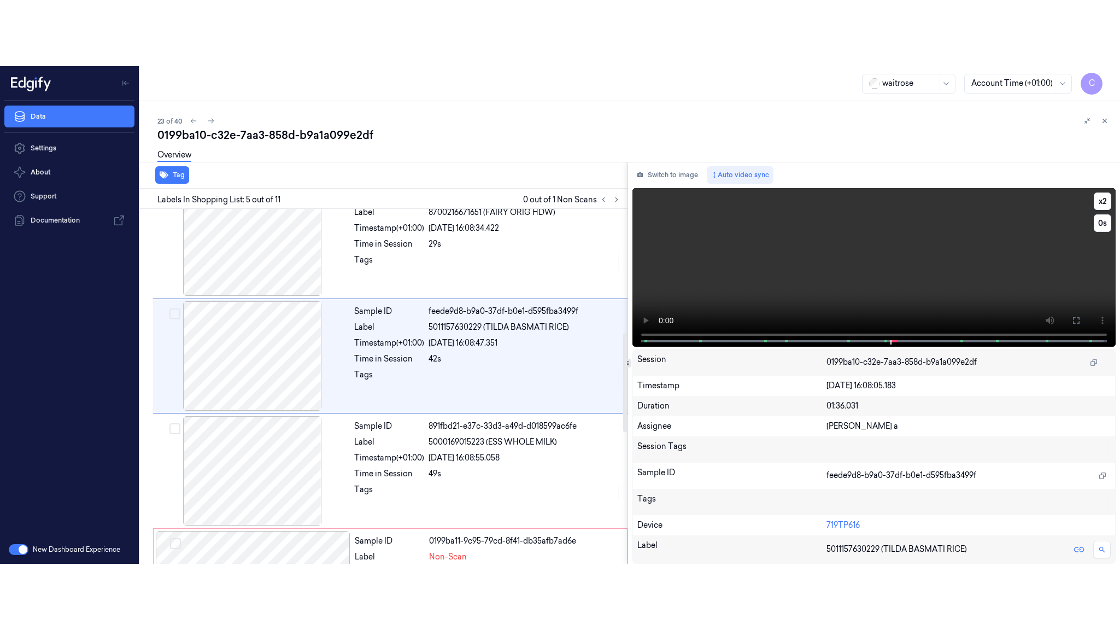
scroll to position [341, 0]
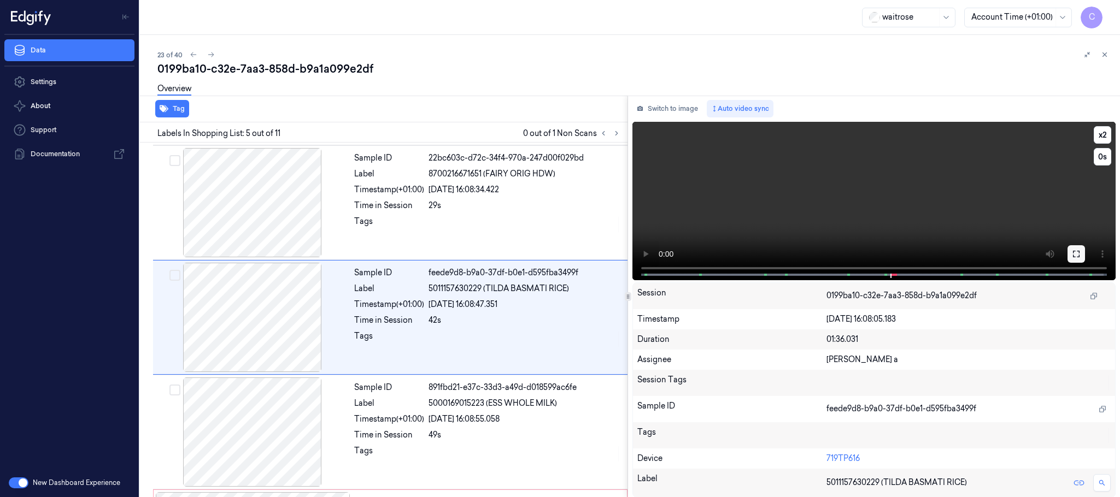
click at [1074, 257] on icon at bounding box center [1076, 254] width 9 height 9
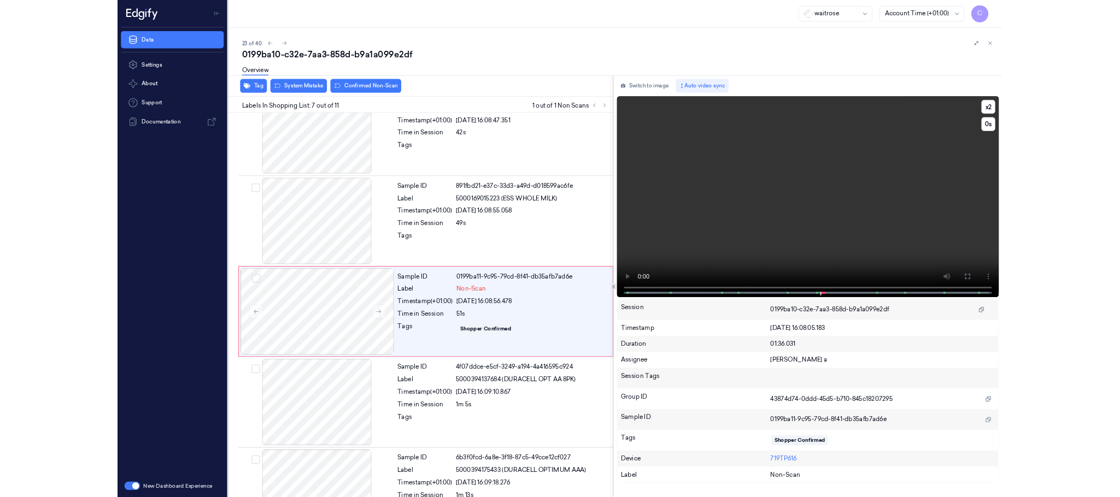
scroll to position [505, 0]
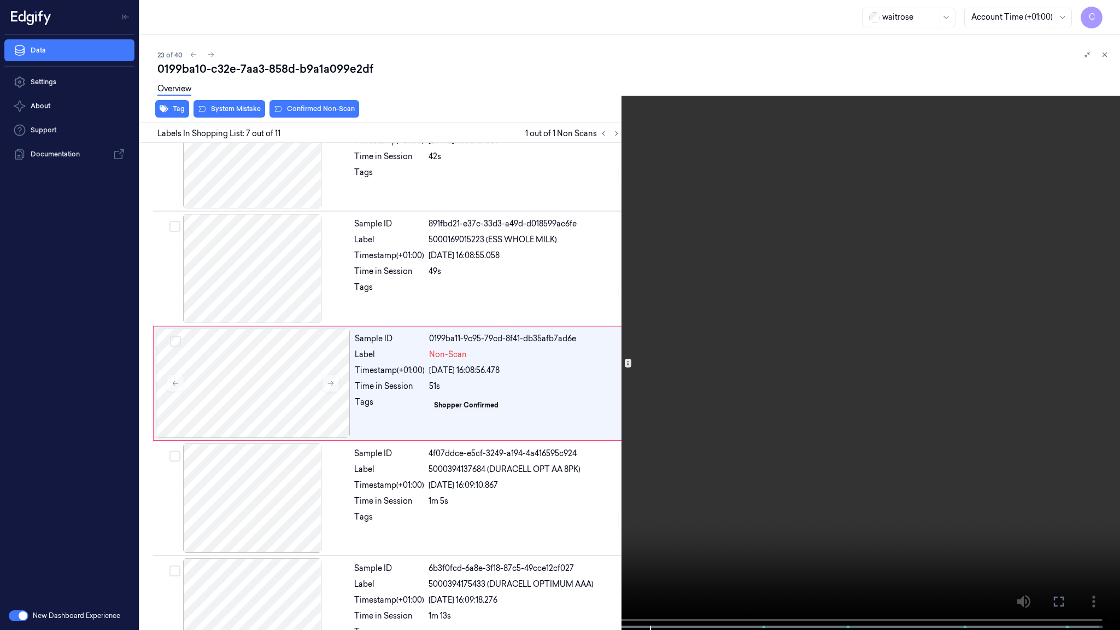
click at [476, 366] on video at bounding box center [560, 316] width 1120 height 632
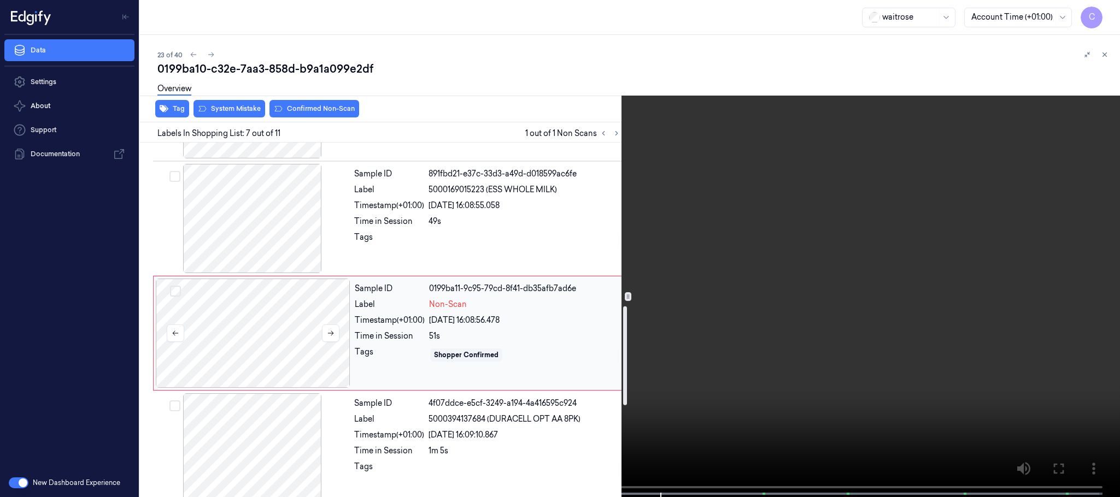
scroll to position [587, 0]
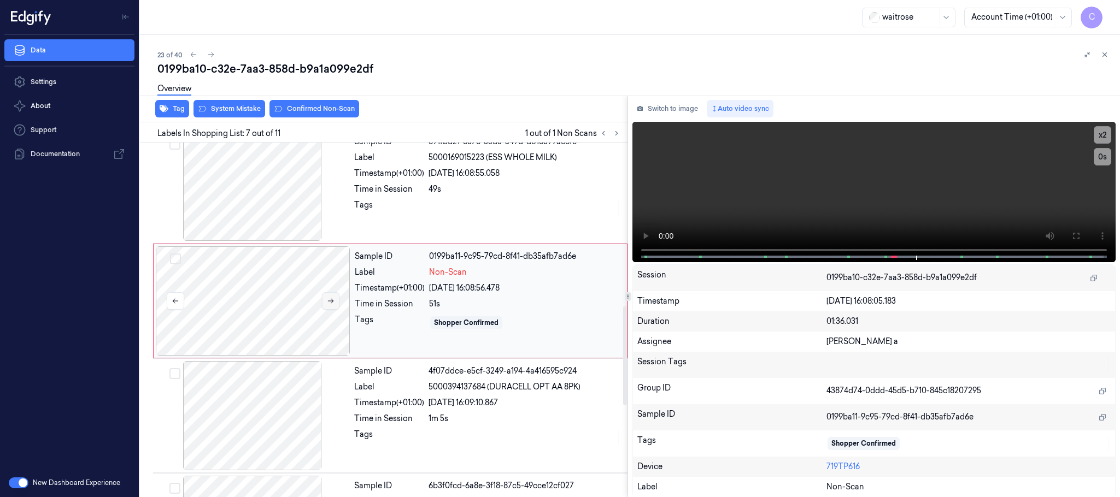
click at [327, 305] on icon at bounding box center [331, 301] width 8 height 8
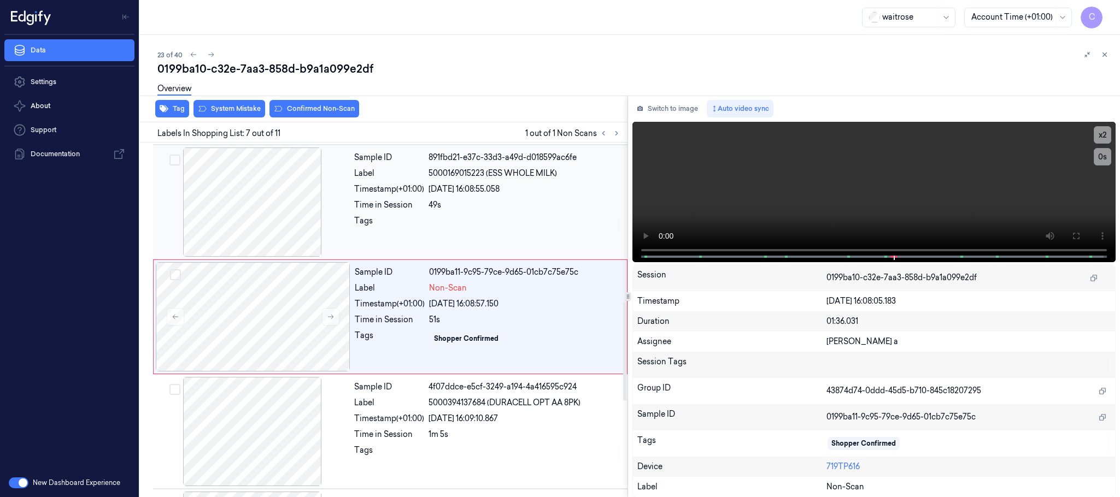
click at [279, 230] on div at bounding box center [252, 202] width 195 height 109
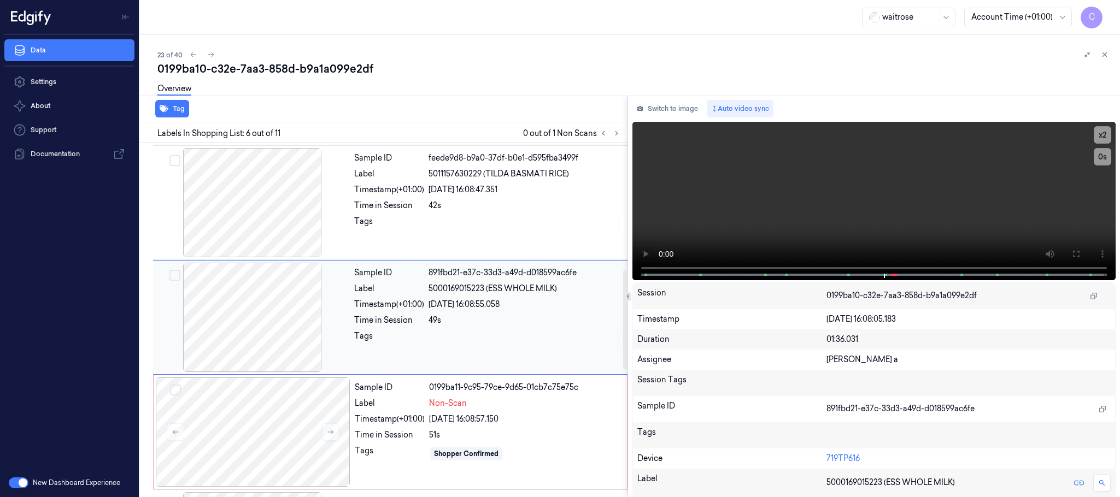
click at [271, 318] on div at bounding box center [252, 317] width 195 height 109
click at [278, 445] on div at bounding box center [253, 432] width 195 height 109
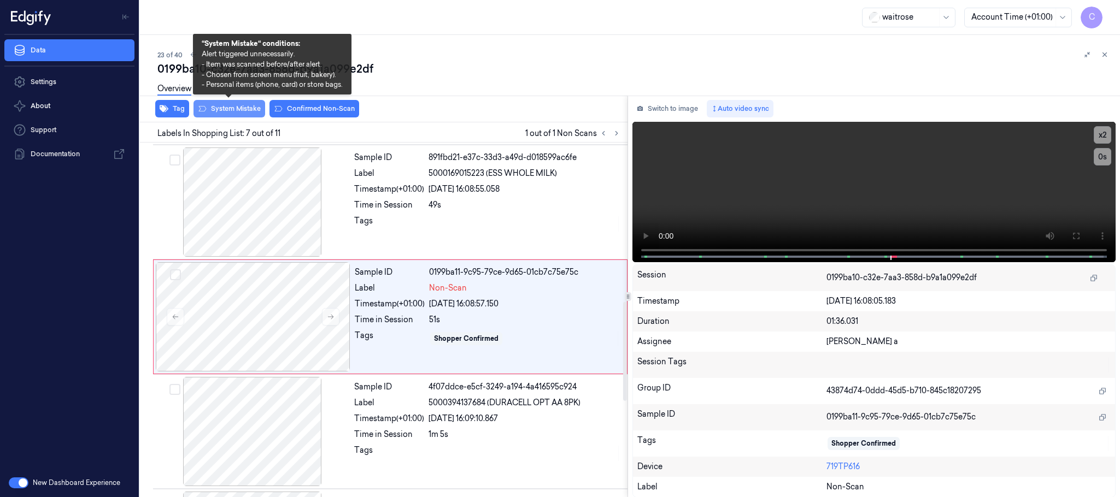
click at [238, 108] on button "System Mistake" at bounding box center [229, 108] width 72 height 17
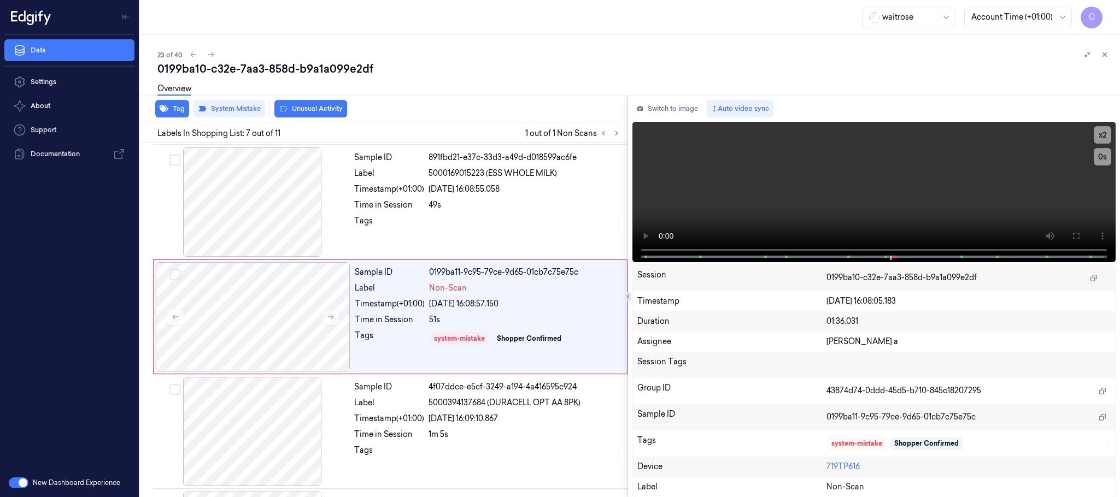
click at [309, 107] on button "Unusual Activity" at bounding box center [310, 108] width 73 height 17
click at [208, 55] on icon at bounding box center [211, 55] width 8 height 8
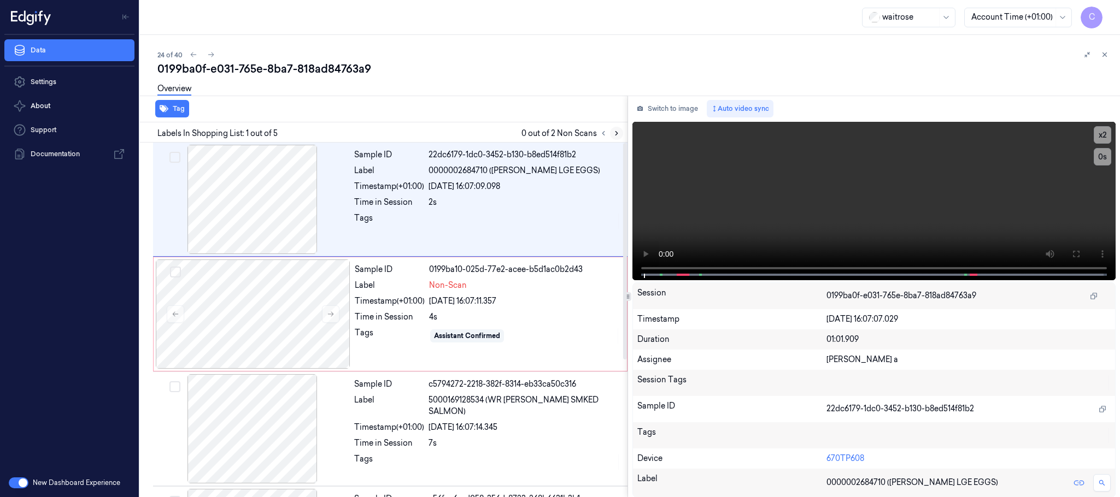
click at [613, 131] on icon at bounding box center [617, 134] width 8 height 8
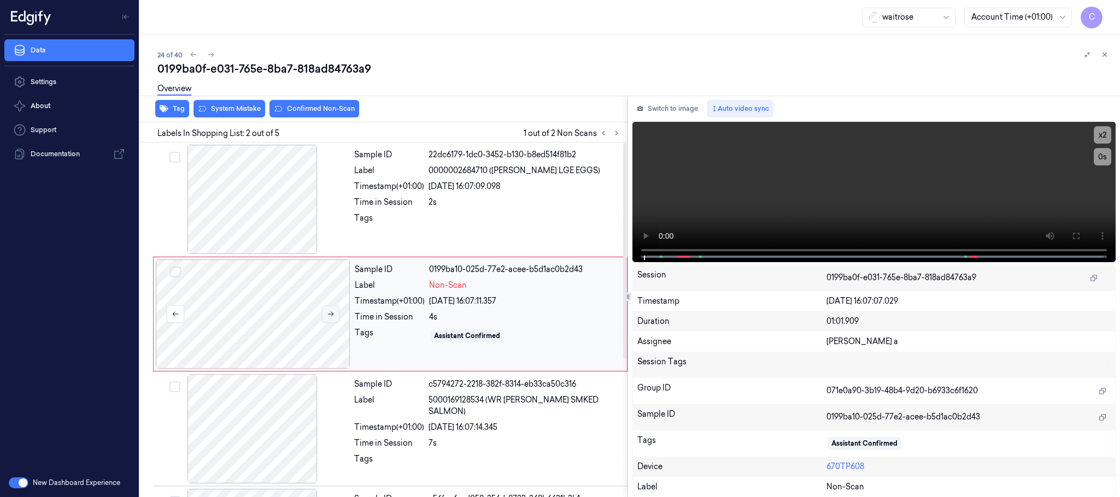
click at [331, 313] on icon at bounding box center [331, 314] width 8 height 8
click at [246, 222] on div at bounding box center [252, 199] width 195 height 109
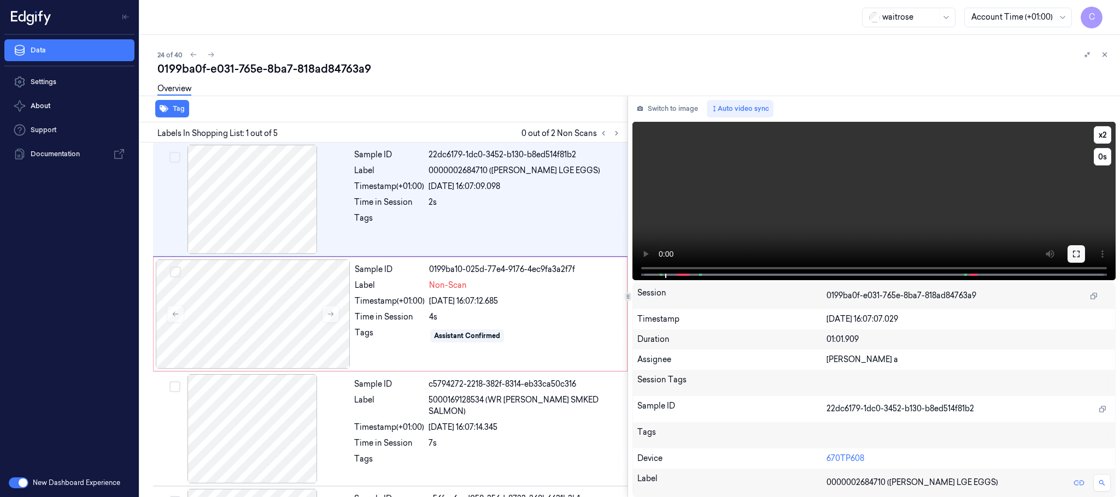
click at [1072, 252] on icon at bounding box center [1076, 254] width 9 height 9
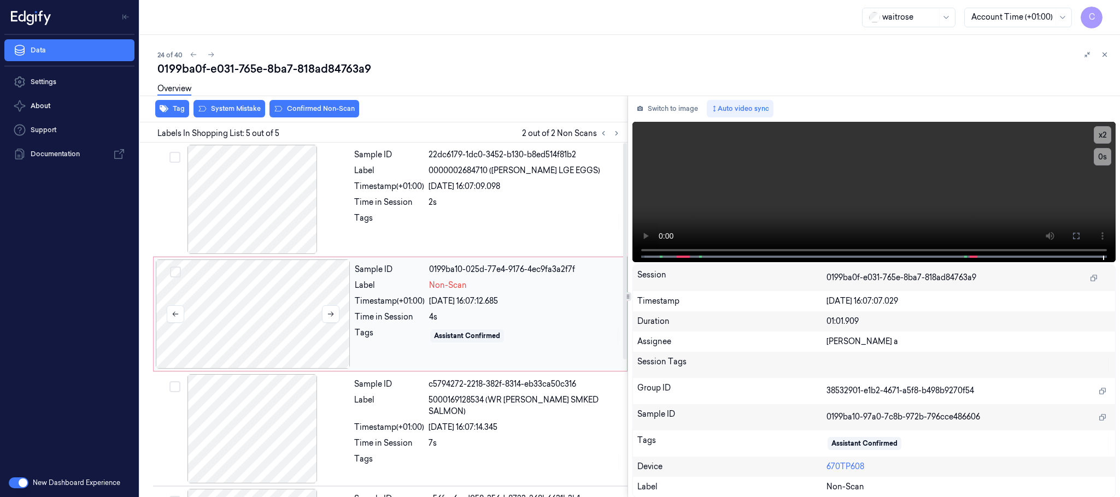
click at [244, 294] on div at bounding box center [253, 314] width 195 height 109
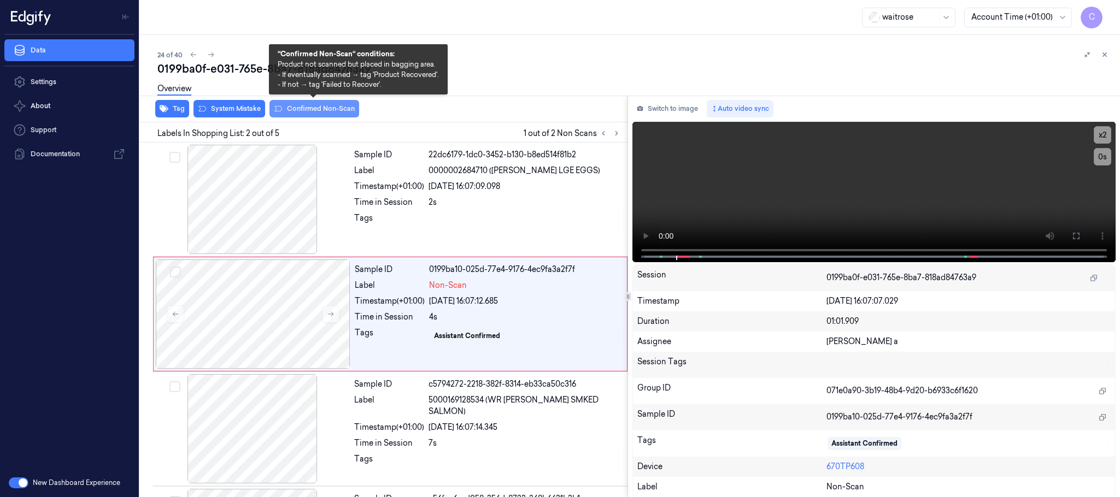
click at [320, 107] on button "Confirmed Non-Scan" at bounding box center [314, 108] width 90 height 17
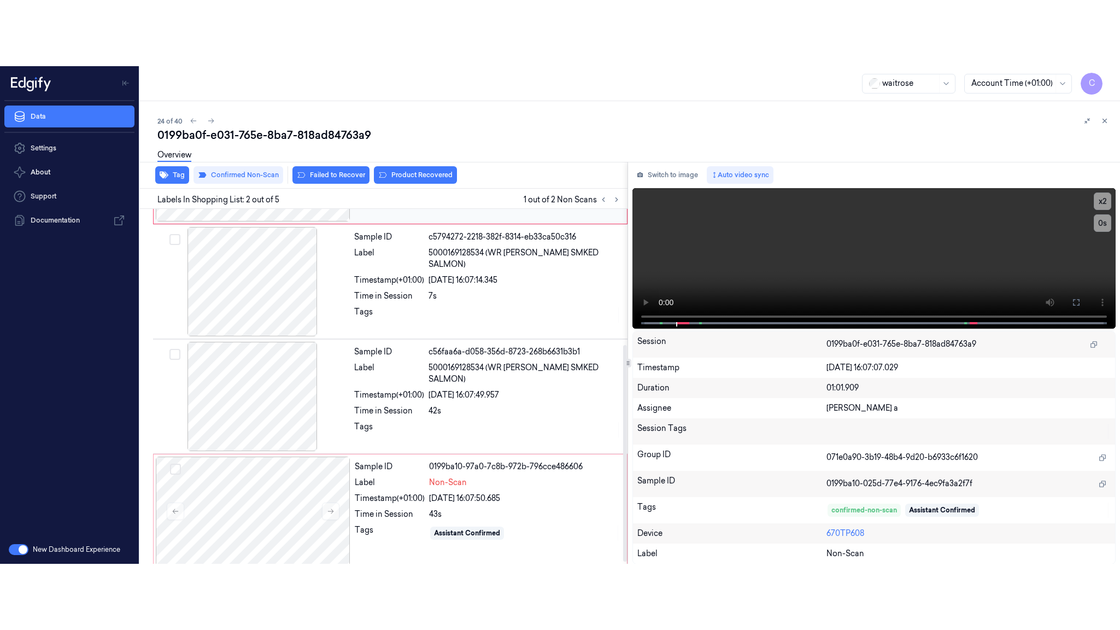
scroll to position [225, 0]
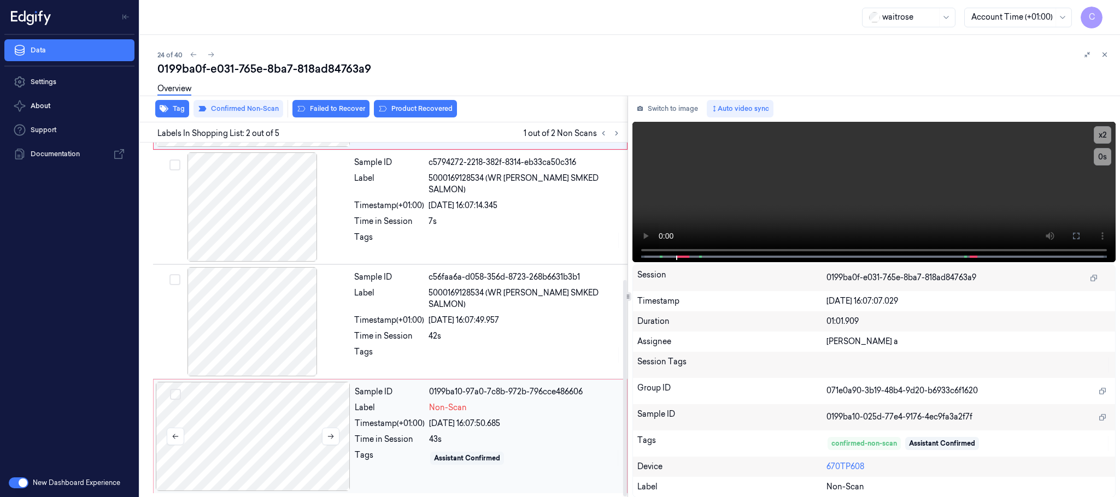
click at [302, 428] on div at bounding box center [253, 436] width 195 height 109
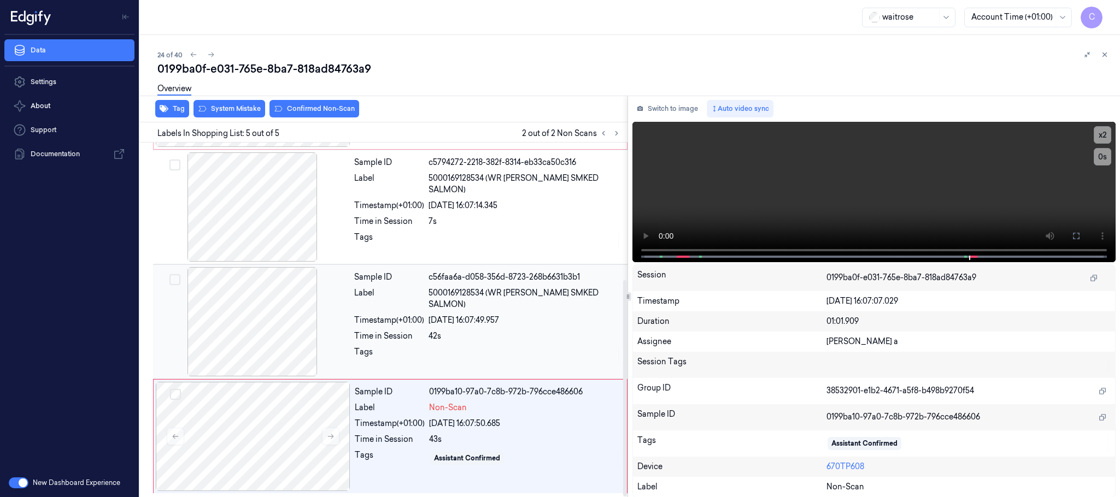
click at [269, 320] on div at bounding box center [252, 321] width 195 height 109
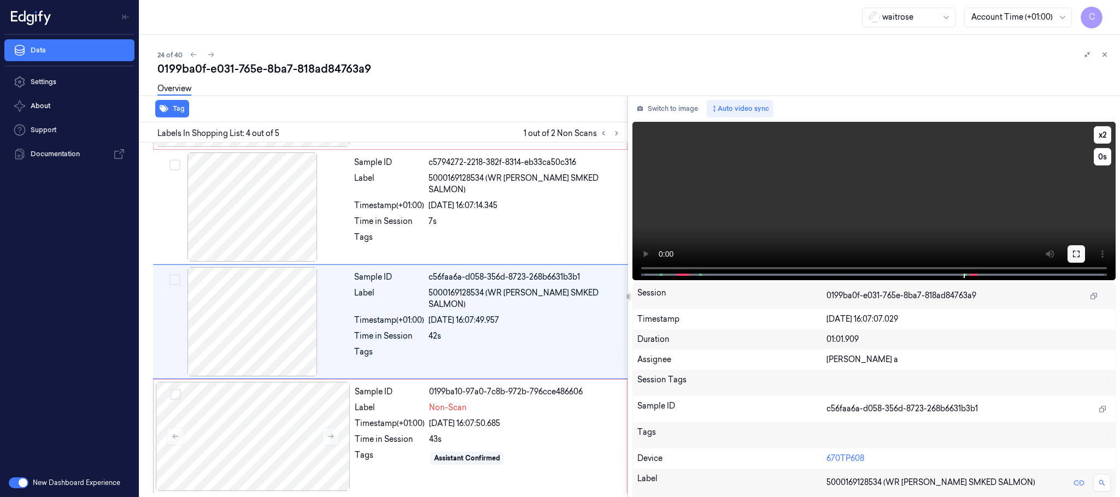
click at [1075, 252] on icon at bounding box center [1076, 254] width 9 height 9
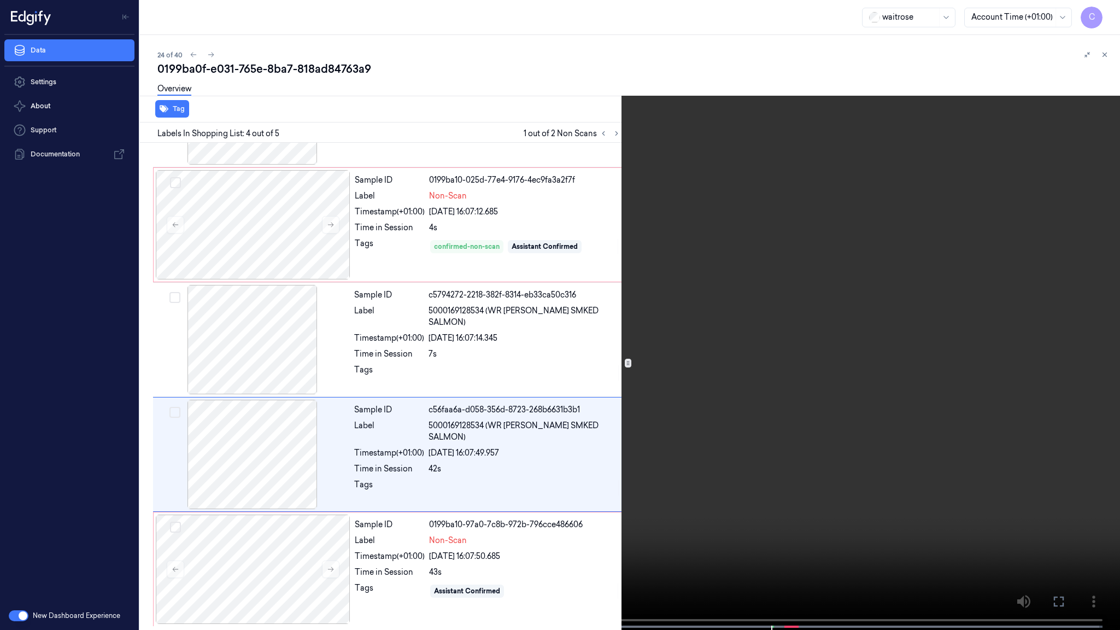
click at [819, 364] on video at bounding box center [560, 316] width 1120 height 632
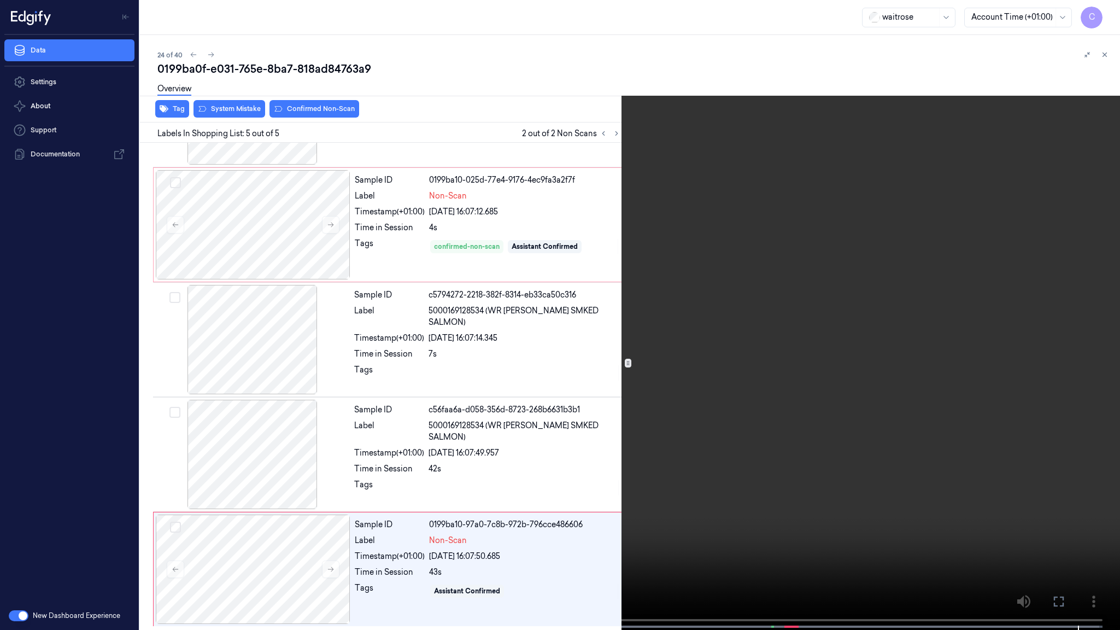
click at [594, 377] on video at bounding box center [560, 316] width 1120 height 632
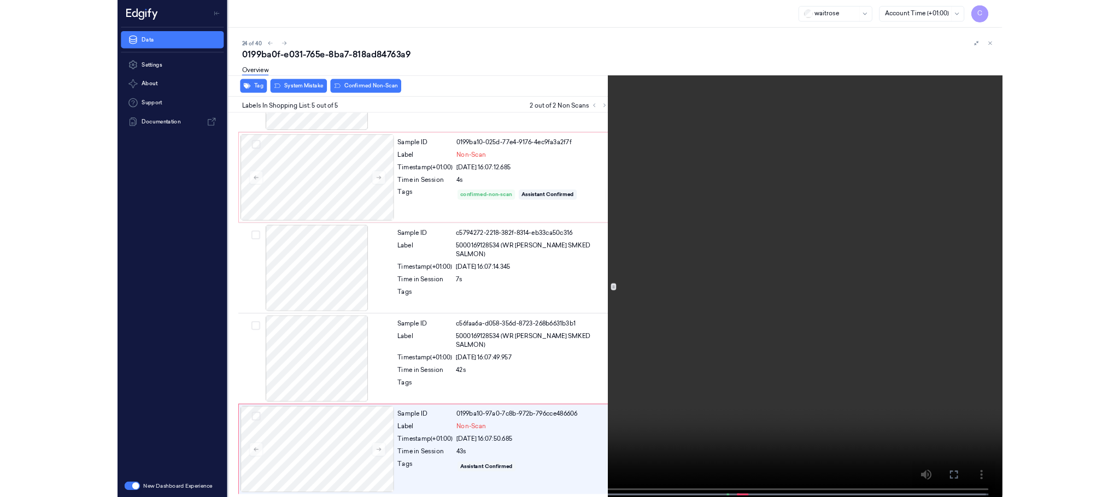
scroll to position [225, 0]
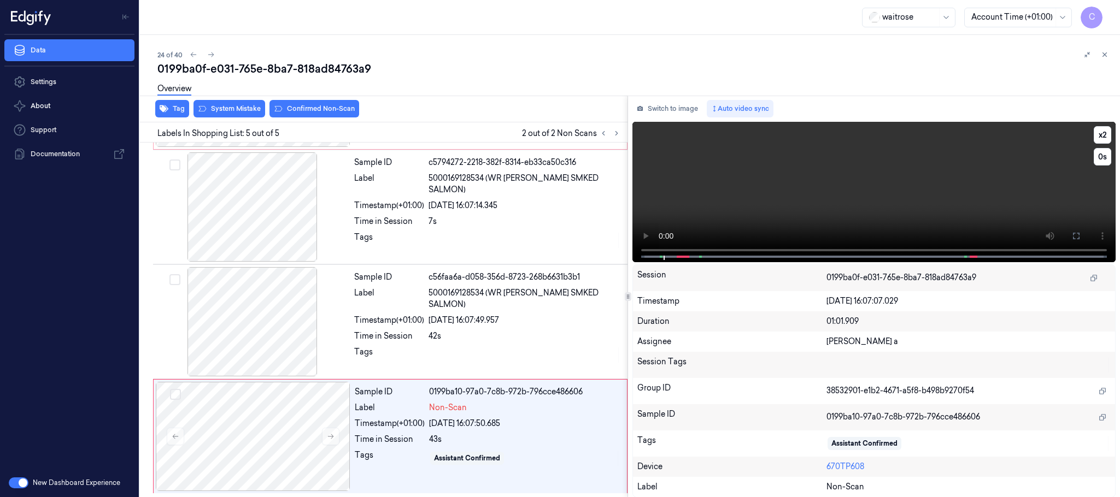
click at [834, 204] on video at bounding box center [873, 192] width 483 height 140
drag, startPoint x: 266, startPoint y: 408, endPoint x: 284, endPoint y: 401, distance: 19.1
click at [266, 409] on div at bounding box center [253, 436] width 195 height 109
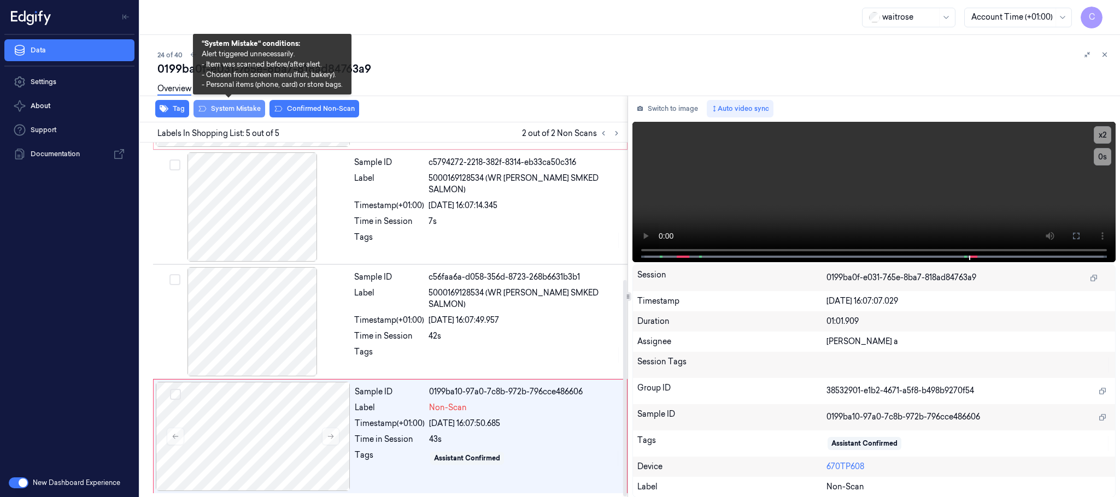
click at [244, 108] on button "System Mistake" at bounding box center [229, 108] width 72 height 17
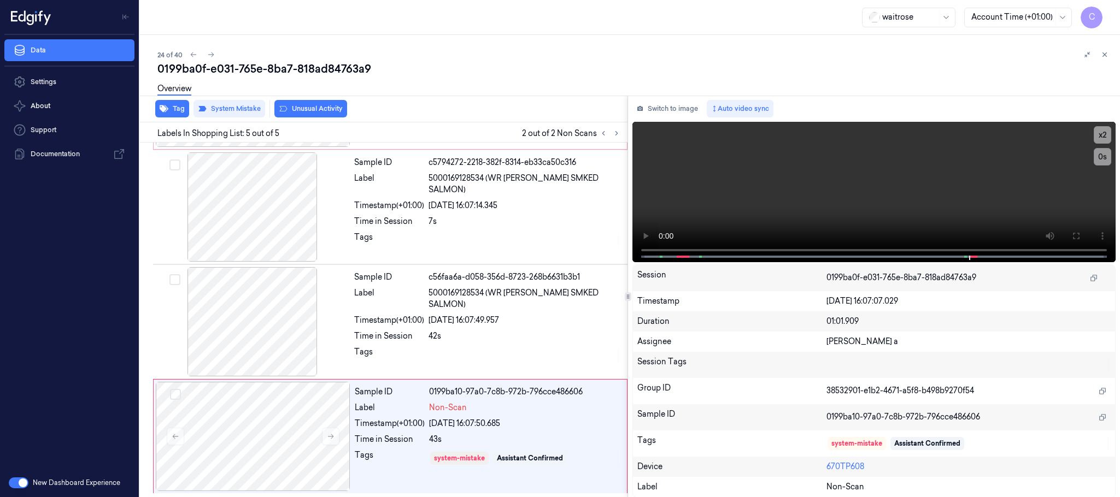
drag, startPoint x: 214, startPoint y: 56, endPoint x: 258, endPoint y: 21, distance: 56.1
click at [214, 55] on icon at bounding box center [211, 55] width 8 height 8
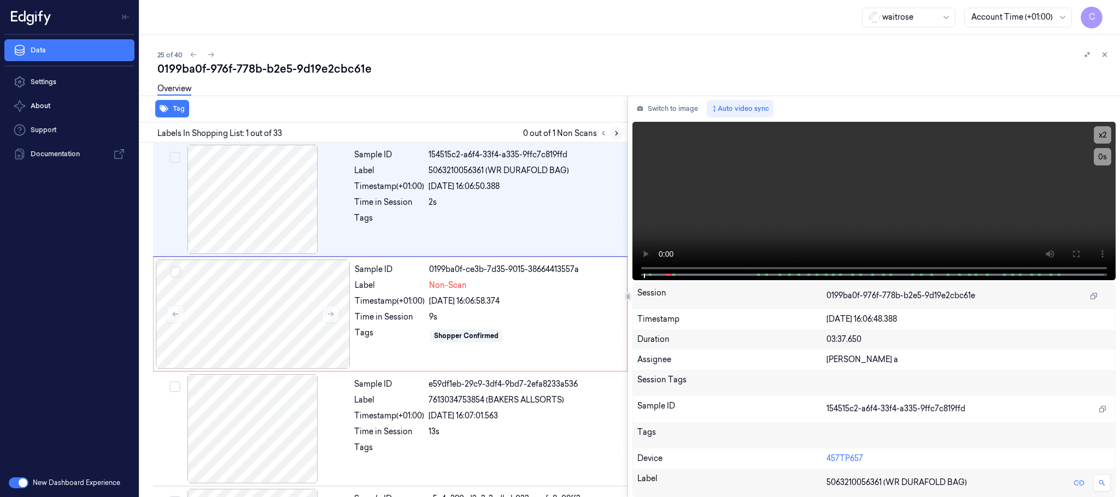
click at [614, 130] on icon at bounding box center [617, 134] width 8 height 8
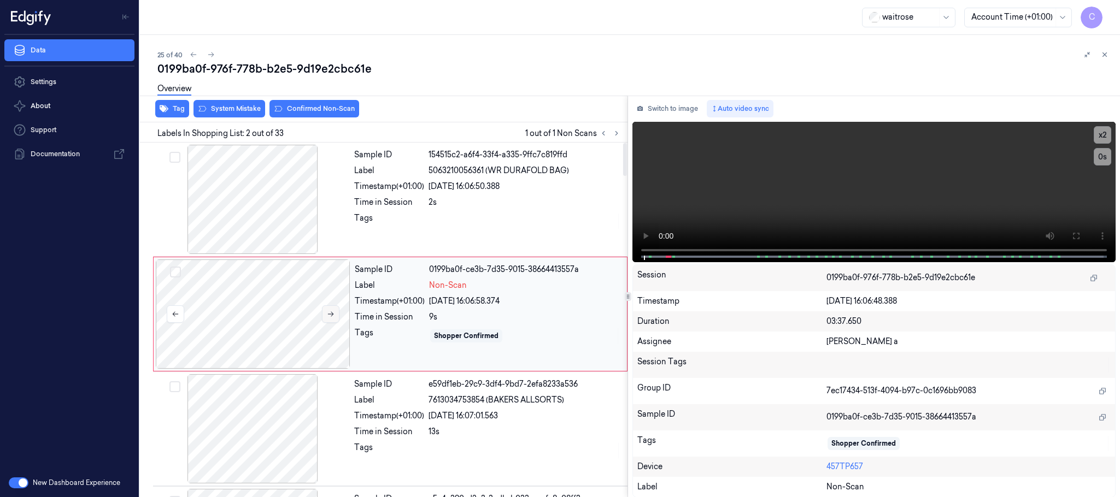
click at [328, 314] on icon at bounding box center [331, 314] width 8 height 8
click at [327, 322] on button at bounding box center [330, 313] width 17 height 17
click at [327, 320] on button at bounding box center [330, 313] width 17 height 17
click at [263, 204] on div at bounding box center [252, 199] width 195 height 109
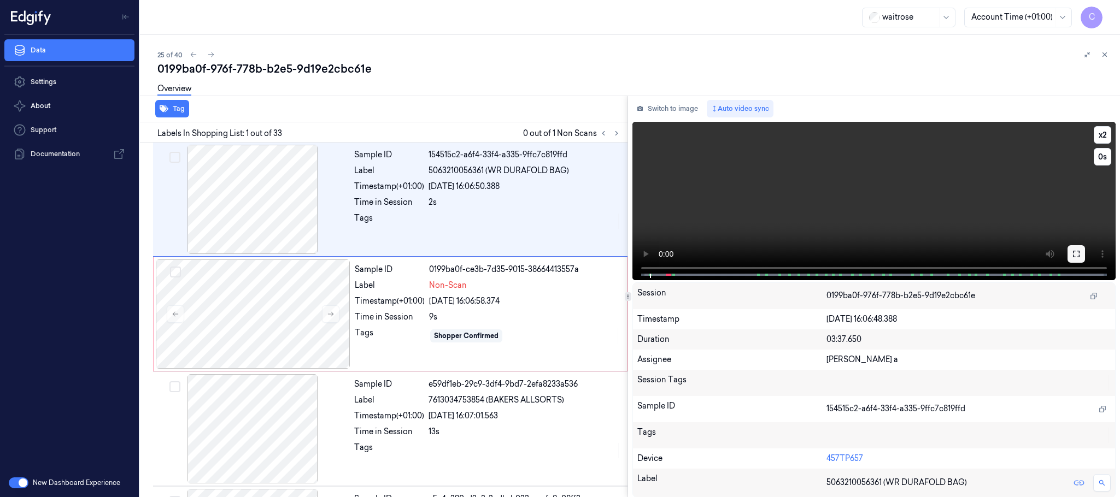
click at [1074, 258] on button at bounding box center [1075, 253] width 17 height 17
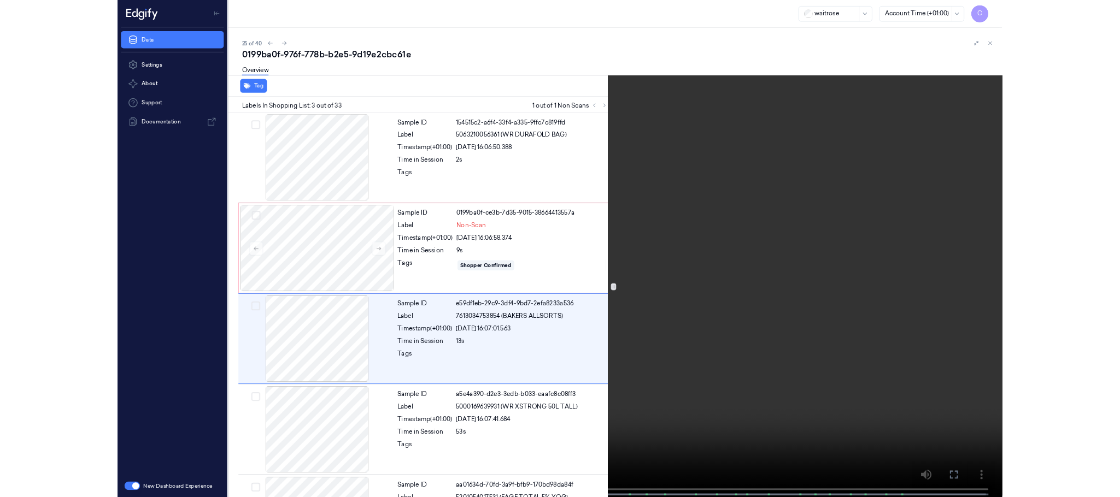
scroll to position [44, 0]
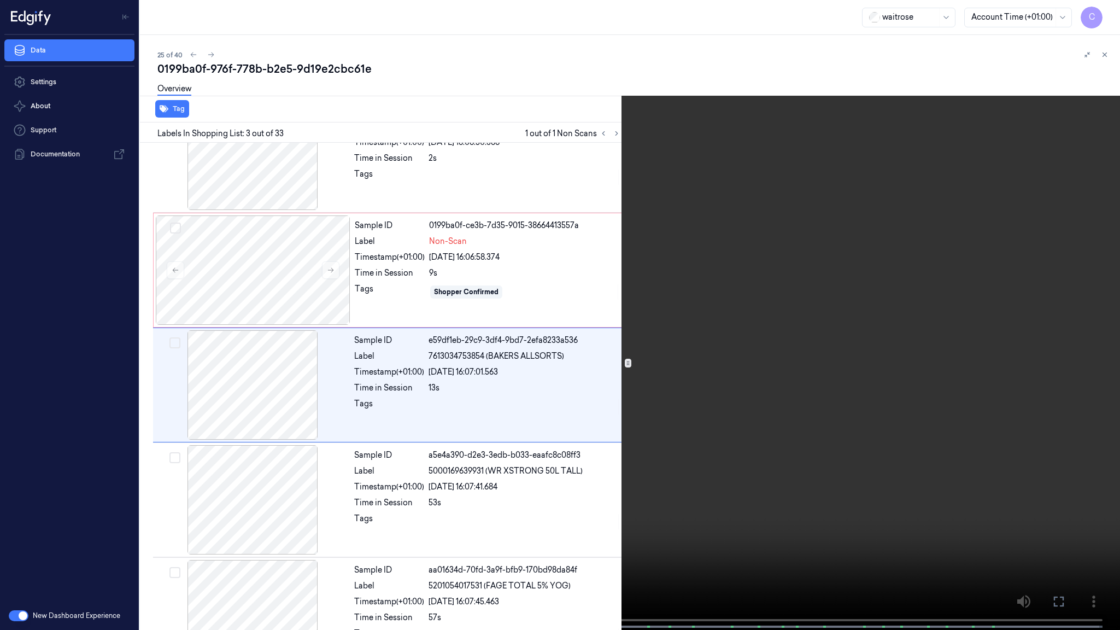
click at [561, 424] on video at bounding box center [560, 316] width 1120 height 632
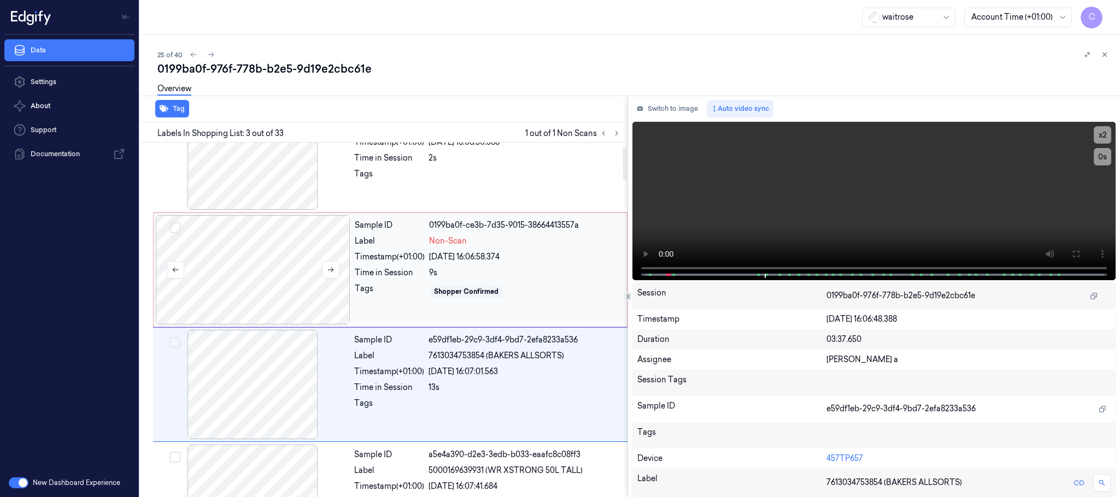
click at [284, 271] on div at bounding box center [253, 269] width 195 height 109
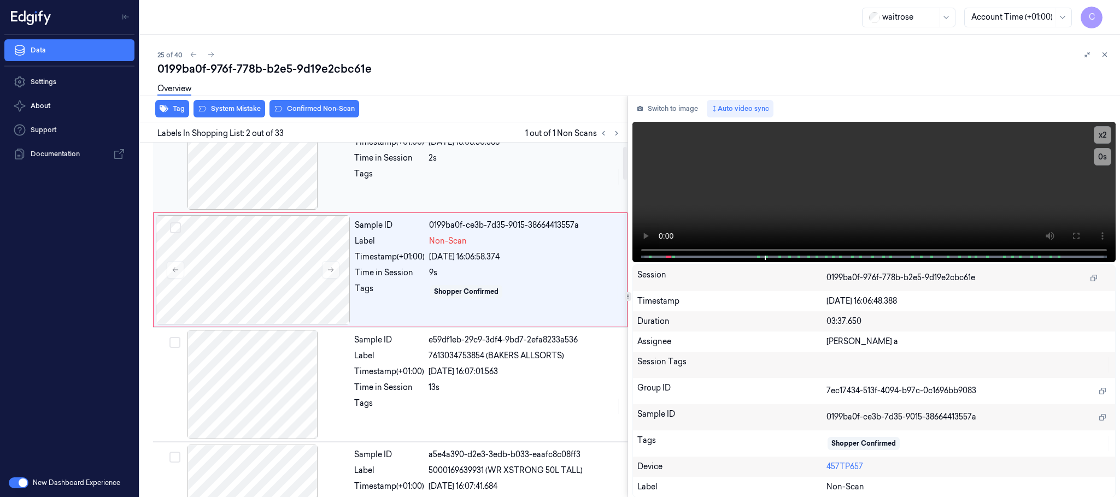
scroll to position [0, 0]
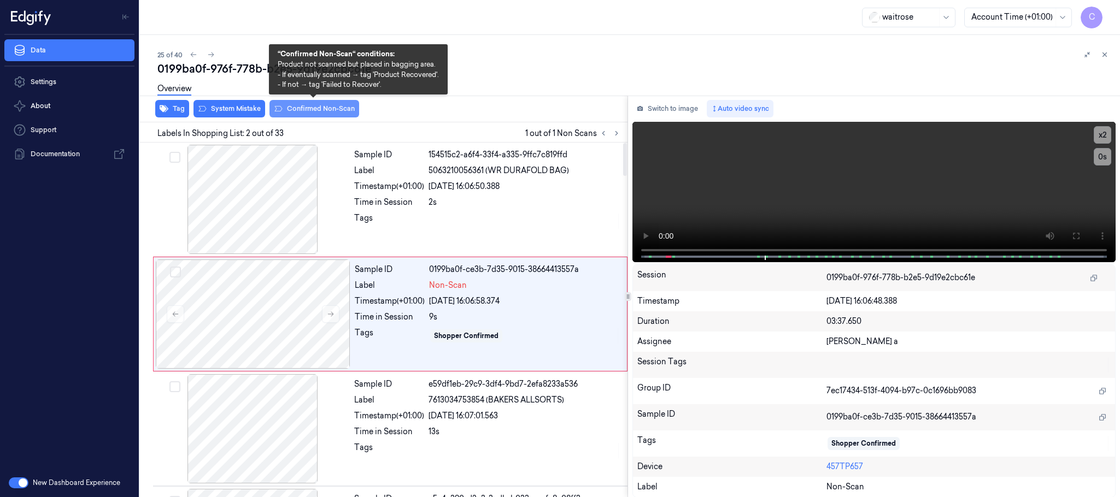
click at [304, 108] on button "Confirmed Non-Scan" at bounding box center [314, 108] width 90 height 17
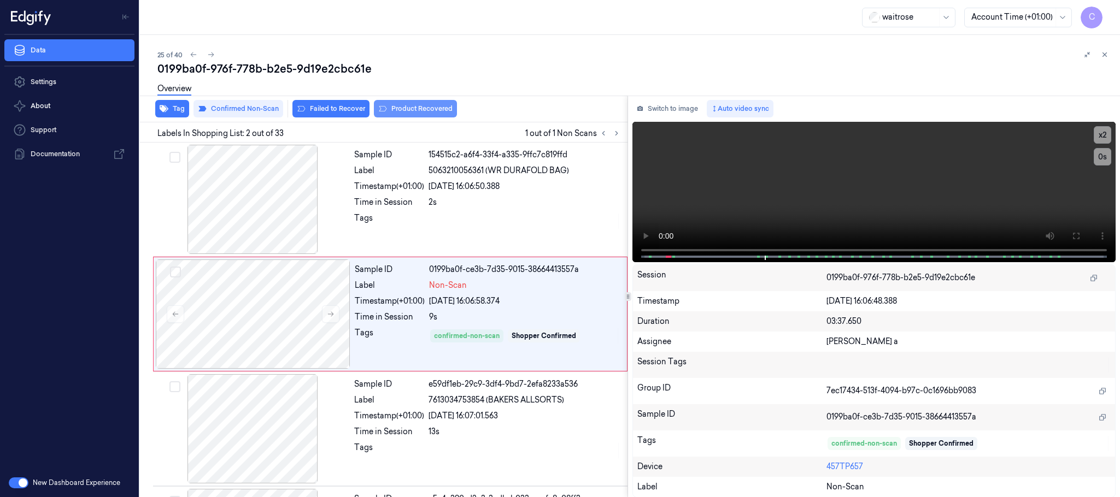
click at [420, 112] on button "Product Recovered" at bounding box center [415, 108] width 83 height 17
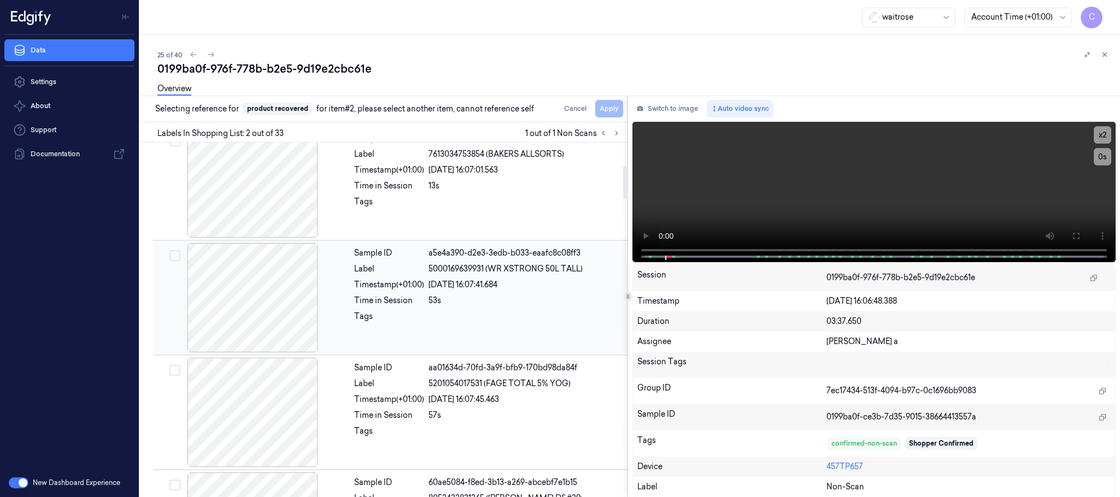
click at [268, 292] on div at bounding box center [252, 297] width 195 height 109
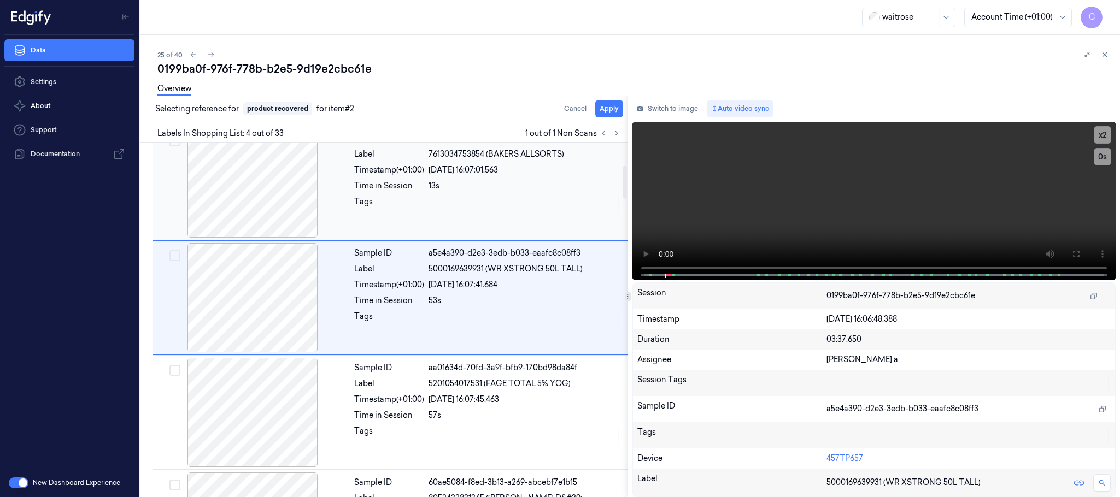
scroll to position [225, 0]
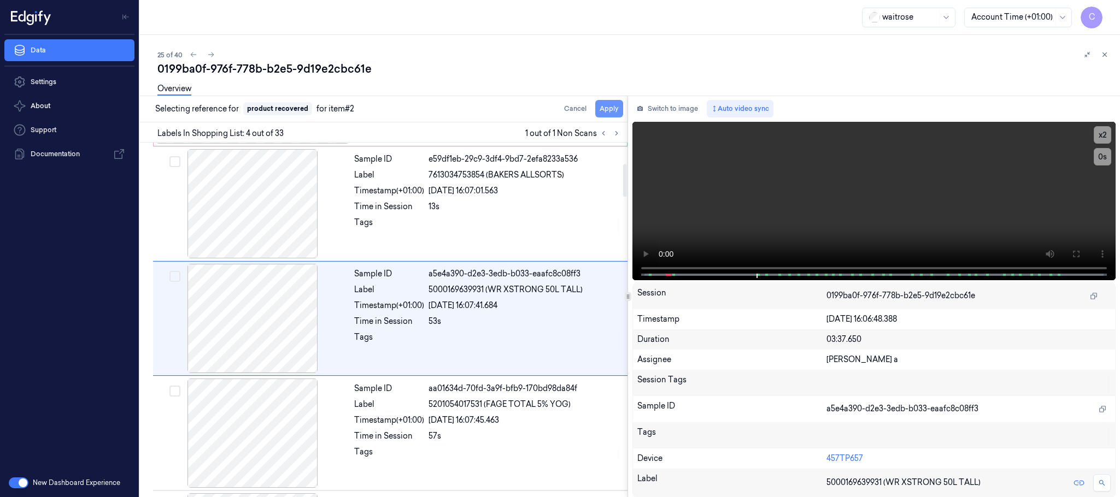
click at [613, 110] on button "Apply" at bounding box center [609, 108] width 28 height 17
click at [210, 59] on button at bounding box center [210, 54] width 13 height 13
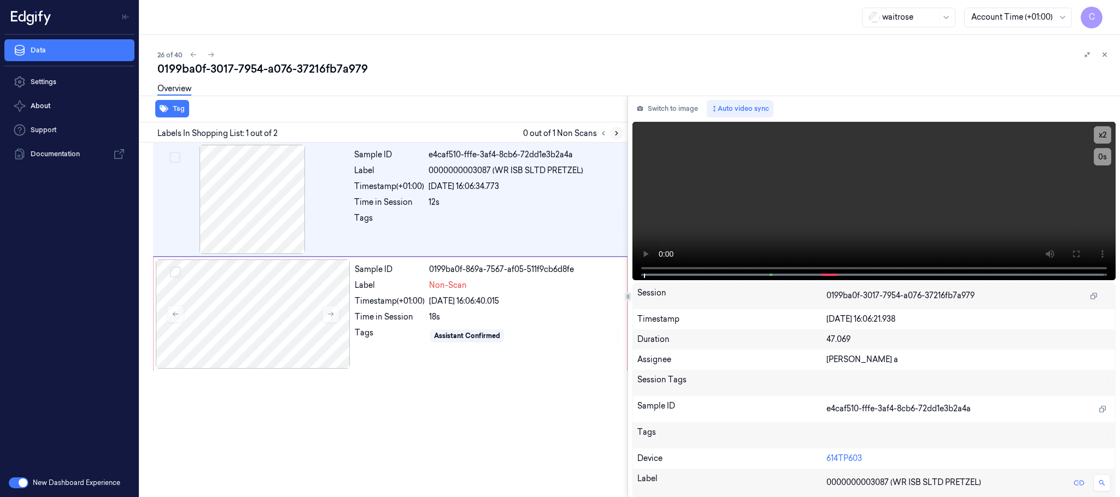
click at [614, 131] on icon at bounding box center [617, 134] width 8 height 8
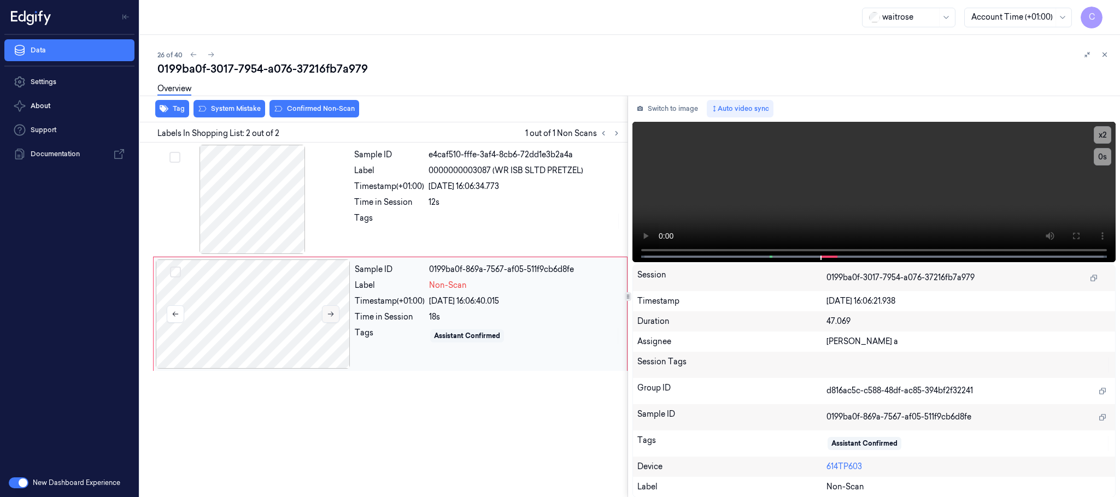
click at [334, 316] on button at bounding box center [330, 313] width 17 height 17
click at [331, 319] on button at bounding box center [330, 313] width 17 height 17
click at [331, 315] on icon at bounding box center [331, 314] width 8 height 8
click at [332, 315] on icon at bounding box center [331, 314] width 8 height 8
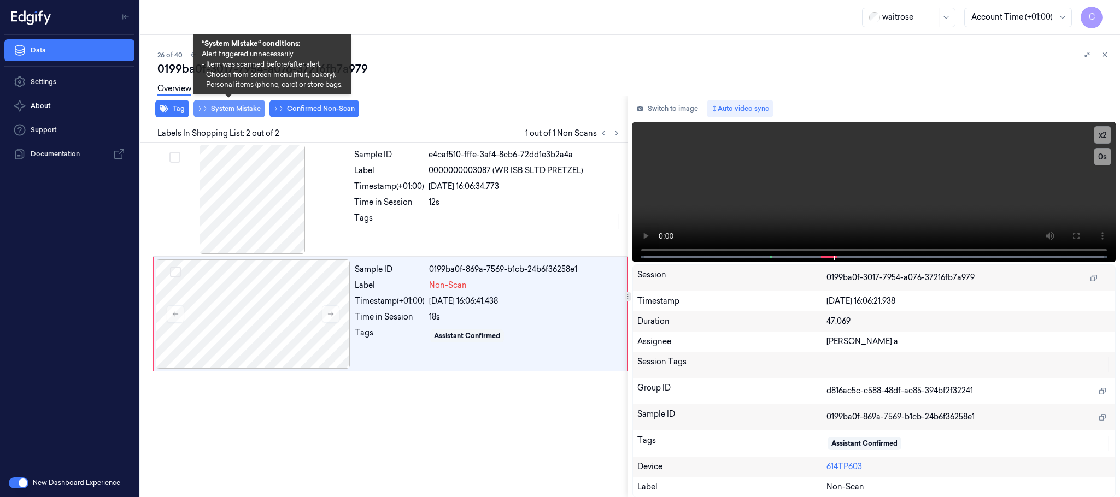
click at [226, 107] on button "System Mistake" at bounding box center [229, 108] width 72 height 17
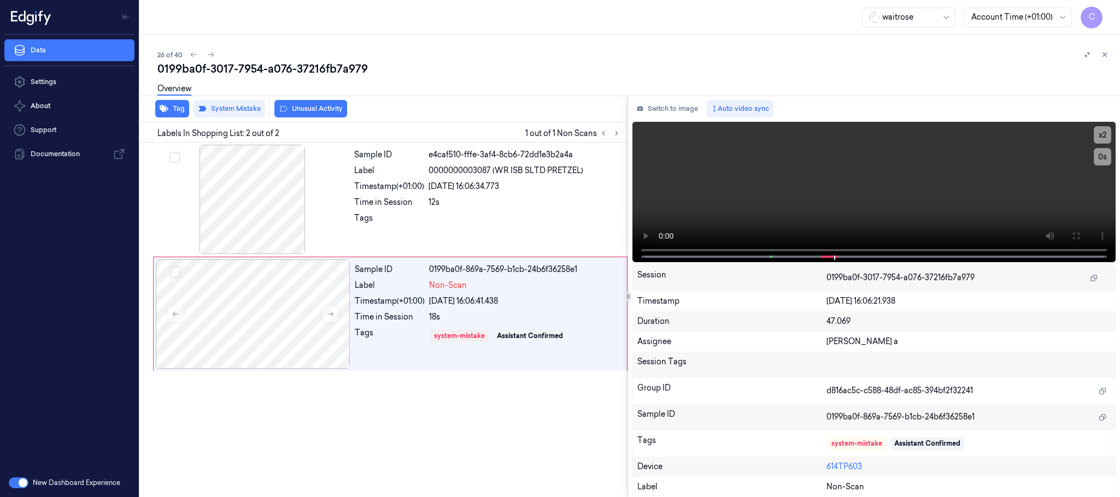
click at [304, 112] on button "Unusual Activity" at bounding box center [310, 108] width 73 height 17
click at [174, 112] on button "Tag" at bounding box center [172, 108] width 34 height 17
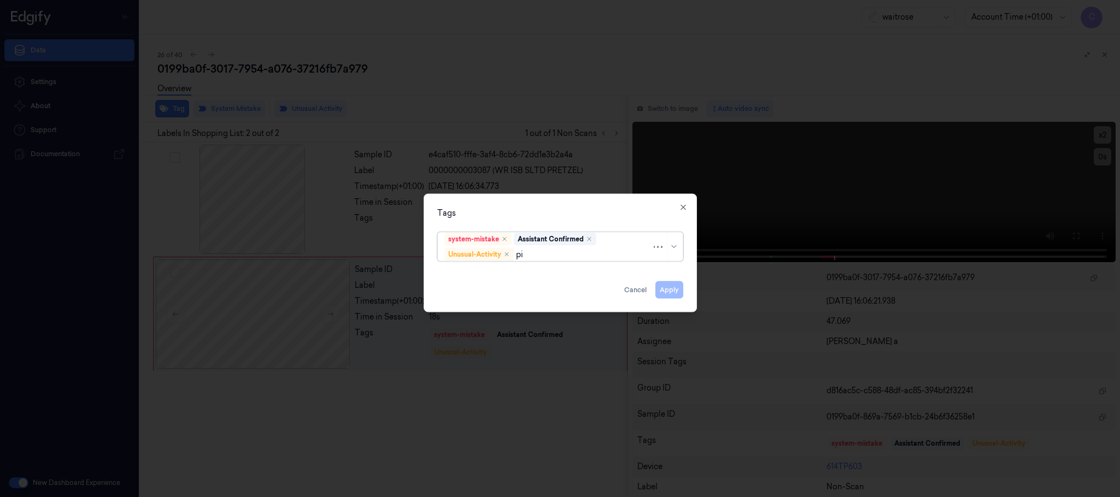
type input "pic"
click at [478, 272] on div "Picklist item alert" at bounding box center [475, 276] width 63 height 11
click at [538, 217] on div "Tags" at bounding box center [560, 213] width 246 height 11
click at [668, 287] on button "Apply" at bounding box center [669, 289] width 28 height 17
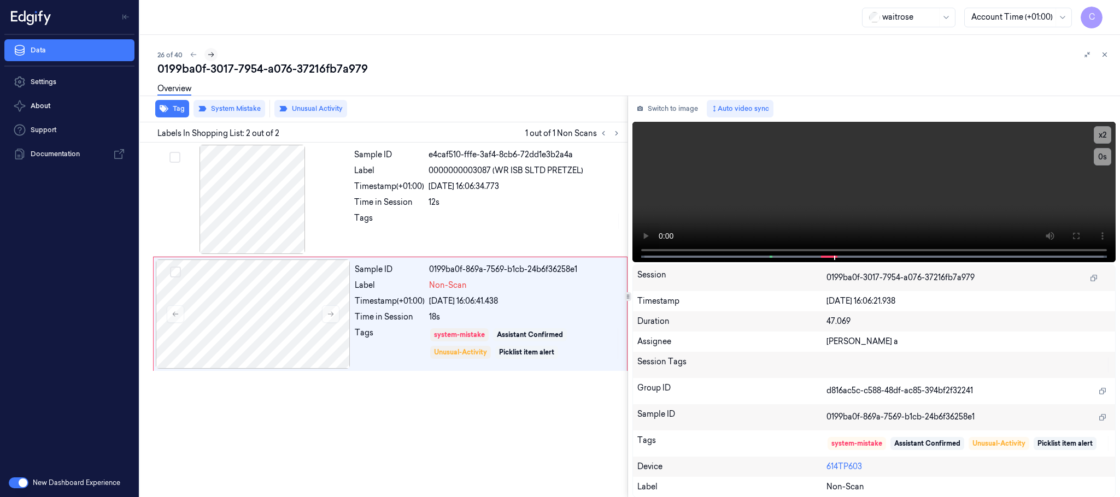
click at [210, 54] on icon at bounding box center [211, 55] width 8 height 8
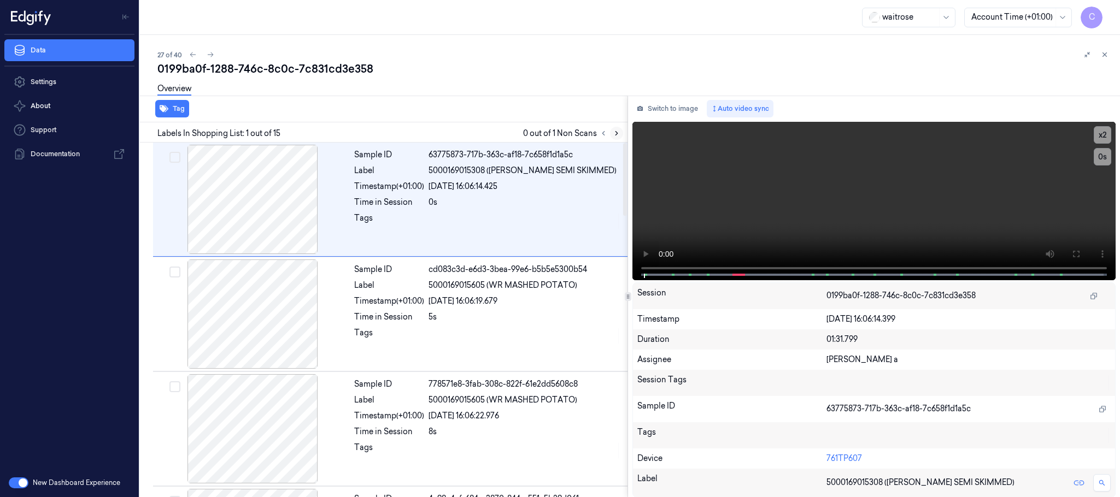
click at [615, 135] on icon at bounding box center [616, 134] width 2 height 4
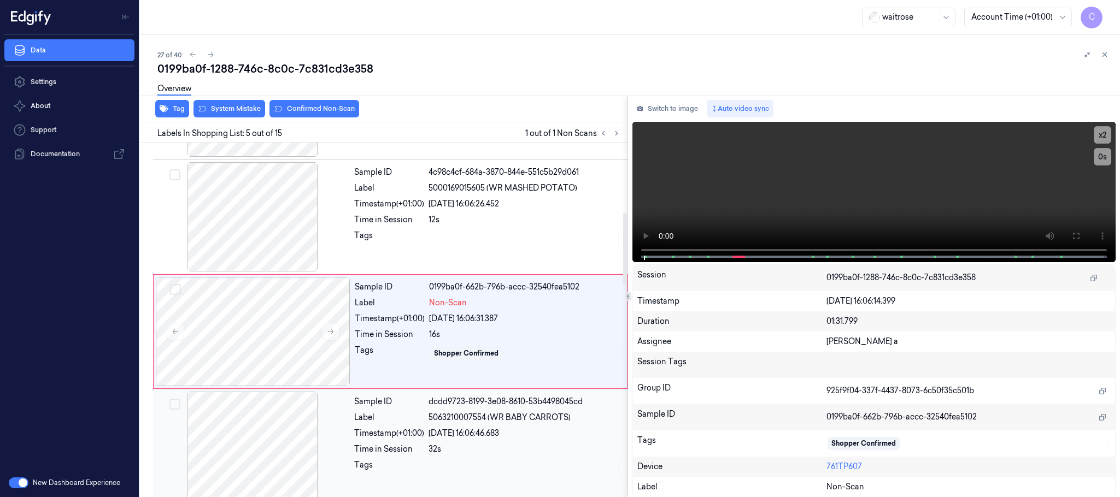
scroll to position [341, 0]
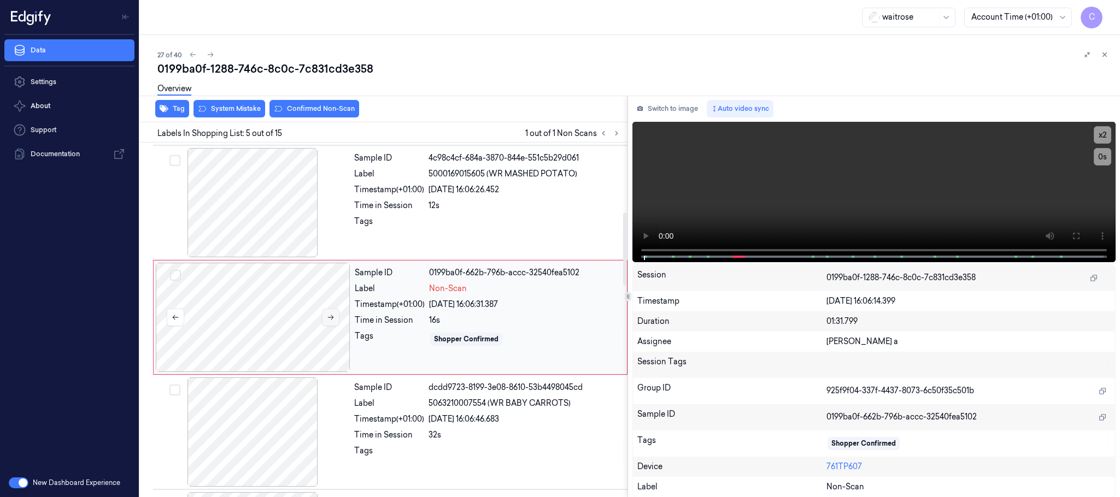
click at [333, 316] on icon at bounding box center [331, 318] width 8 height 8
click at [332, 317] on icon at bounding box center [331, 318] width 8 height 8
click at [242, 218] on div at bounding box center [252, 202] width 195 height 109
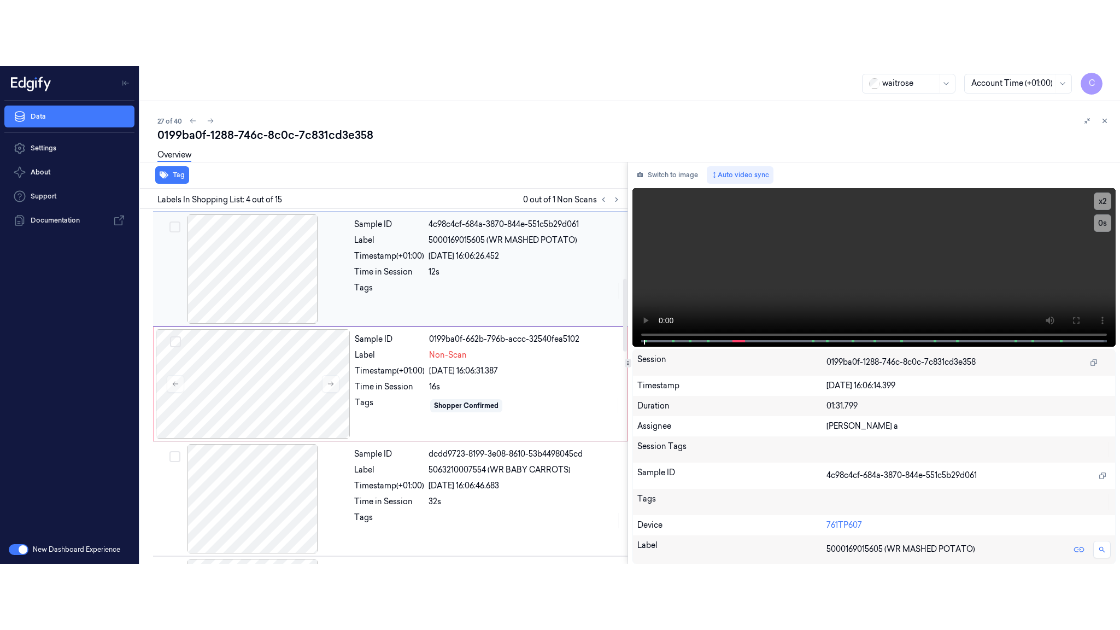
scroll to position [225, 0]
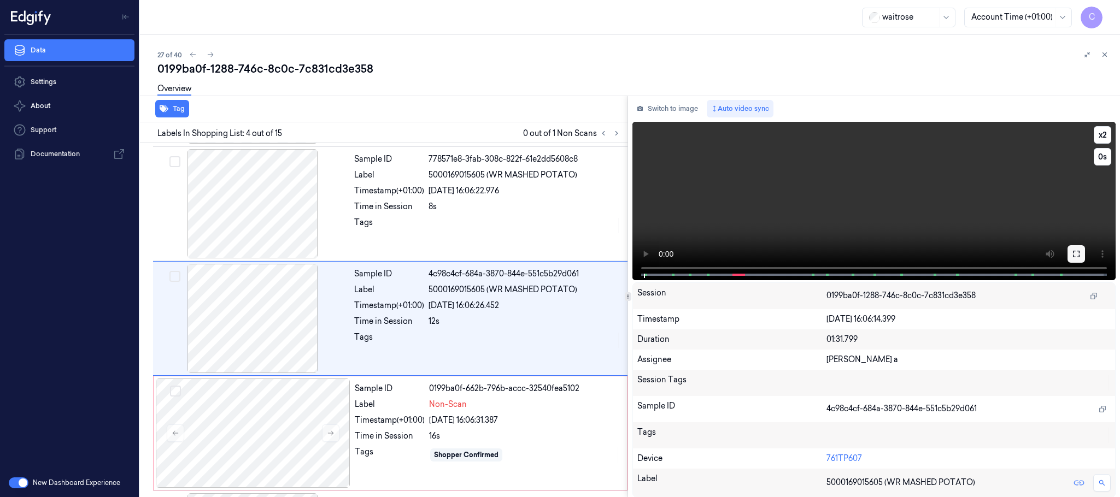
click at [1068, 252] on button at bounding box center [1075, 253] width 17 height 17
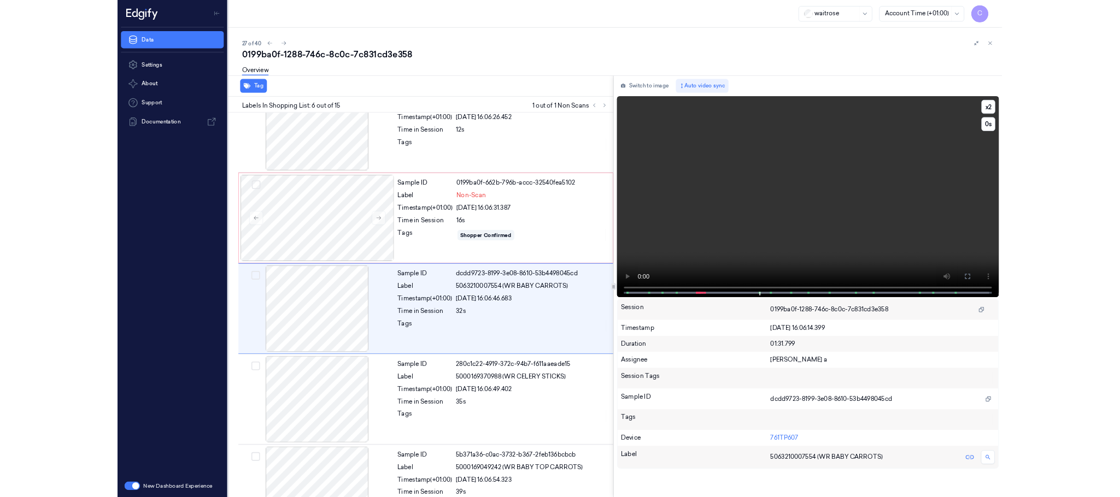
scroll to position [390, 0]
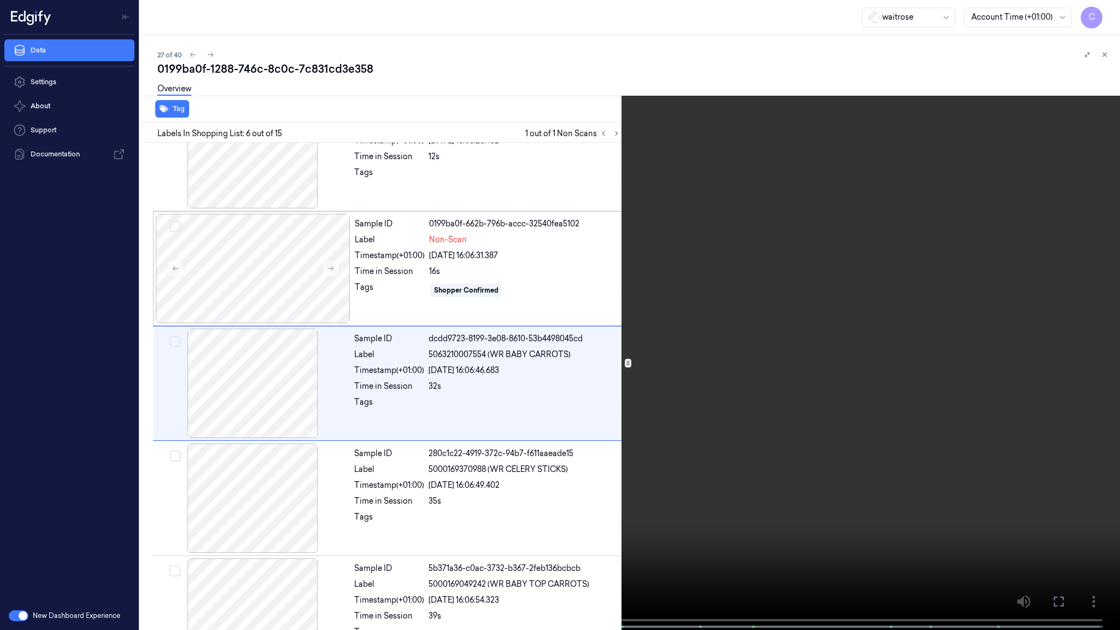
click at [519, 387] on video at bounding box center [560, 316] width 1120 height 632
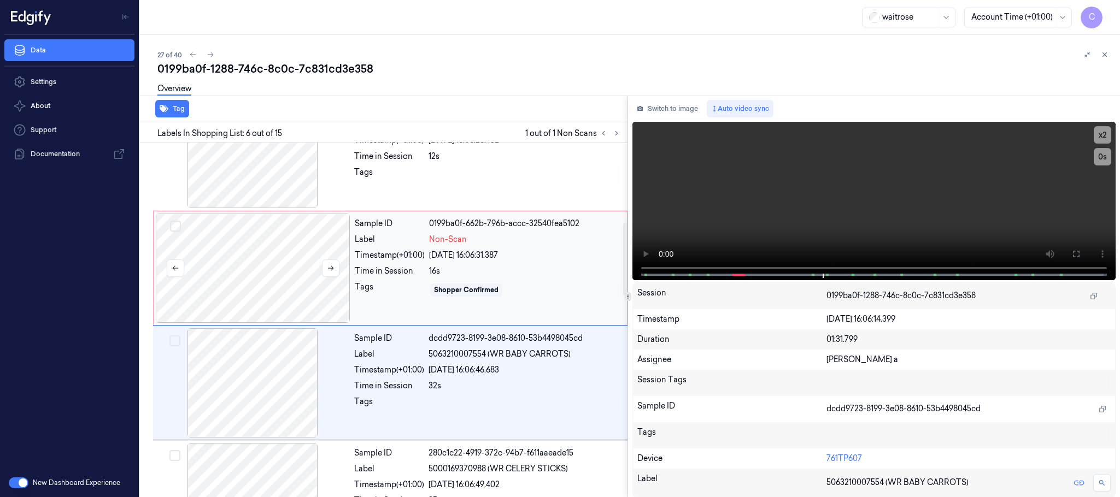
click at [243, 266] on div at bounding box center [253, 268] width 195 height 109
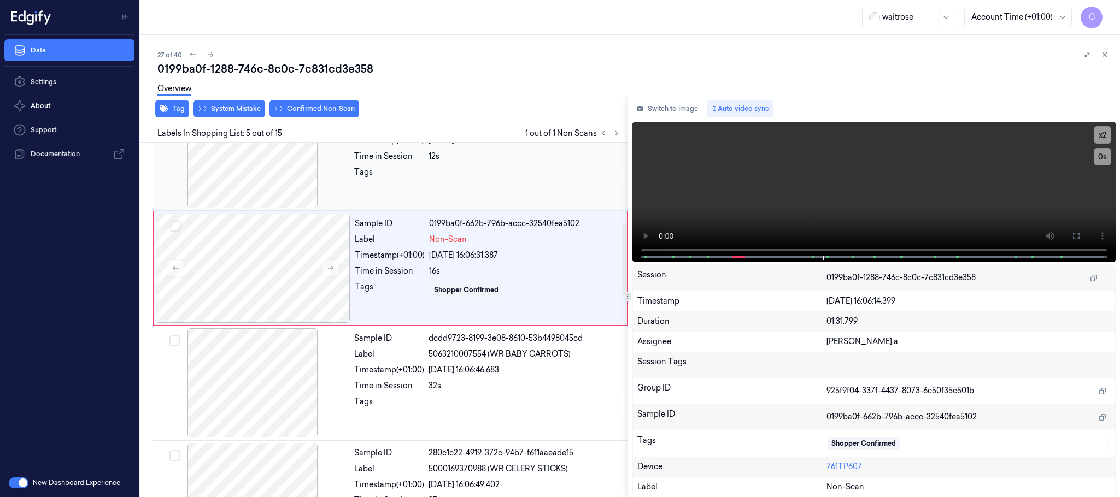
scroll to position [341, 0]
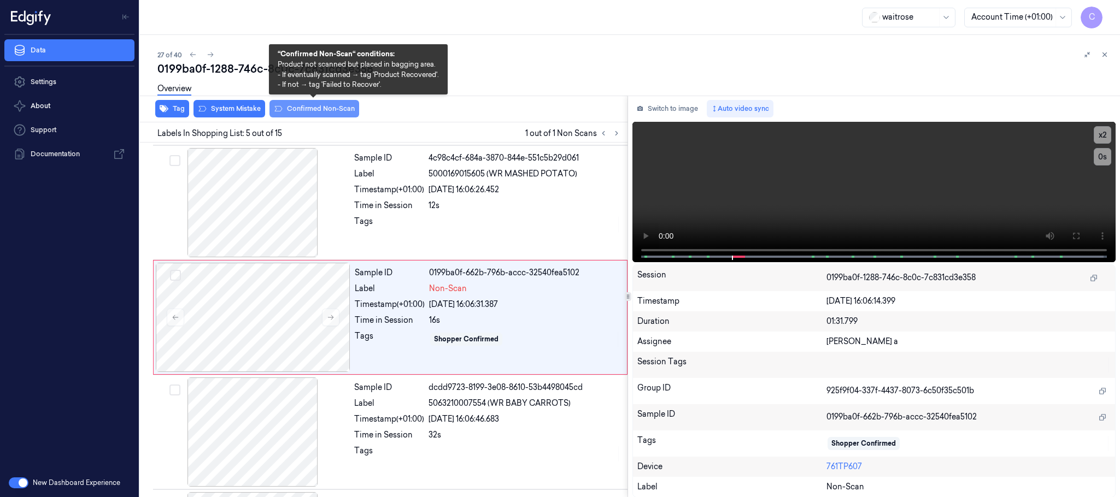
click at [302, 105] on button "Confirmed Non-Scan" at bounding box center [314, 108] width 90 height 17
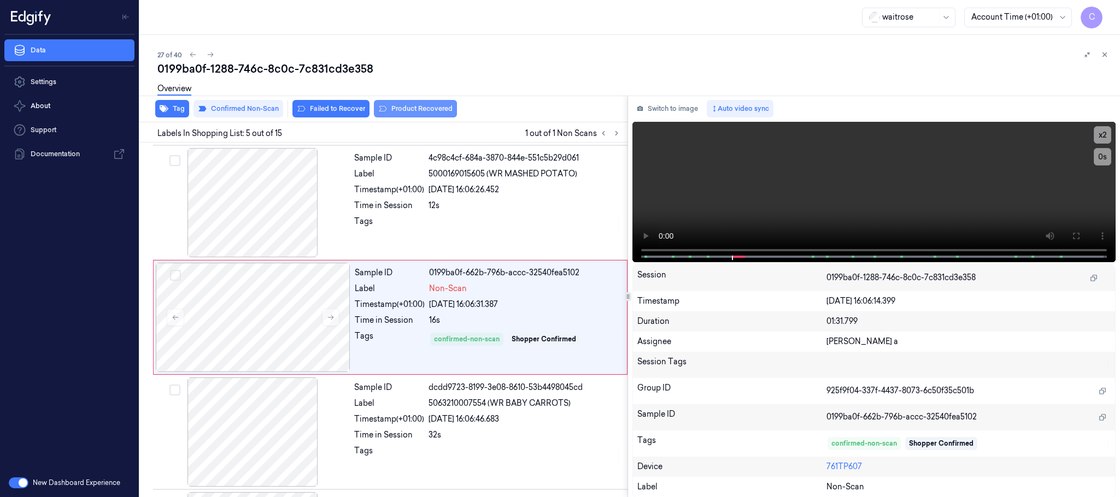
click at [427, 110] on button "Product Recovered" at bounding box center [415, 108] width 83 height 17
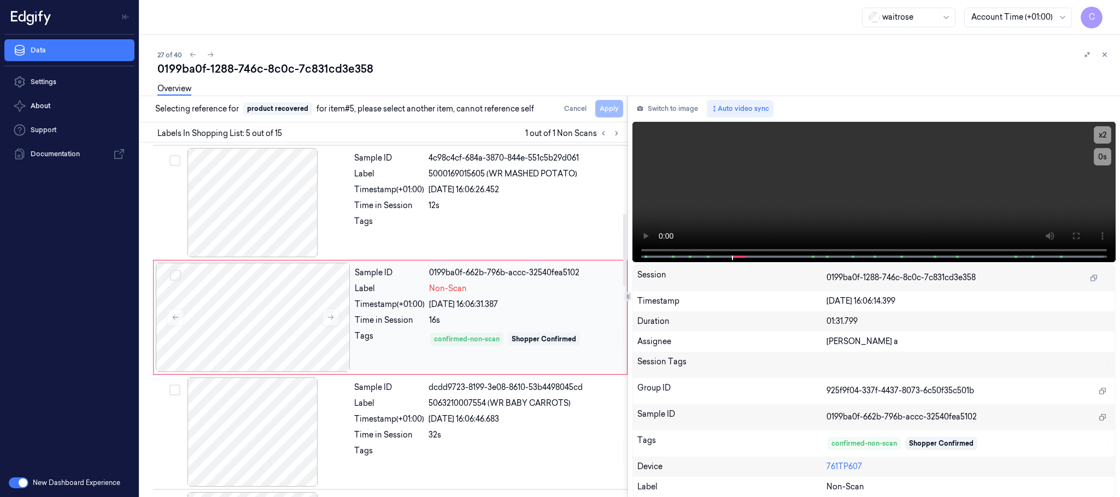
scroll to position [423, 0]
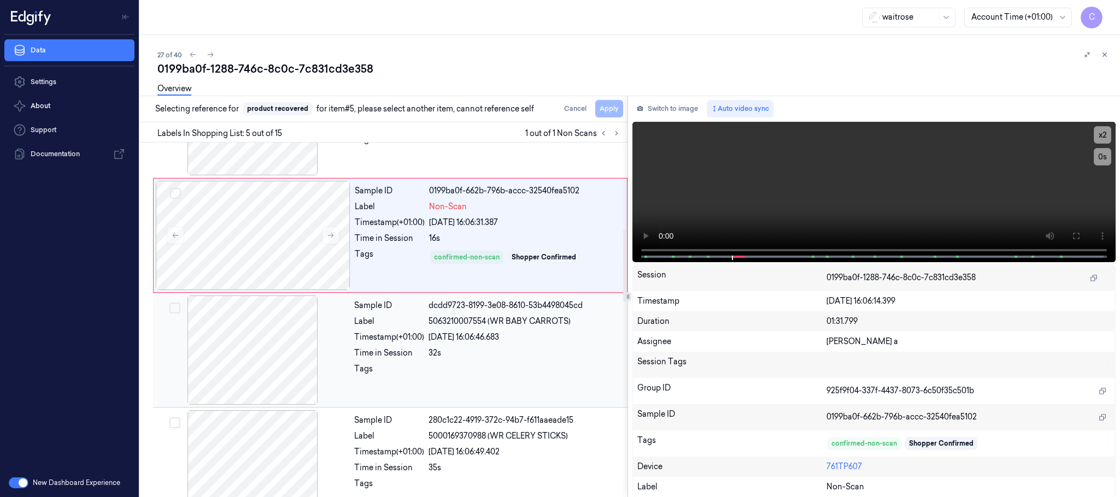
click at [240, 362] on div at bounding box center [252, 350] width 195 height 109
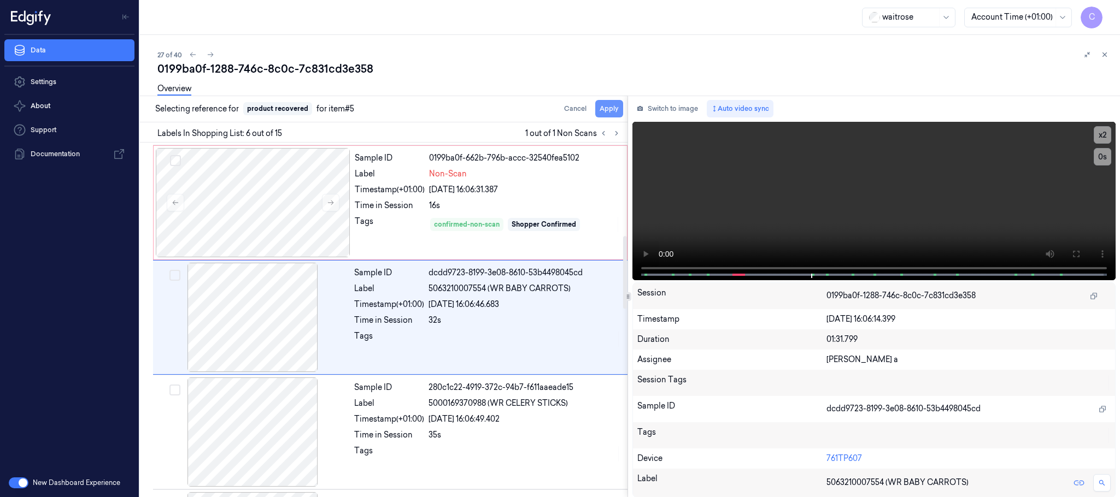
click at [602, 105] on button "Apply" at bounding box center [609, 108] width 28 height 17
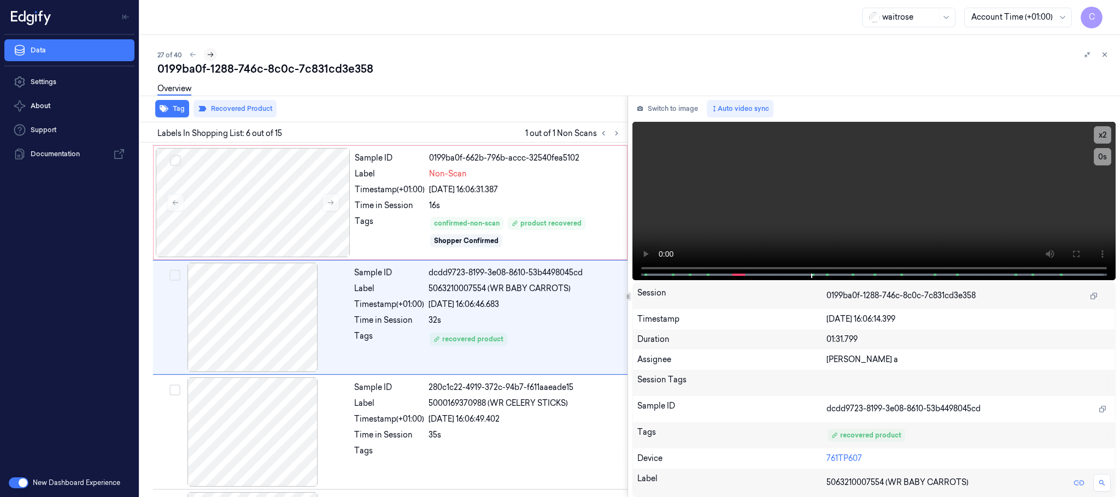
click at [212, 58] on icon at bounding box center [211, 55] width 8 height 8
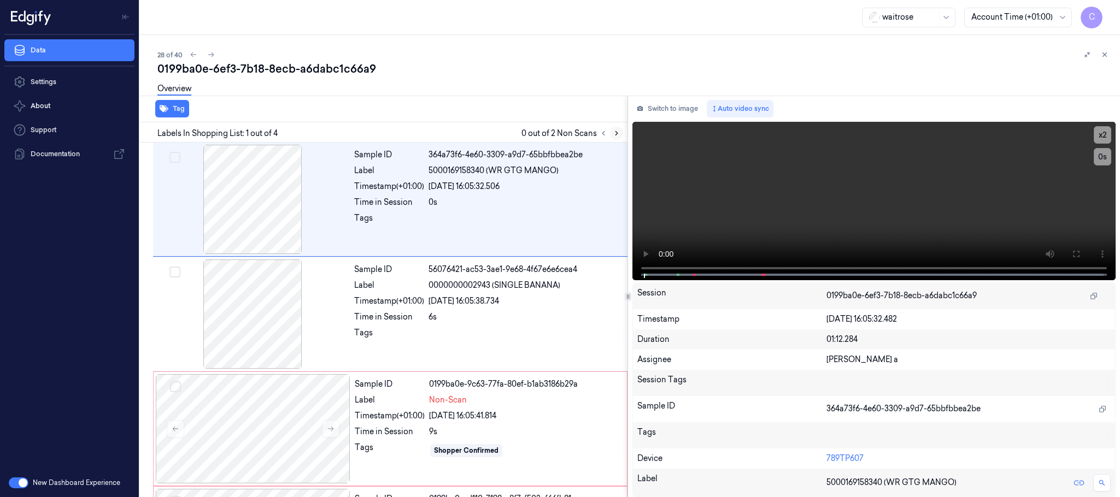
click at [614, 133] on icon at bounding box center [617, 134] width 8 height 8
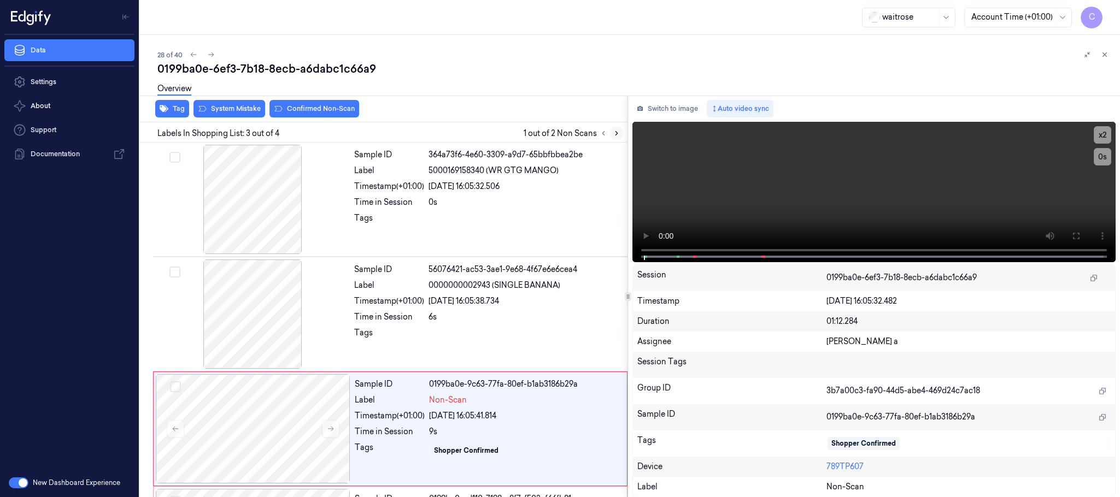
scroll to position [109, 0]
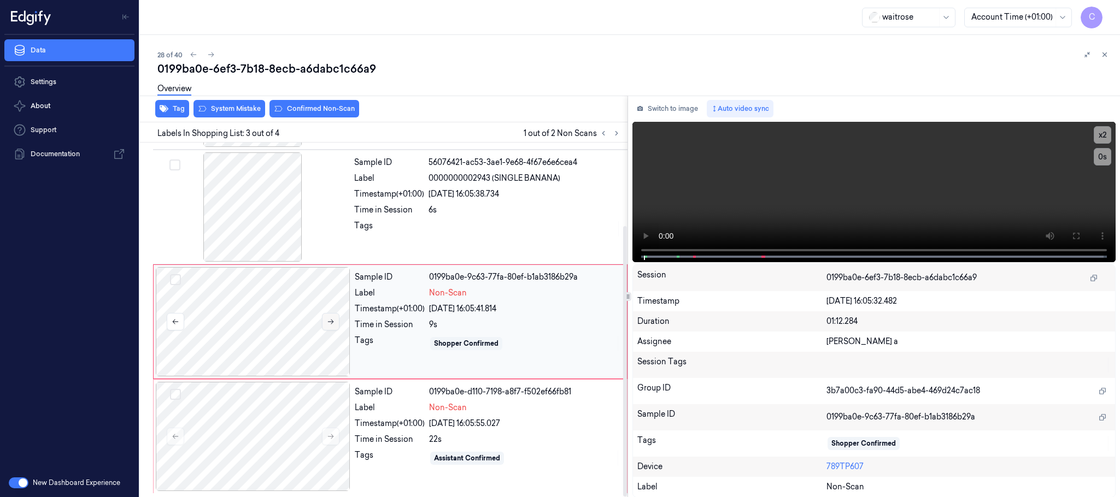
click at [338, 320] on button at bounding box center [330, 321] width 17 height 17
click at [330, 320] on icon at bounding box center [331, 322] width 8 height 8
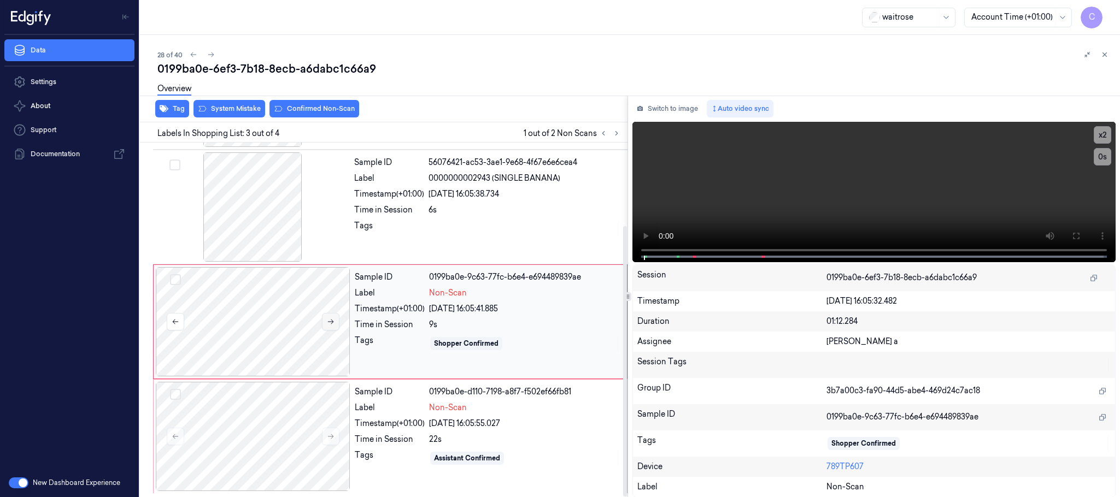
click at [330, 320] on icon at bounding box center [331, 322] width 8 height 8
click at [328, 318] on icon at bounding box center [331, 322] width 8 height 8
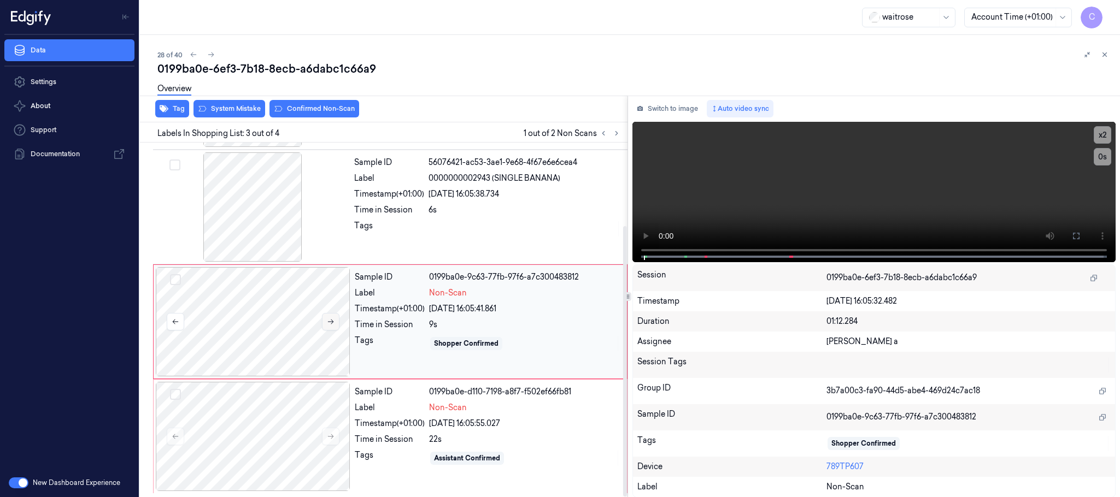
click at [328, 318] on icon at bounding box center [331, 322] width 8 height 8
click at [328, 320] on icon at bounding box center [331, 322] width 8 height 8
click at [235, 210] on div at bounding box center [252, 206] width 195 height 109
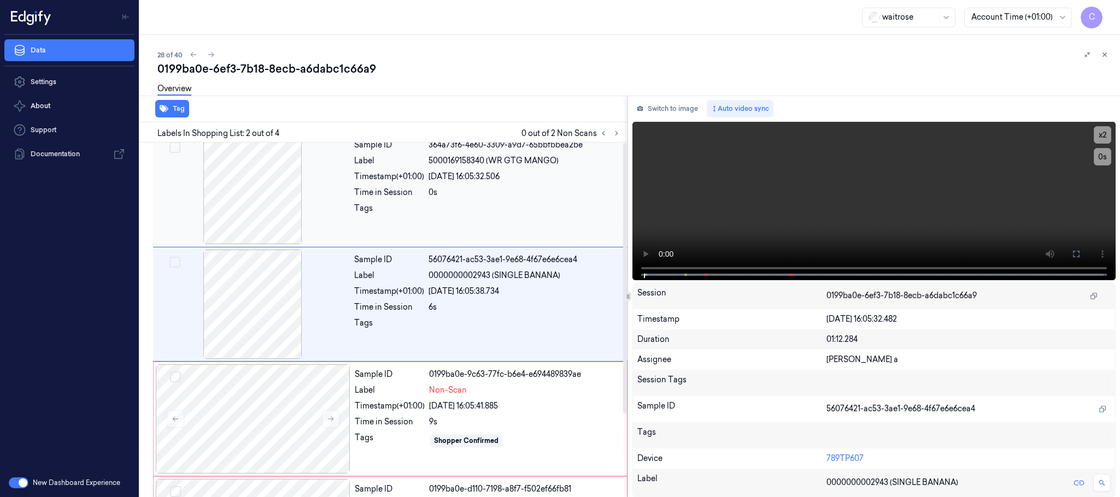
scroll to position [0, 0]
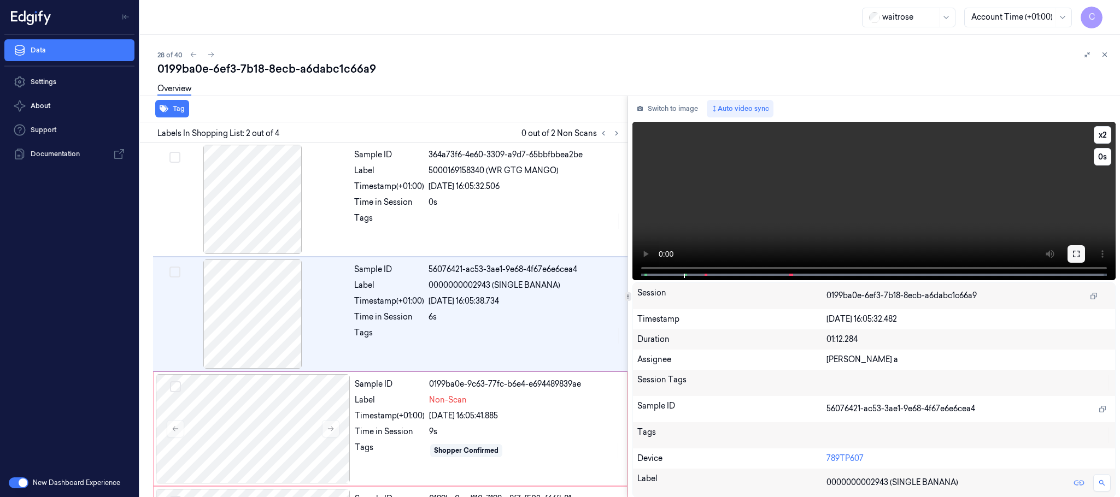
click at [1076, 252] on icon at bounding box center [1076, 254] width 9 height 9
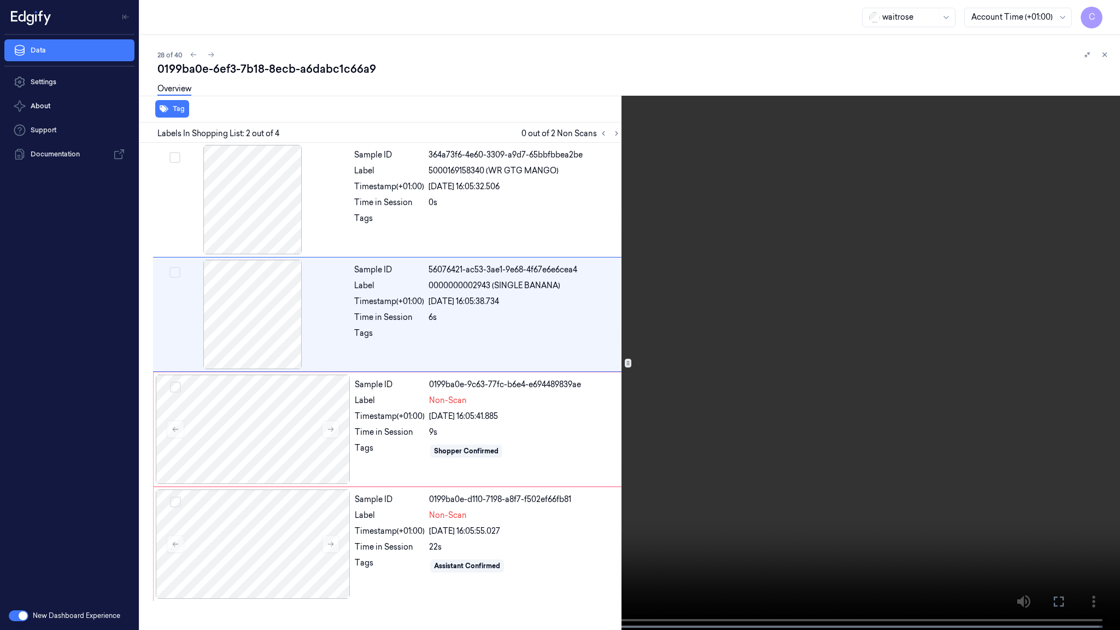
click at [444, 335] on video at bounding box center [560, 316] width 1120 height 632
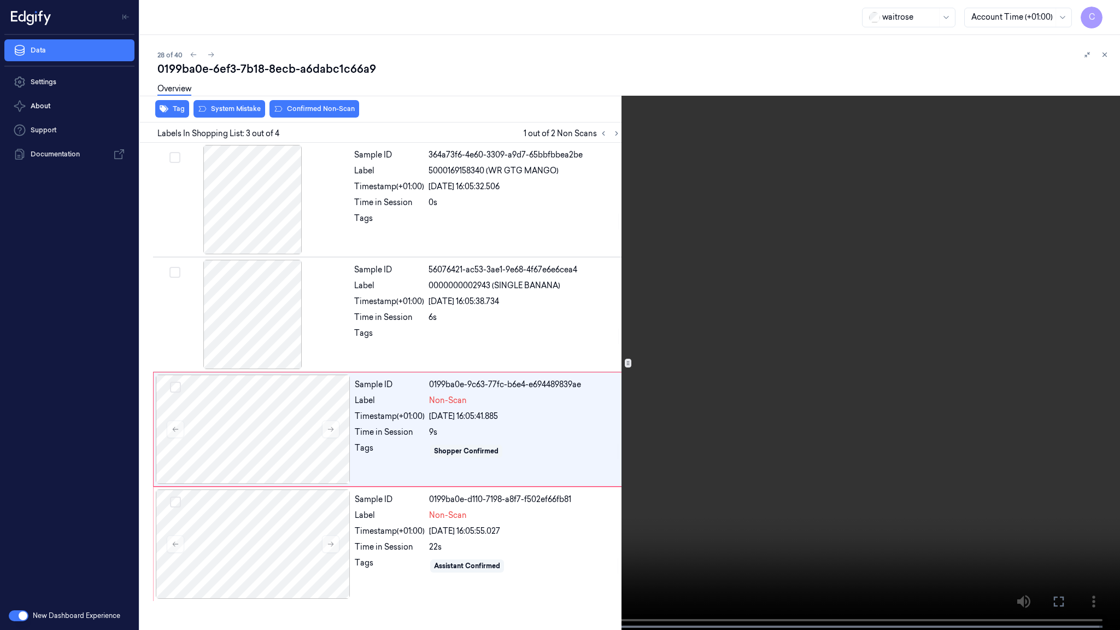
click at [635, 361] on video at bounding box center [560, 316] width 1120 height 632
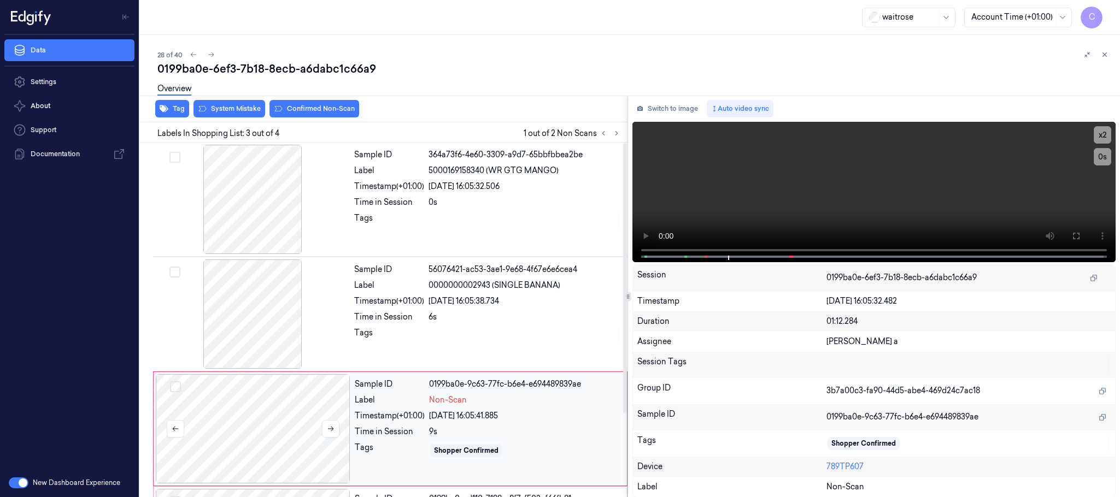
click at [277, 430] on div at bounding box center [253, 428] width 195 height 109
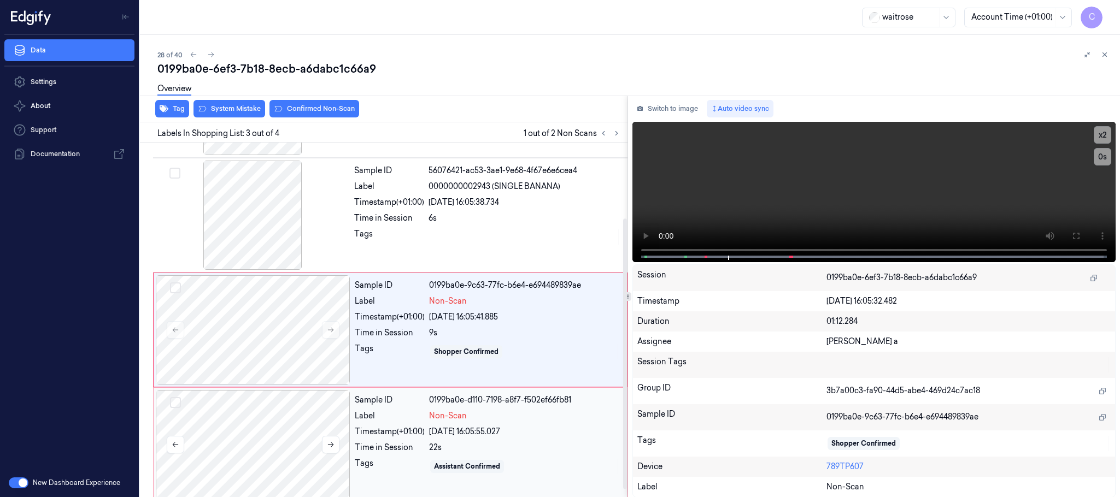
scroll to position [109, 0]
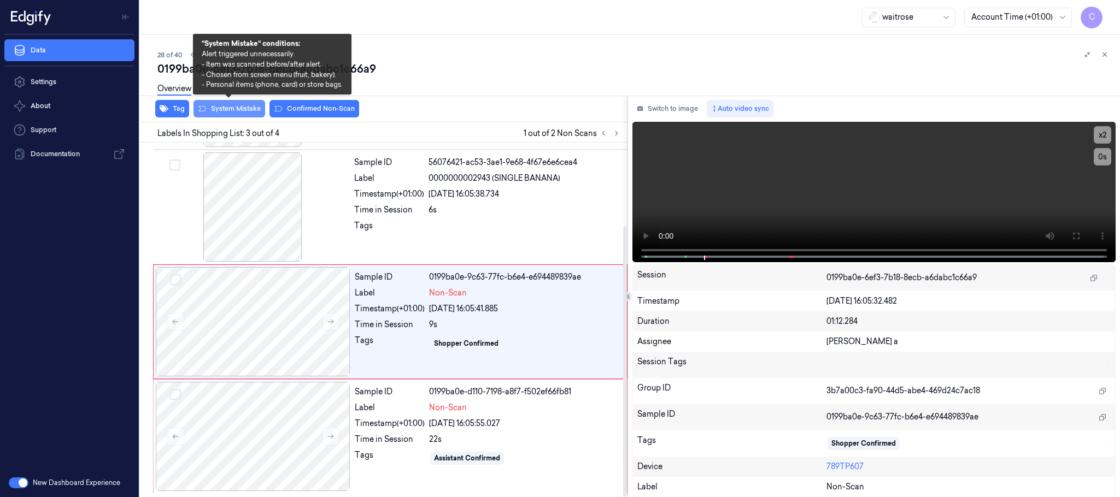
click at [233, 108] on button "System Mistake" at bounding box center [229, 108] width 72 height 17
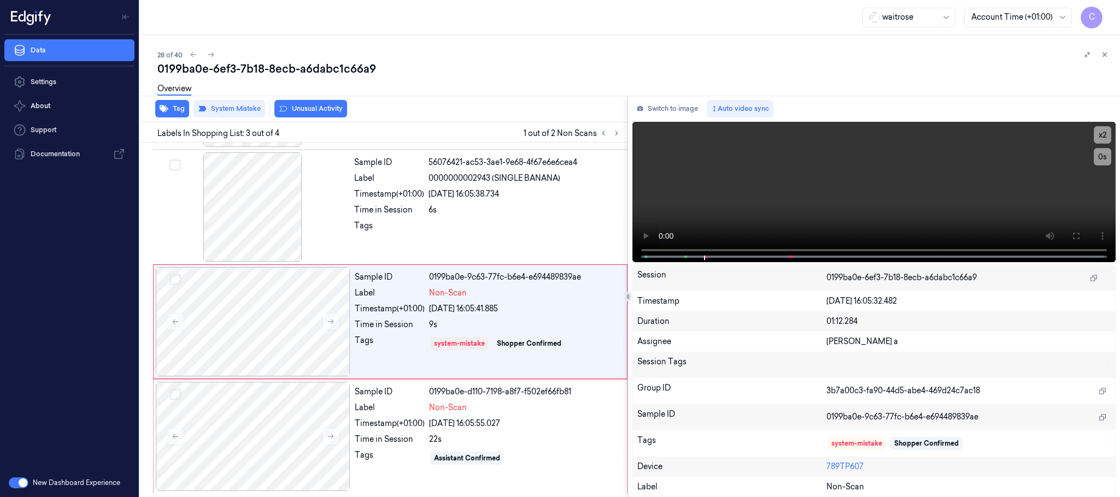
click at [327, 109] on button "Unusual Activity" at bounding box center [310, 108] width 73 height 17
click at [173, 113] on button "Tag" at bounding box center [172, 108] width 34 height 17
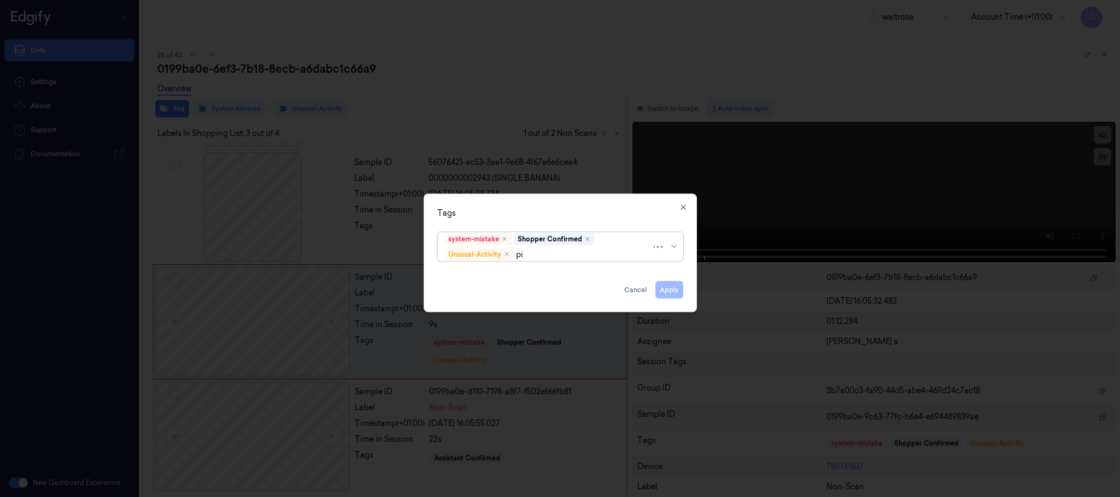
type input "pic"
click at [502, 275] on div "Picklist item alert" at bounding box center [475, 276] width 63 height 11
click at [541, 209] on div "Tags" at bounding box center [560, 213] width 246 height 11
click at [668, 289] on button "Apply" at bounding box center [669, 289] width 28 height 17
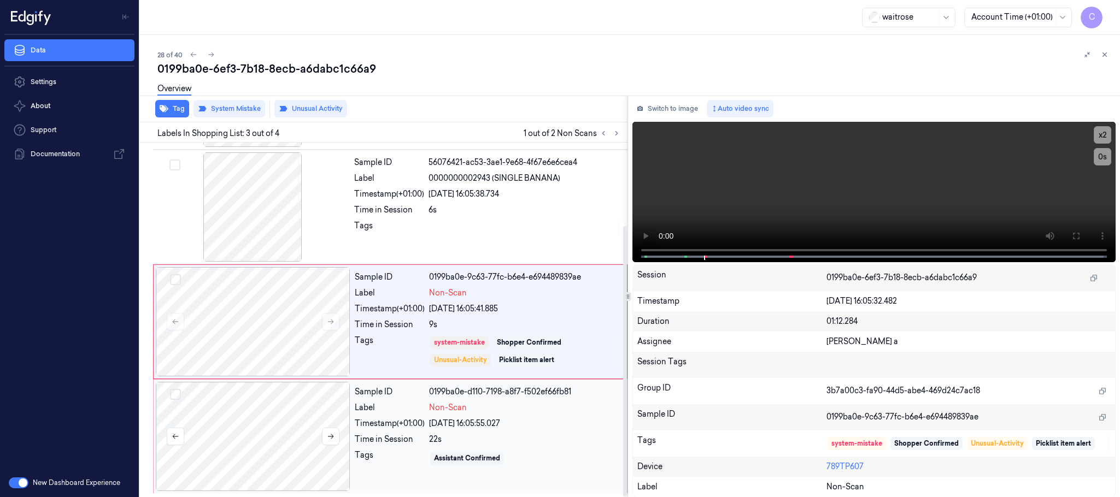
click at [219, 453] on div at bounding box center [253, 436] width 195 height 109
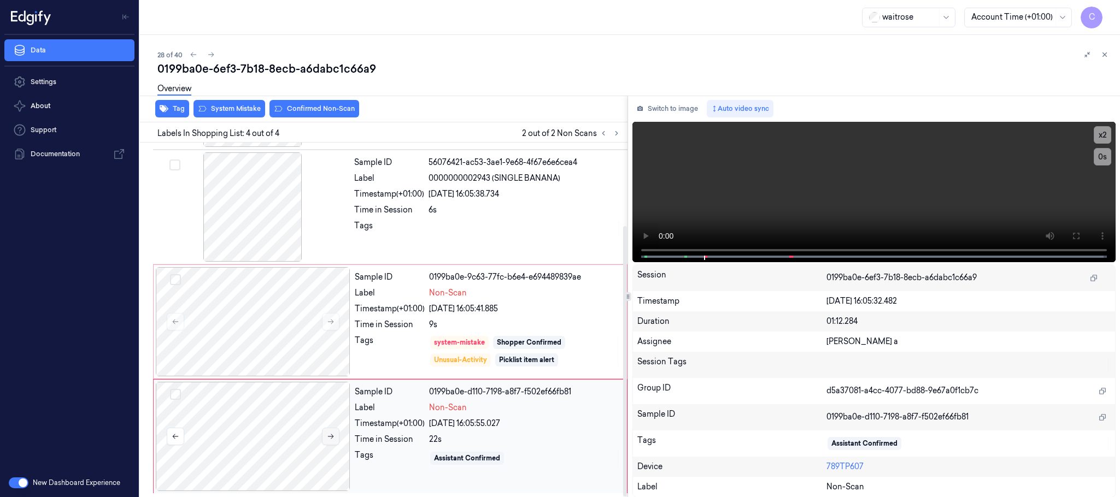
click at [331, 433] on icon at bounding box center [331, 437] width 8 height 8
click at [330, 324] on icon at bounding box center [331, 322] width 8 height 8
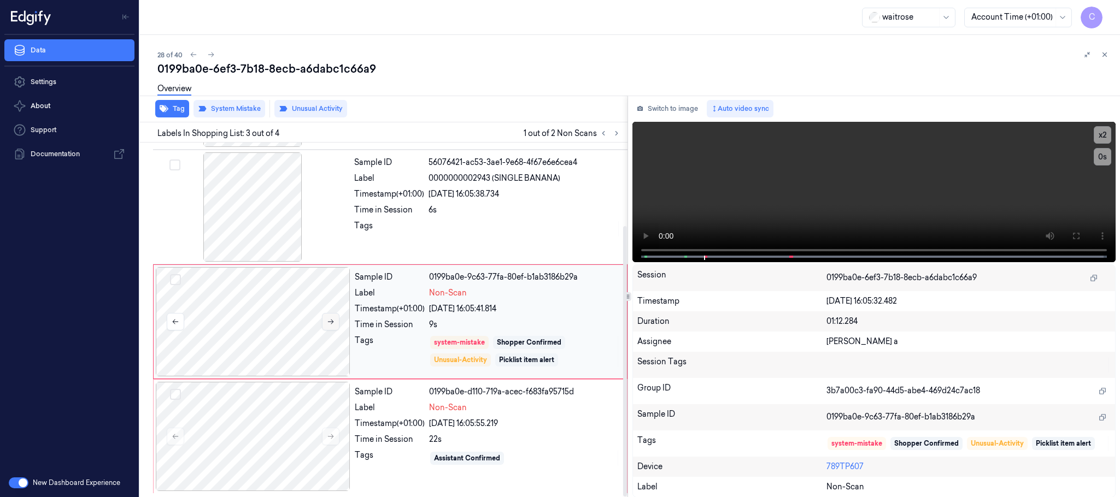
click at [330, 324] on icon at bounding box center [331, 322] width 8 height 8
click at [274, 433] on div at bounding box center [253, 436] width 195 height 109
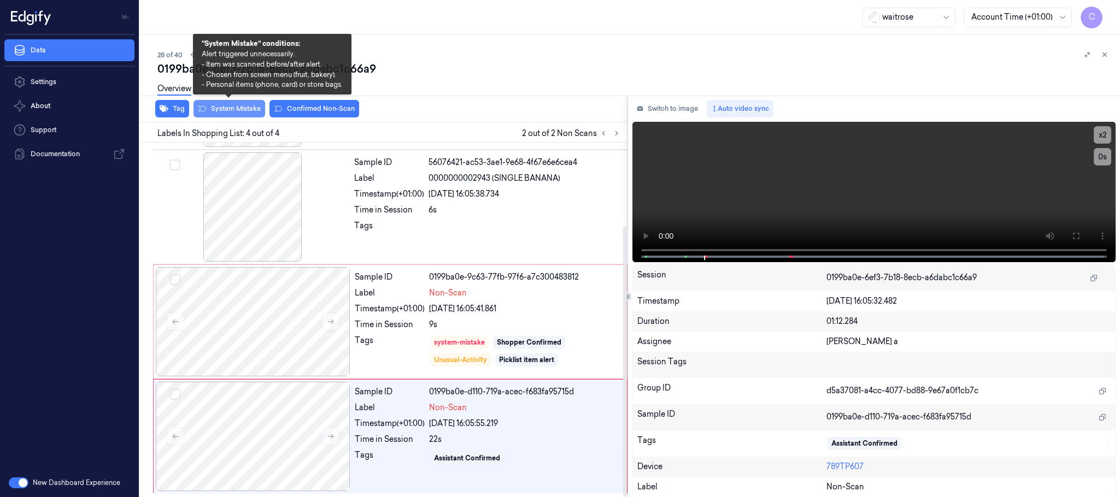
click at [238, 107] on button "System Mistake" at bounding box center [229, 108] width 72 height 17
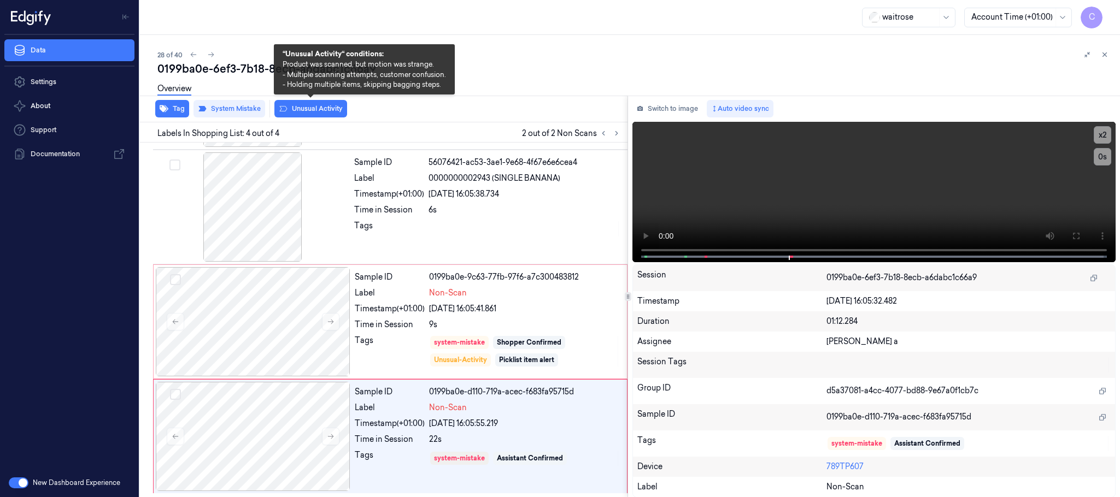
click at [315, 107] on button "Unusual Activity" at bounding box center [310, 108] width 73 height 17
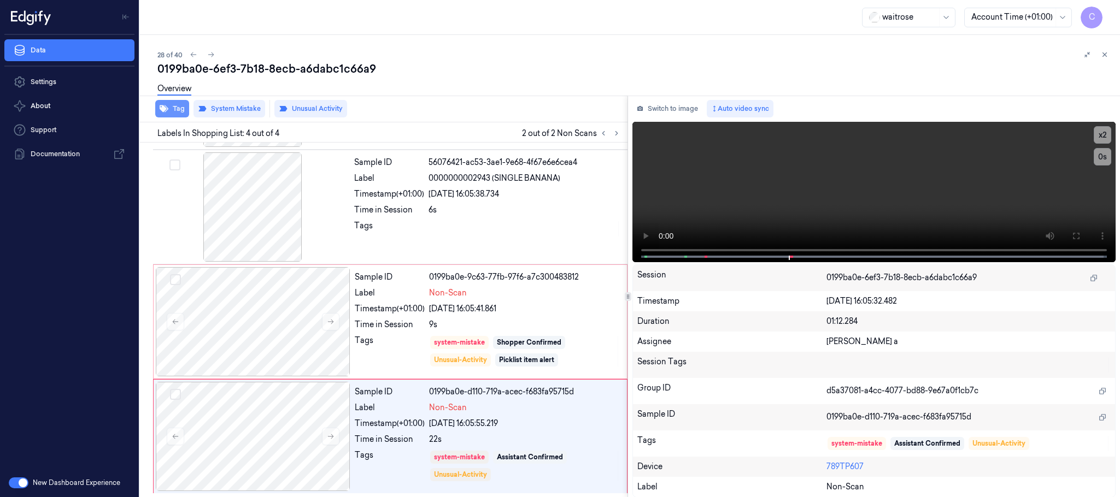
click at [179, 107] on button "Tag" at bounding box center [172, 108] width 34 height 17
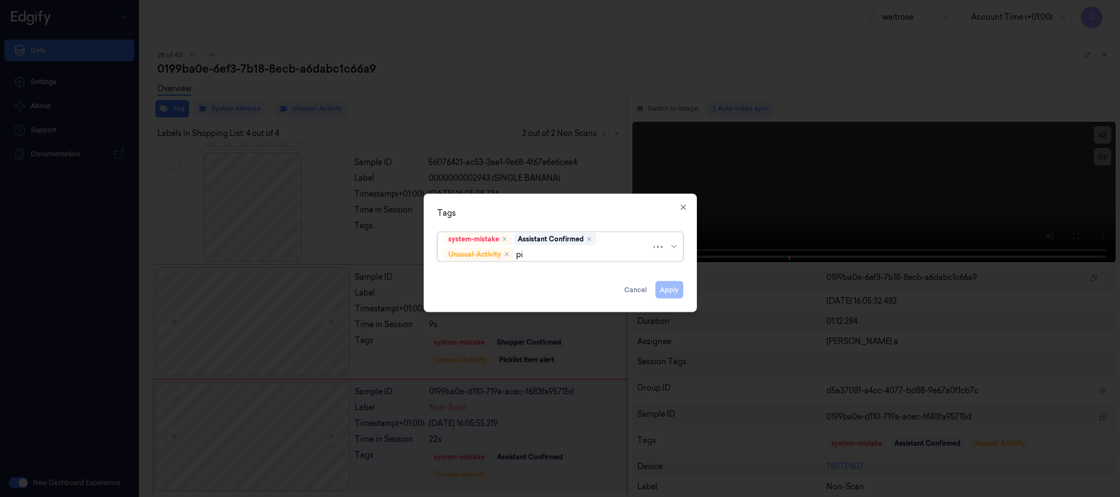
type input "pic"
click at [446, 273] on div "Picklist item alert" at bounding box center [475, 276] width 63 height 11
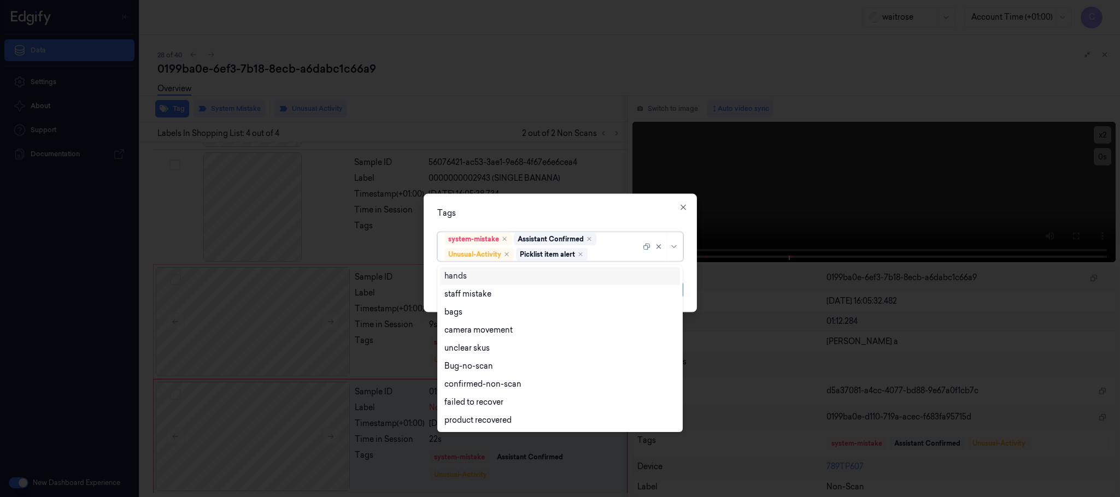
click at [480, 210] on div "Tags" at bounding box center [560, 213] width 246 height 11
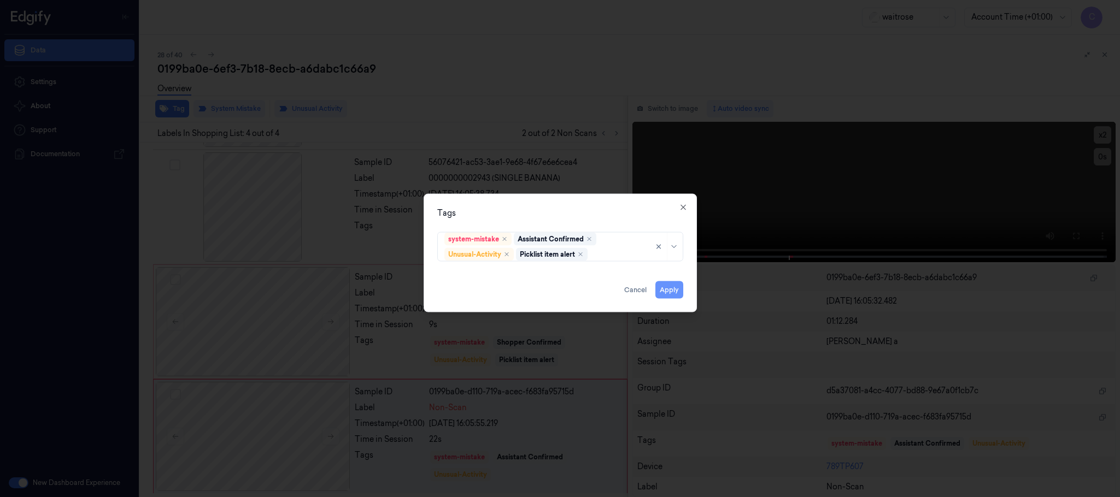
click at [675, 295] on button "Apply" at bounding box center [669, 289] width 28 height 17
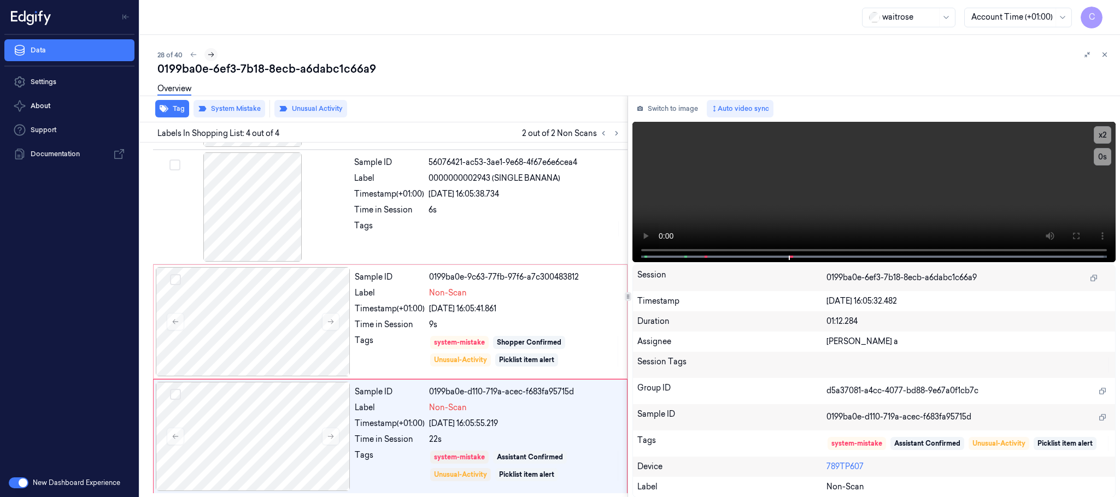
click at [210, 56] on icon at bounding box center [211, 55] width 8 height 8
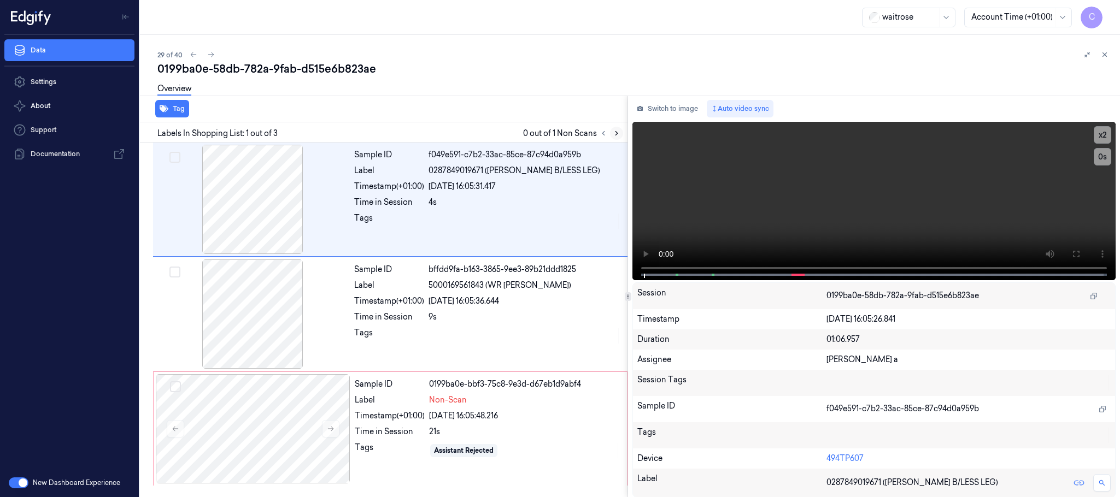
click at [619, 137] on icon at bounding box center [617, 134] width 8 height 8
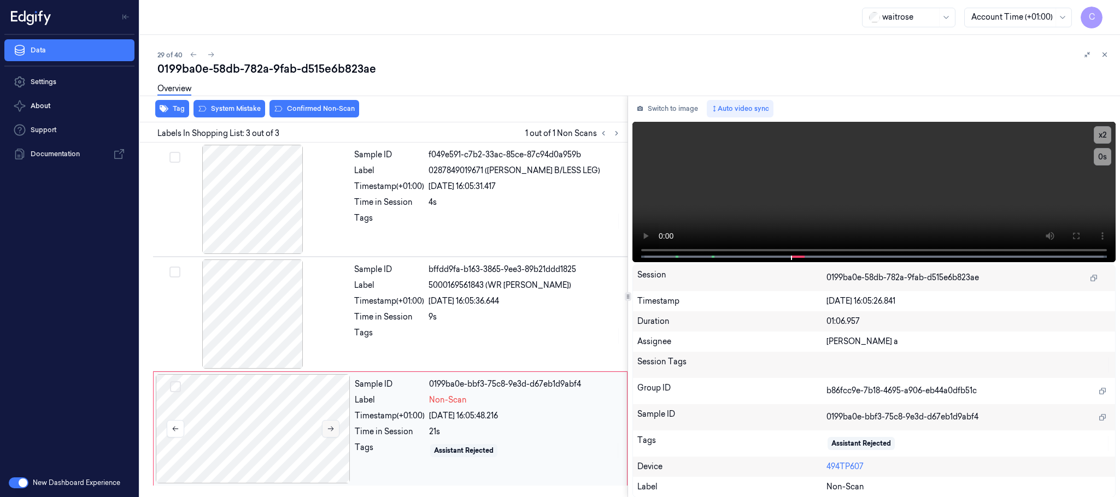
click at [332, 430] on icon at bounding box center [331, 429] width 6 height 5
click at [238, 202] on div at bounding box center [252, 199] width 195 height 109
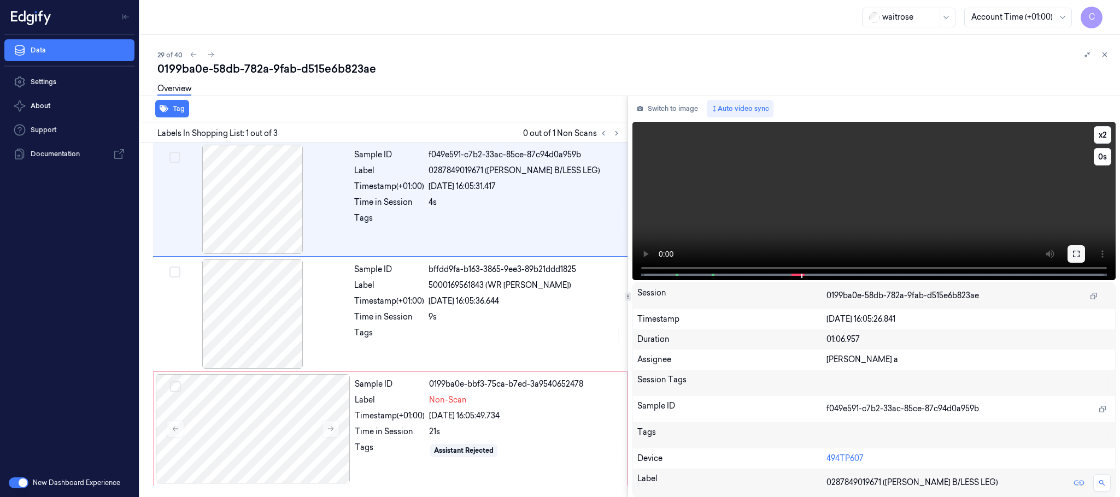
click at [1082, 251] on button at bounding box center [1075, 253] width 17 height 17
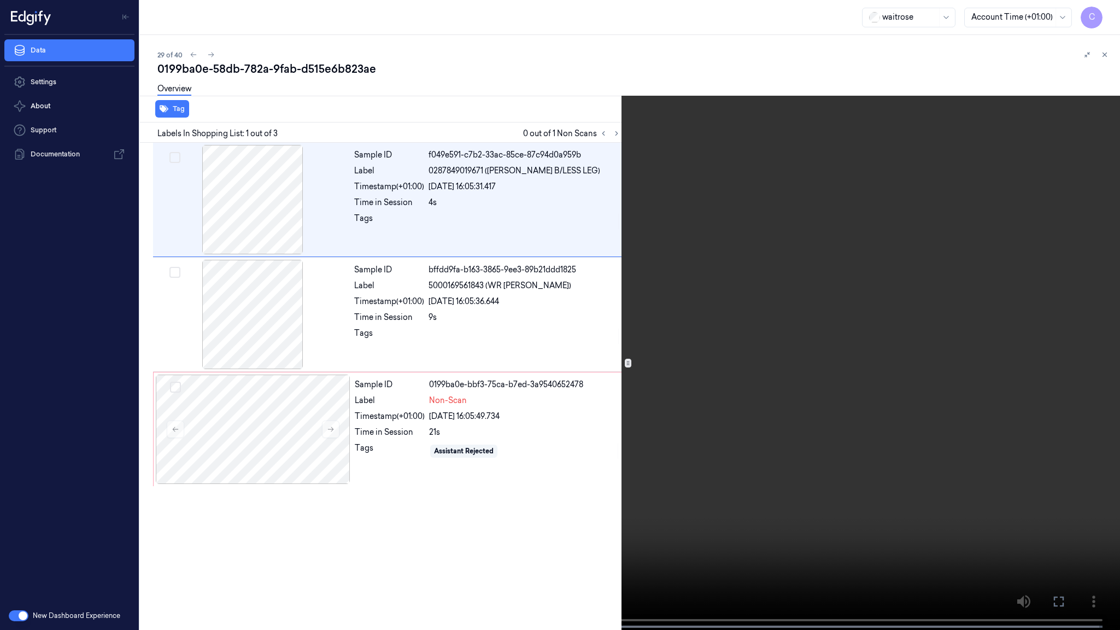
click at [484, 368] on video at bounding box center [560, 316] width 1120 height 632
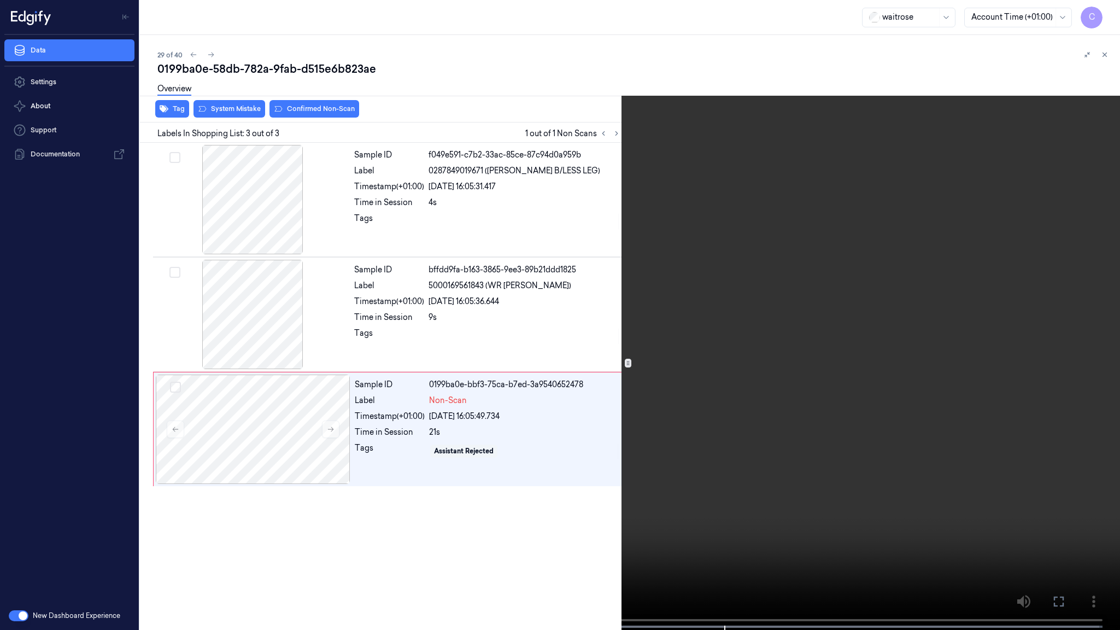
click at [473, 405] on video at bounding box center [560, 316] width 1120 height 632
click at [714, 446] on video at bounding box center [560, 316] width 1120 height 632
click at [471, 367] on video at bounding box center [560, 316] width 1120 height 632
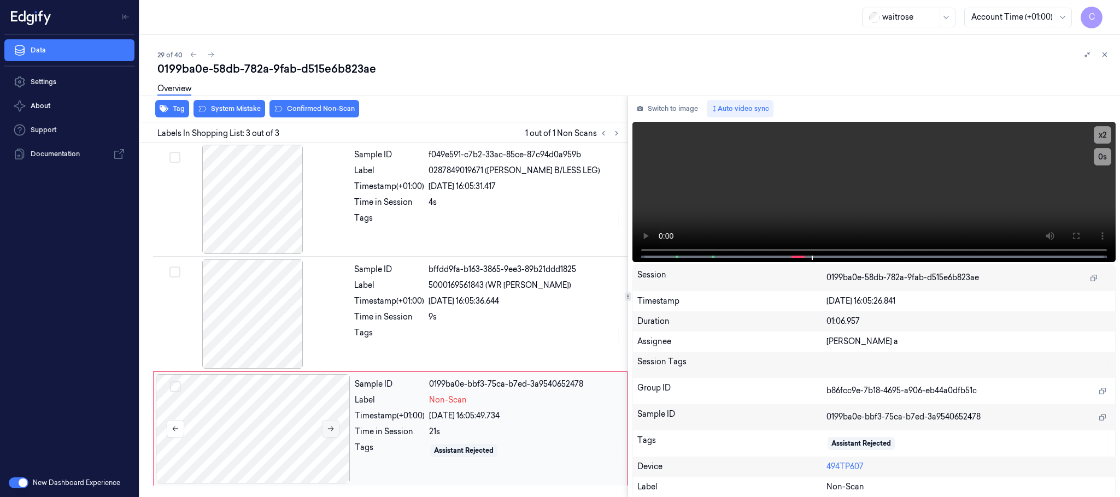
click at [330, 434] on button at bounding box center [330, 428] width 17 height 17
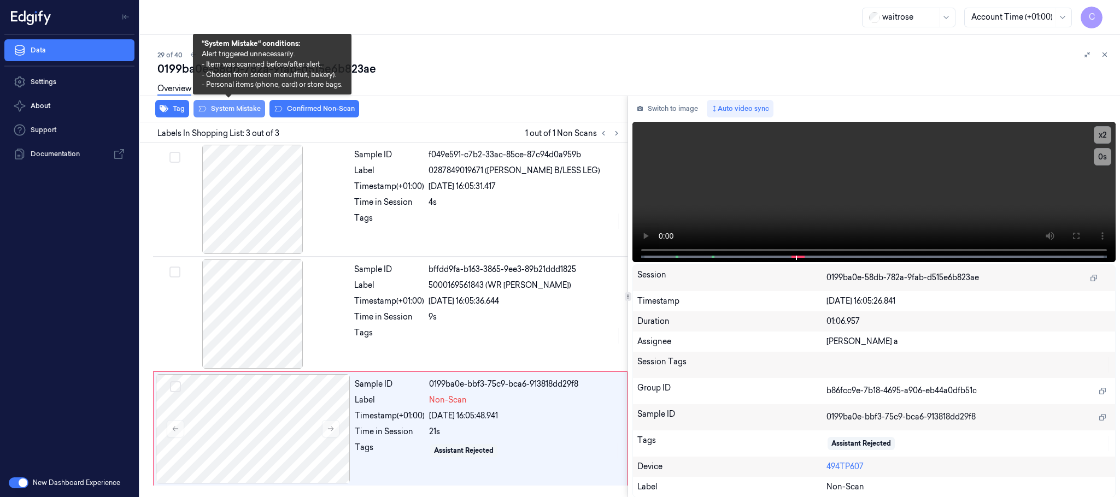
click at [248, 107] on button "System Mistake" at bounding box center [229, 108] width 72 height 17
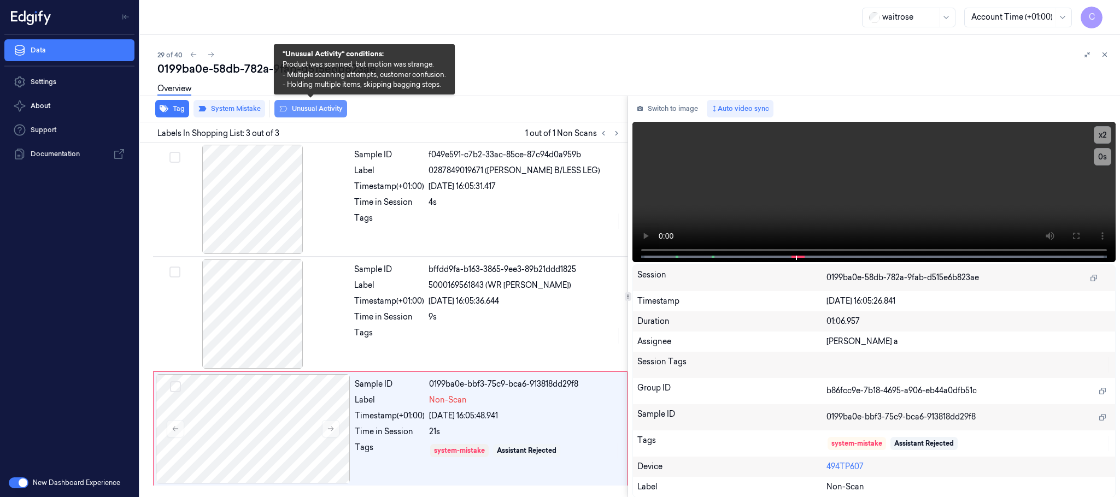
click at [320, 107] on button "Unusual Activity" at bounding box center [310, 108] width 73 height 17
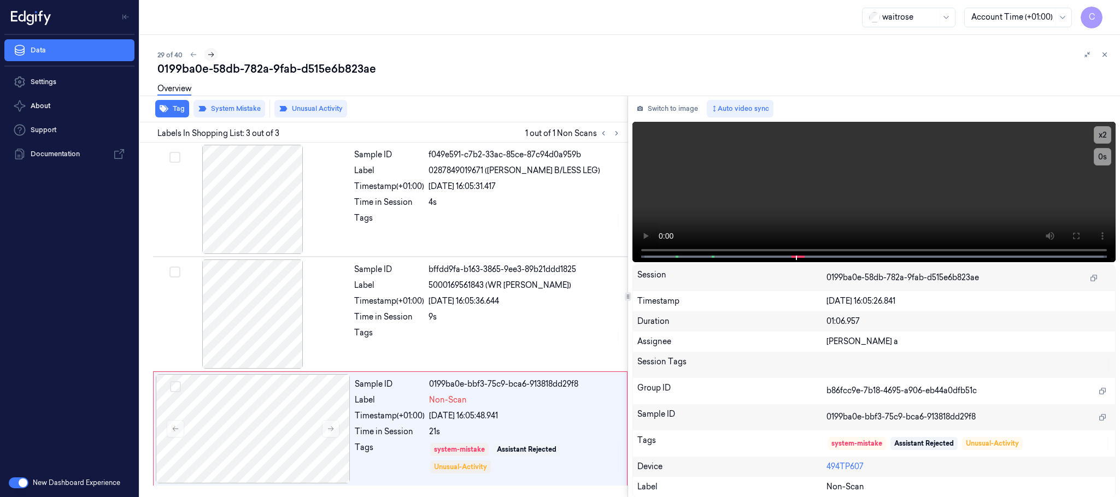
click at [212, 51] on icon at bounding box center [211, 55] width 8 height 8
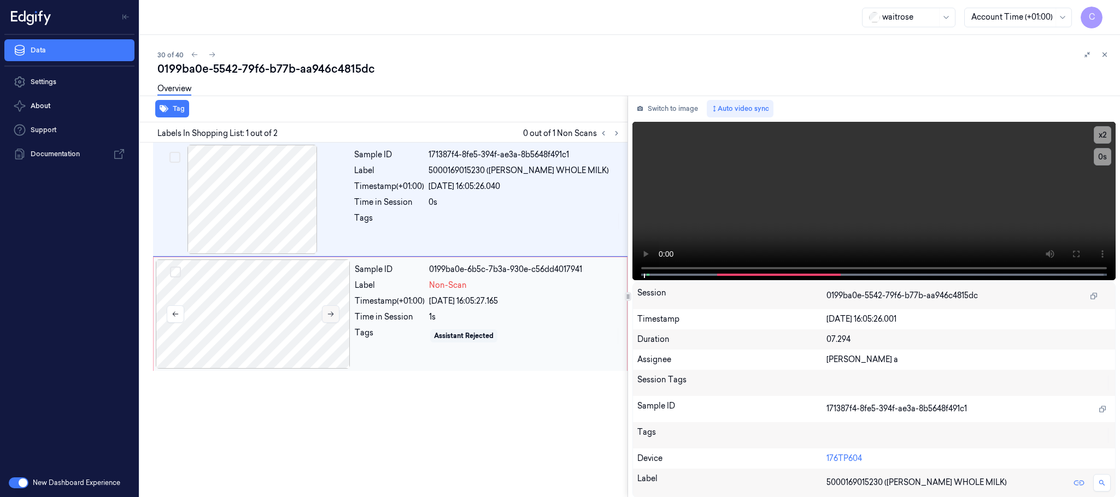
click at [327, 315] on icon at bounding box center [331, 314] width 8 height 8
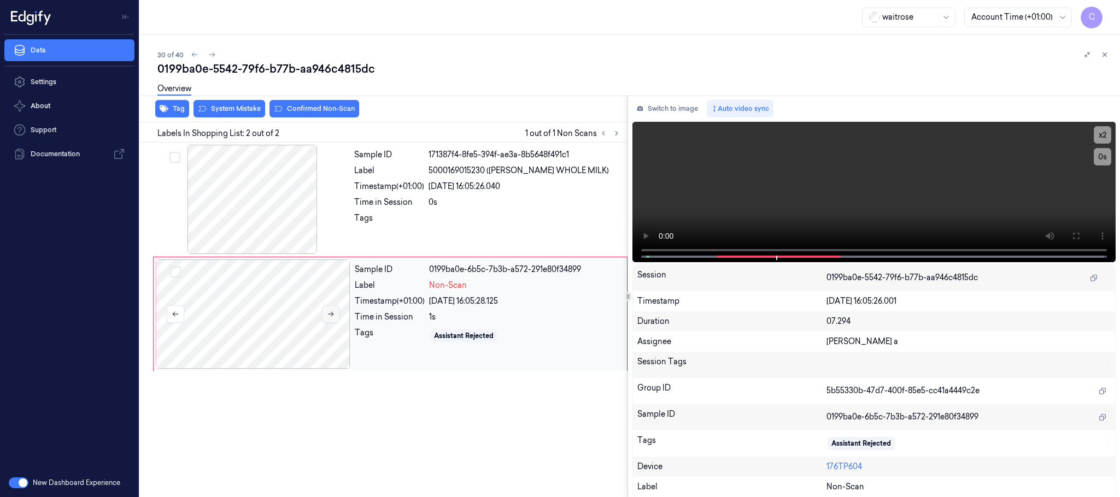
click at [330, 315] on icon at bounding box center [331, 314] width 8 height 8
click at [251, 184] on div at bounding box center [252, 199] width 195 height 109
click at [898, 196] on video at bounding box center [873, 192] width 483 height 140
click at [285, 312] on div at bounding box center [253, 314] width 195 height 109
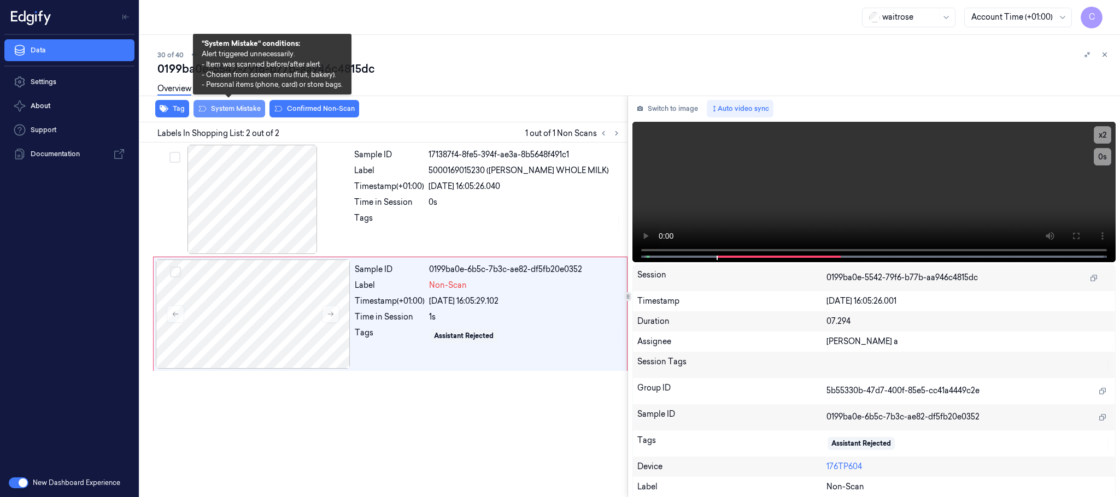
click at [224, 109] on button "System Mistake" at bounding box center [229, 108] width 72 height 17
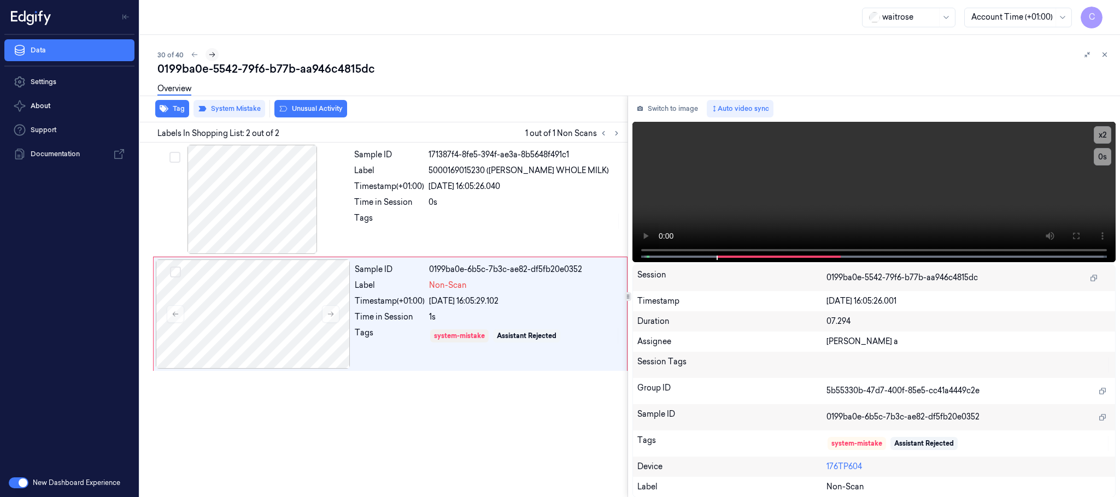
click at [211, 51] on icon at bounding box center [212, 55] width 8 height 8
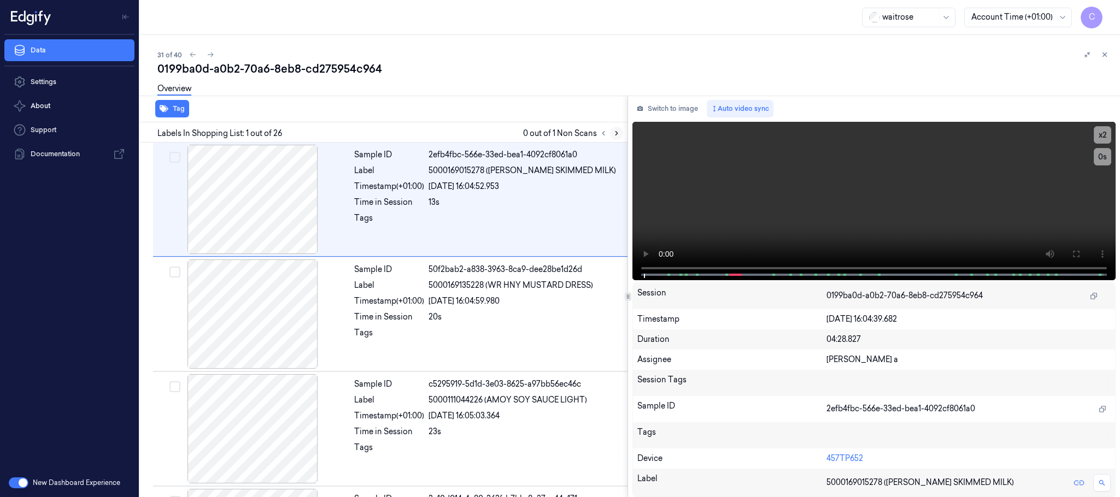
click at [613, 130] on icon at bounding box center [617, 134] width 8 height 8
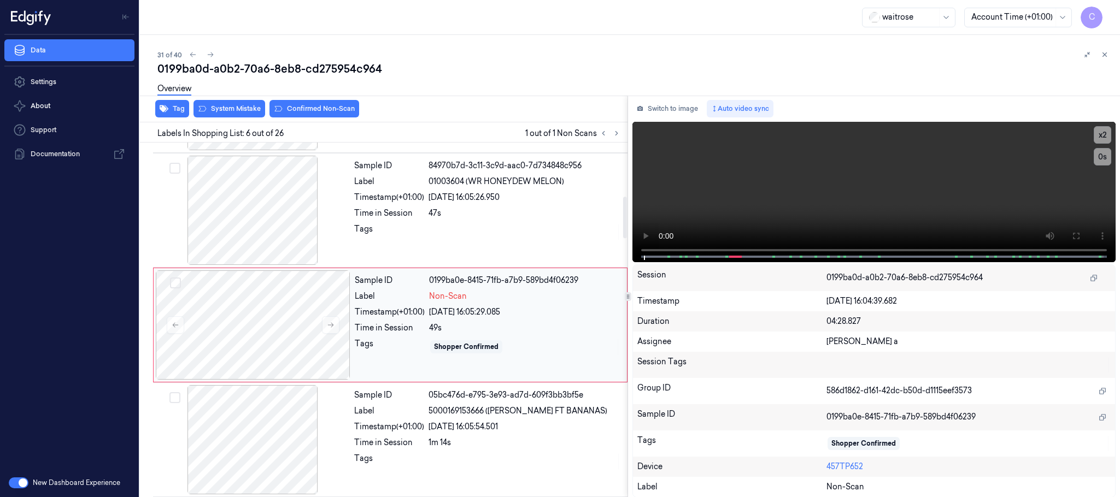
scroll to position [456, 0]
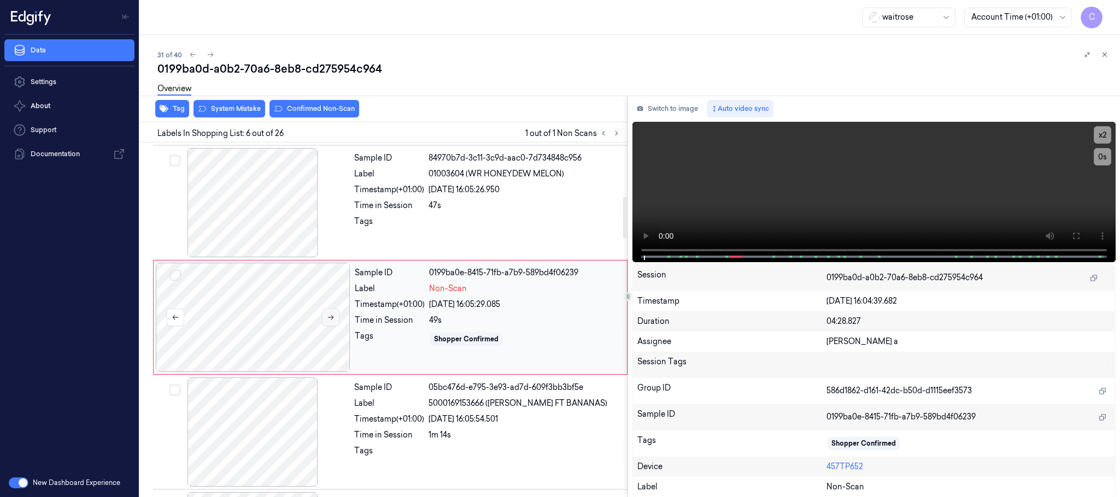
click at [326, 326] on button at bounding box center [330, 317] width 17 height 17
click at [328, 321] on icon at bounding box center [331, 318] width 8 height 8
click at [301, 220] on div at bounding box center [252, 202] width 195 height 109
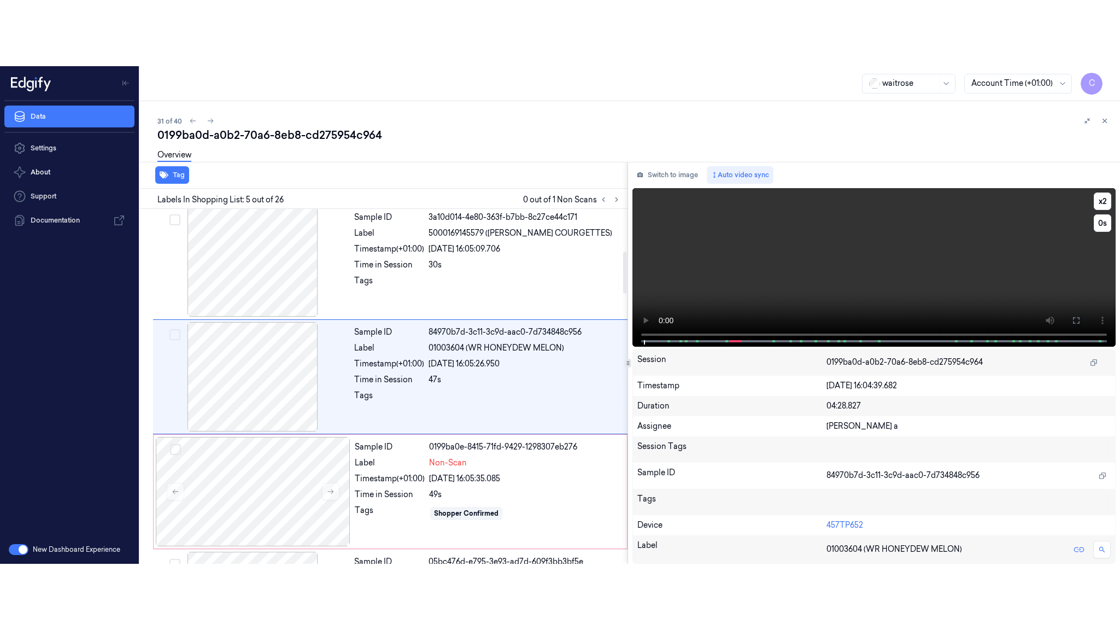
scroll to position [341, 0]
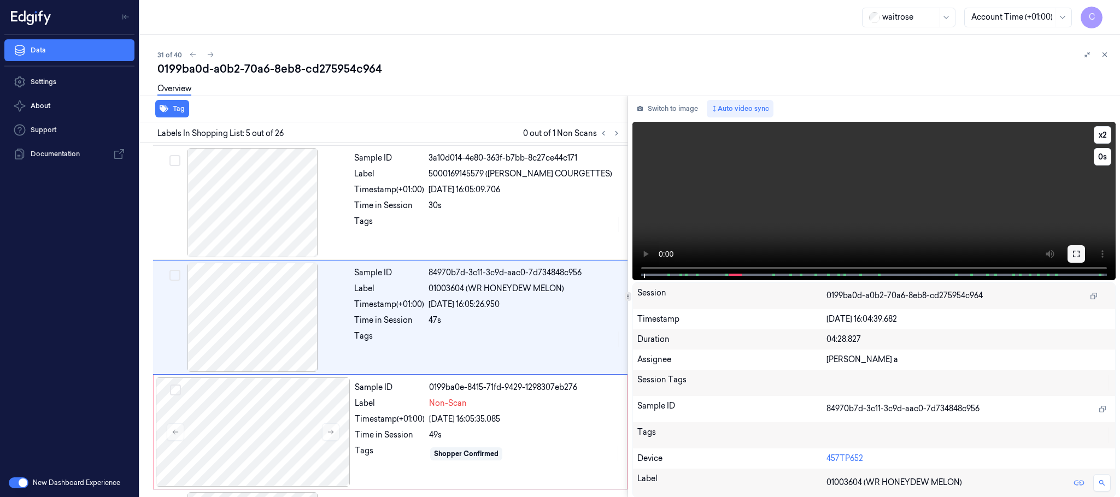
click at [1075, 257] on icon at bounding box center [1076, 254] width 9 height 9
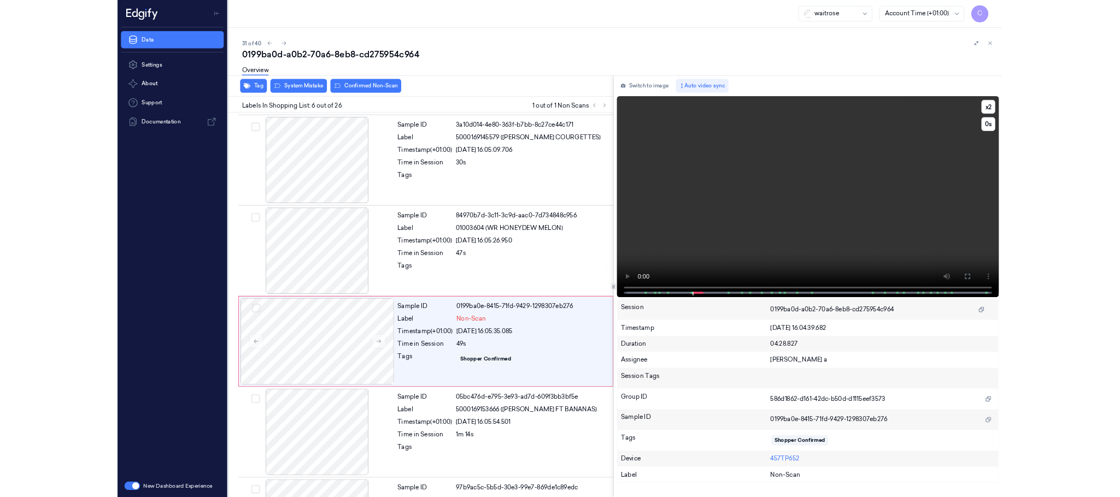
scroll to position [390, 0]
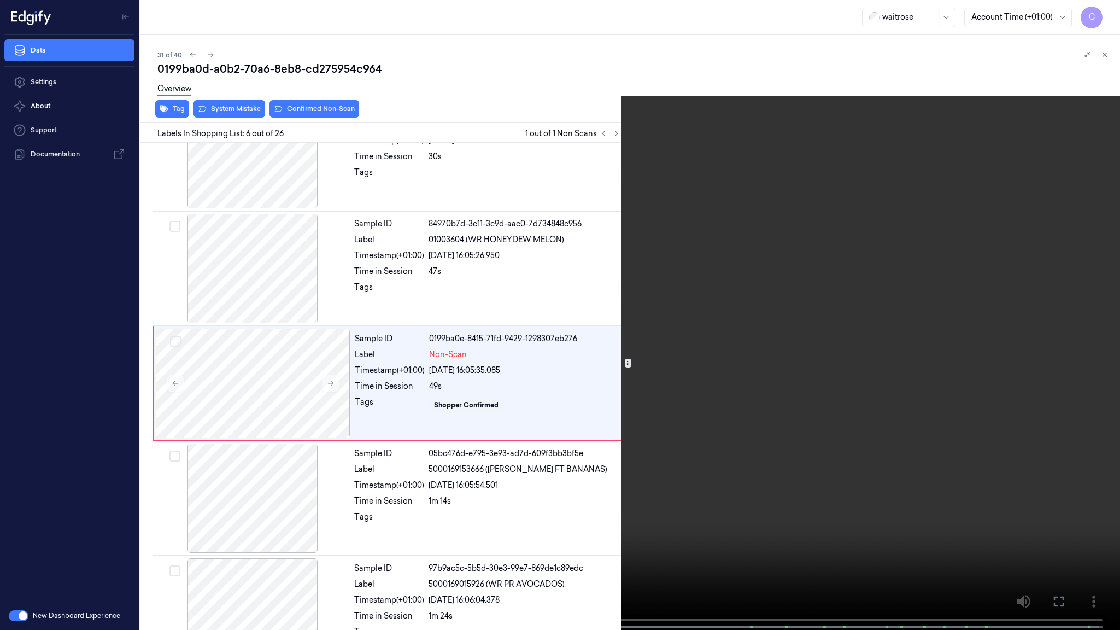
click at [544, 392] on video at bounding box center [560, 316] width 1120 height 632
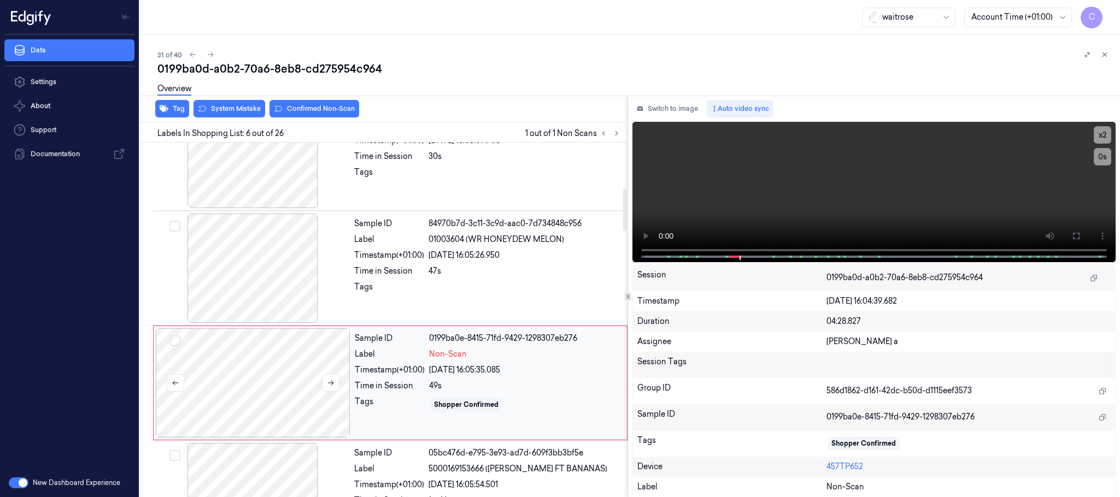
click at [274, 377] on div at bounding box center [253, 382] width 195 height 109
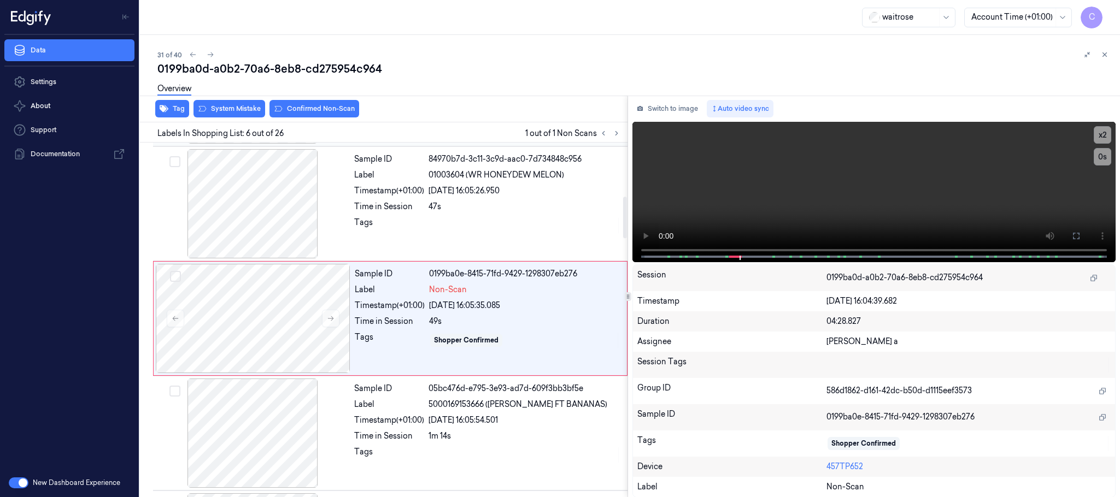
scroll to position [456, 0]
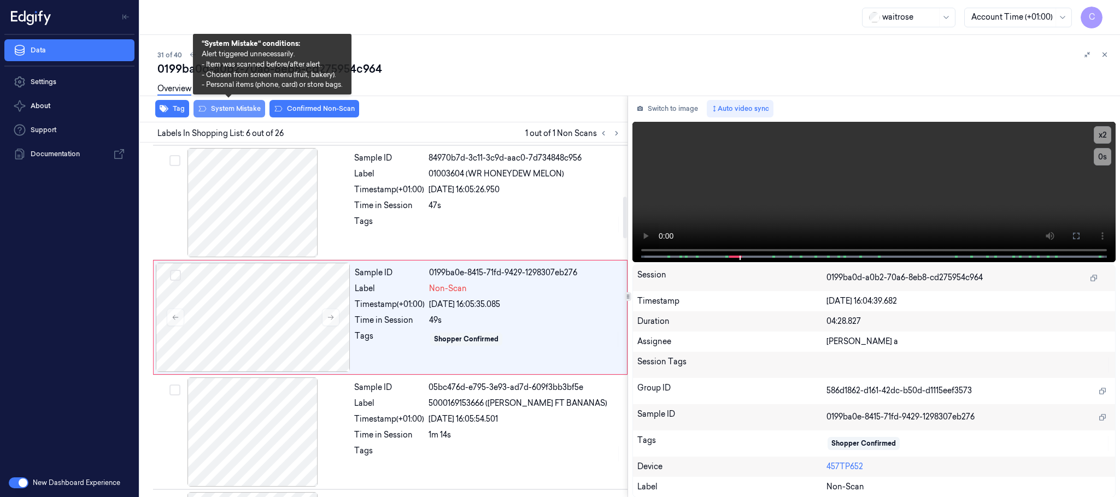
click at [234, 107] on button "System Mistake" at bounding box center [229, 108] width 72 height 17
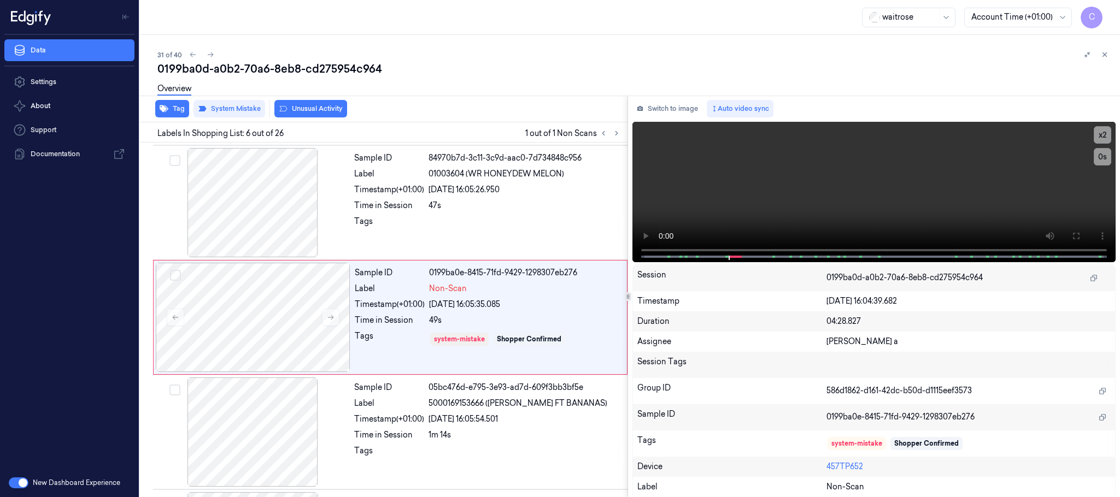
click at [310, 107] on button "Unusual Activity" at bounding box center [310, 108] width 73 height 17
click at [173, 111] on button "Tag" at bounding box center [172, 108] width 34 height 17
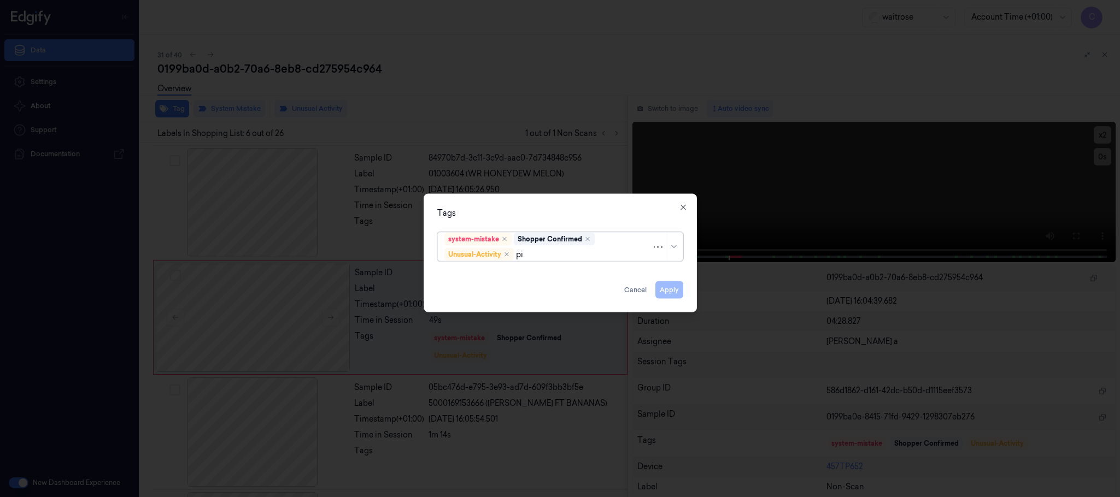
type input "pic"
click at [452, 274] on div "Picklist item alert" at bounding box center [475, 276] width 63 height 11
click at [534, 214] on div "Tags" at bounding box center [560, 213] width 246 height 11
click at [668, 290] on button "Apply" at bounding box center [669, 289] width 28 height 17
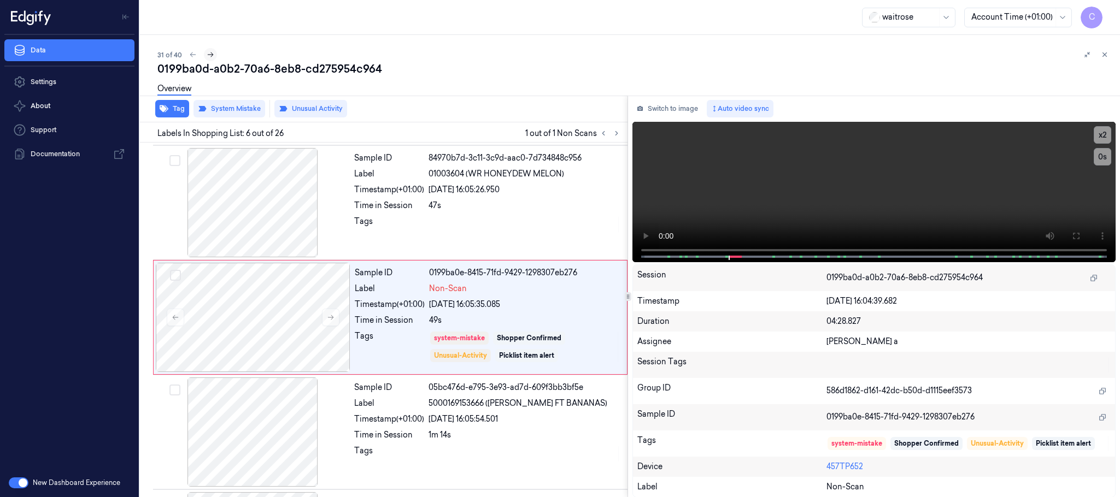
click at [210, 54] on icon at bounding box center [211, 55] width 8 height 8
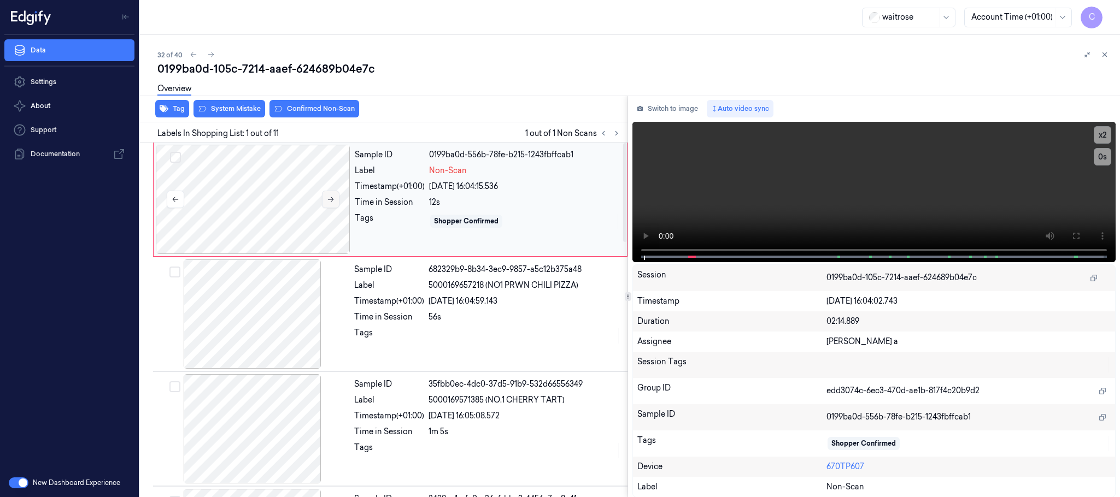
click at [333, 196] on icon at bounding box center [331, 200] width 8 height 8
click at [333, 197] on icon at bounding box center [331, 200] width 8 height 8
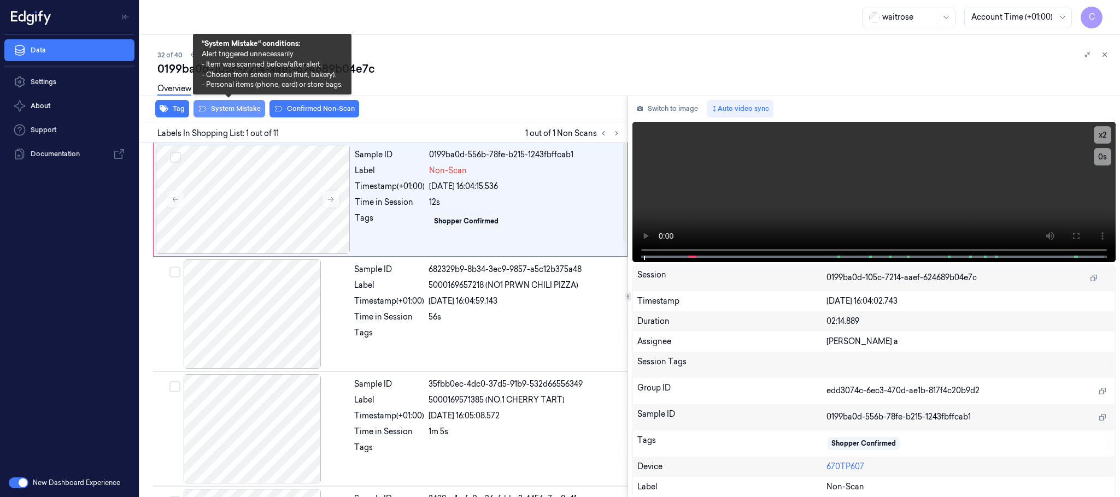
click at [246, 105] on button "System Mistake" at bounding box center [229, 108] width 72 height 17
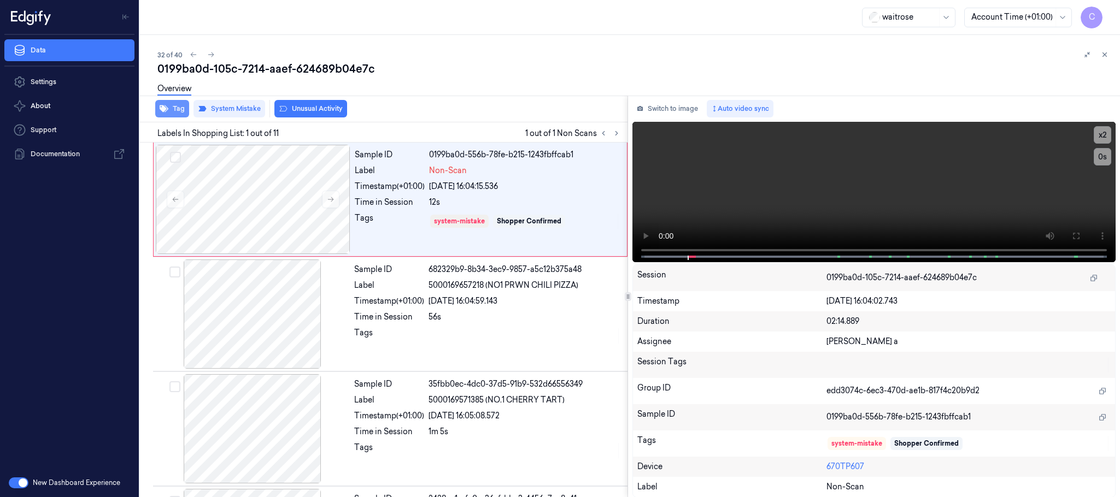
click at [169, 108] on button "Tag" at bounding box center [172, 108] width 34 height 17
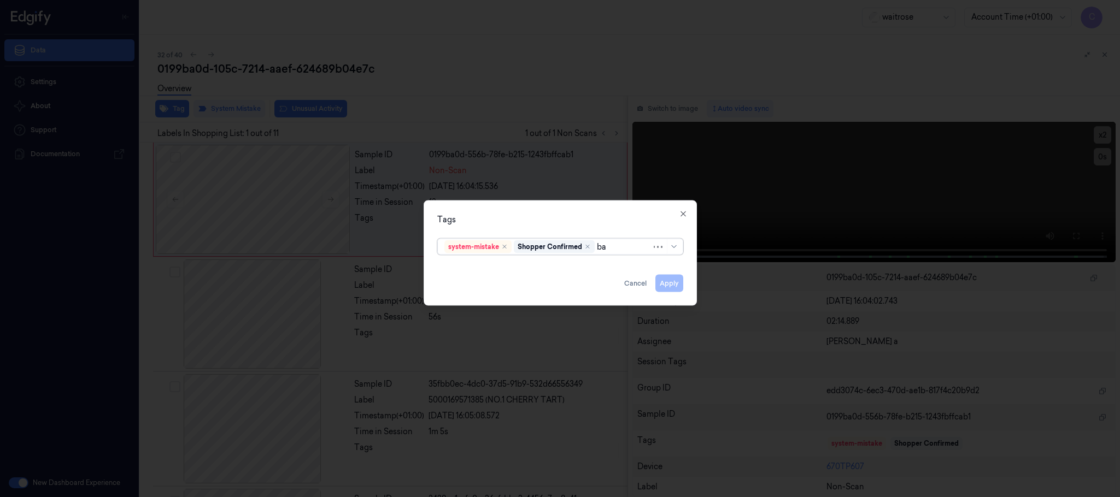
type input "bag"
click at [454, 264] on div "bags" at bounding box center [453, 268] width 18 height 11
click at [504, 220] on div "Tags" at bounding box center [560, 219] width 246 height 11
click at [662, 284] on button "Apply" at bounding box center [669, 283] width 28 height 17
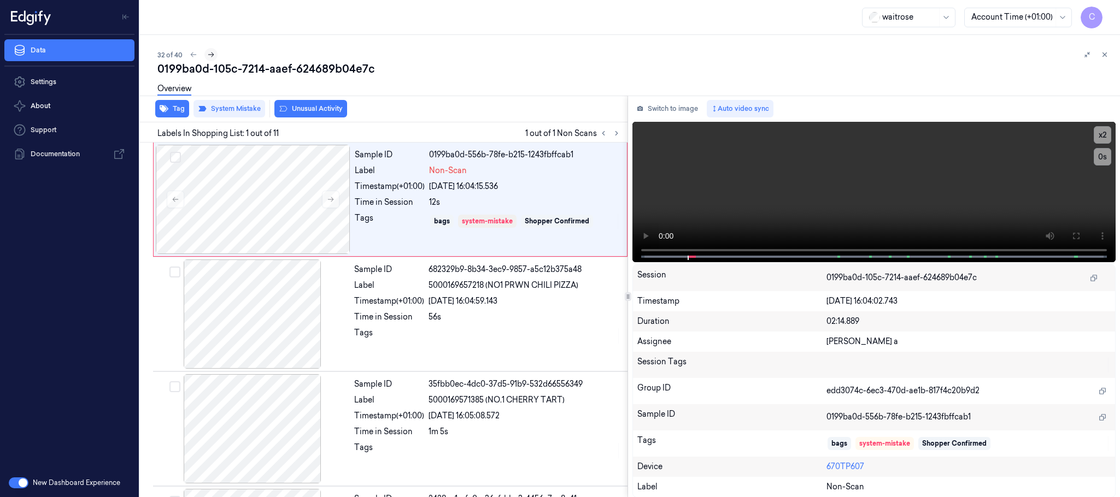
click at [212, 53] on icon at bounding box center [211, 55] width 8 height 8
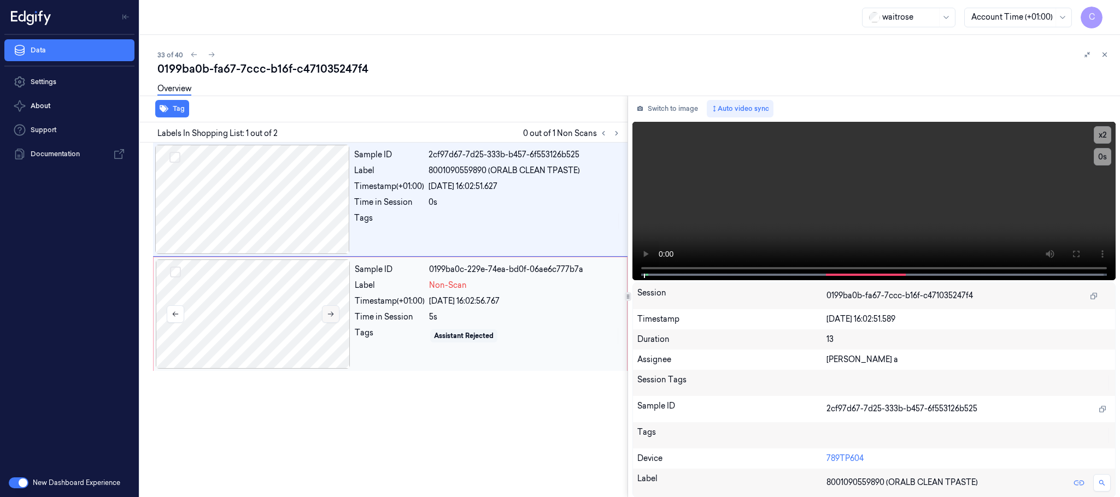
click at [332, 318] on icon at bounding box center [331, 314] width 8 height 8
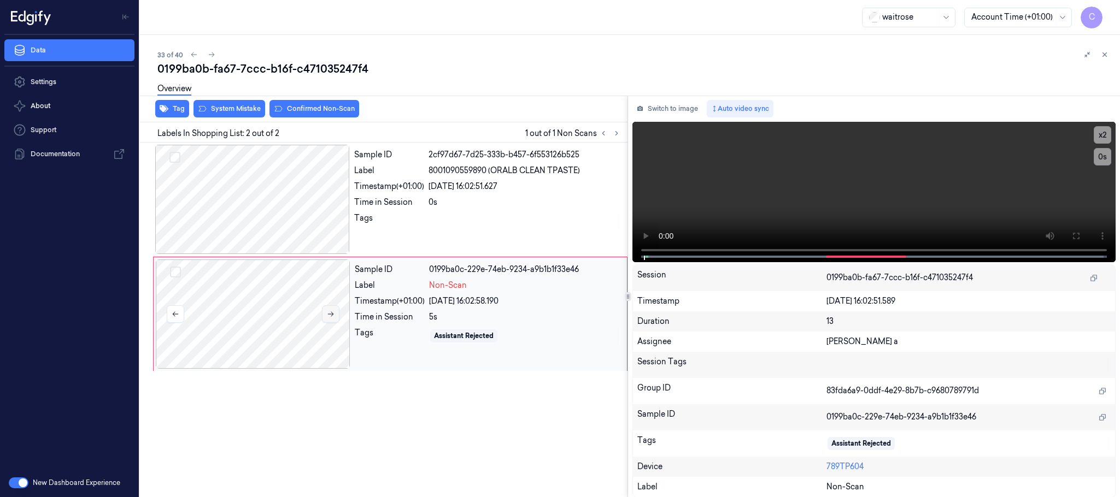
click at [332, 318] on icon at bounding box center [331, 314] width 8 height 8
click at [297, 207] on div at bounding box center [252, 199] width 195 height 109
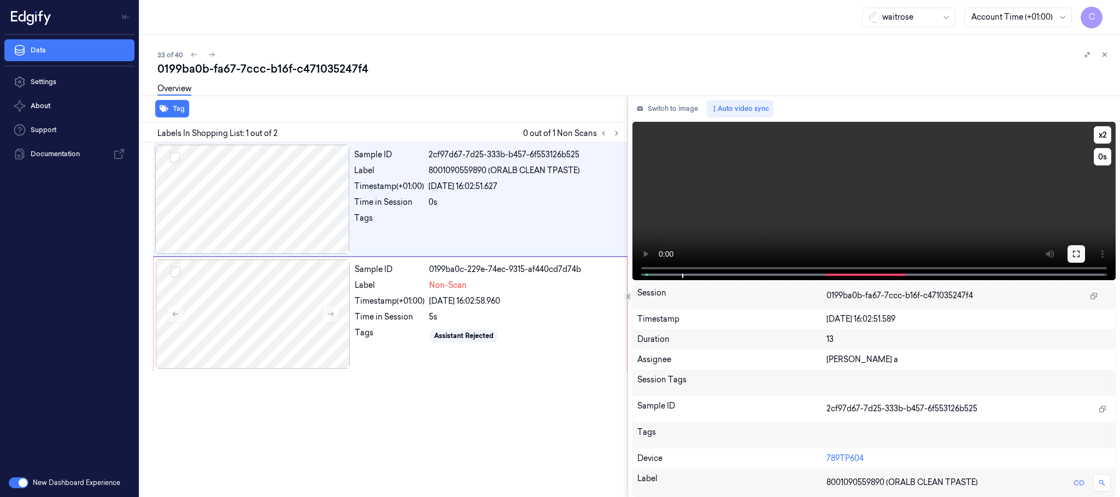
click at [1082, 256] on button at bounding box center [1075, 253] width 17 height 17
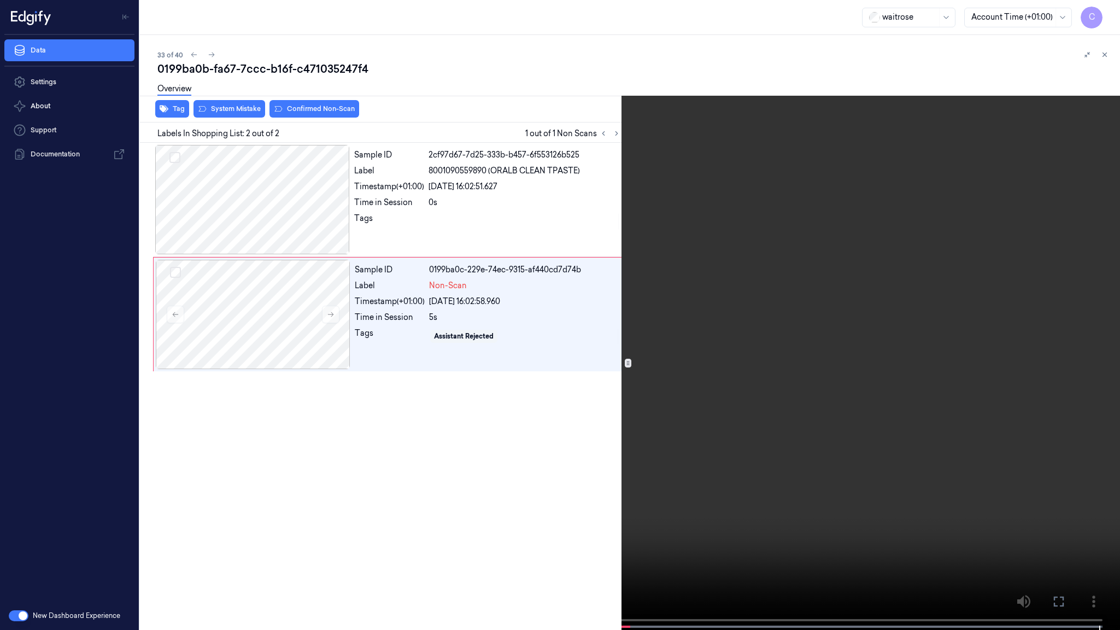
click at [556, 401] on video at bounding box center [560, 316] width 1120 height 632
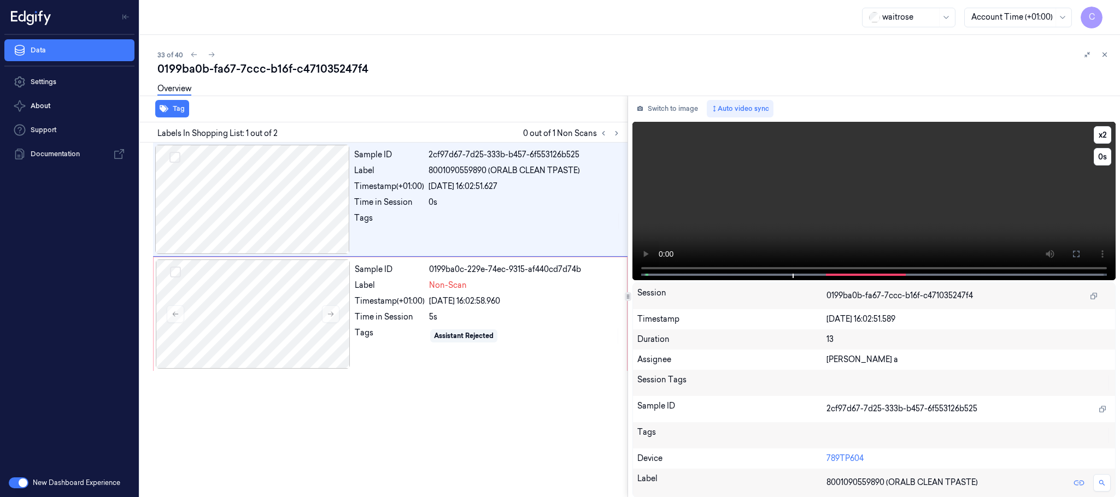
click at [876, 184] on video at bounding box center [873, 201] width 483 height 158
click at [330, 312] on icon at bounding box center [331, 314] width 8 height 8
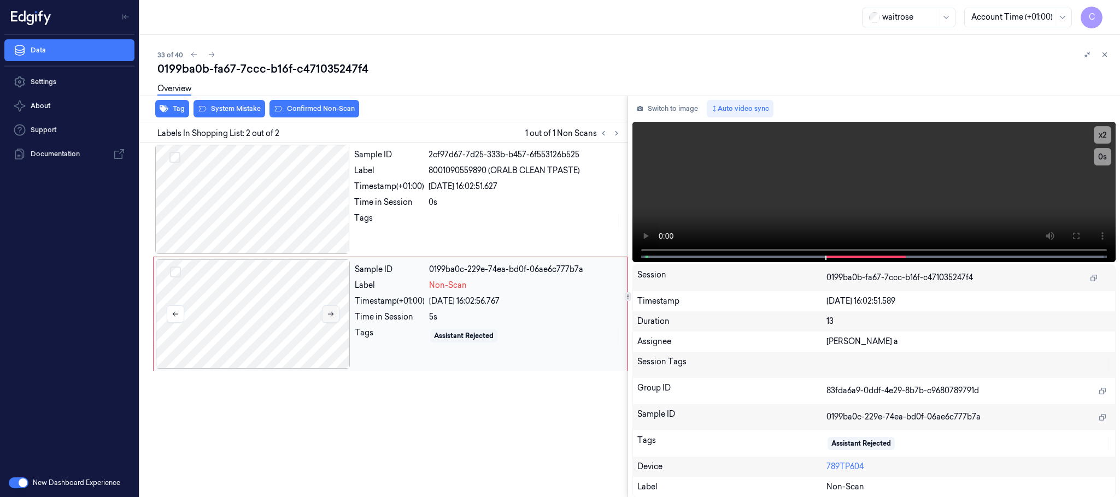
click at [330, 312] on icon at bounding box center [331, 314] width 8 height 8
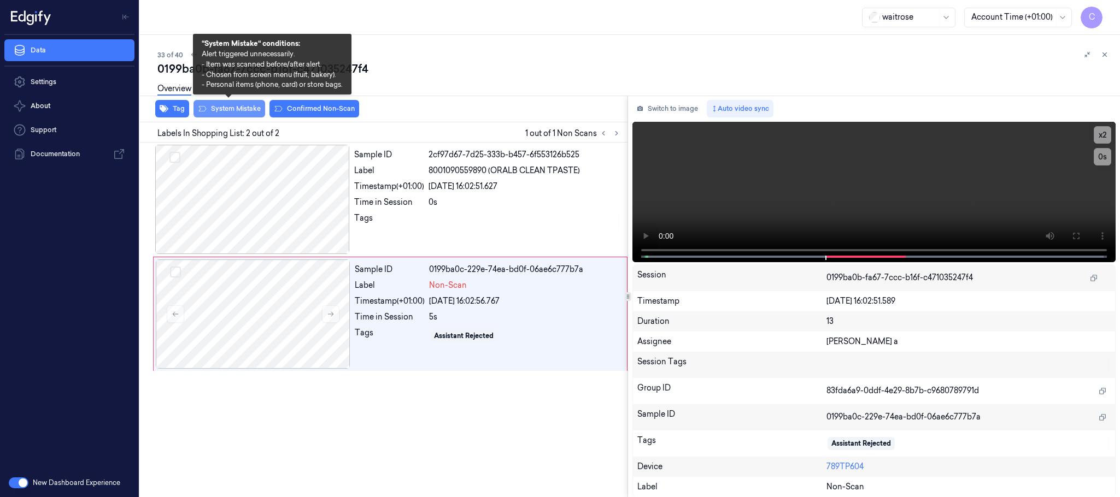
click at [232, 113] on button "System Mistake" at bounding box center [229, 108] width 72 height 17
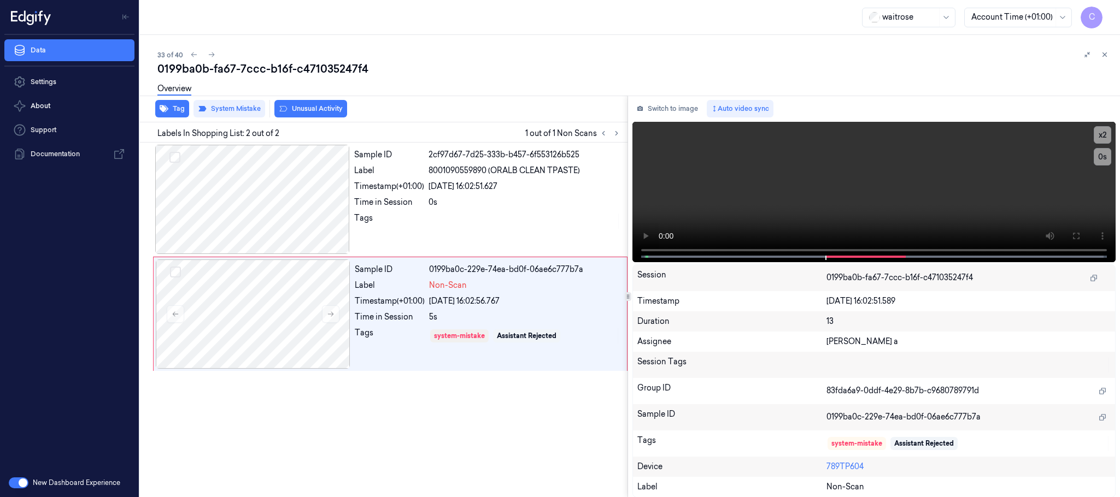
click at [297, 109] on button "Unusual Activity" at bounding box center [310, 108] width 73 height 17
click at [214, 56] on icon at bounding box center [212, 55] width 8 height 8
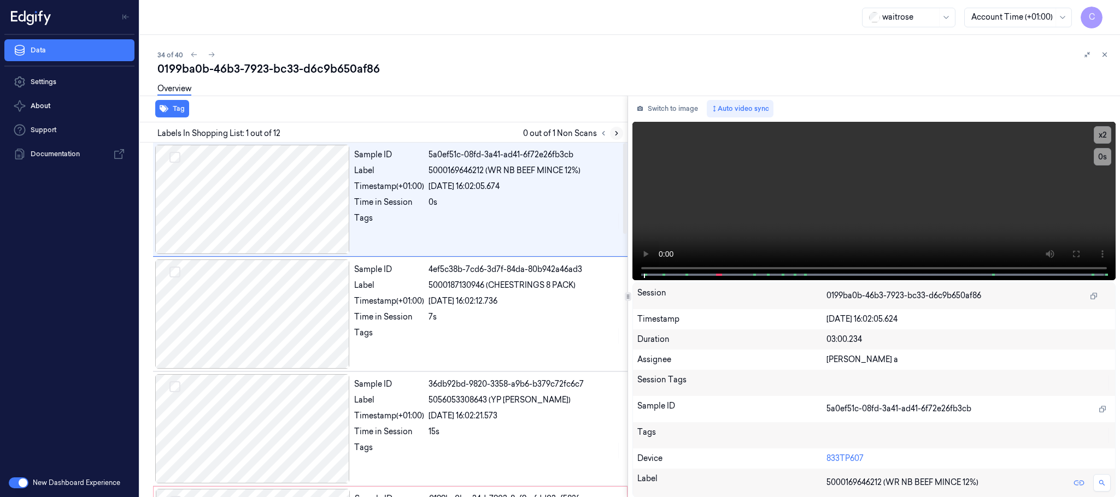
click at [614, 130] on icon at bounding box center [617, 134] width 8 height 8
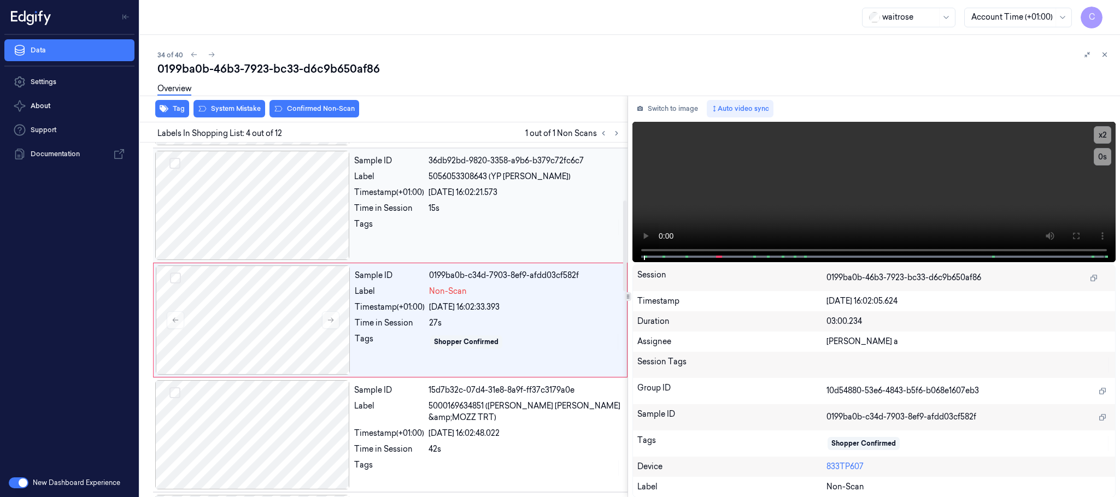
scroll to position [225, 0]
click at [333, 322] on icon at bounding box center [331, 319] width 8 height 8
click at [276, 194] on div at bounding box center [252, 203] width 195 height 109
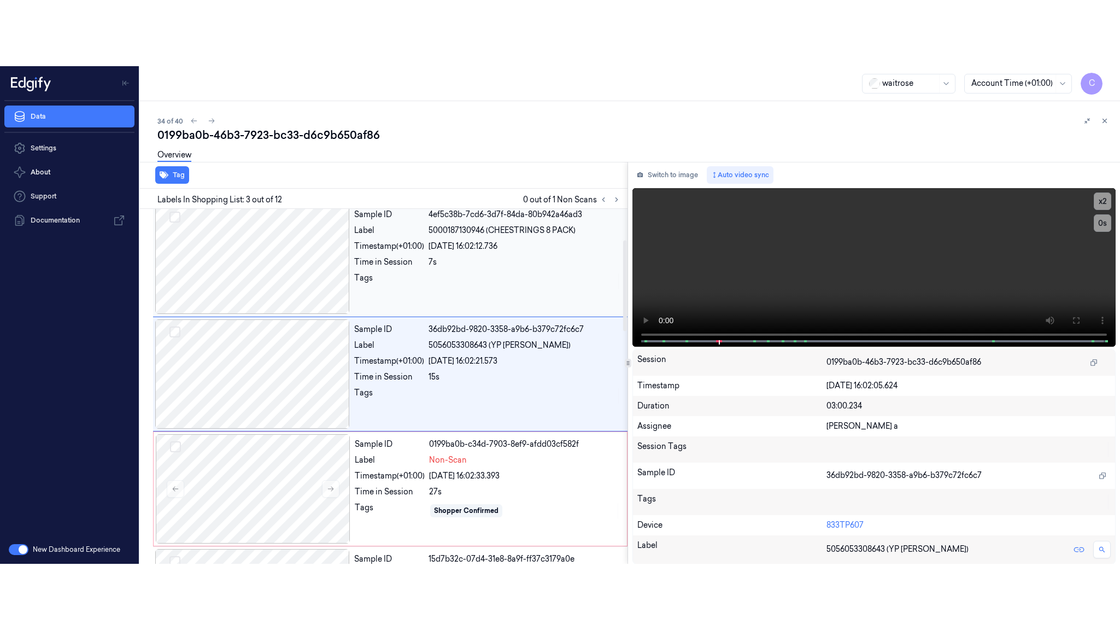
scroll to position [110, 0]
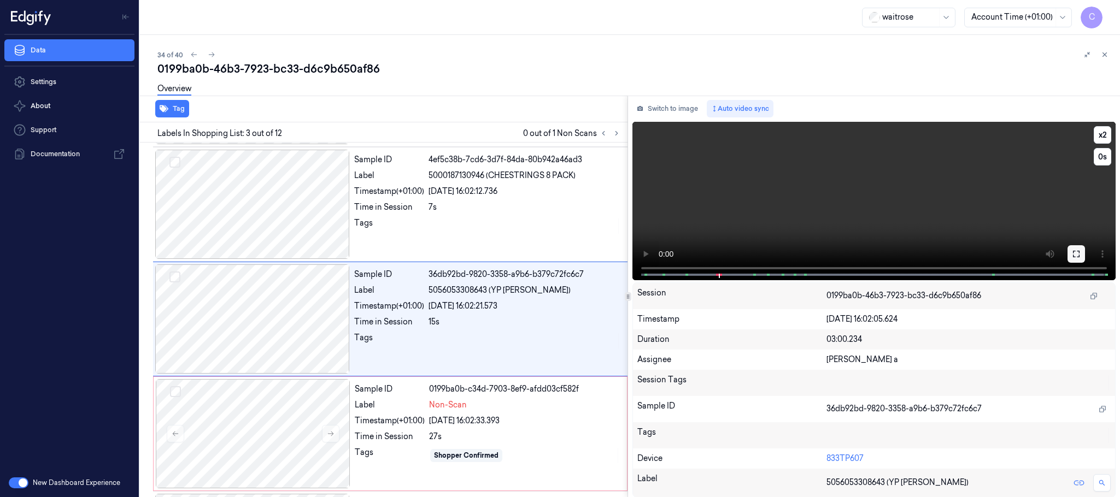
click at [1072, 258] on button at bounding box center [1075, 253] width 17 height 17
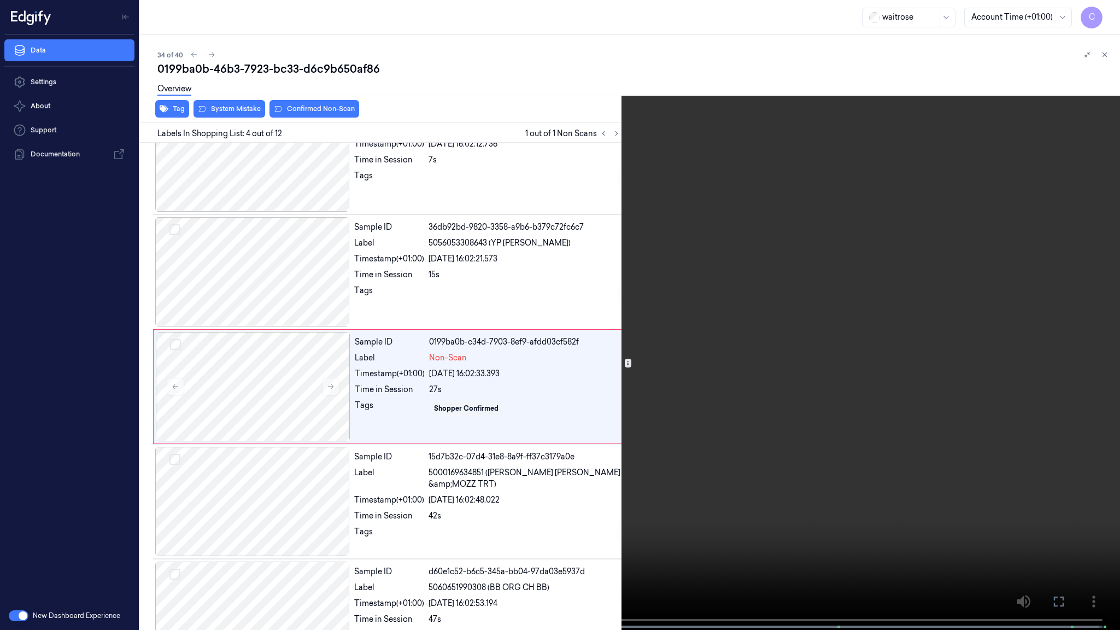
scroll to position [159, 0]
click at [685, 402] on video at bounding box center [560, 316] width 1120 height 632
click at [475, 497] on video at bounding box center [560, 316] width 1120 height 632
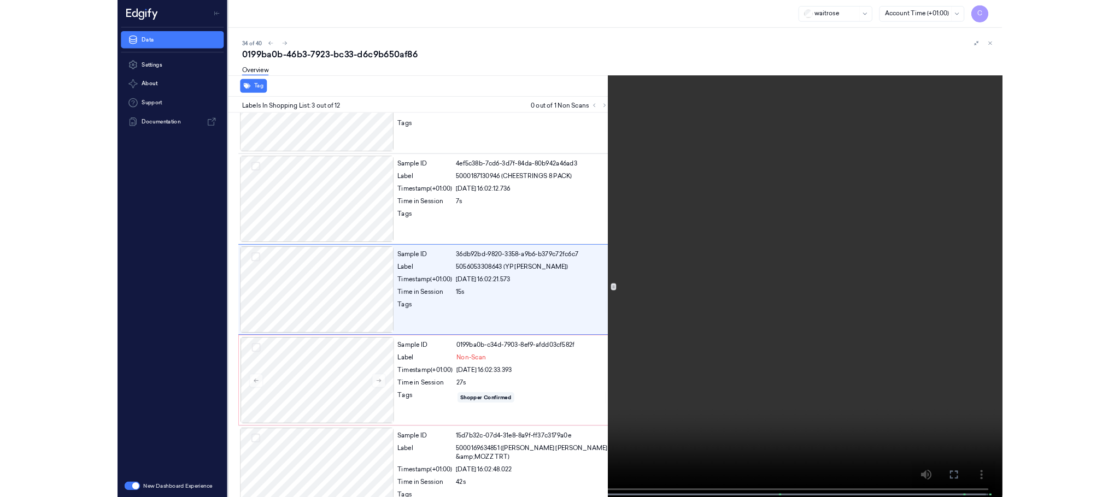
scroll to position [44, 0]
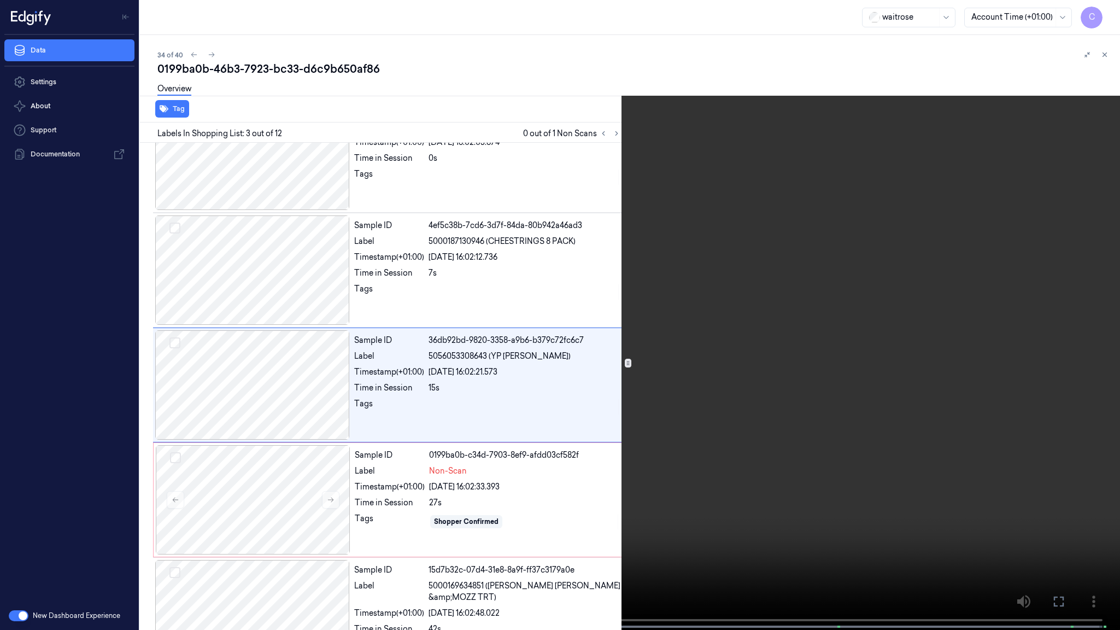
click at [625, 379] on video at bounding box center [560, 316] width 1120 height 632
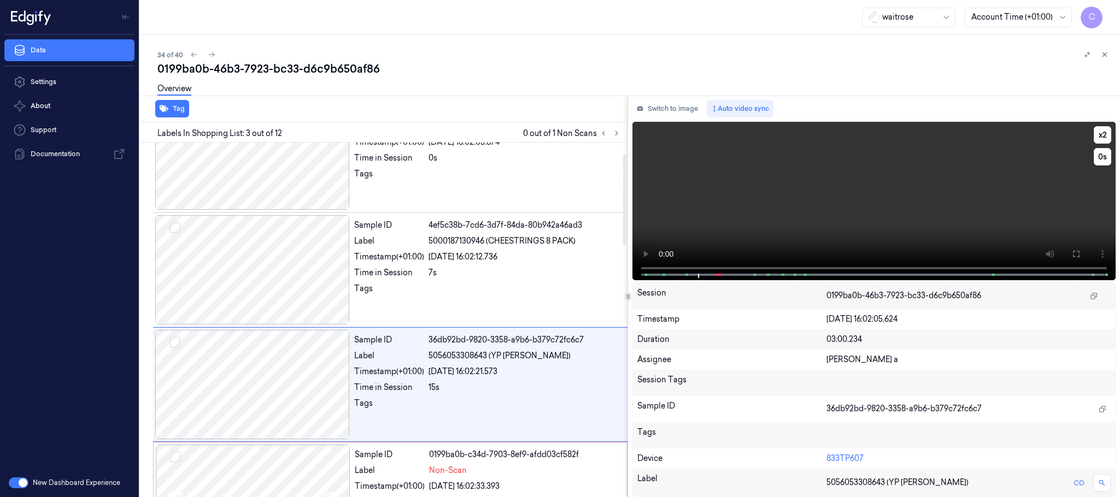
click at [820, 195] on video at bounding box center [873, 201] width 483 height 158
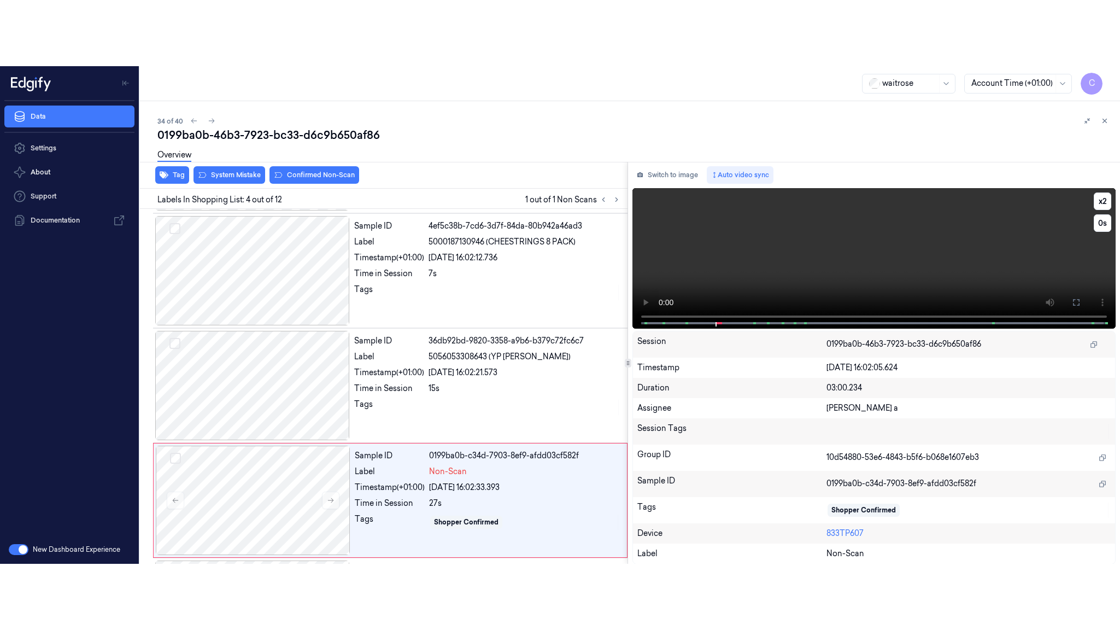
scroll to position [225, 0]
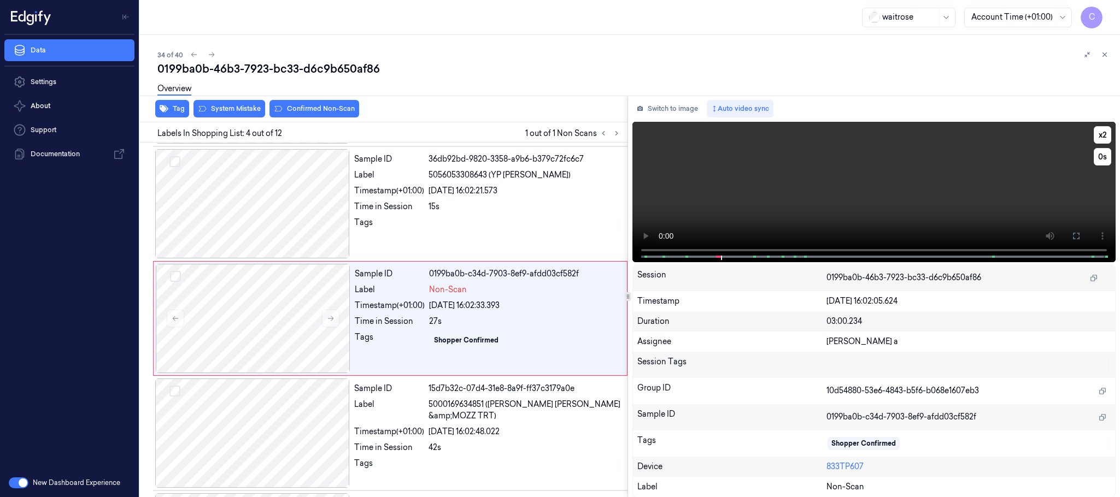
click at [820, 195] on video at bounding box center [873, 192] width 483 height 140
click at [325, 324] on button at bounding box center [330, 318] width 17 height 17
click at [327, 320] on icon at bounding box center [331, 319] width 8 height 8
click at [1081, 233] on button at bounding box center [1075, 235] width 17 height 17
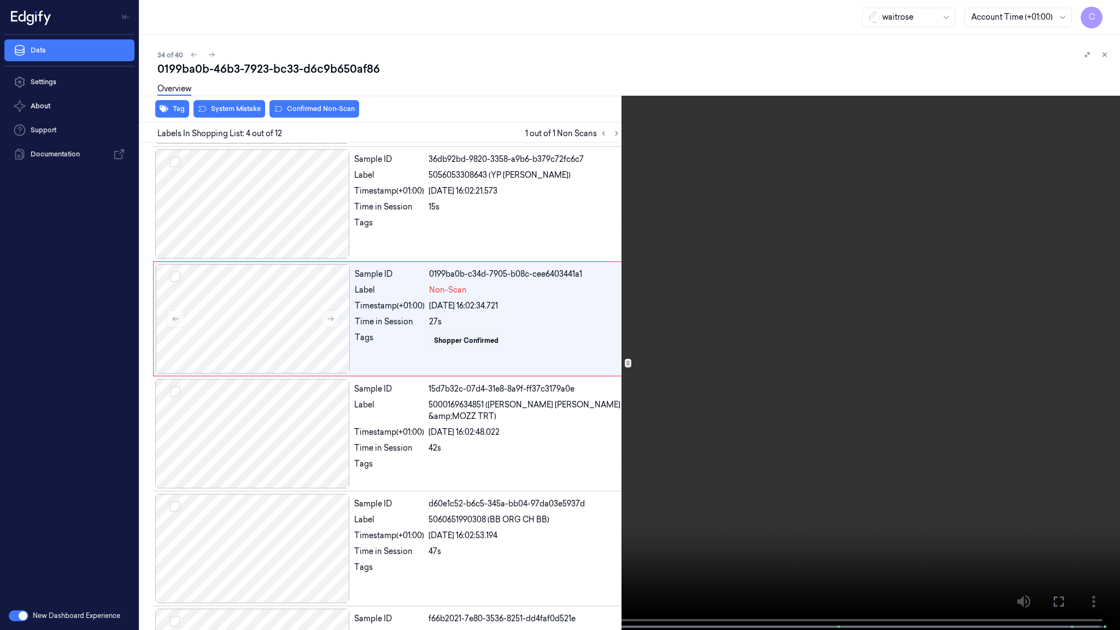
click at [617, 443] on video at bounding box center [560, 316] width 1120 height 632
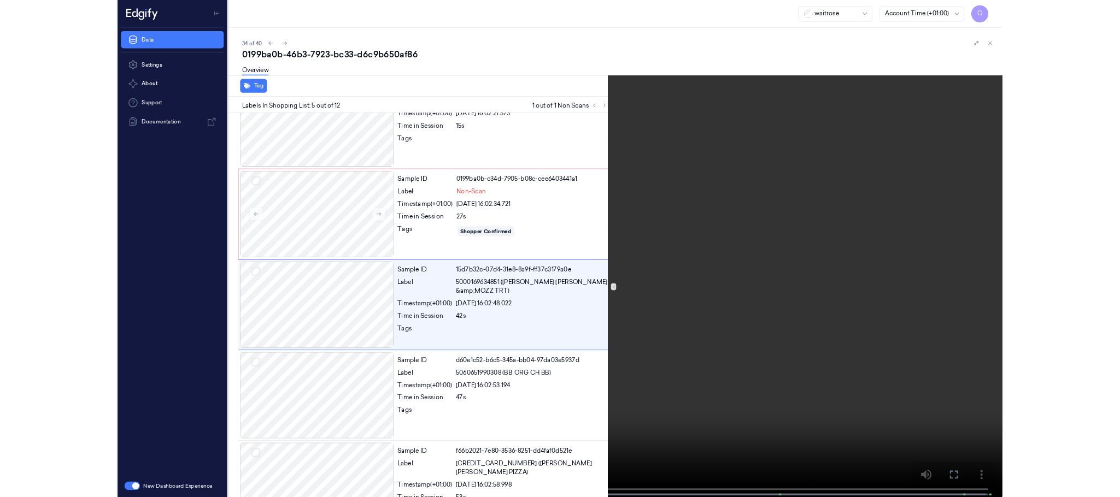
scroll to position [274, 0]
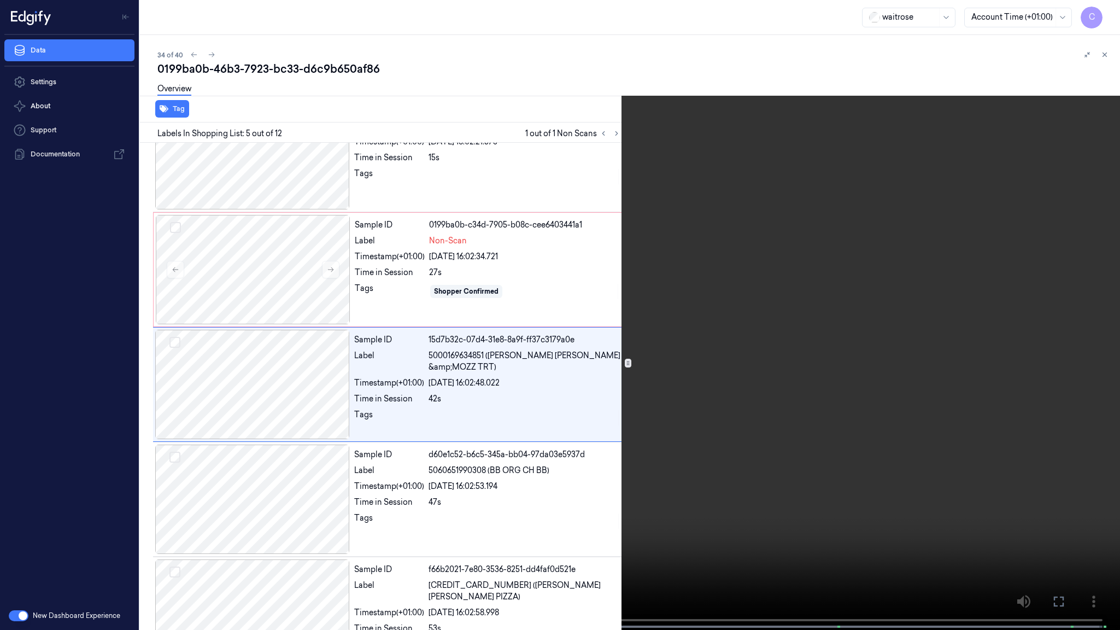
click at [591, 402] on video at bounding box center [560, 316] width 1120 height 632
click at [538, 61] on video at bounding box center [560, 316] width 1120 height 632
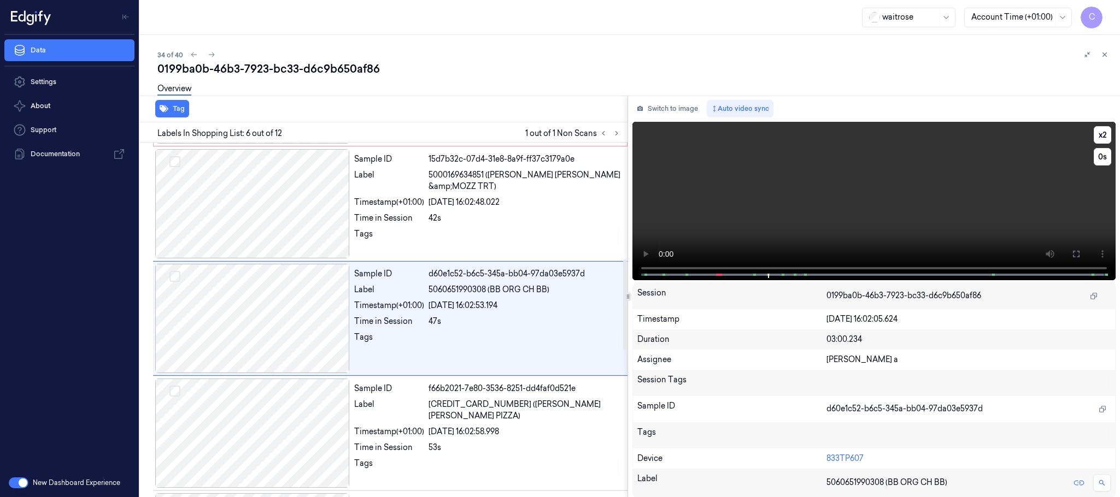
scroll to position [456, 0]
click at [923, 191] on video at bounding box center [873, 201] width 483 height 158
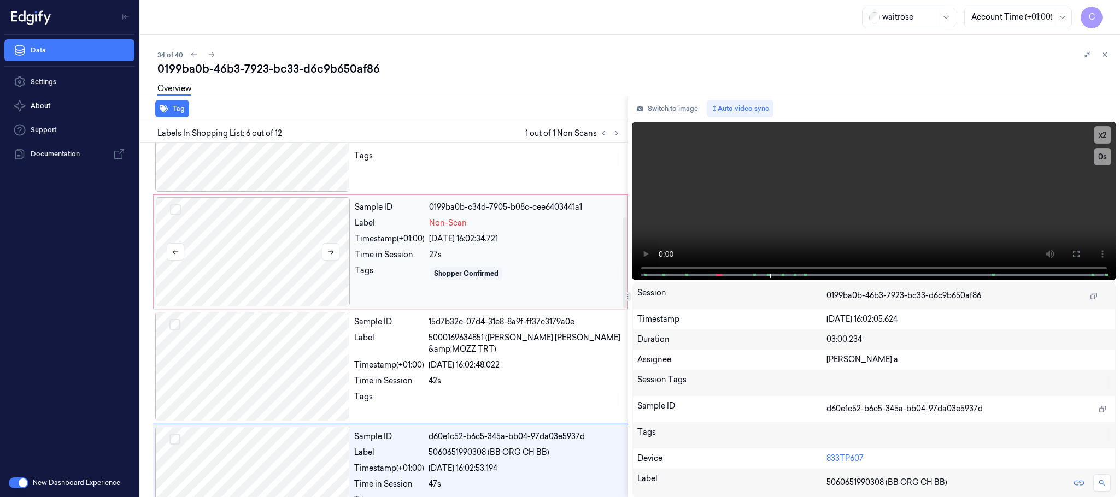
click at [238, 243] on div at bounding box center [253, 251] width 195 height 109
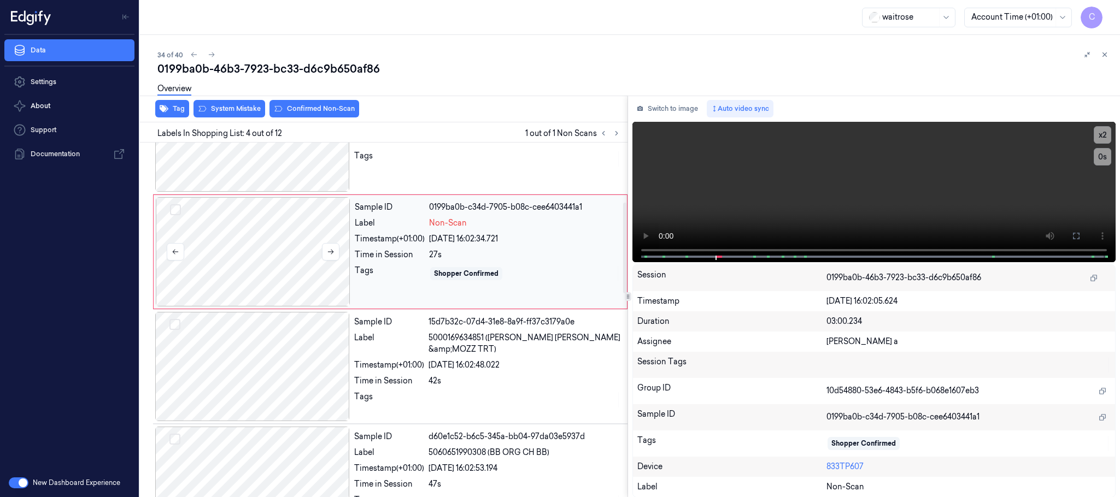
scroll to position [225, 0]
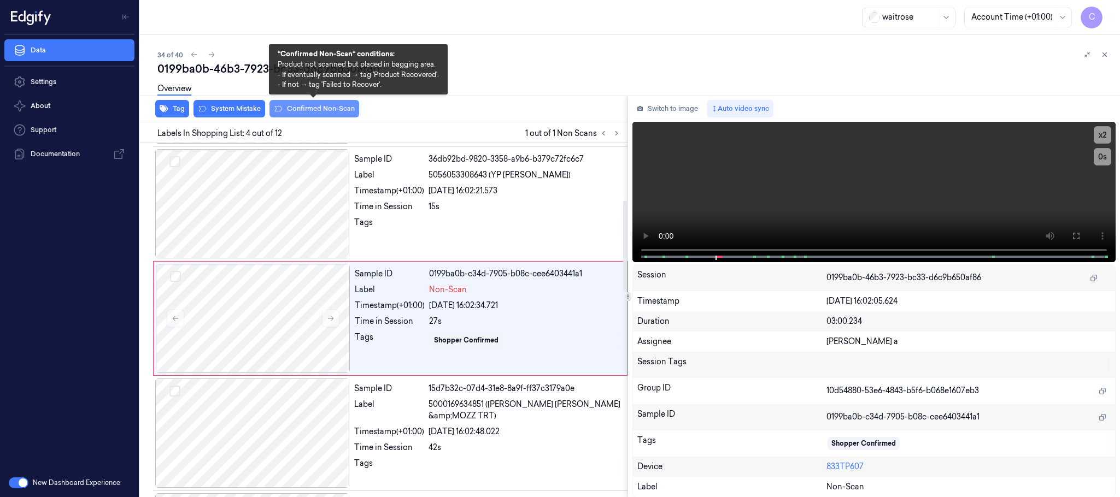
click at [300, 115] on button "Confirmed Non-Scan" at bounding box center [314, 108] width 90 height 17
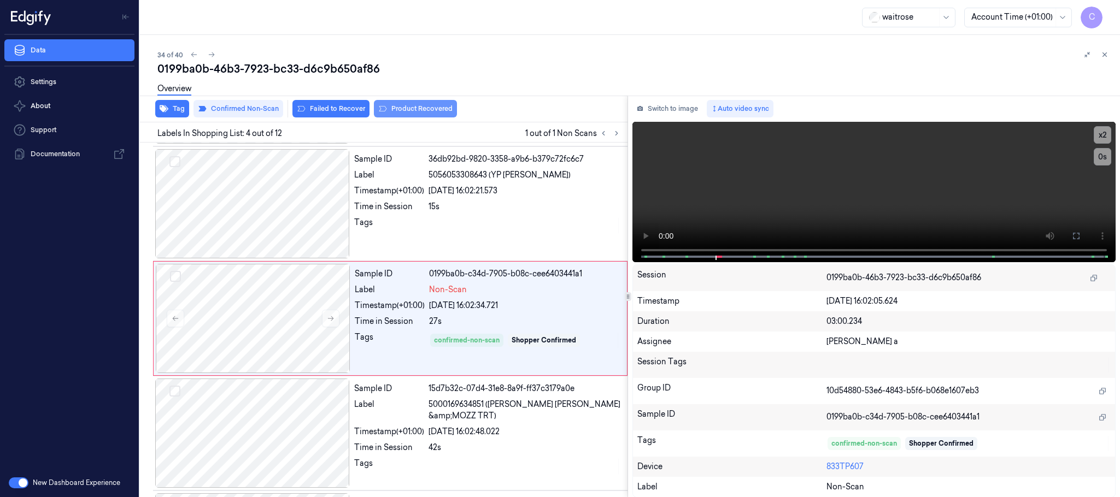
click at [451, 107] on button "Product Recovered" at bounding box center [415, 108] width 83 height 17
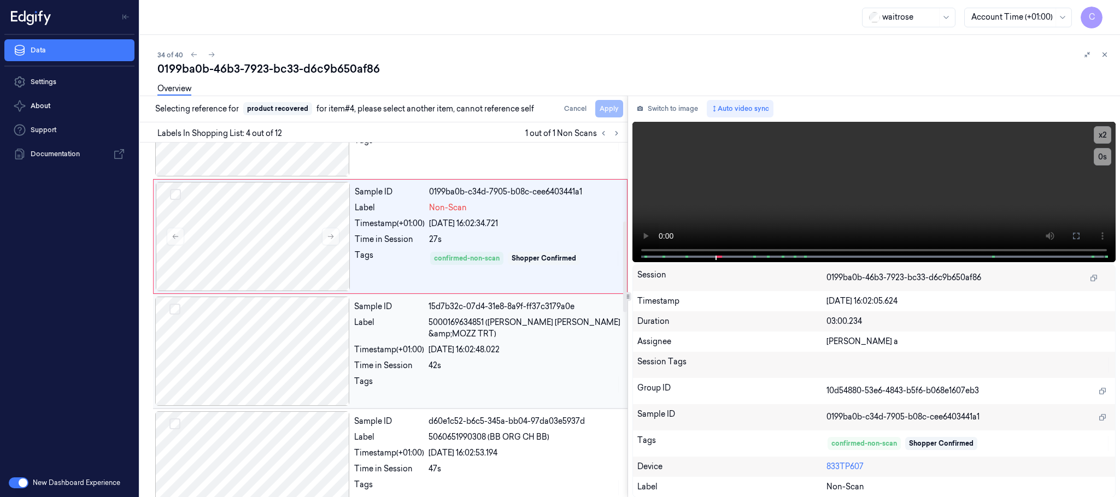
click at [228, 350] on div at bounding box center [252, 351] width 195 height 109
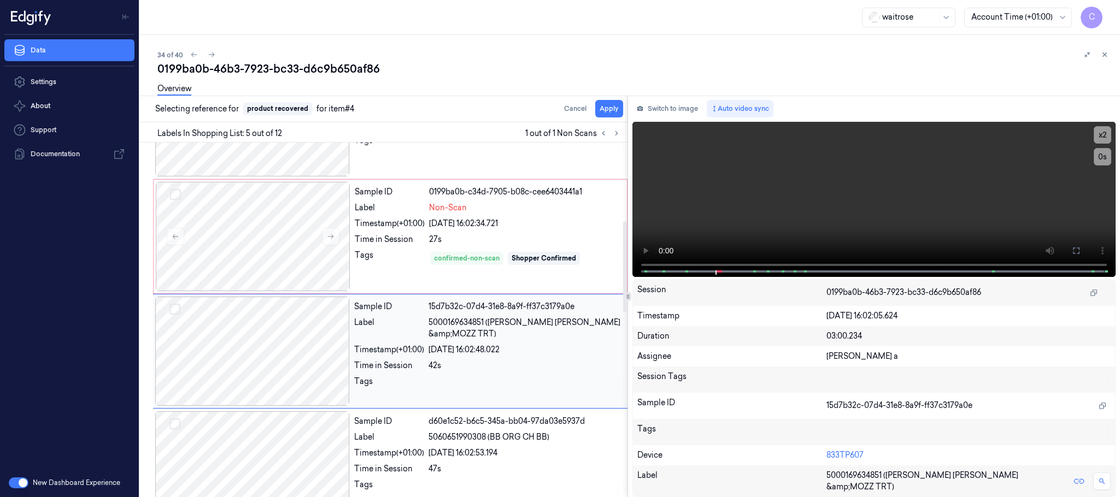
scroll to position [341, 0]
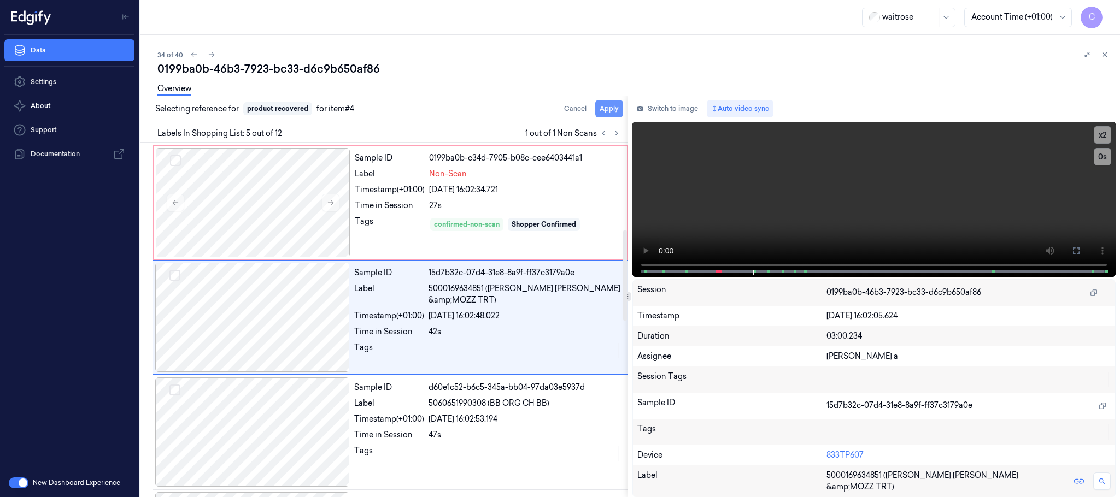
click at [619, 108] on button "Apply" at bounding box center [609, 108] width 28 height 17
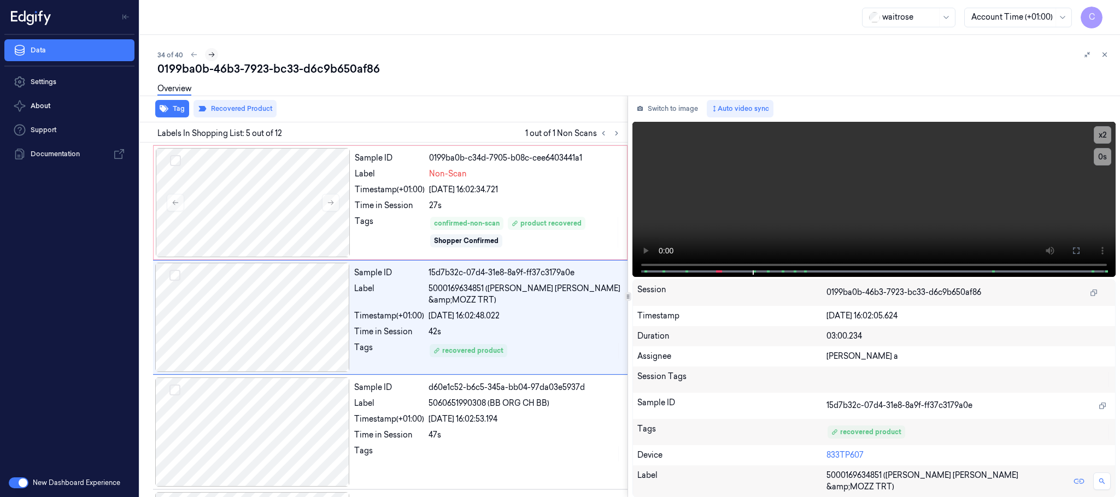
click at [211, 52] on icon at bounding box center [212, 54] width 6 height 5
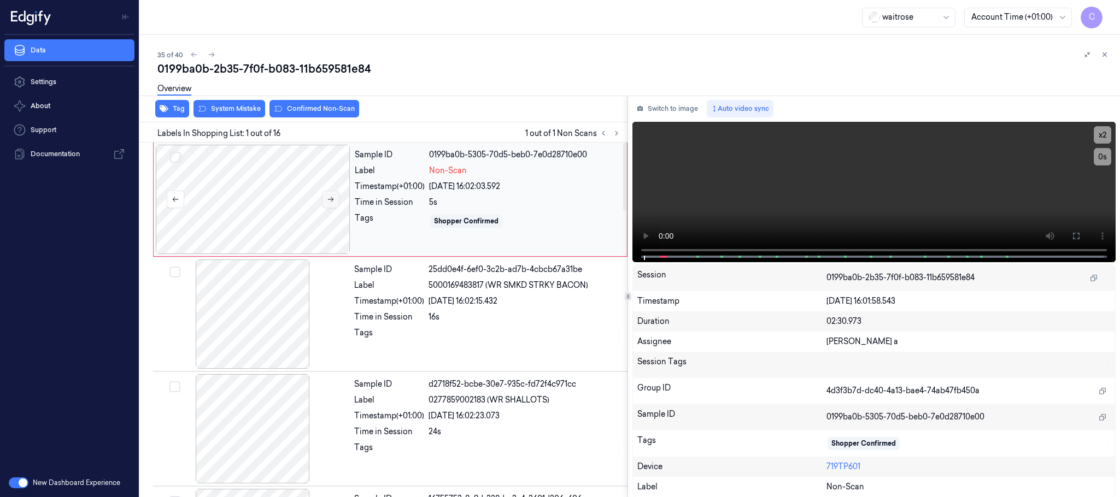
click at [335, 199] on button at bounding box center [330, 199] width 17 height 17
click at [335, 197] on button at bounding box center [330, 199] width 17 height 17
click at [231, 107] on button "System Mistake" at bounding box center [229, 108] width 72 height 17
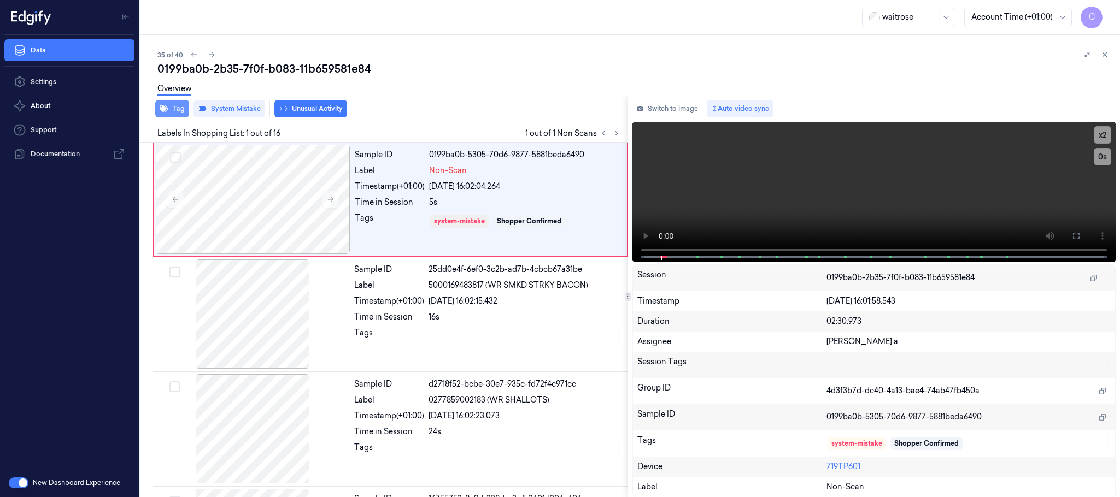
click at [168, 113] on button "Tag" at bounding box center [172, 108] width 34 height 17
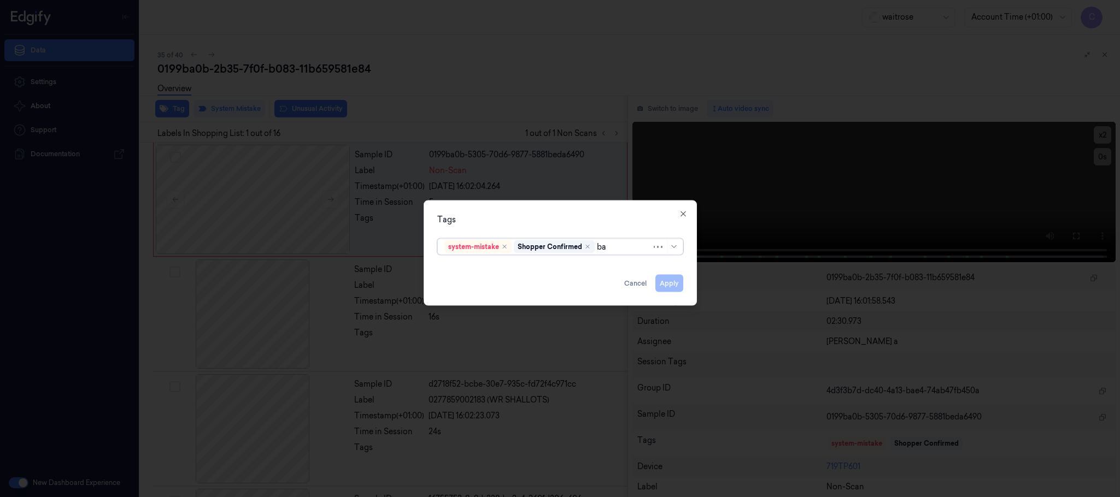
type input "bag"
click at [441, 271] on div "bags" at bounding box center [560, 269] width 240 height 18
click at [546, 226] on div "Tags option bags, selected. Use Up and Down to choose options, press Enter to s…" at bounding box center [560, 253] width 273 height 105
click at [668, 284] on button "Apply" at bounding box center [669, 283] width 28 height 17
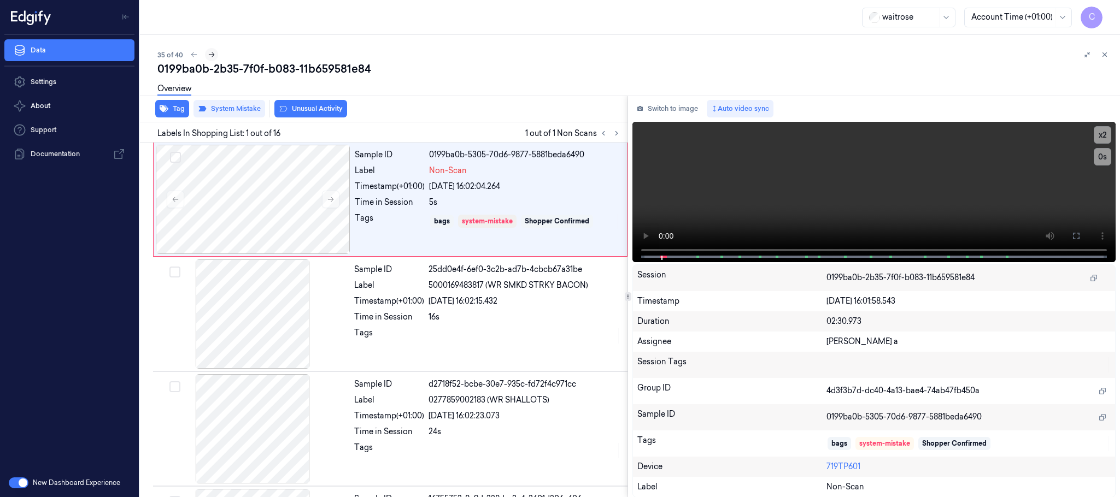
click at [212, 53] on icon at bounding box center [212, 55] width 8 height 8
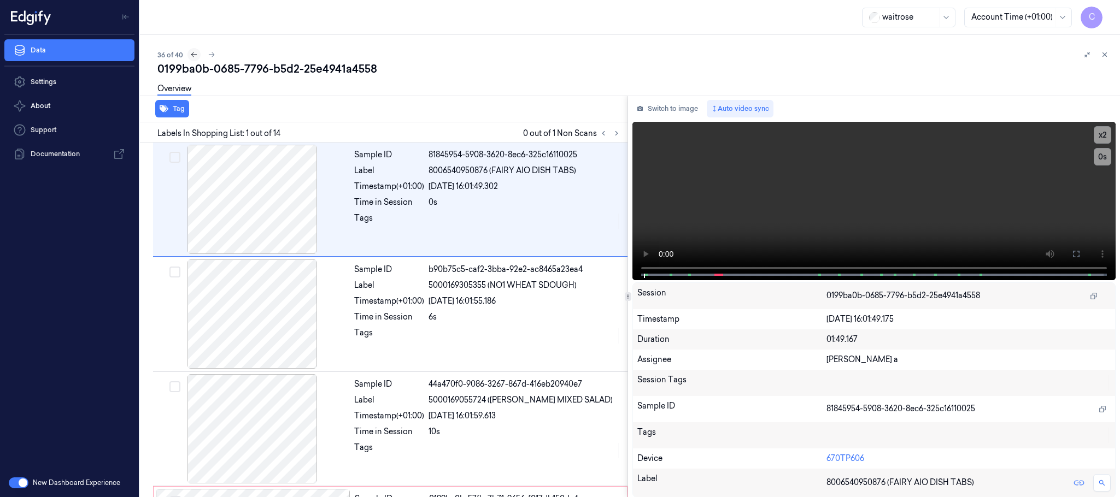
click at [196, 51] on icon at bounding box center [194, 55] width 8 height 8
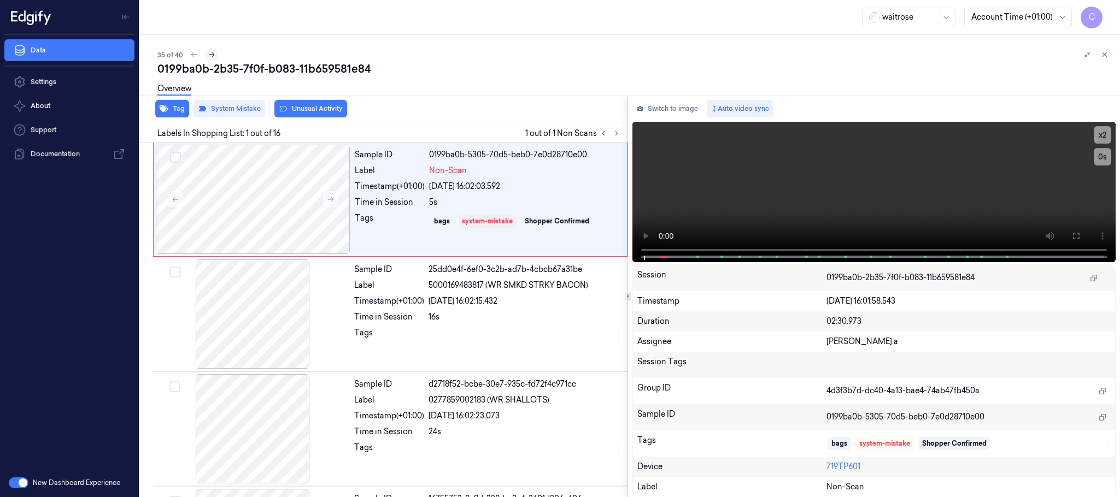
click at [208, 55] on icon at bounding box center [212, 55] width 8 height 8
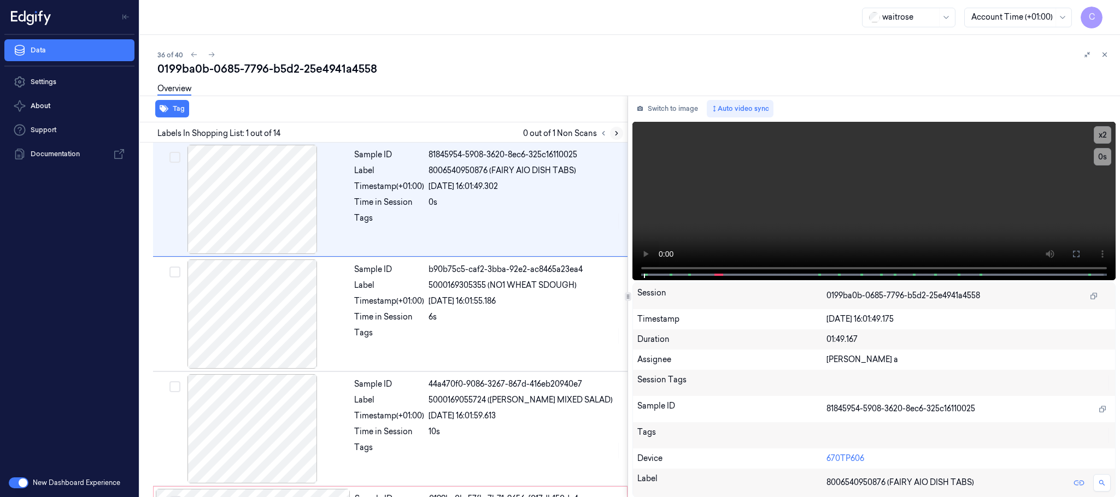
click at [615, 130] on icon at bounding box center [617, 134] width 8 height 8
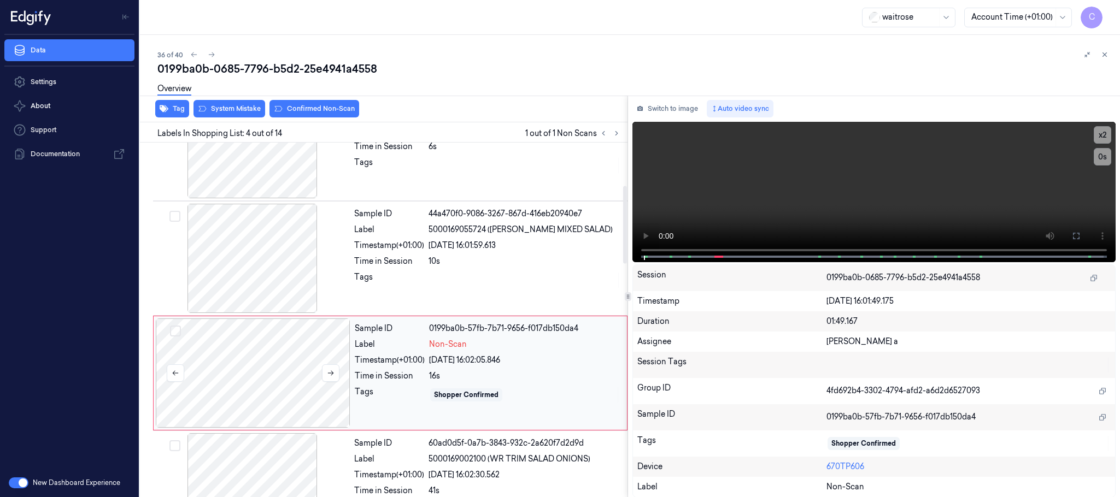
scroll to position [225, 0]
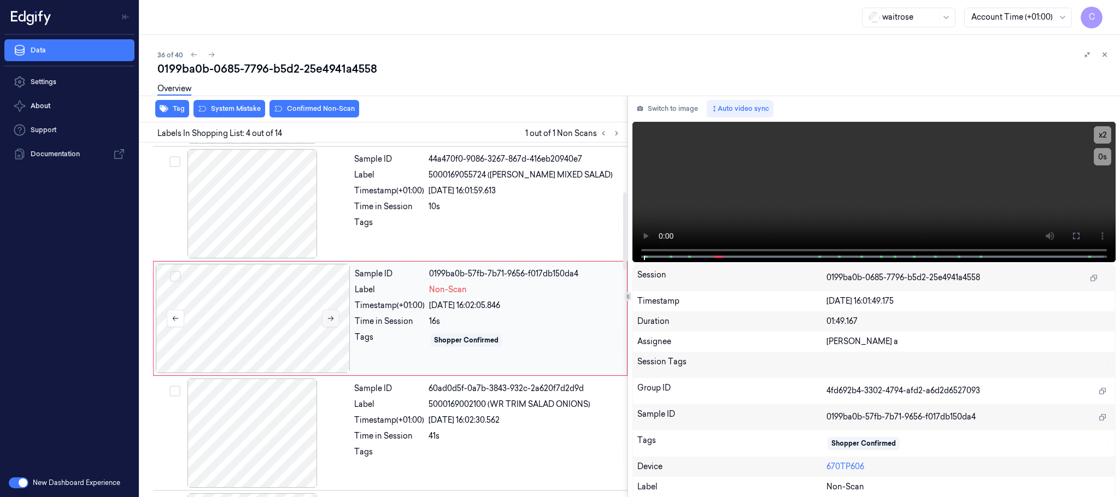
click at [335, 320] on button at bounding box center [330, 318] width 17 height 17
click at [333, 320] on icon at bounding box center [331, 319] width 8 height 8
click at [613, 135] on icon at bounding box center [617, 134] width 8 height 8
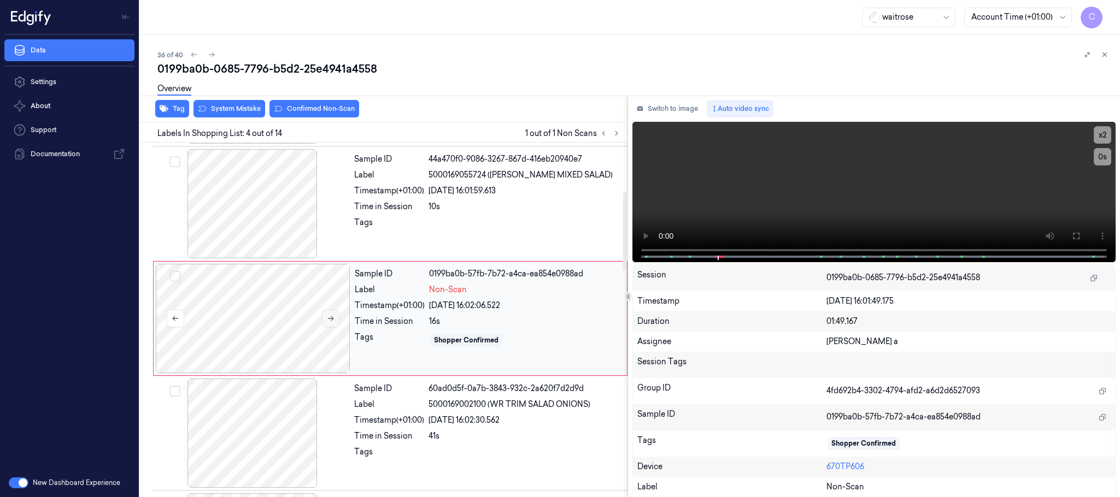
click at [332, 312] on button at bounding box center [330, 318] width 17 height 17
click at [328, 320] on icon at bounding box center [331, 319] width 8 height 8
click at [289, 218] on div at bounding box center [252, 203] width 195 height 109
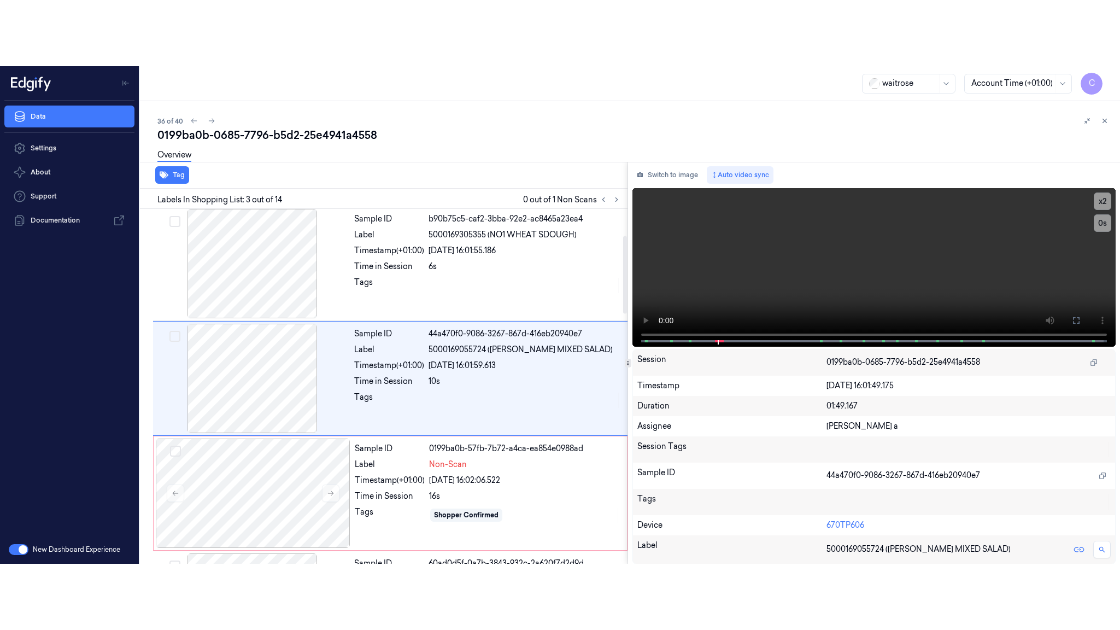
scroll to position [110, 0]
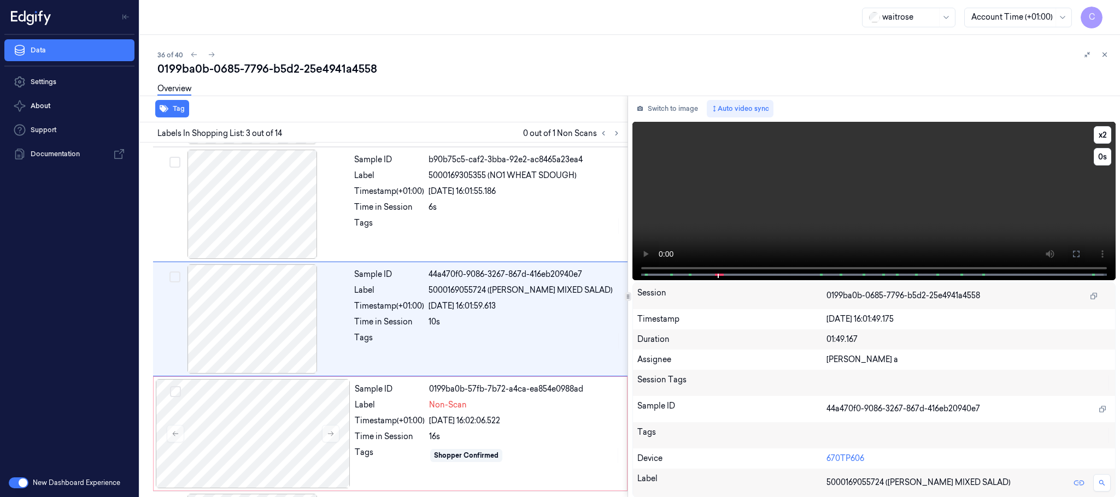
drag, startPoint x: 1081, startPoint y: 252, endPoint x: 1080, endPoint y: 351, distance: 98.9
click at [1080, 252] on button at bounding box center [1075, 253] width 17 height 17
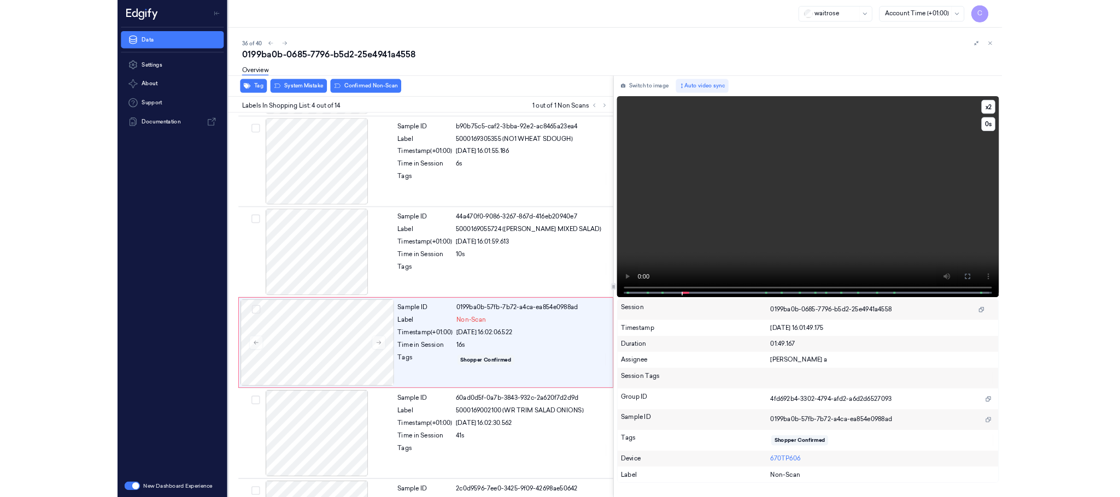
scroll to position [159, 0]
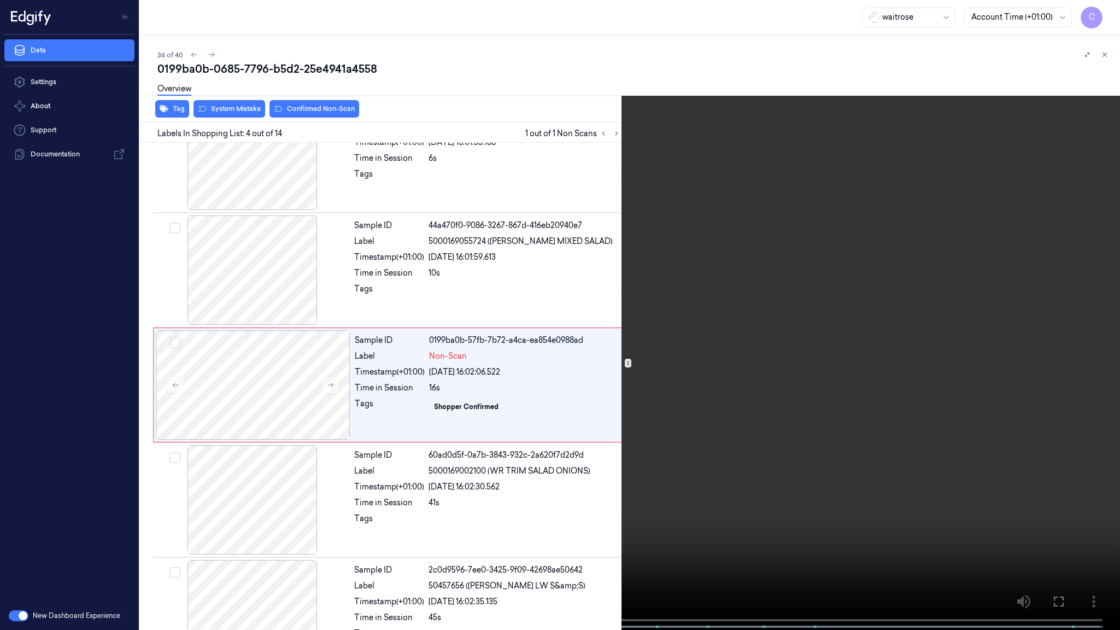
click at [566, 443] on video at bounding box center [560, 316] width 1120 height 632
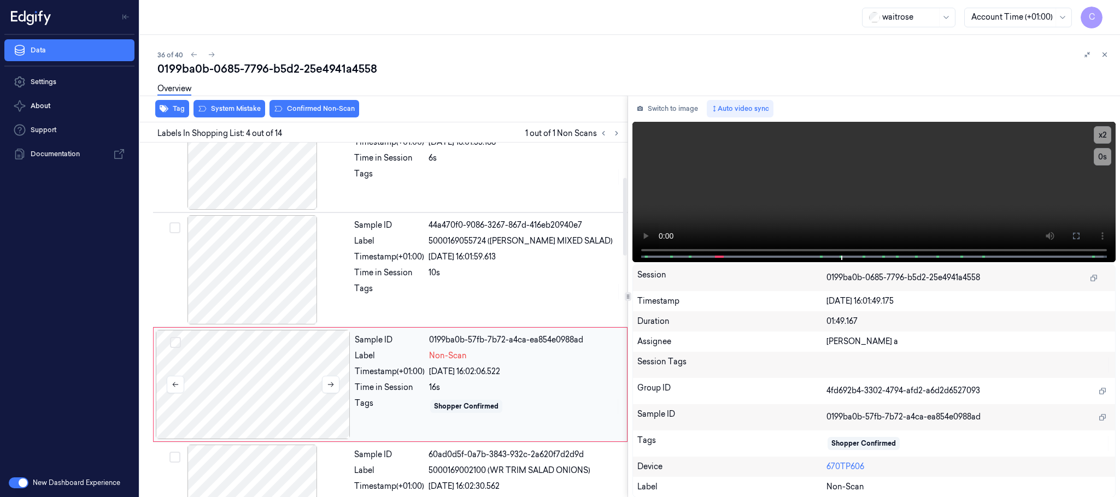
click at [300, 380] on div at bounding box center [253, 384] width 195 height 109
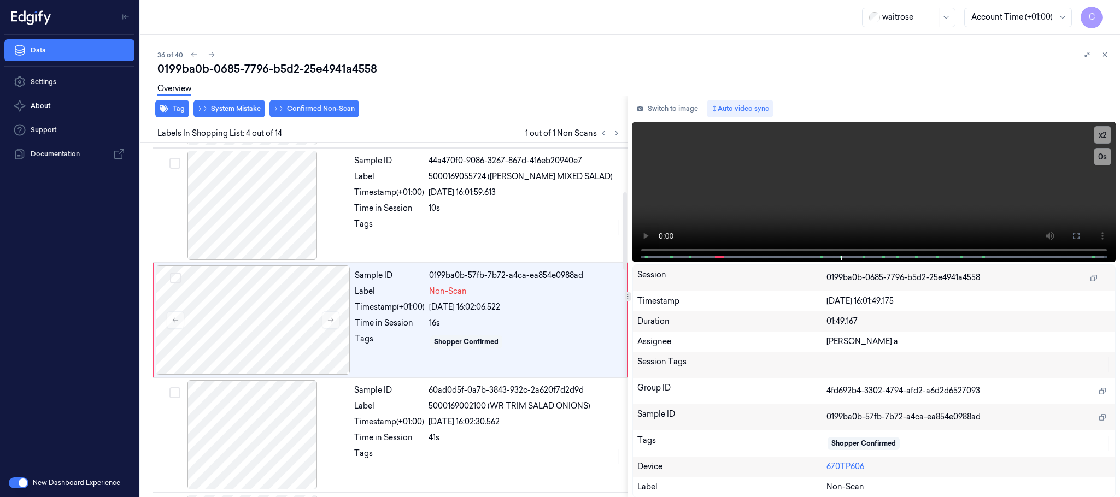
scroll to position [225, 0]
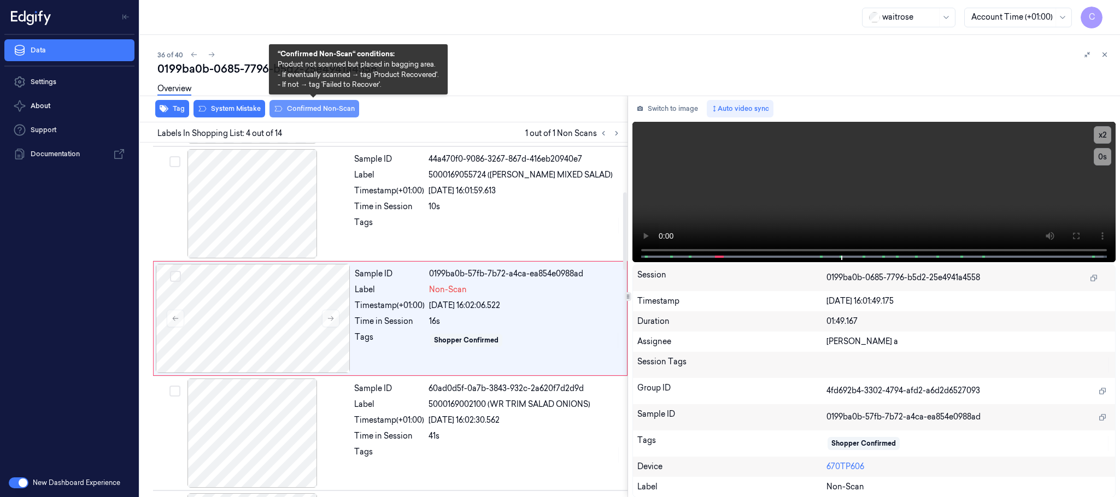
click at [292, 110] on button "Confirmed Non-Scan" at bounding box center [314, 108] width 90 height 17
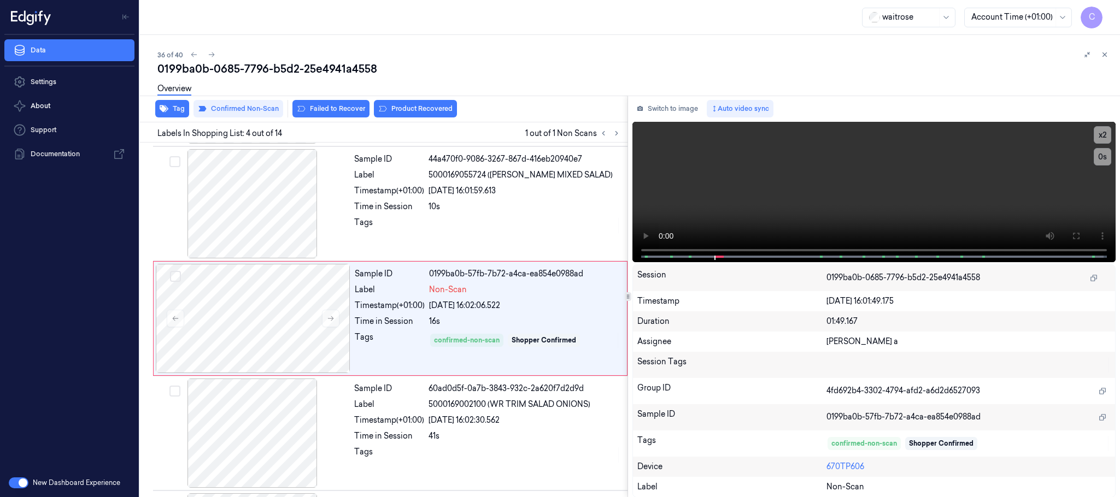
click at [438, 107] on button "Product Recovered" at bounding box center [415, 108] width 83 height 17
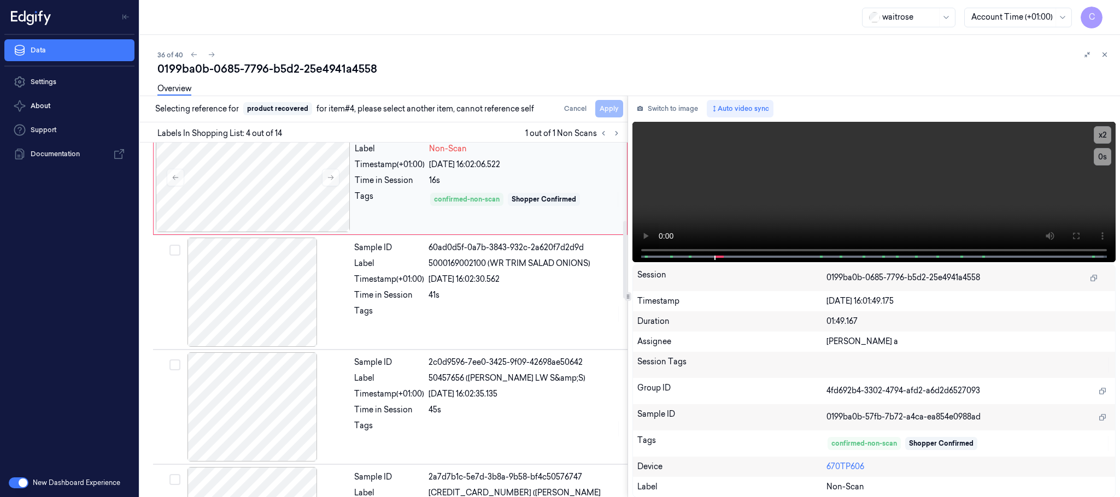
scroll to position [389, 0]
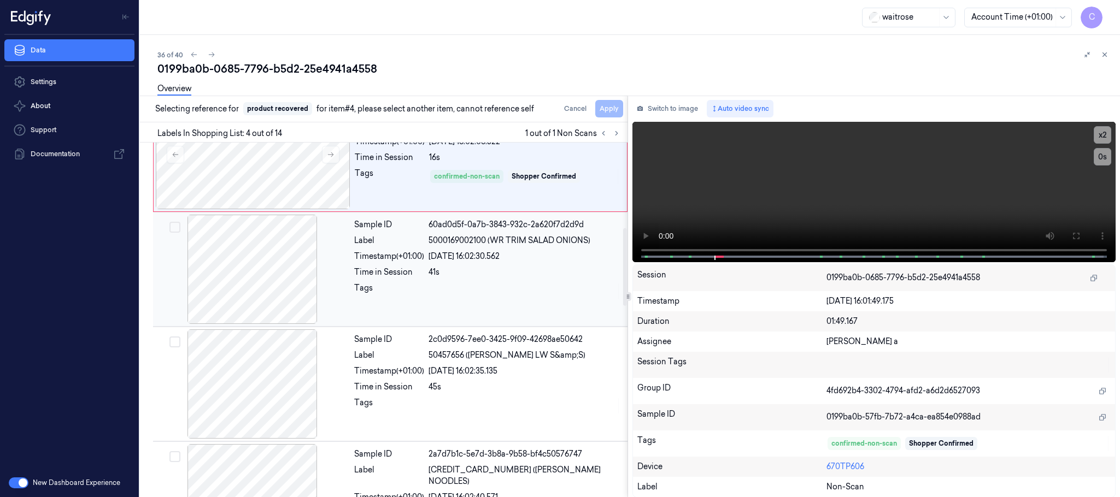
click at [244, 283] on div at bounding box center [252, 269] width 195 height 109
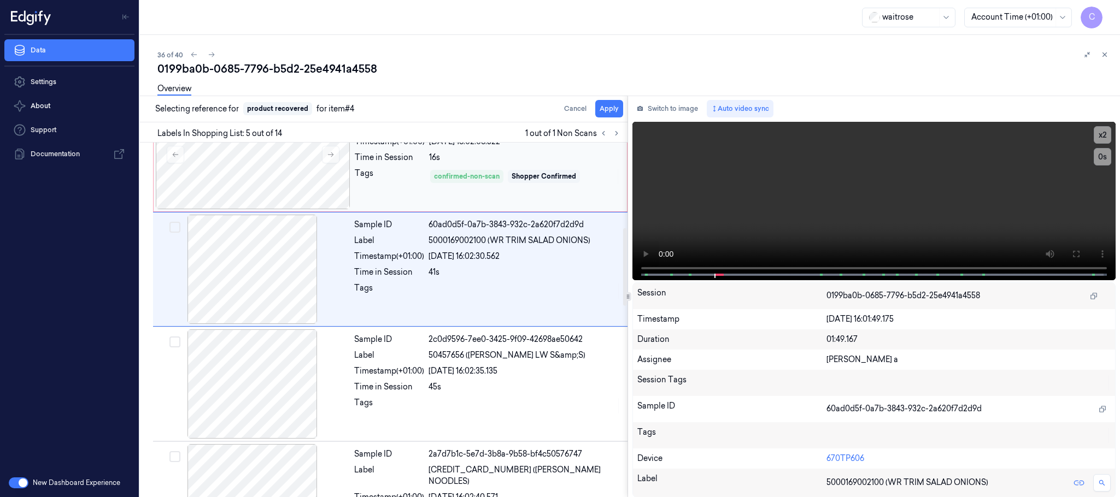
scroll to position [341, 0]
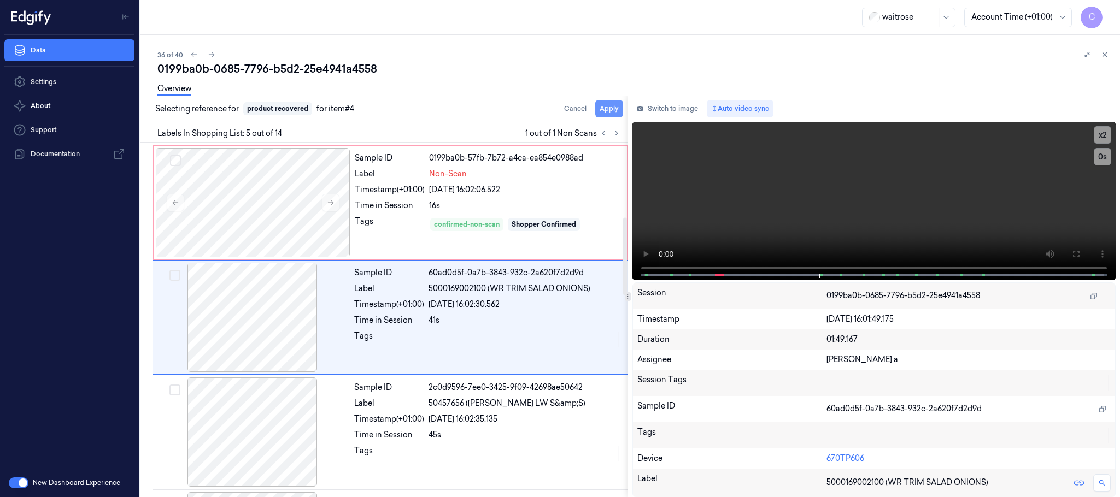
click at [614, 112] on button "Apply" at bounding box center [609, 108] width 28 height 17
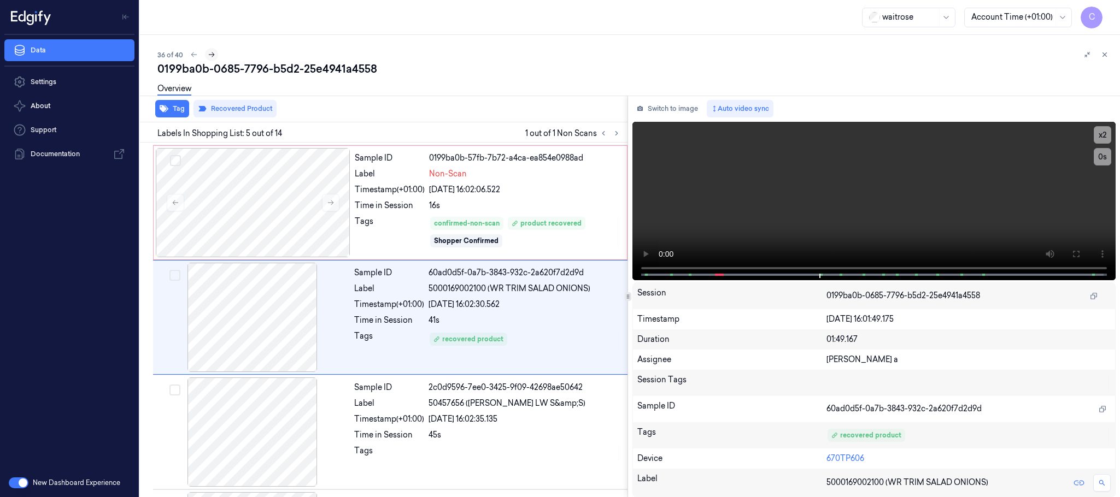
click at [210, 53] on icon at bounding box center [212, 55] width 8 height 8
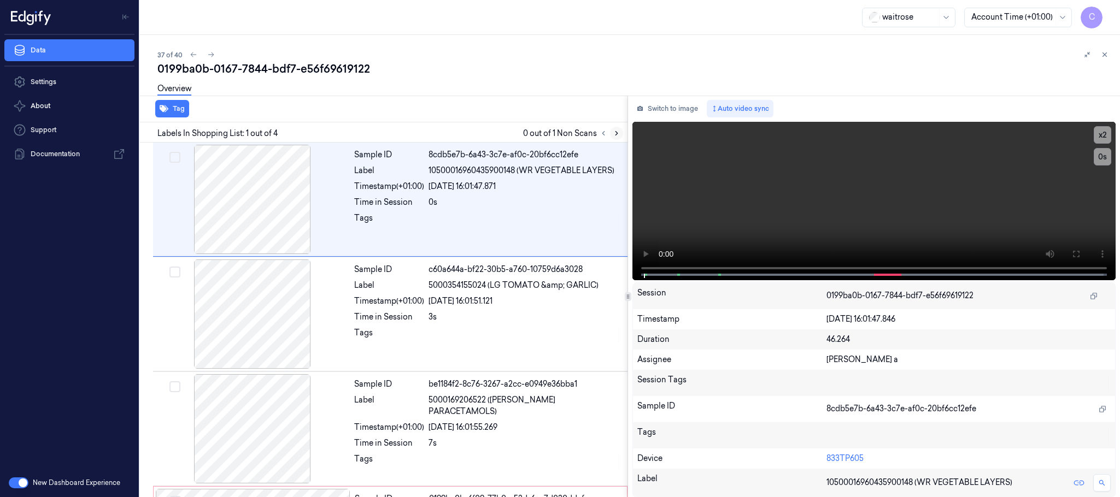
click at [616, 131] on icon at bounding box center [617, 134] width 8 height 8
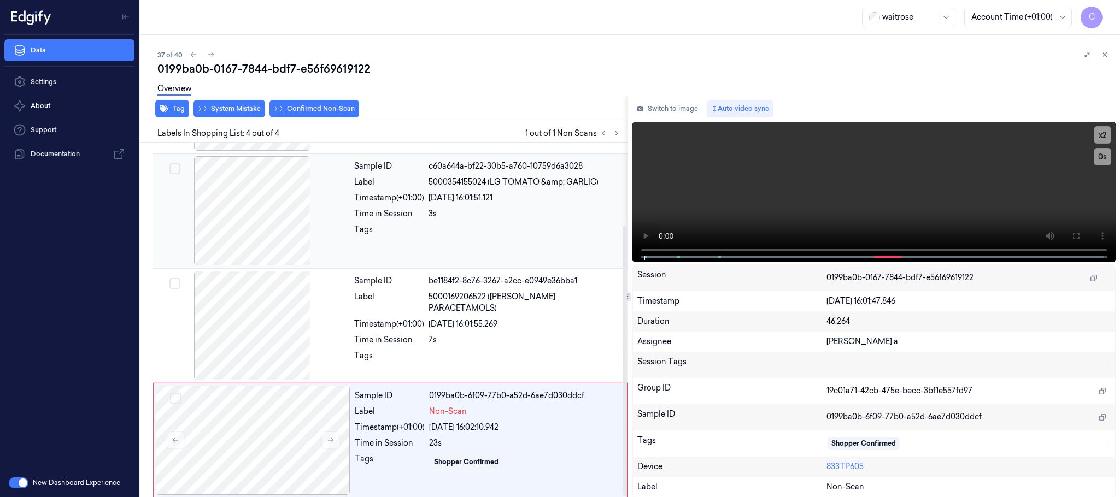
scroll to position [109, 0]
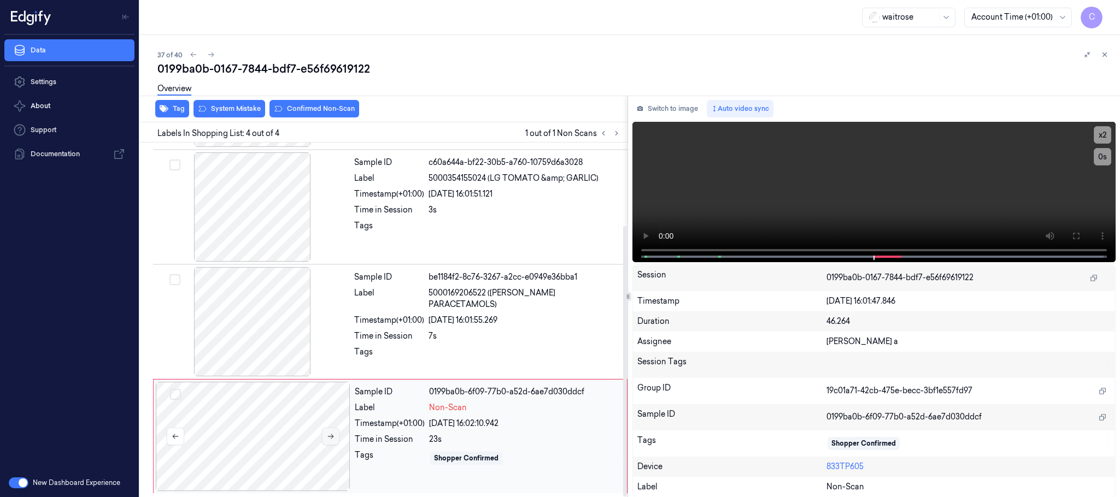
click at [327, 441] on button at bounding box center [330, 436] width 17 height 17
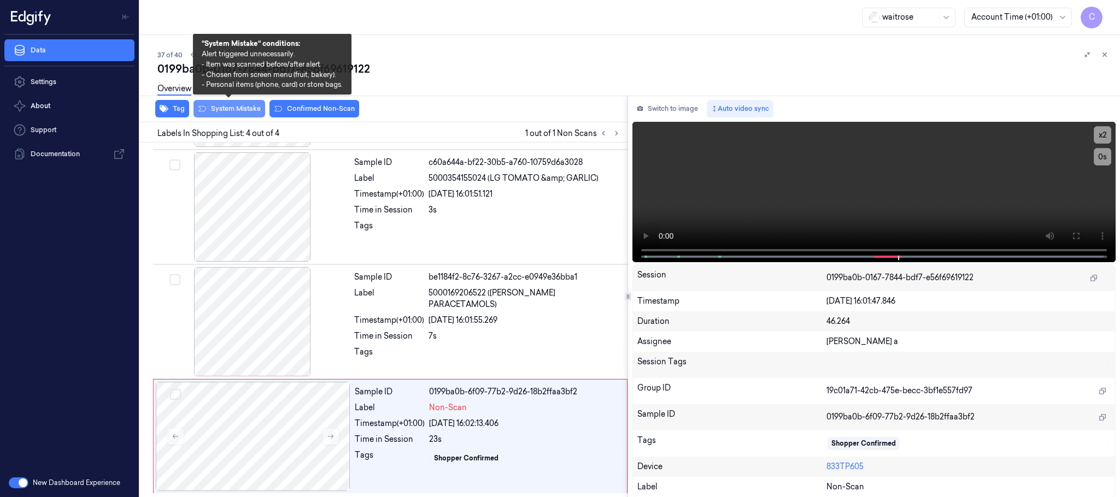
click at [228, 110] on button "System Mistake" at bounding box center [229, 108] width 72 height 17
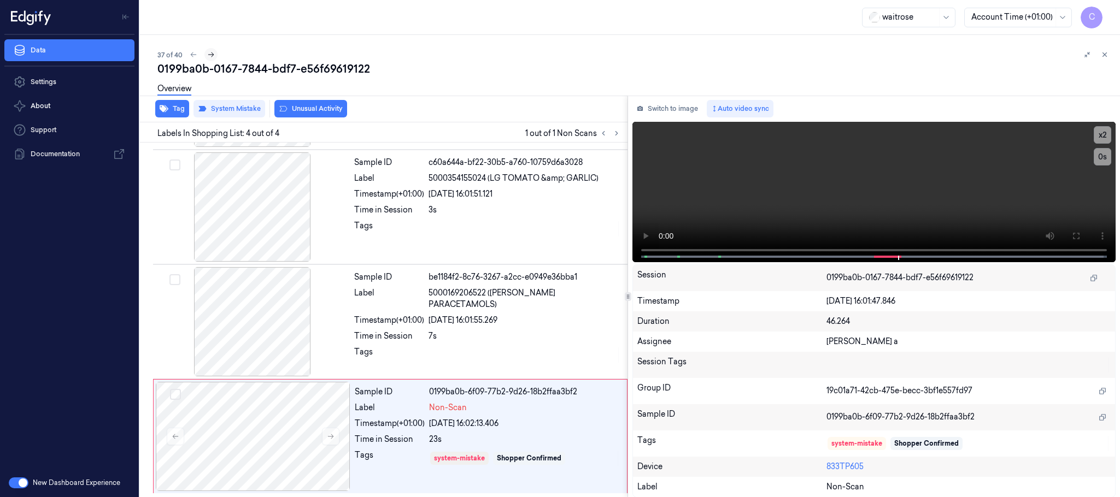
click at [209, 56] on icon at bounding box center [211, 55] width 8 height 8
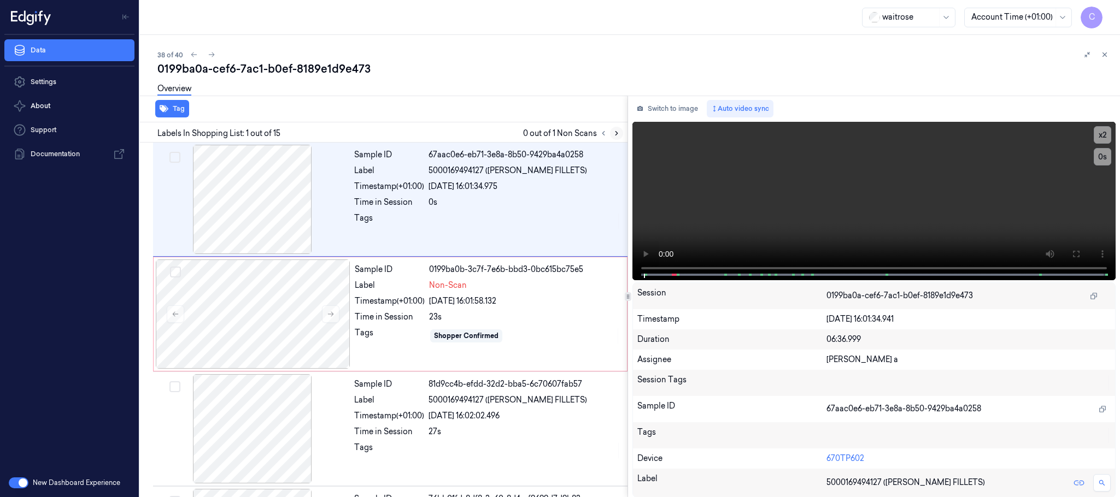
click at [615, 132] on icon at bounding box center [617, 134] width 8 height 8
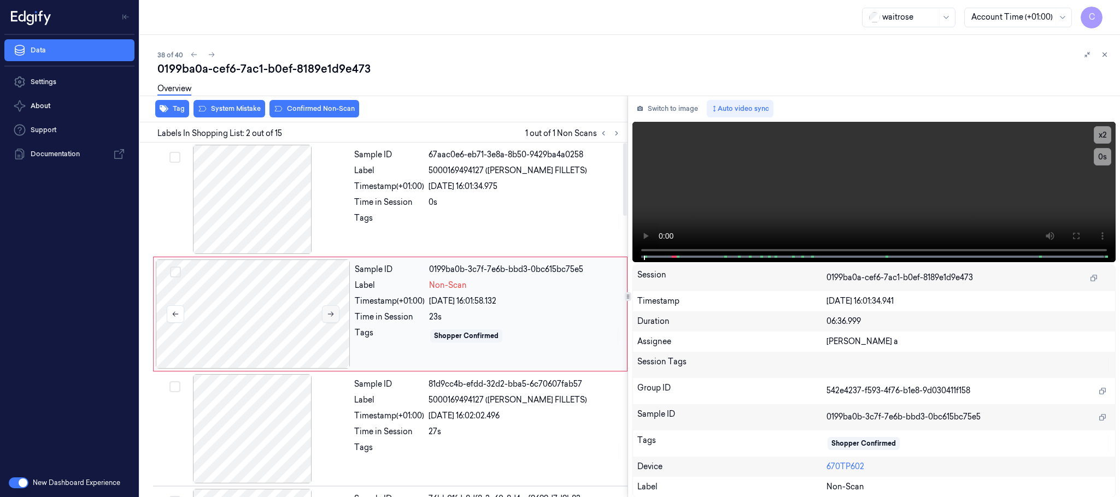
click at [333, 312] on icon at bounding box center [331, 314] width 8 height 8
click at [615, 134] on icon at bounding box center [617, 134] width 8 height 8
click at [333, 315] on icon at bounding box center [331, 314] width 8 height 8
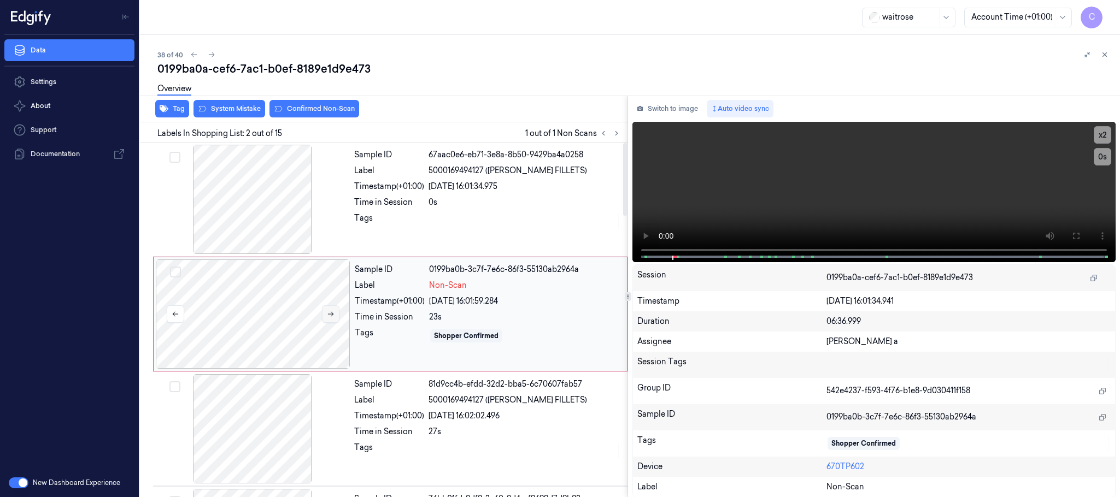
click at [333, 315] on icon at bounding box center [331, 314] width 8 height 8
click at [249, 205] on div at bounding box center [252, 199] width 195 height 109
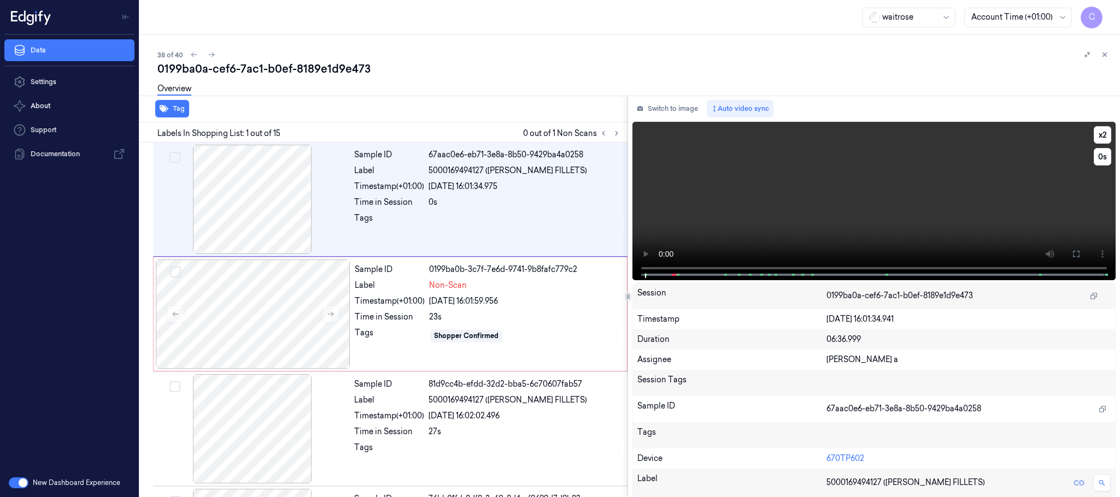
click at [1071, 256] on button at bounding box center [1075, 253] width 17 height 17
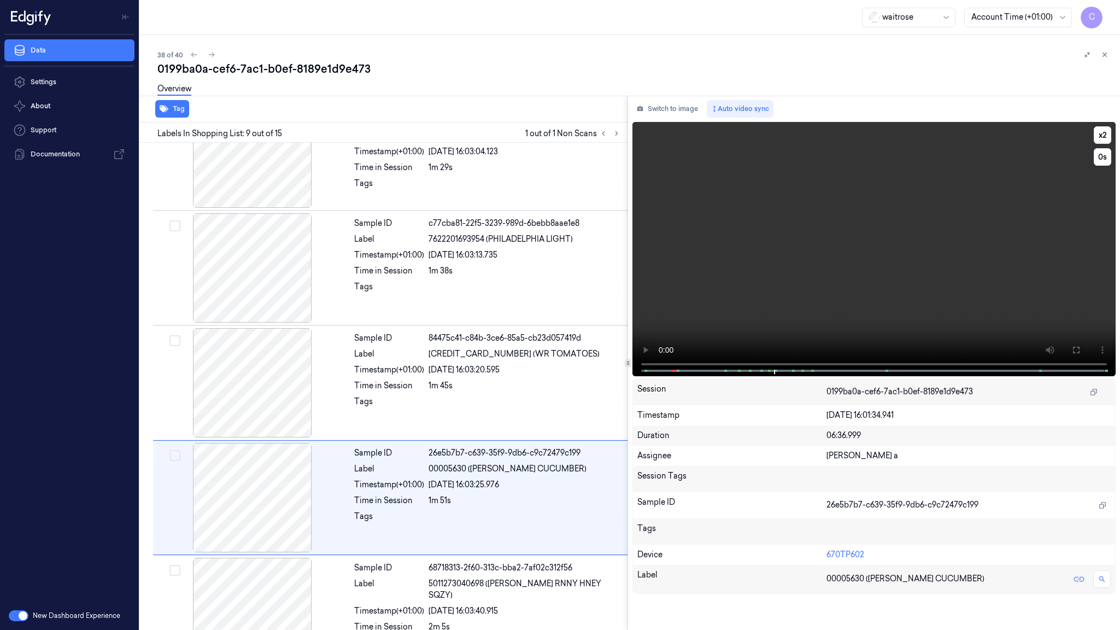
scroll to position [736, 0]
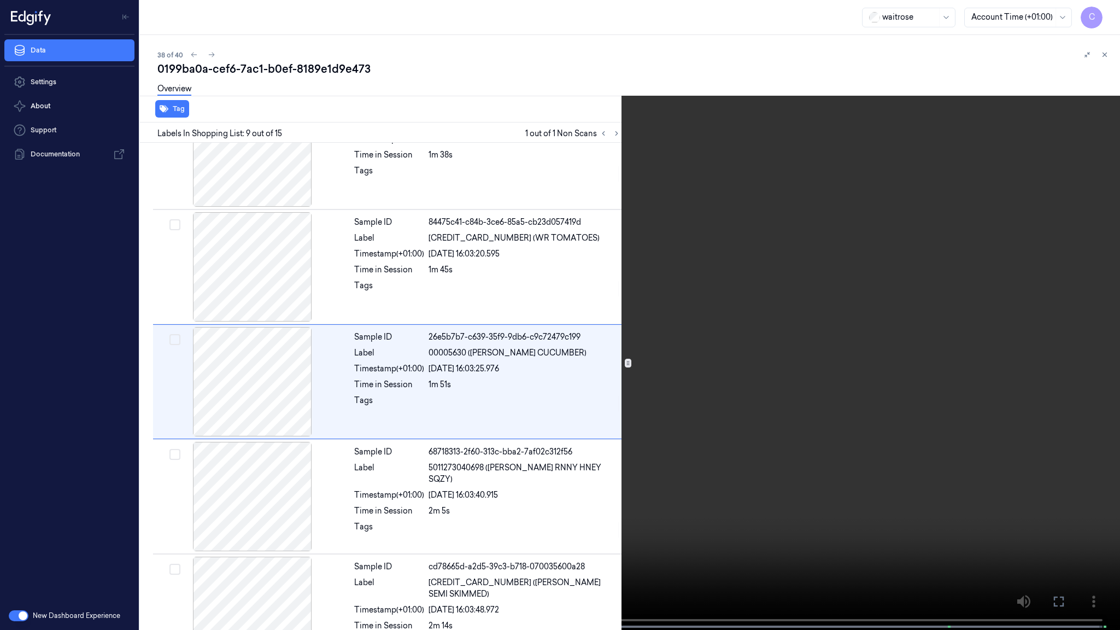
click at [504, 468] on video at bounding box center [560, 316] width 1120 height 632
click at [956, 497] on video at bounding box center [560, 316] width 1120 height 632
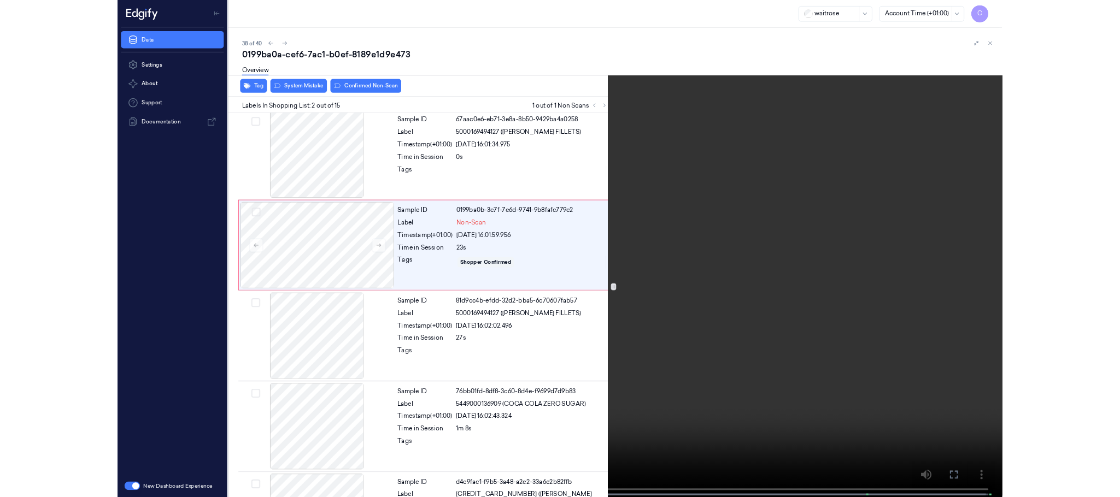
scroll to position [0, 0]
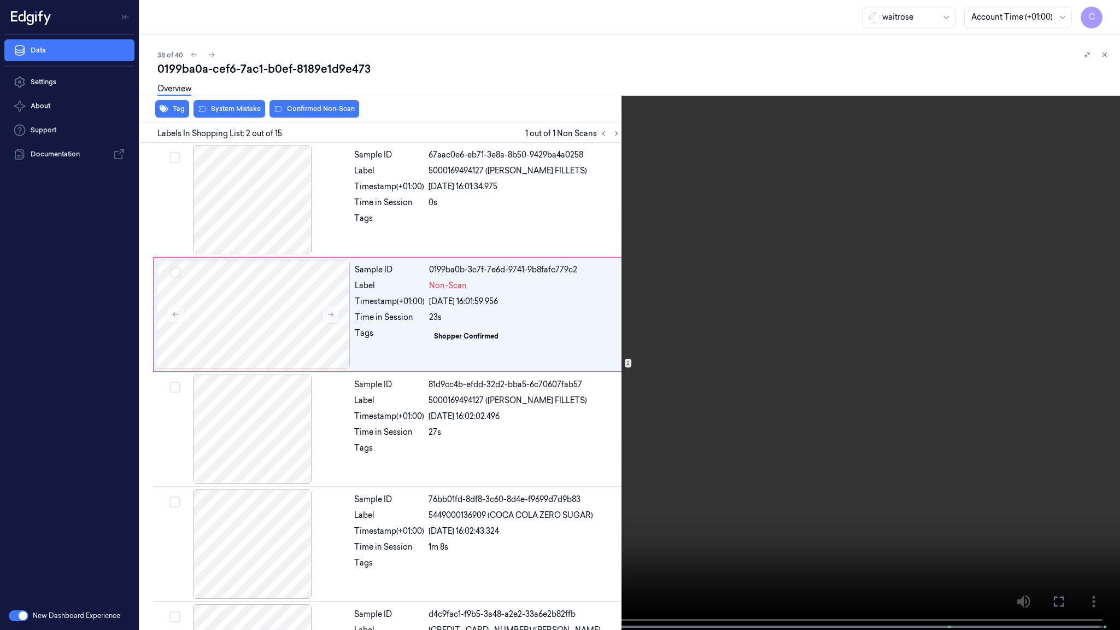
click at [728, 419] on video at bounding box center [560, 316] width 1120 height 632
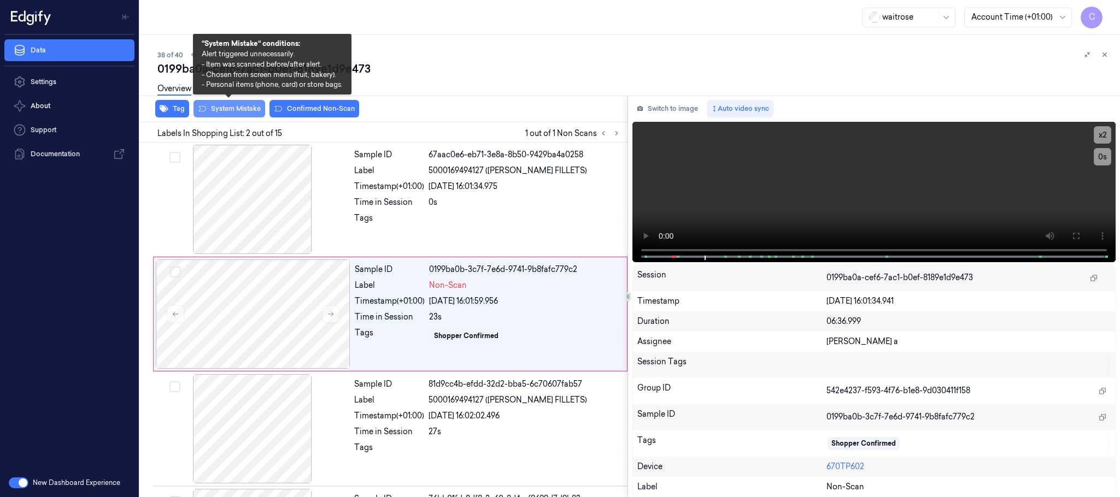
click at [233, 107] on button "System Mistake" at bounding box center [229, 108] width 72 height 17
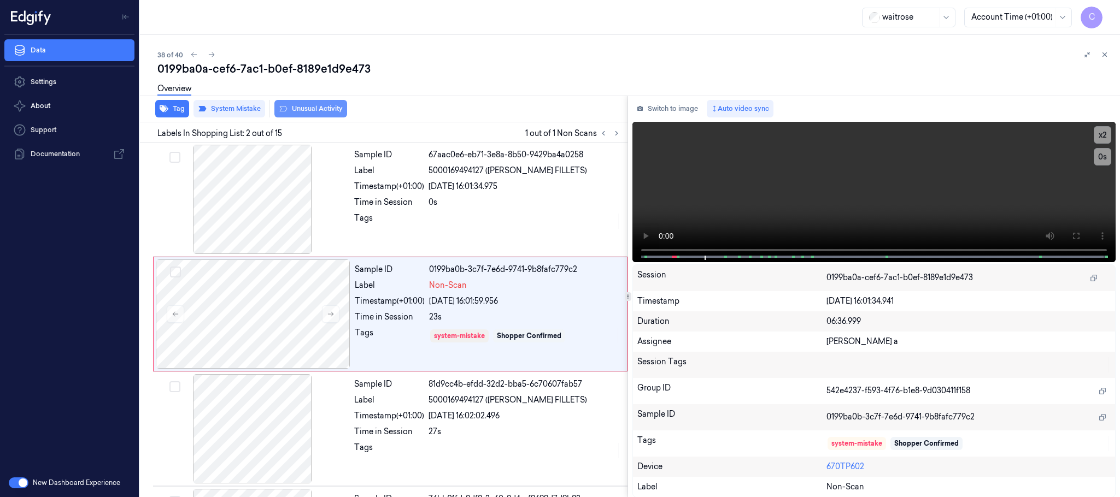
click at [332, 110] on button "Unusual Activity" at bounding box center [310, 108] width 73 height 17
click at [212, 55] on icon at bounding box center [212, 55] width 8 height 8
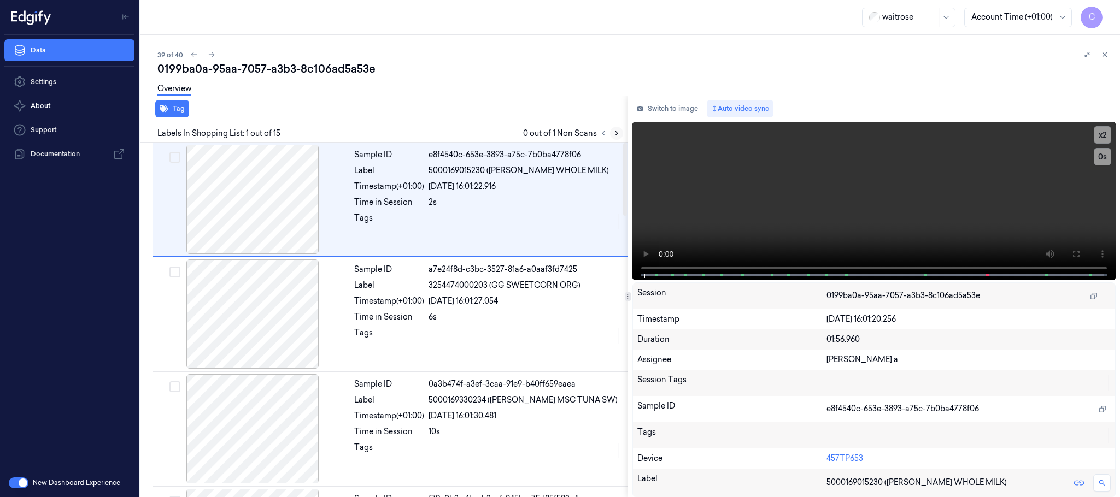
click at [615, 133] on icon at bounding box center [617, 134] width 8 height 8
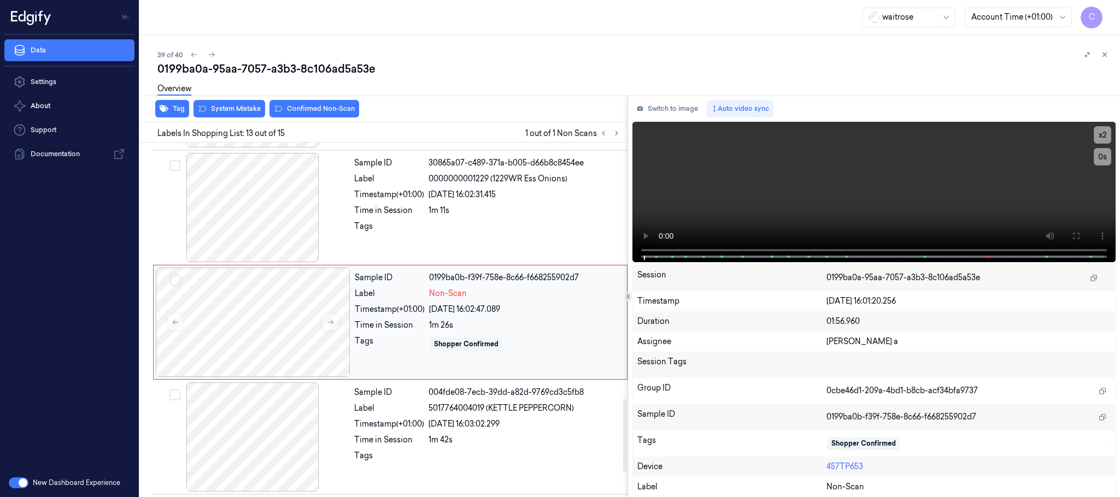
scroll to position [1263, 0]
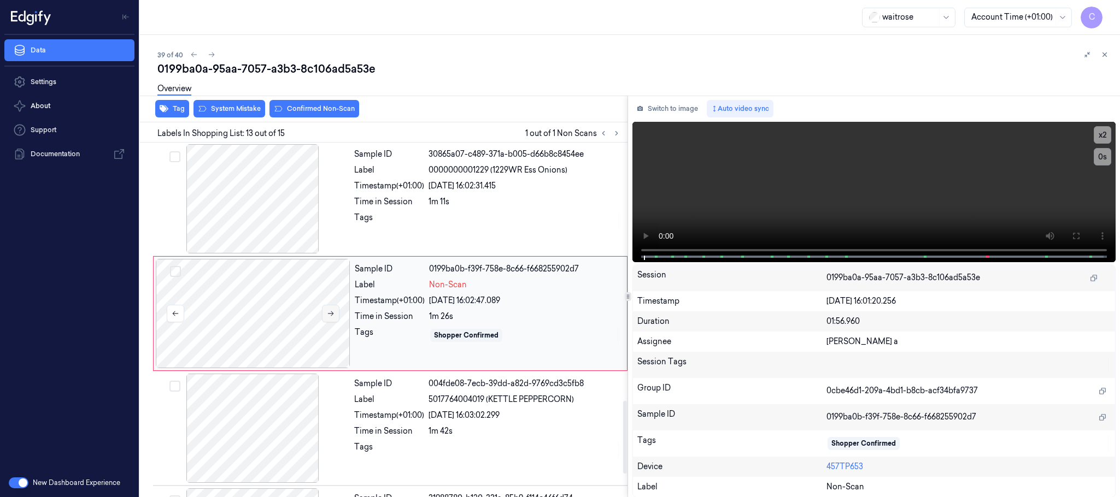
click at [327, 318] on icon at bounding box center [331, 314] width 8 height 8
click at [254, 205] on div at bounding box center [252, 198] width 195 height 109
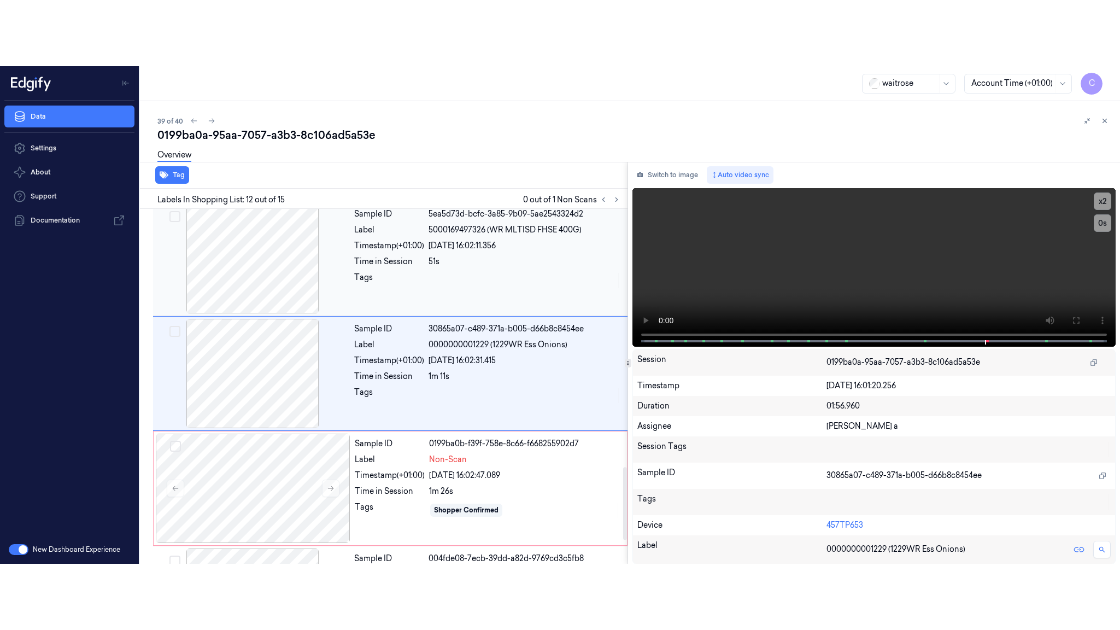
scroll to position [1148, 0]
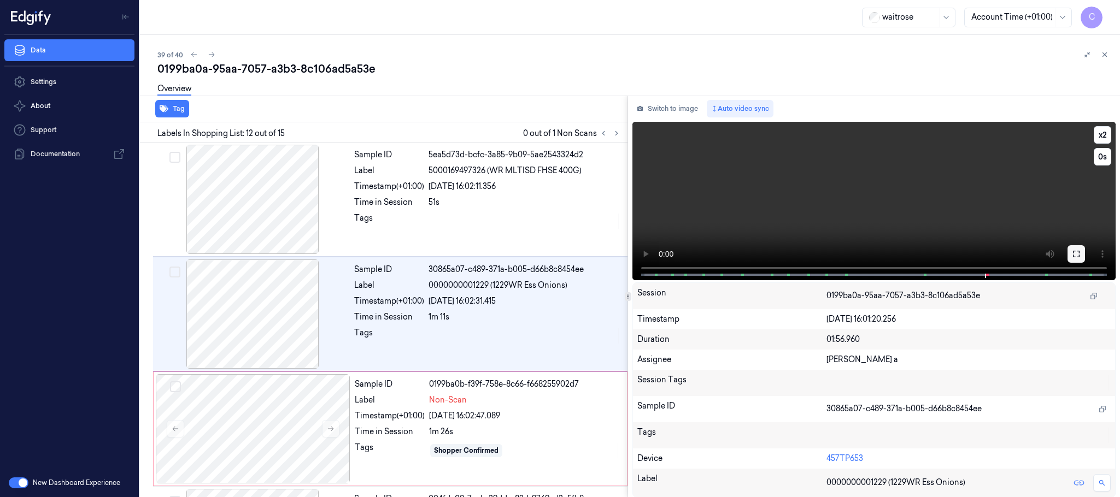
click at [1074, 252] on icon at bounding box center [1076, 254] width 9 height 9
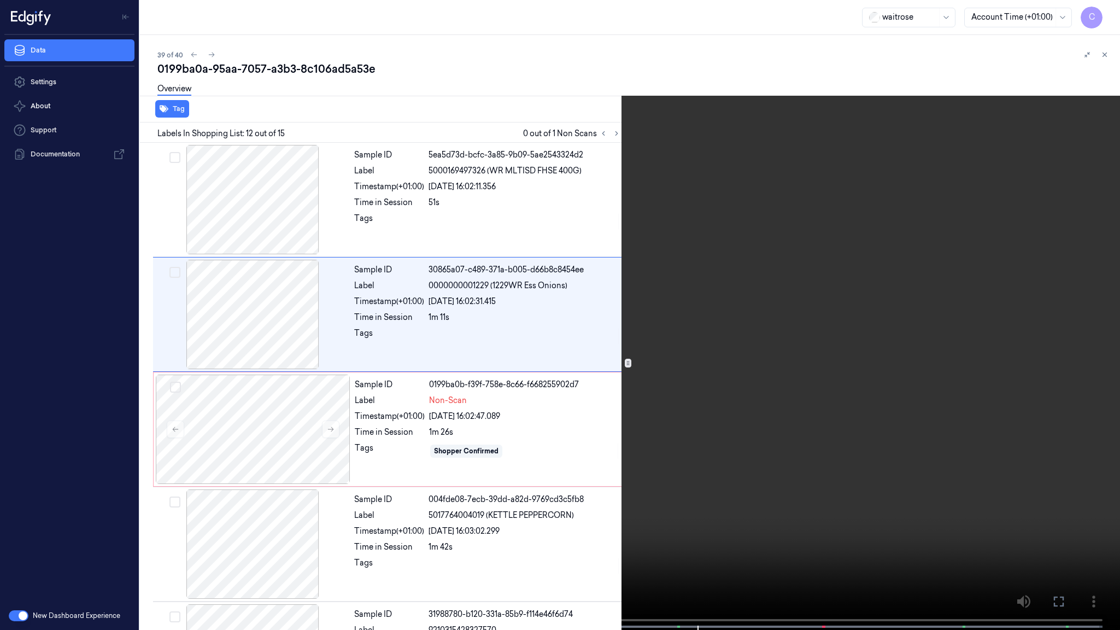
click at [467, 348] on video at bounding box center [560, 316] width 1120 height 632
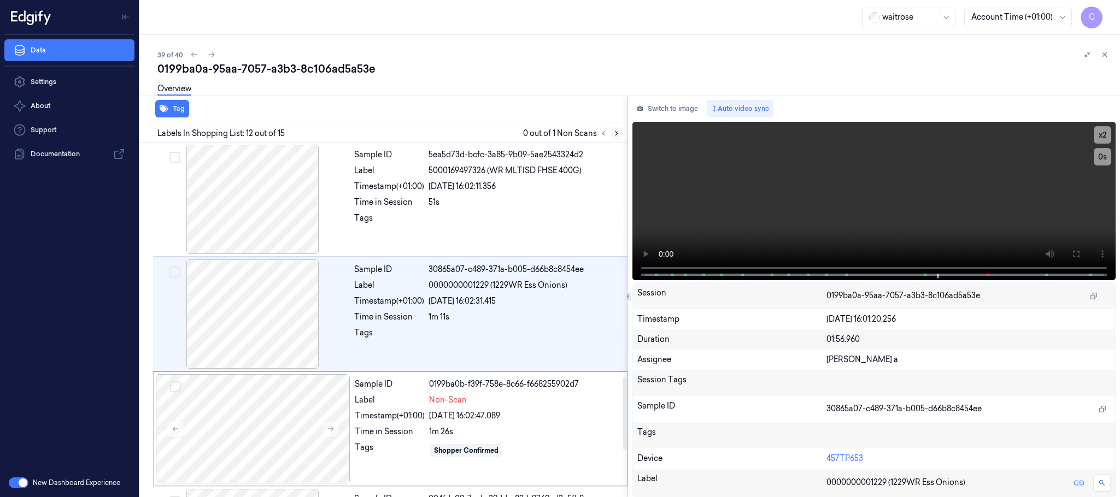
click at [616, 134] on icon at bounding box center [616, 134] width 2 height 4
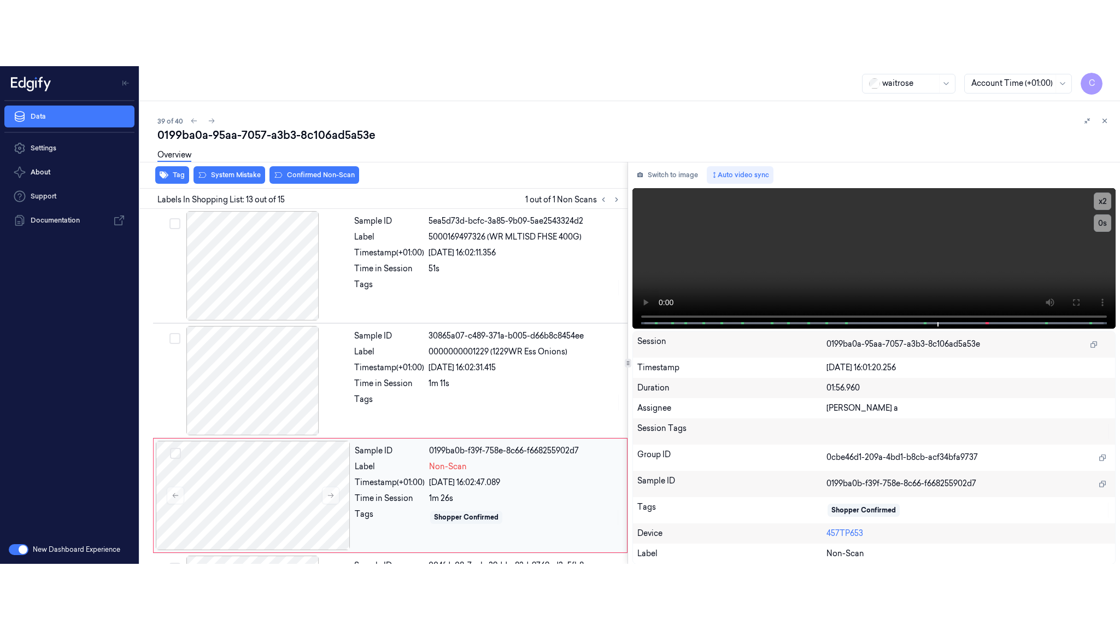
scroll to position [1263, 0]
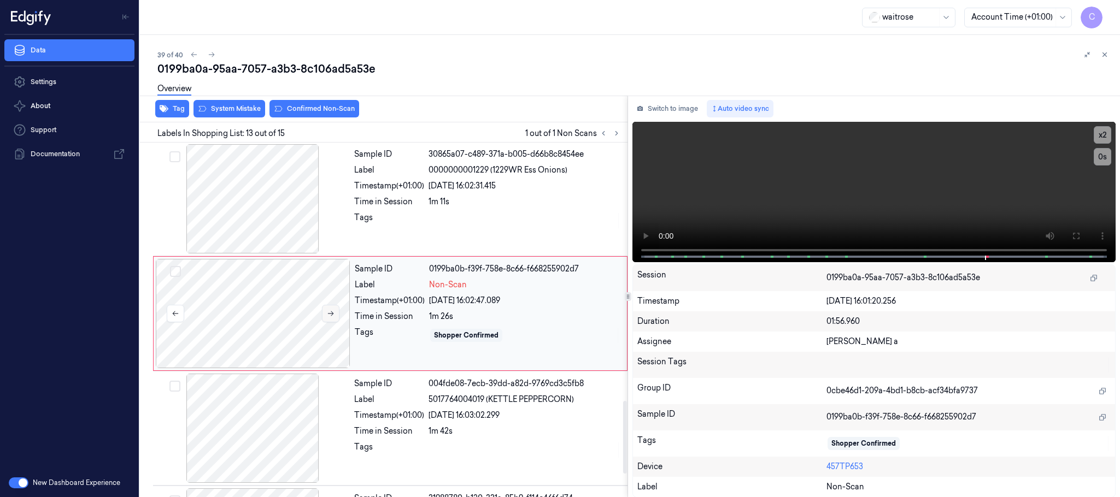
click at [330, 322] on button at bounding box center [330, 313] width 17 height 17
click at [1069, 233] on button at bounding box center [1075, 235] width 17 height 17
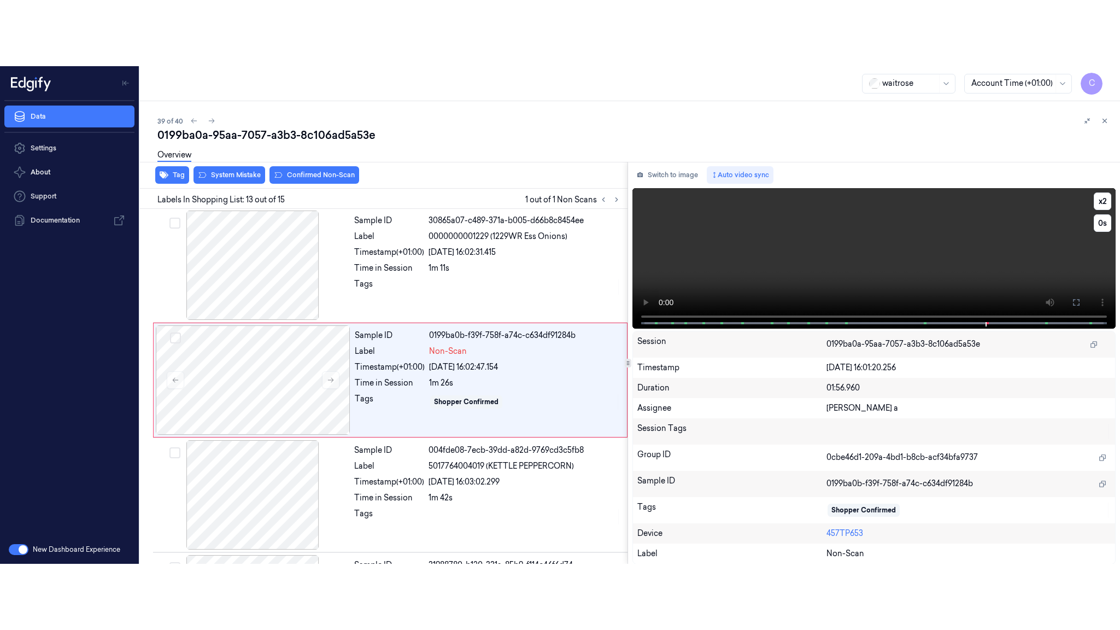
scroll to position [1245, 0]
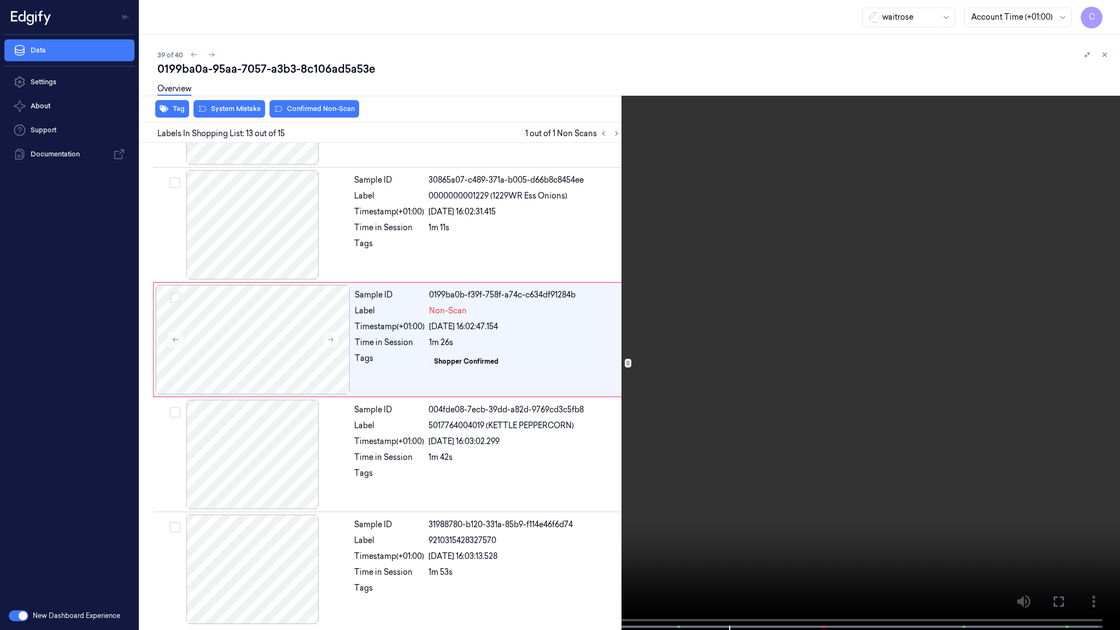
click at [426, 445] on video at bounding box center [560, 316] width 1120 height 632
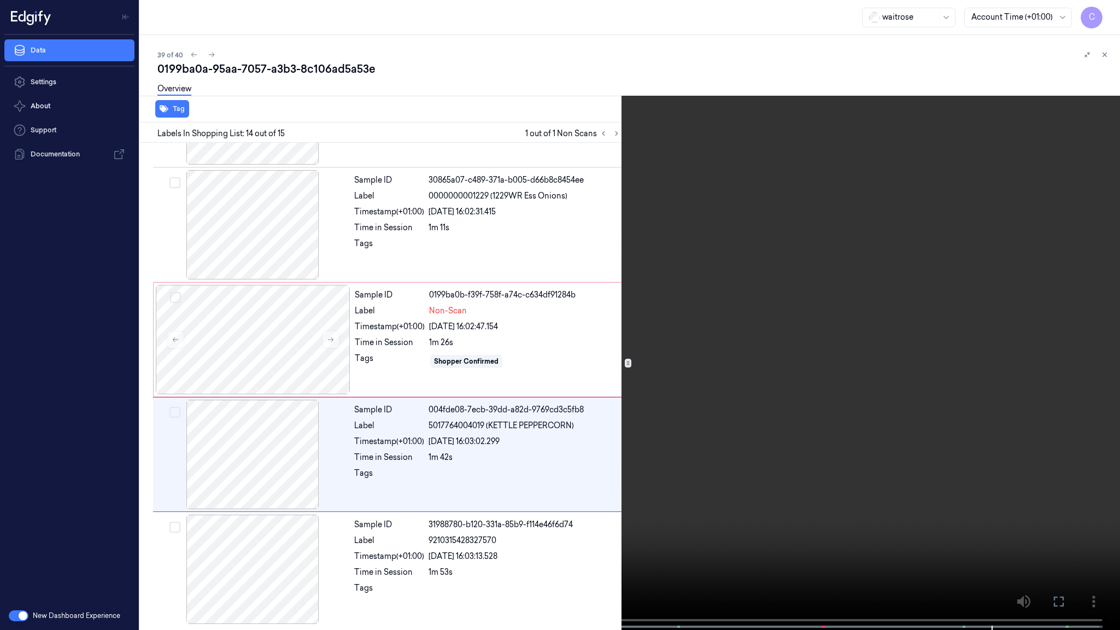
click at [544, 330] on video at bounding box center [560, 316] width 1120 height 632
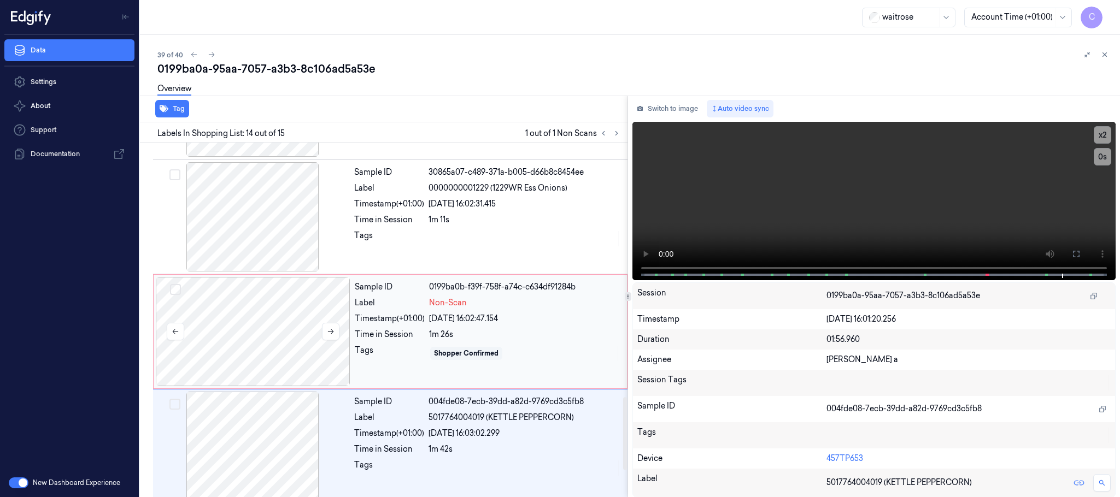
click at [279, 338] on div at bounding box center [253, 331] width 195 height 109
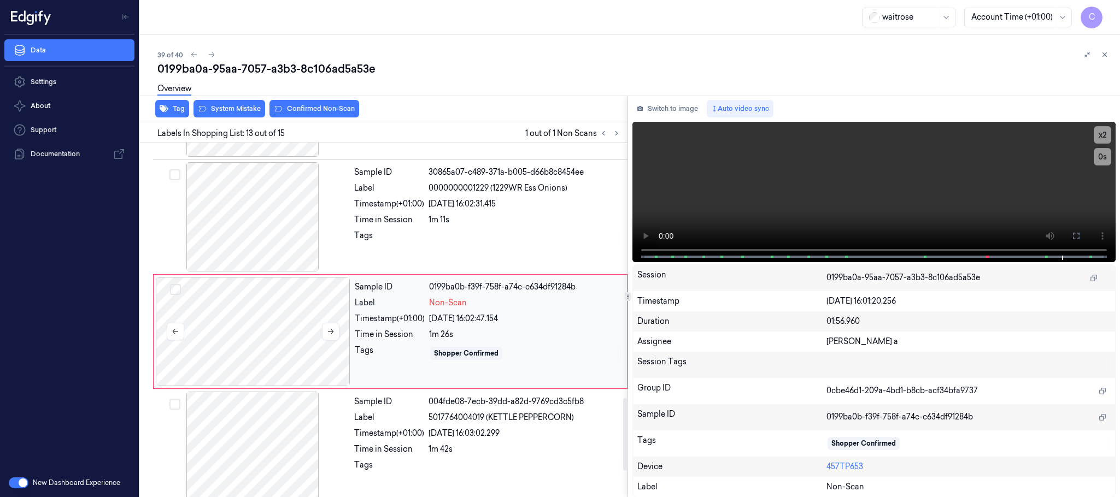
scroll to position [1263, 0]
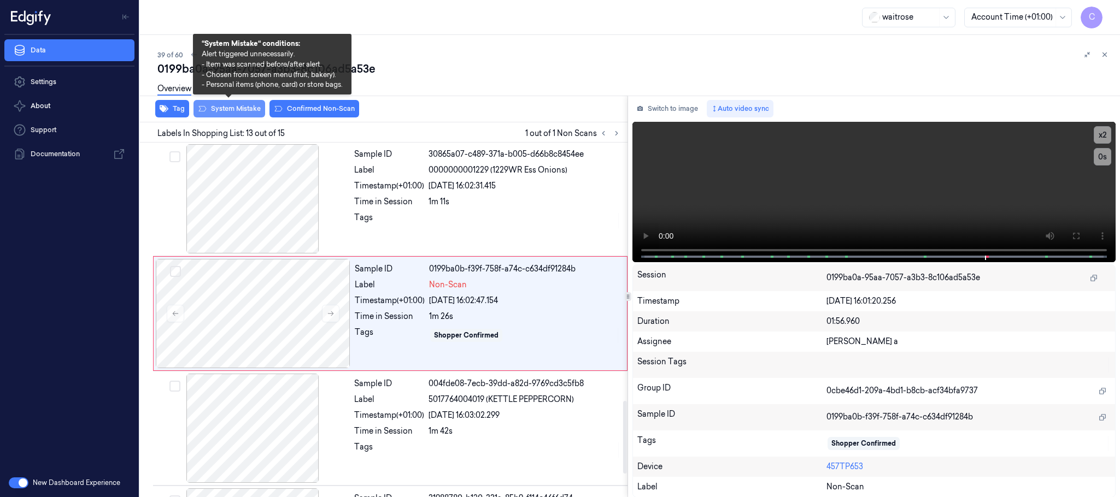
click at [219, 107] on button "System Mistake" at bounding box center [229, 108] width 72 height 17
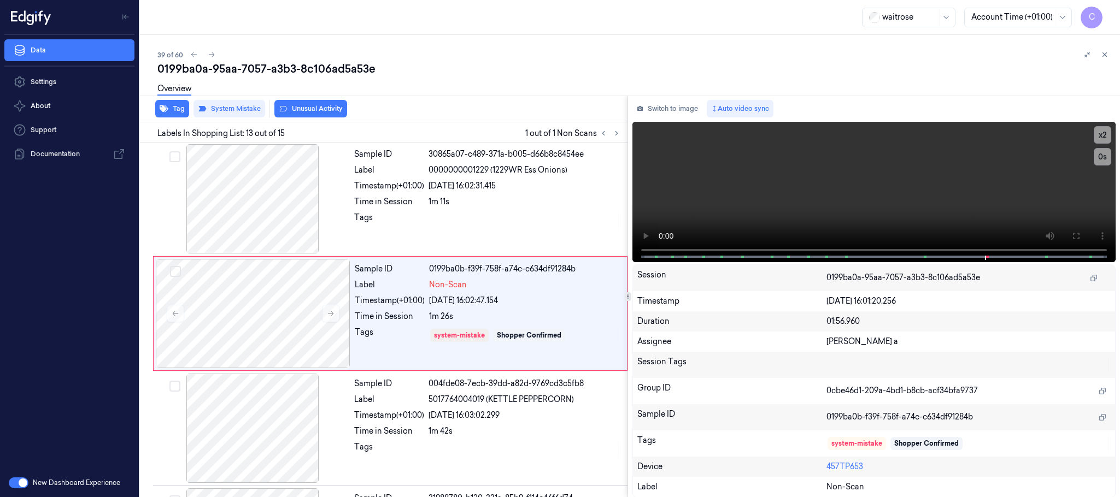
click at [321, 110] on button "Unusual Activity" at bounding box center [310, 108] width 73 height 17
click at [173, 113] on button "Tag" at bounding box center [172, 108] width 34 height 17
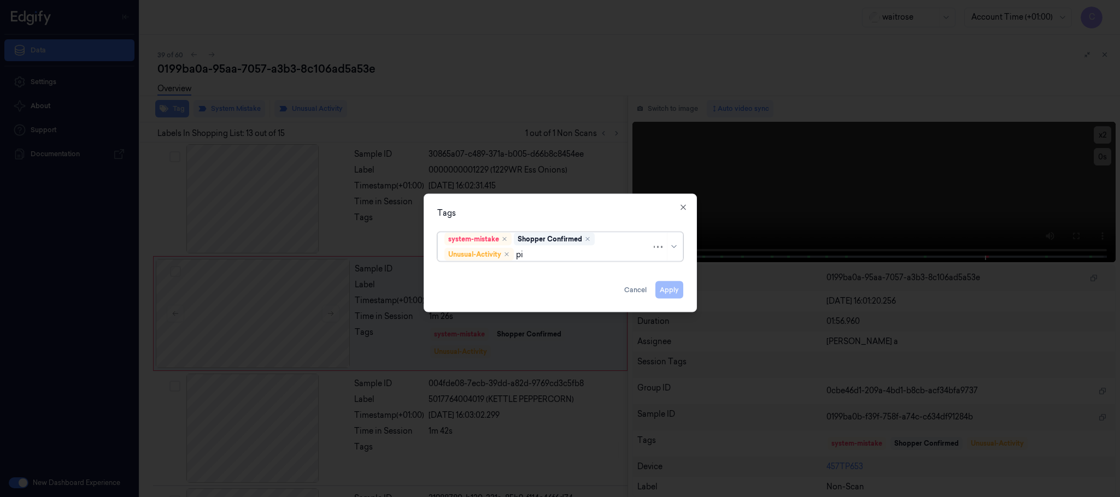
type input "pic"
click at [468, 274] on div "Picklist item alert" at bounding box center [475, 276] width 63 height 11
click at [550, 220] on div "Tags option Picklist item alert, selected. Use Up and Down to choose options, p…" at bounding box center [560, 253] width 273 height 119
click at [676, 287] on button "Apply" at bounding box center [669, 289] width 28 height 17
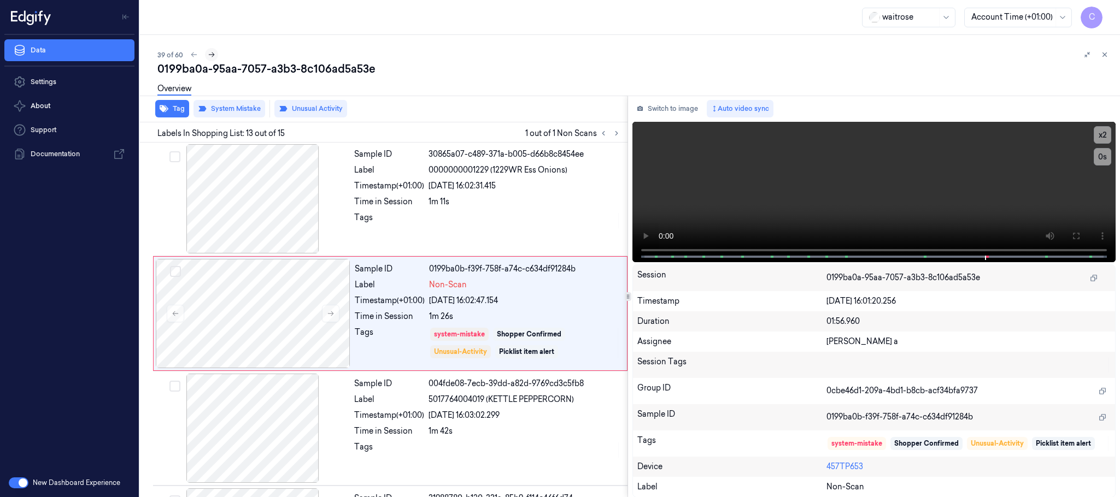
click at [214, 58] on icon at bounding box center [212, 55] width 8 height 8
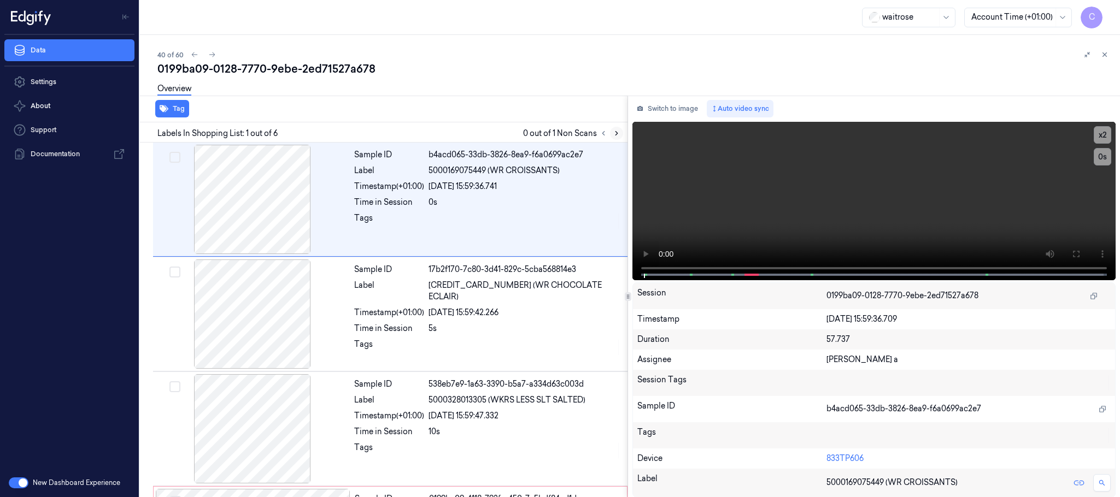
click at [616, 135] on icon at bounding box center [617, 134] width 8 height 8
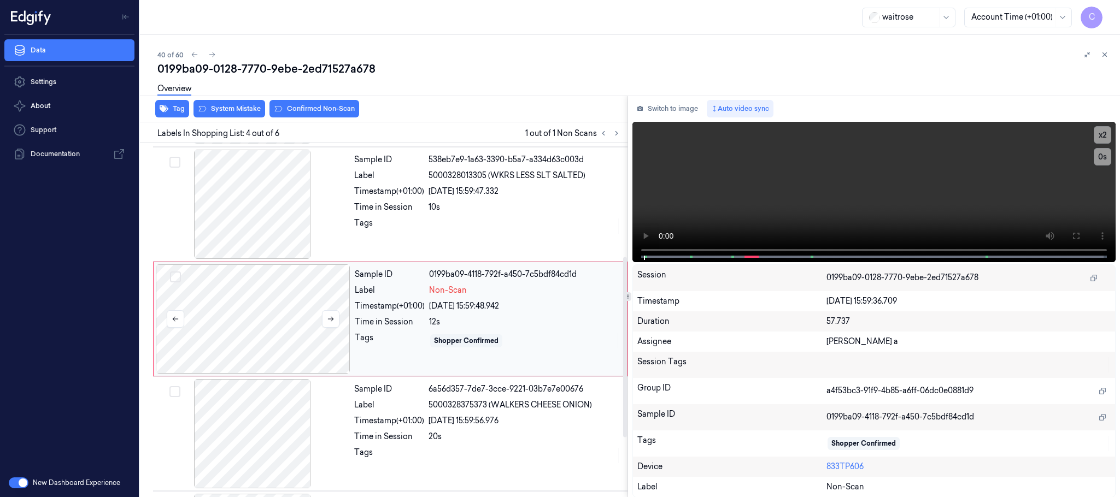
scroll to position [225, 0]
click at [330, 319] on icon at bounding box center [331, 319] width 8 height 8
click at [230, 223] on div at bounding box center [252, 203] width 195 height 109
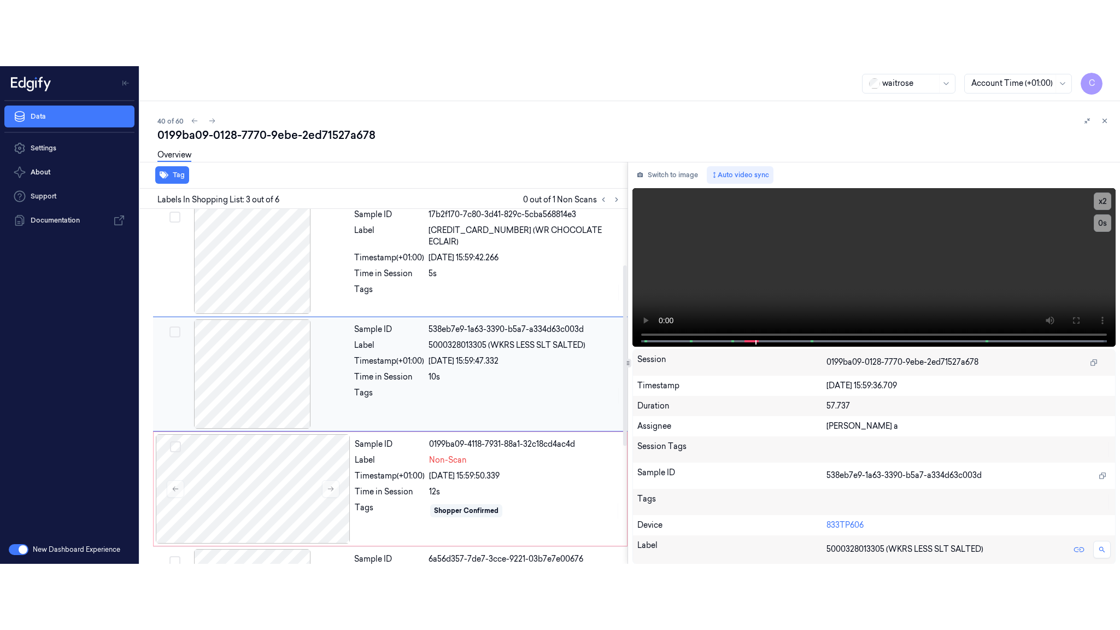
scroll to position [110, 0]
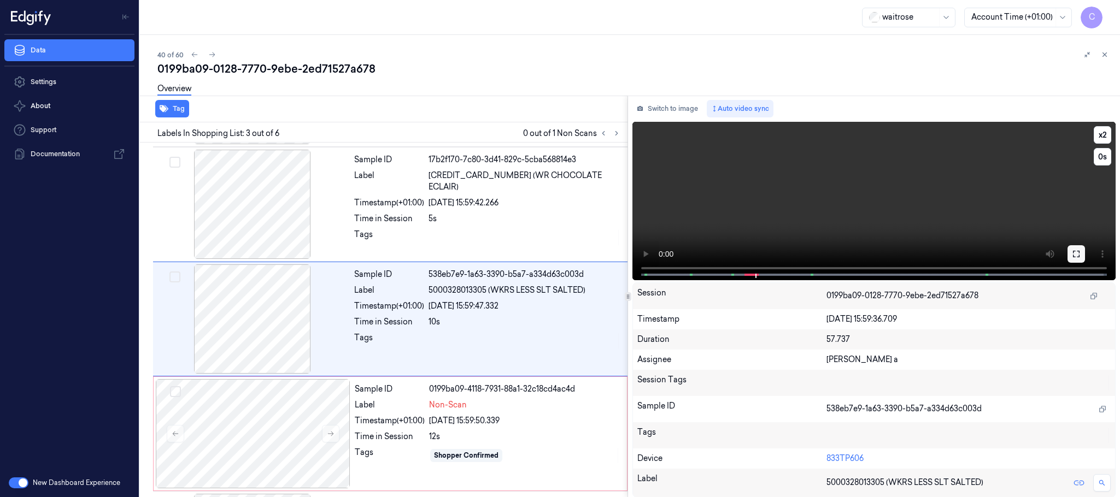
click at [1076, 248] on button at bounding box center [1075, 253] width 17 height 17
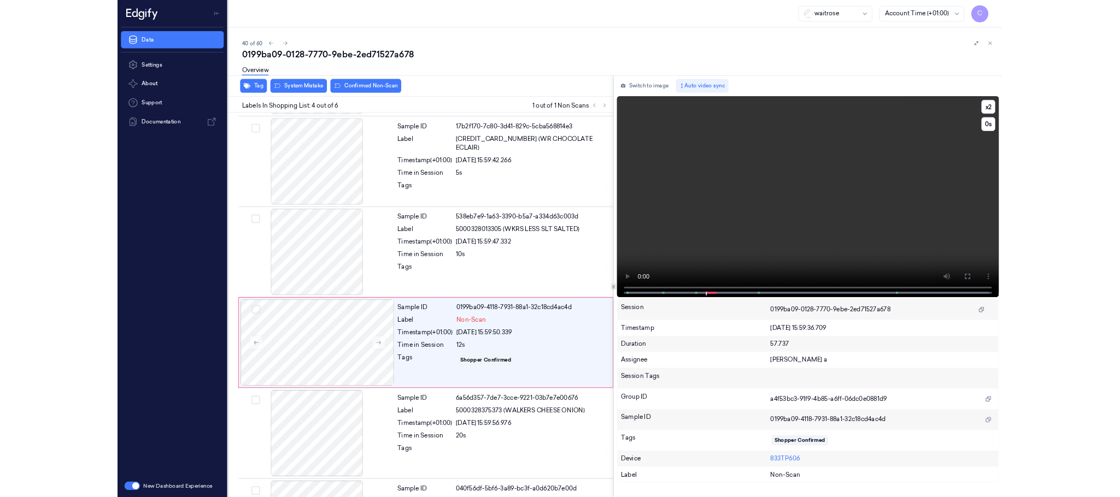
scroll to position [159, 0]
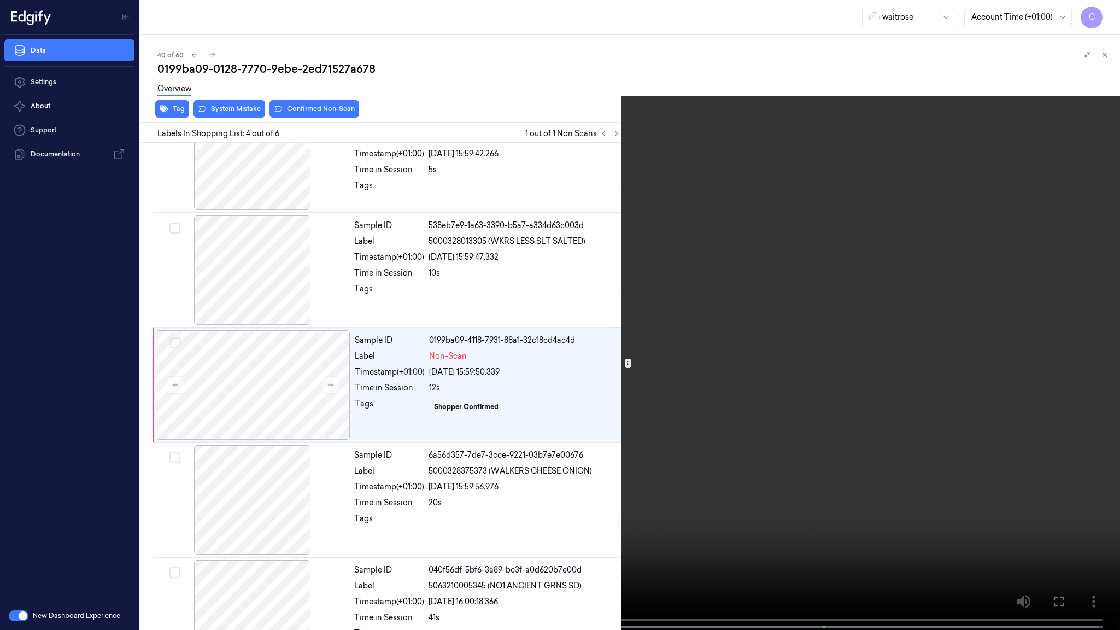
click at [528, 353] on video at bounding box center [560, 316] width 1120 height 632
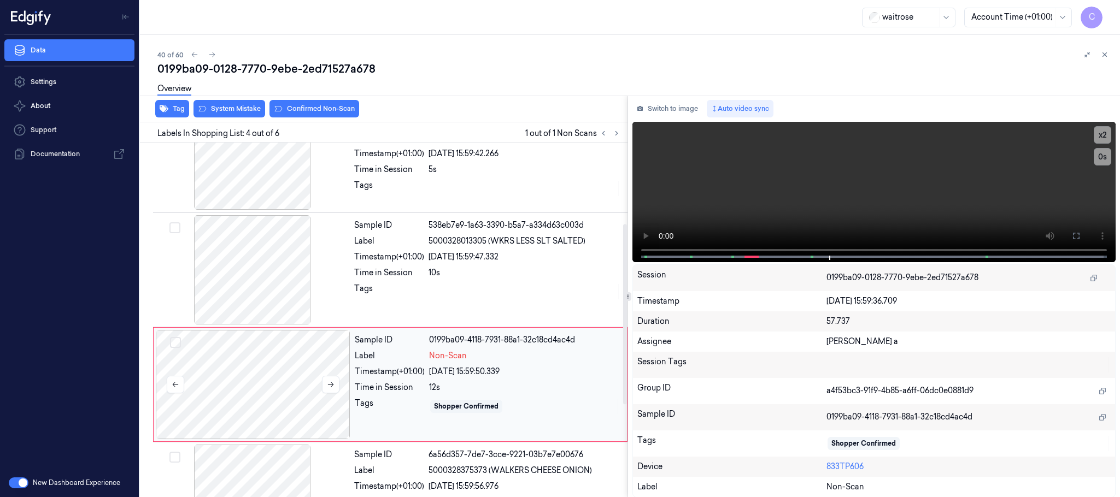
click at [261, 372] on div at bounding box center [253, 384] width 195 height 109
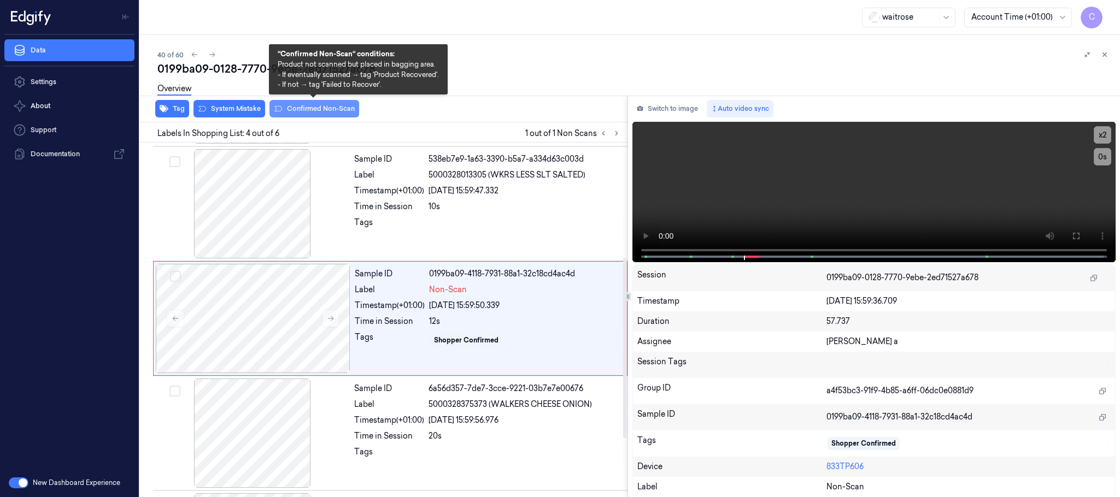
click at [316, 109] on button "Confirmed Non-Scan" at bounding box center [314, 108] width 90 height 17
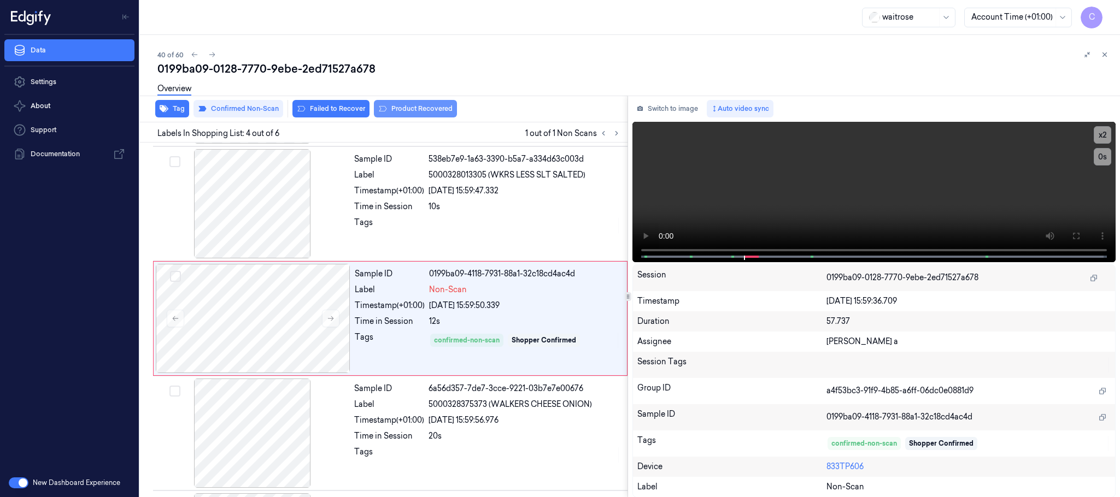
click at [412, 107] on button "Product Recovered" at bounding box center [415, 108] width 83 height 17
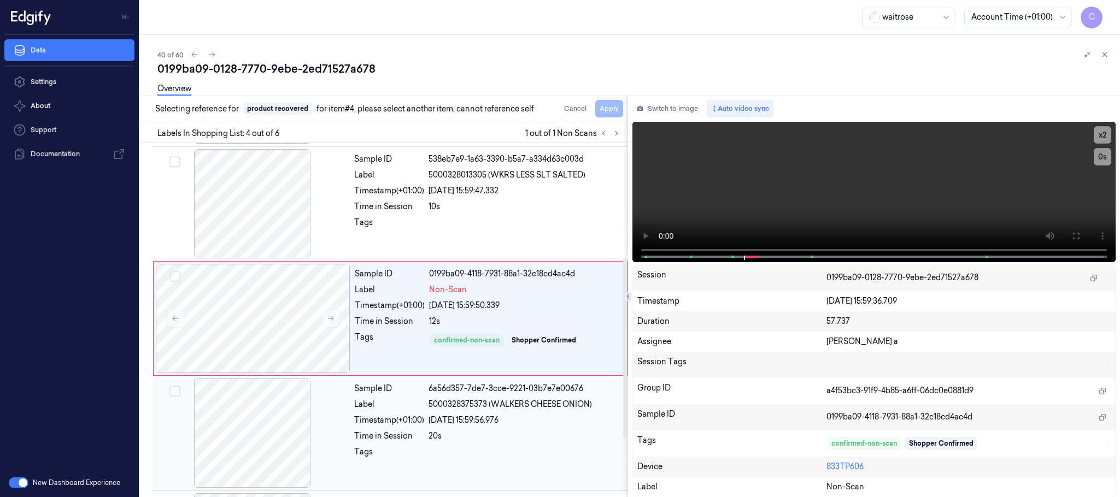
click at [268, 425] on div at bounding box center [252, 433] width 195 height 109
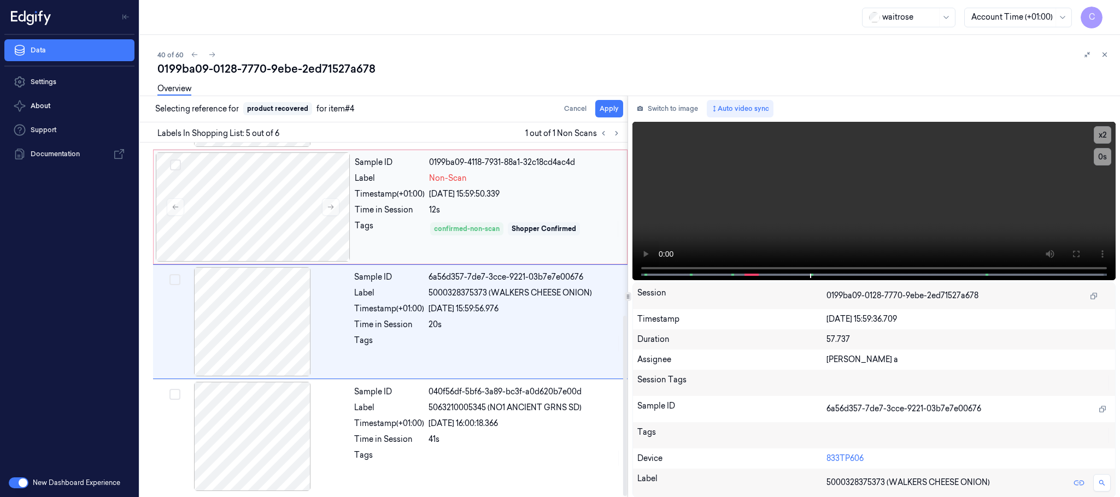
scroll to position [339, 0]
click at [610, 110] on button "Apply" at bounding box center [609, 108] width 28 height 17
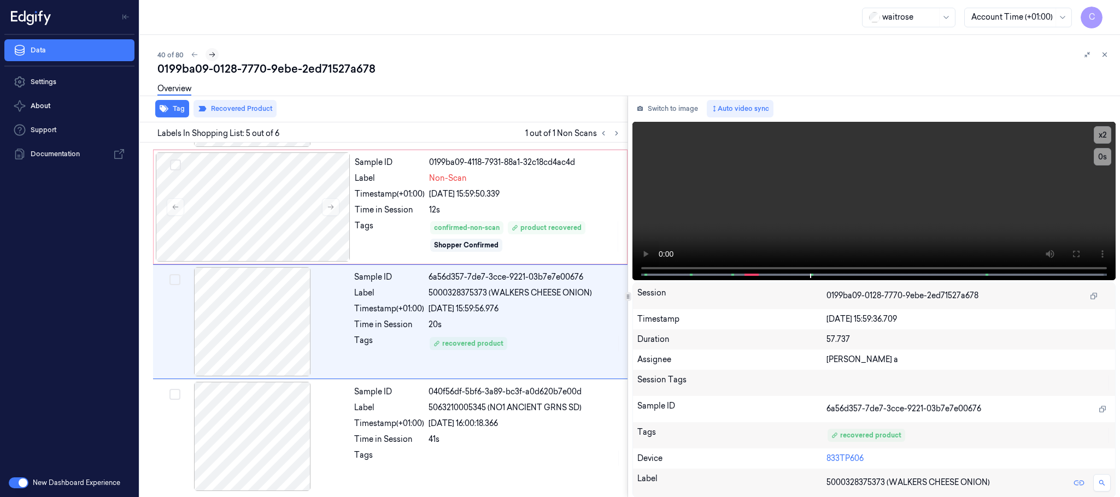
click at [213, 54] on icon at bounding box center [212, 55] width 8 height 8
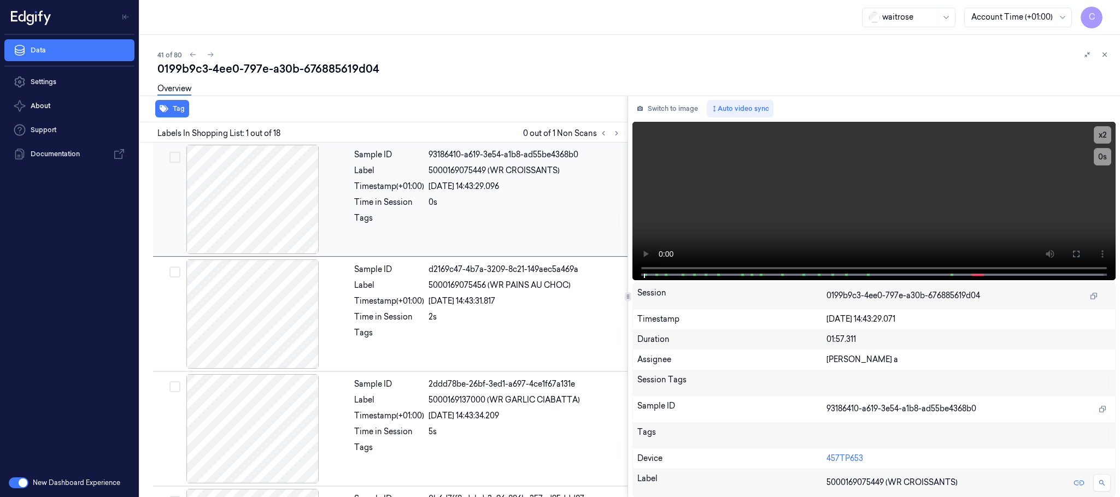
drag, startPoint x: 615, startPoint y: 134, endPoint x: 595, endPoint y: 145, distance: 22.7
click at [617, 134] on icon at bounding box center [617, 134] width 8 height 8
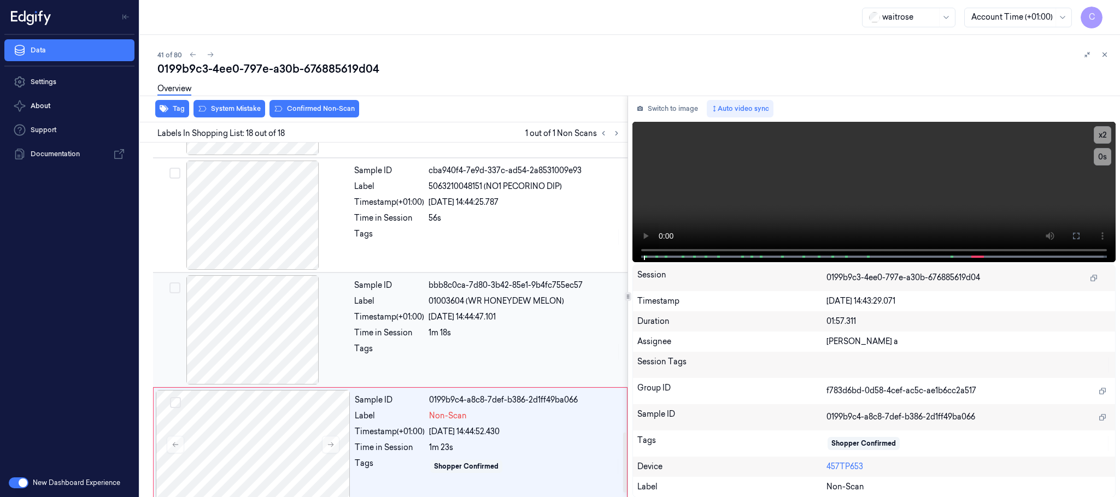
scroll to position [1723, 0]
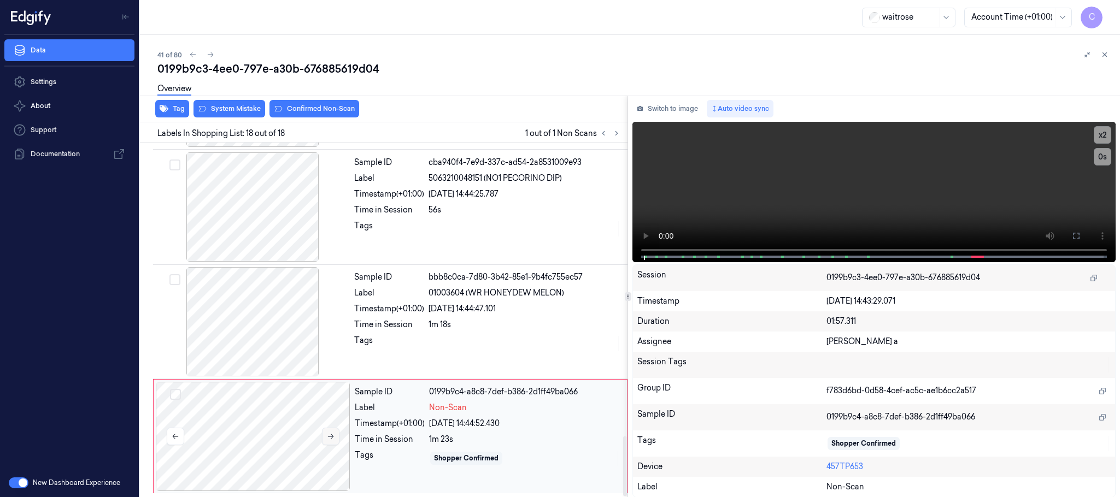
click at [328, 436] on icon at bounding box center [331, 437] width 8 height 8
click at [275, 340] on div at bounding box center [252, 321] width 195 height 109
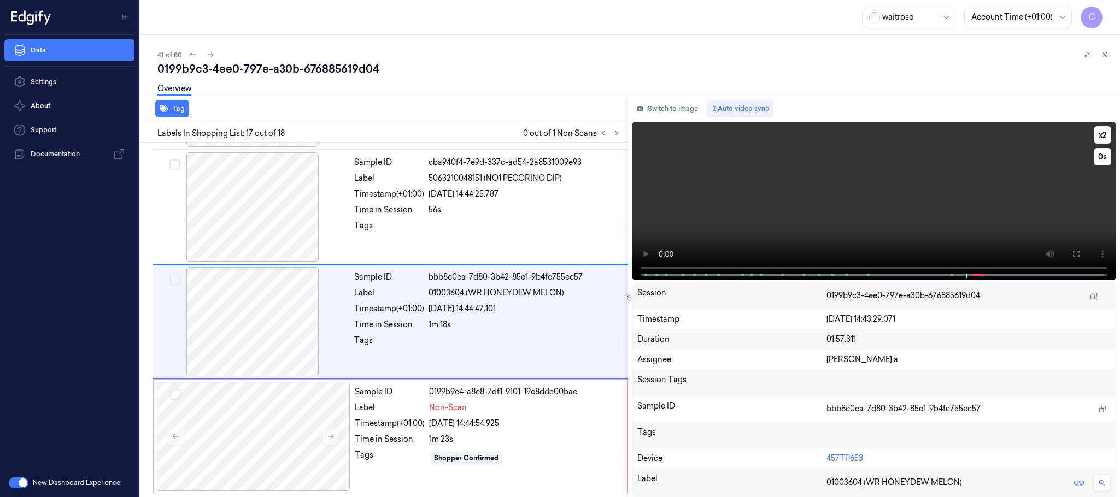
click at [864, 214] on video at bounding box center [873, 201] width 483 height 158
click at [243, 419] on div at bounding box center [253, 436] width 195 height 109
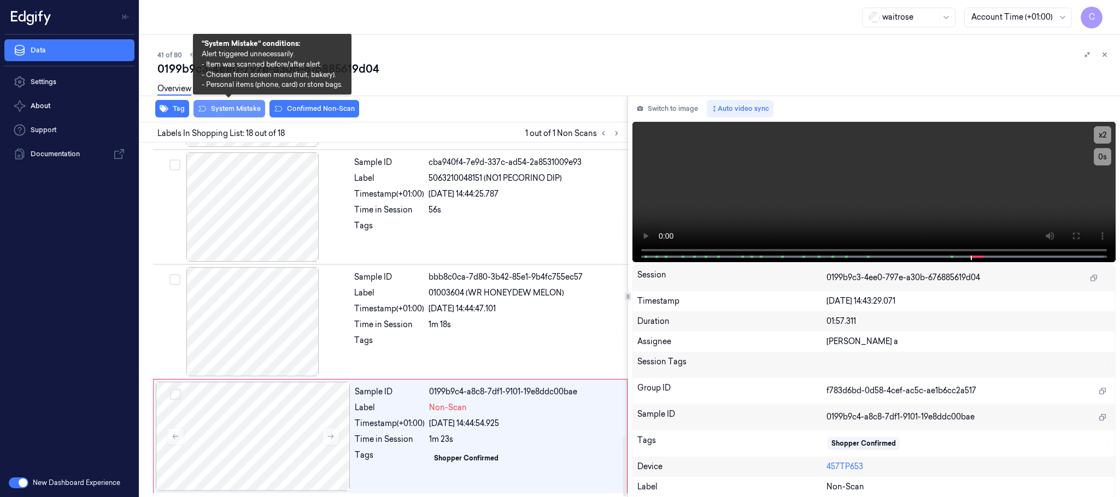
click at [219, 110] on button "System Mistake" at bounding box center [229, 108] width 72 height 17
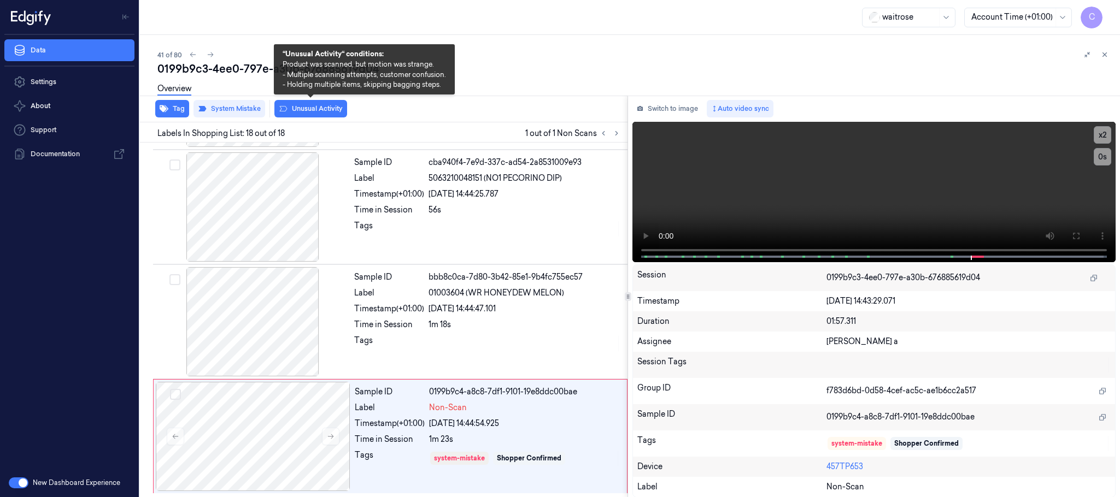
click at [315, 115] on button "Unusual Activity" at bounding box center [310, 108] width 73 height 17
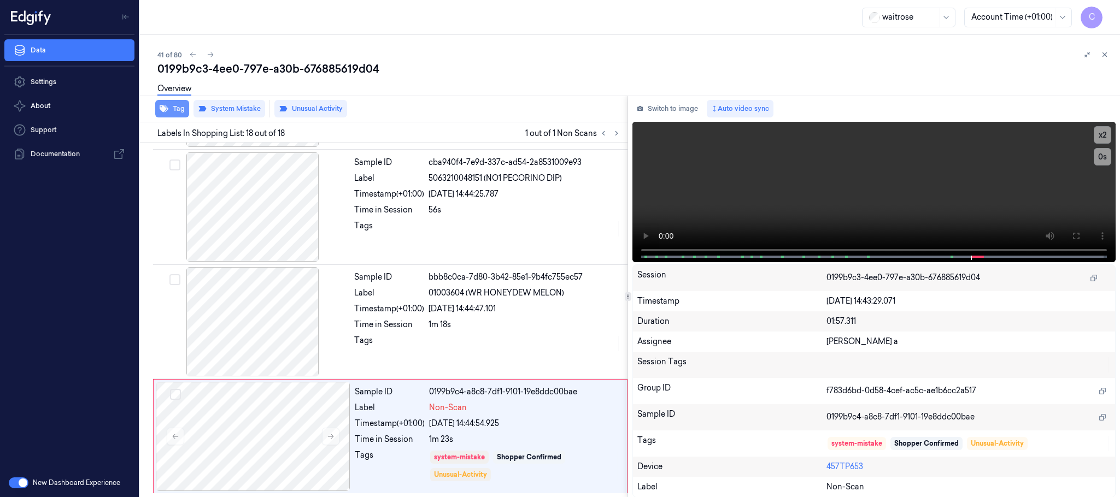
click at [177, 115] on button "Tag" at bounding box center [172, 108] width 34 height 17
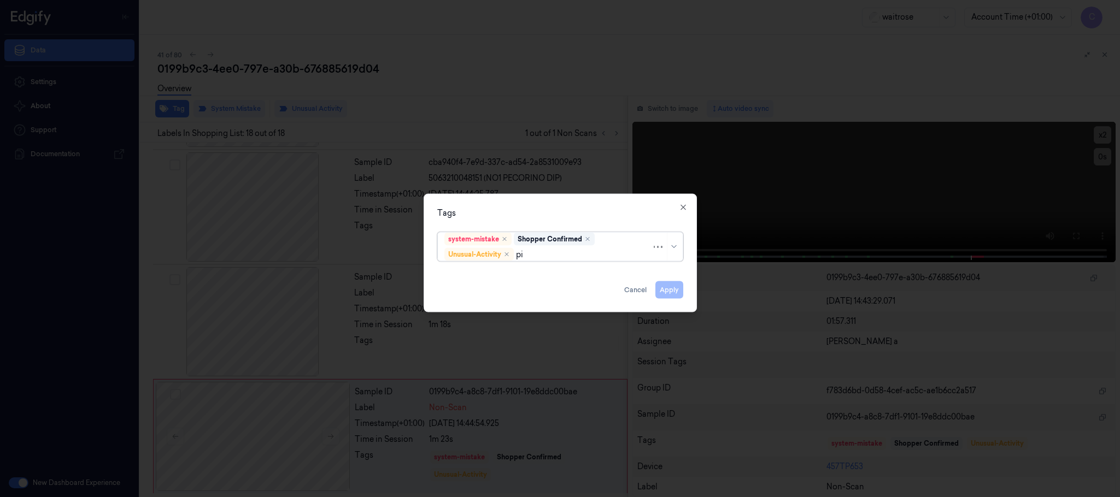
type input "pic"
click at [471, 279] on div "Picklist item alert" at bounding box center [475, 276] width 63 height 11
drag, startPoint x: 551, startPoint y: 210, endPoint x: 685, endPoint y: 297, distance: 159.6
click at [553, 210] on div "Tags" at bounding box center [560, 213] width 246 height 11
click at [669, 289] on button "Apply" at bounding box center [669, 289] width 28 height 17
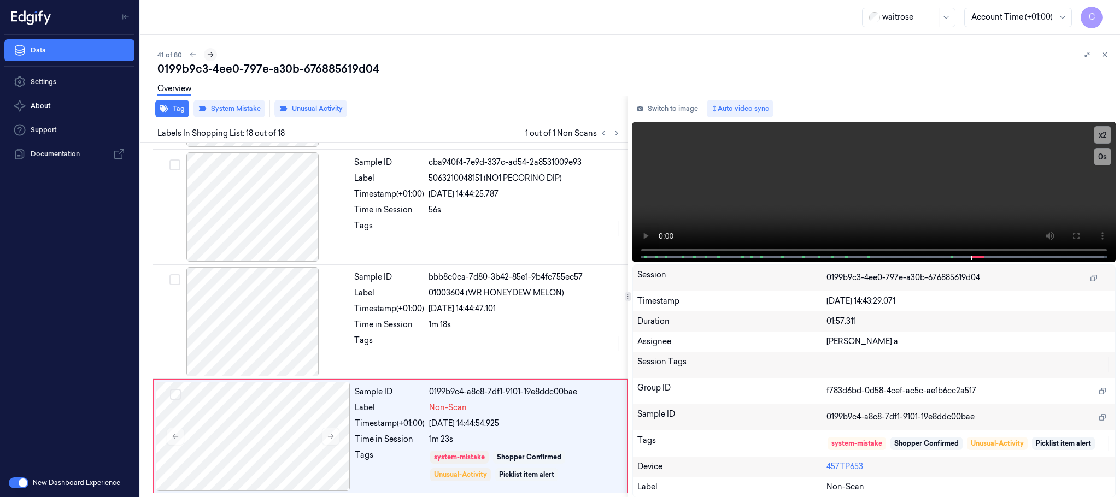
click at [211, 55] on icon at bounding box center [211, 55] width 8 height 8
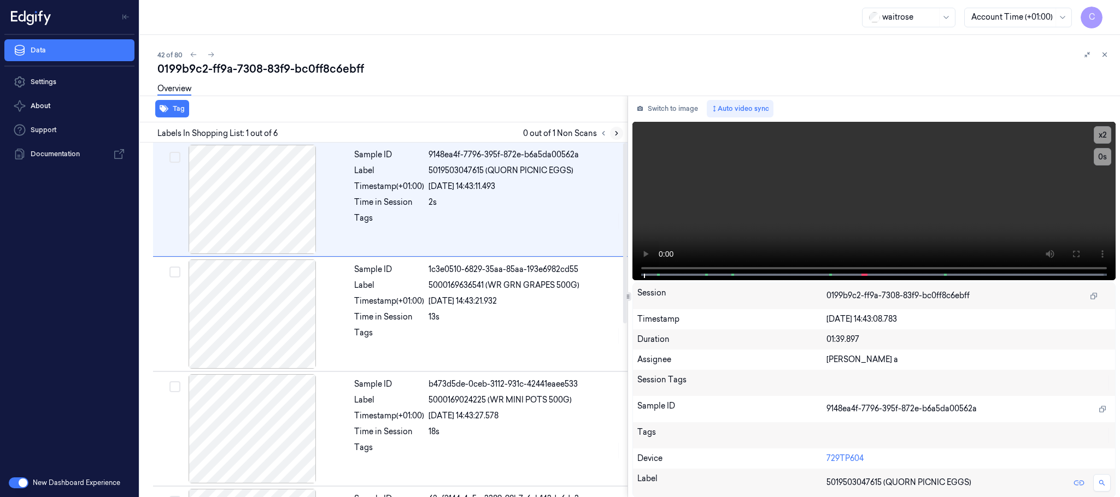
click at [618, 131] on icon at bounding box center [617, 134] width 8 height 8
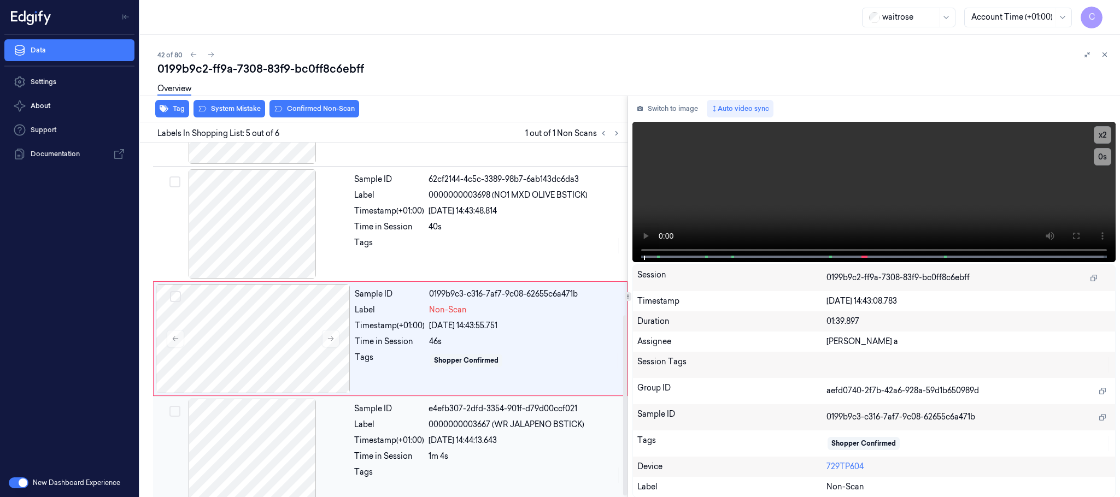
scroll to position [339, 0]
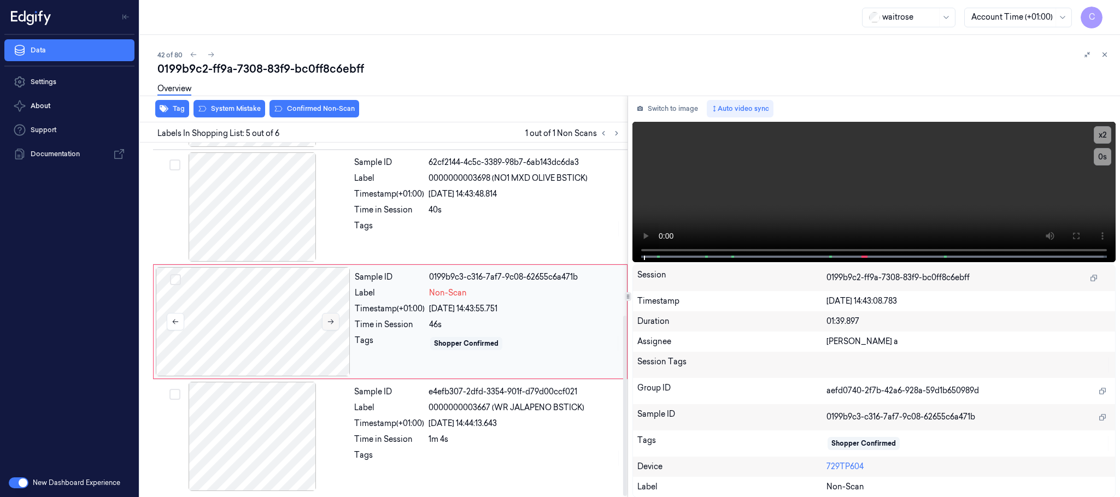
click at [328, 322] on icon at bounding box center [331, 322] width 8 height 8
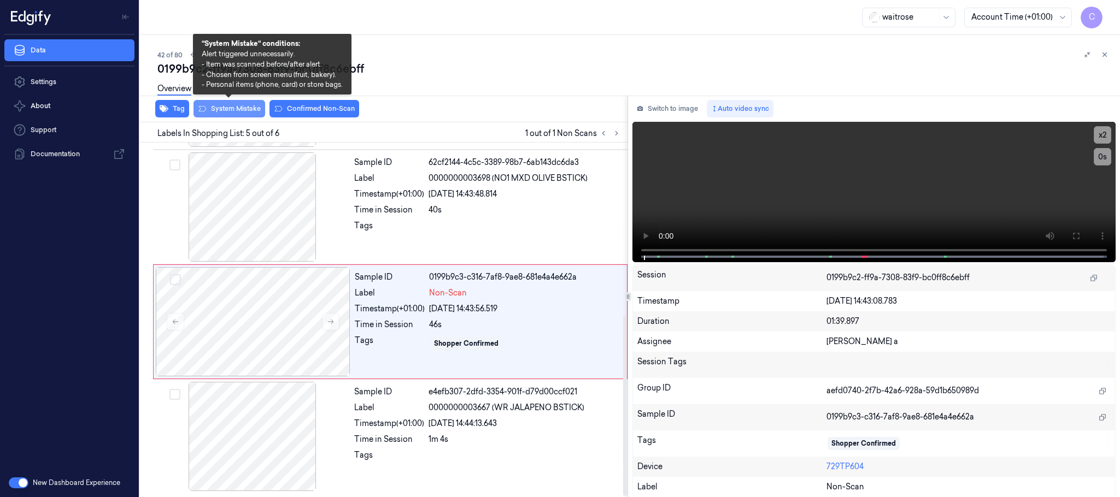
click at [236, 115] on button "System Mistake" at bounding box center [229, 108] width 72 height 17
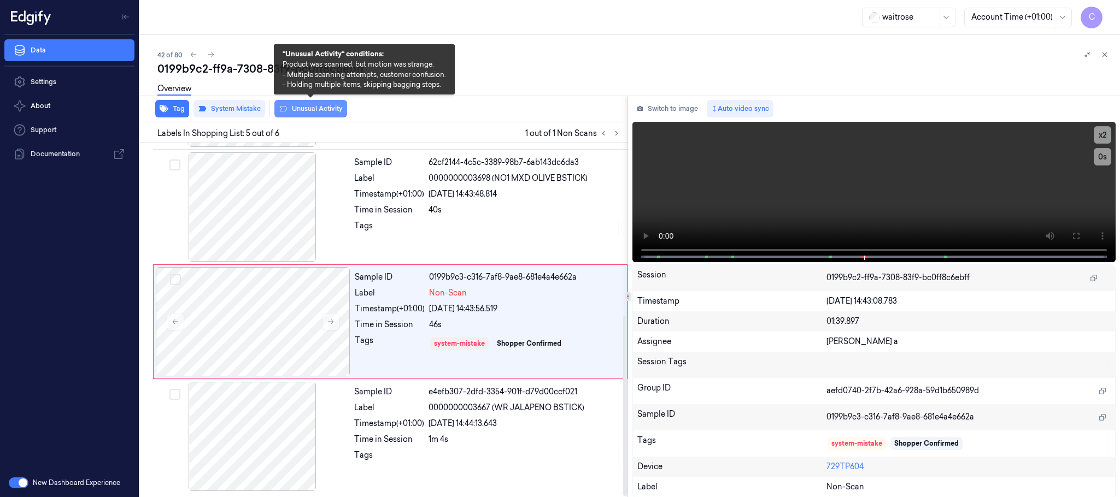
click at [310, 113] on button "Unusual Activity" at bounding box center [310, 108] width 73 height 17
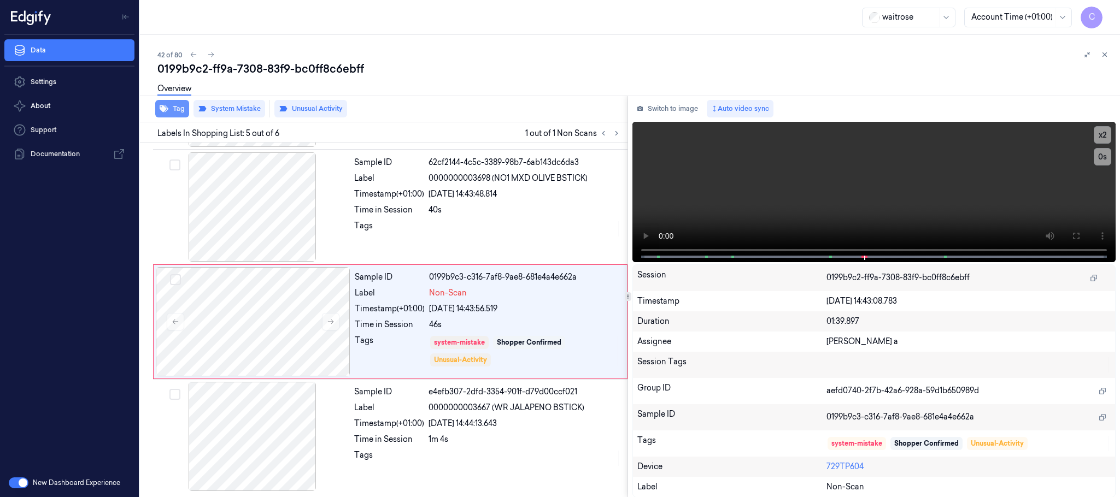
click at [182, 109] on button "Tag" at bounding box center [172, 108] width 34 height 17
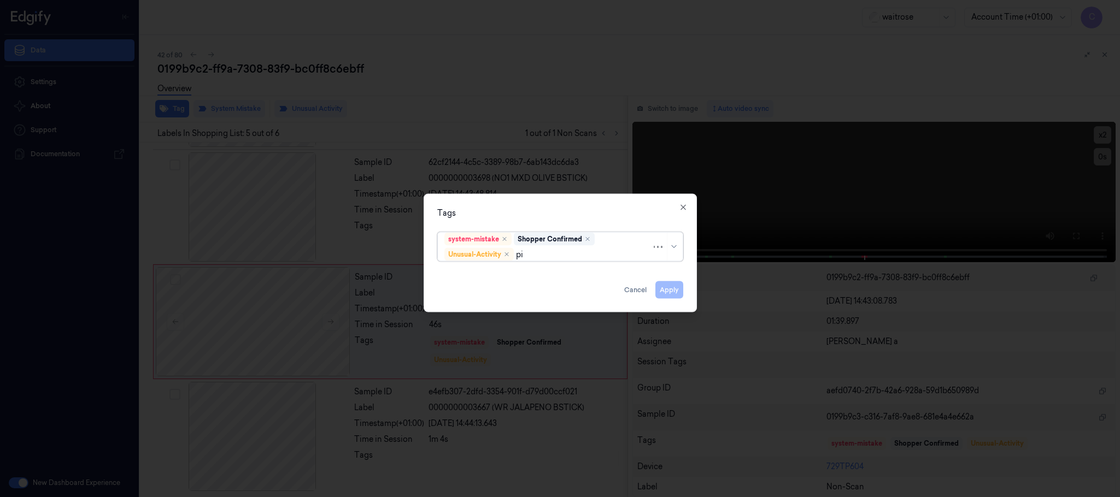
type input "pic"
click at [451, 281] on div "Picklist item alert" at bounding box center [475, 276] width 63 height 11
click at [575, 211] on div "Tags" at bounding box center [560, 213] width 246 height 11
click at [669, 291] on button "Apply" at bounding box center [669, 289] width 28 height 17
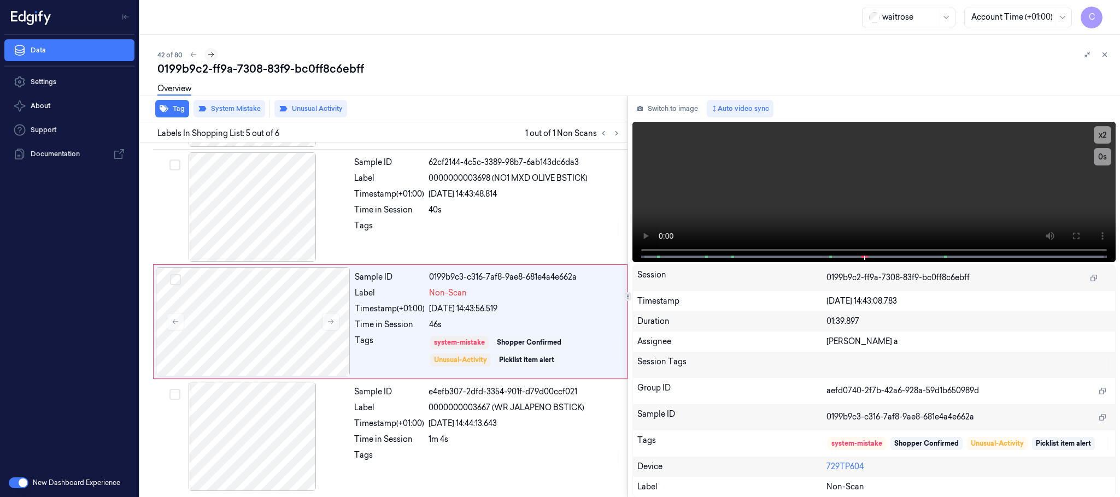
click at [212, 56] on icon at bounding box center [211, 54] width 6 height 5
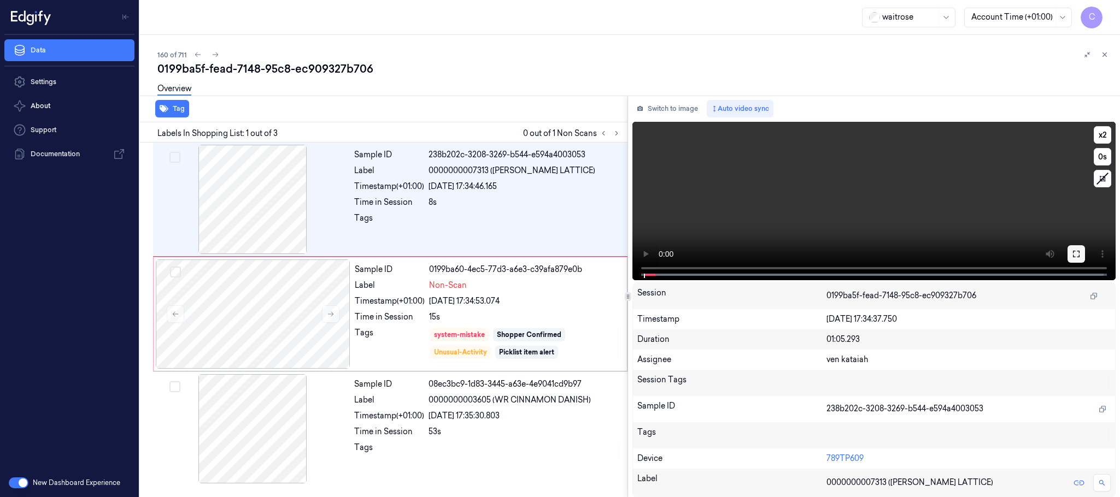
click at [1078, 258] on button at bounding box center [1075, 253] width 17 height 17
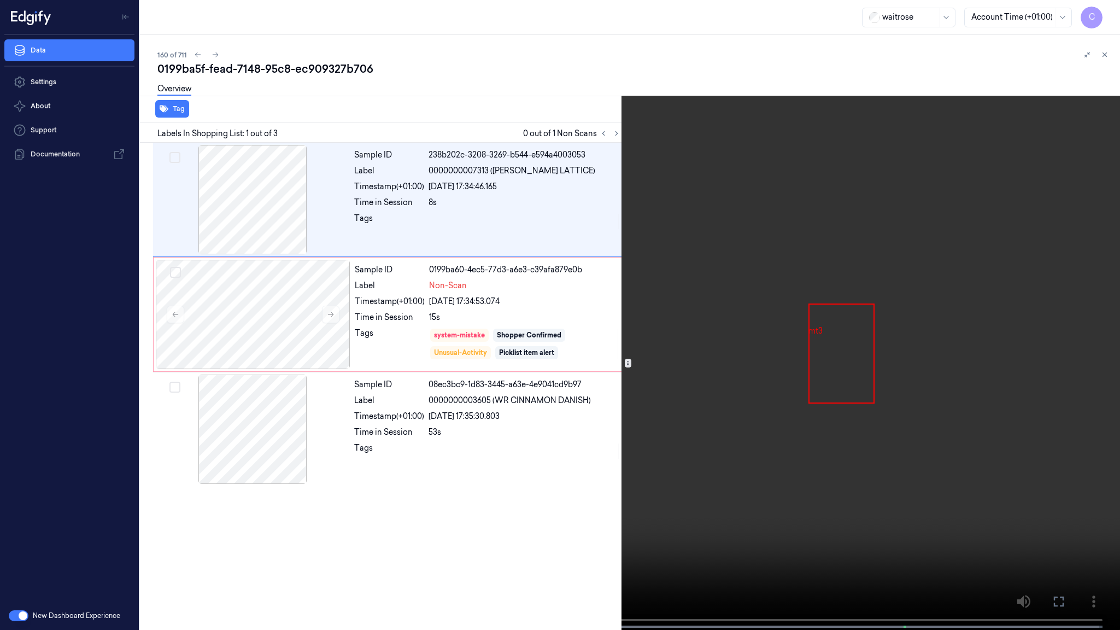
click at [593, 431] on video at bounding box center [560, 316] width 1120 height 632
